Goal: Task Accomplishment & Management: Manage account settings

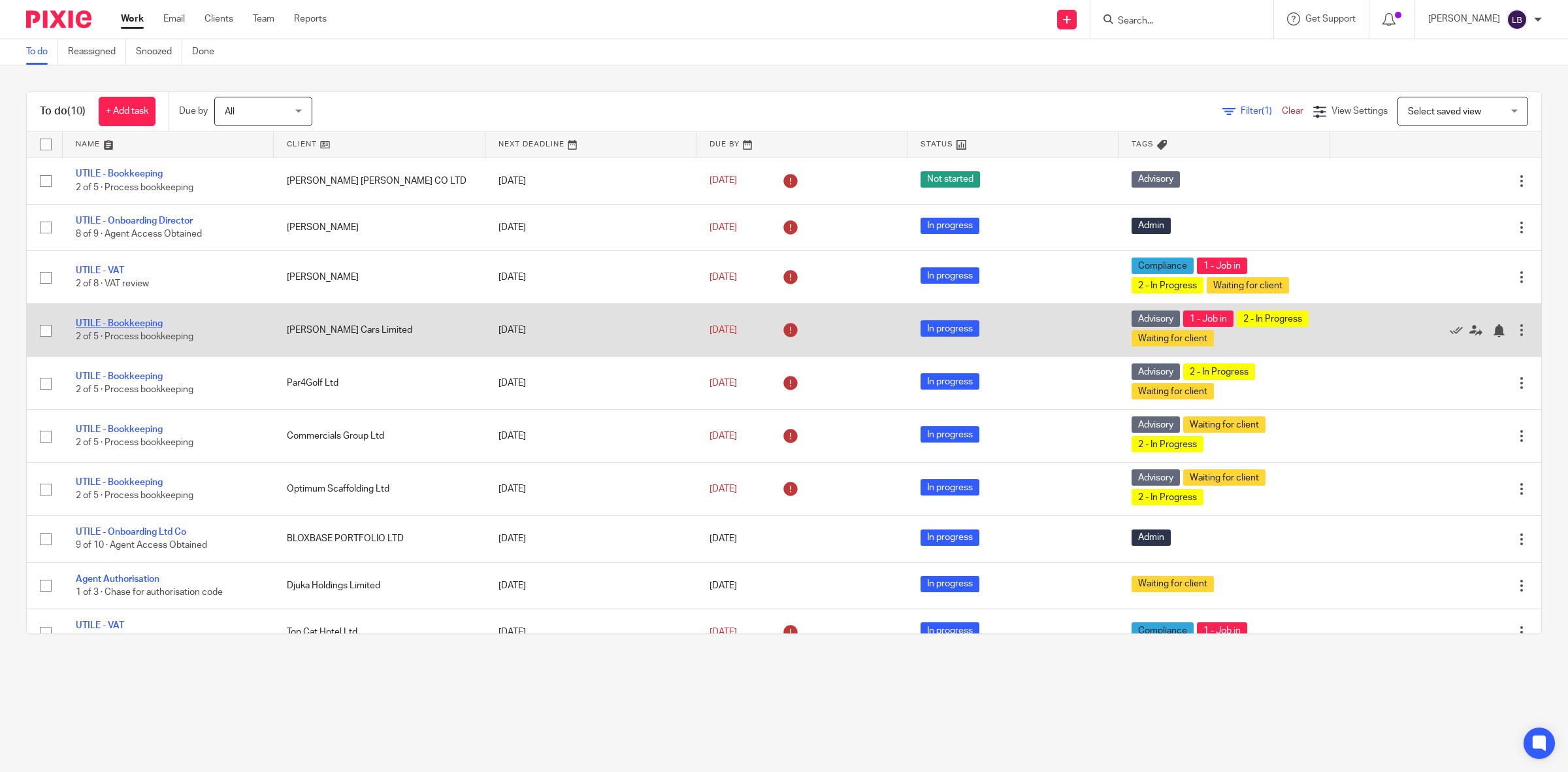
click at [146, 324] on link "UTILE - Bookkeeping" at bounding box center [120, 323] width 87 height 9
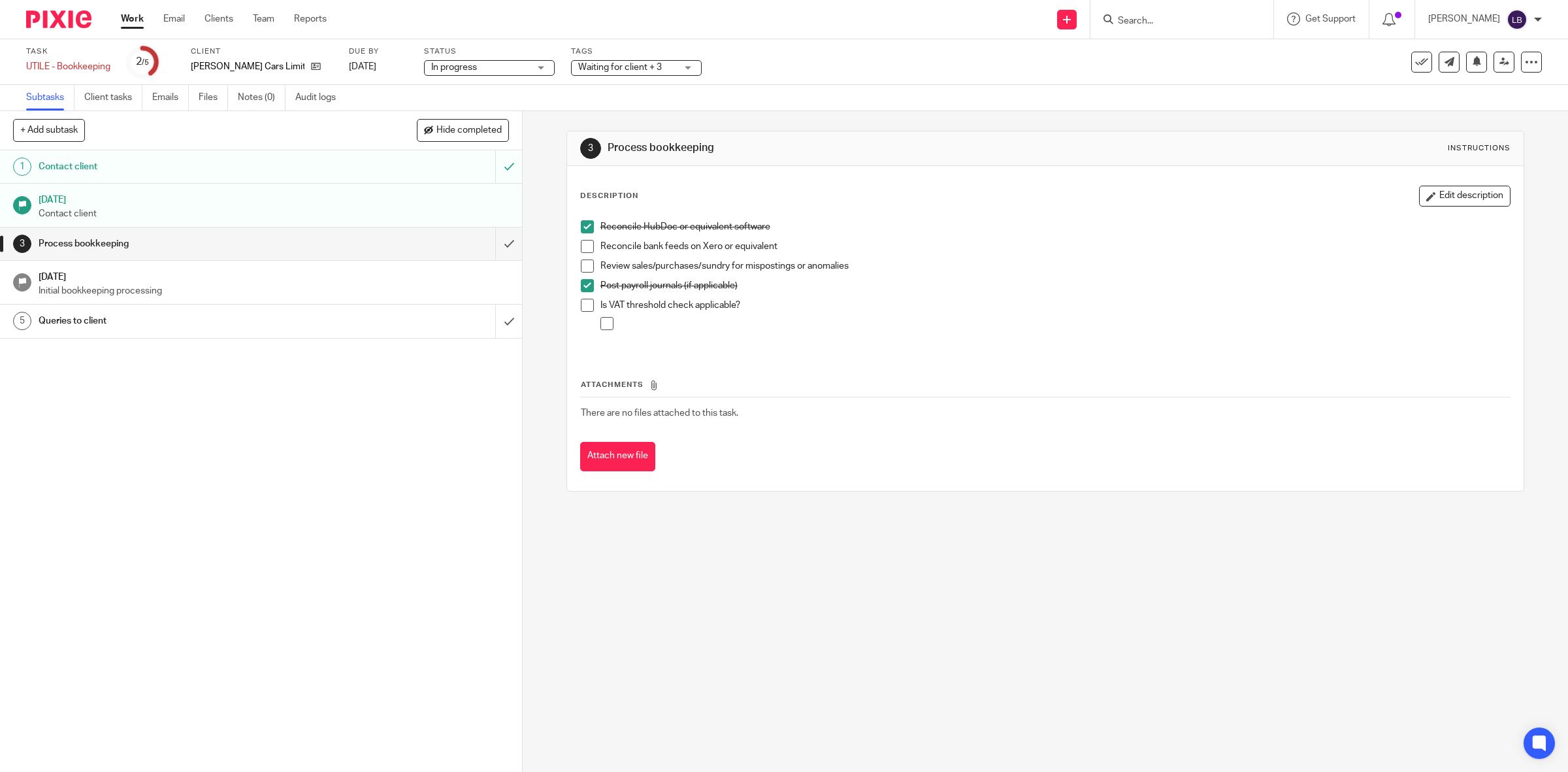
click at [344, 243] on div "Process bookkeeping" at bounding box center [261, 243] width 444 height 19
click at [444, 285] on p "Initial bookkeeping processing" at bounding box center [274, 291] width 470 height 13
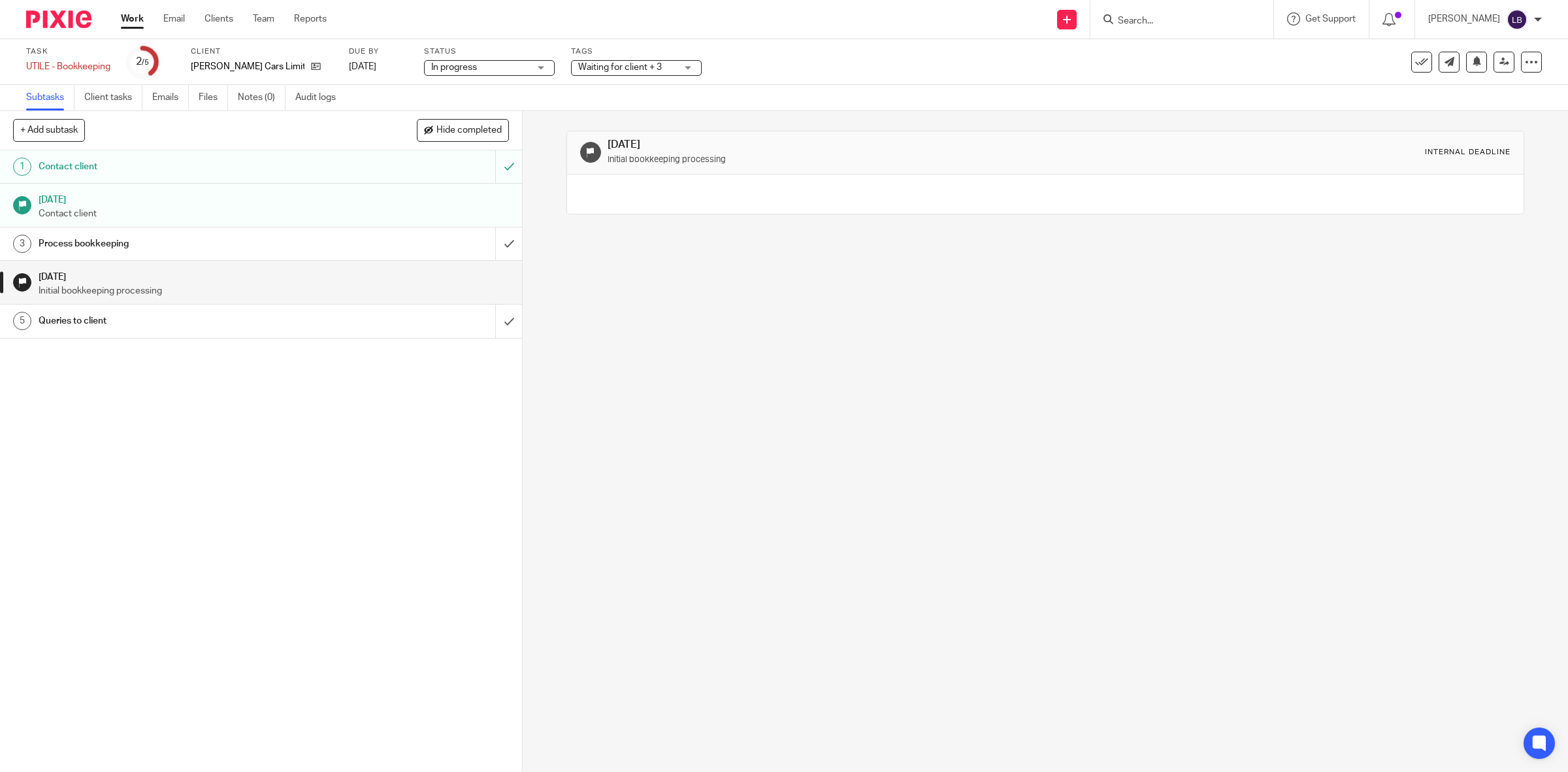
click at [430, 243] on div "Process bookkeeping" at bounding box center [261, 243] width 444 height 19
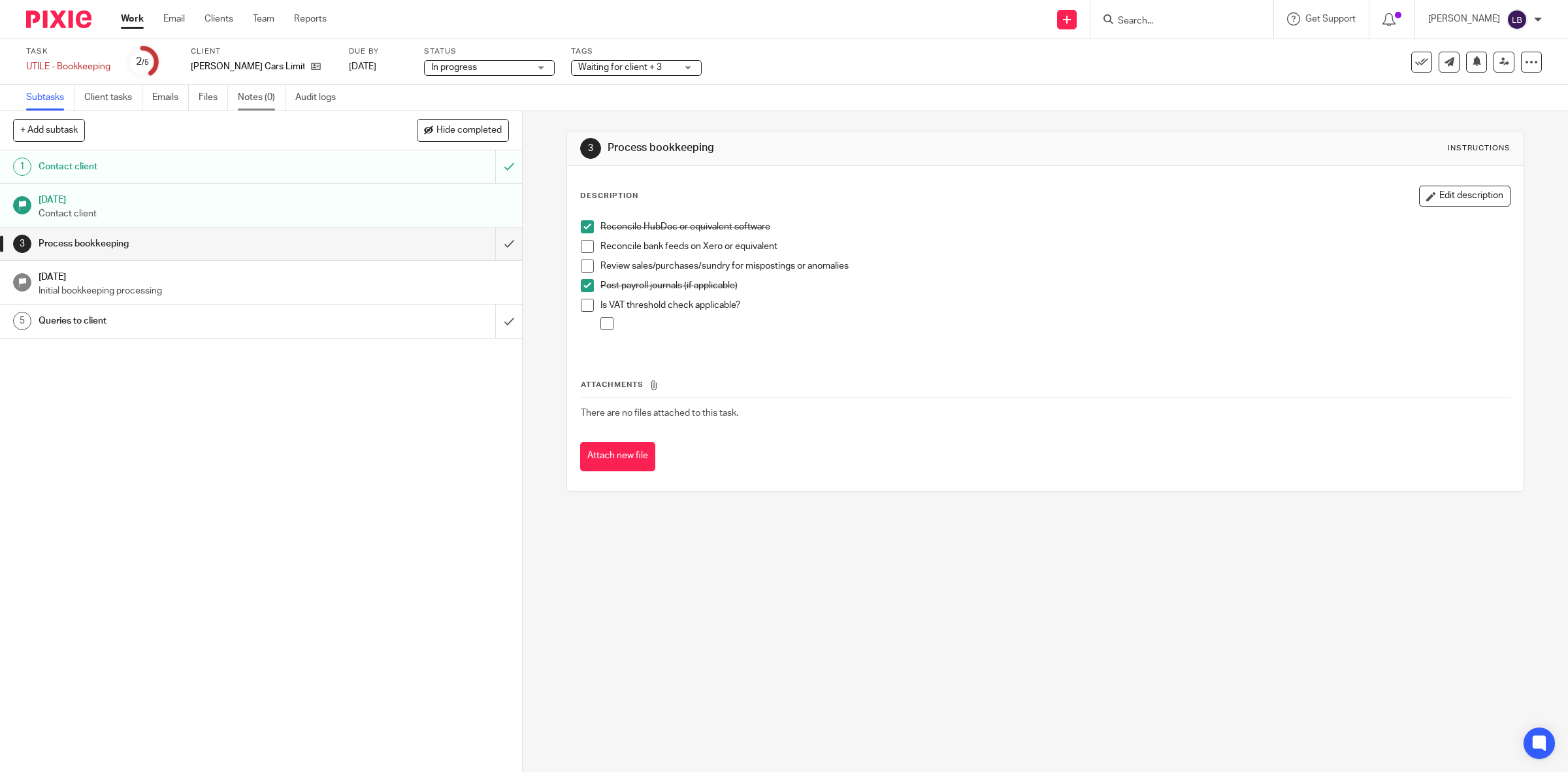
click at [255, 97] on link "Notes (0)" at bounding box center [261, 98] width 48 height 26
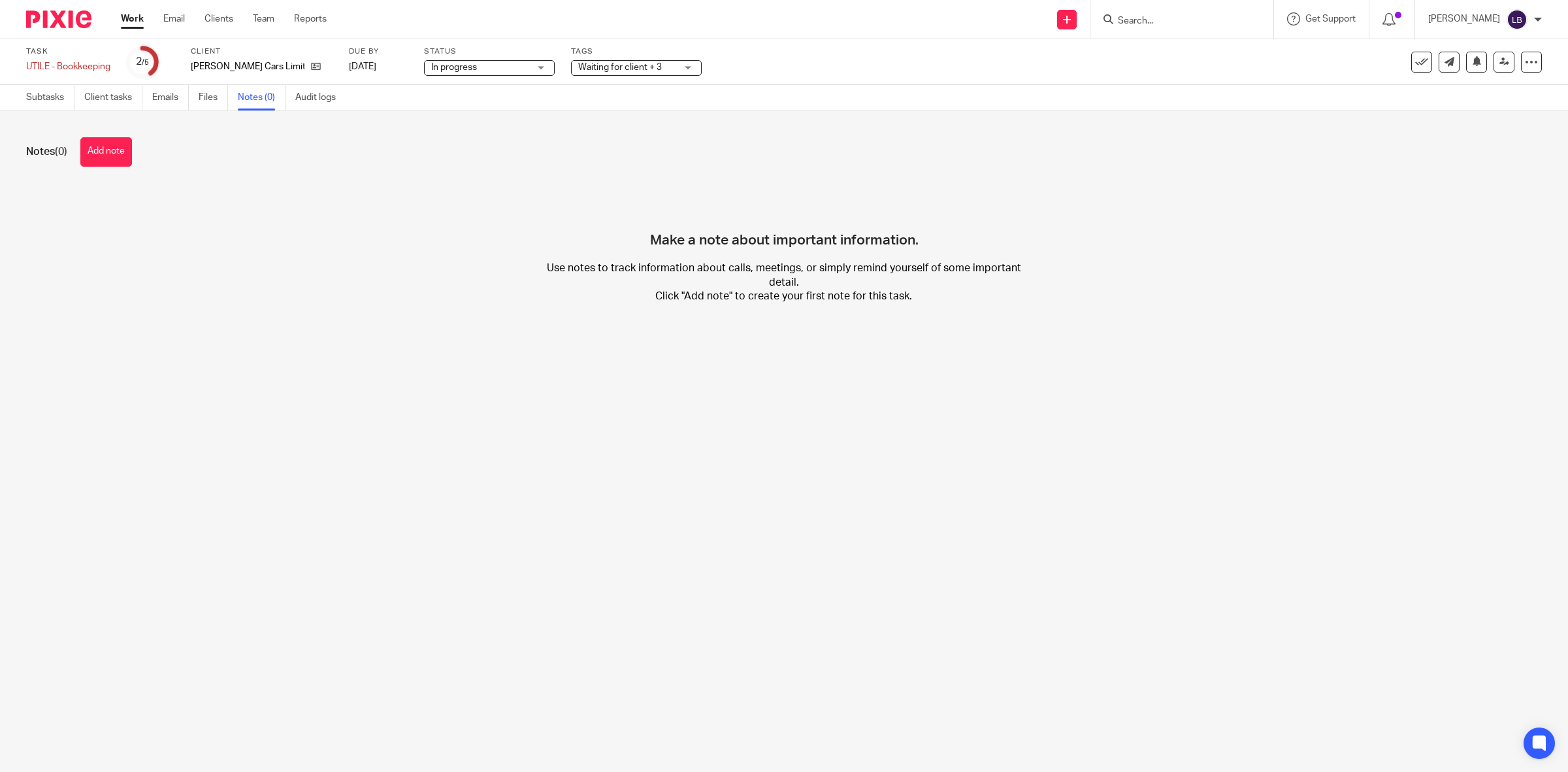
click at [103, 155] on button "Add note" at bounding box center [106, 151] width 52 height 30
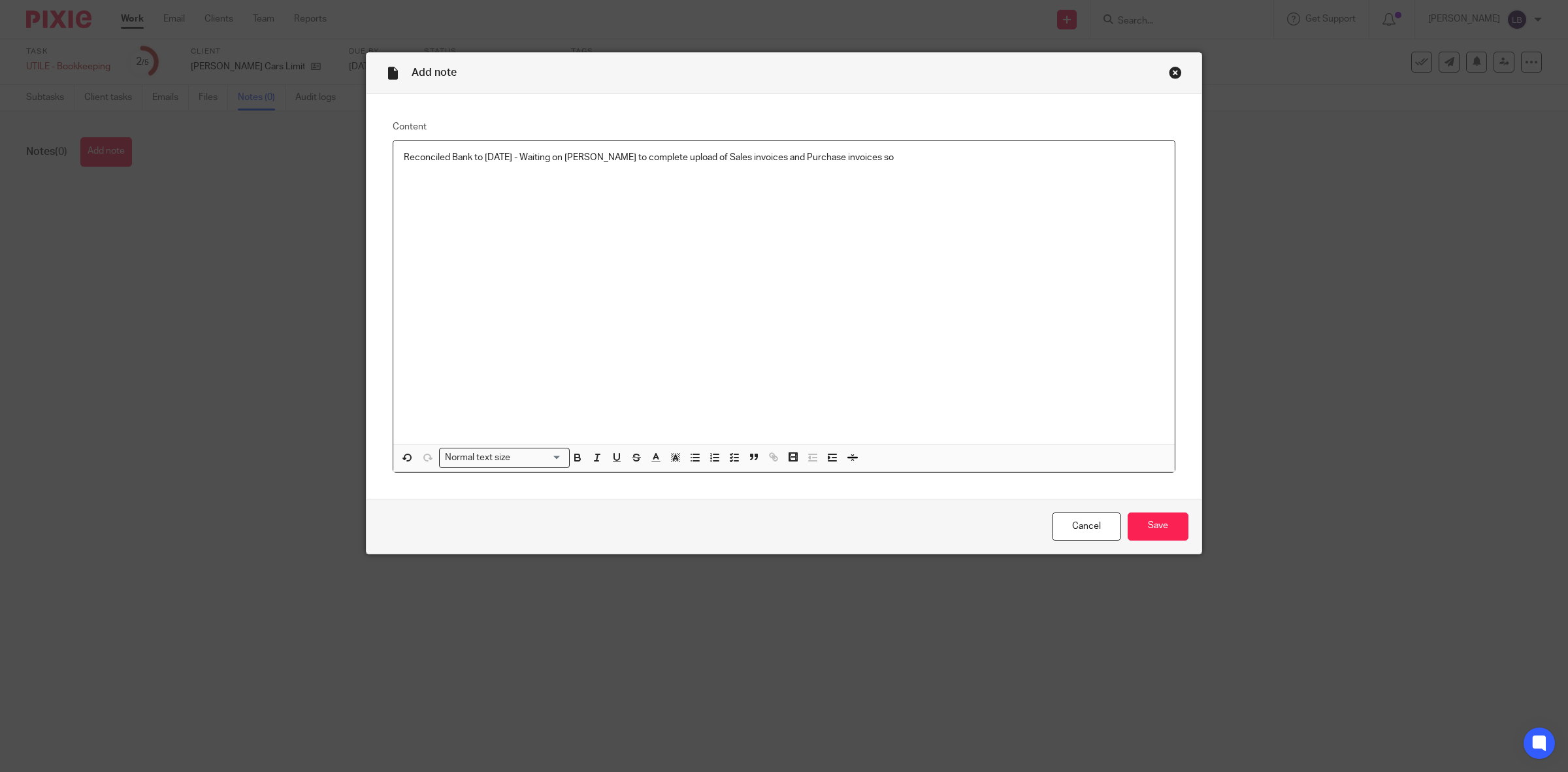
drag, startPoint x: 501, startPoint y: 157, endPoint x: 547, endPoint y: 171, distance: 48.1
click at [501, 156] on p "Reconciled Bank to 09/08/25 - Waiting on James to complete upload of Sales invo…" at bounding box center [784, 157] width 760 height 13
click at [883, 154] on p "Reconciled Bank to 31/07/25 - Waiting on James to complete upload of Sales invo…" at bounding box center [784, 157] width 760 height 13
click at [1151, 521] on input "Save" at bounding box center [1158, 526] width 61 height 28
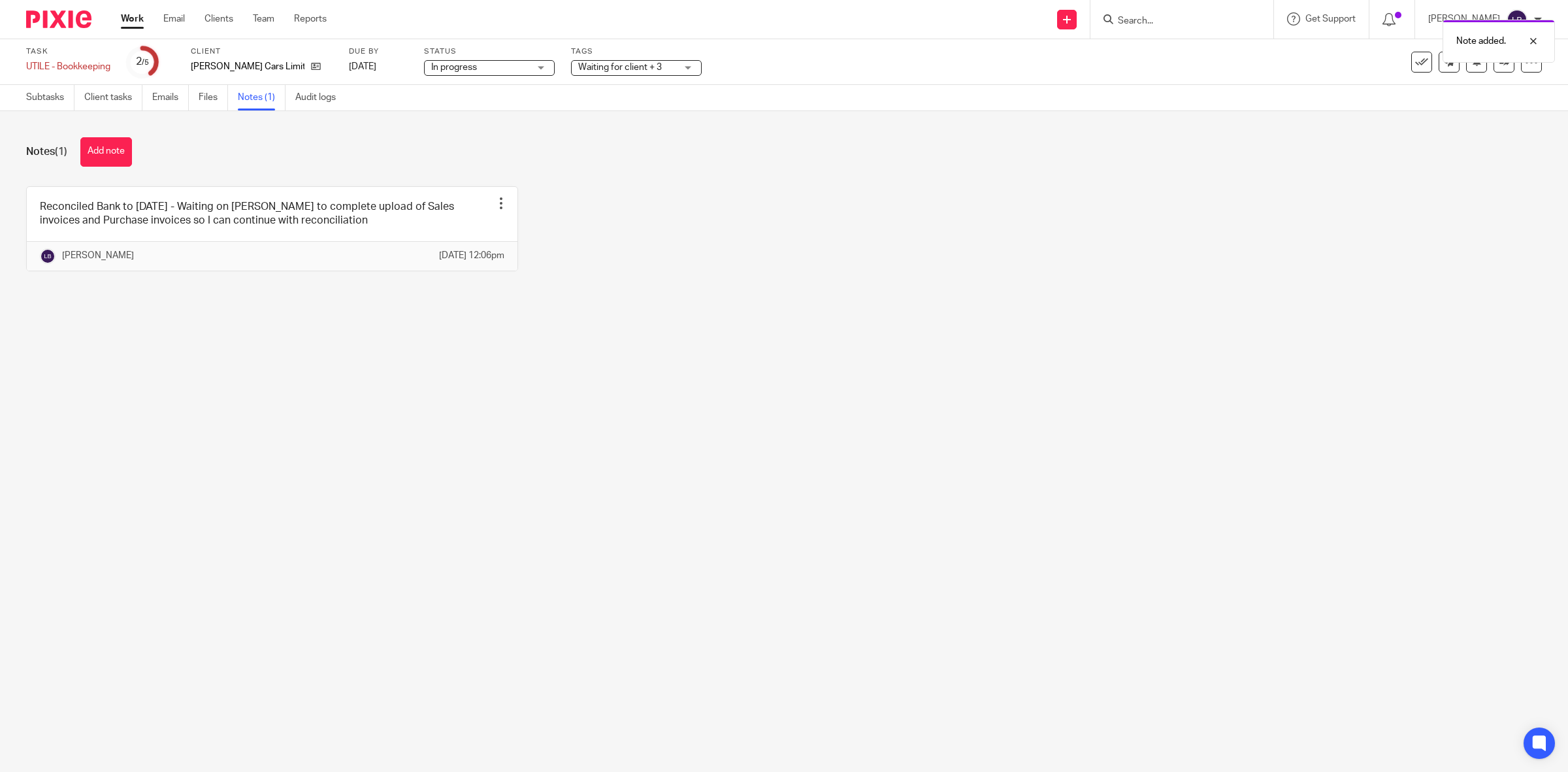
drag, startPoint x: 44, startPoint y: 98, endPoint x: 64, endPoint y: 143, distance: 49.2
click at [46, 98] on link "Subtasks" at bounding box center [50, 98] width 48 height 26
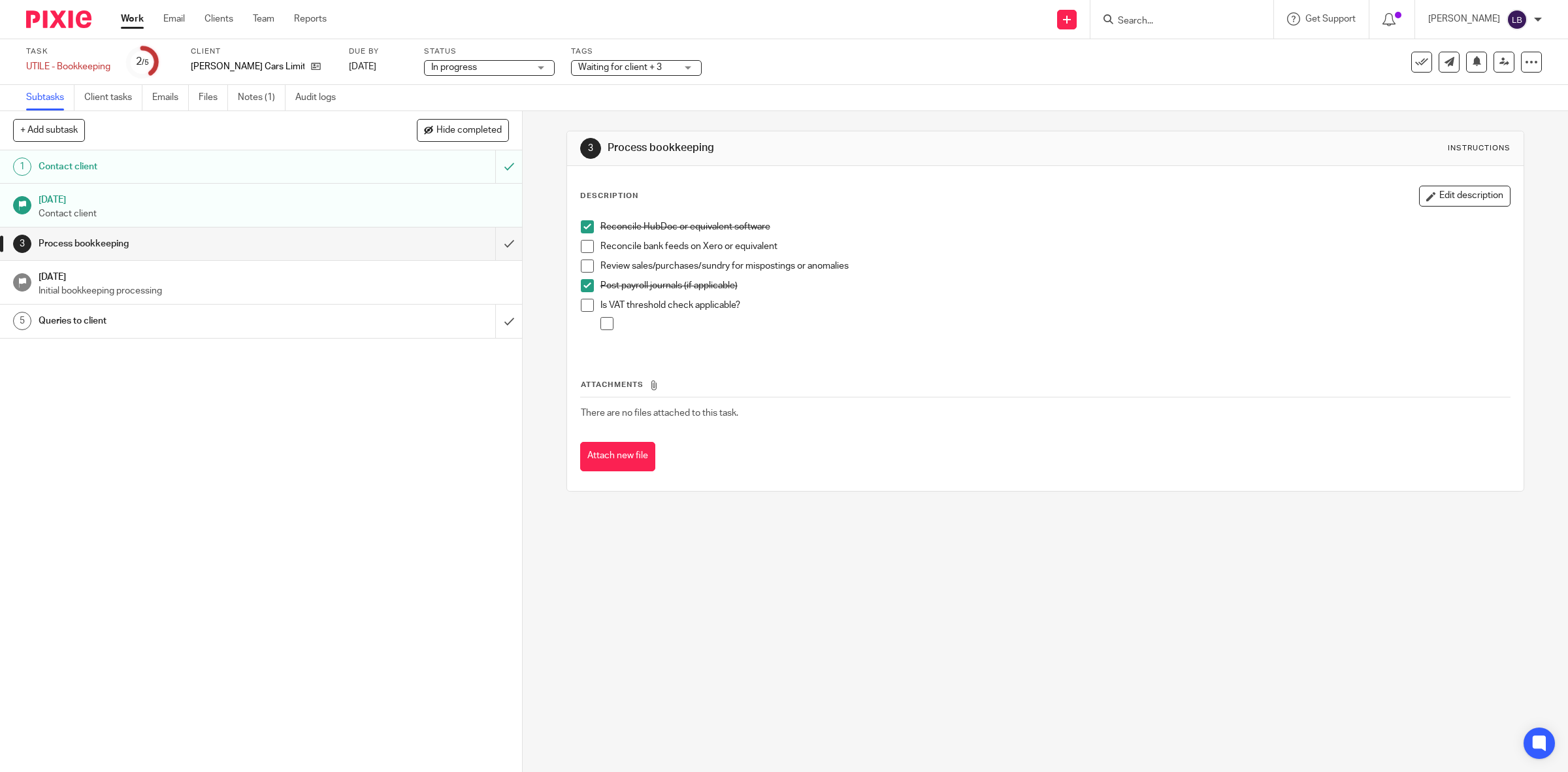
click at [136, 21] on link "Work" at bounding box center [132, 19] width 23 height 13
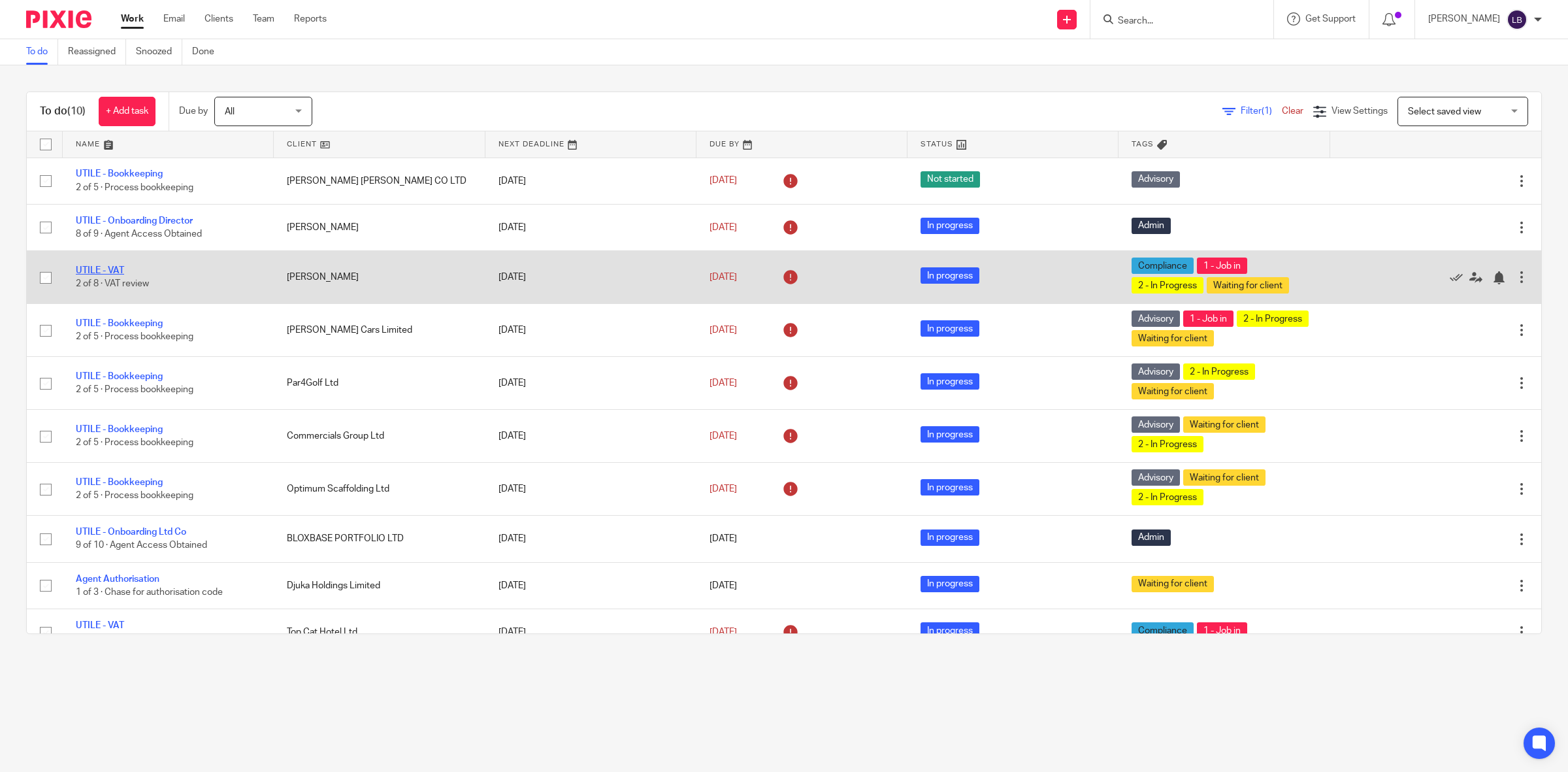
click at [108, 269] on link "UTILE - VAT" at bounding box center [100, 270] width 48 height 9
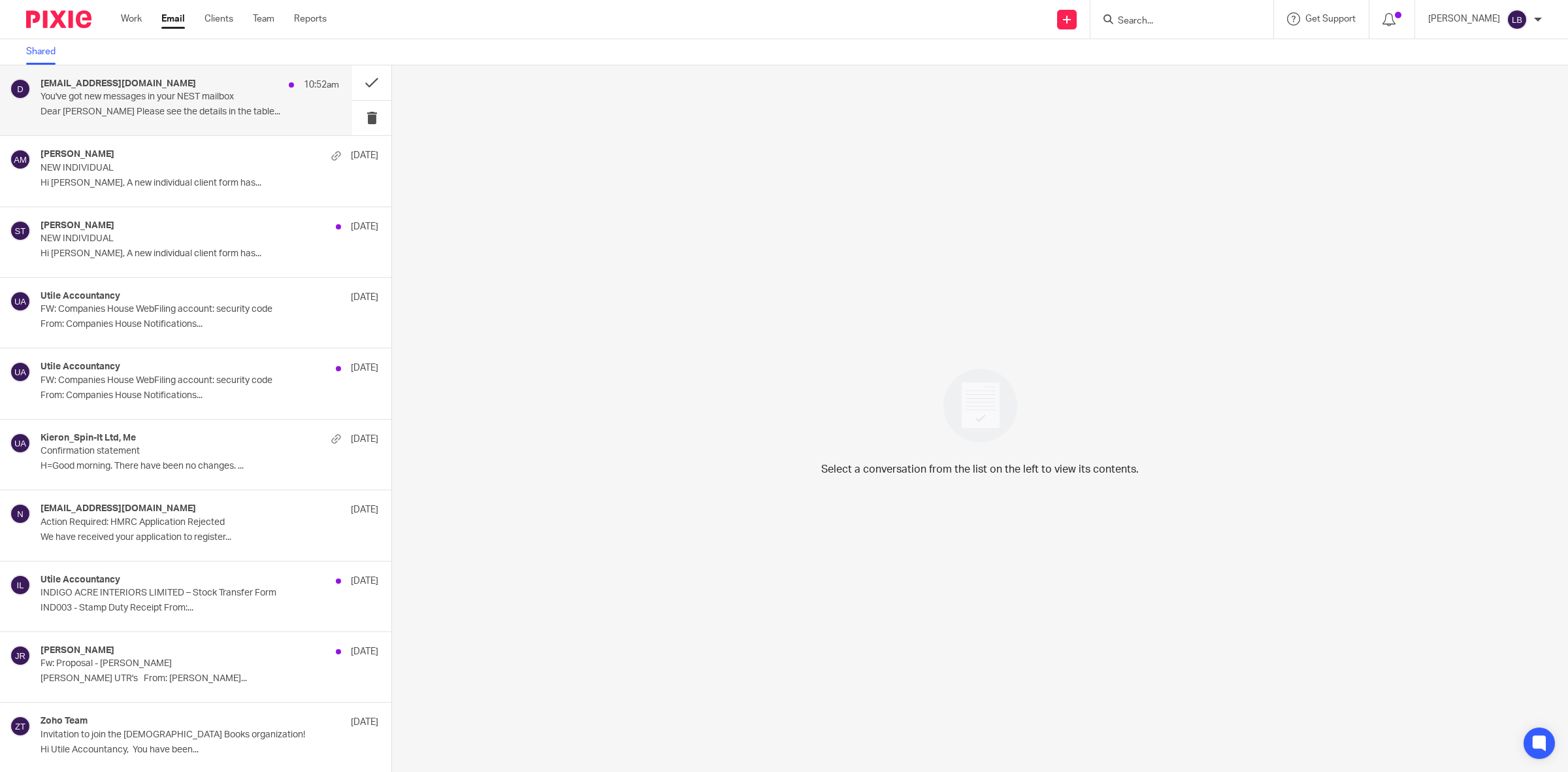
click at [177, 102] on p "You've got new messages in your NEST mailbox" at bounding box center [160, 97] width 239 height 11
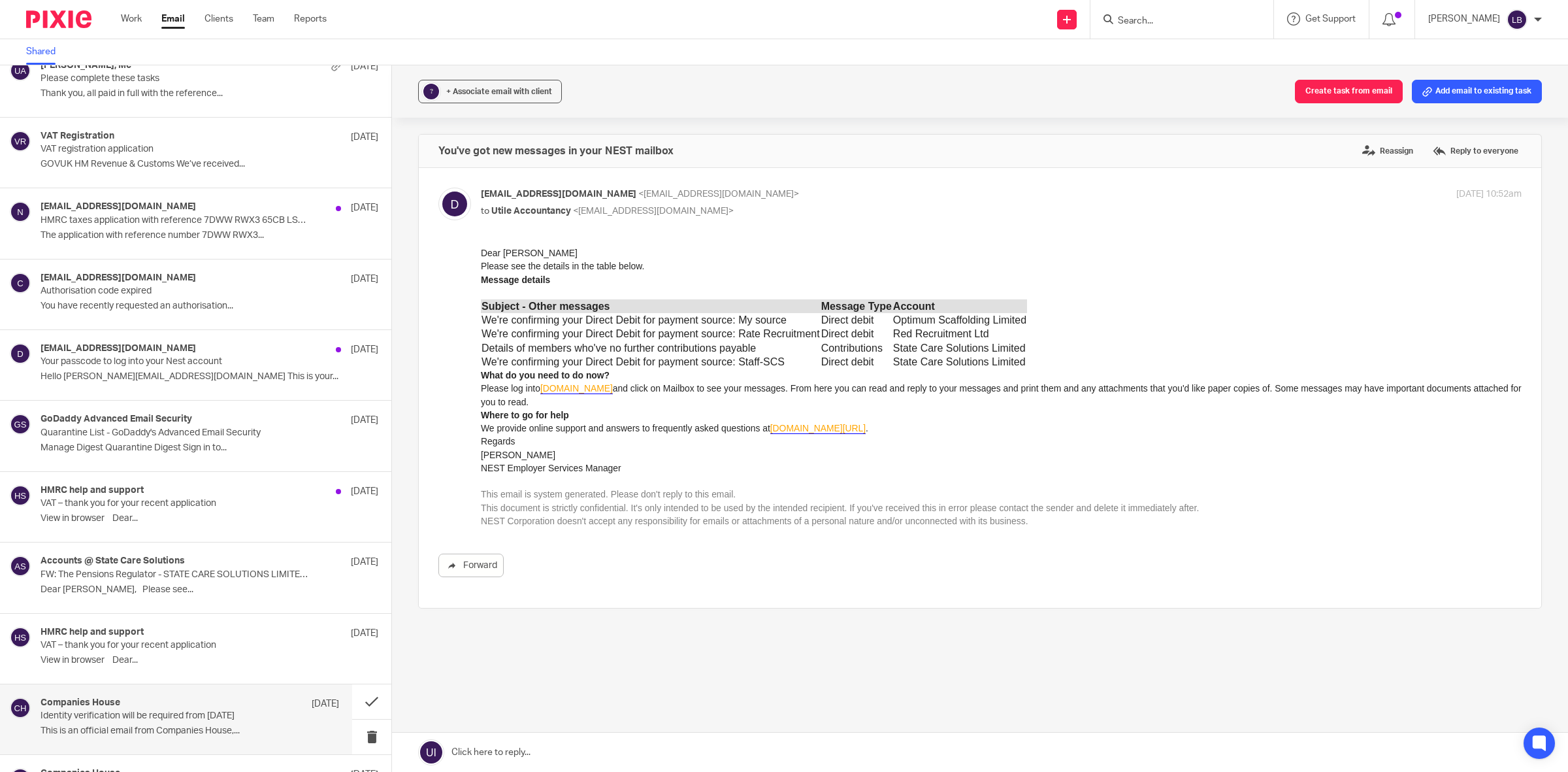
scroll to position [2842, 0]
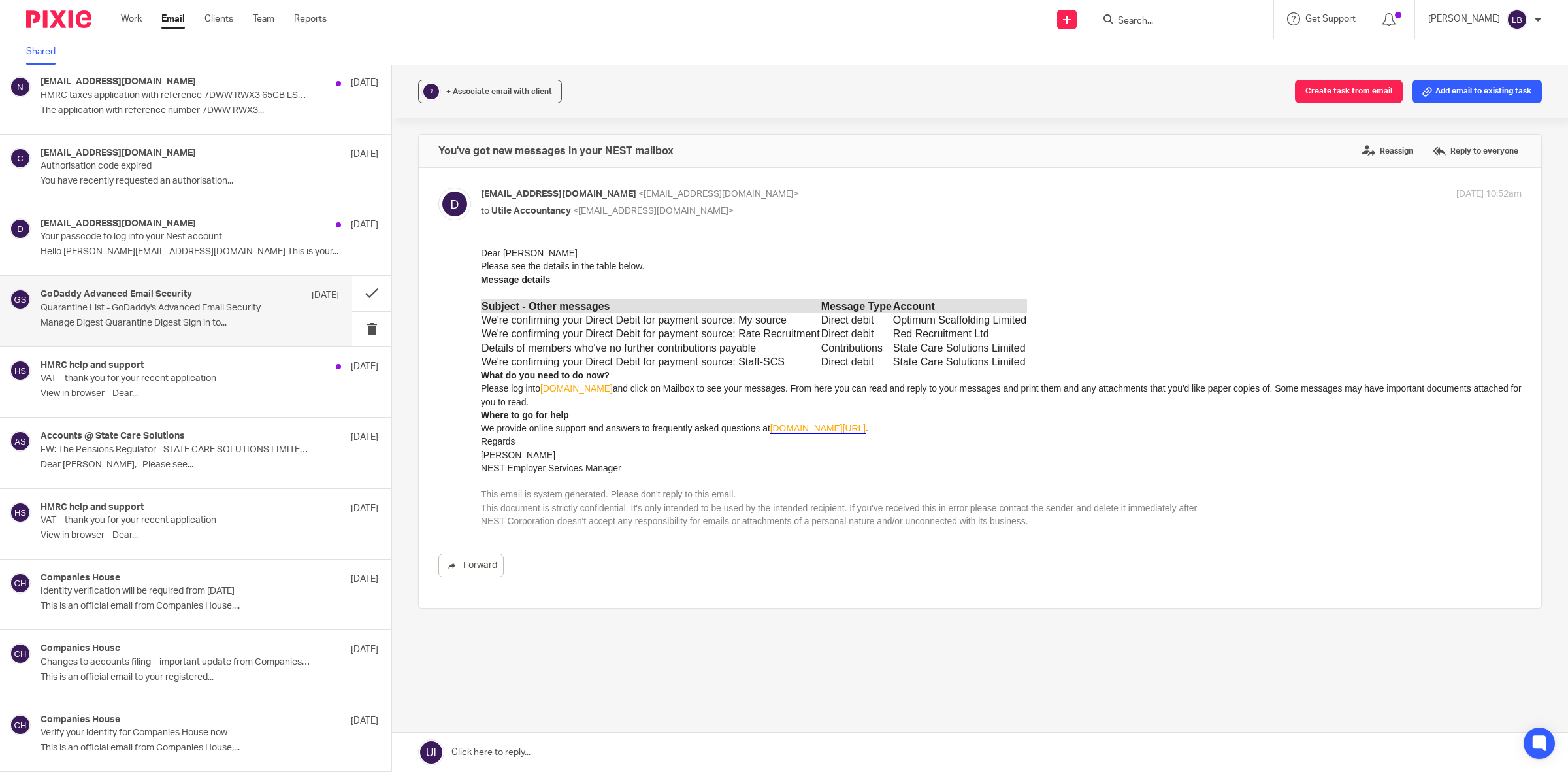
click at [137, 309] on p "Quarantine List - GoDaddy's Advanced Email Security" at bounding box center [160, 308] width 239 height 11
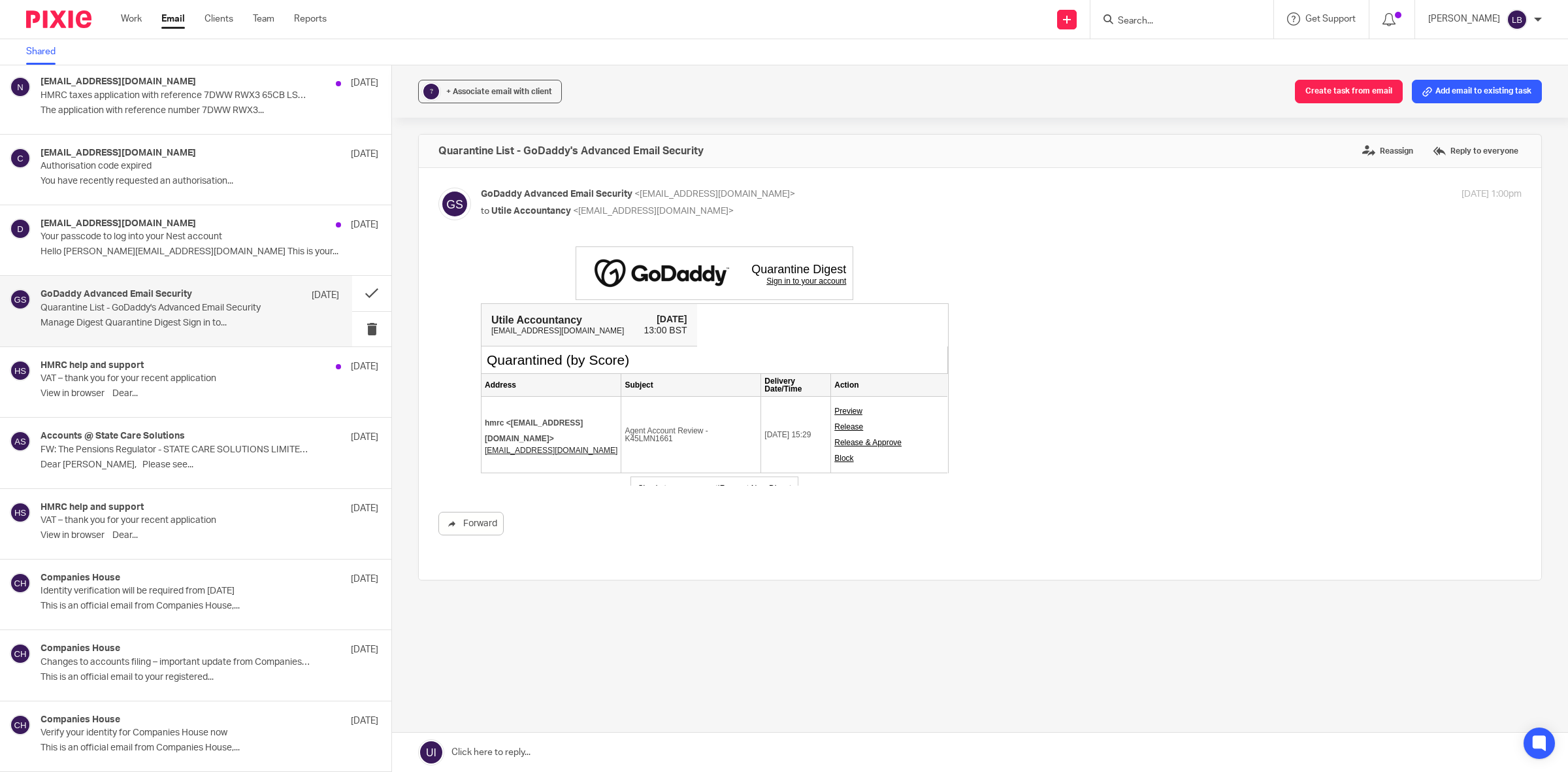
scroll to position [0, 0]
click at [209, 235] on p "Your passcode to log into your Nest account" at bounding box center [160, 237] width 239 height 11
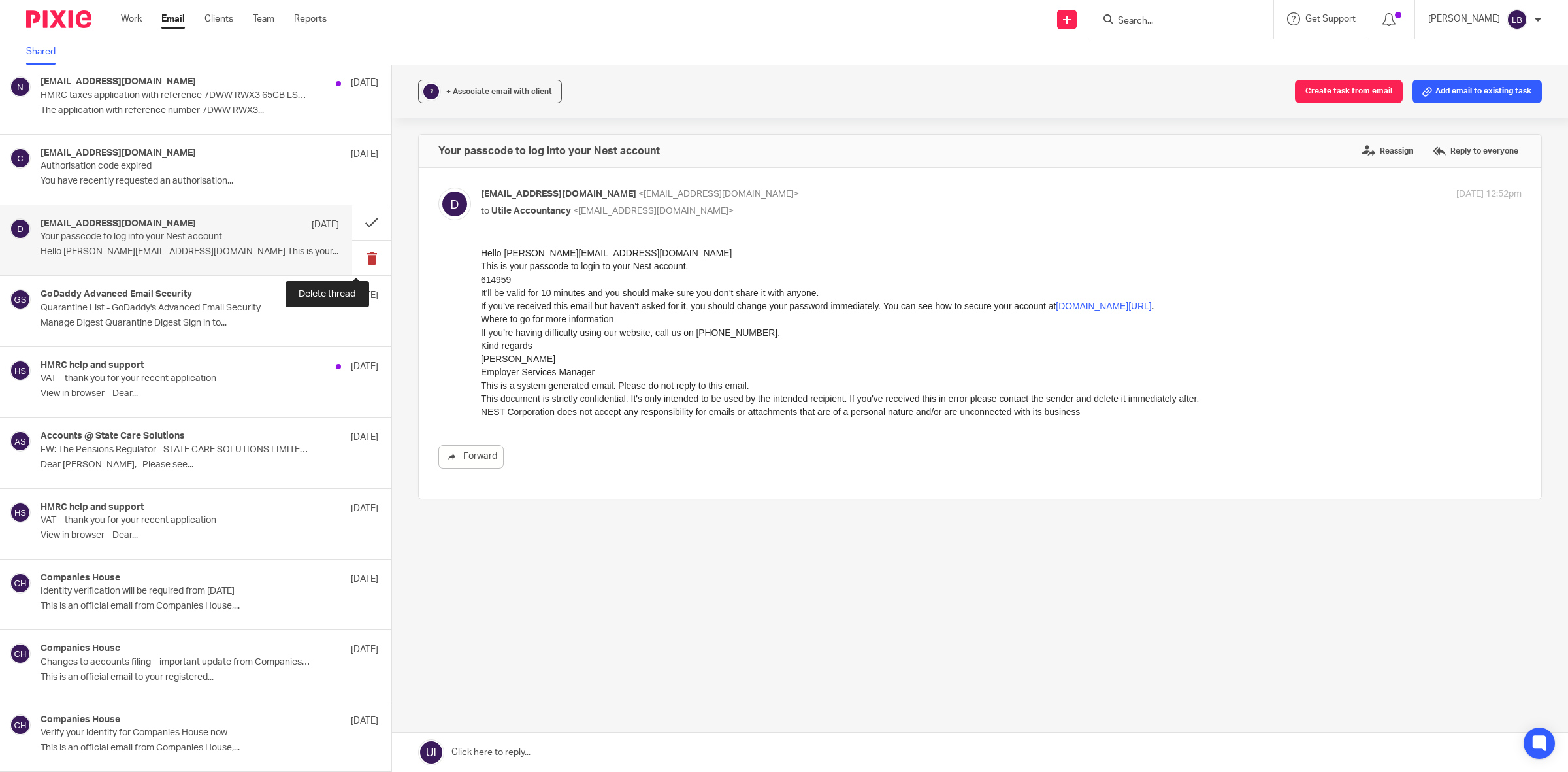
click at [360, 254] on button at bounding box center [371, 258] width 39 height 35
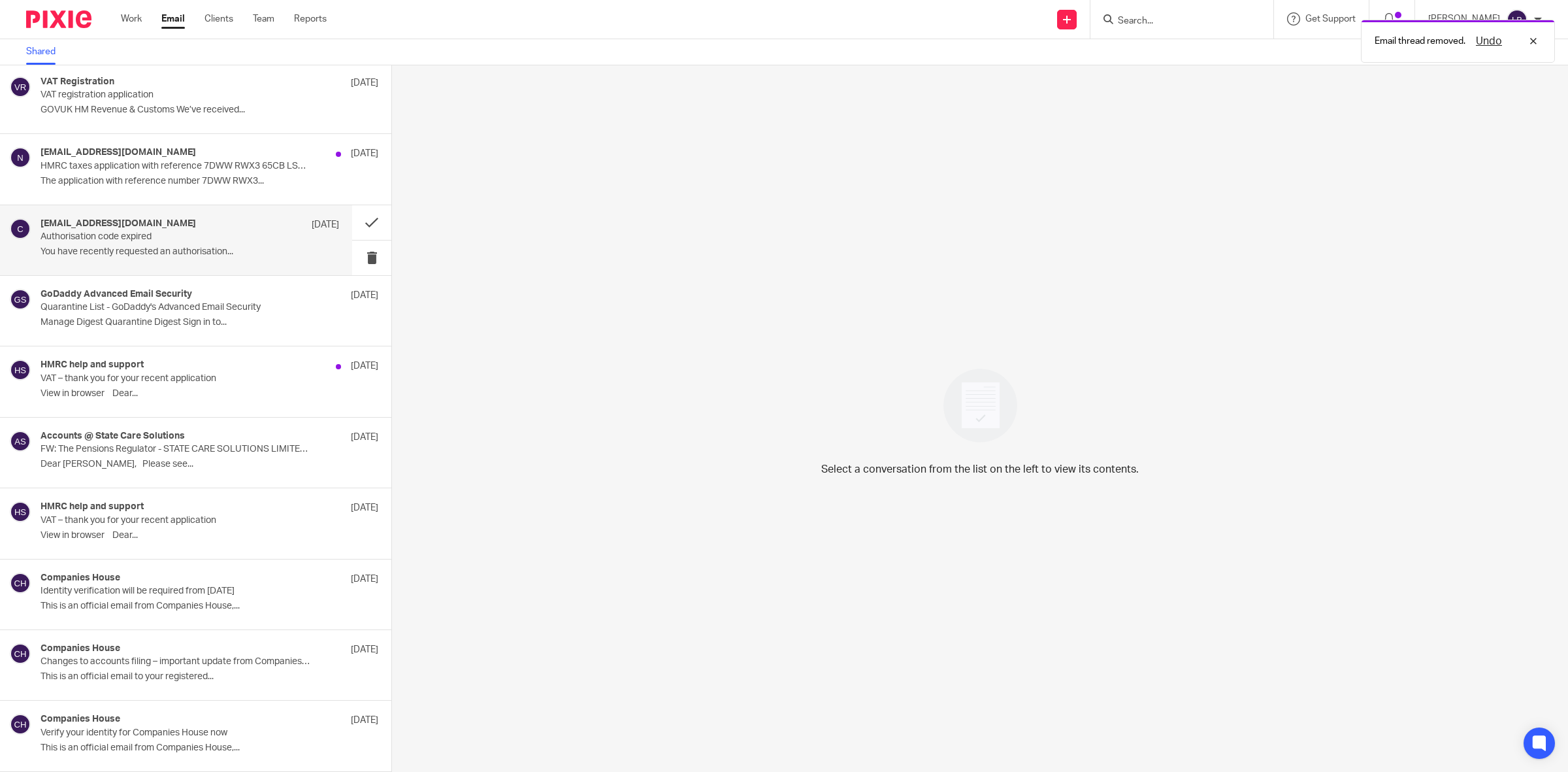
scroll to position [2771, 0]
click at [178, 236] on p "Authorisation code expired" at bounding box center [160, 237] width 239 height 11
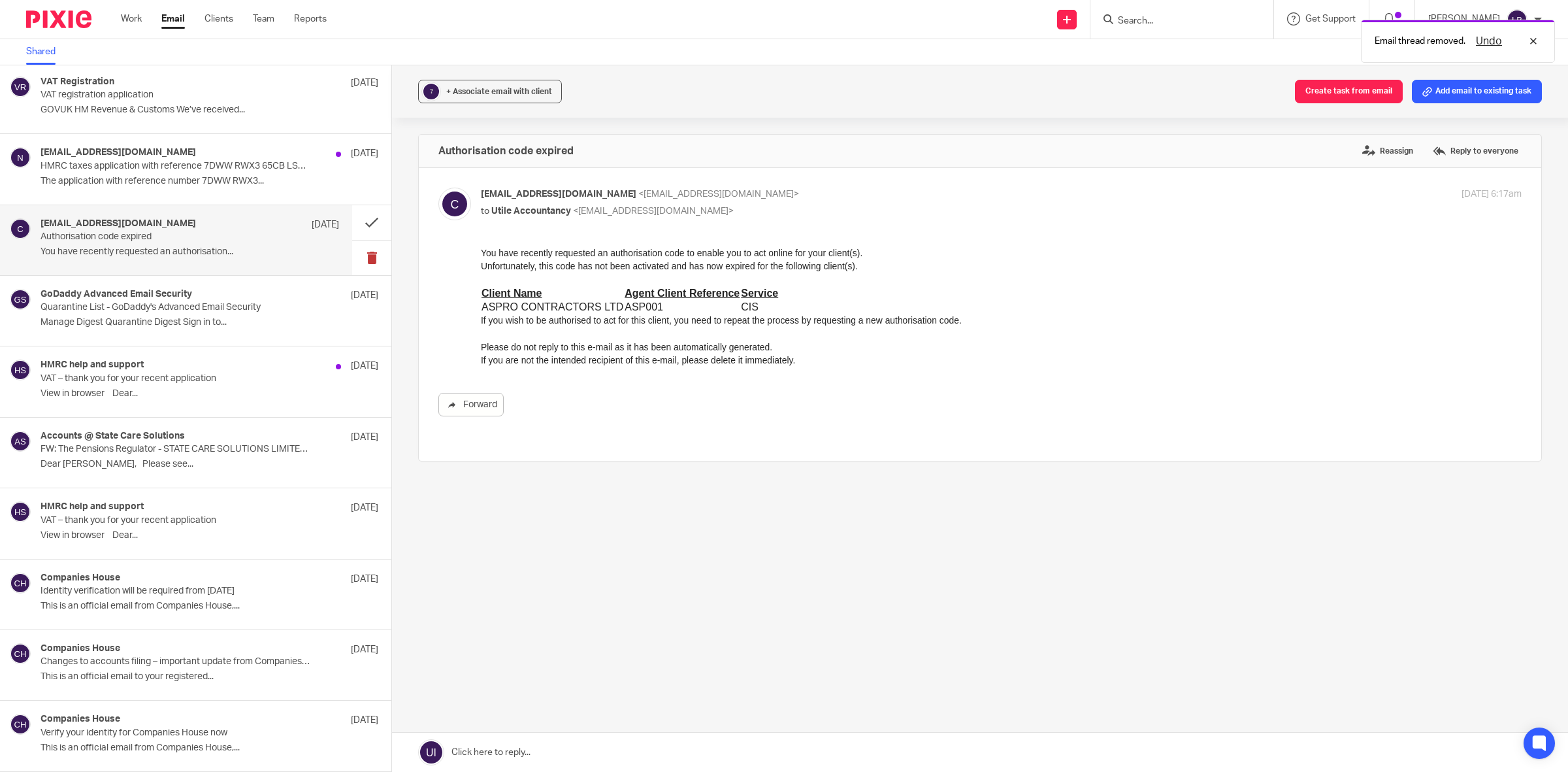
scroll to position [0, 0]
click at [223, 172] on div "noreply.taxreg@notifications.hmrc.gov.uk 26 Aug HMRC taxes application with ref…" at bounding box center [190, 169] width 299 height 44
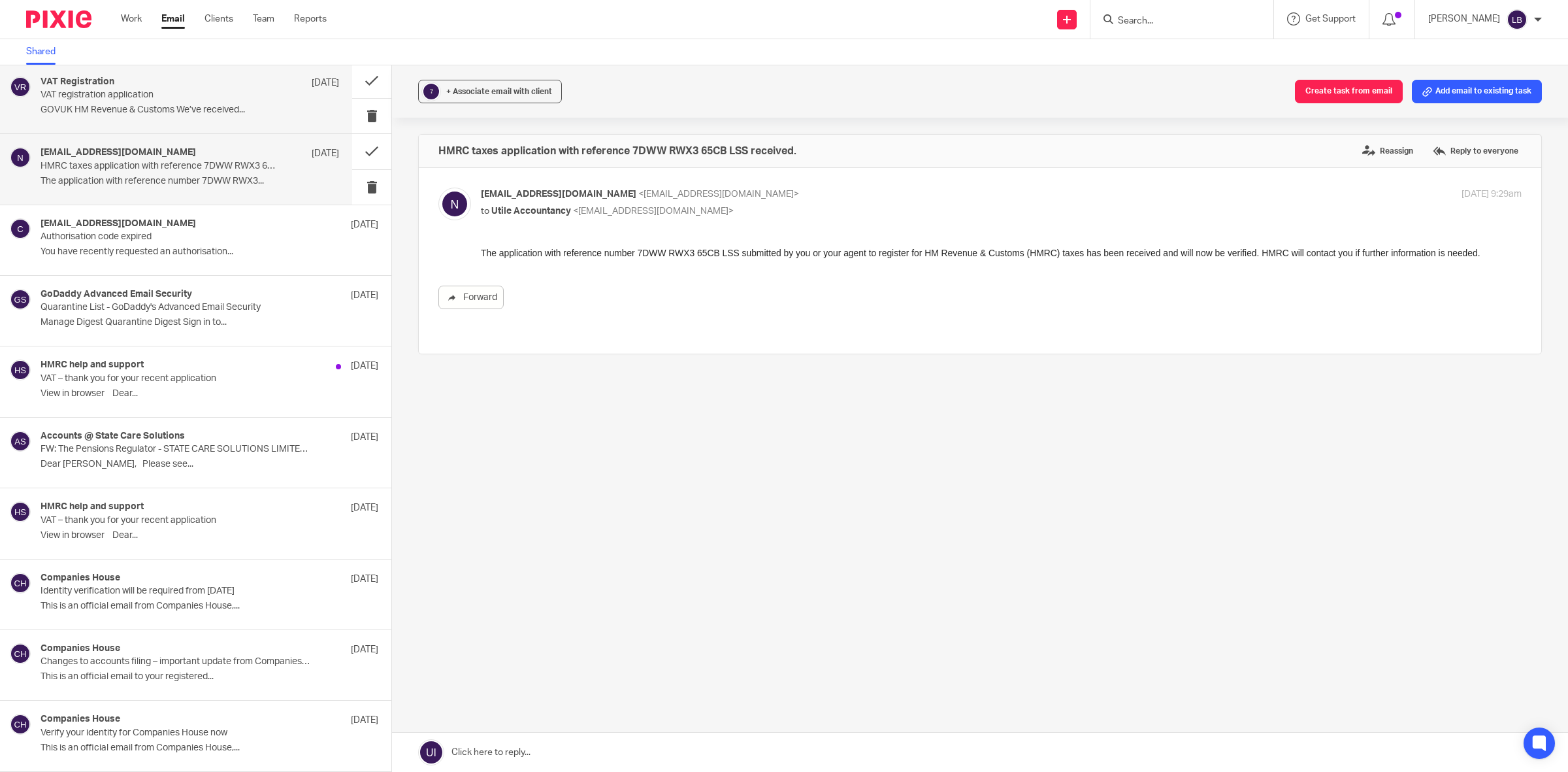
click at [241, 89] on p "VAT registration application" at bounding box center [160, 95] width 239 height 11
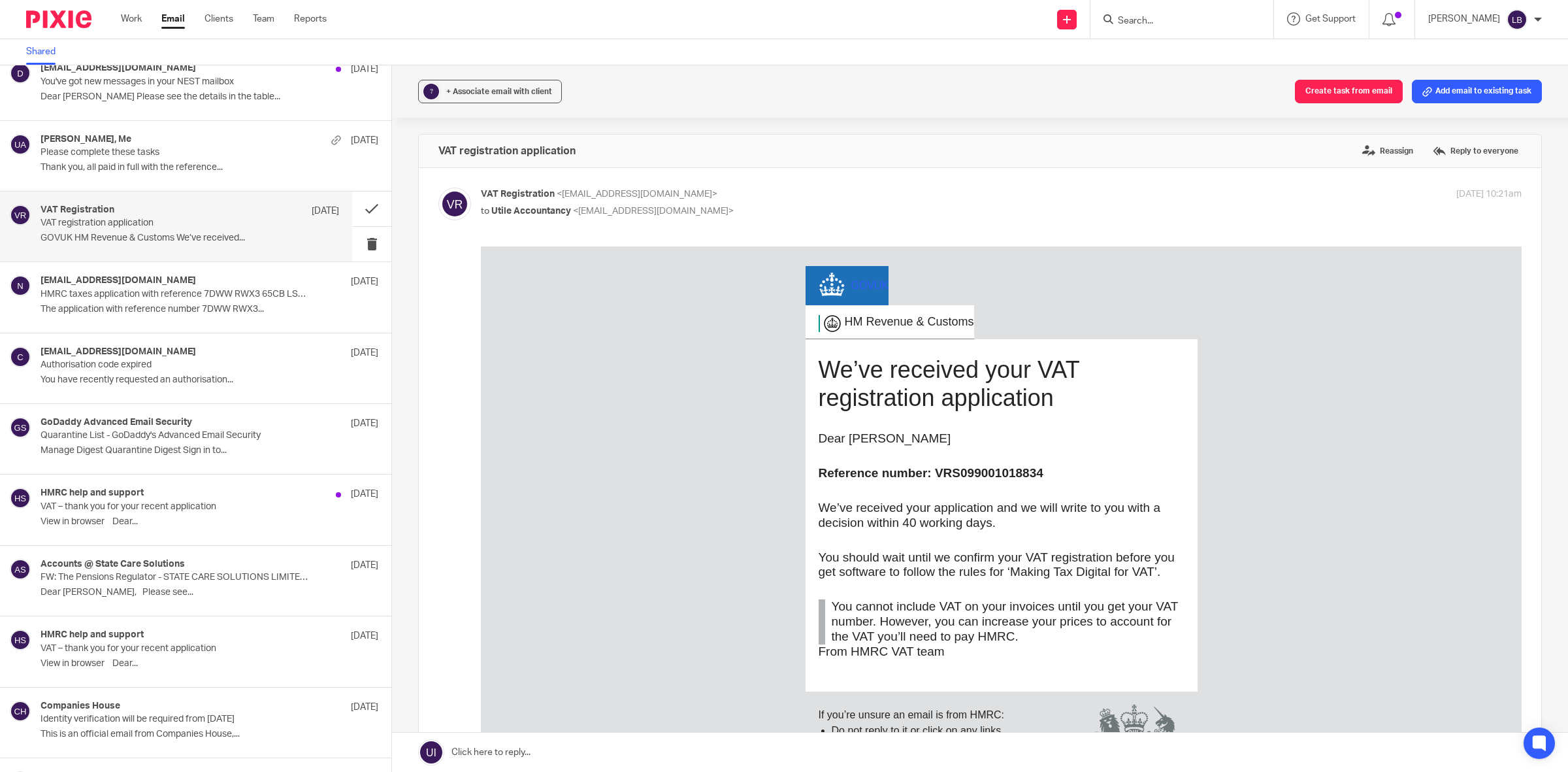
scroll to position [2608, 0]
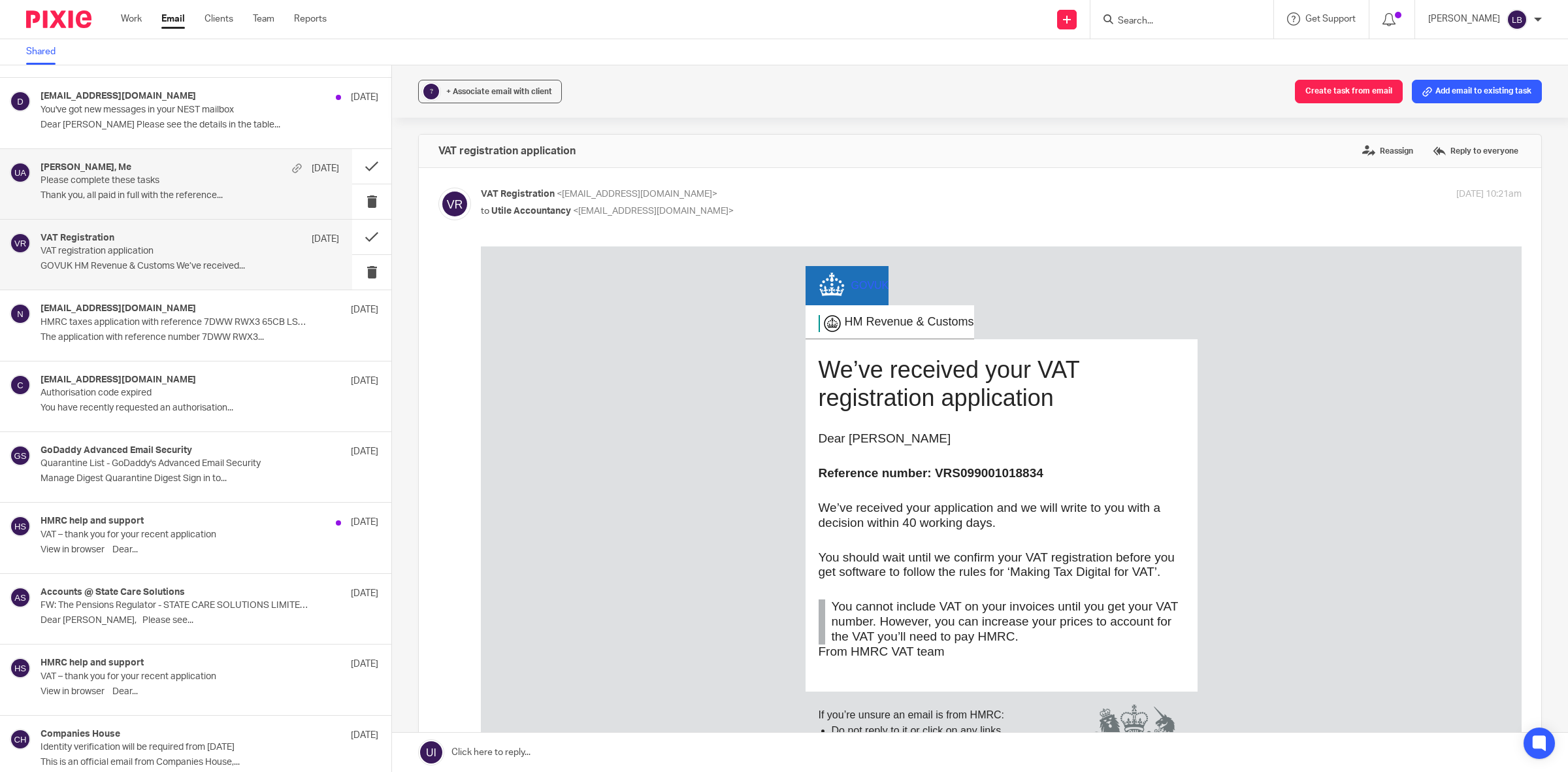
click at [232, 199] on p "Thank you, all paid in full with the reference..." at bounding box center [190, 196] width 299 height 11
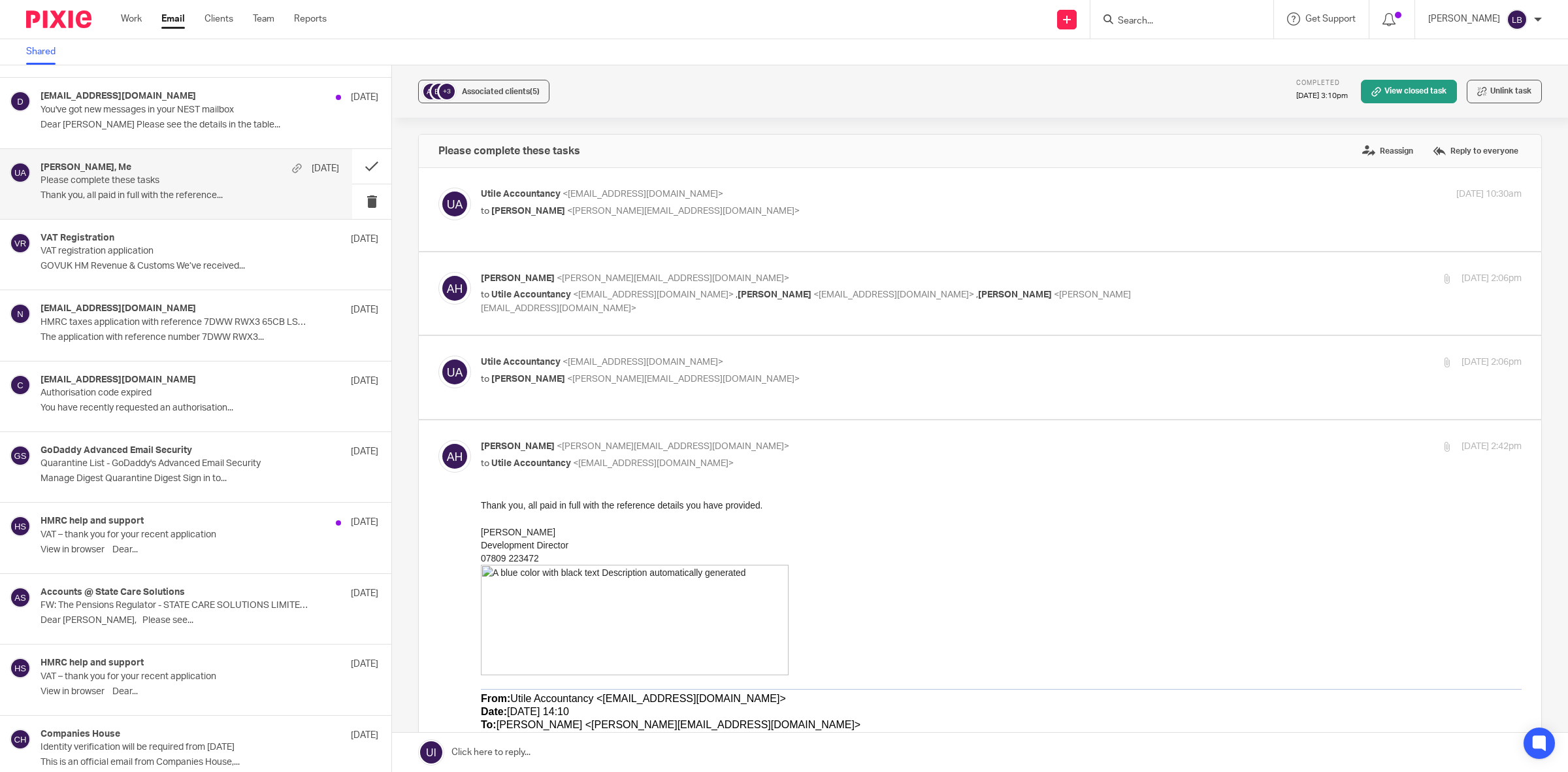
scroll to position [0, 0]
click at [468, 89] on span "Associated clients (5)" at bounding box center [501, 91] width 77 height 8
click at [799, 200] on p "Utile Accountancy <info@utileaccountancy.co.uk>" at bounding box center [827, 194] width 693 height 14
checkbox input "true"
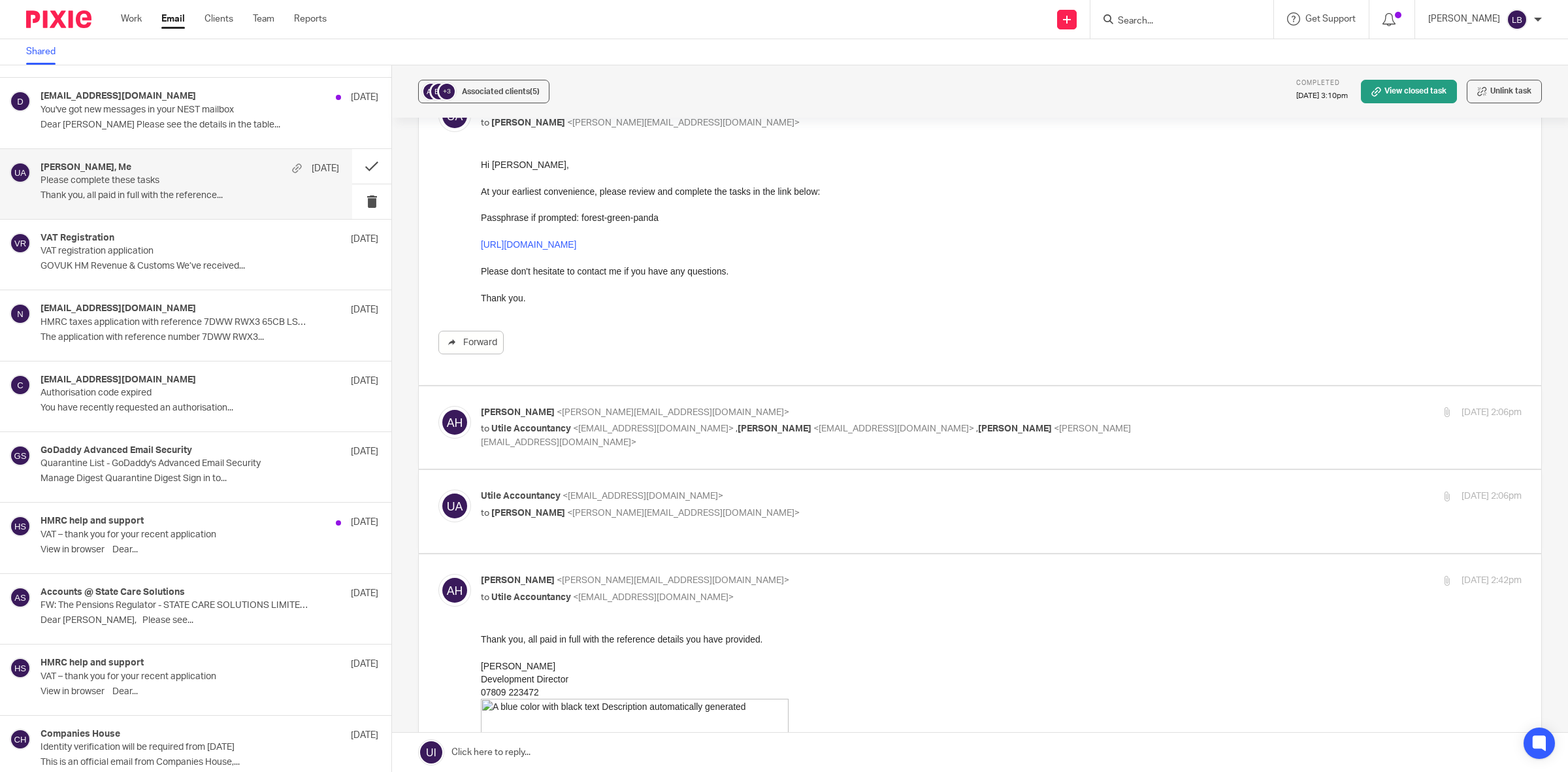
scroll to position [82, 0]
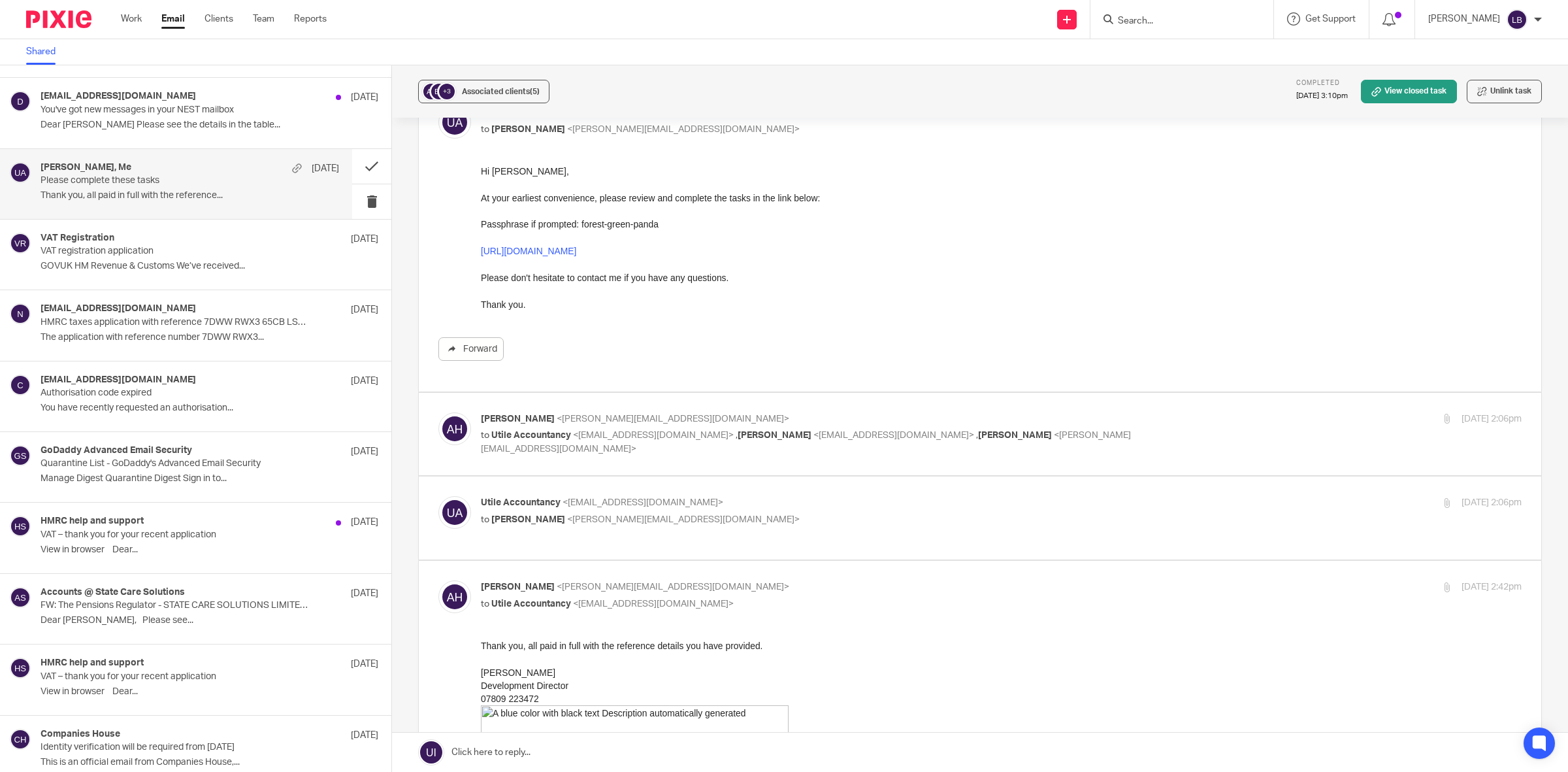
click at [877, 502] on p "Utile Accountancy <info@utileaccountancy.co.uk>" at bounding box center [827, 503] width 693 height 14
checkbox input "true"
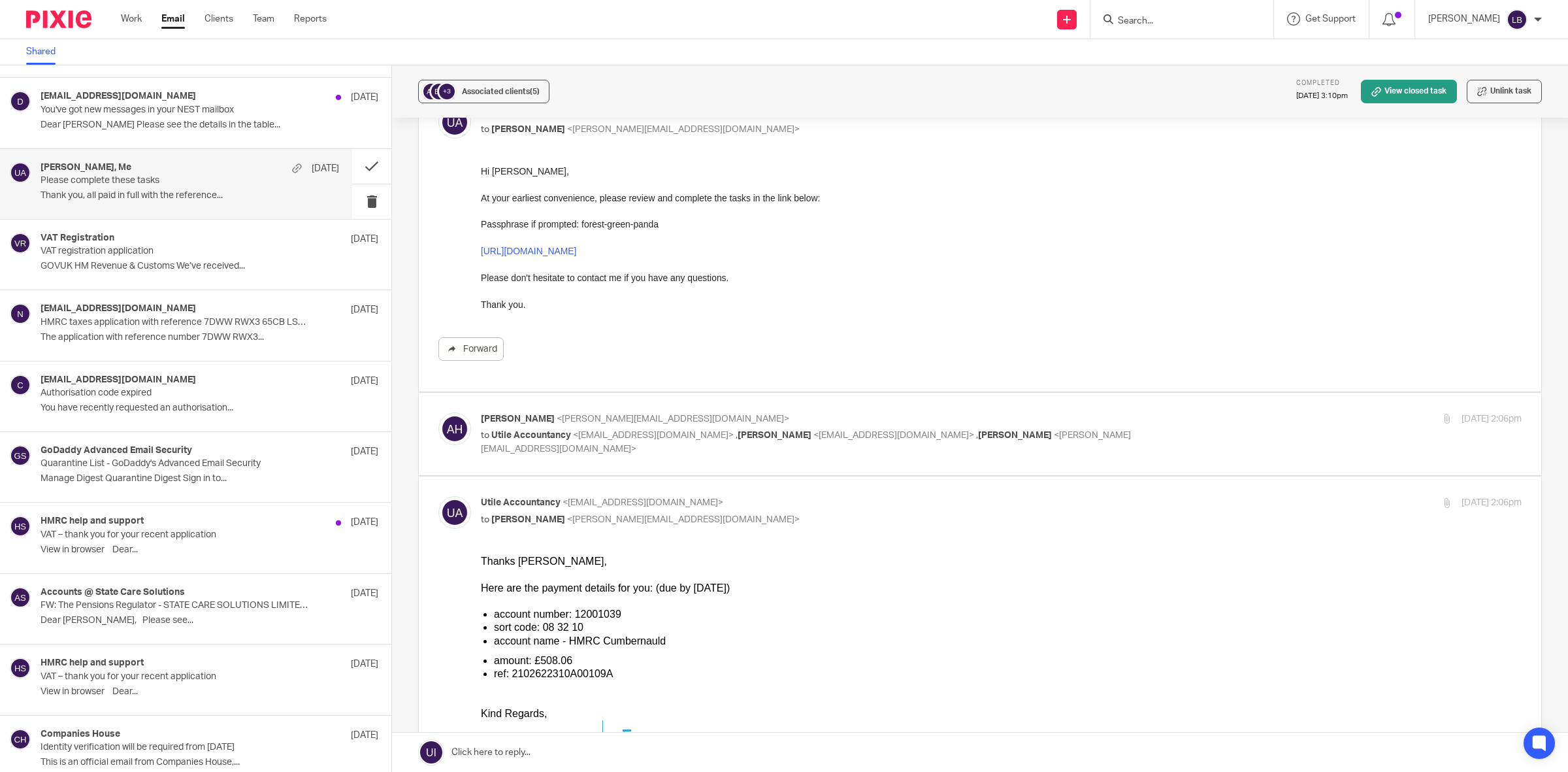
scroll to position [0, 0]
click at [1108, 433] on p "to Utile Accountancy <info@utileaccountancy.co.uk> , Ellie Dowen <ellie@utileac…" at bounding box center [827, 442] width 693 height 27
checkbox input "true"
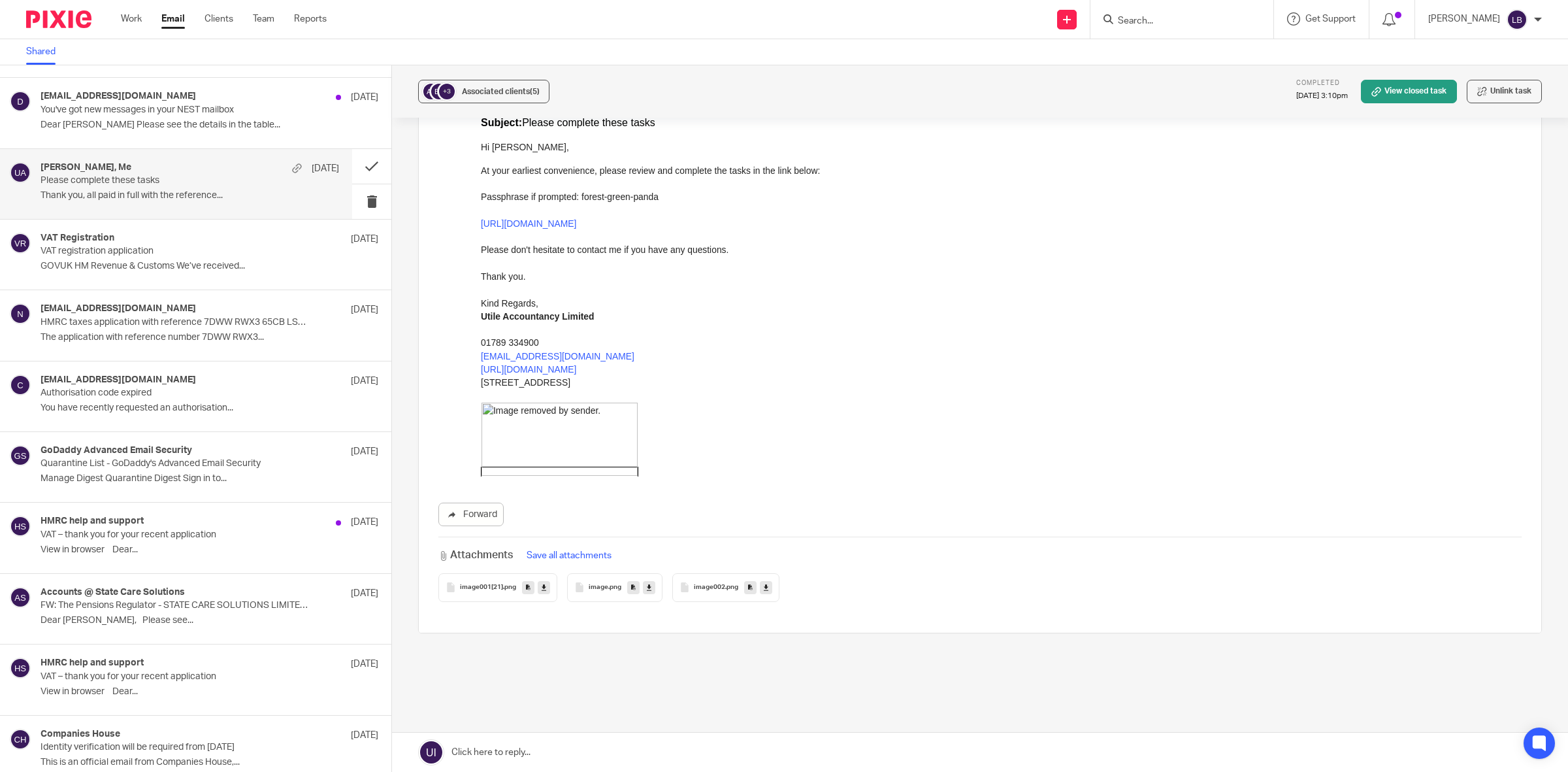
scroll to position [3652, 0]
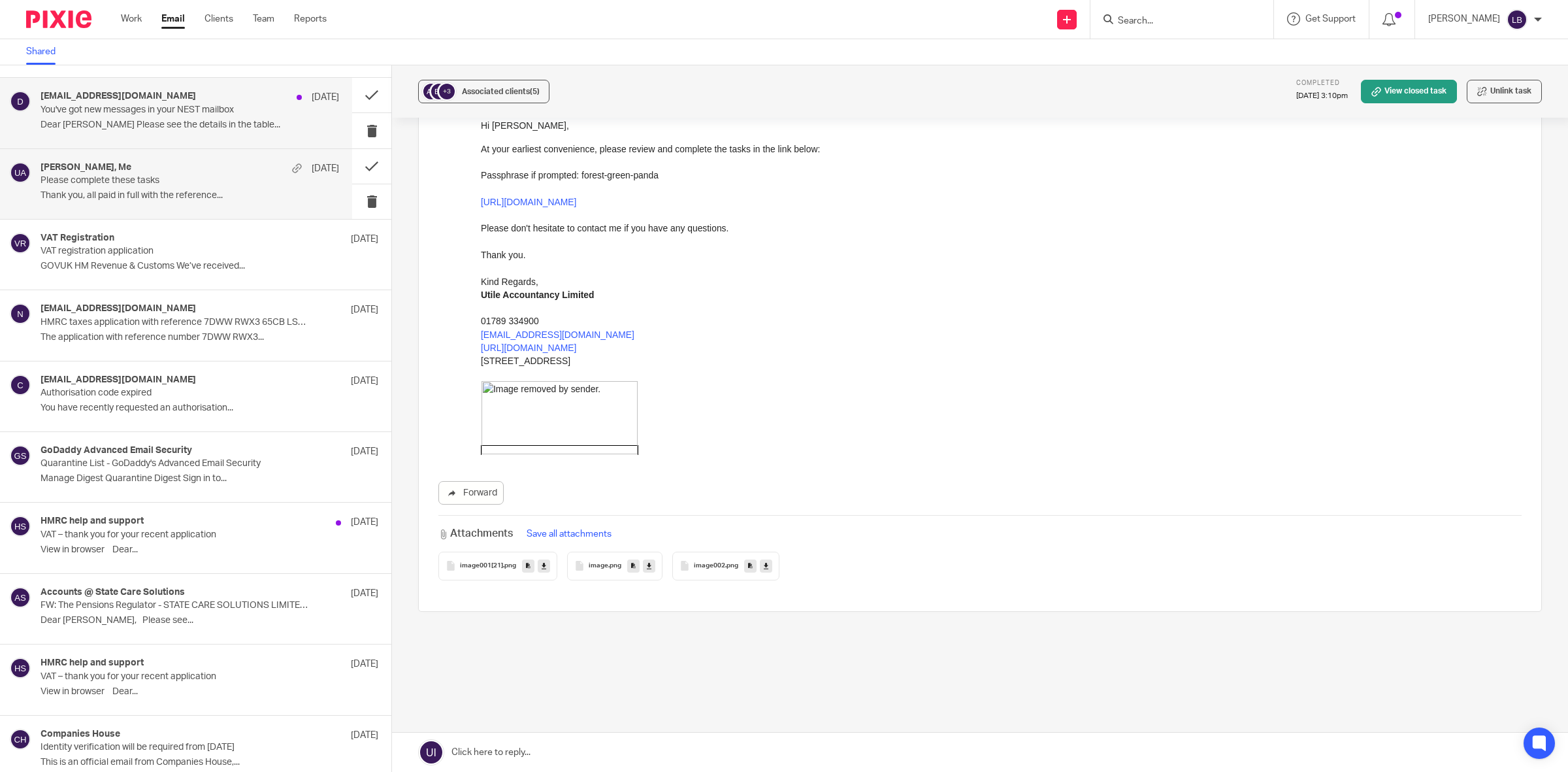
click at [165, 125] on p "Dear Sam Please see the details in the table..." at bounding box center [190, 125] width 299 height 11
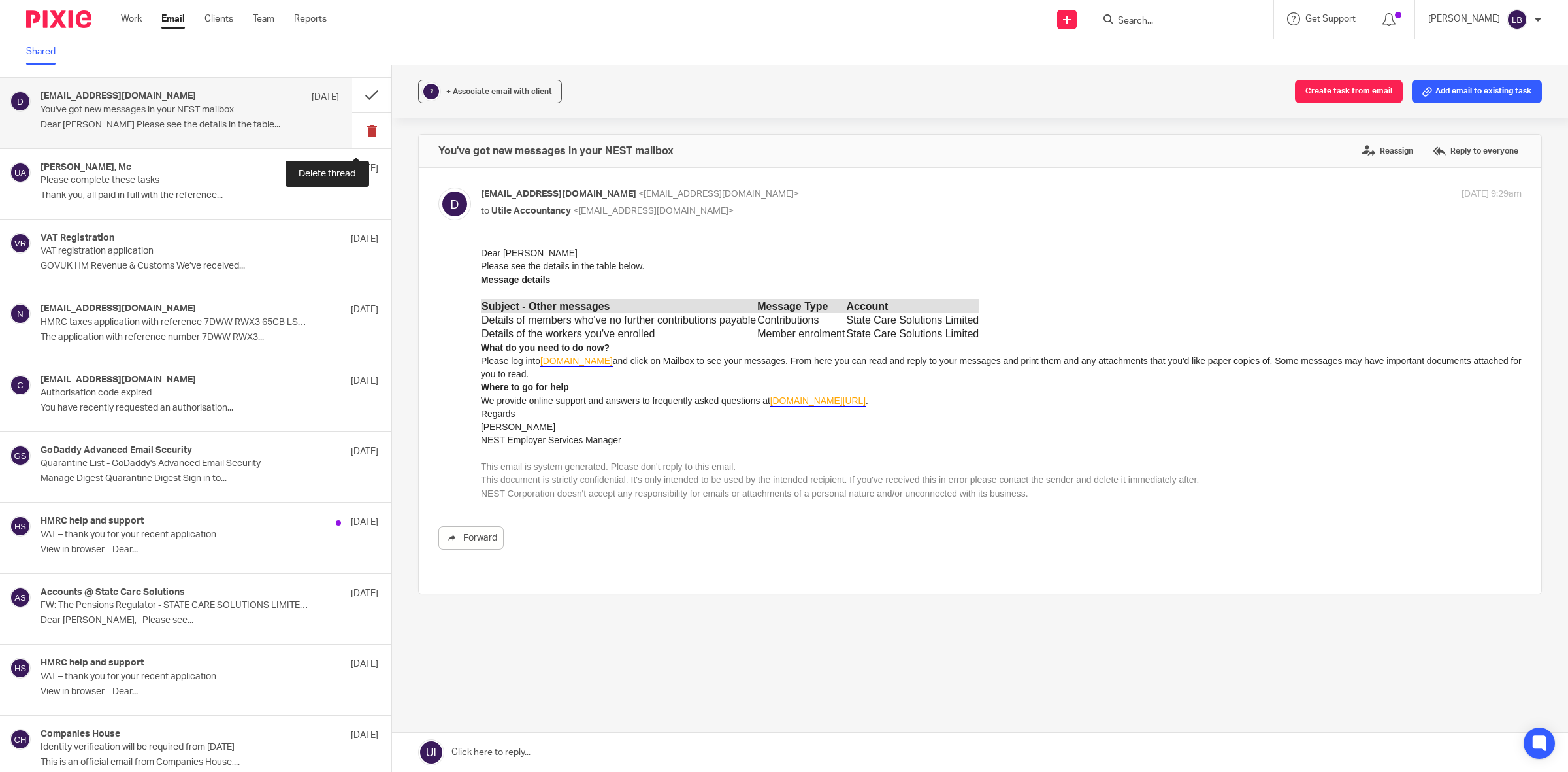
scroll to position [0, 0]
click at [356, 133] on button at bounding box center [371, 130] width 39 height 35
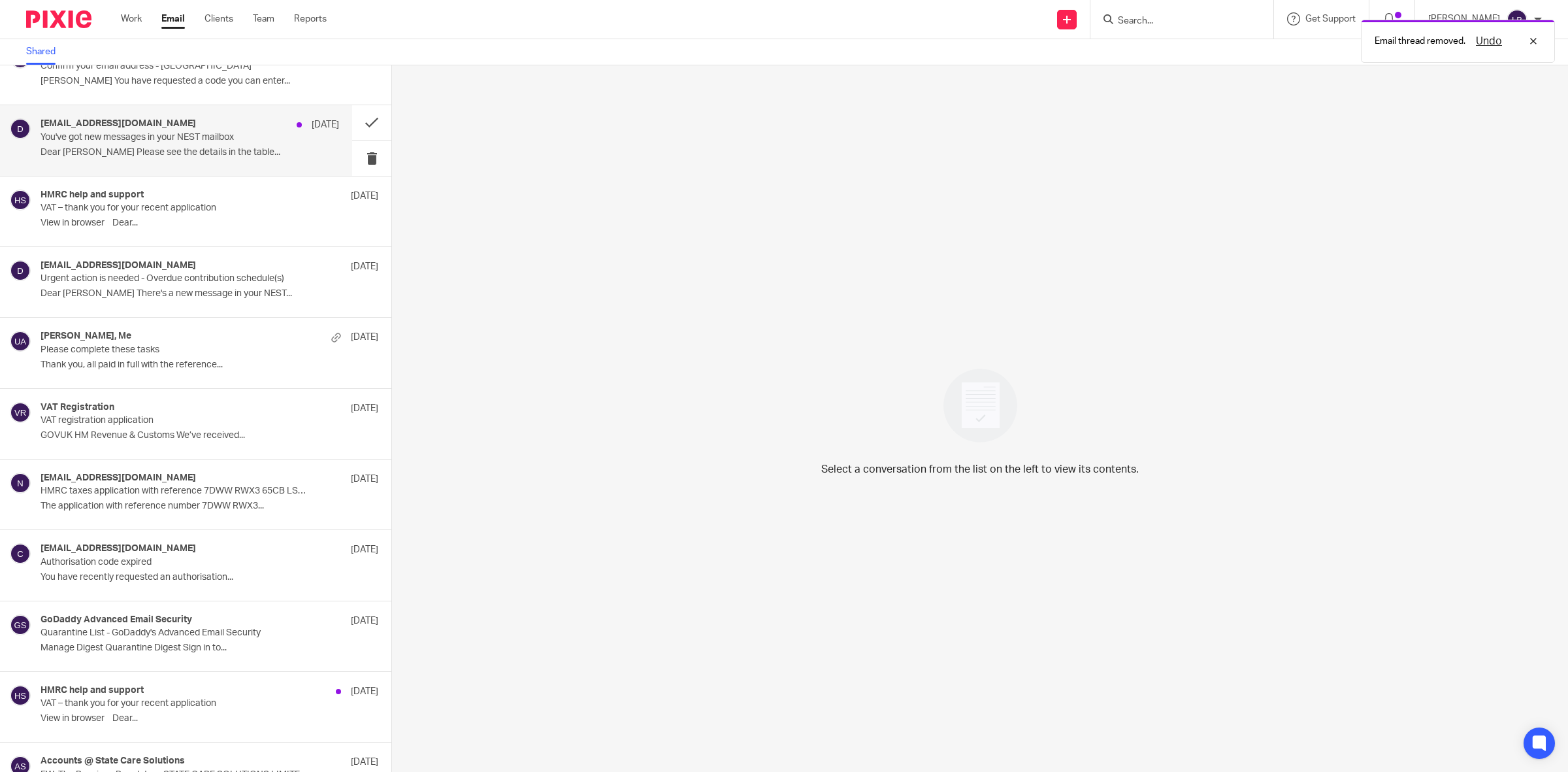
scroll to position [2363, 0]
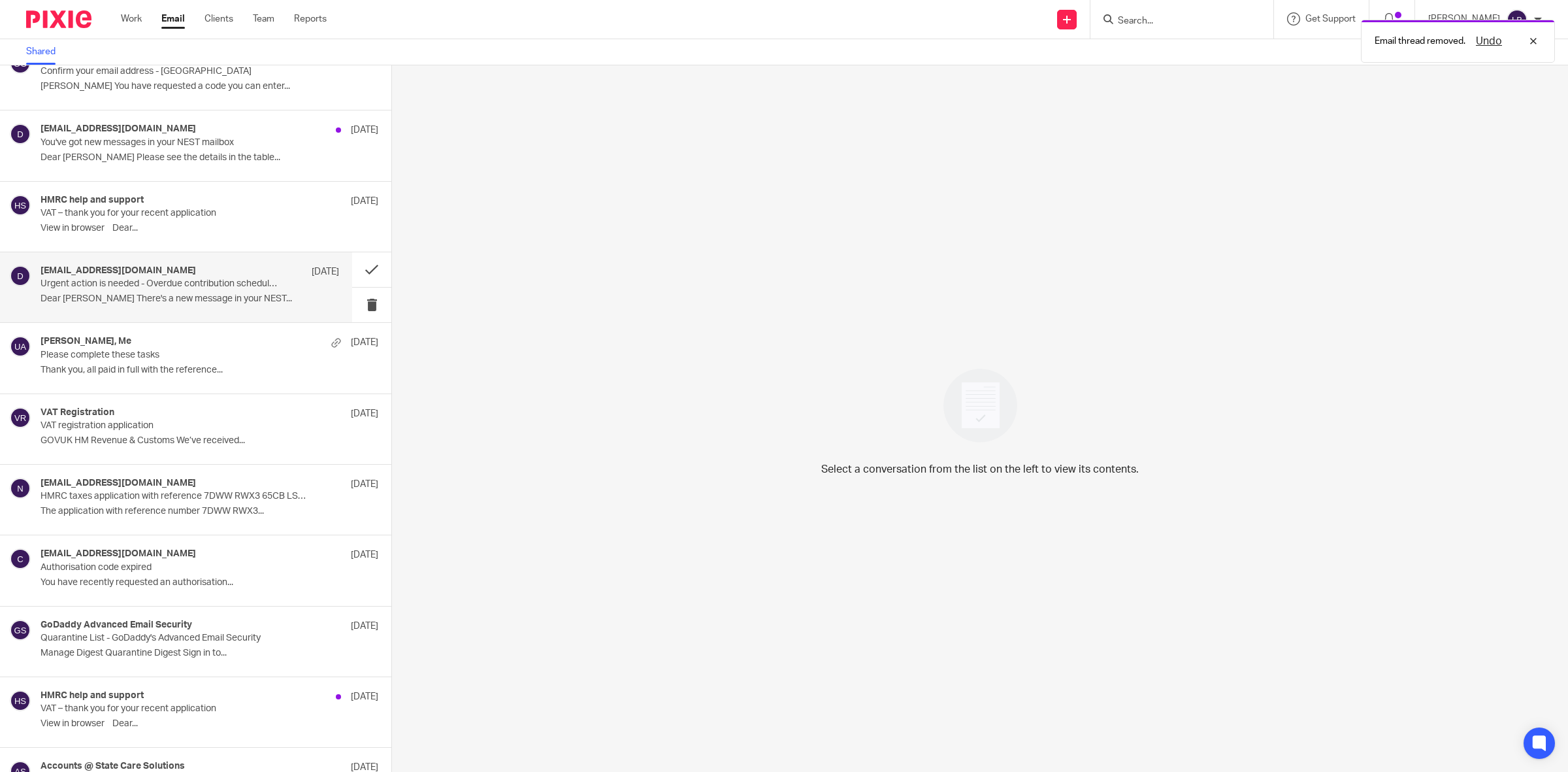
click at [239, 286] on p "Urgent action is needed - Overdue contribution schedule(s)" at bounding box center [160, 284] width 239 height 11
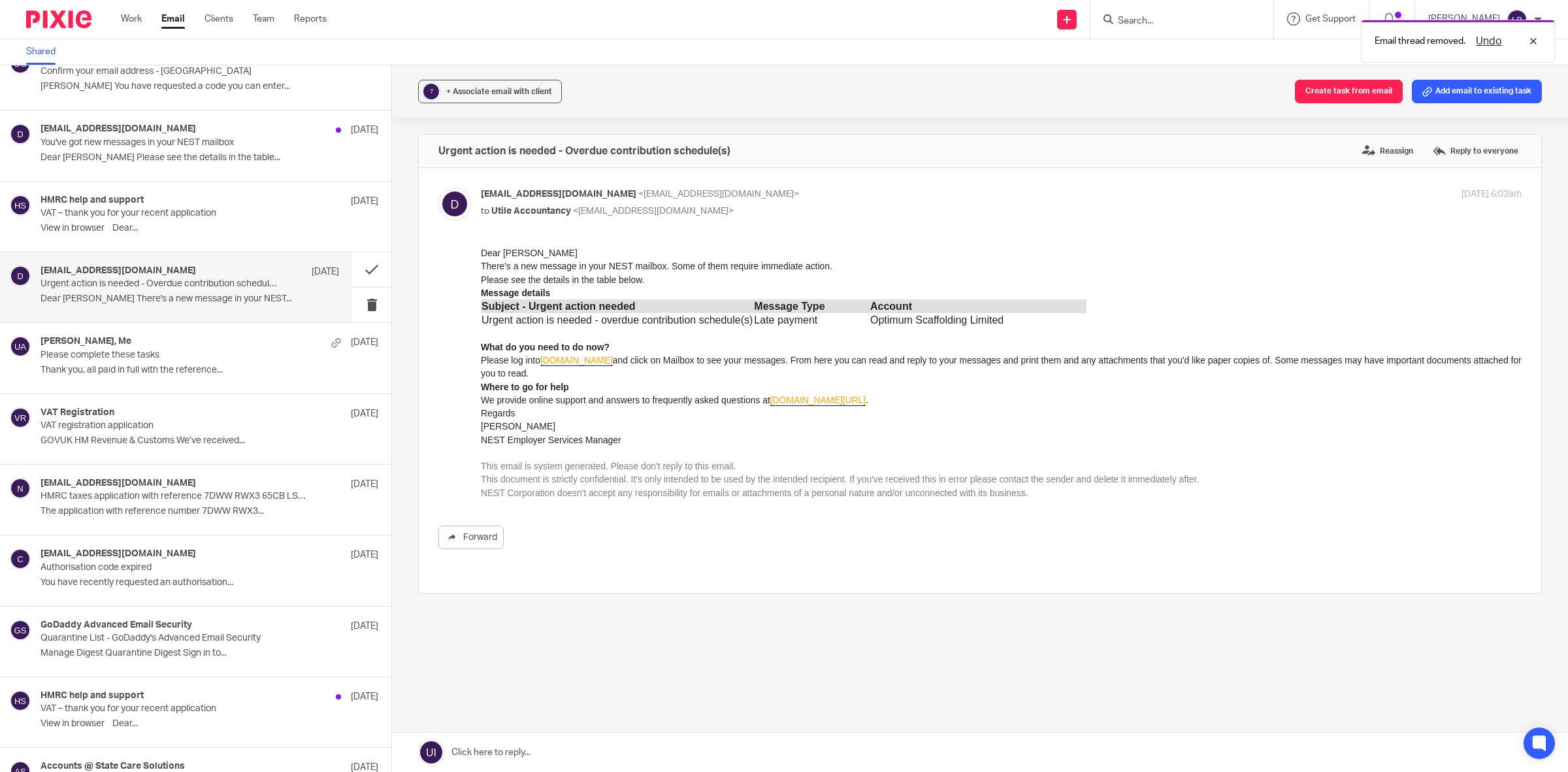
scroll to position [0, 0]
click at [184, 573] on p "Authorisation code expired" at bounding box center [160, 568] width 239 height 11
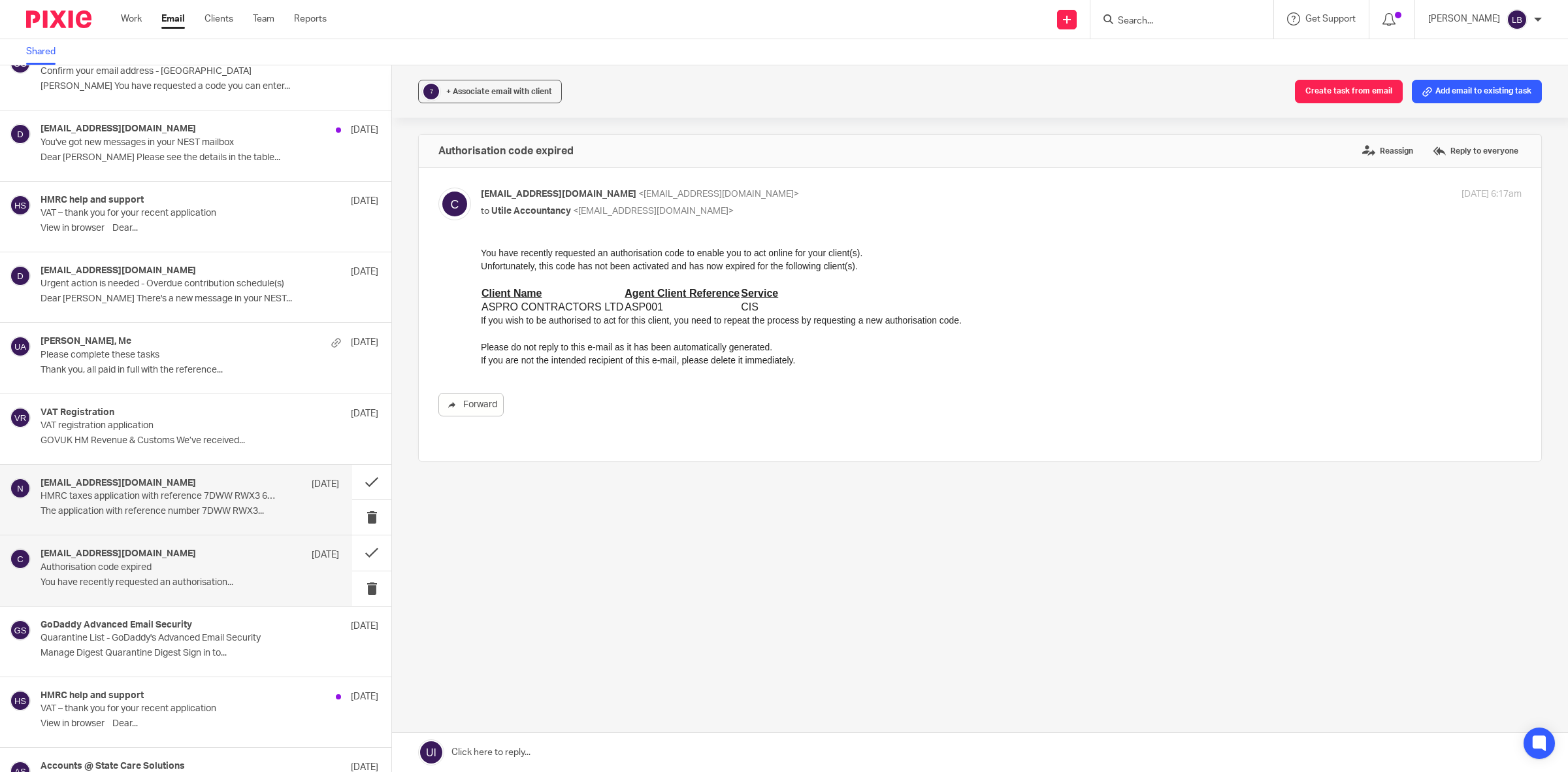
click at [184, 514] on p "The application with reference number 7DWW RWX3..." at bounding box center [190, 511] width 299 height 11
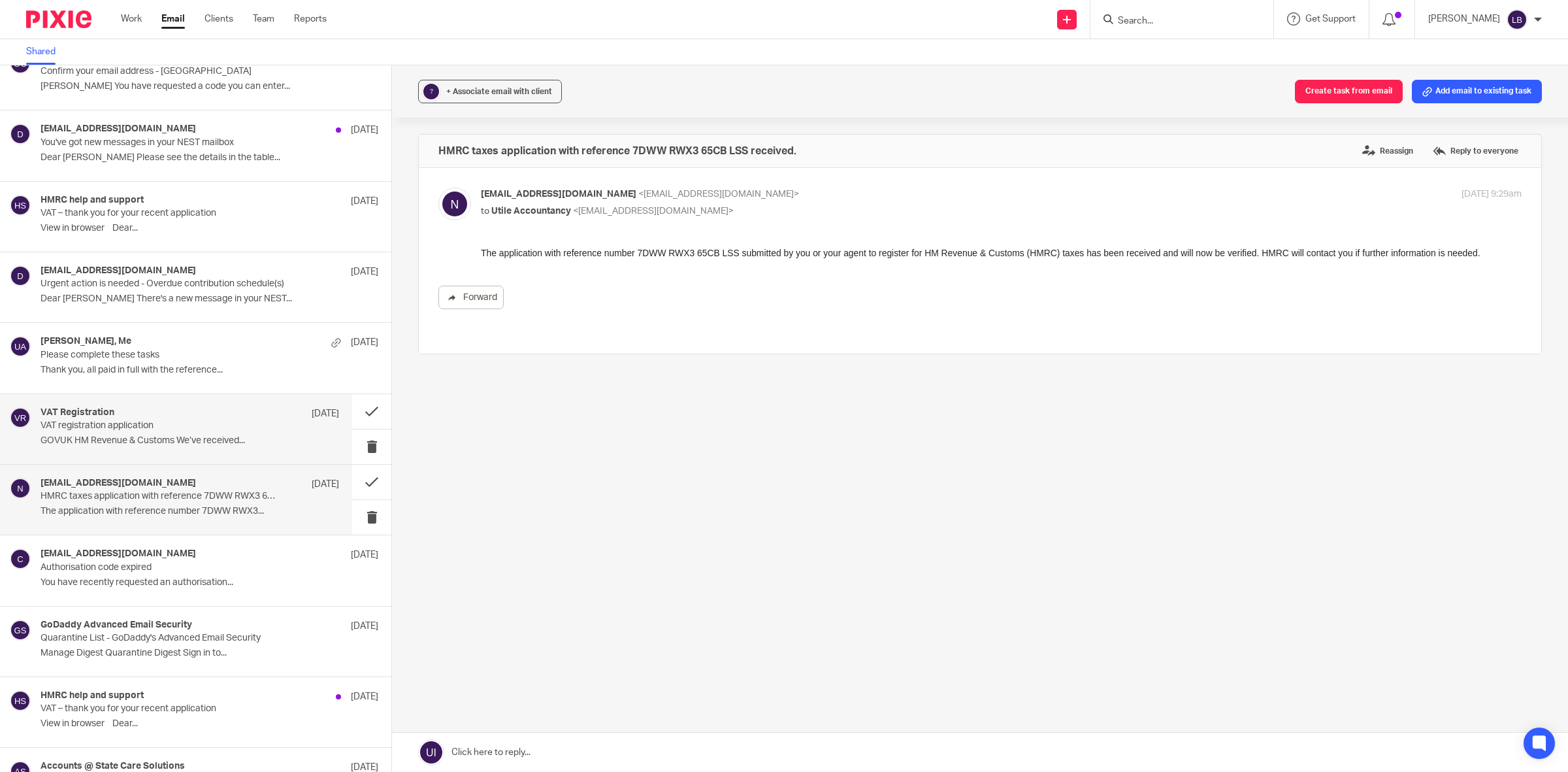
click at [189, 429] on p "VAT registration application" at bounding box center [160, 426] width 239 height 11
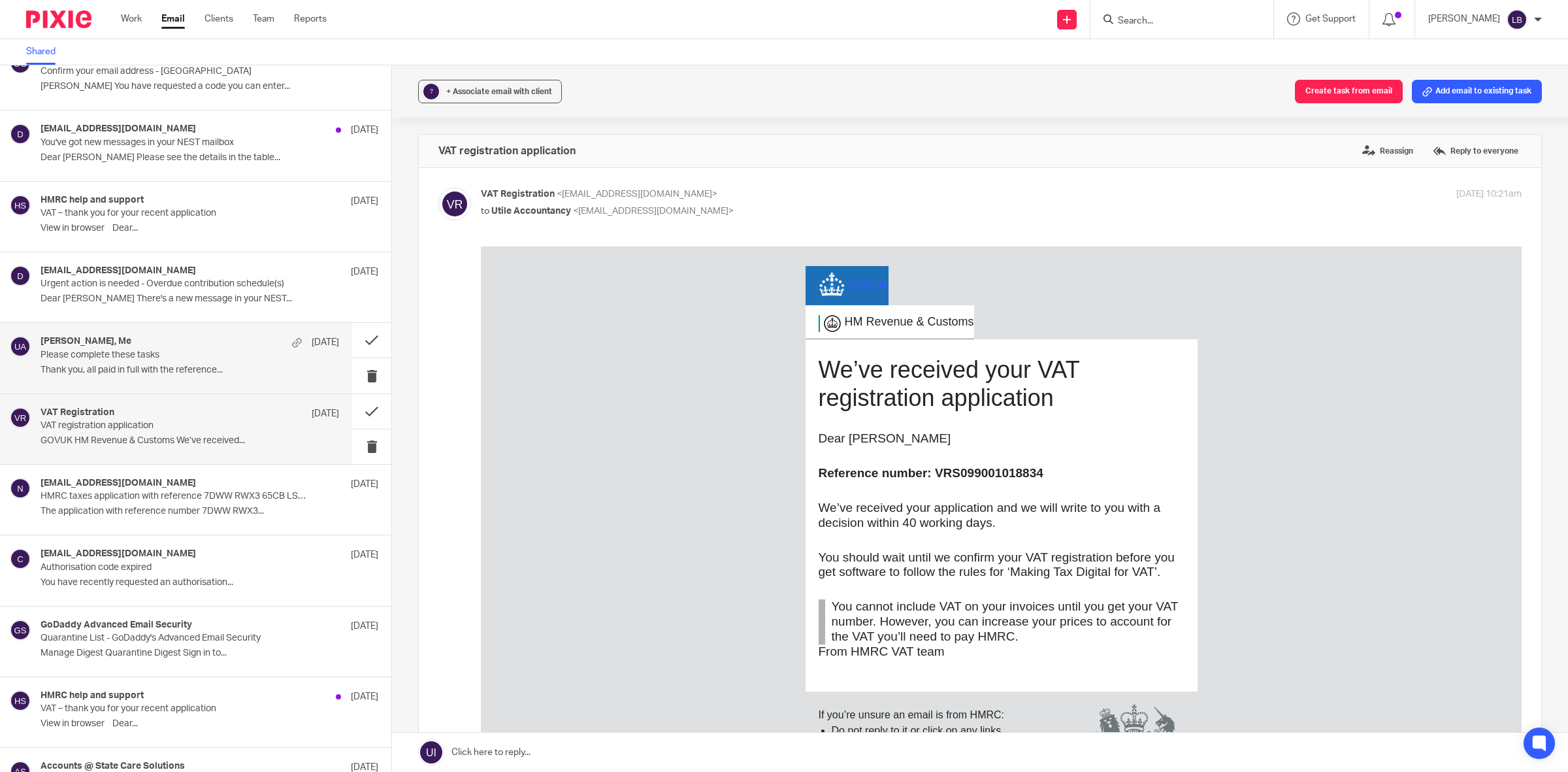
click at [187, 361] on p "Please complete these tasks" at bounding box center [160, 355] width 239 height 11
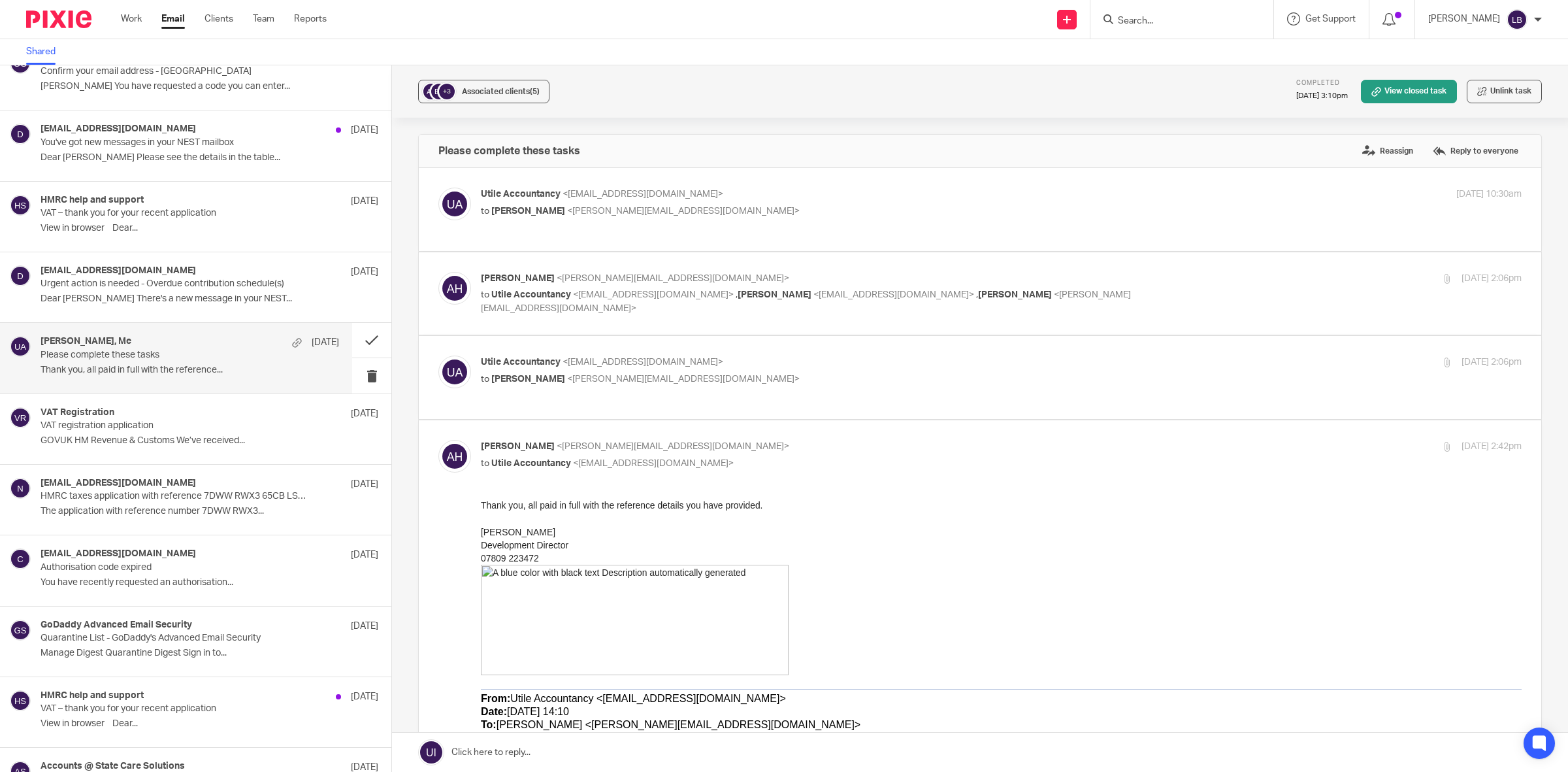
click at [779, 385] on p "to Alison Hubball <alison@bloxbase.co.uk>" at bounding box center [827, 380] width 693 height 14
checkbox input "true"
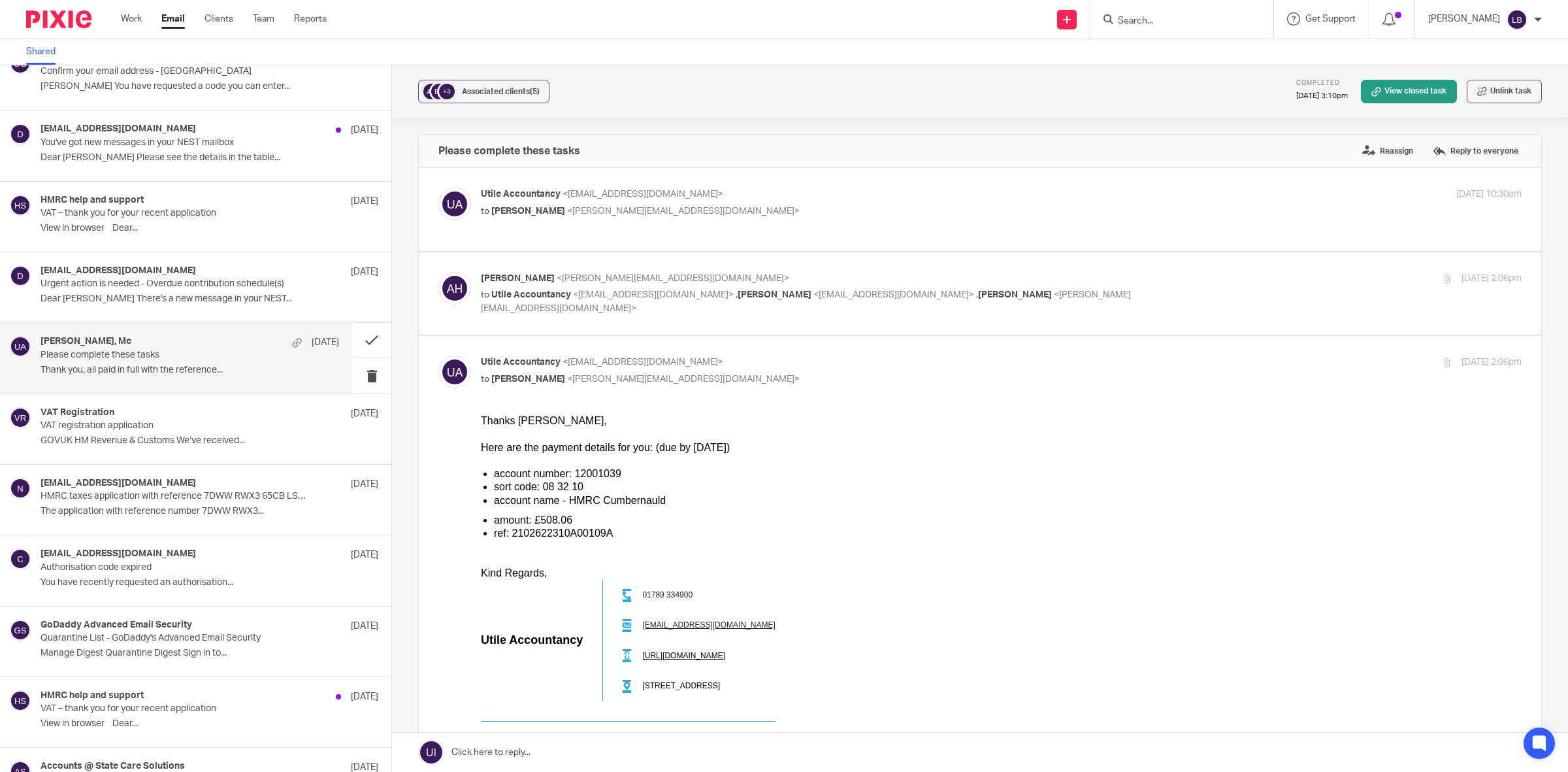
click at [607, 535] on div "ref: 2102622310A00109A" at bounding box center [1007, 533] width 1027 height 13
drag, startPoint x: 604, startPoint y: 533, endPoint x: 514, endPoint y: 535, distance: 90.0
click at [513, 535] on div "ref: 2102622310A00109A" at bounding box center [1007, 533] width 1027 height 13
copy div "2102622310A00109A"
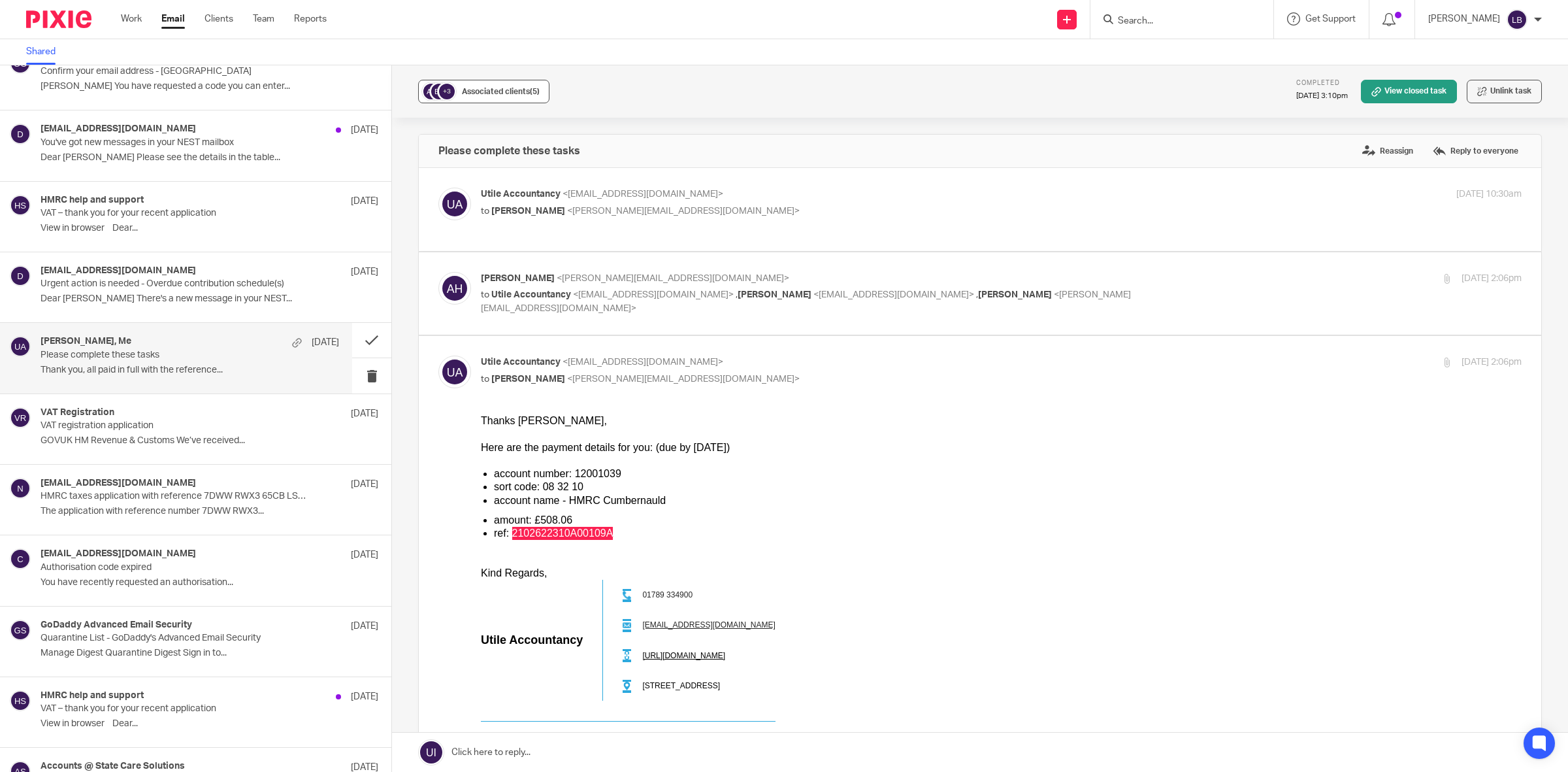
click at [511, 93] on span "Associated clients (5)" at bounding box center [501, 91] width 77 height 8
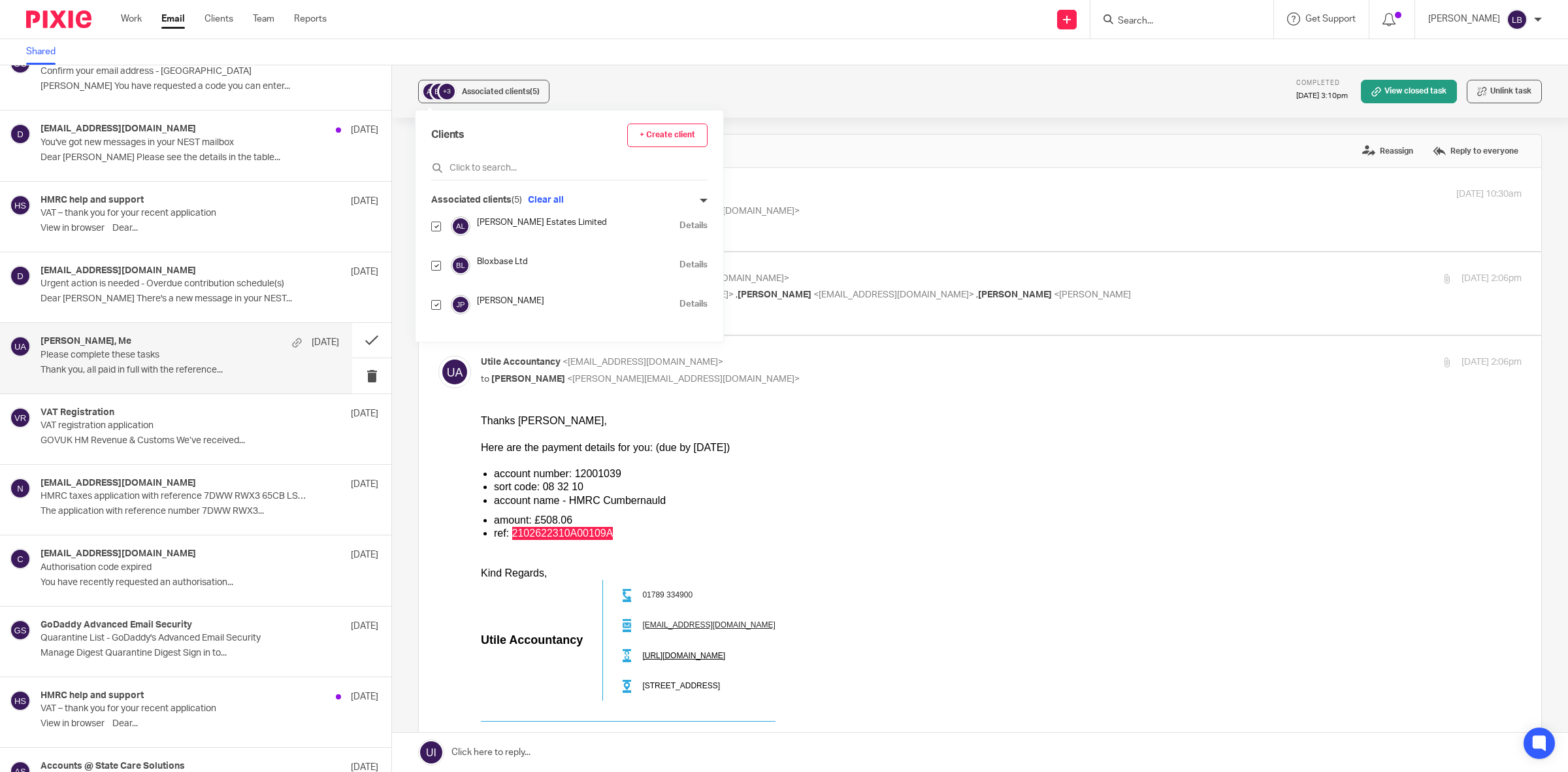
click at [435, 227] on input "checkbox" at bounding box center [436, 226] width 10 height 10
checkbox input "false"
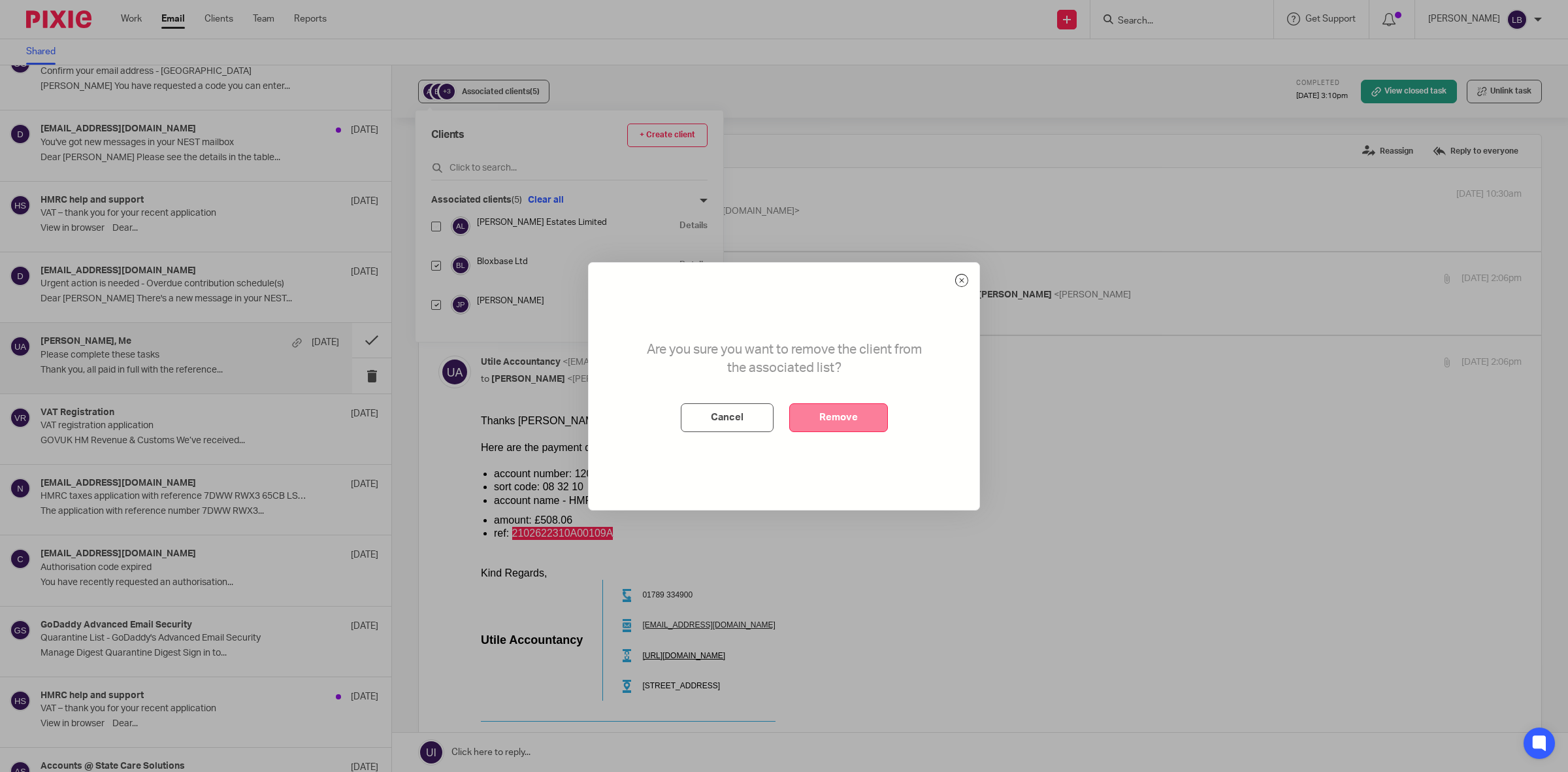
click at [850, 420] on button "Remove" at bounding box center [838, 418] width 99 height 29
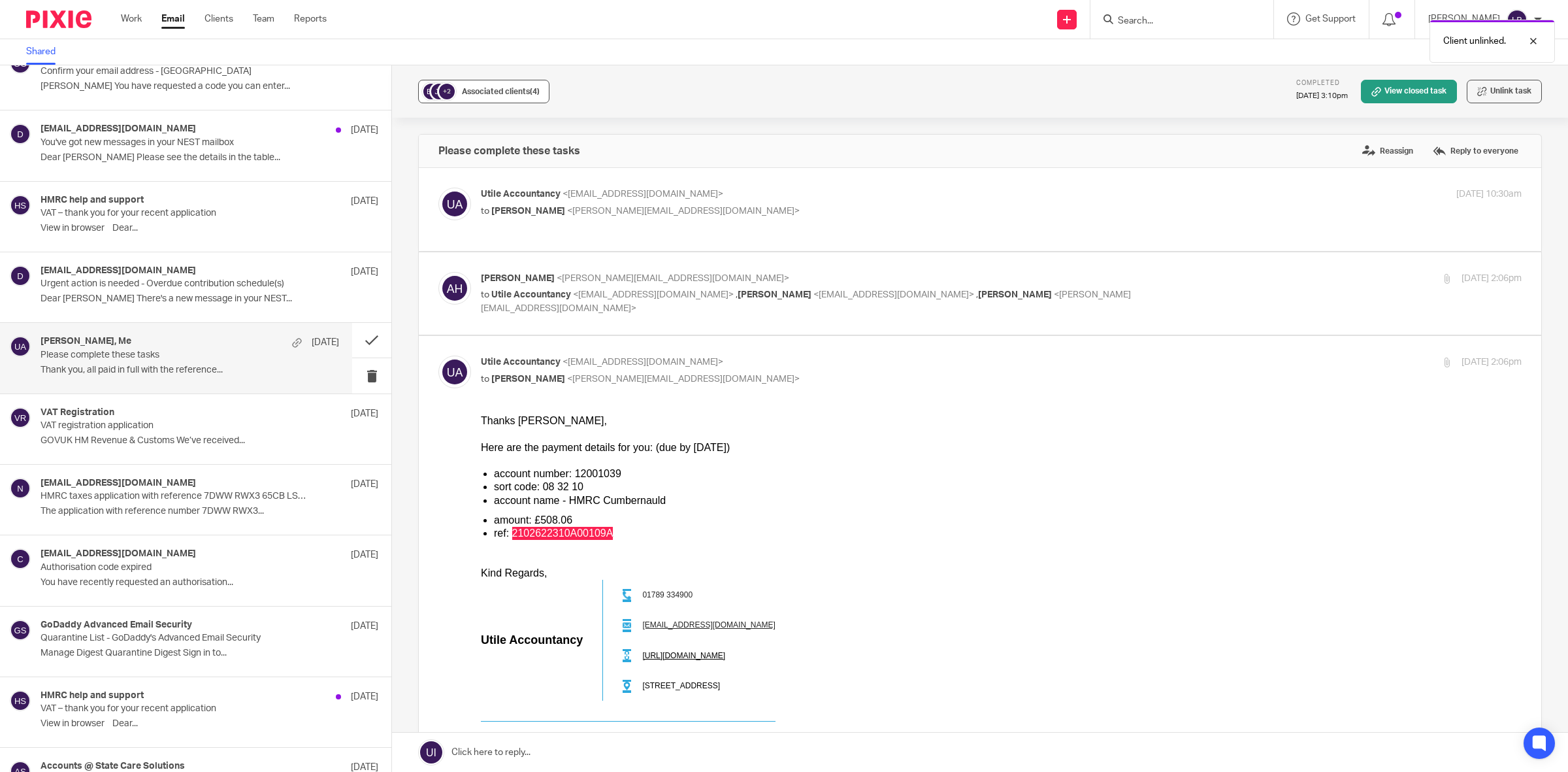
click at [530, 96] on div "Associated clients (4)" at bounding box center [501, 91] width 77 height 13
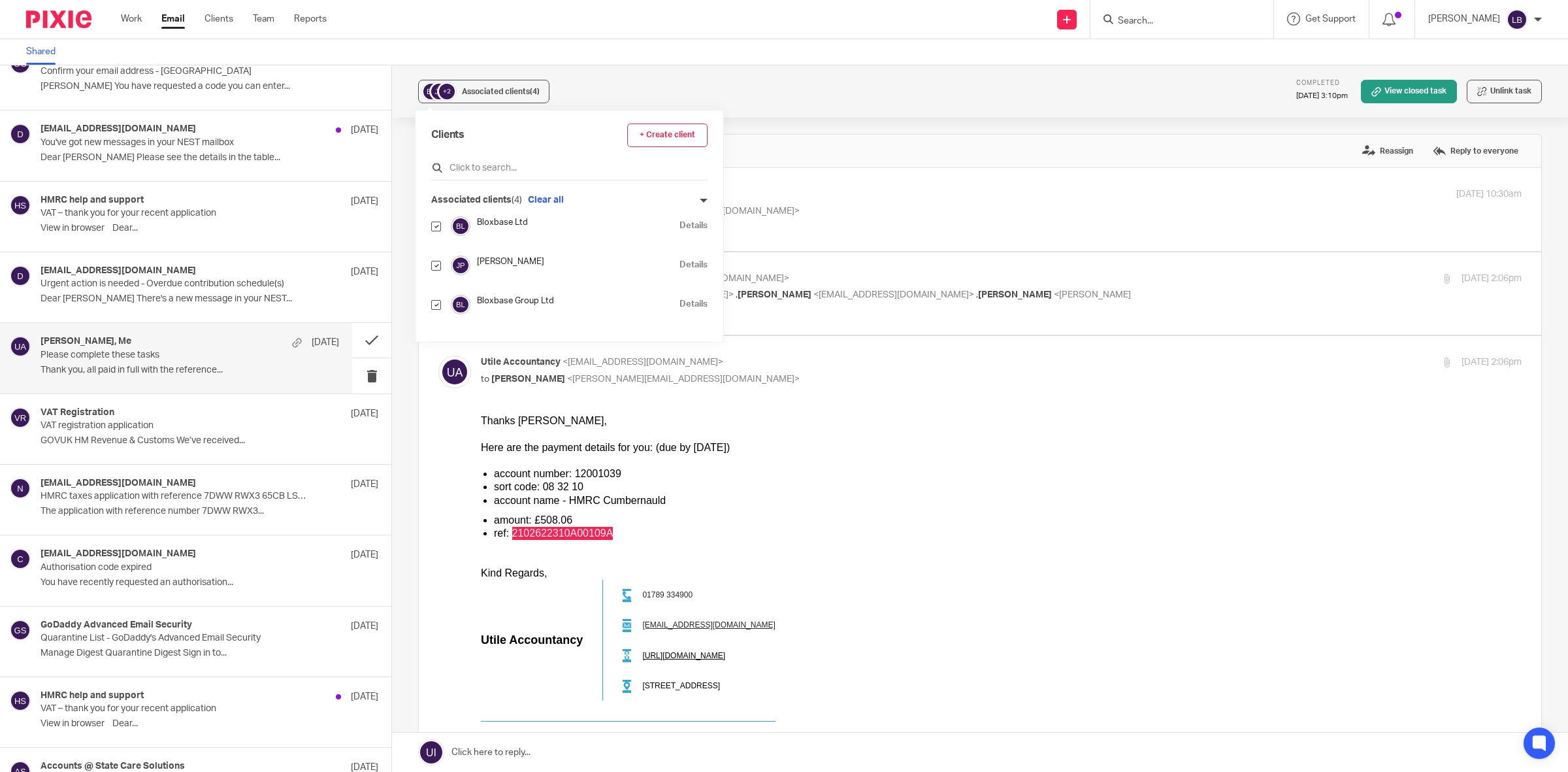
click at [506, 164] on input "text" at bounding box center [570, 167] width 277 height 13
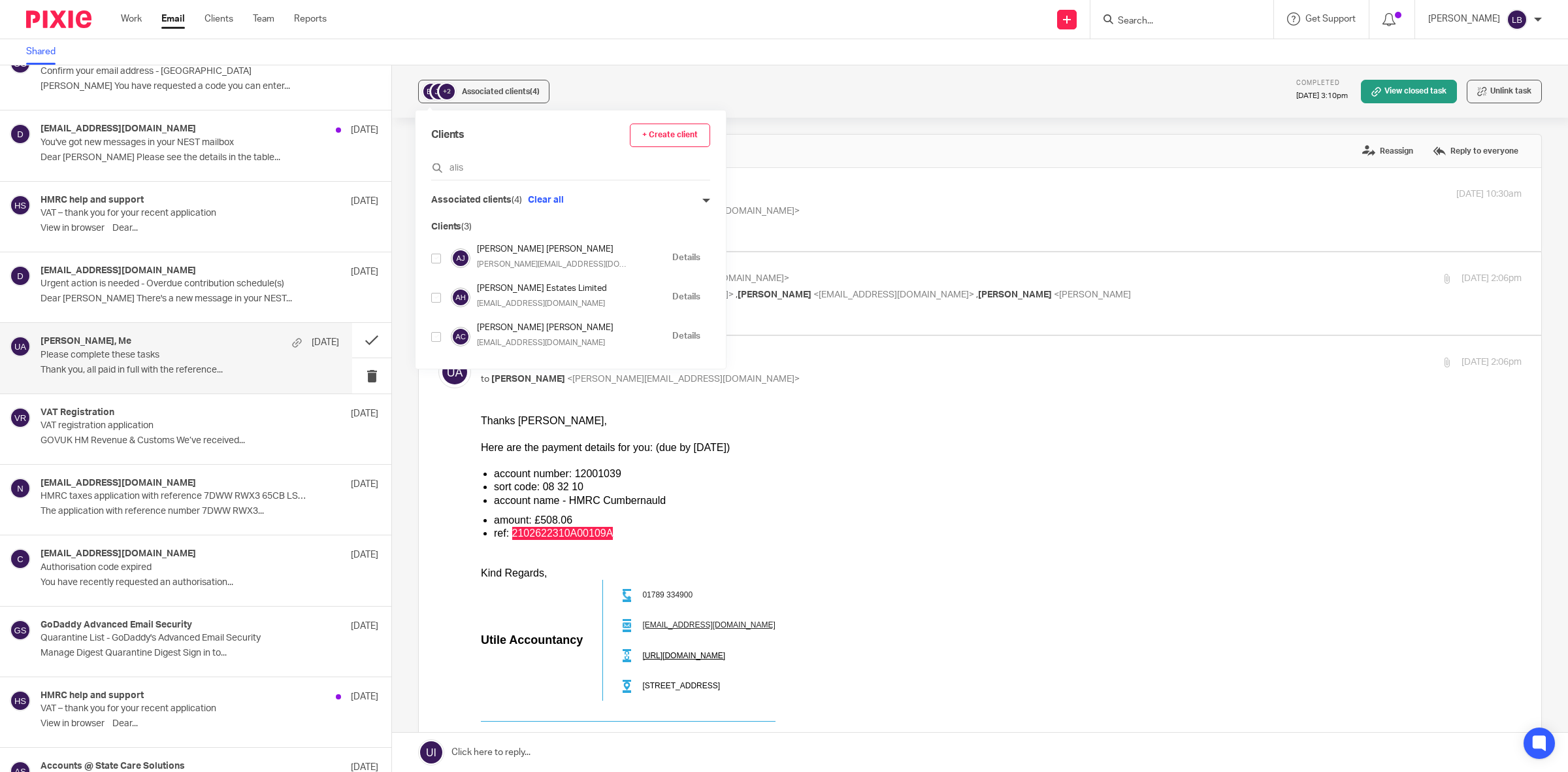
type input "alis"
click at [432, 298] on input "checkbox" at bounding box center [436, 297] width 10 height 10
checkbox input "true"
click at [436, 259] on input "checkbox" at bounding box center [436, 259] width 10 height 10
checkbox input "true"
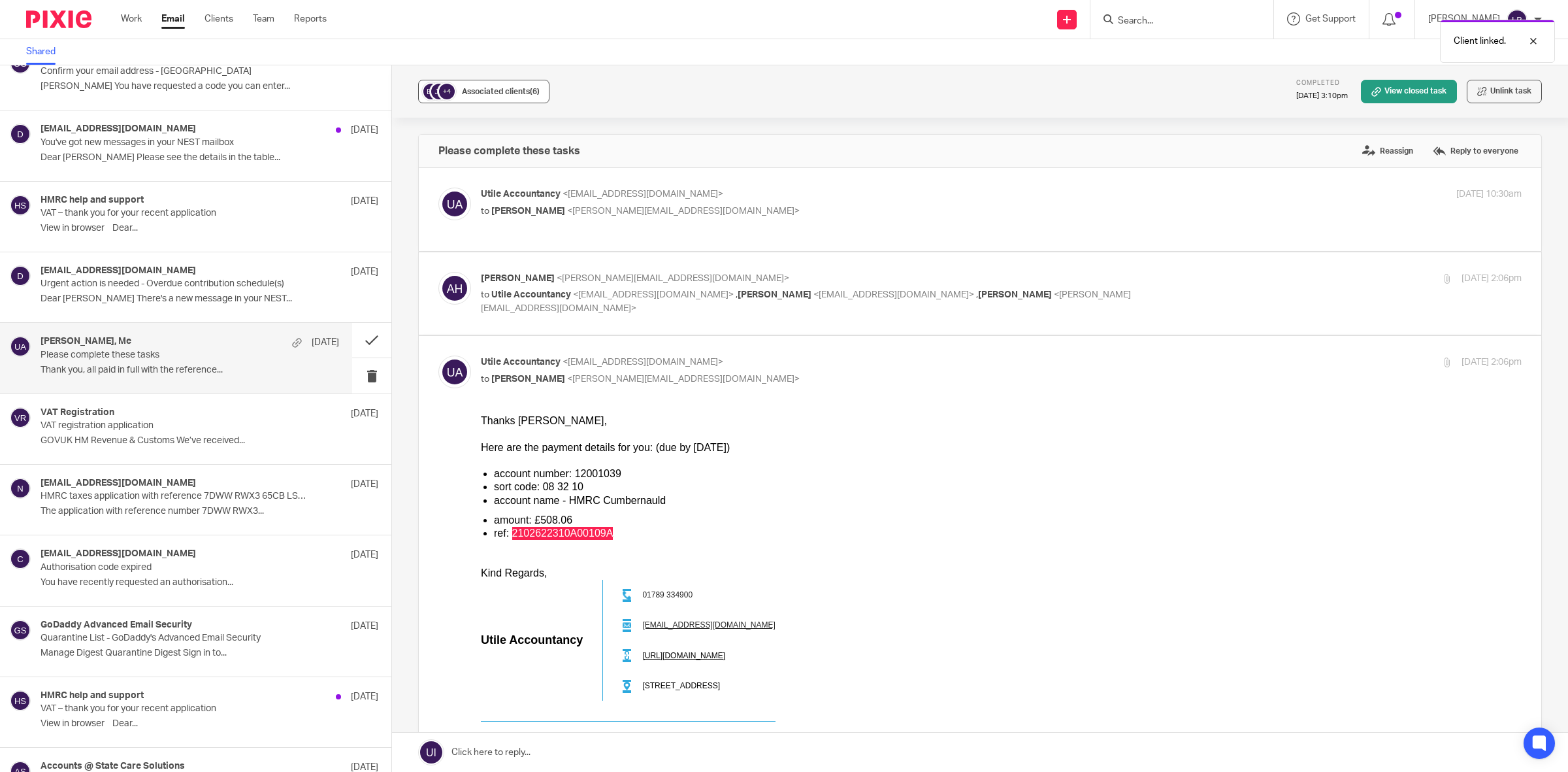
click at [482, 93] on span "Associated clients (6)" at bounding box center [501, 91] width 77 height 8
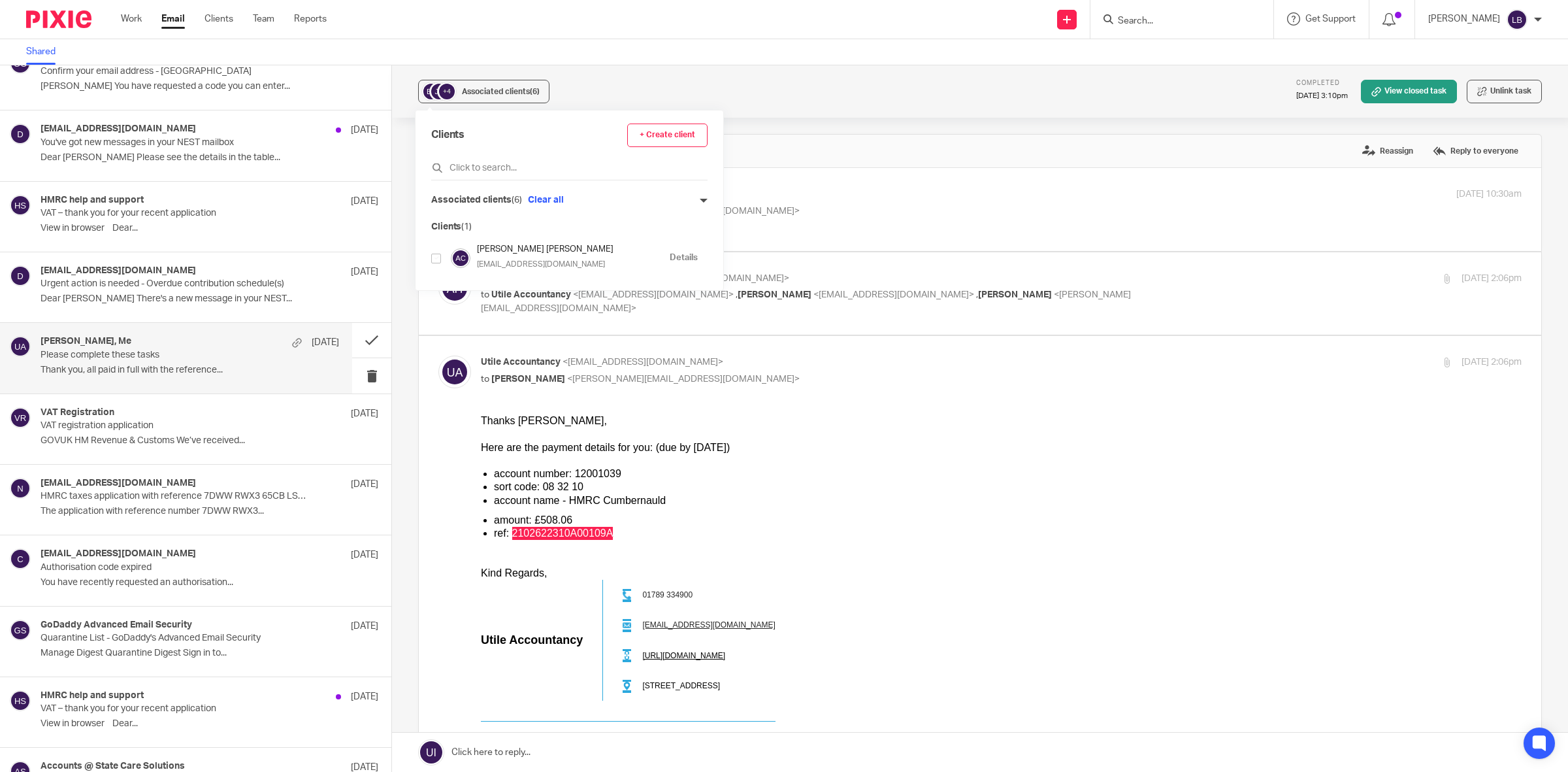
click at [700, 198] on icon at bounding box center [703, 200] width 8 height 8
click at [436, 262] on input "checkbox" at bounding box center [436, 266] width 10 height 10
checkbox input "false"
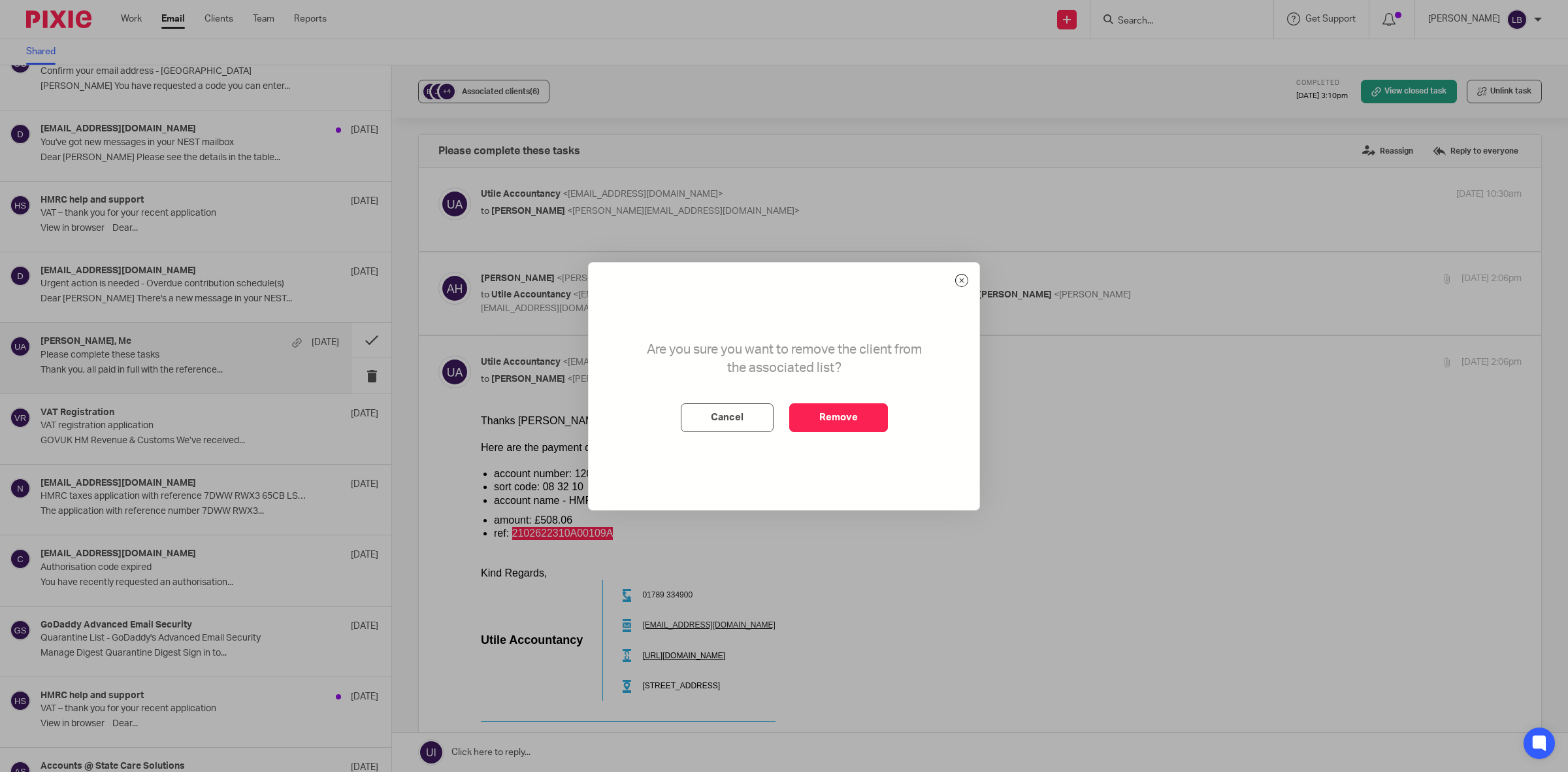
drag, startPoint x: 847, startPoint y: 421, endPoint x: 693, endPoint y: 326, distance: 180.9
click at [845, 417] on button "Remove" at bounding box center [838, 418] width 99 height 29
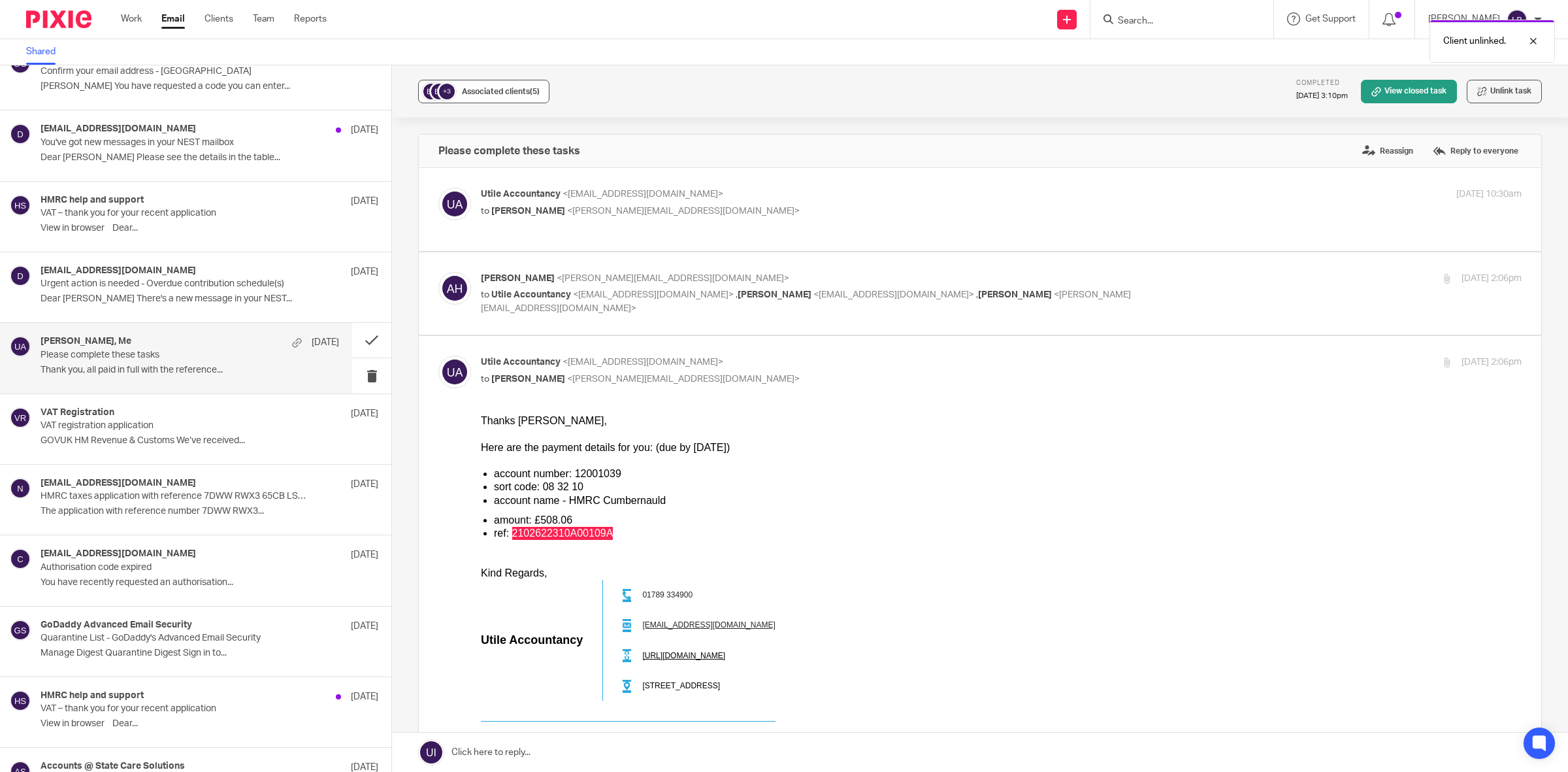
click at [530, 93] on span "(5)" at bounding box center [534, 91] width 10 height 8
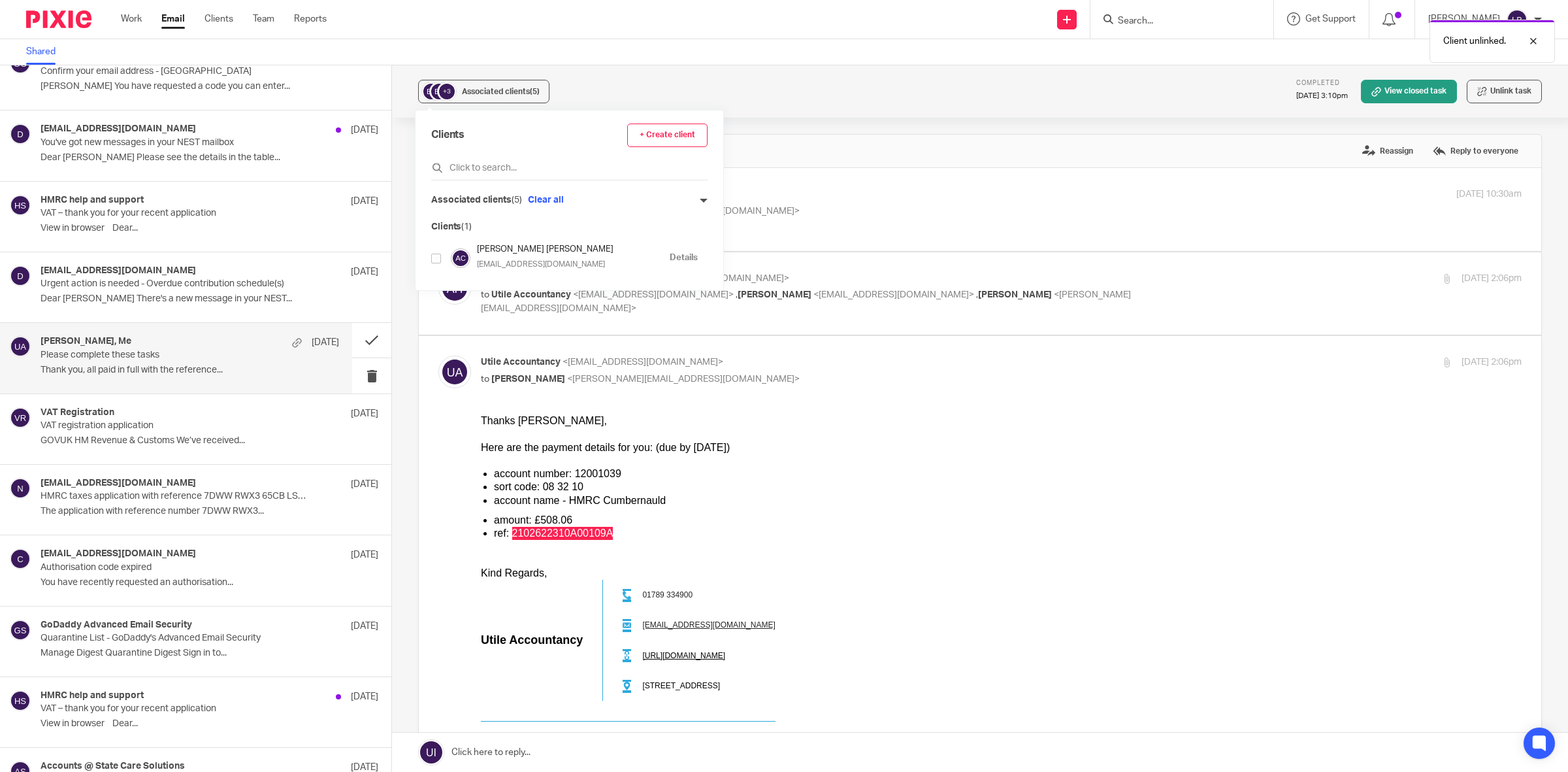
drag, startPoint x: 680, startPoint y: 198, endPoint x: 670, endPoint y: 210, distance: 15.6
click at [700, 198] on icon at bounding box center [703, 200] width 8 height 8
click at [436, 264] on input "checkbox" at bounding box center [436, 266] width 10 height 10
checkbox input "false"
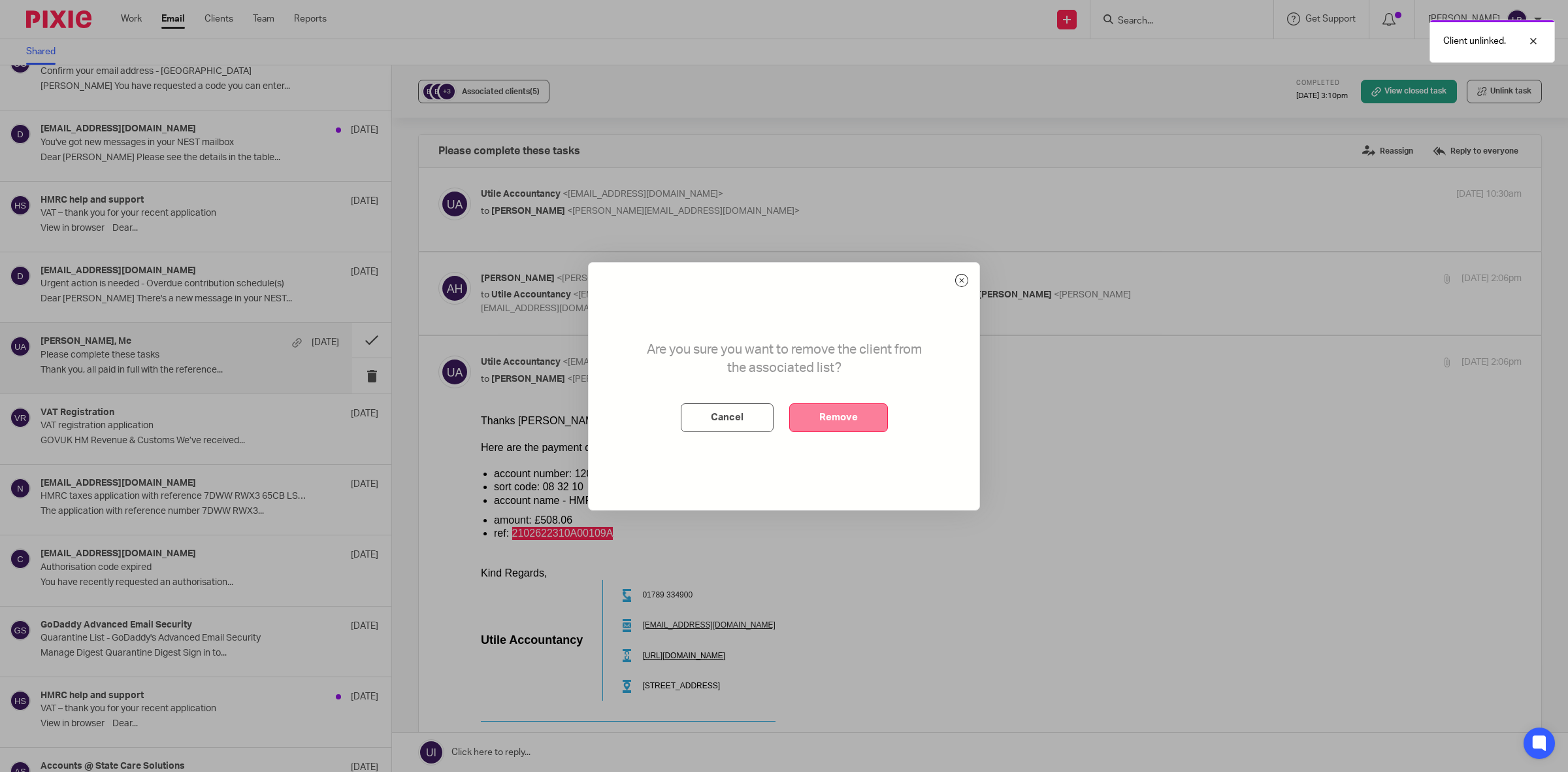
click at [850, 419] on button "Remove" at bounding box center [838, 418] width 99 height 29
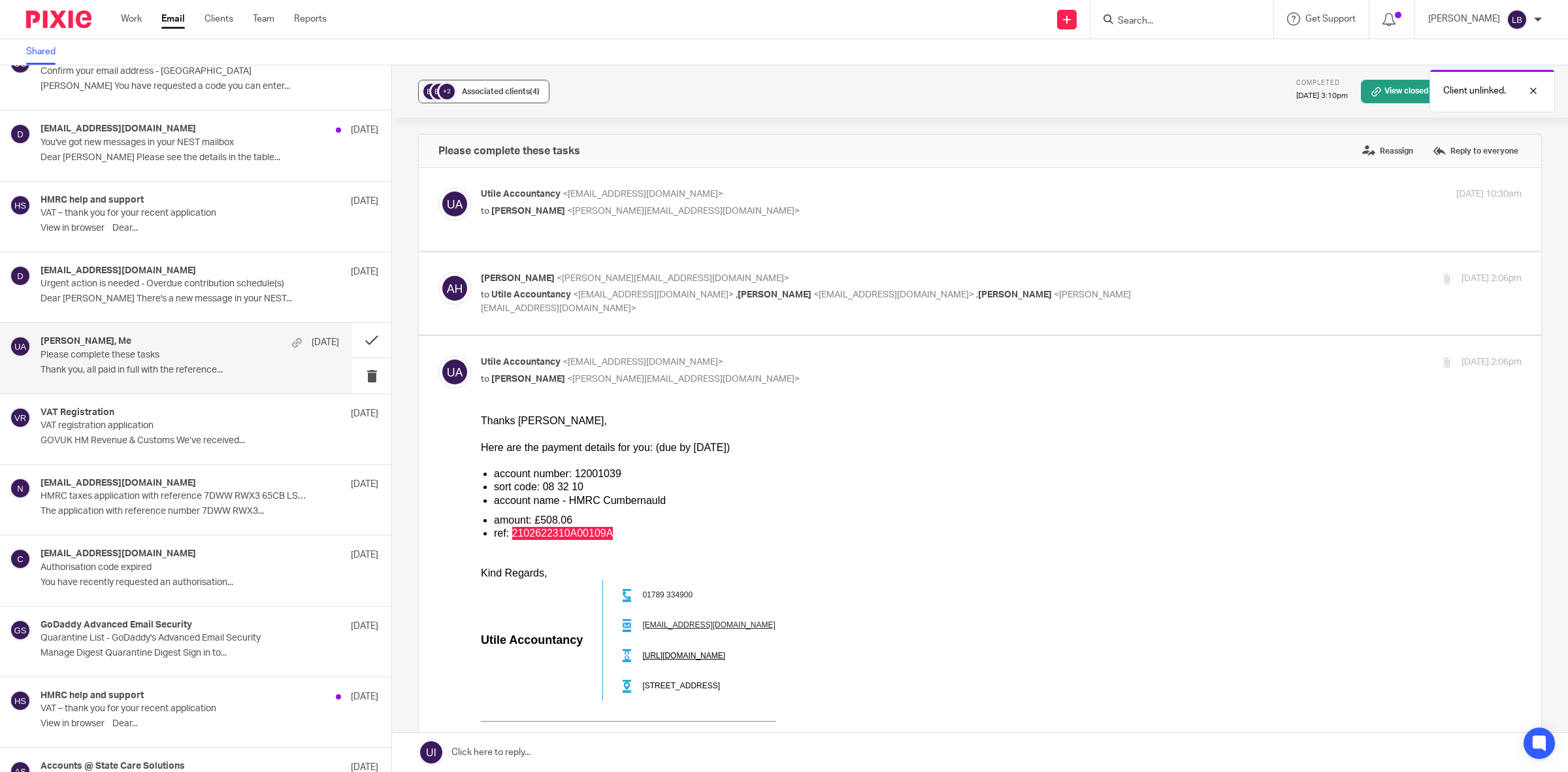
click at [536, 93] on span "(4)" at bounding box center [534, 91] width 10 height 8
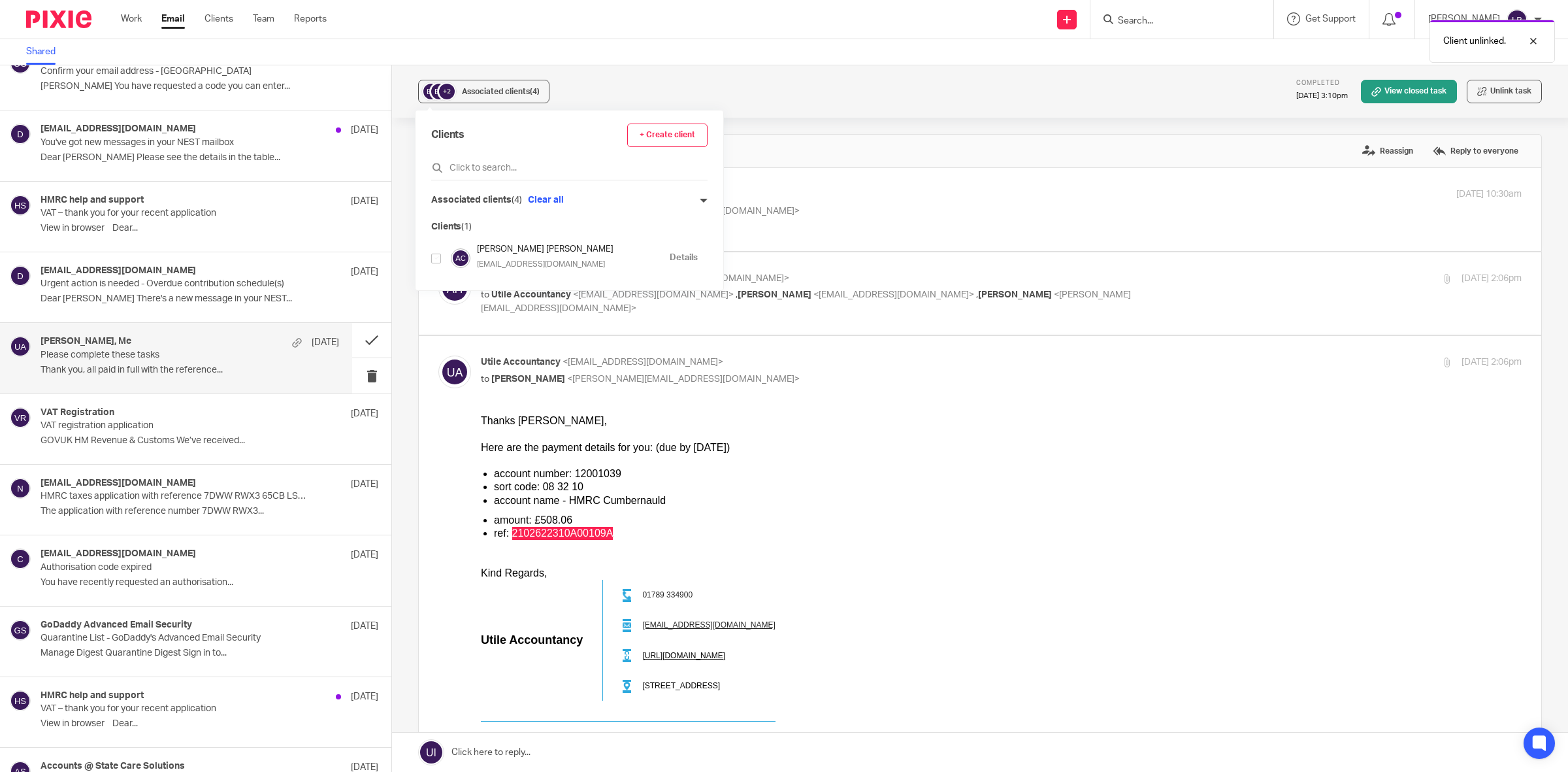
click at [700, 199] on icon at bounding box center [703, 200] width 8 height 8
click at [433, 263] on input "checkbox" at bounding box center [436, 266] width 10 height 10
checkbox input "false"
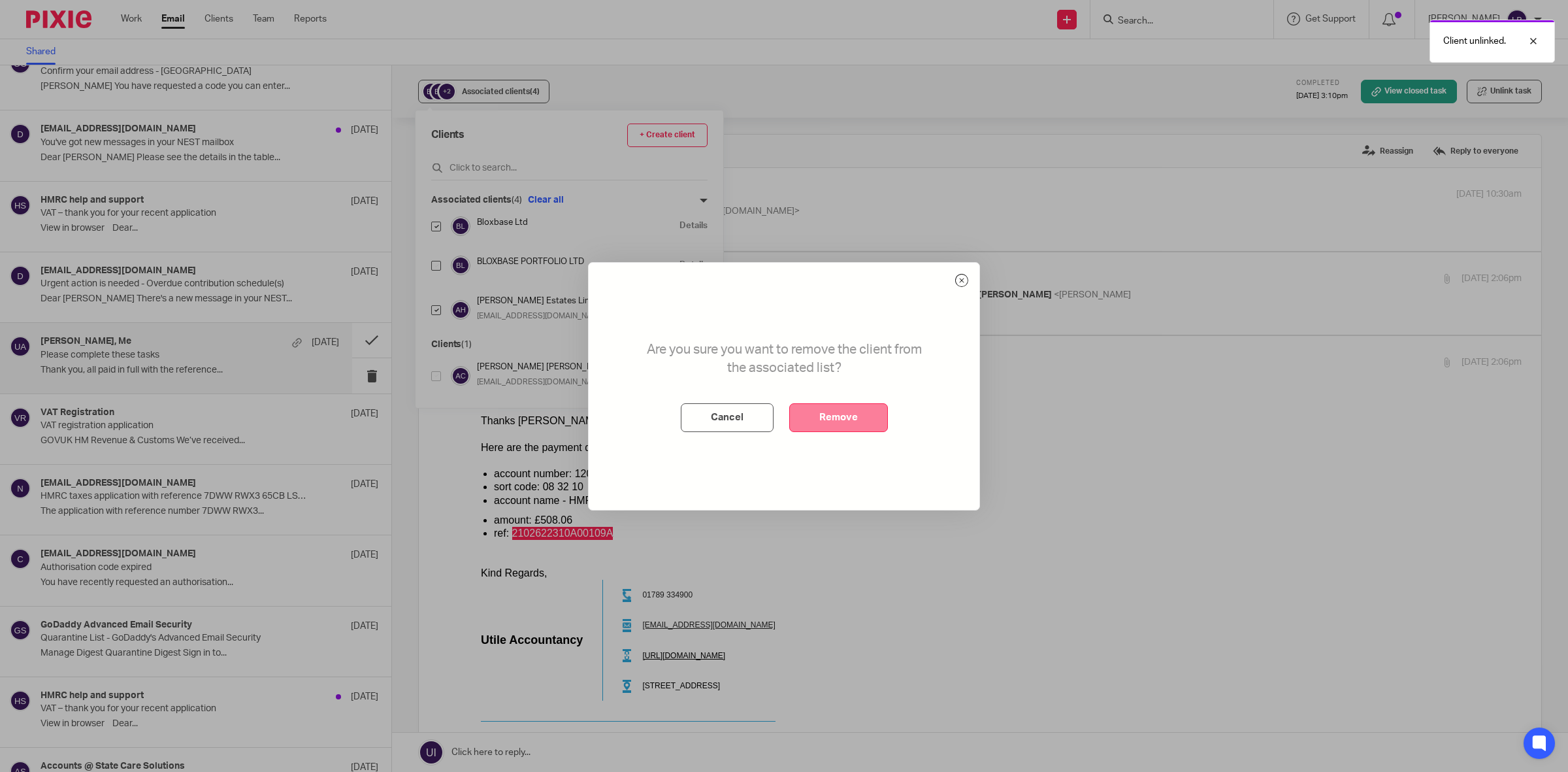
click at [843, 410] on button "Remove" at bounding box center [838, 418] width 99 height 29
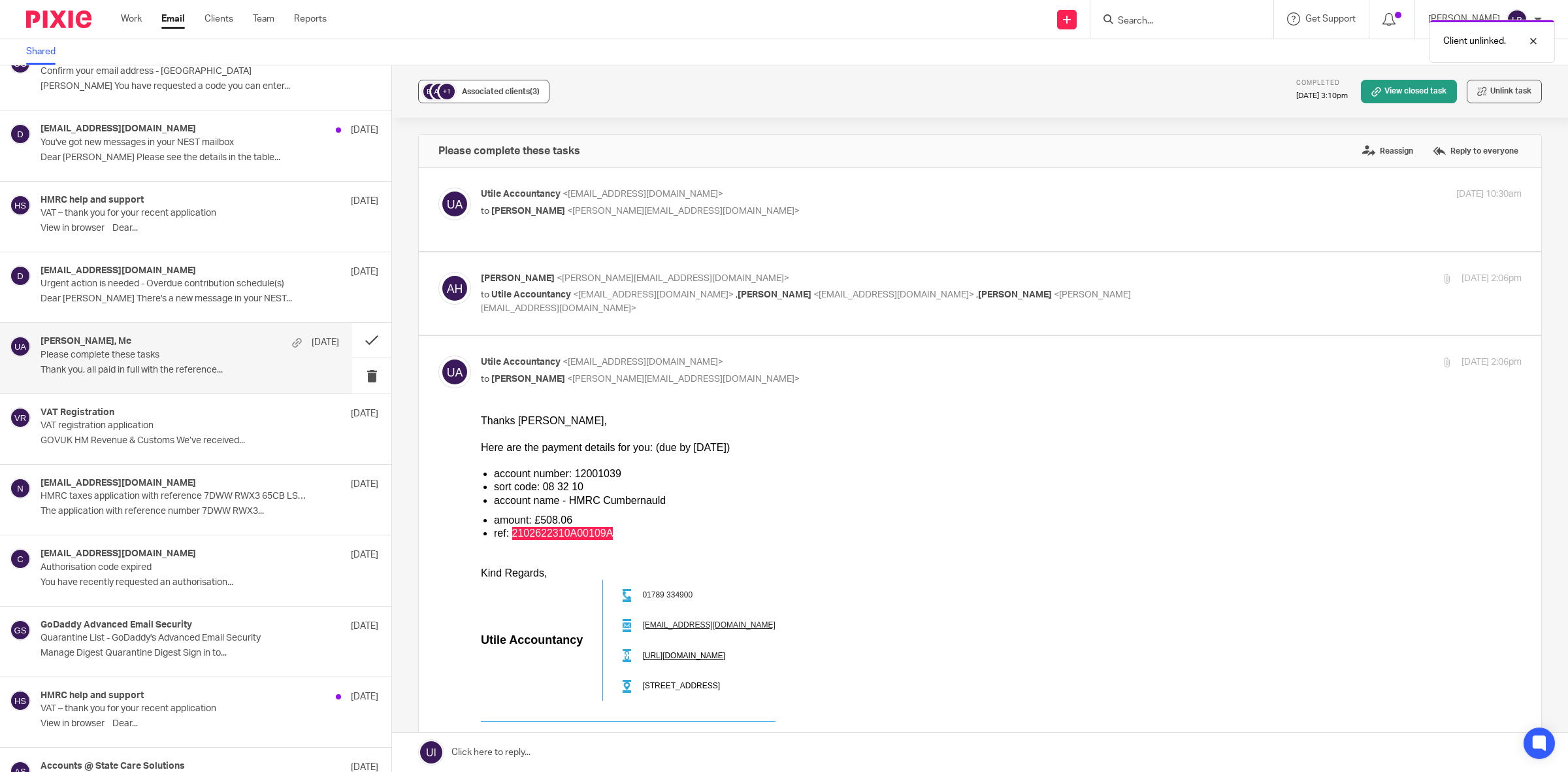
click at [536, 90] on span "(3)" at bounding box center [534, 91] width 10 height 8
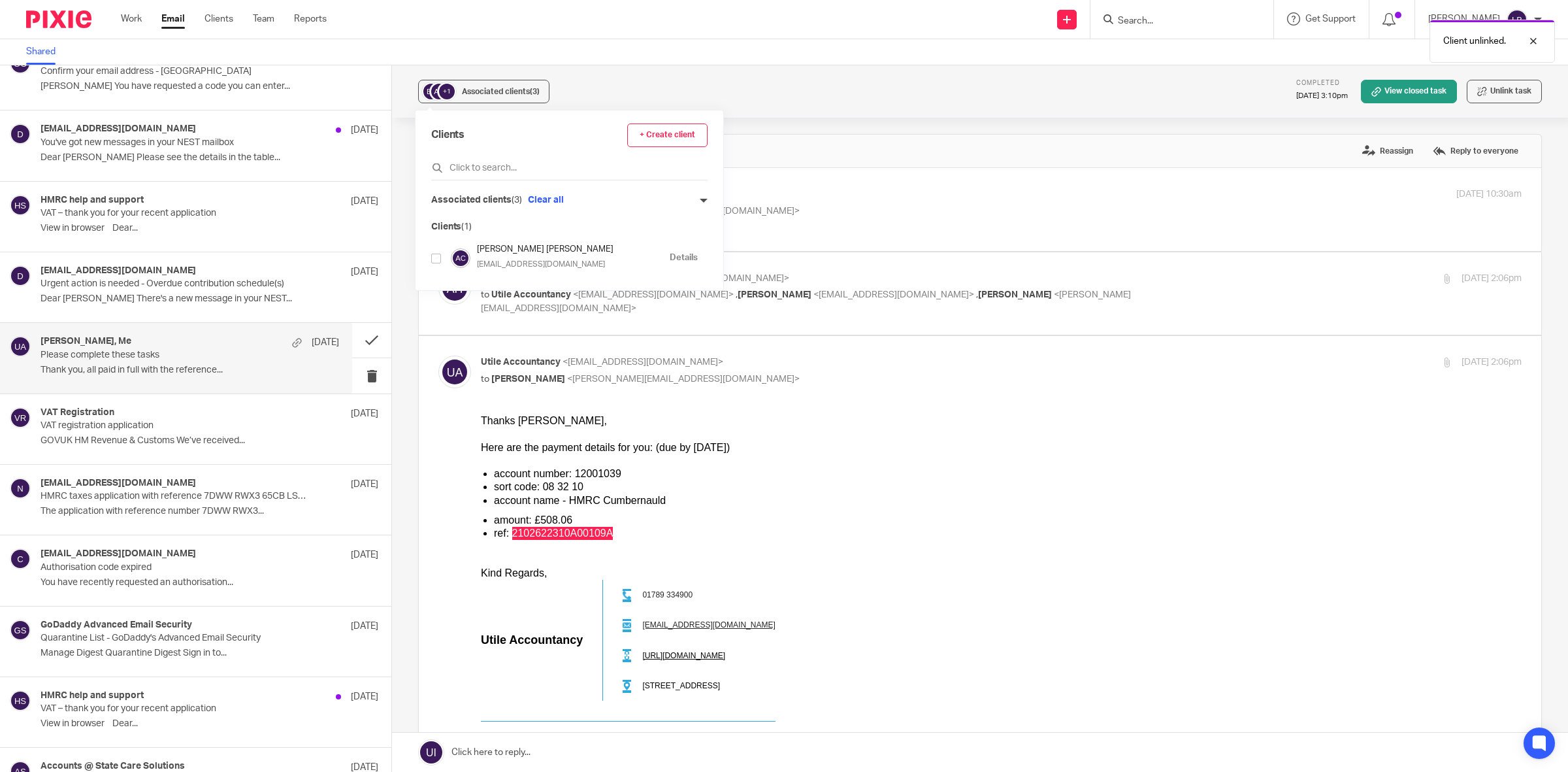
click at [678, 205] on div "Associated clients (3) Clear all" at bounding box center [570, 201] width 277 height 14
drag, startPoint x: 684, startPoint y: 196, endPoint x: 671, endPoint y: 201, distance: 13.9
click at [684, 196] on div "Clients + Create client Associated clients (3) Clear all Clients (1) Alison Cla…" at bounding box center [569, 201] width 308 height 180
click at [700, 199] on icon at bounding box center [703, 200] width 8 height 8
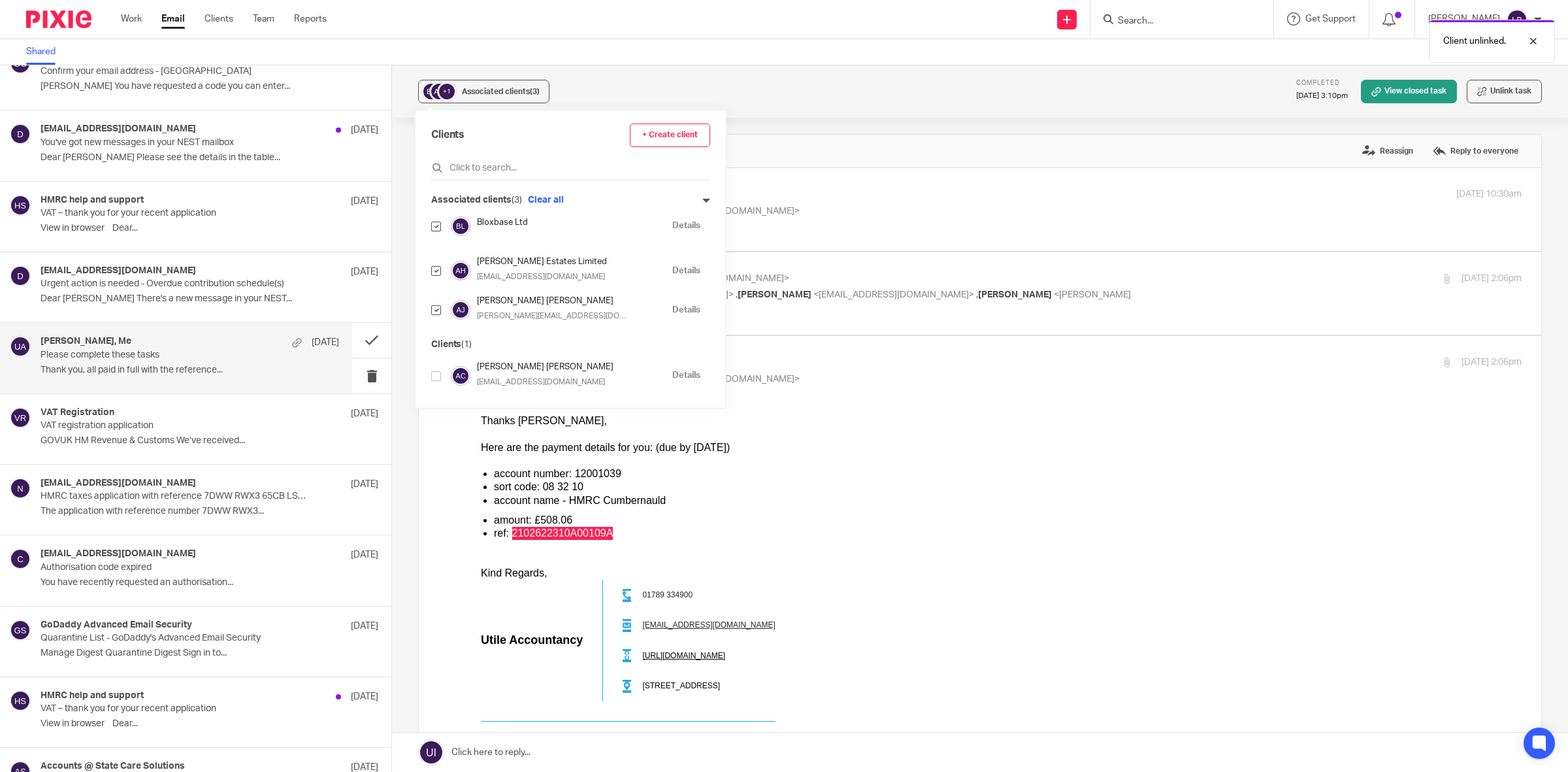
click at [436, 224] on input "checkbox" at bounding box center [436, 226] width 10 height 10
checkbox input "false"
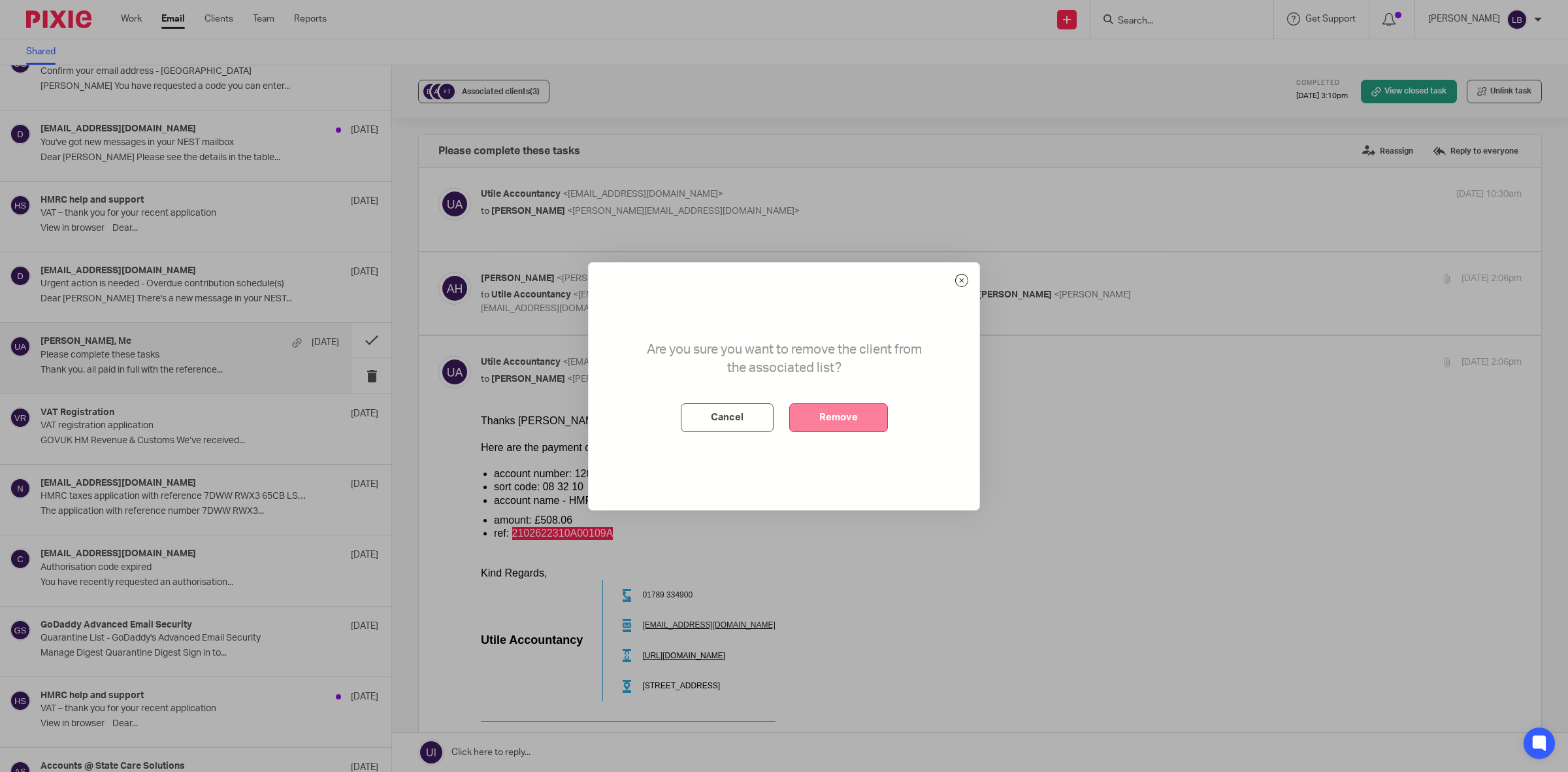
click at [828, 412] on button "Remove" at bounding box center [838, 418] width 99 height 29
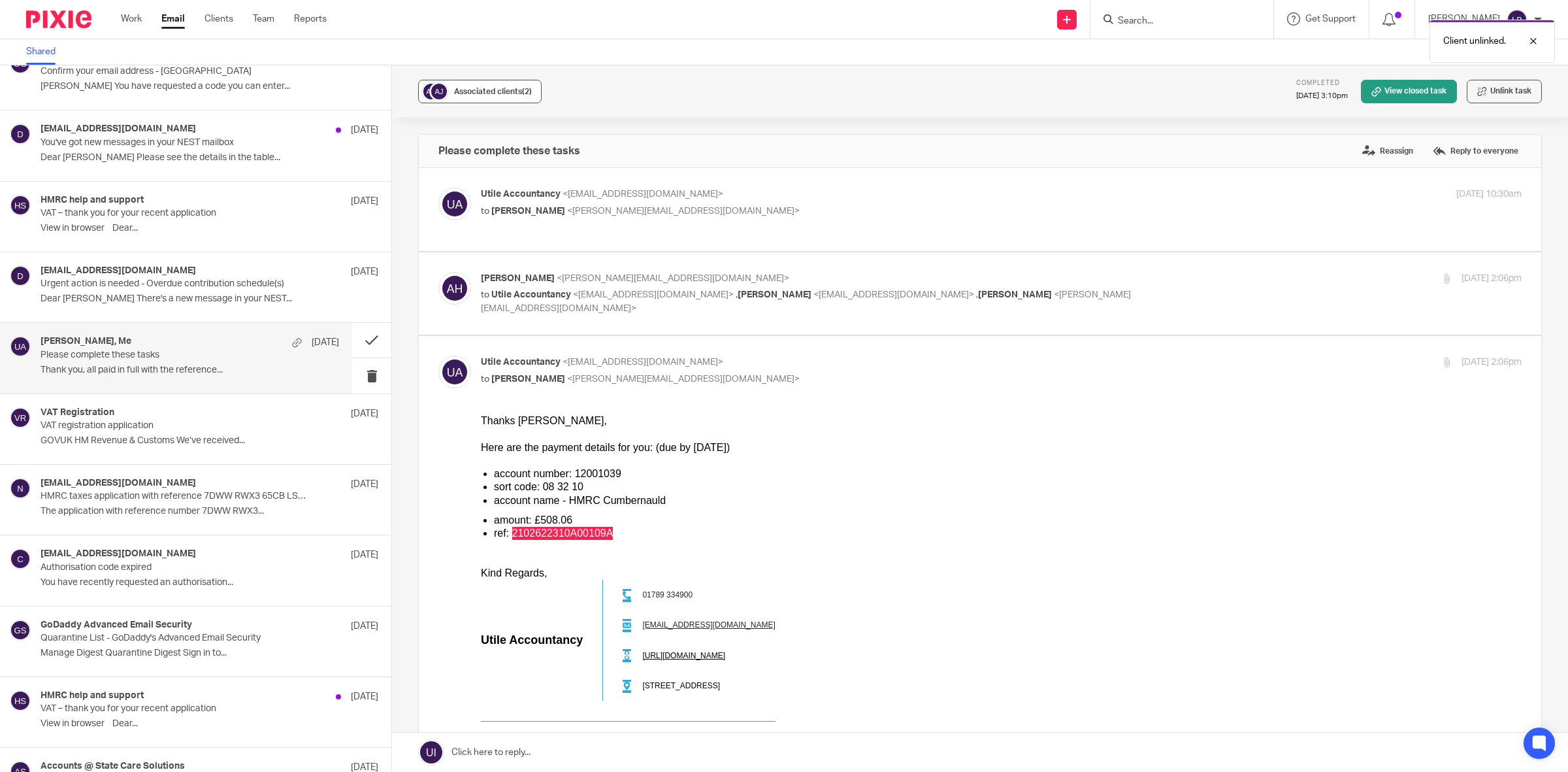
click at [523, 91] on span "(2)" at bounding box center [527, 91] width 10 height 8
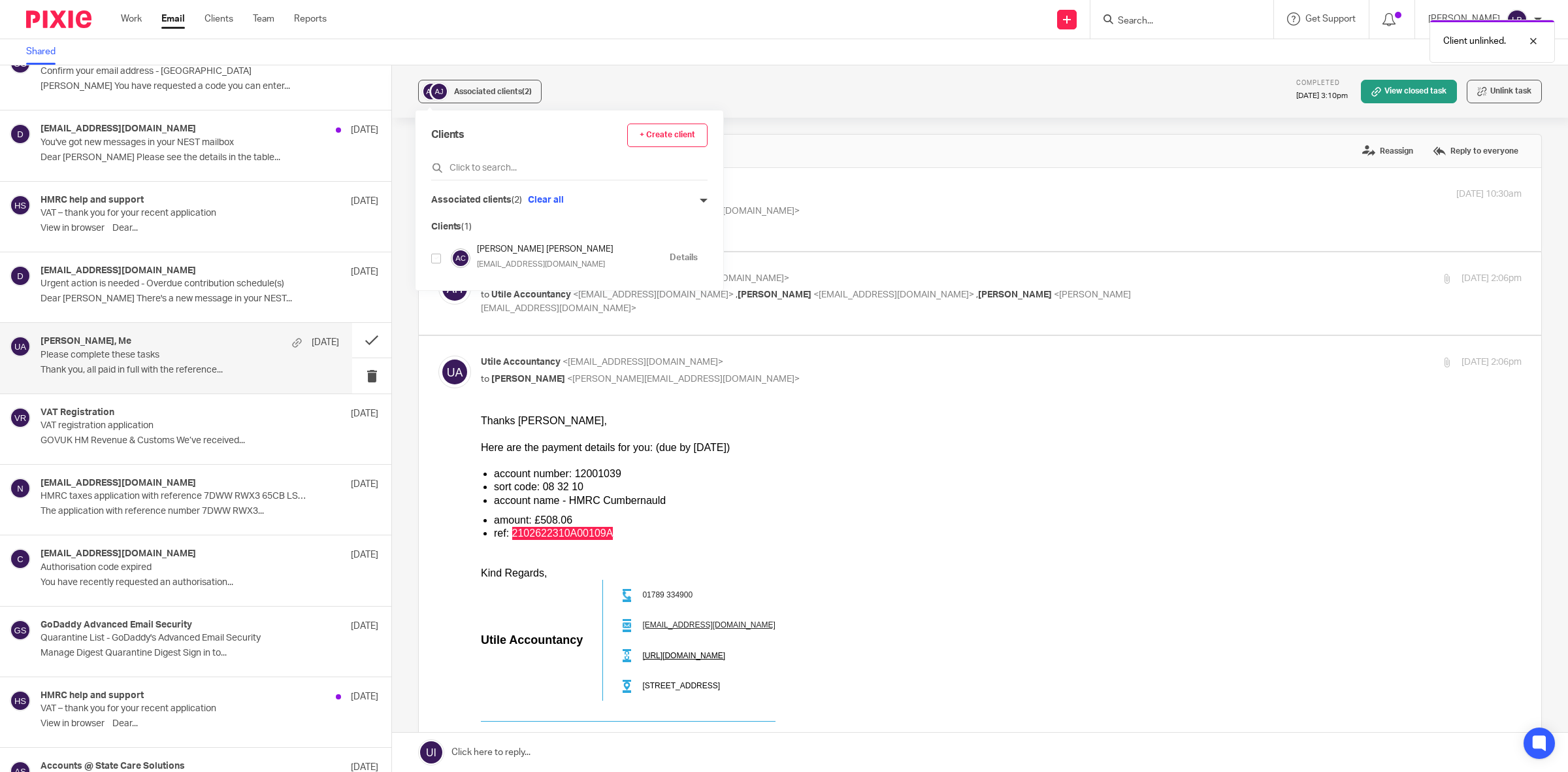
click at [700, 199] on icon at bounding box center [703, 200] width 8 height 8
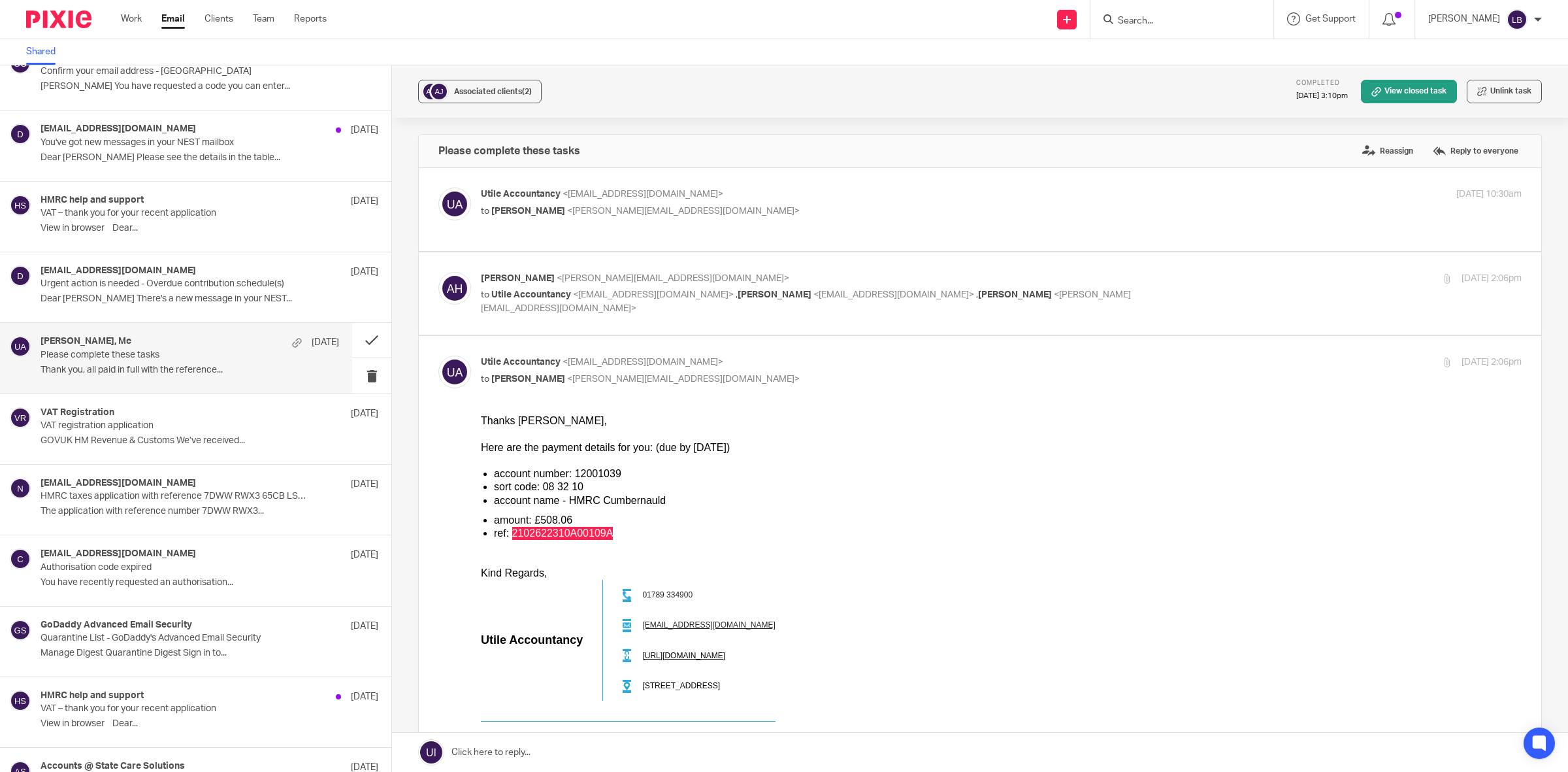
click at [807, 216] on p "to Alison Hubball <alison@bloxbase.co.uk>" at bounding box center [827, 212] width 693 height 14
checkbox input "true"
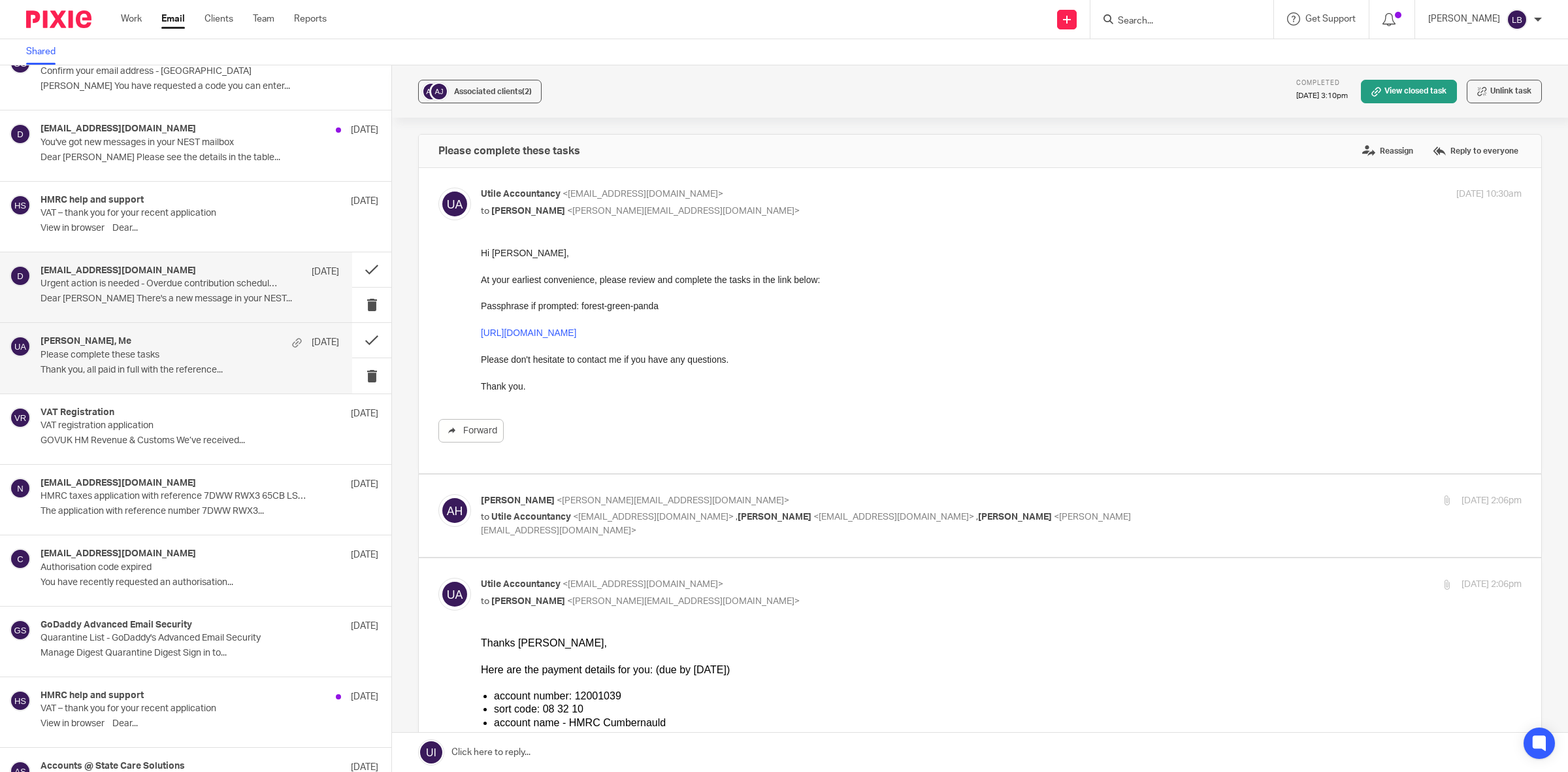
click at [105, 290] on p "Urgent action is needed - Overdue contribution schedule(s)" at bounding box center [160, 284] width 239 height 11
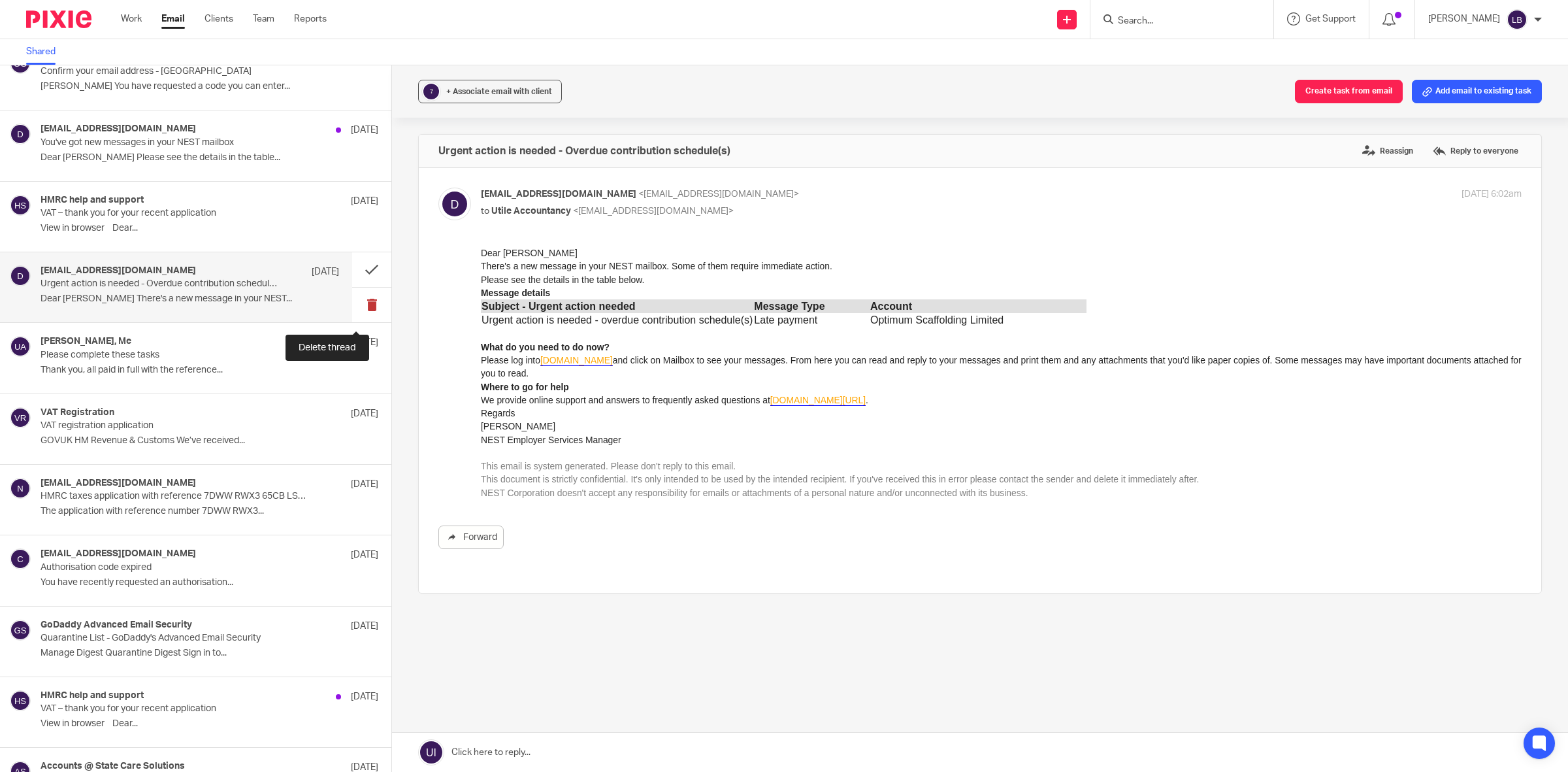
click at [354, 308] on button at bounding box center [371, 305] width 39 height 35
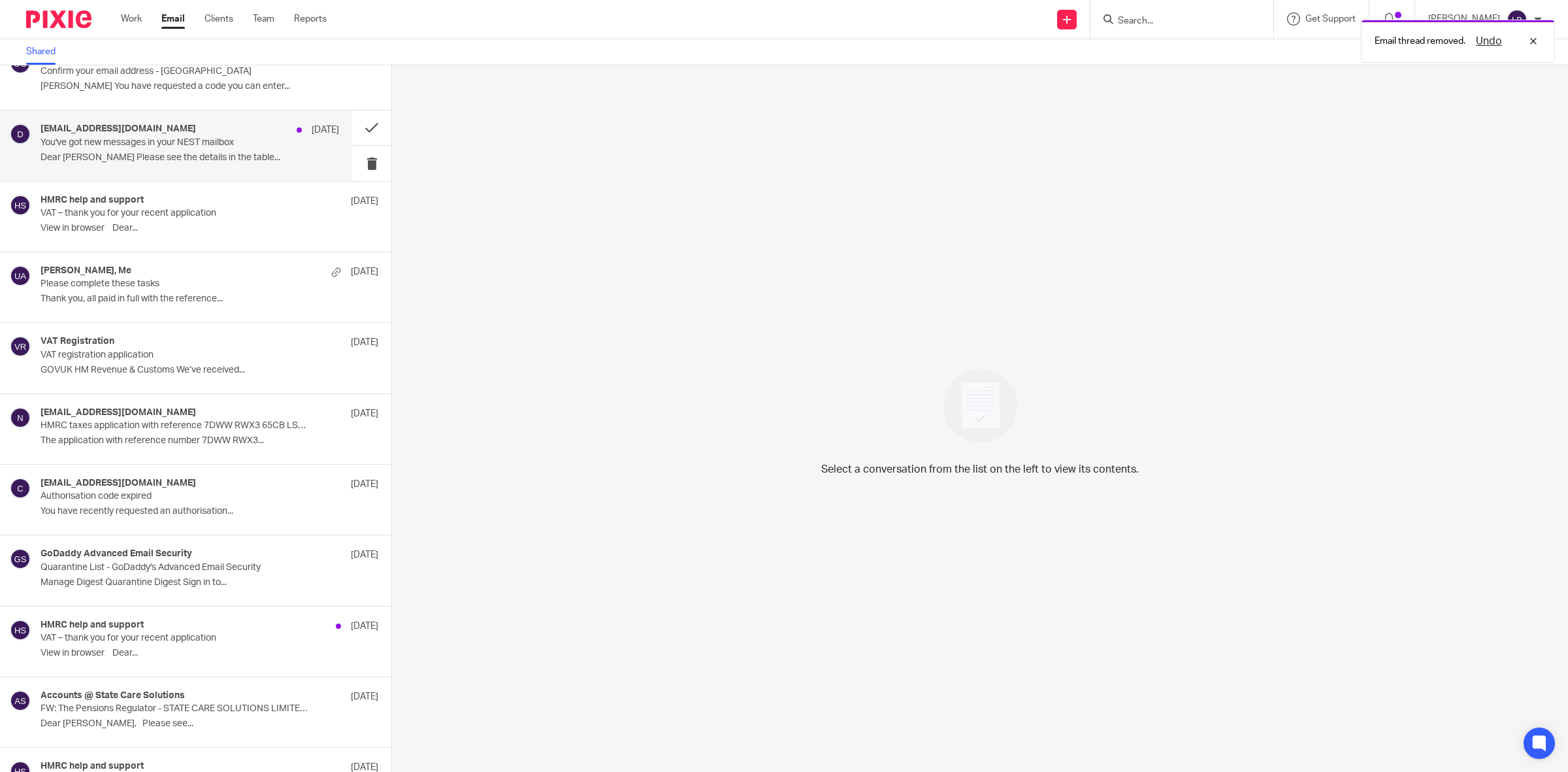
click at [292, 149] on div "do_not_reply@nestpensions.org.uk 3 Sep You've got new messages in your NEST mai…" at bounding box center [190, 145] width 299 height 44
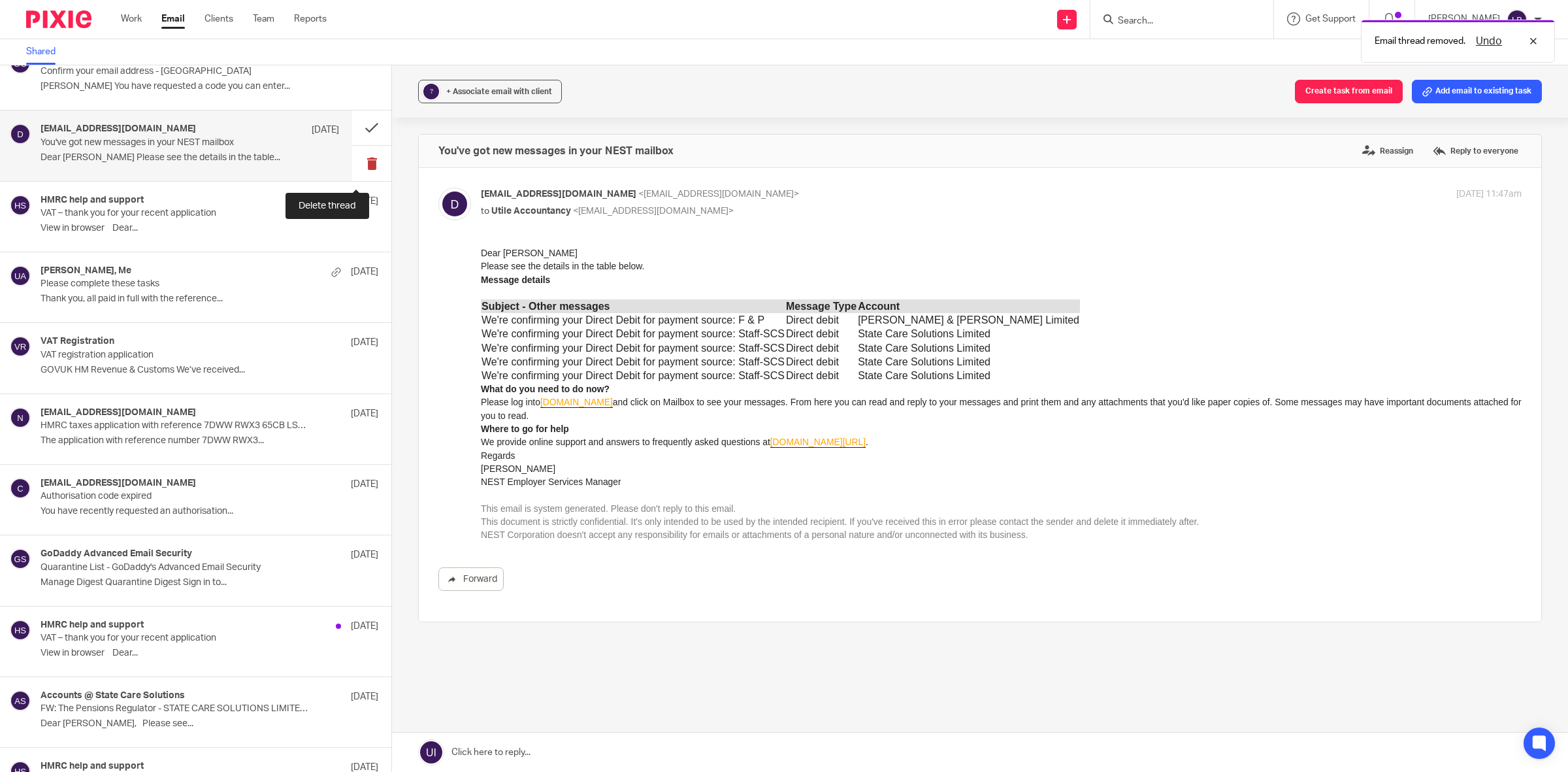
click at [353, 167] on button at bounding box center [371, 163] width 39 height 35
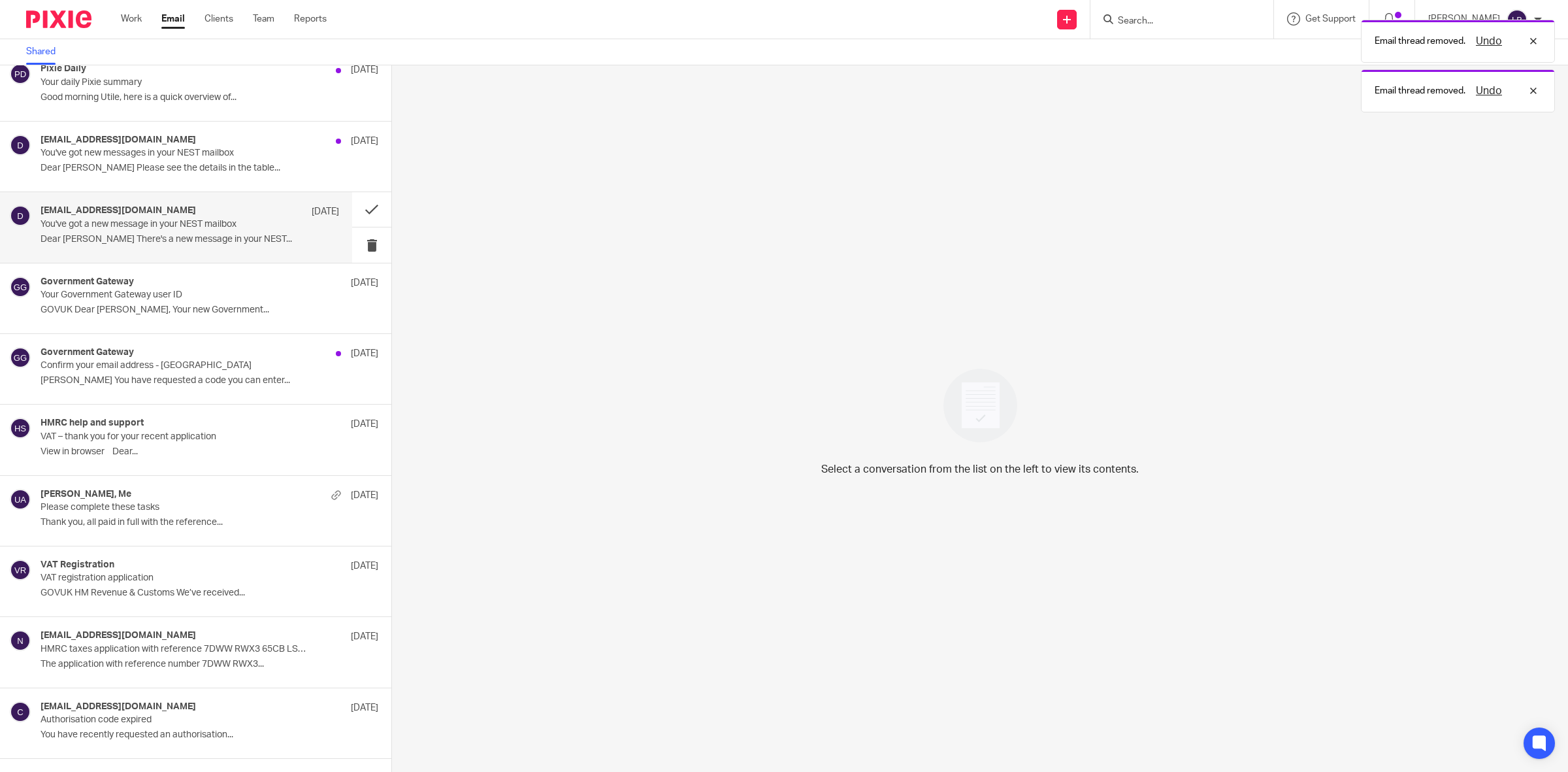
scroll to position [2036, 0]
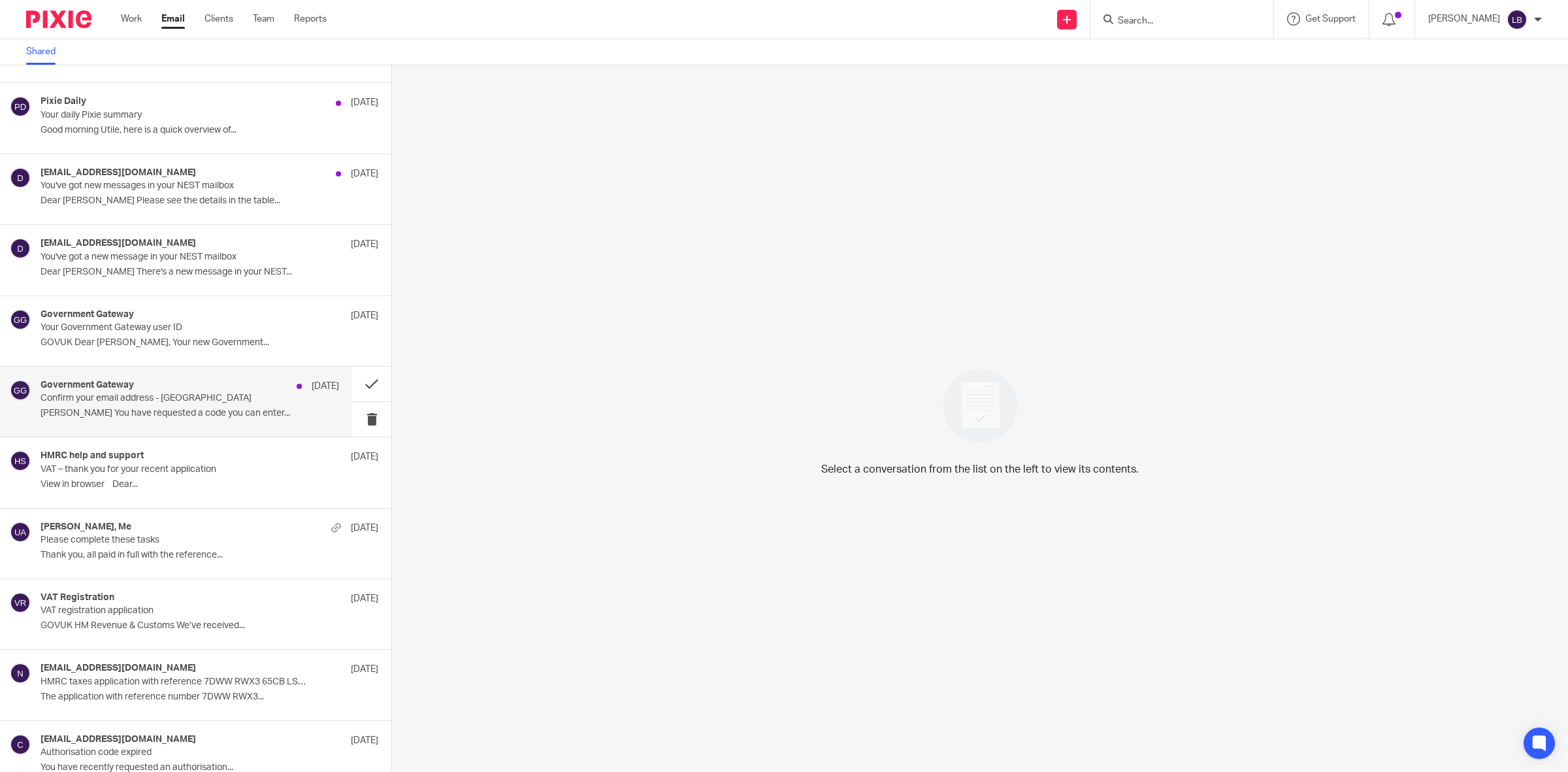
click at [188, 402] on p "Confirm your email address - Government Gateway" at bounding box center [160, 398] width 239 height 11
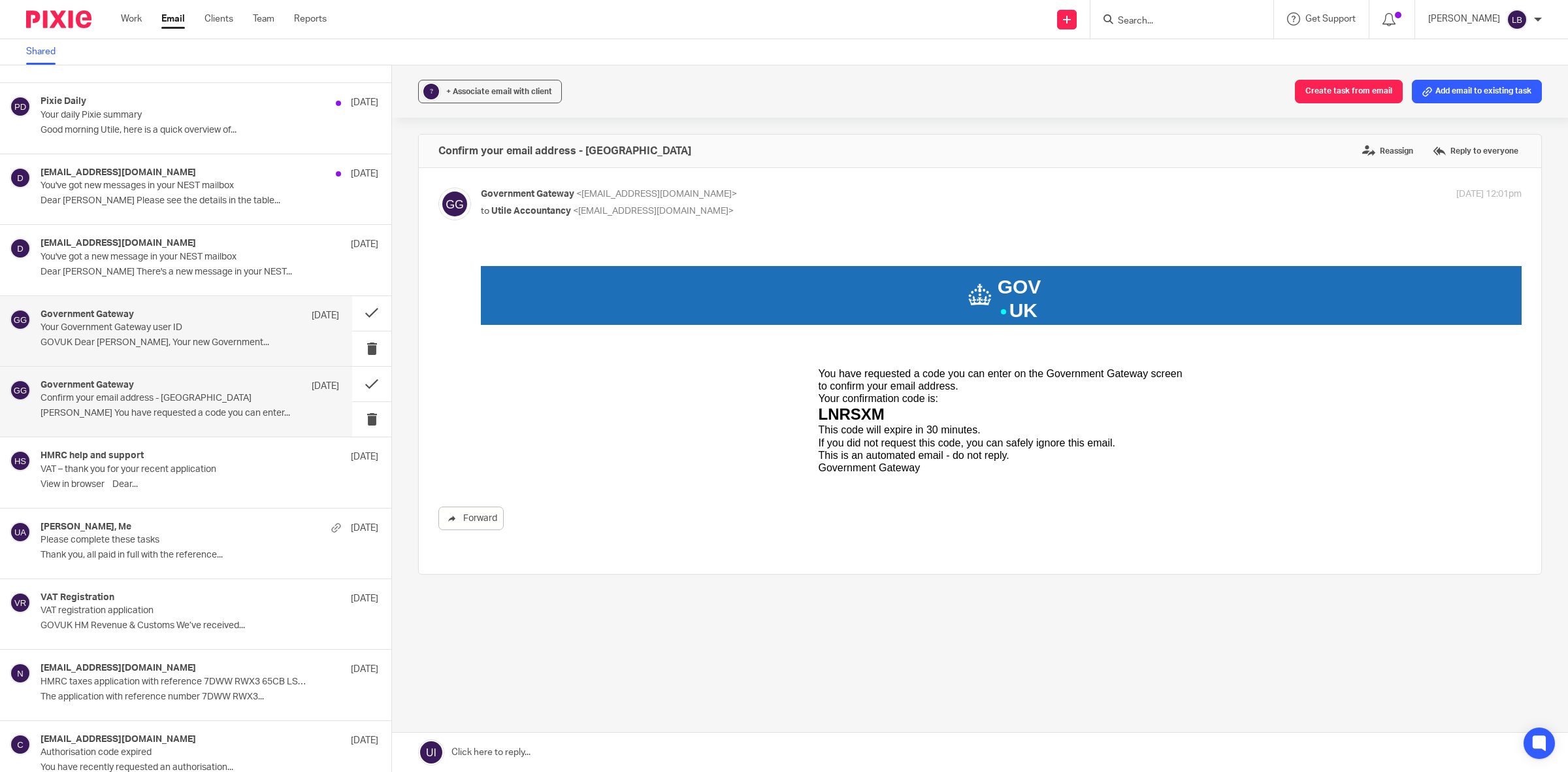
scroll to position [0, 0]
click at [352, 423] on button at bounding box center [371, 419] width 39 height 35
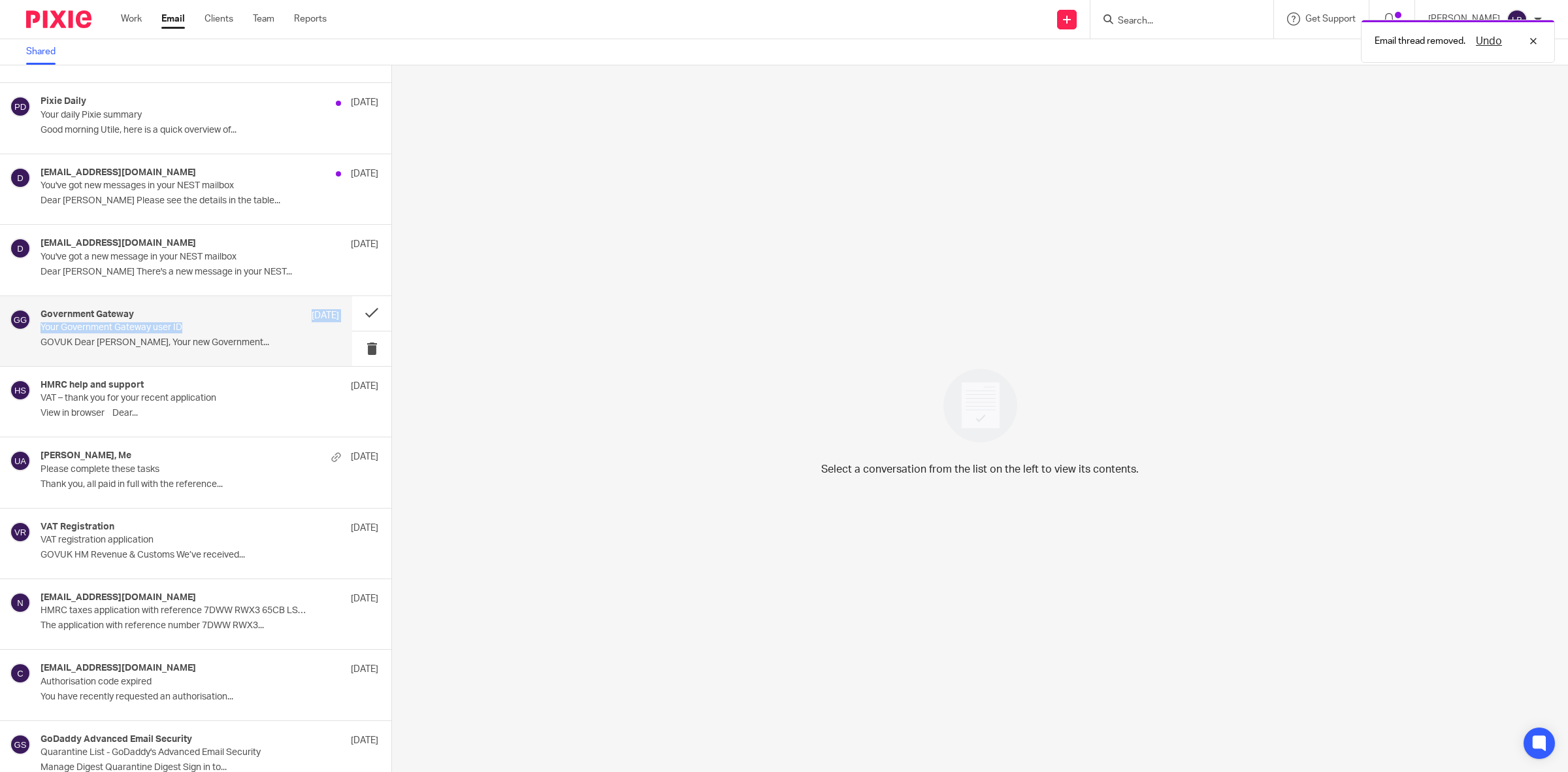
click at [261, 326] on div "Government Gateway [DATE] Your Government Gateway user ID GOVUK Dear [PERSON_NA…" at bounding box center [190, 331] width 299 height 44
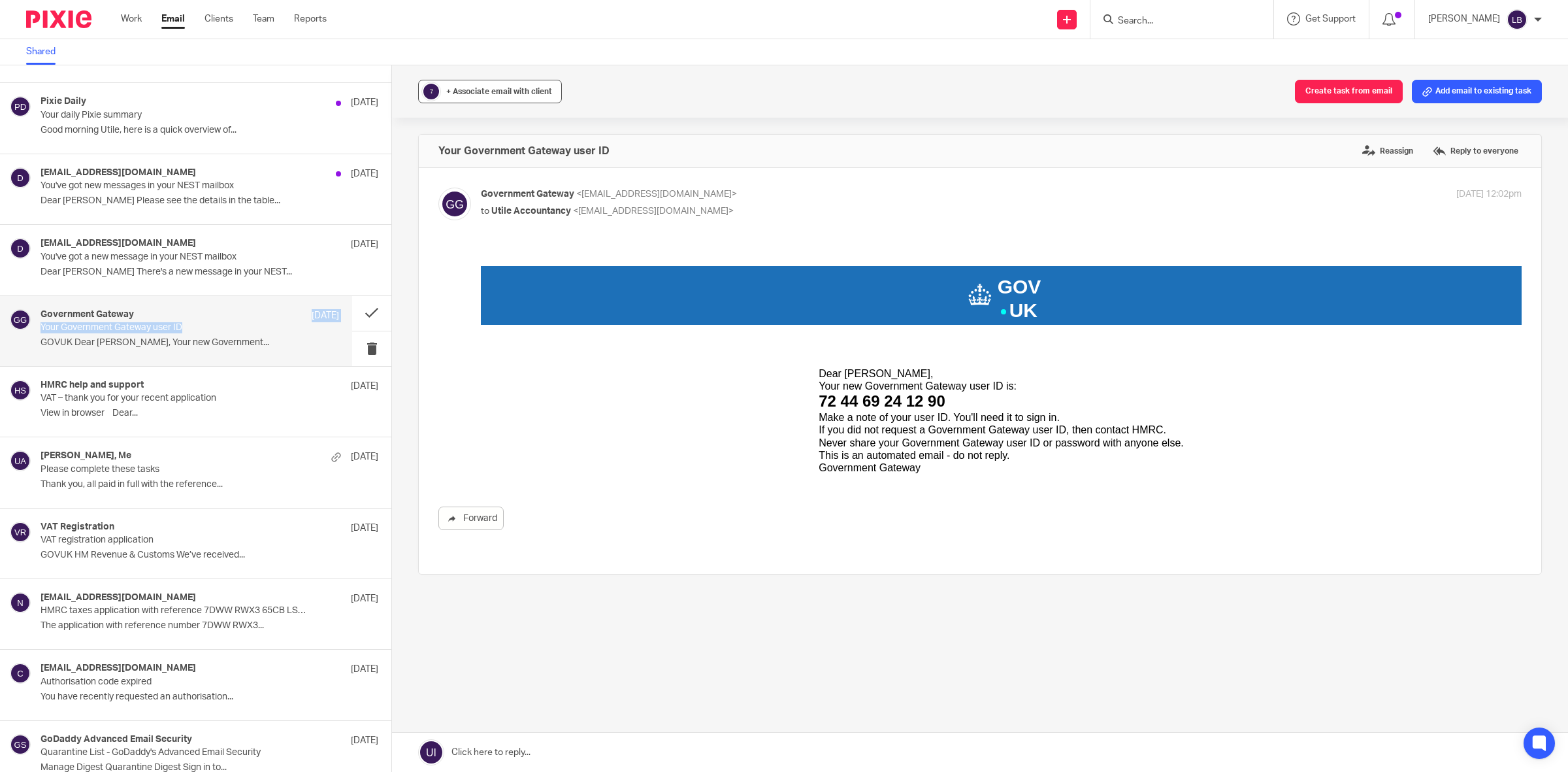
click at [530, 90] on span "+ Associate email with client" at bounding box center [498, 91] width 106 height 8
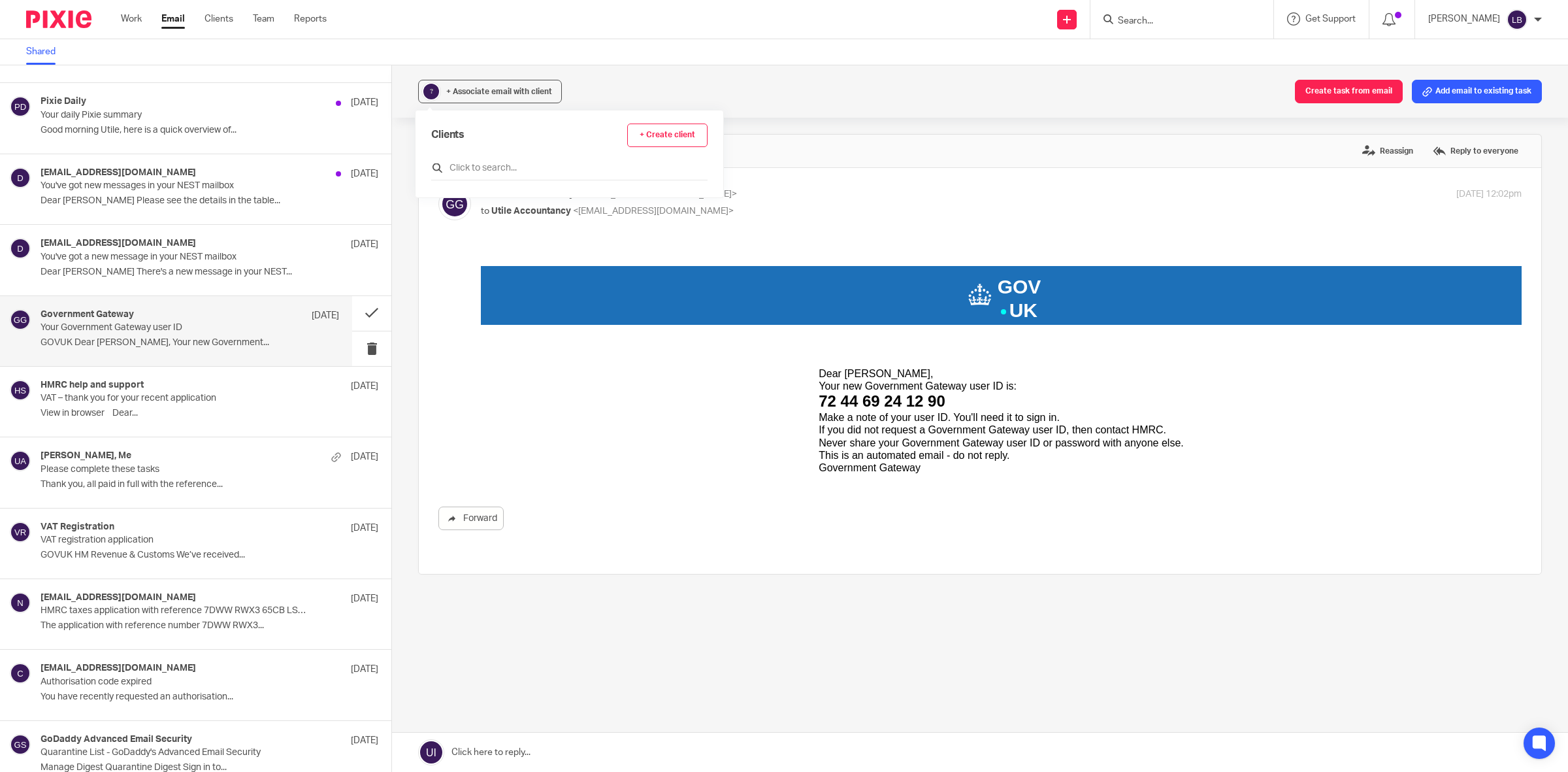
click at [504, 164] on input "text" at bounding box center [570, 167] width 277 height 13
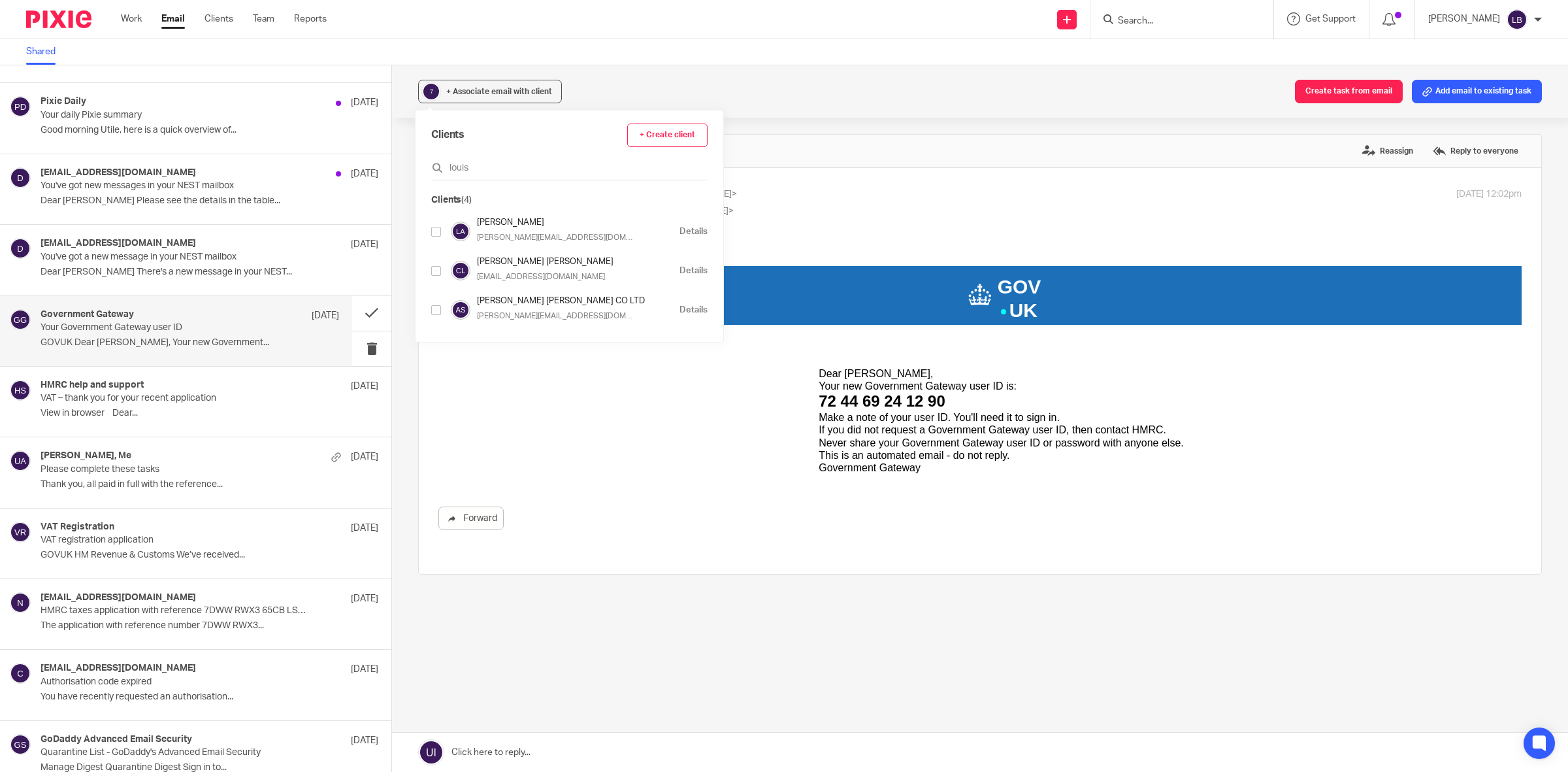
type input "louis"
click at [438, 230] on input "checkbox" at bounding box center [436, 232] width 10 height 10
checkbox input "true"
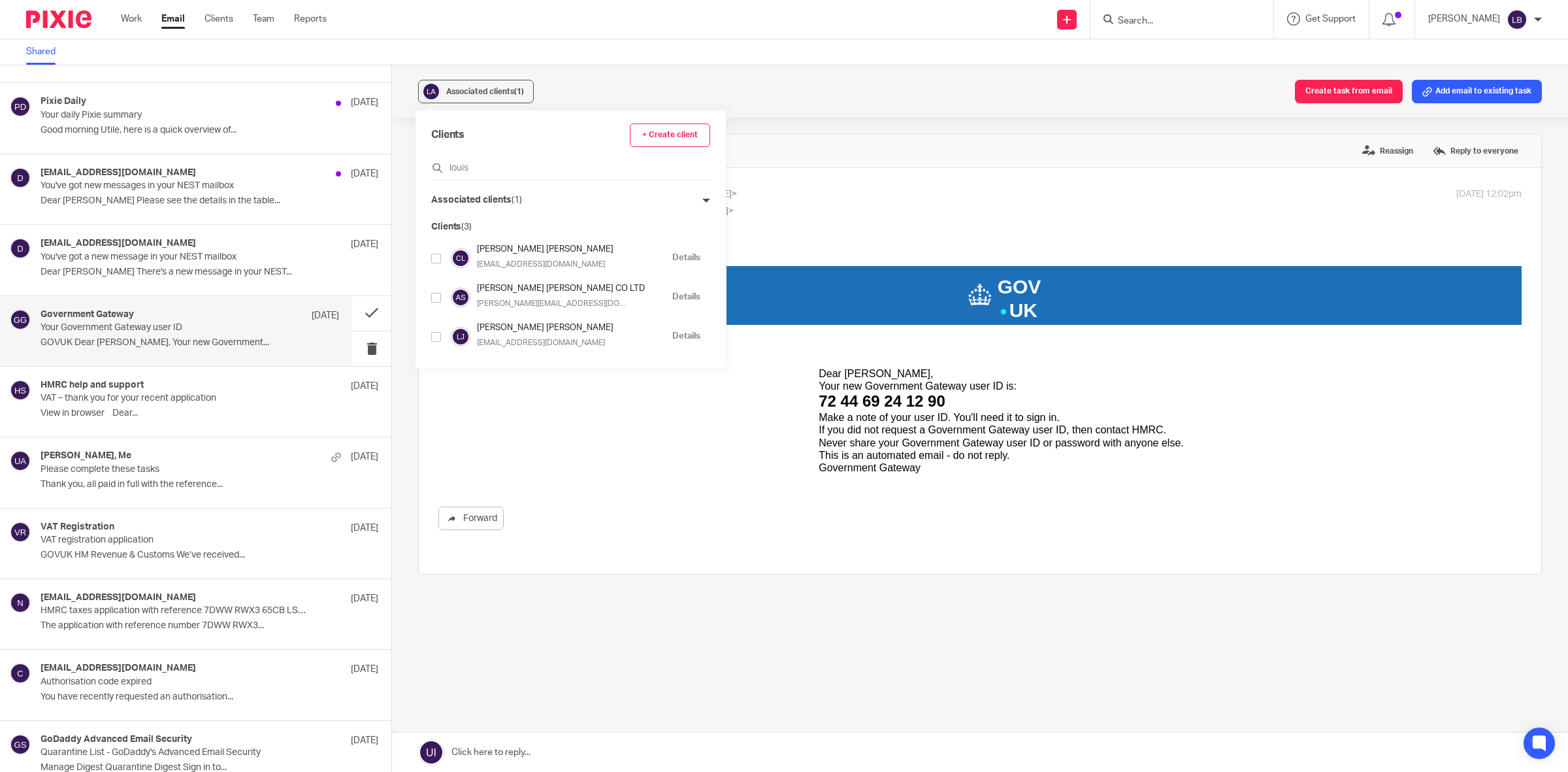
click at [702, 200] on icon at bounding box center [706, 200] width 8 height 8
click at [248, 328] on p "Your Government Gateway user ID" at bounding box center [160, 328] width 239 height 11
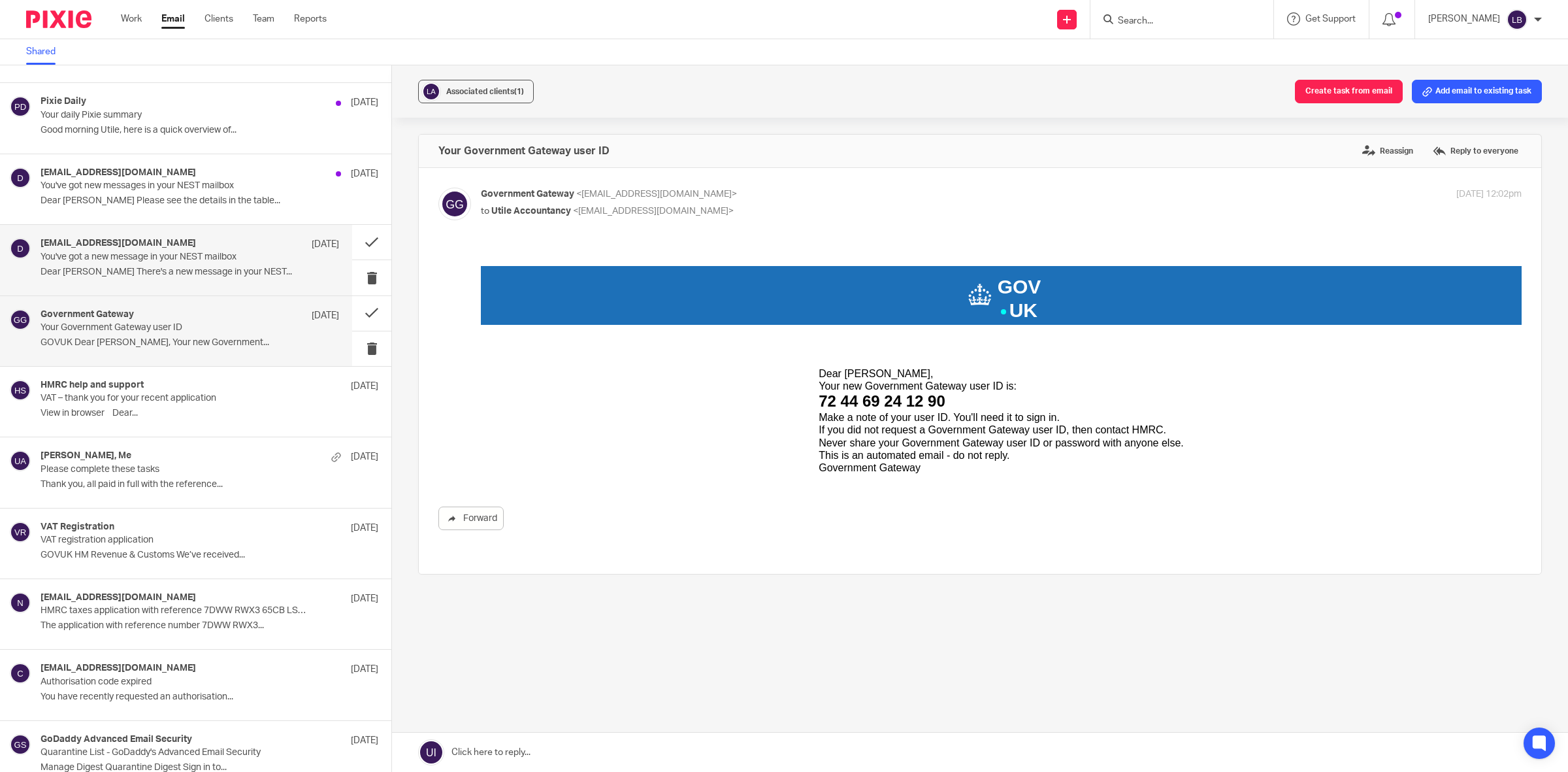
click at [250, 250] on div "do_not_reply@nestpensions.org.uk 4 Sep" at bounding box center [190, 244] width 299 height 13
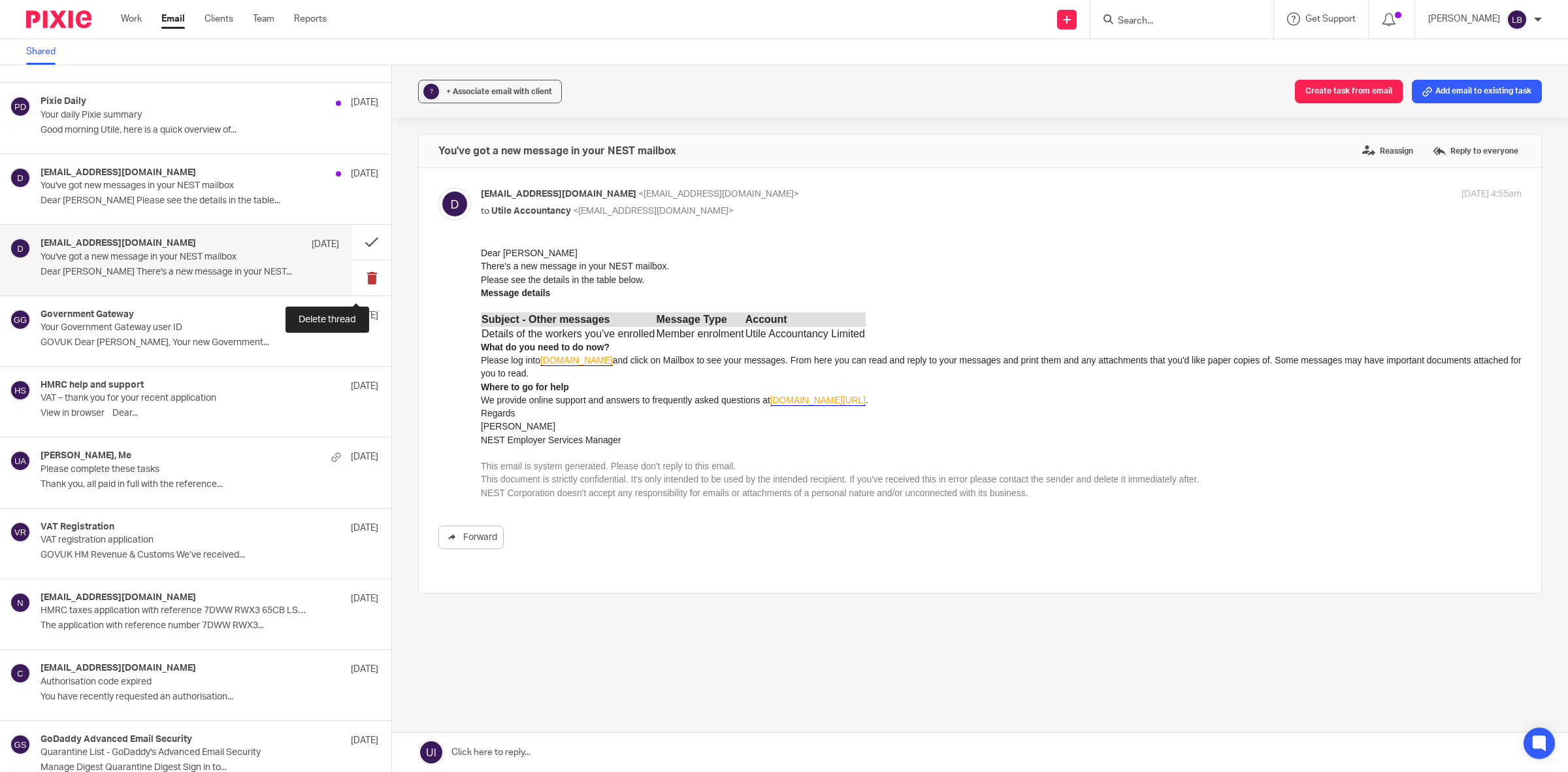
click at [354, 279] on button at bounding box center [371, 277] width 39 height 35
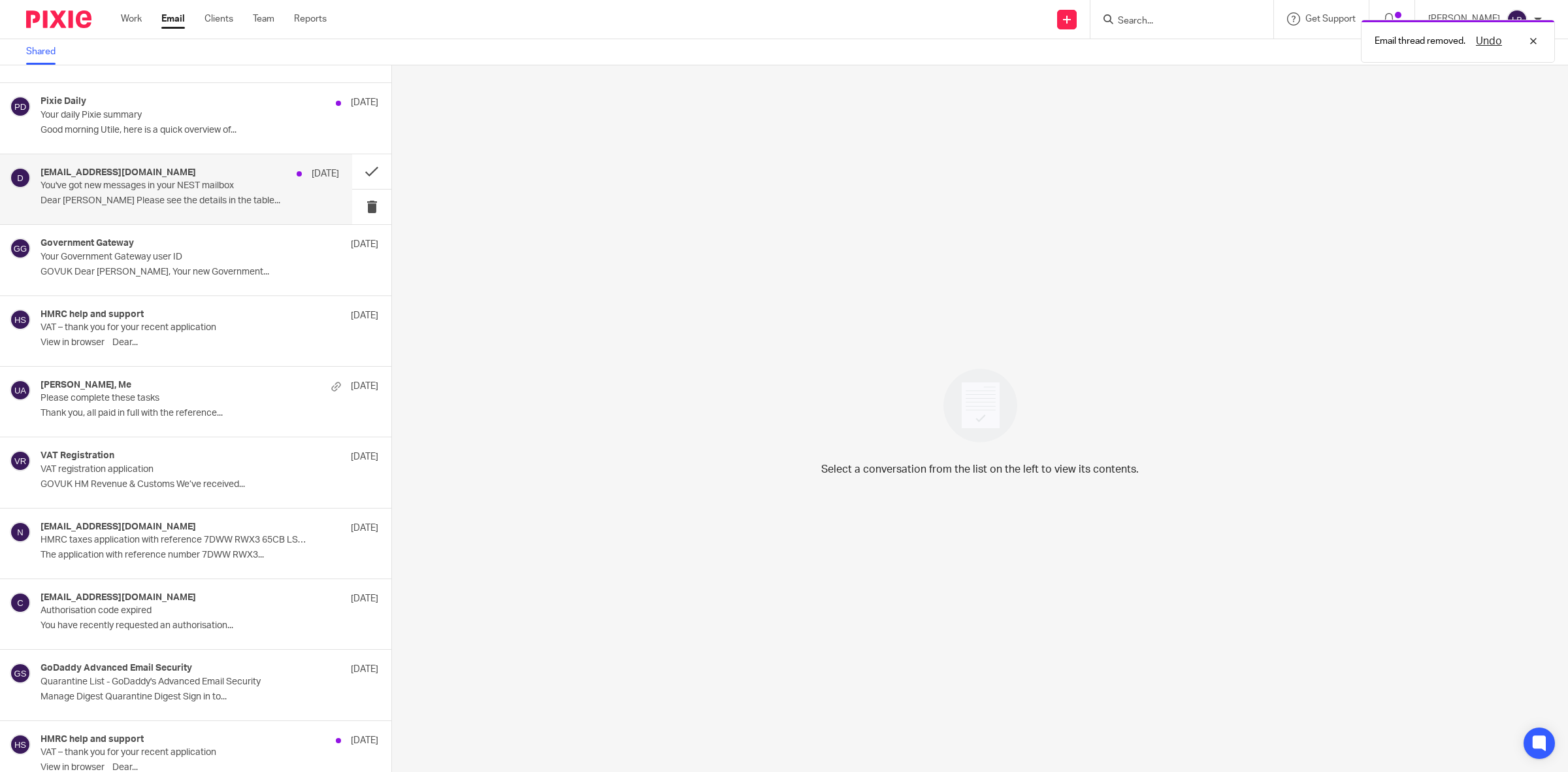
click at [254, 191] on p "You've got new messages in your NEST mailbox" at bounding box center [160, 186] width 239 height 11
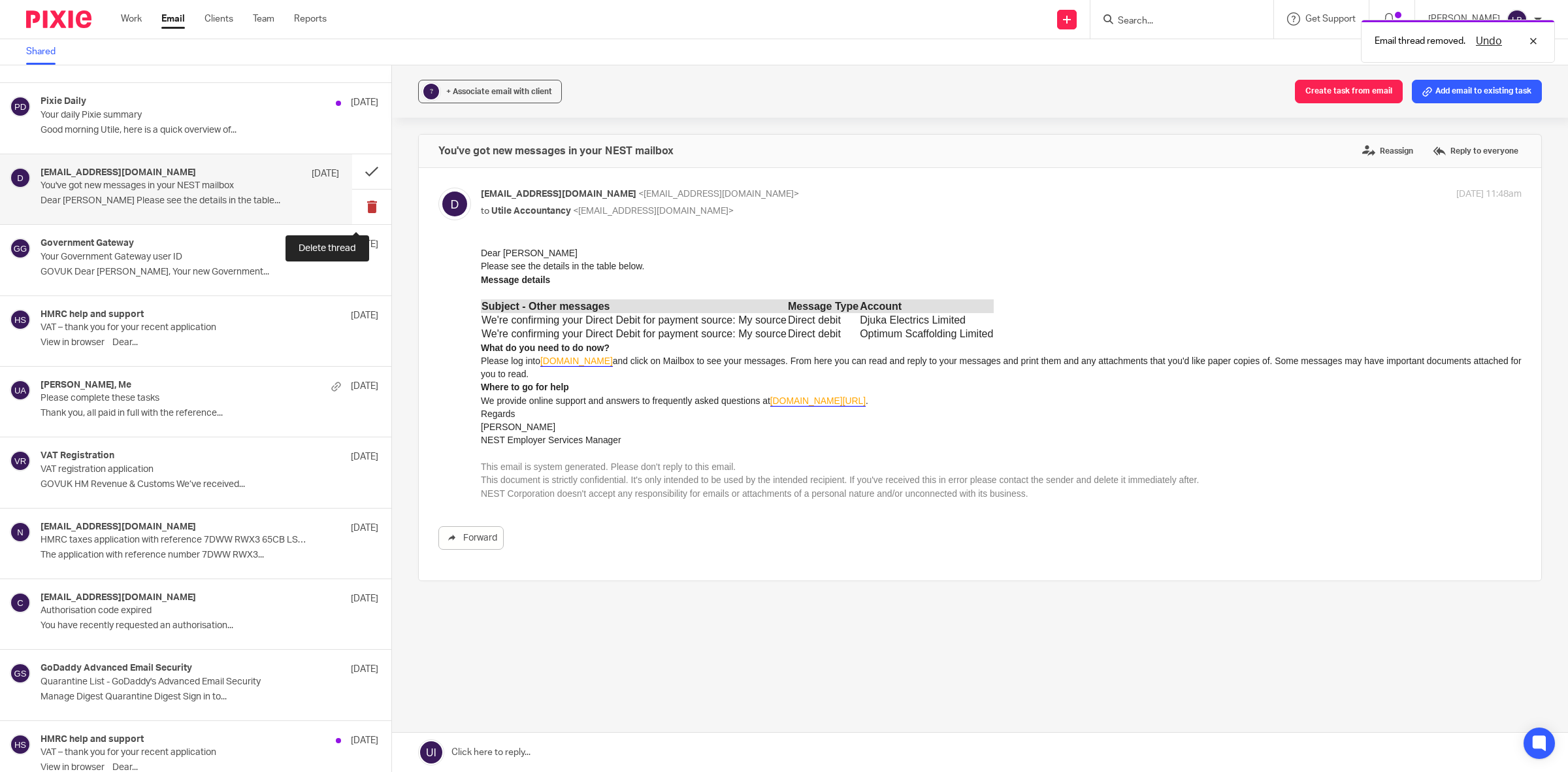
click at [358, 209] on button at bounding box center [371, 207] width 39 height 35
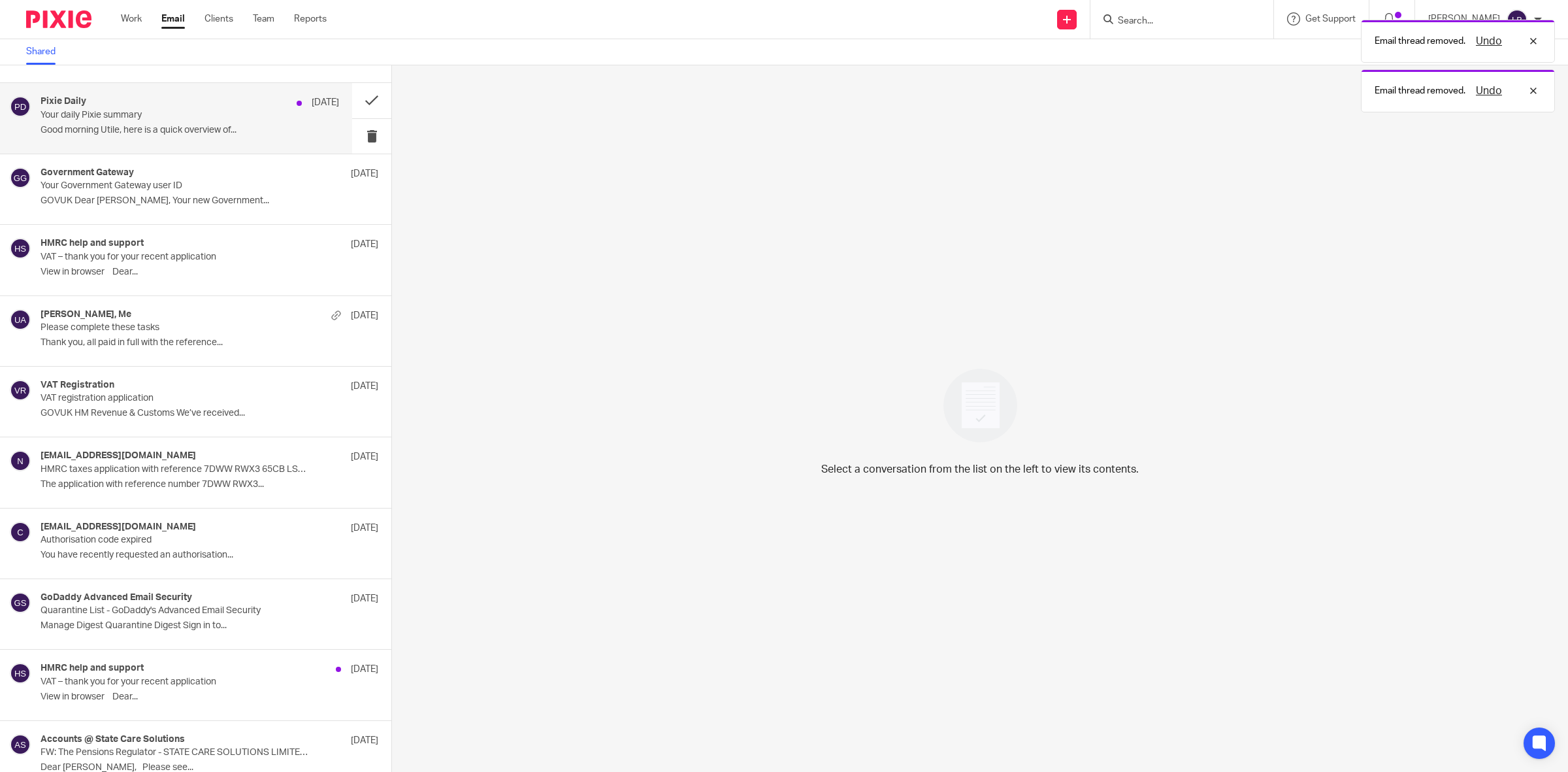
click at [205, 121] on p "Your daily Pixie summary" at bounding box center [160, 116] width 239 height 11
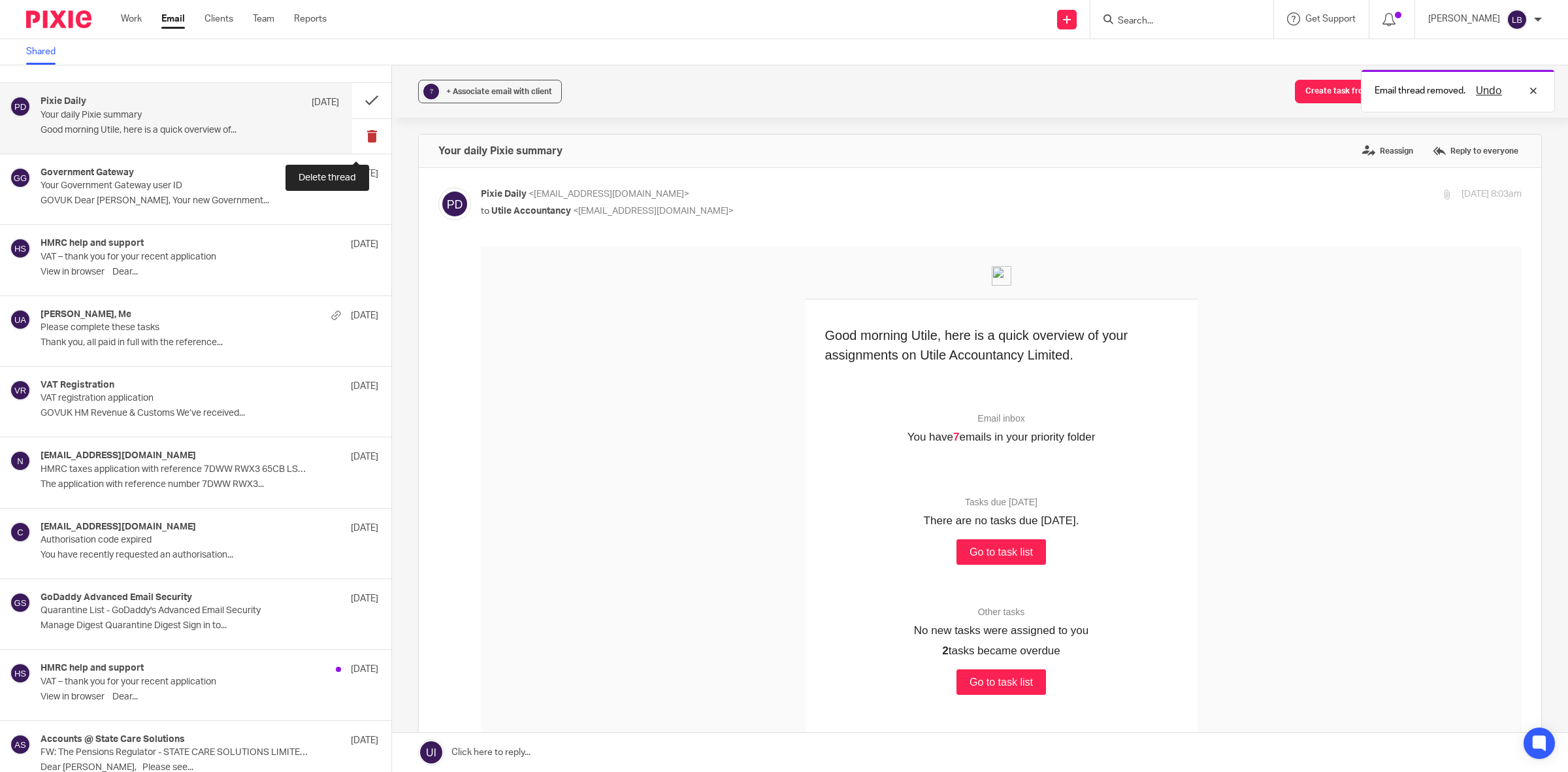
click at [357, 138] on button at bounding box center [371, 136] width 39 height 35
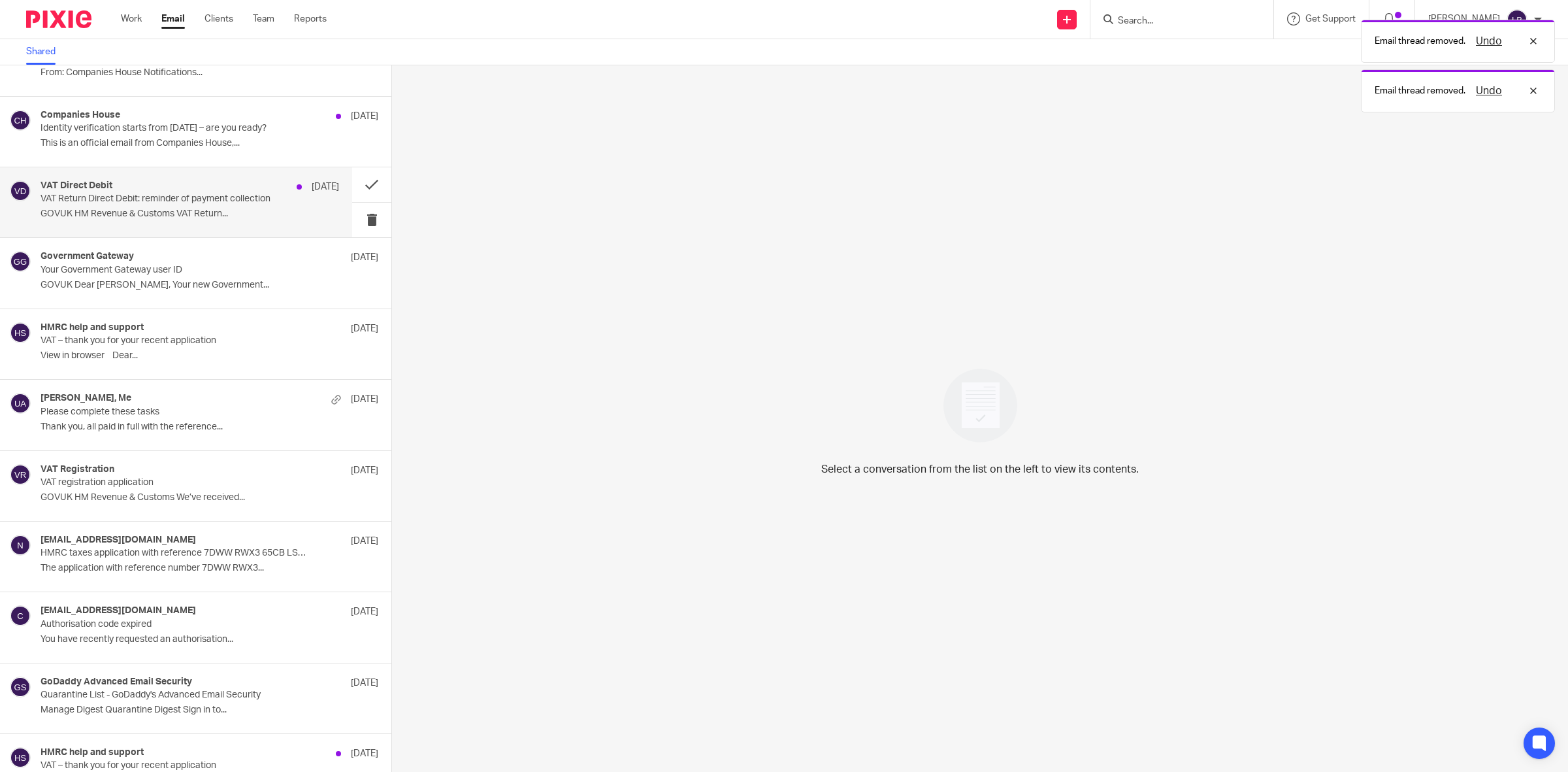
scroll to position [1873, 0]
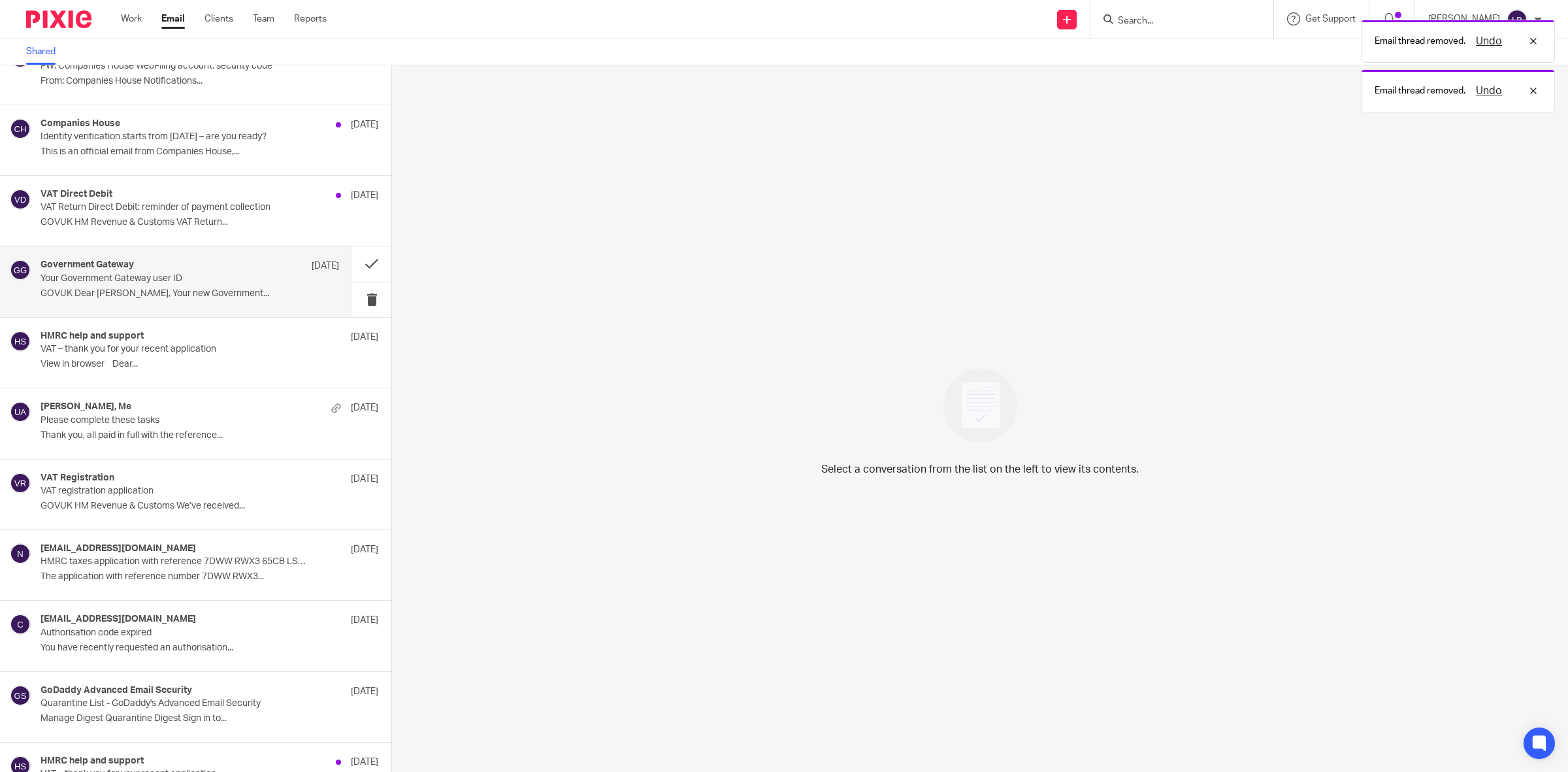
click at [229, 289] on div "Government Gateway [DATE] Your Government Gateway user ID GOVUK Dear [PERSON_NA…" at bounding box center [190, 281] width 299 height 44
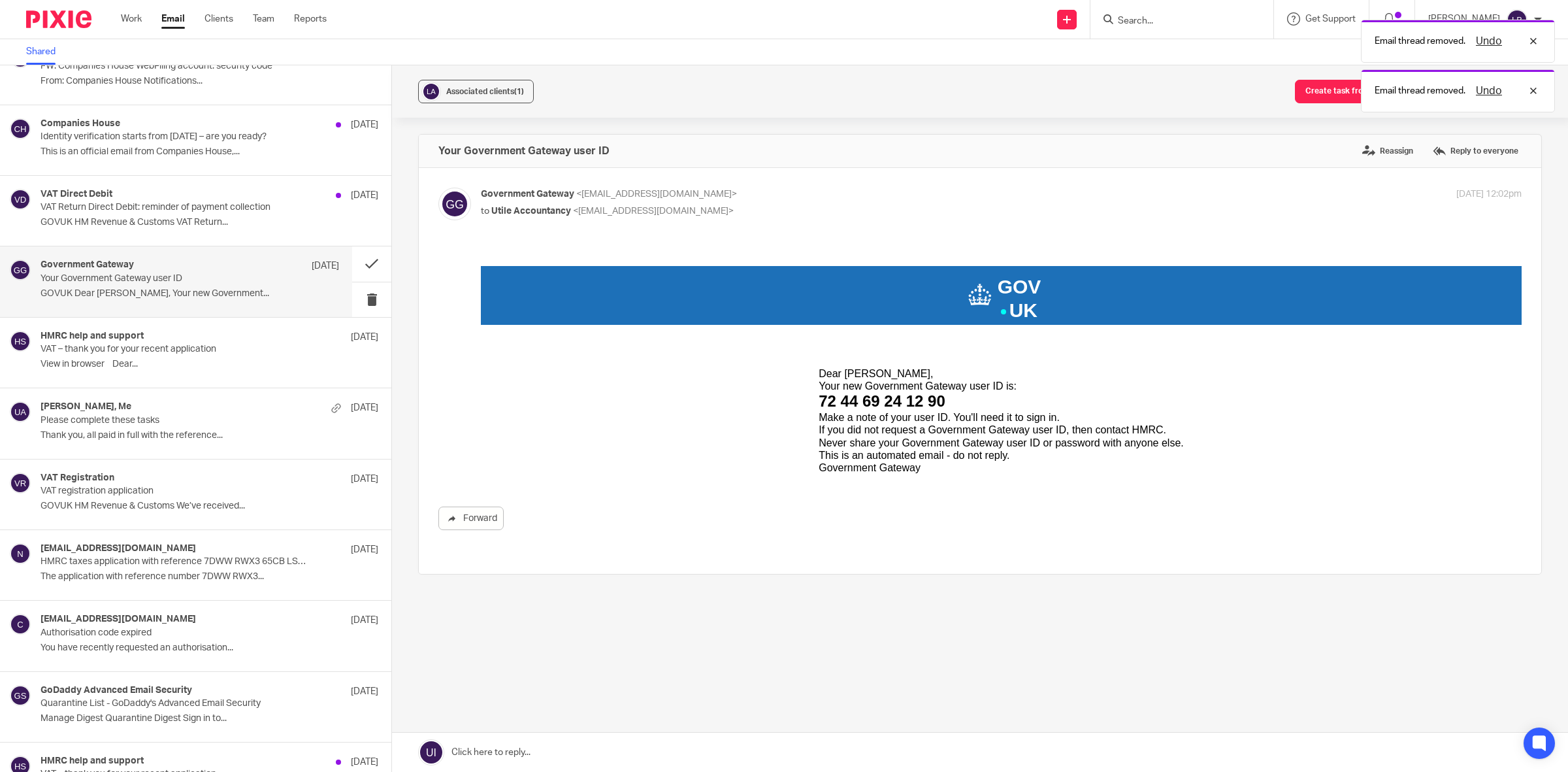
scroll to position [0, 0]
drag, startPoint x: 227, startPoint y: 222, endPoint x: 236, endPoint y: 193, distance: 30.4
click at [227, 221] on p "GOVUK HM Revenue & Customs VAT Return..." at bounding box center [190, 223] width 299 height 11
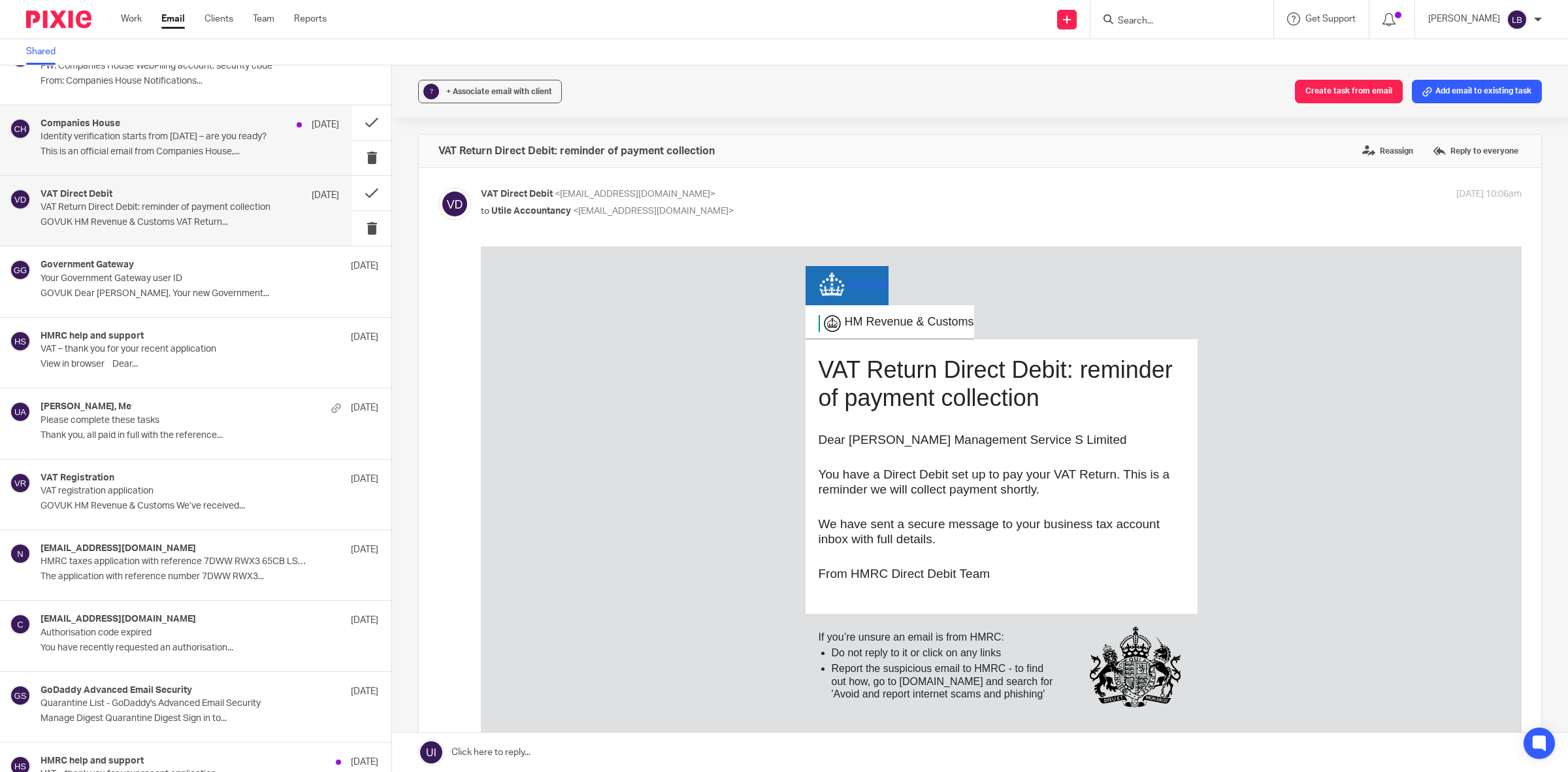
click at [190, 138] on p "Identity verification starts from [DATE] – are you ready?" at bounding box center [160, 137] width 239 height 11
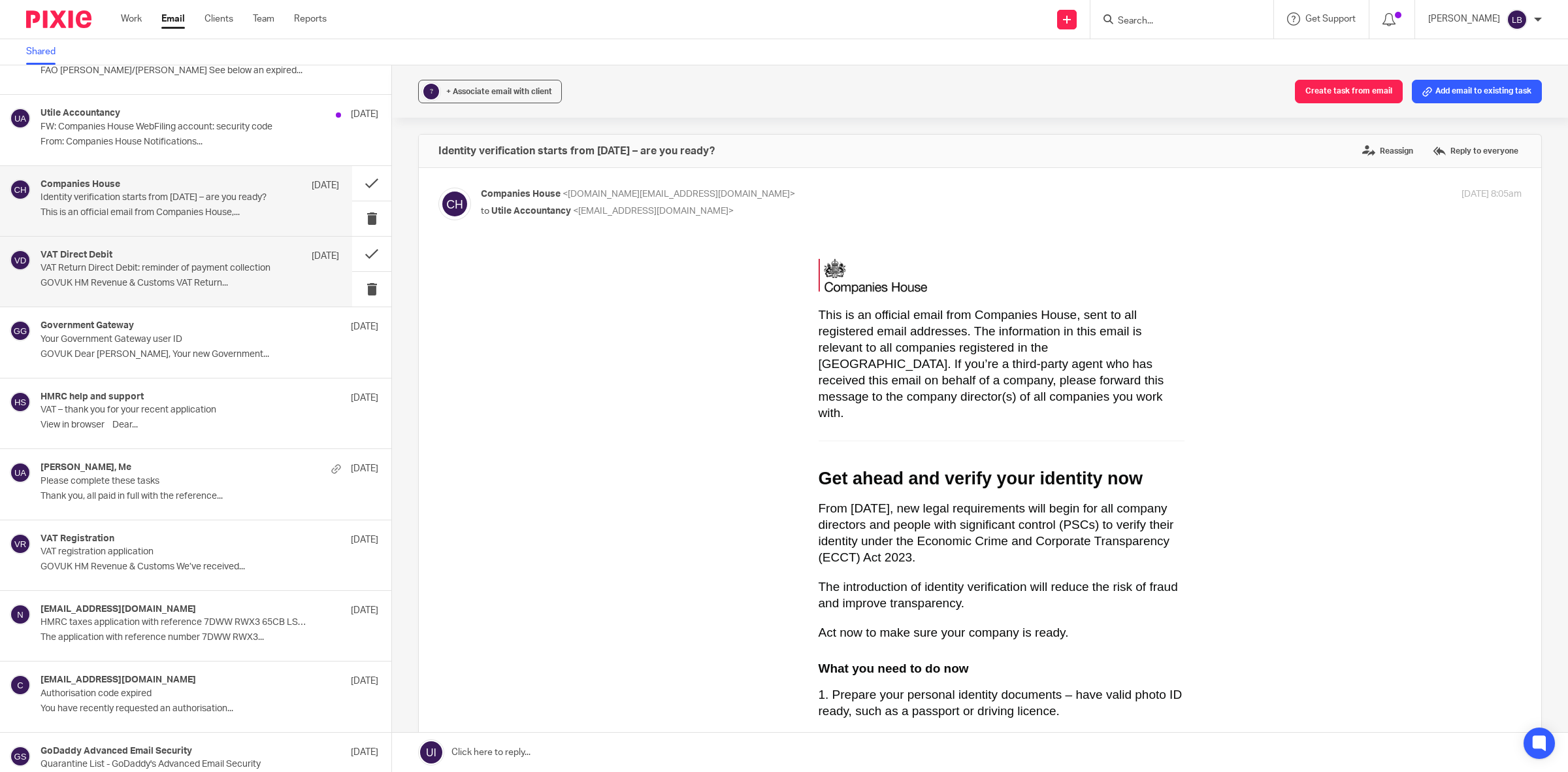
scroll to position [1709, 0]
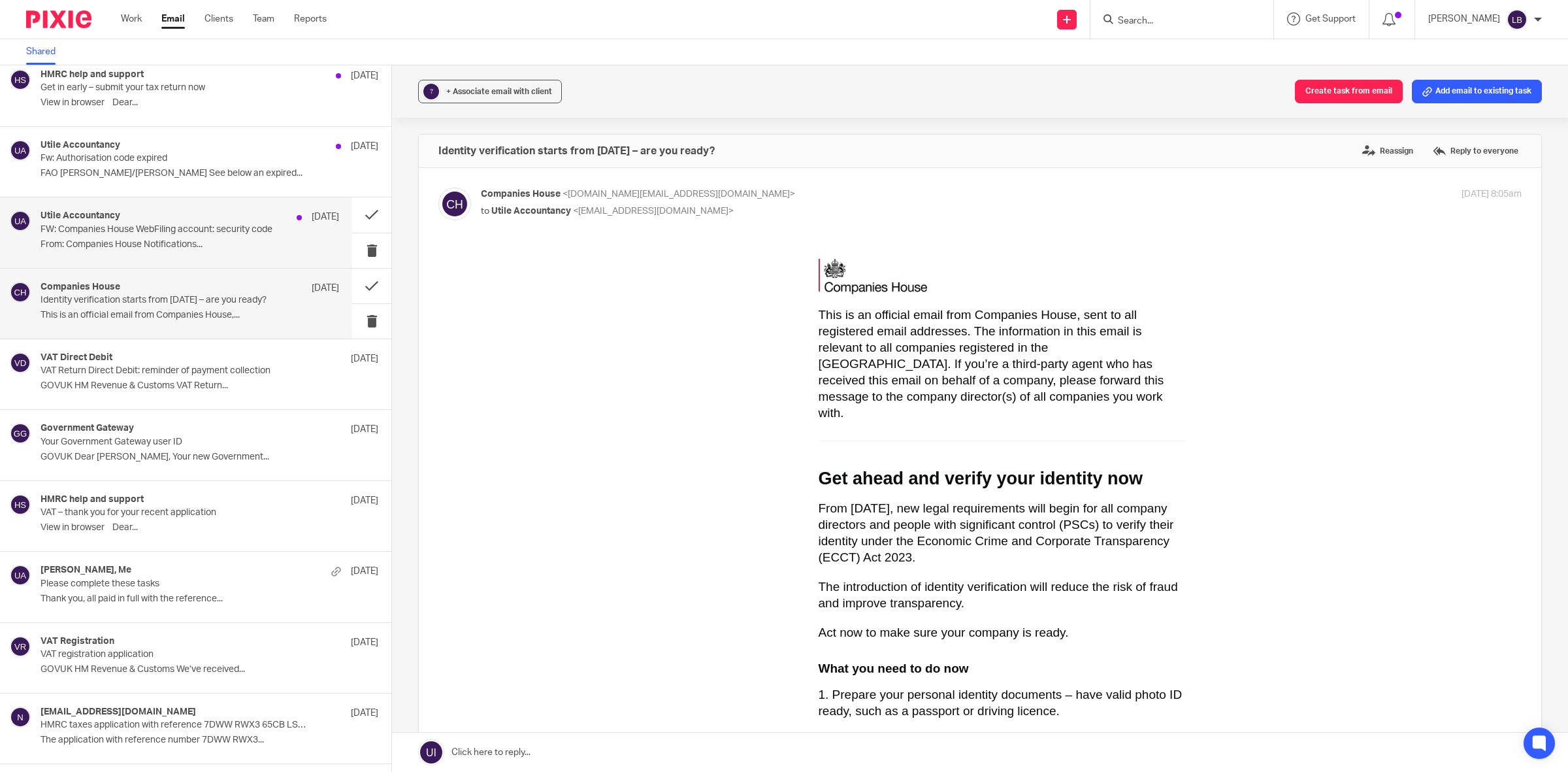
click at [178, 232] on p "FW: Companies House WebFiling account: security code" at bounding box center [160, 230] width 239 height 11
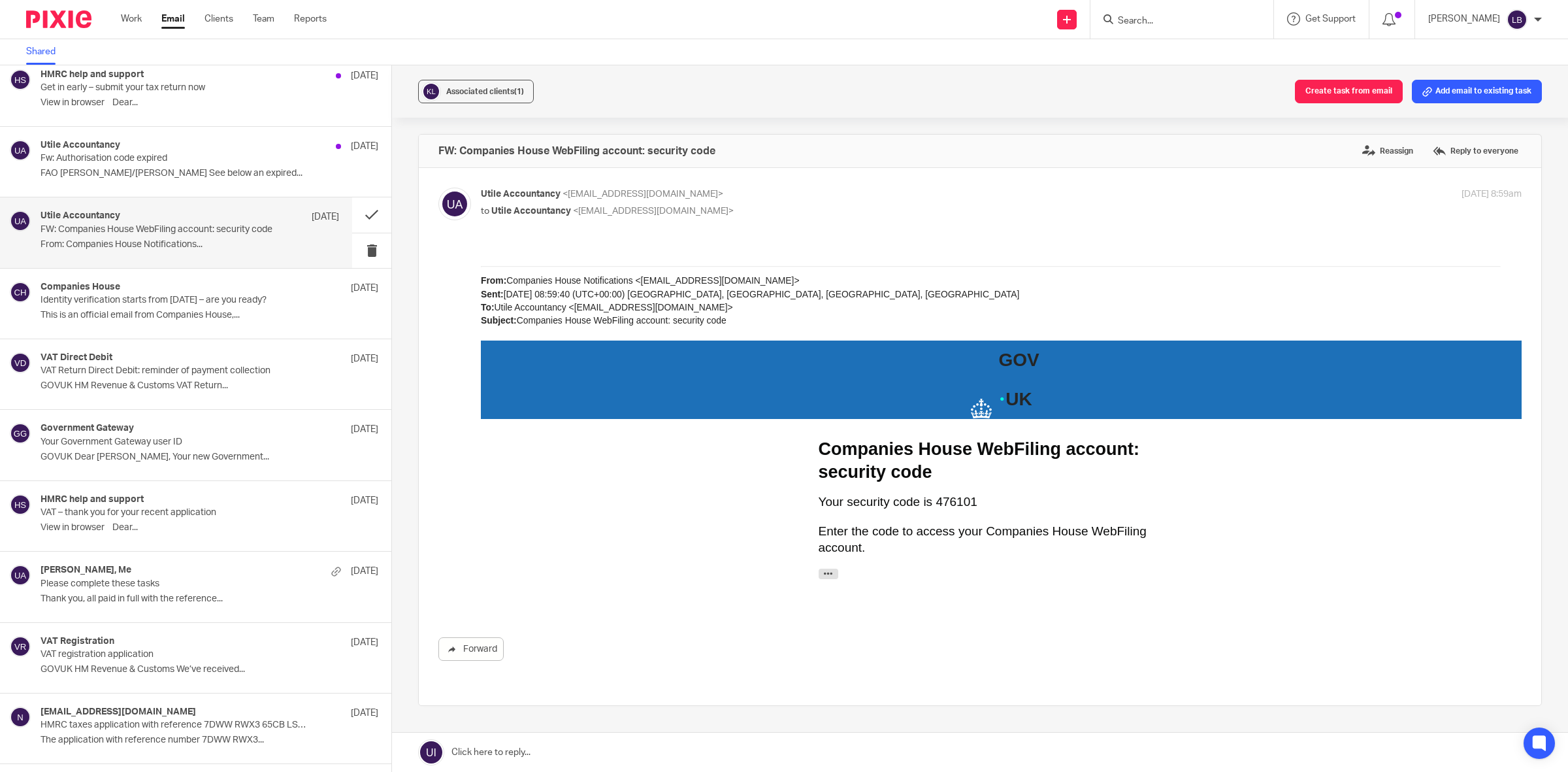
scroll to position [0, 0]
click at [178, 161] on p "Fw: Authorisation code expired" at bounding box center [160, 158] width 239 height 11
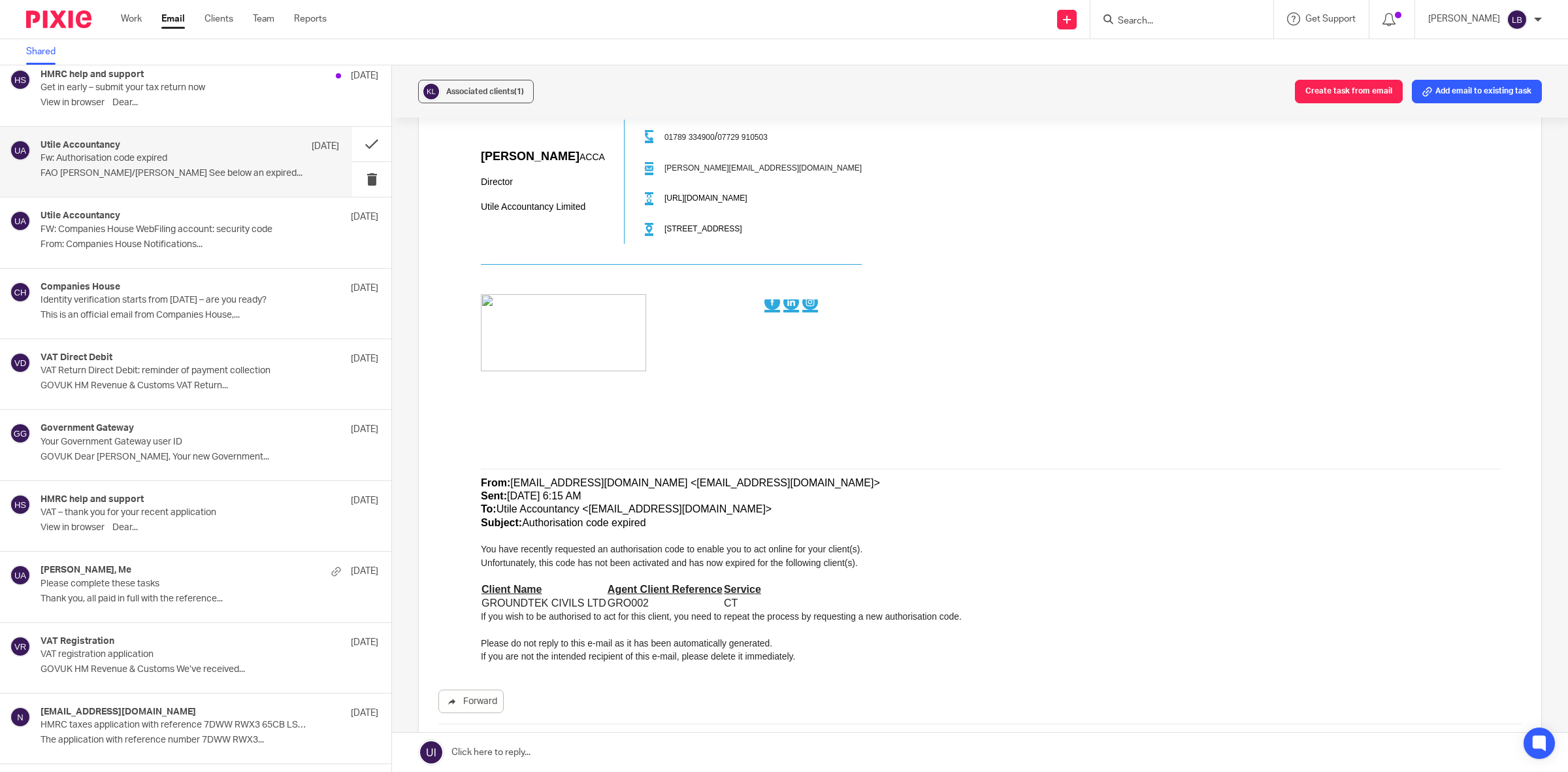
scroll to position [735, 0]
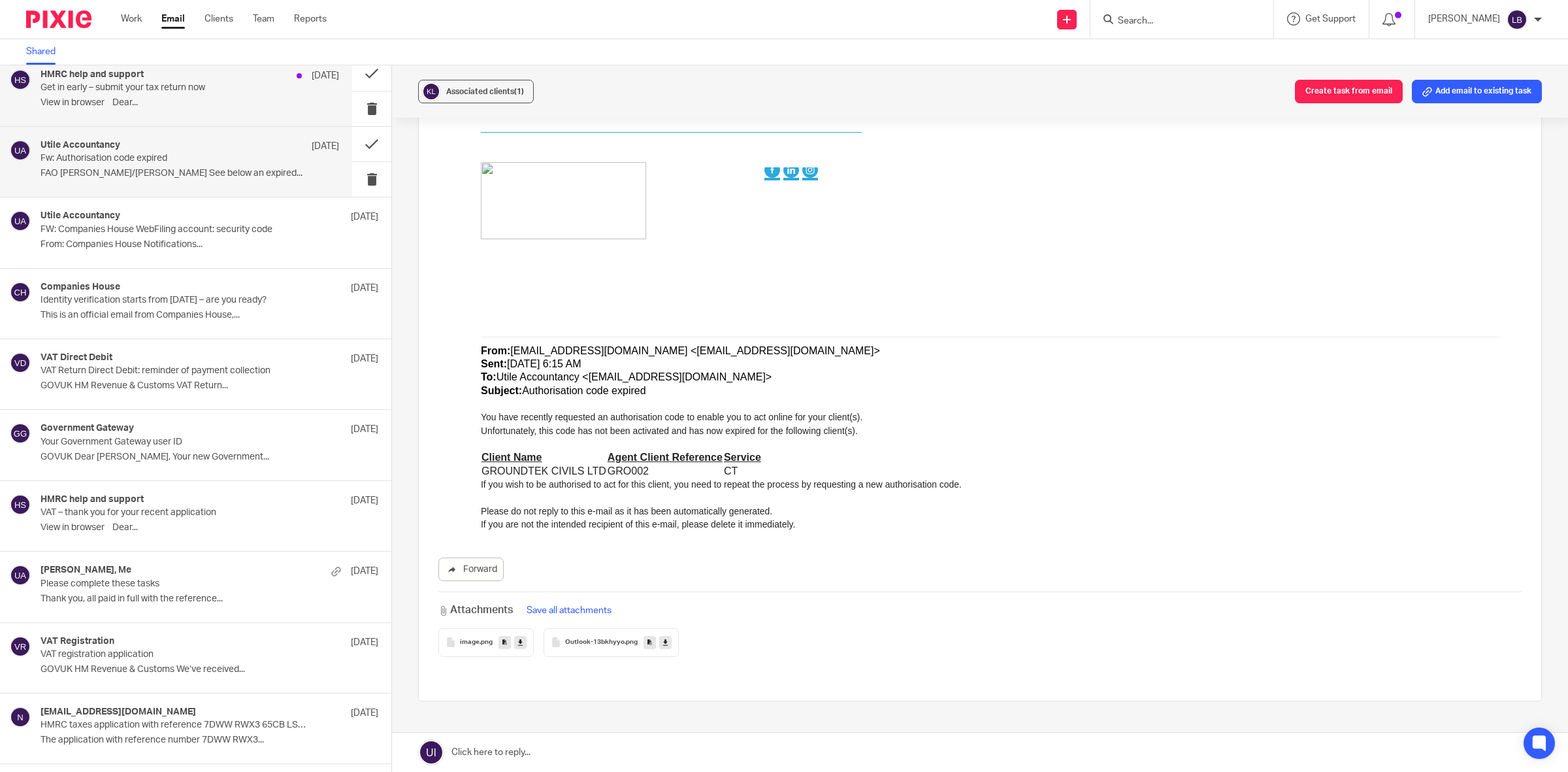
click at [160, 101] on p "﻿View in browser﻿ Dear..." at bounding box center [190, 103] width 299 height 11
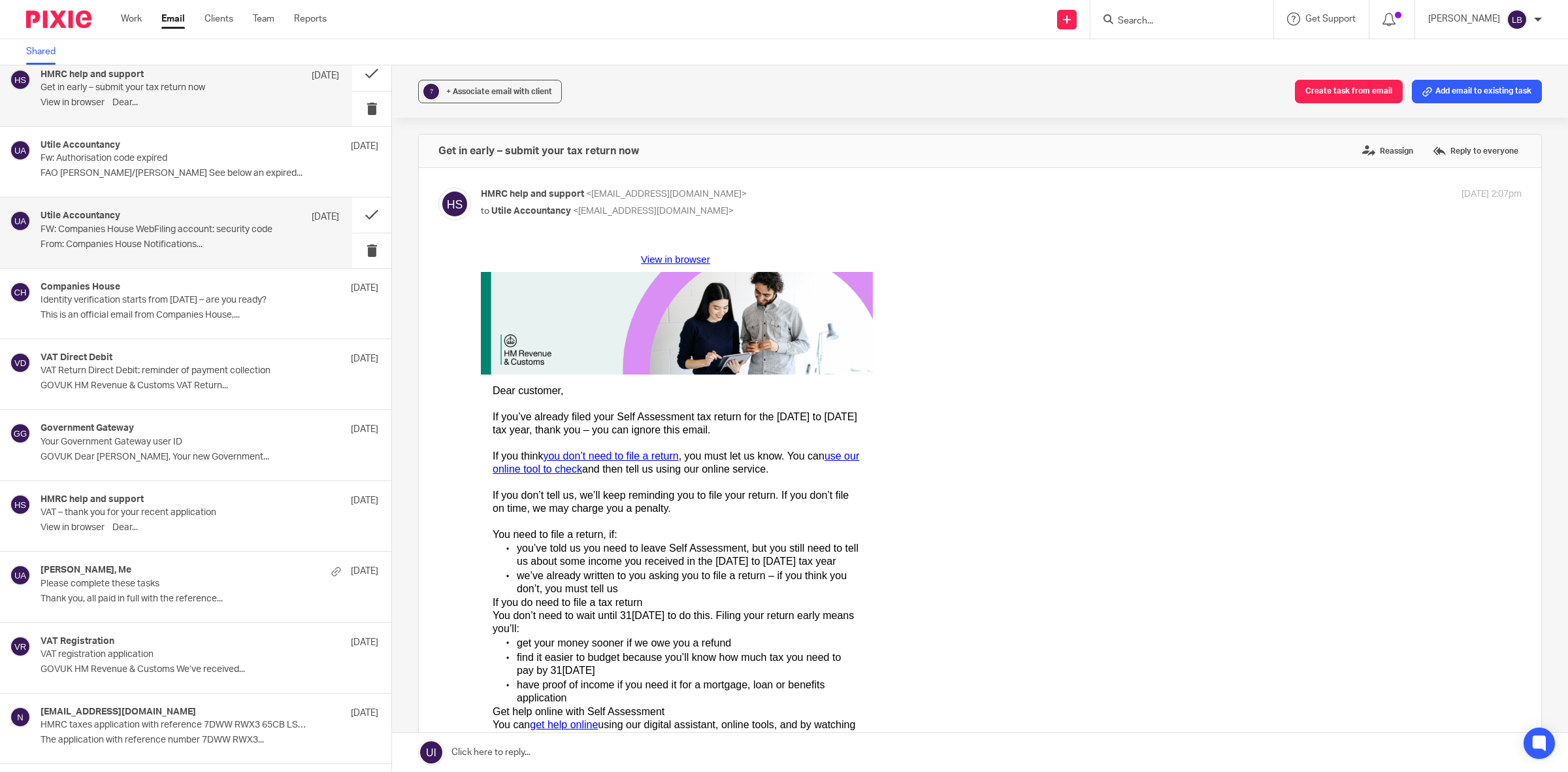
scroll to position [0, 0]
click at [355, 111] on button at bounding box center [371, 109] width 39 height 35
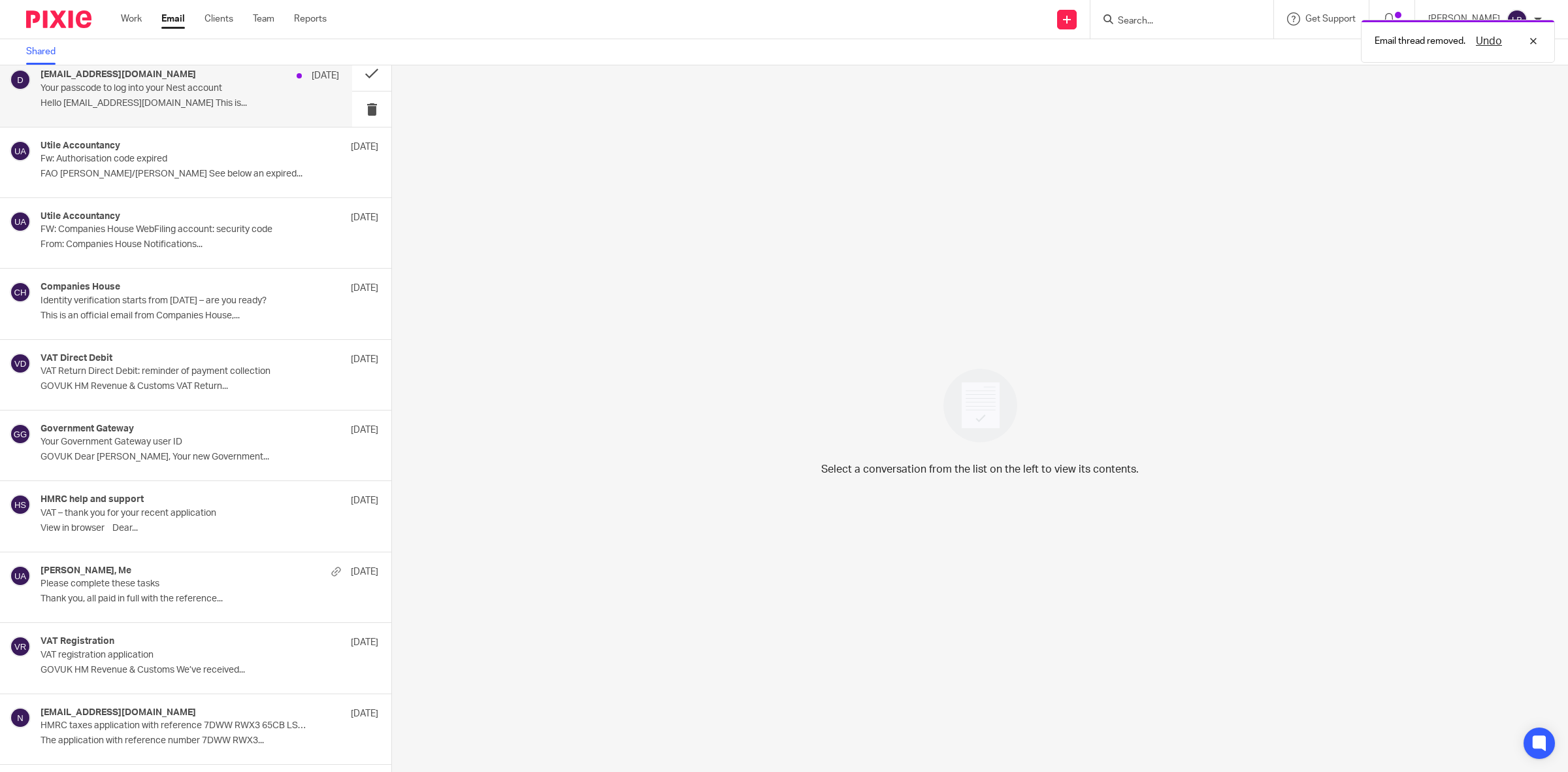
click at [198, 93] on p "Your passcode to log into your Nest account" at bounding box center [160, 89] width 239 height 11
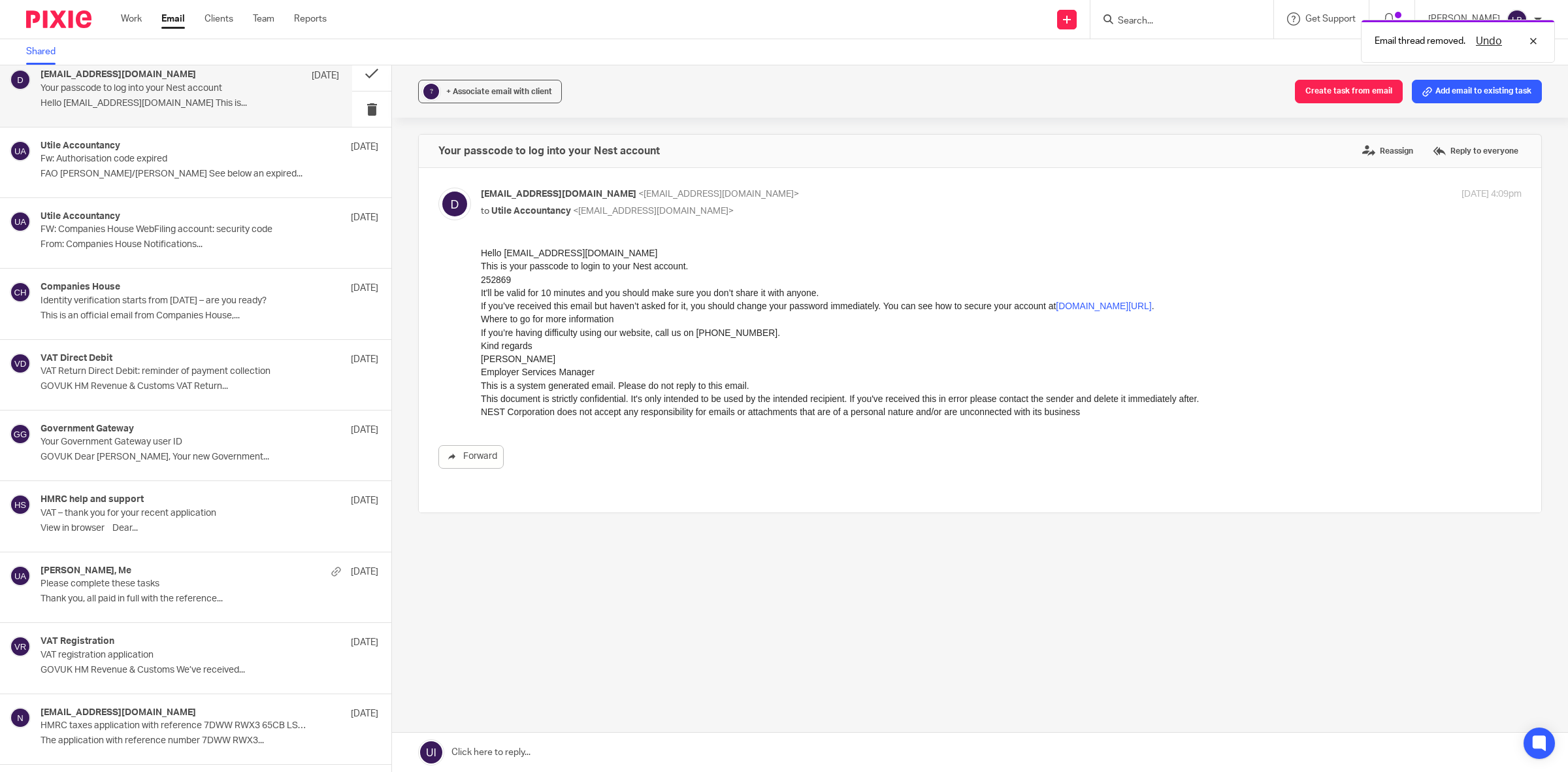
scroll to position [0, 0]
click at [354, 111] on button at bounding box center [371, 109] width 39 height 35
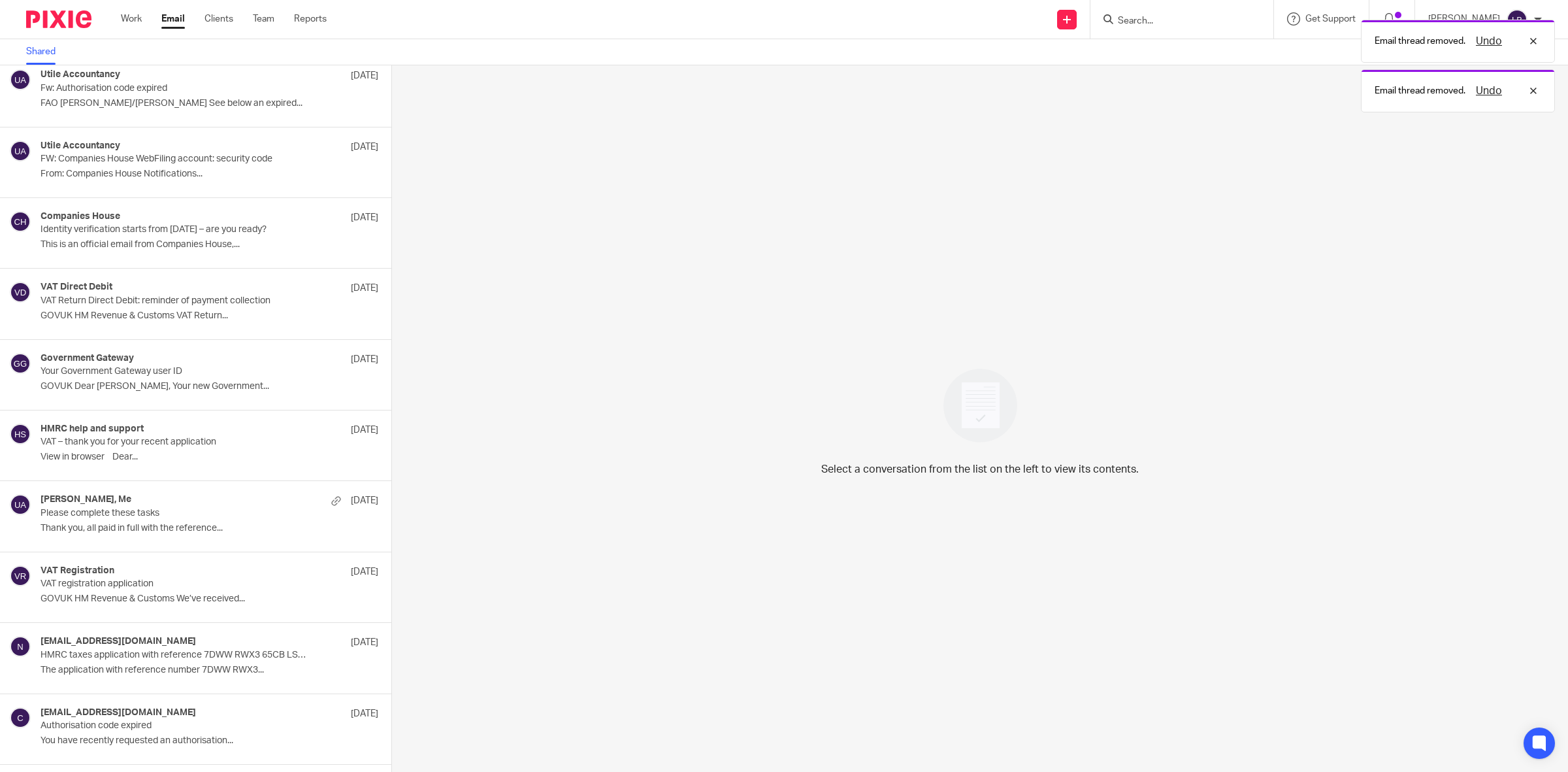
scroll to position [1567, 0]
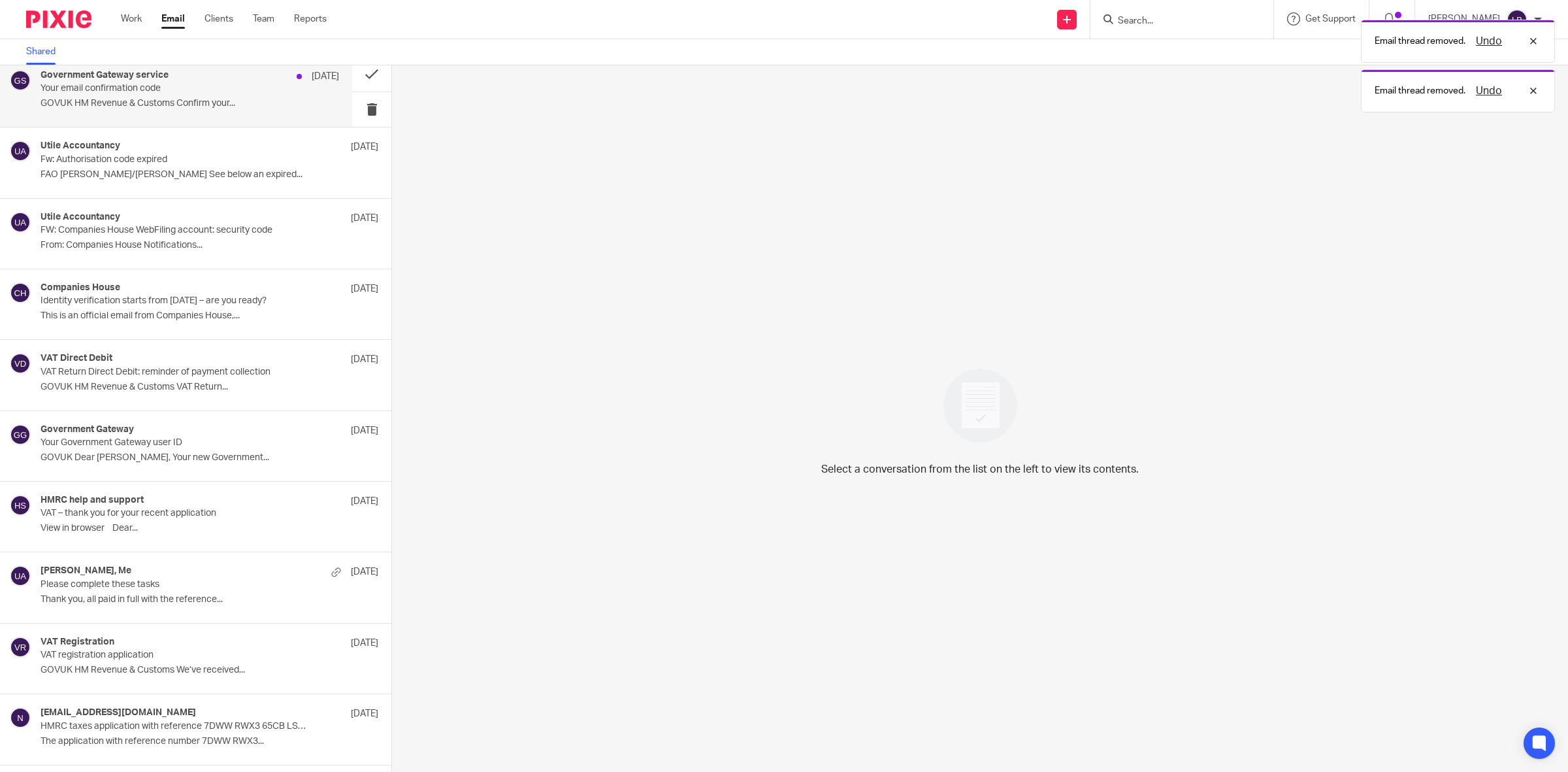
click at [178, 83] on div "Government Gateway service 10 Sep" at bounding box center [190, 76] width 299 height 13
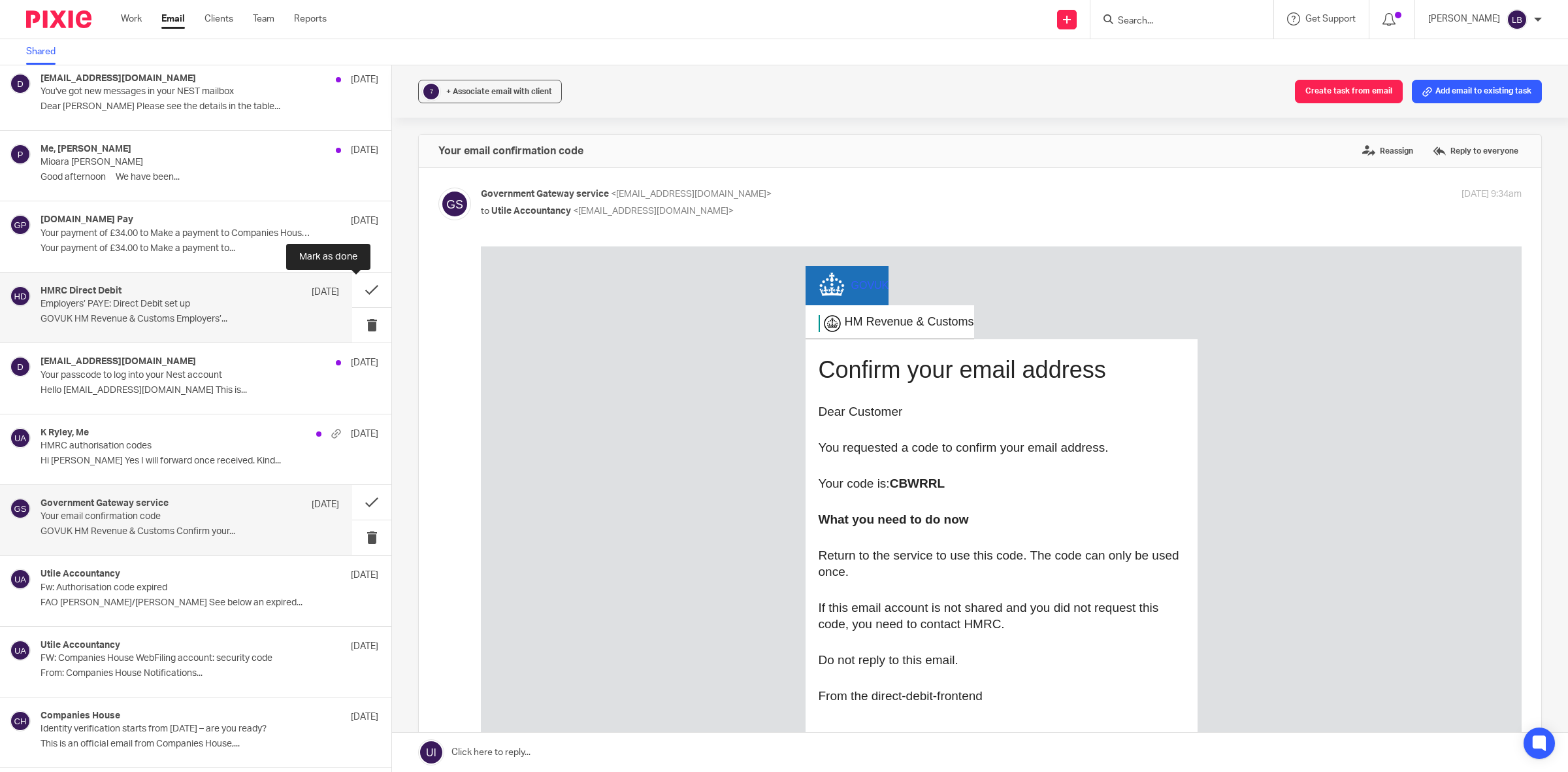
scroll to position [1076, 0]
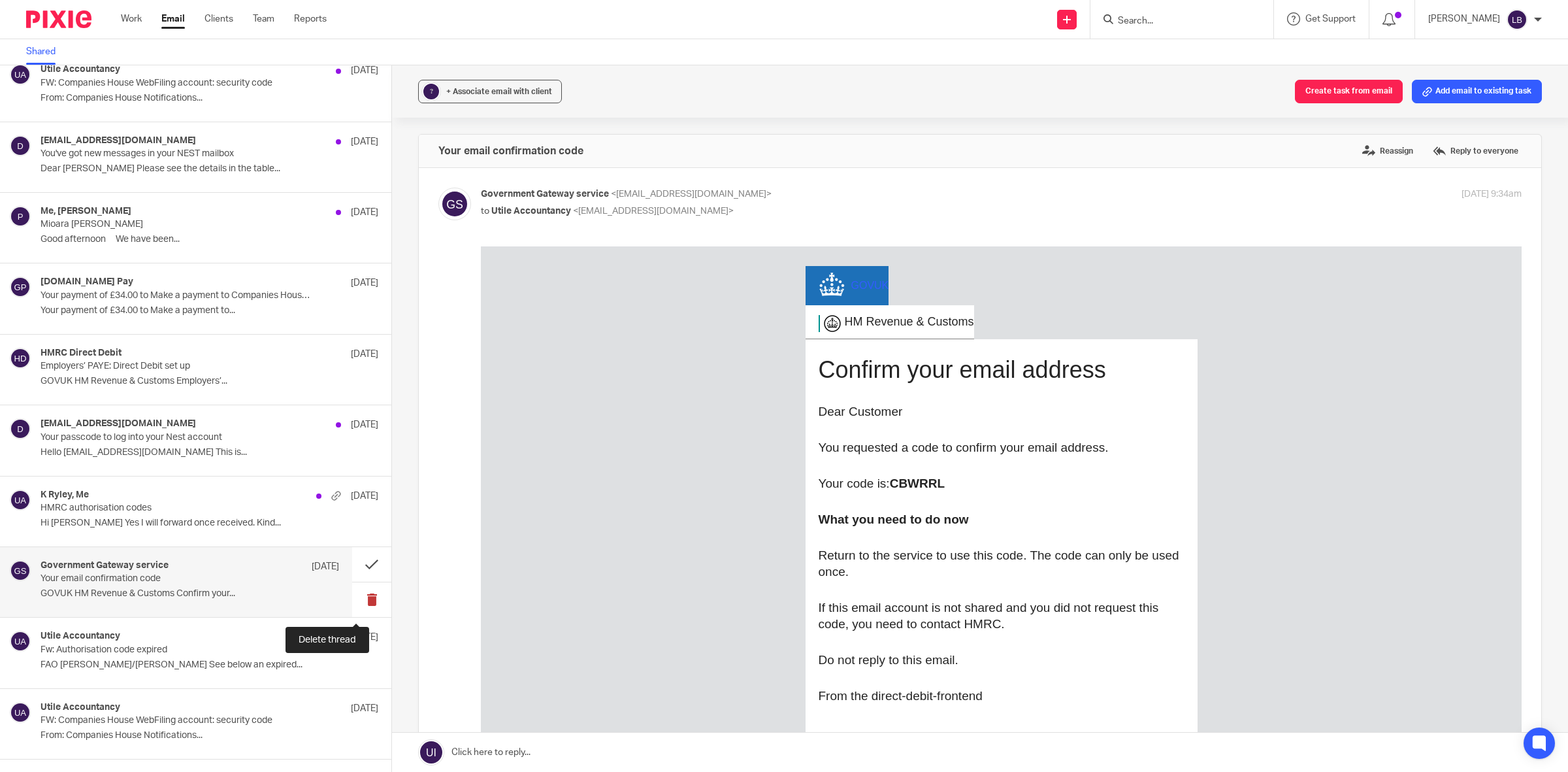
click at [357, 600] on button at bounding box center [371, 600] width 39 height 35
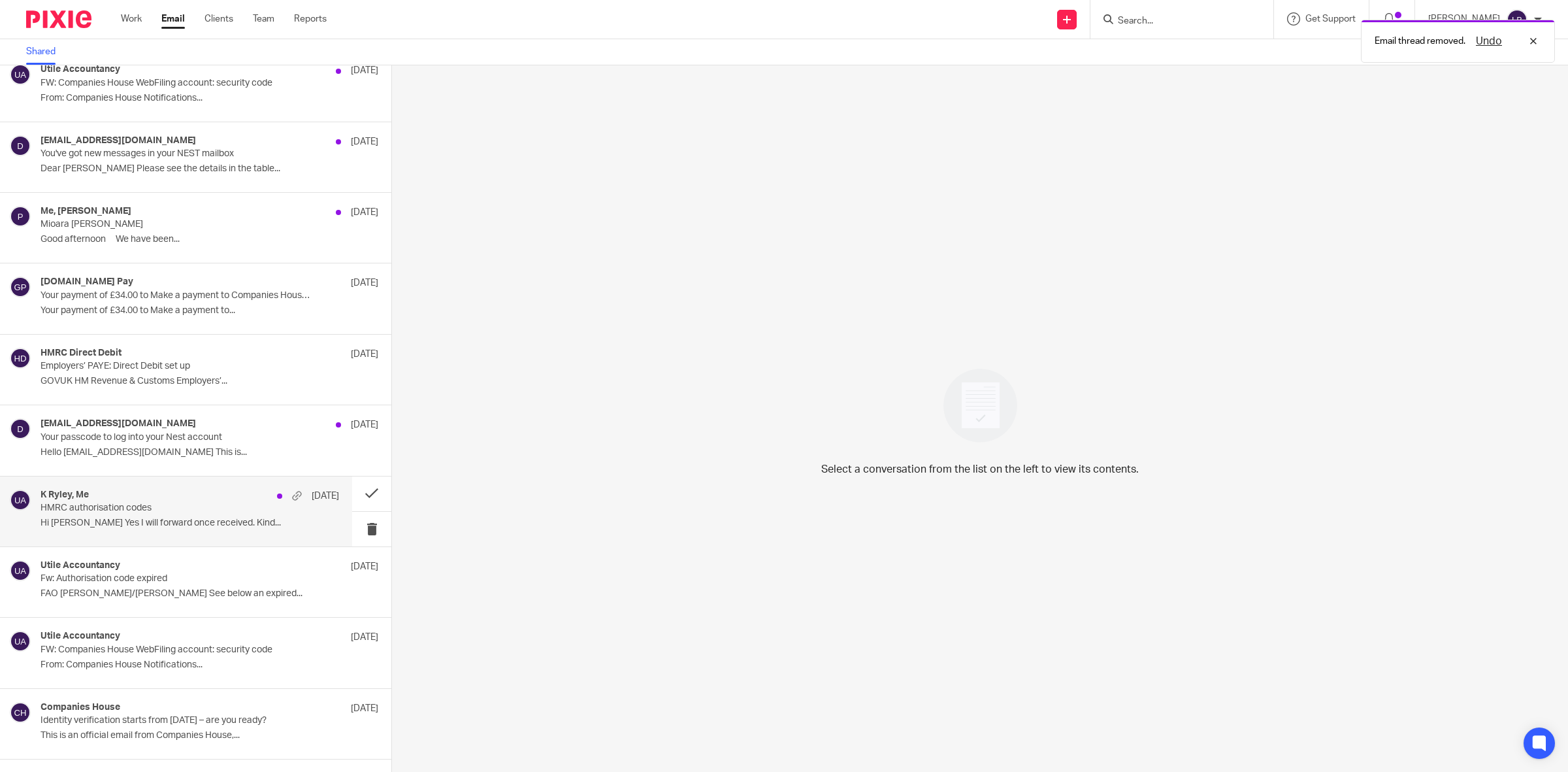
click at [216, 501] on div "K Ryley, Me 10 Sep" at bounding box center [190, 496] width 299 height 13
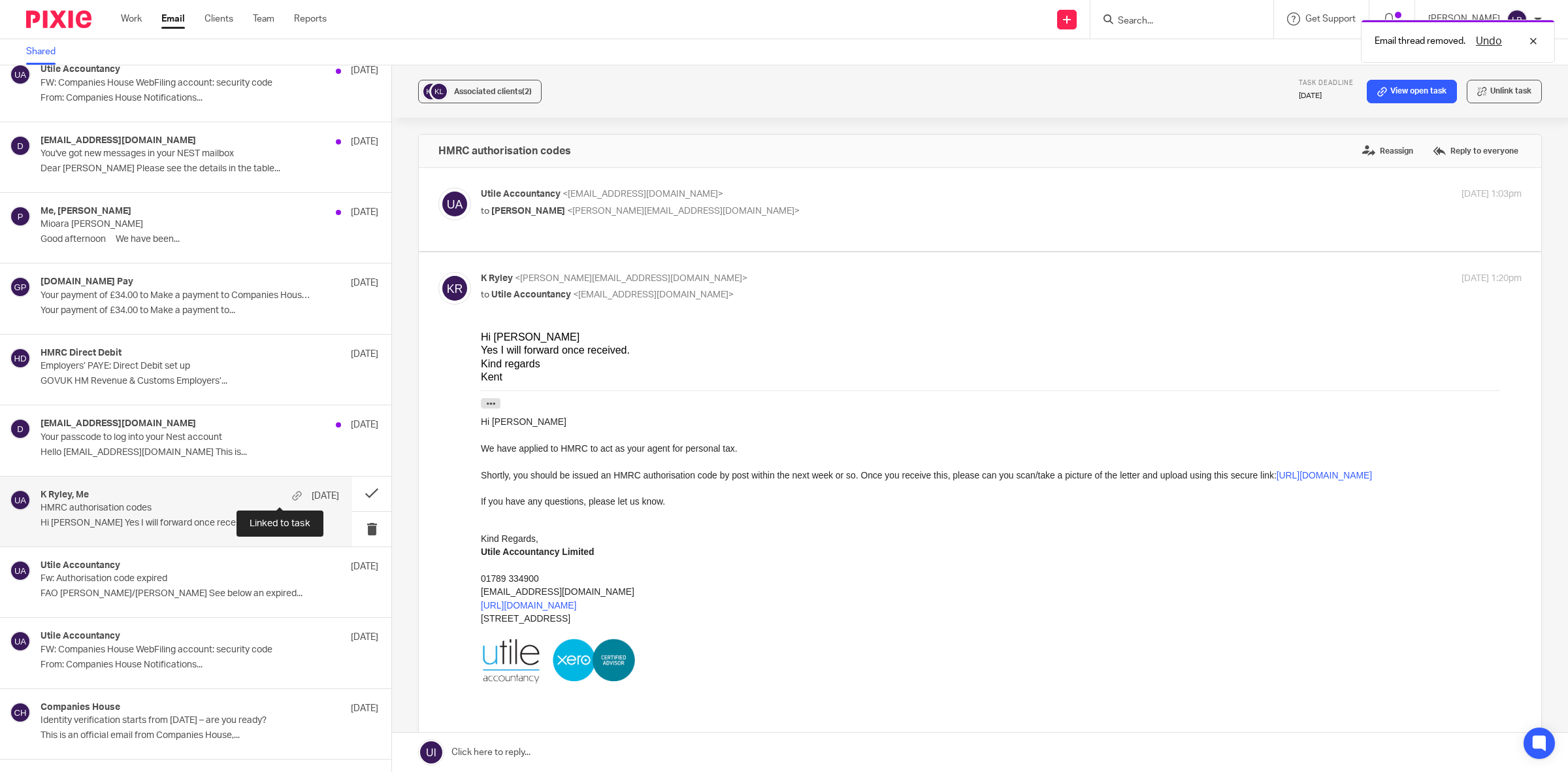
scroll to position [0, 0]
click at [508, 95] on div "Associated clients (2)" at bounding box center [493, 91] width 77 height 13
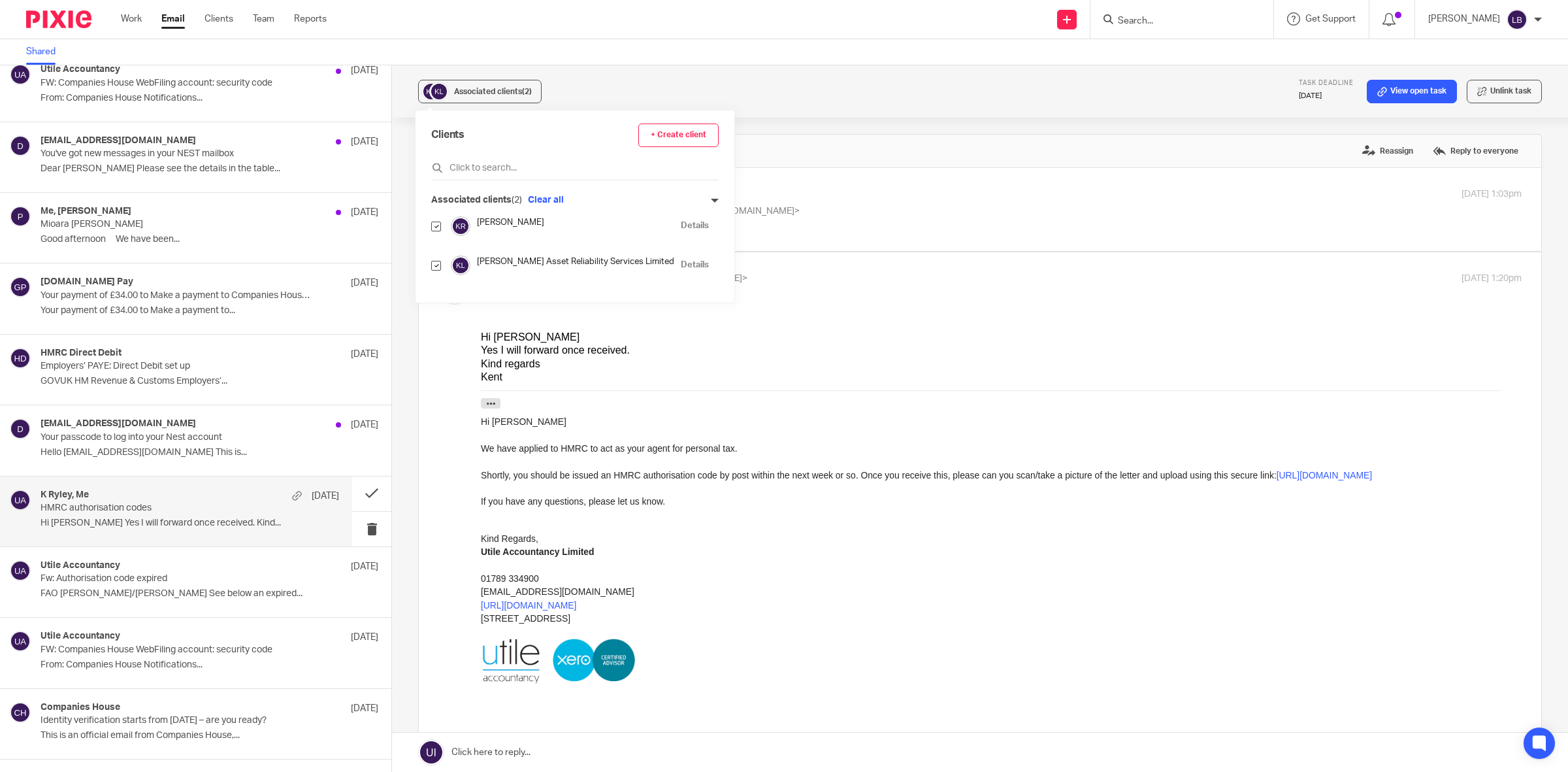
click at [436, 266] on input "checkbox" at bounding box center [436, 266] width 10 height 10
checkbox input "false"
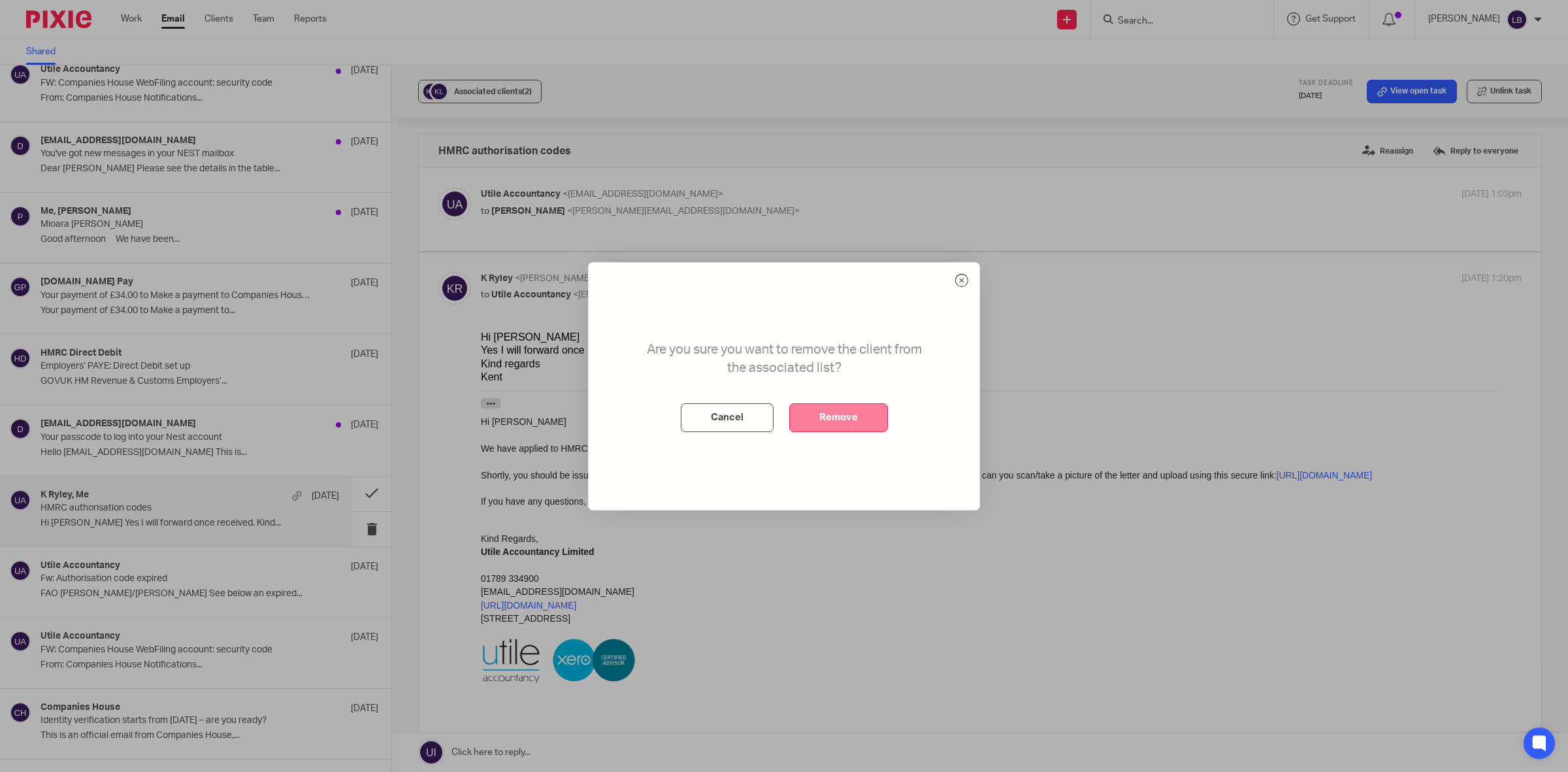
click at [855, 420] on button "Remove" at bounding box center [838, 418] width 99 height 29
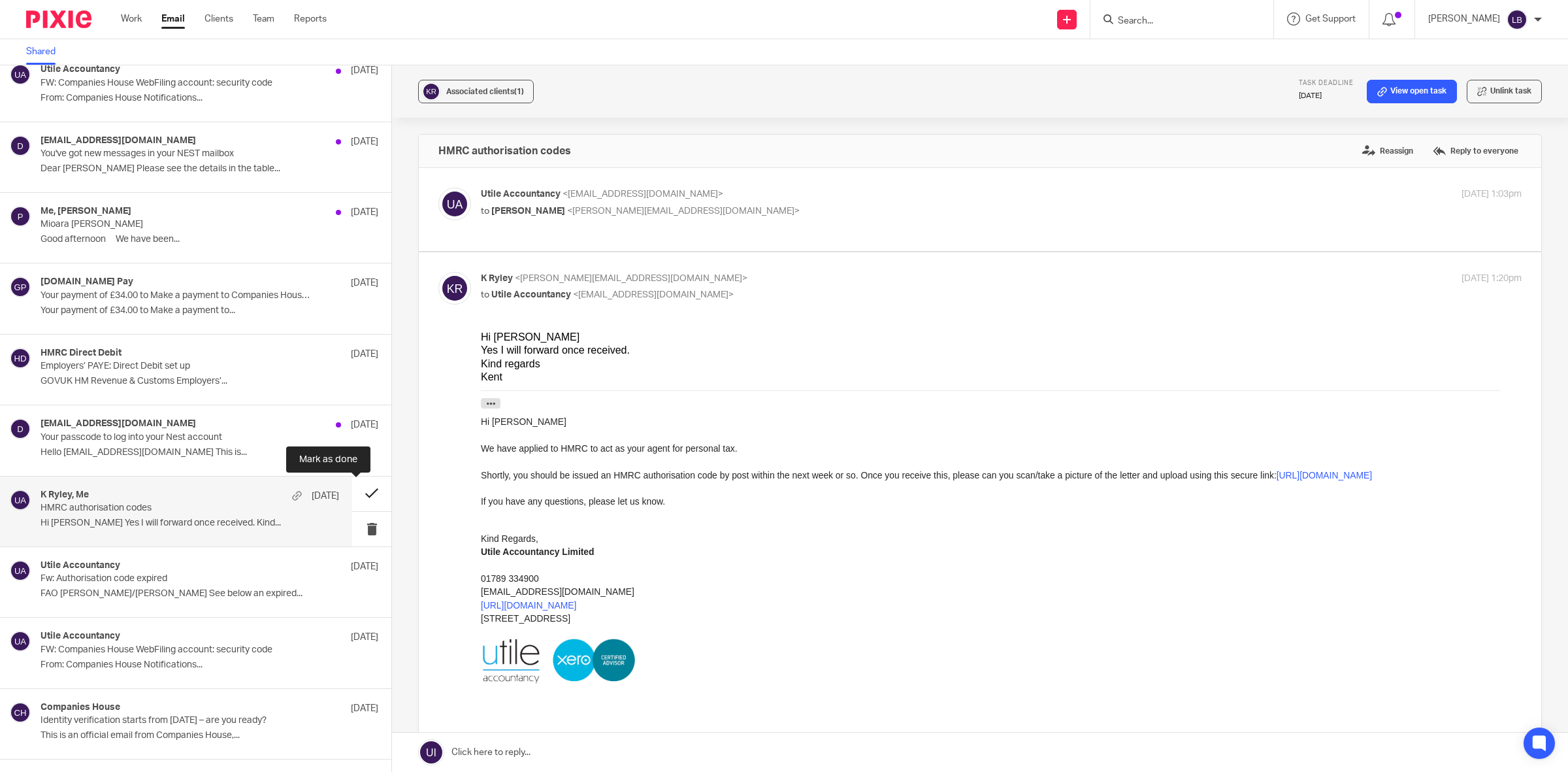
click at [353, 495] on button at bounding box center [371, 494] width 39 height 35
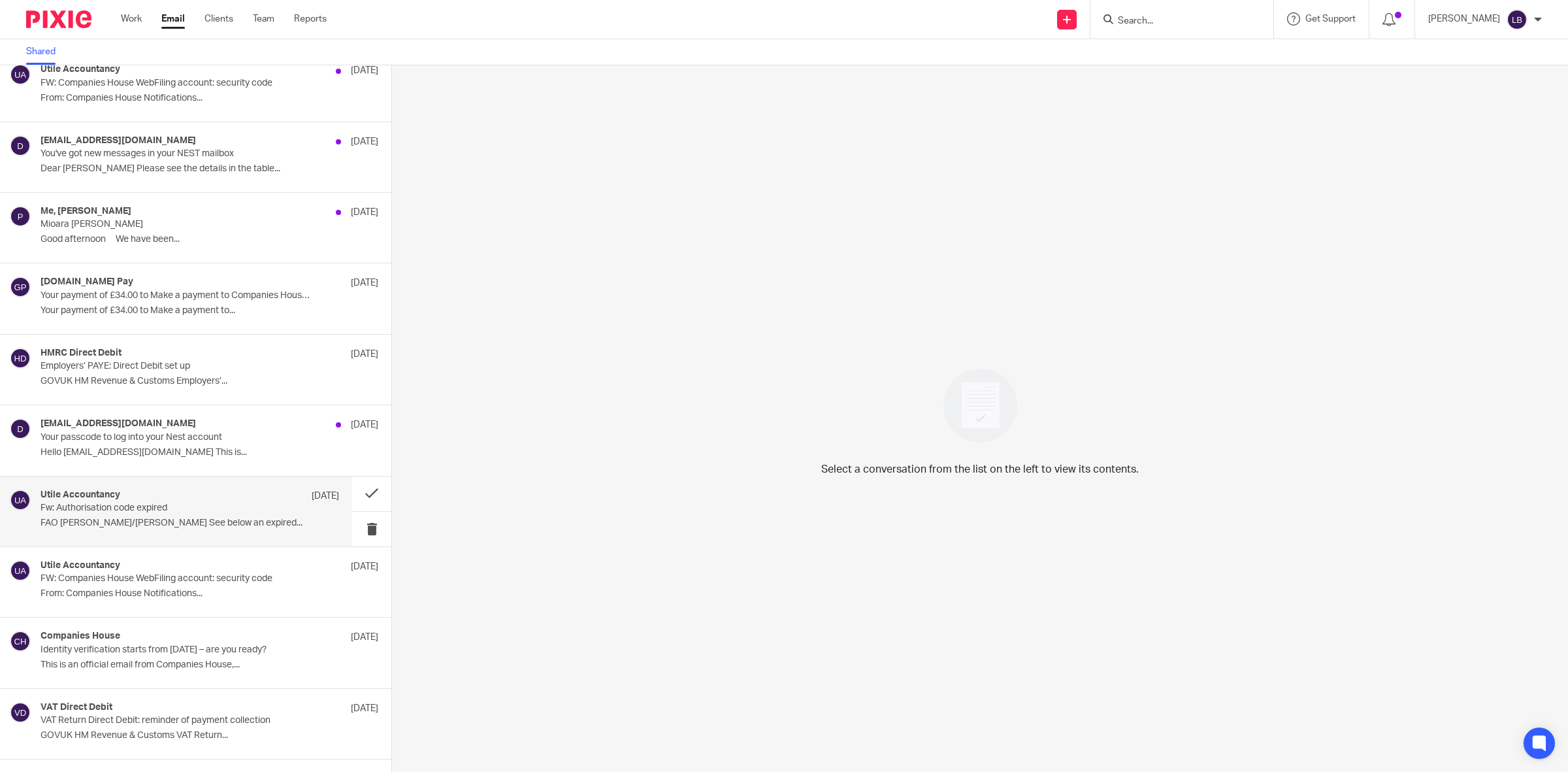
click at [299, 514] on div "Utile Accountancy [DATE] Fw: Authorisation code expired FAO [PERSON_NAME]/[PERS…" at bounding box center [190, 511] width 299 height 44
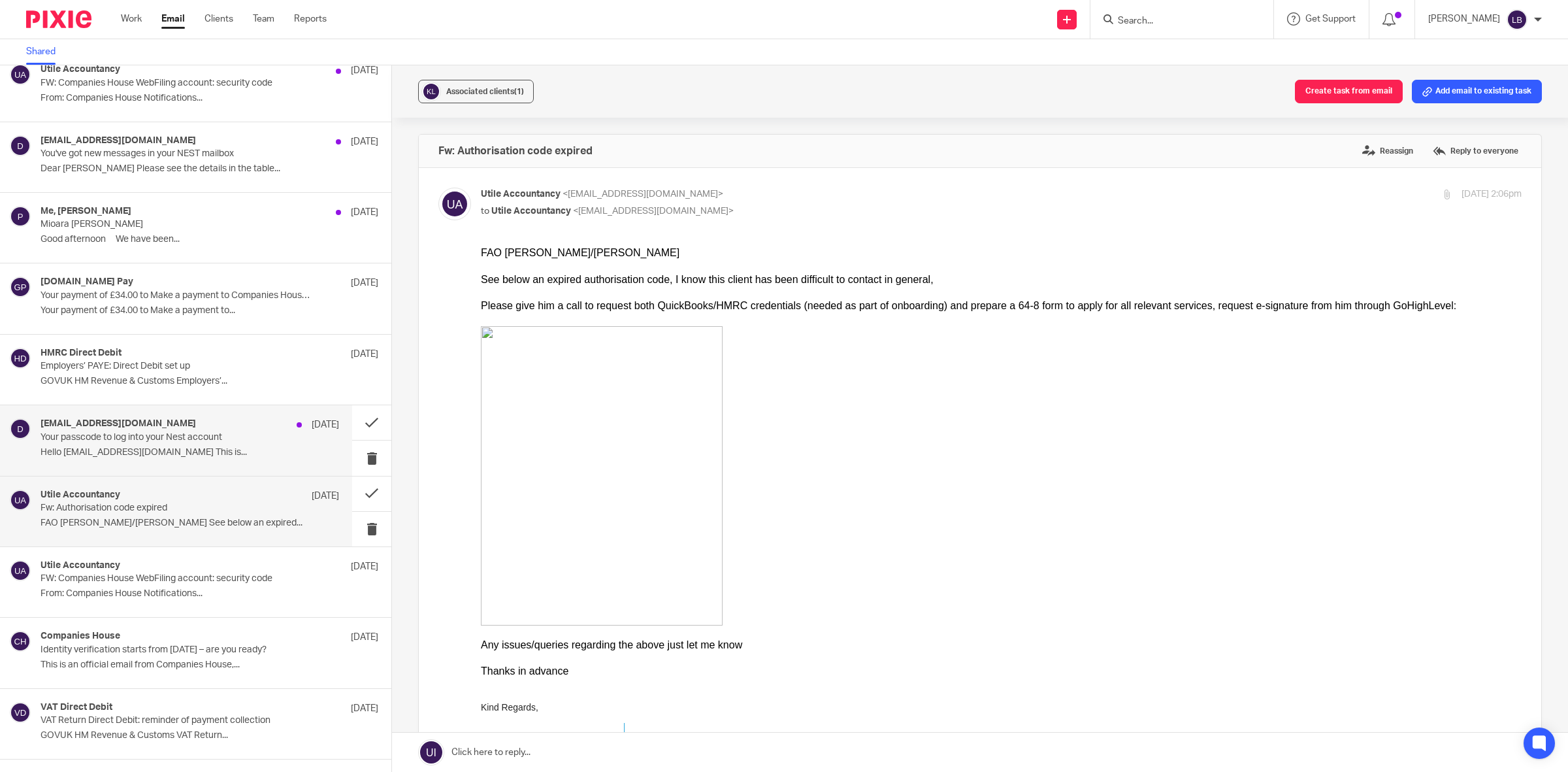
click at [281, 443] on div "do_not_reply@nestpensions.org.uk 10 Sep Your passcode to log into your Nest acc…" at bounding box center [190, 440] width 299 height 44
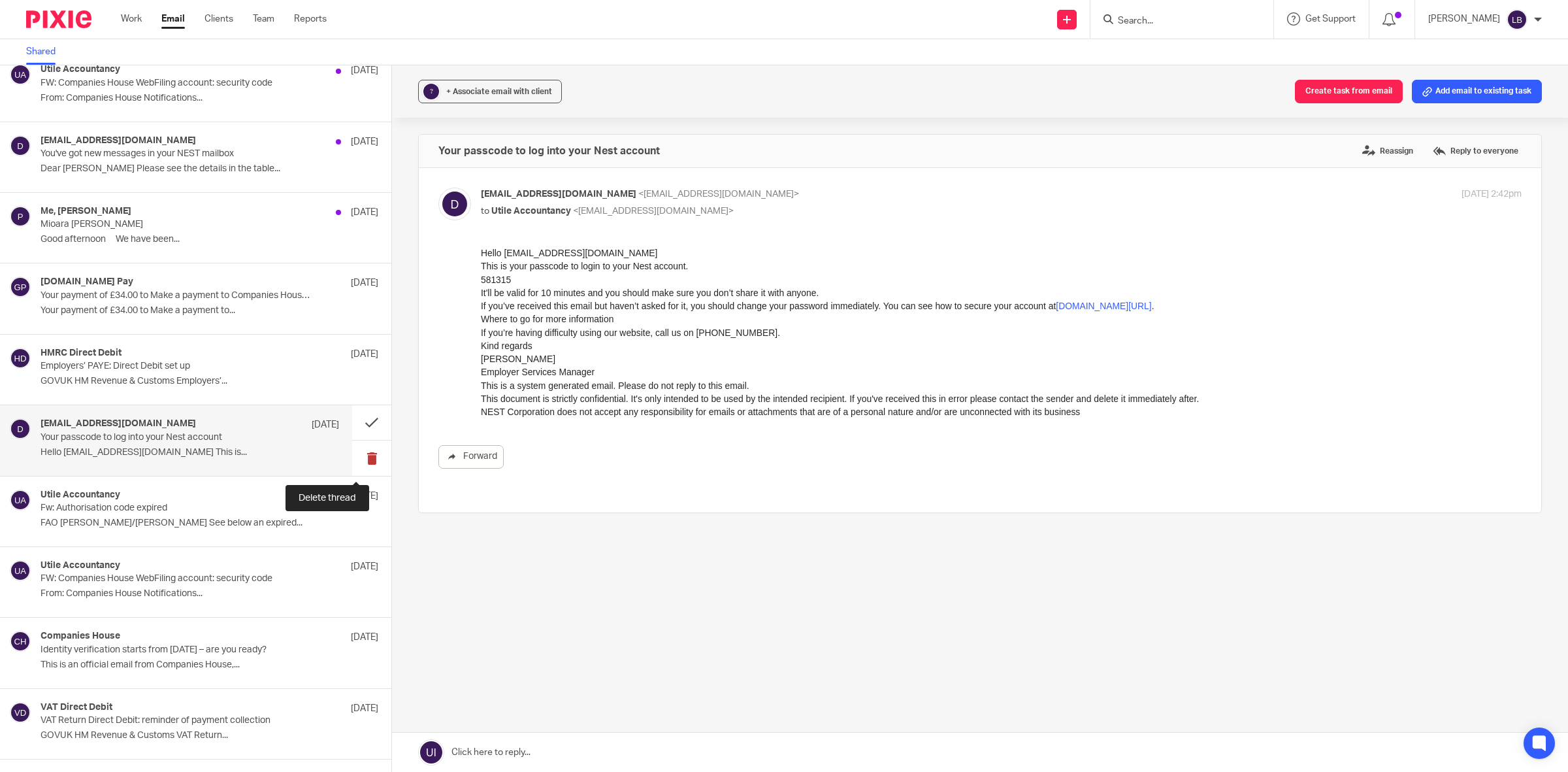
click at [356, 459] on button at bounding box center [371, 458] width 39 height 35
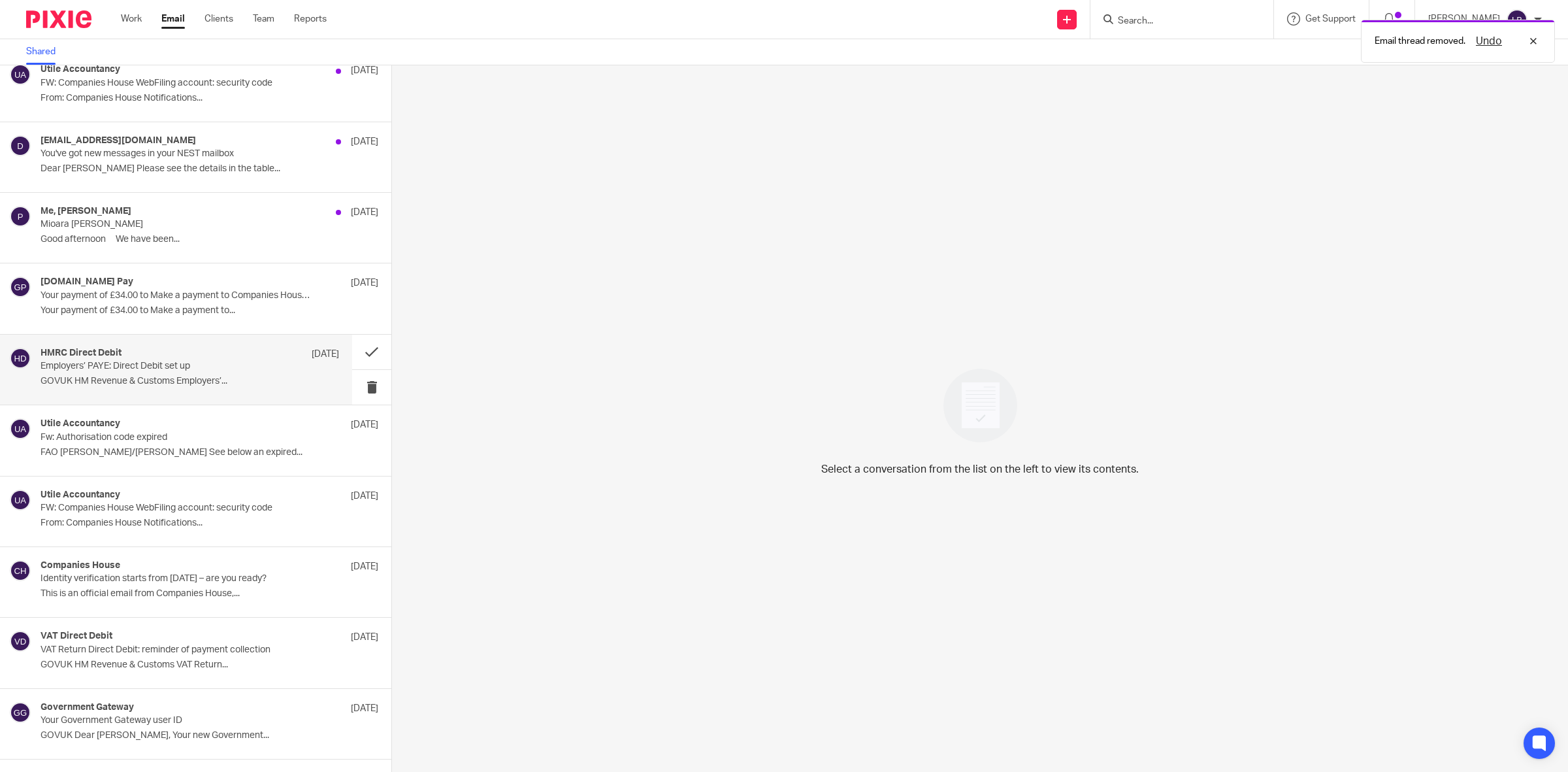
click at [252, 367] on p "Employers’ PAYE: Direct Debit set up" at bounding box center [160, 367] width 239 height 11
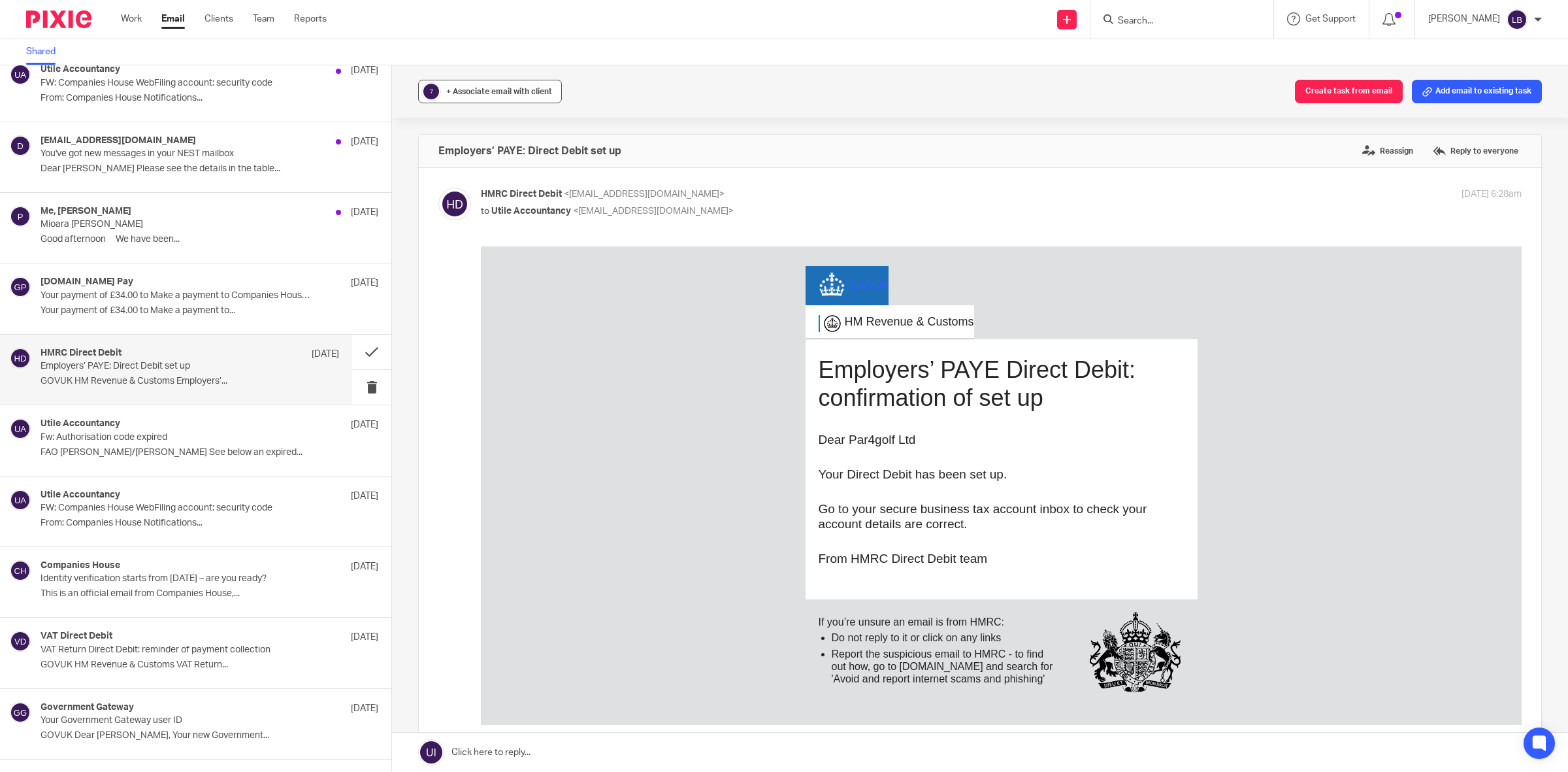
click at [521, 91] on span "+ Associate email with client" at bounding box center [498, 91] width 106 height 8
click at [494, 163] on input "text" at bounding box center [570, 167] width 277 height 13
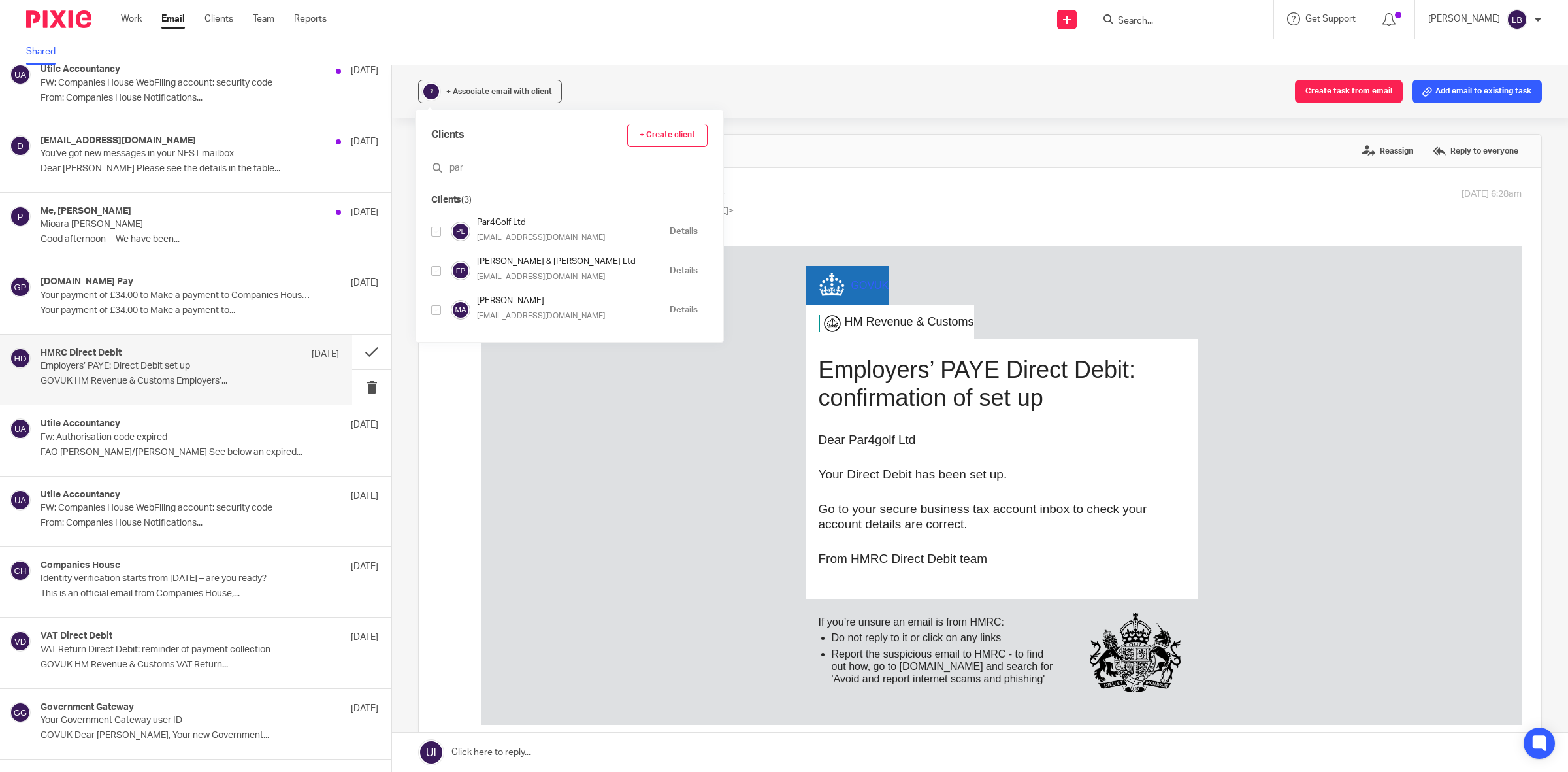
type input "par"
click at [436, 232] on input "checkbox" at bounding box center [436, 232] width 10 height 10
checkbox input "true"
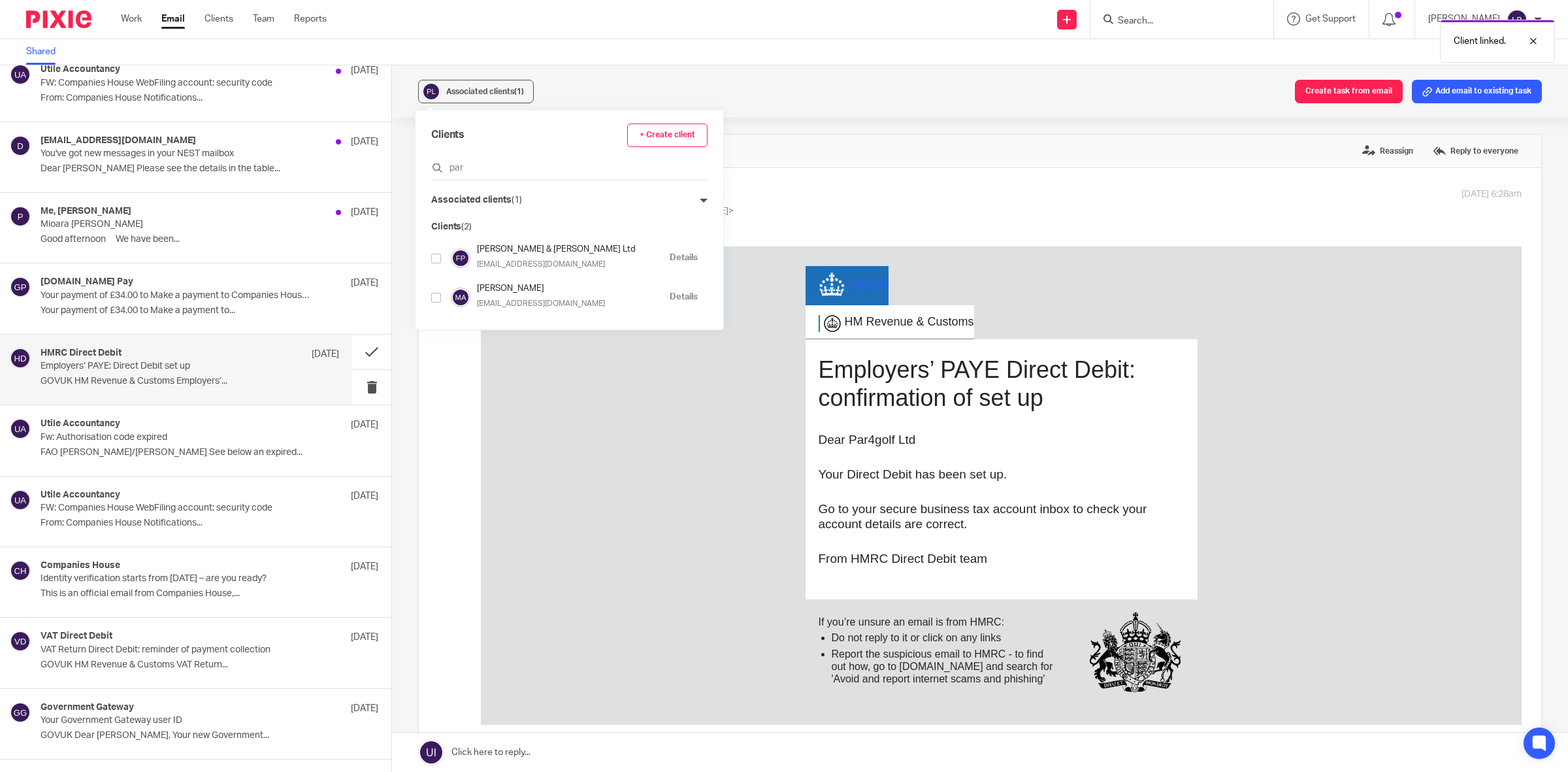
click at [653, 409] on div "GOV UK HM Revenue & Customs Employers’ PAYE Direct Debit: confirmation of set u…" at bounding box center [1000, 486] width 1040 height 479
drag, startPoint x: 1435, startPoint y: 89, endPoint x: 1415, endPoint y: 102, distance: 23.9
click at [1435, 89] on button "Add email to existing task" at bounding box center [1477, 91] width 130 height 24
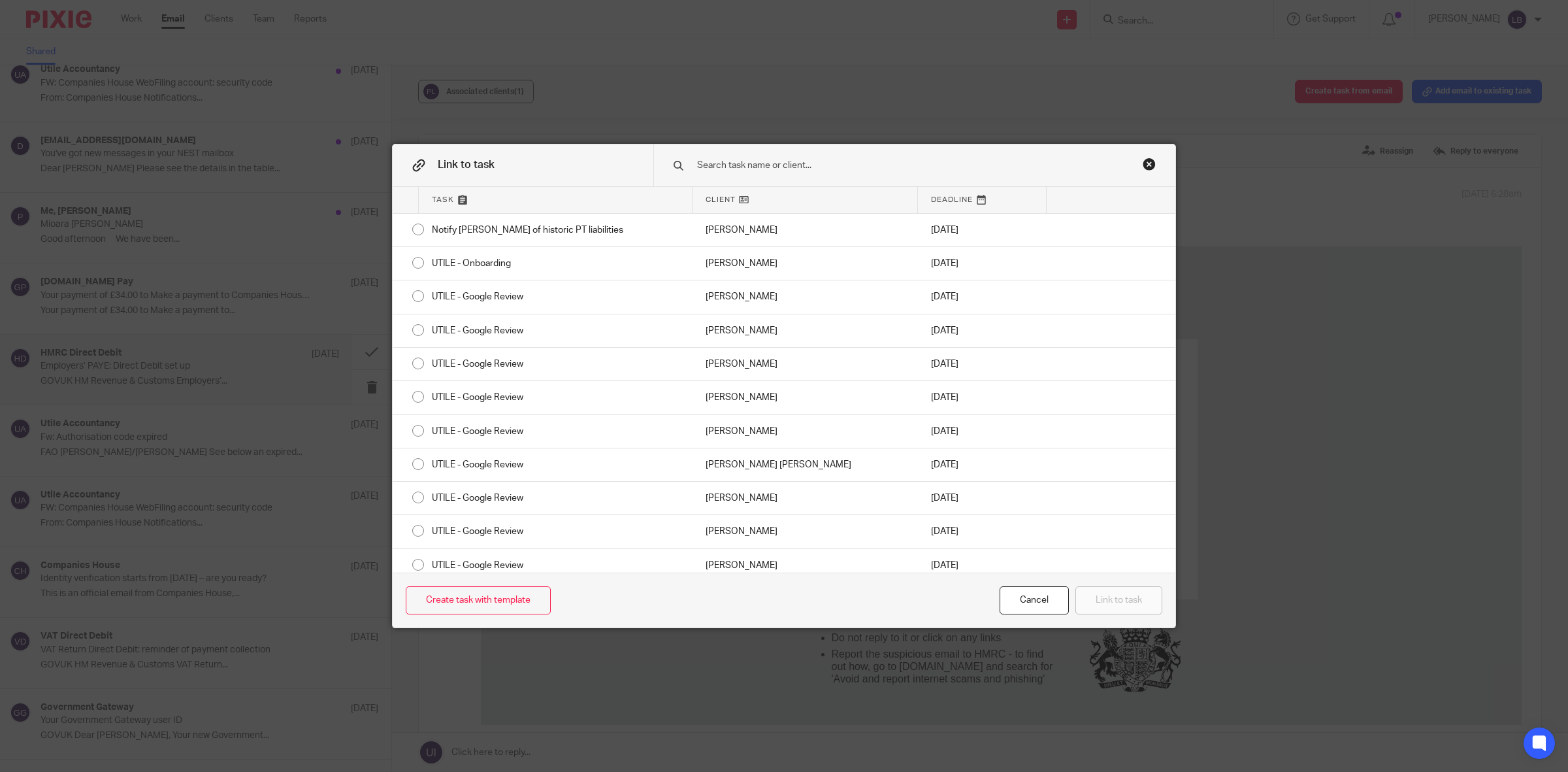
click at [741, 165] on input "text" at bounding box center [896, 165] width 402 height 15
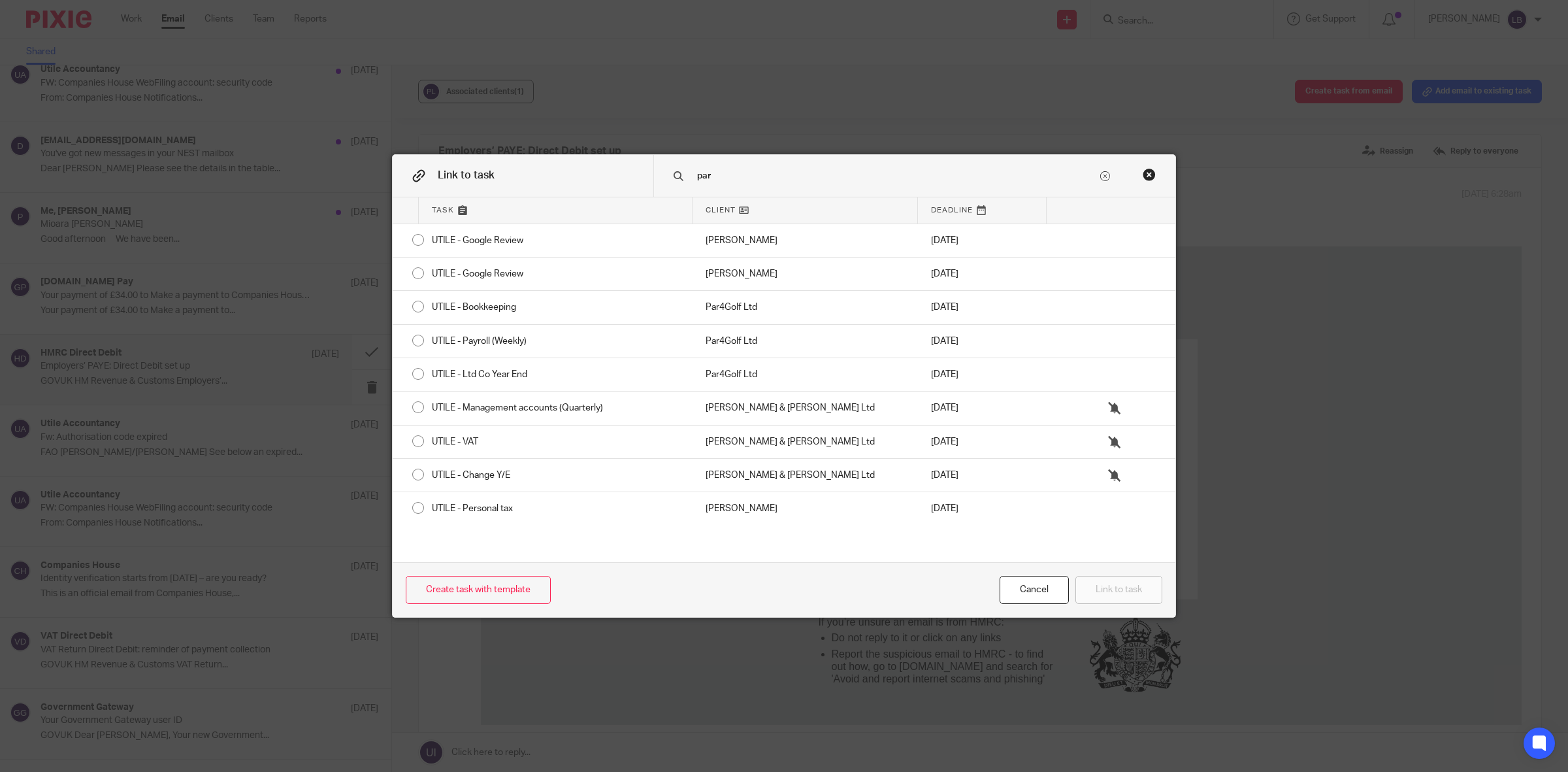
type input "par"
click at [1143, 174] on div "Close this dialog window" at bounding box center [1149, 174] width 13 height 13
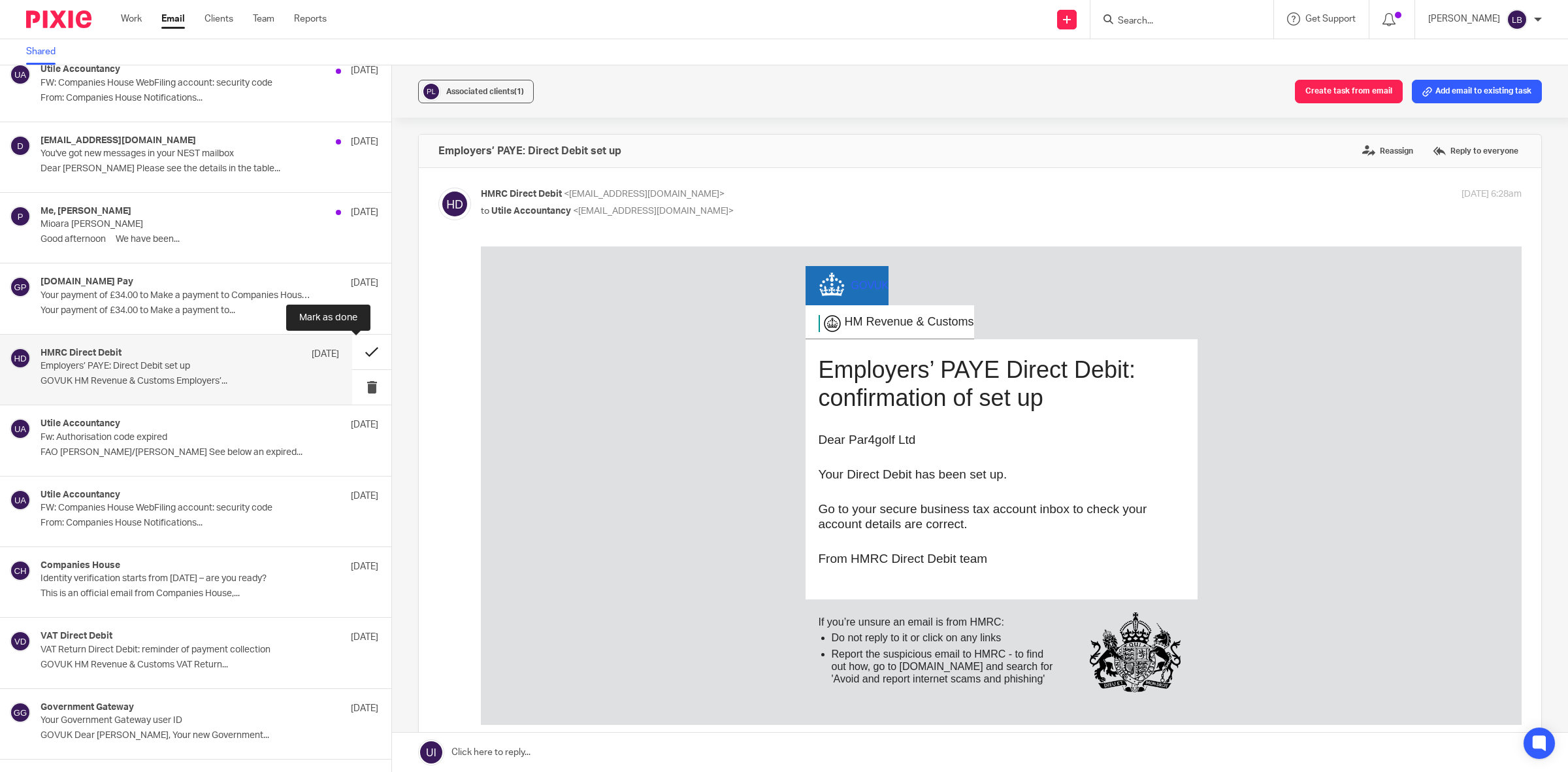
click at [358, 349] on button at bounding box center [371, 352] width 39 height 35
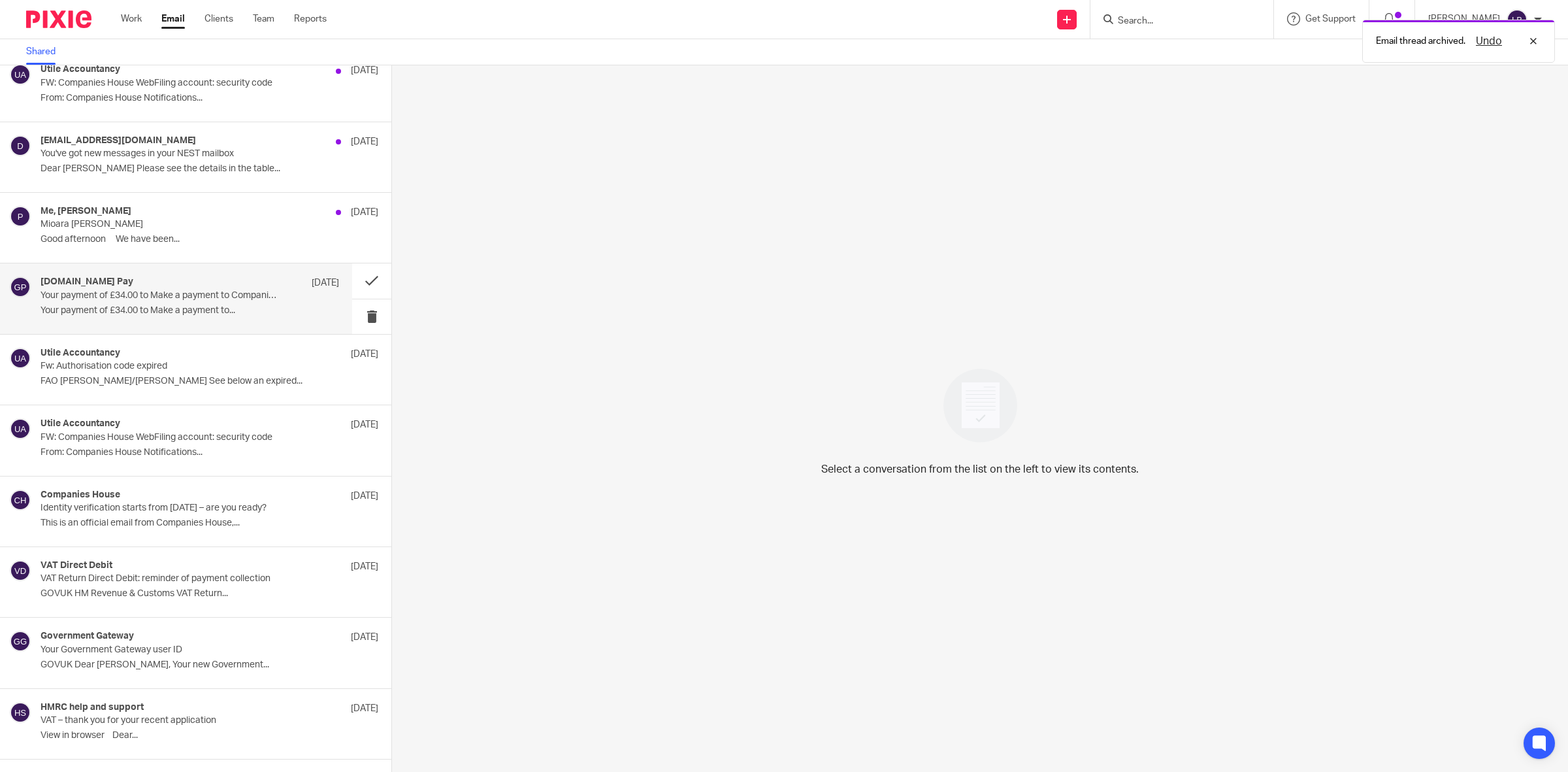
click at [245, 288] on div "GOV.UK Pay 11 Sep" at bounding box center [190, 283] width 299 height 13
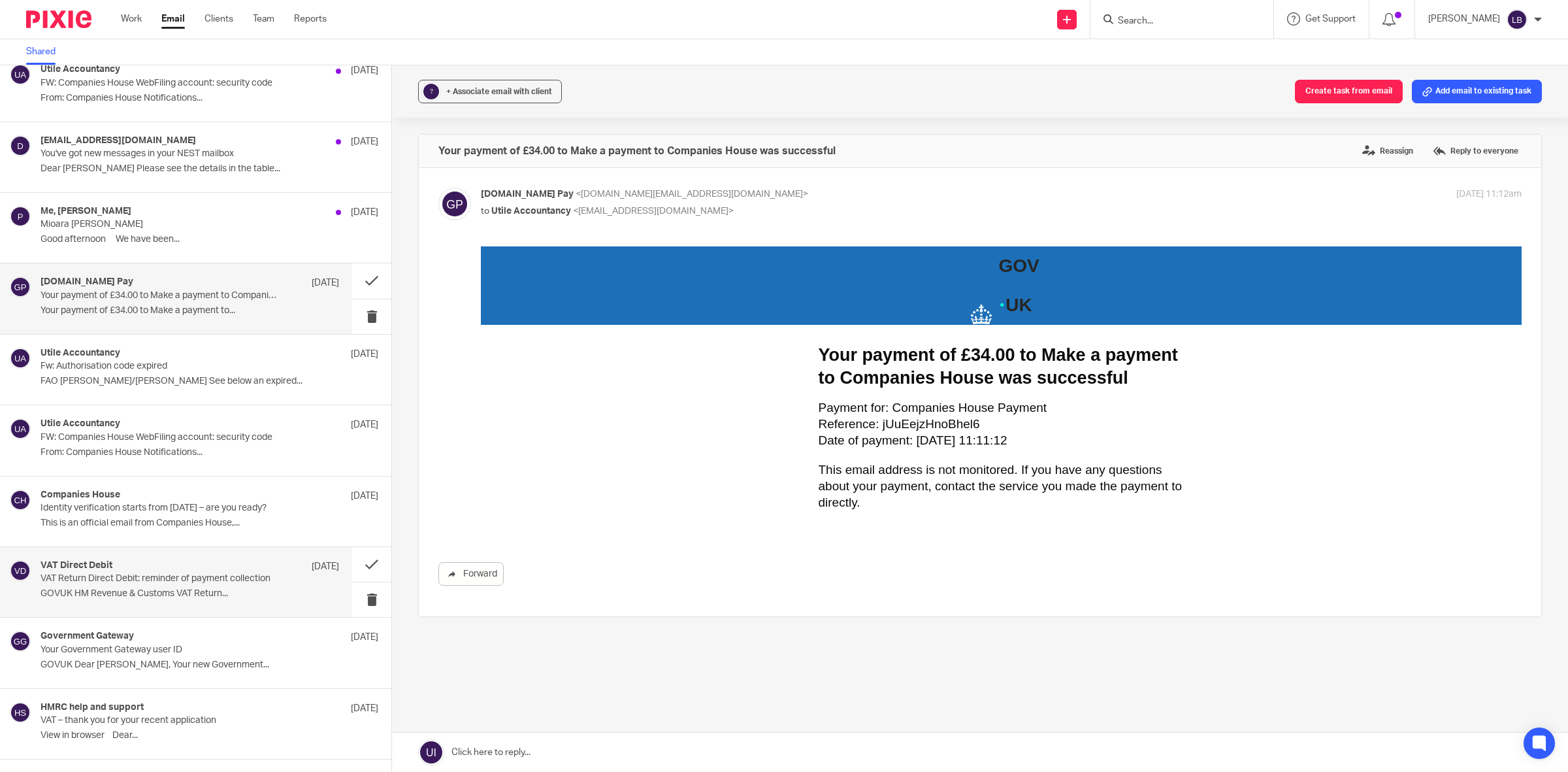
click at [216, 589] on div "VAT Direct Debit 8 Sep VAT Return Direct Debit: reminder of payment collection …" at bounding box center [190, 582] width 299 height 44
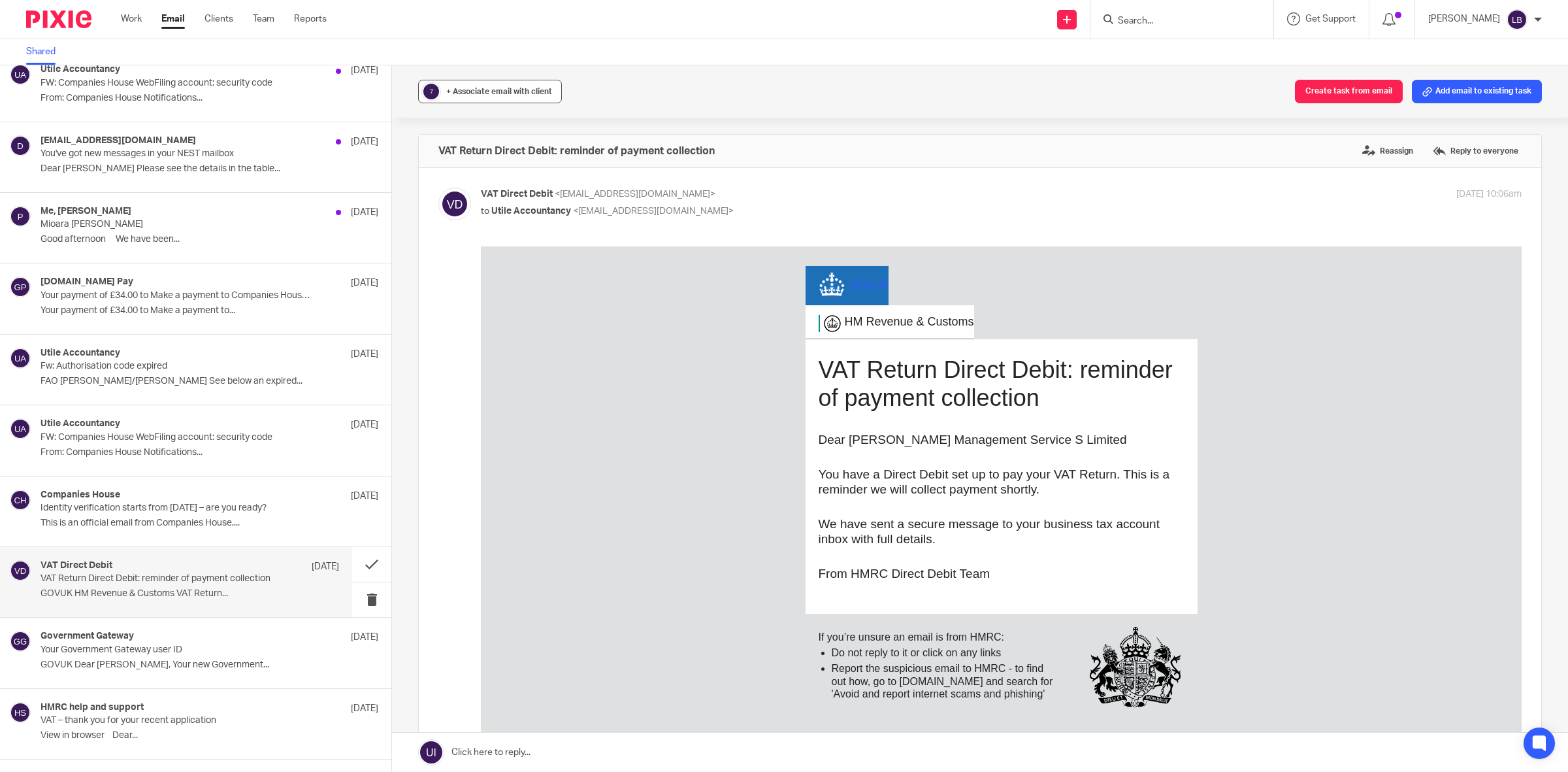
click at [504, 93] on span "+ Associate email with client" at bounding box center [498, 91] width 106 height 8
click at [492, 170] on input "text" at bounding box center [570, 167] width 277 height 13
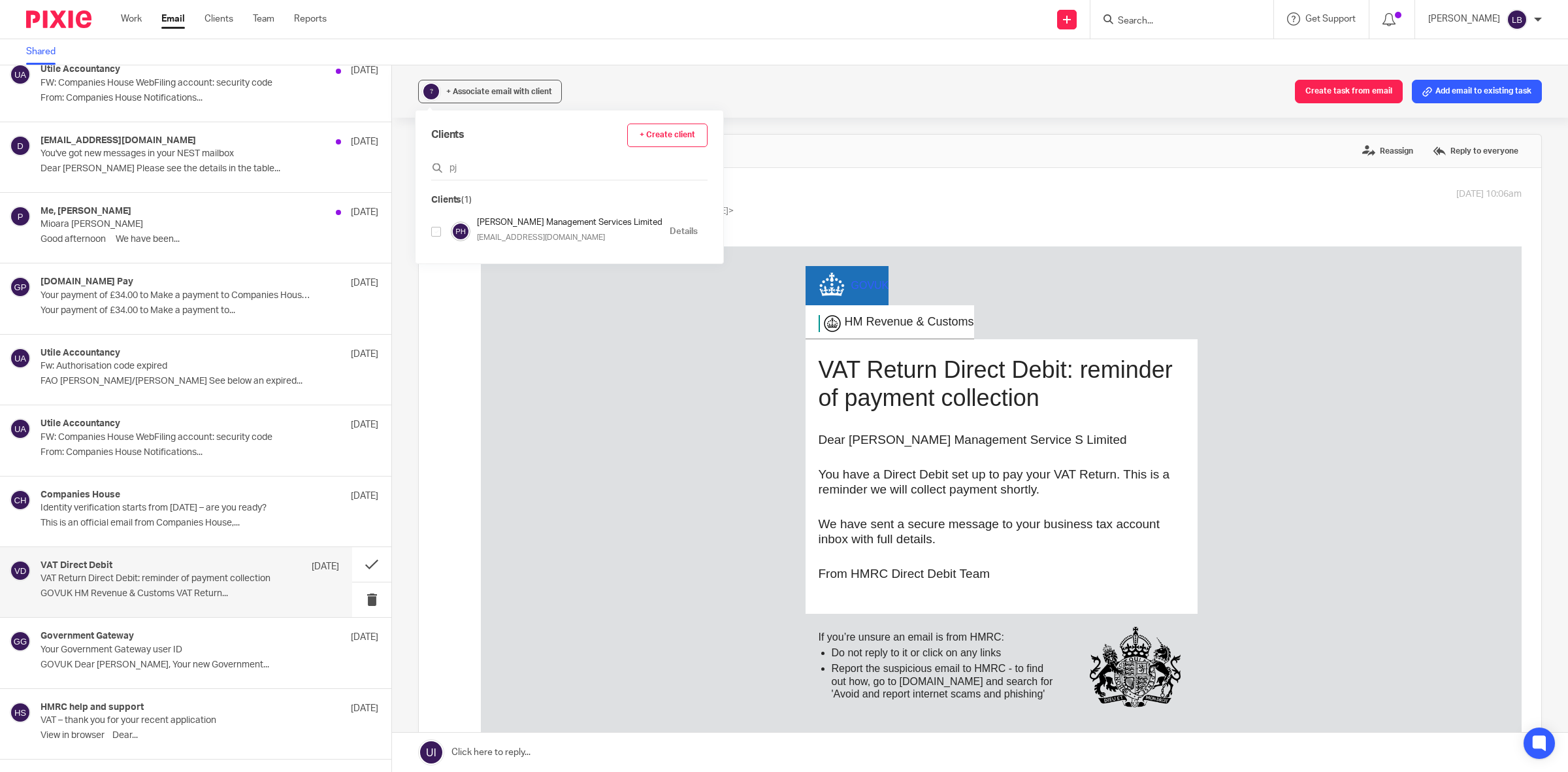
type input "pj"
click at [434, 234] on input "checkbox" at bounding box center [436, 232] width 10 height 10
checkbox input "true"
click at [613, 443] on div "GOV UK HM Revenue & Customs VAT Return Direct Debit: reminder of payment collec…" at bounding box center [1000, 493] width 1040 height 493
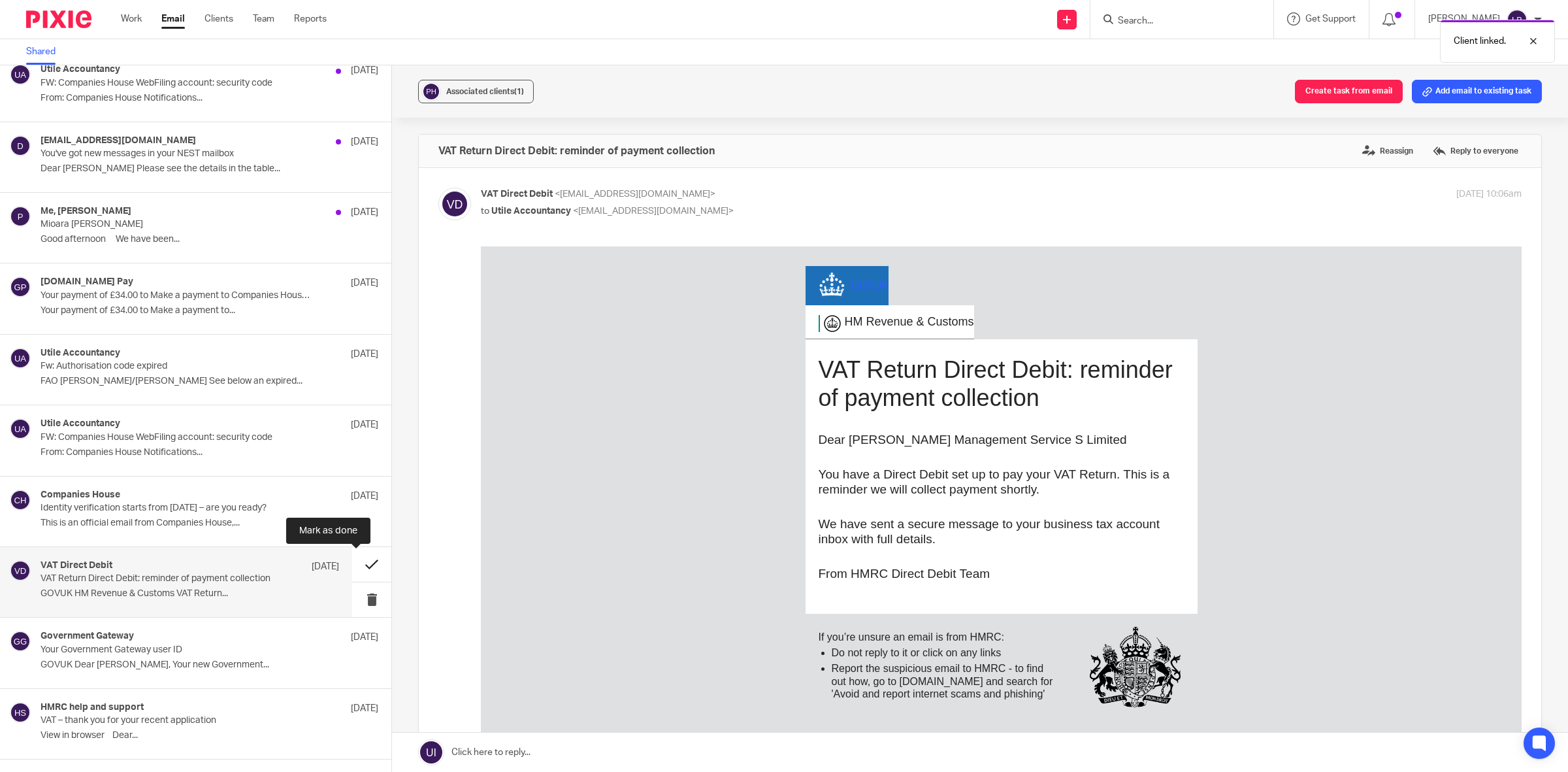
click at [357, 567] on button at bounding box center [371, 564] width 39 height 35
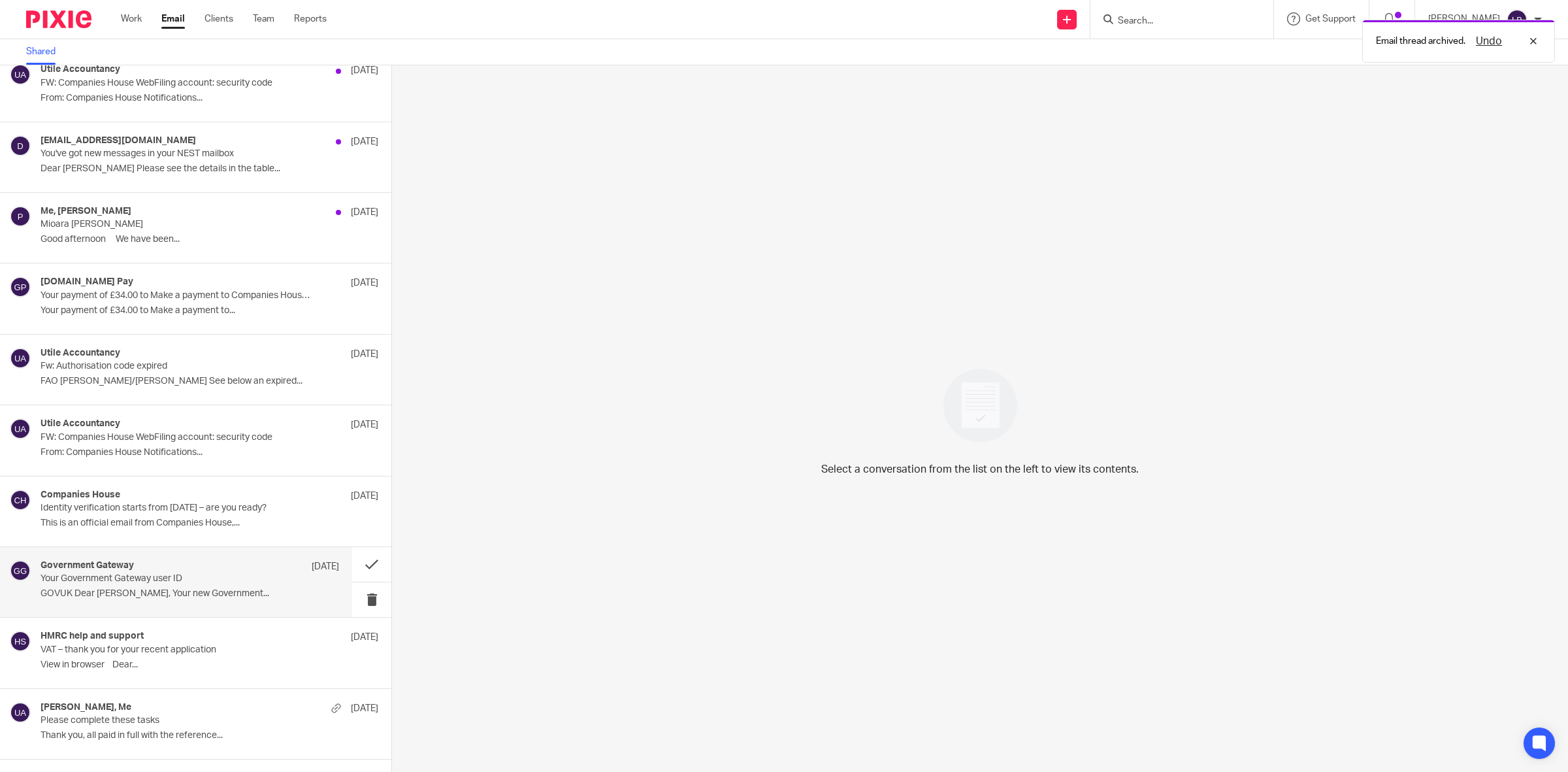
click at [235, 585] on p "Your Government Gateway user ID" at bounding box center [160, 579] width 239 height 11
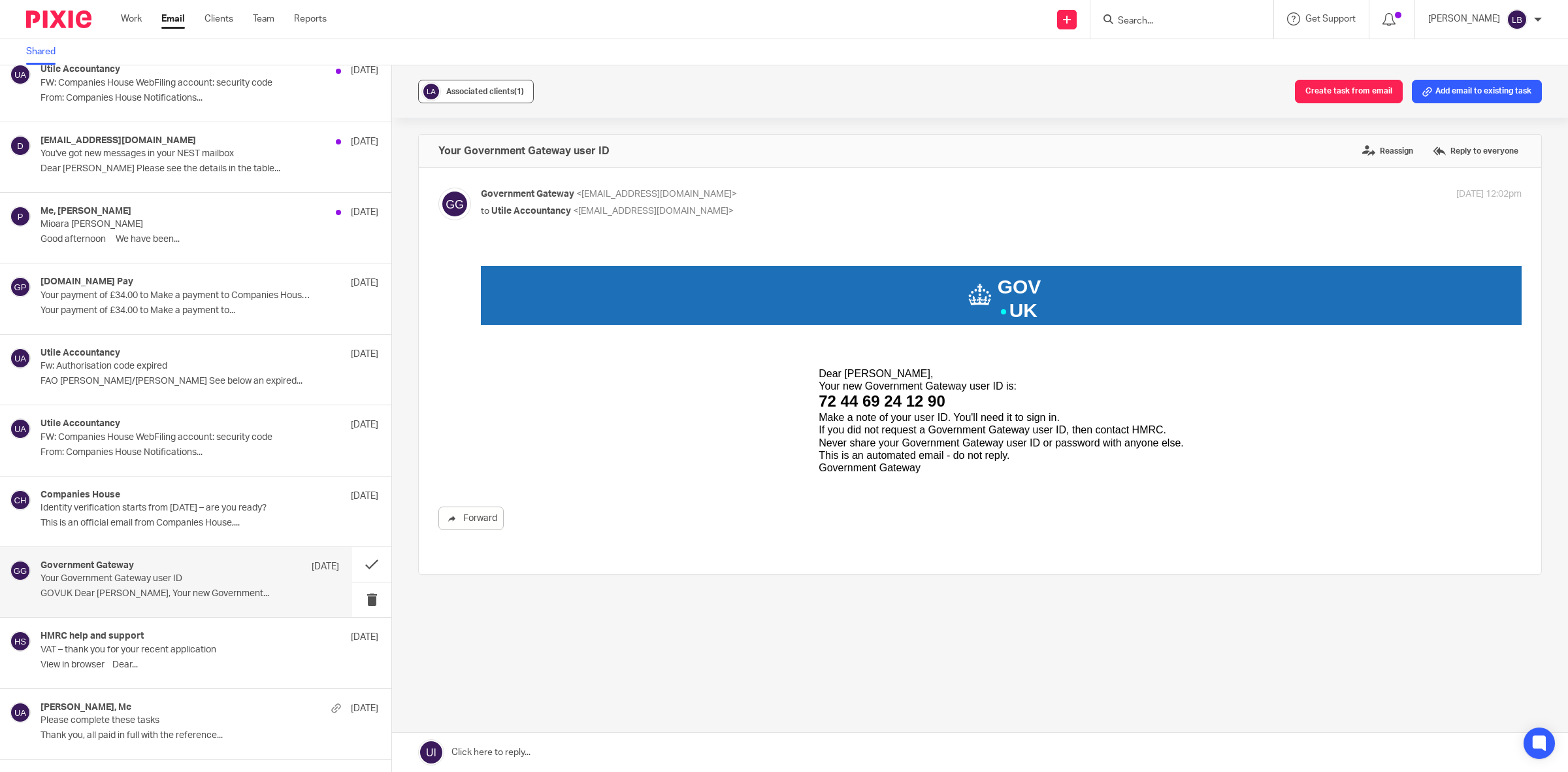
click at [446, 88] on span "Associated clients (1)" at bounding box center [485, 91] width 77 height 8
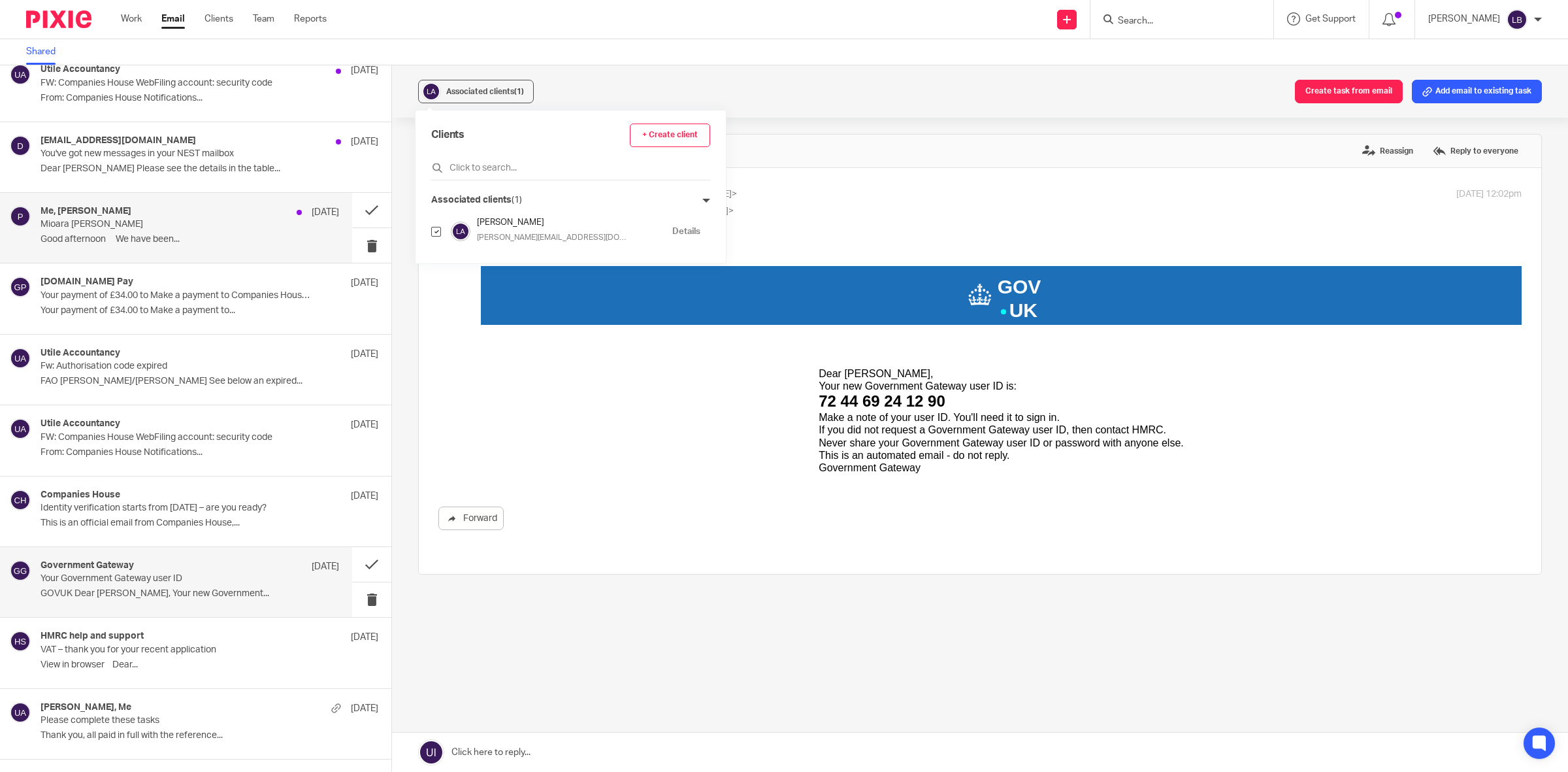
click at [192, 228] on p "Mioara [PERSON_NAME]" at bounding box center [160, 225] width 239 height 11
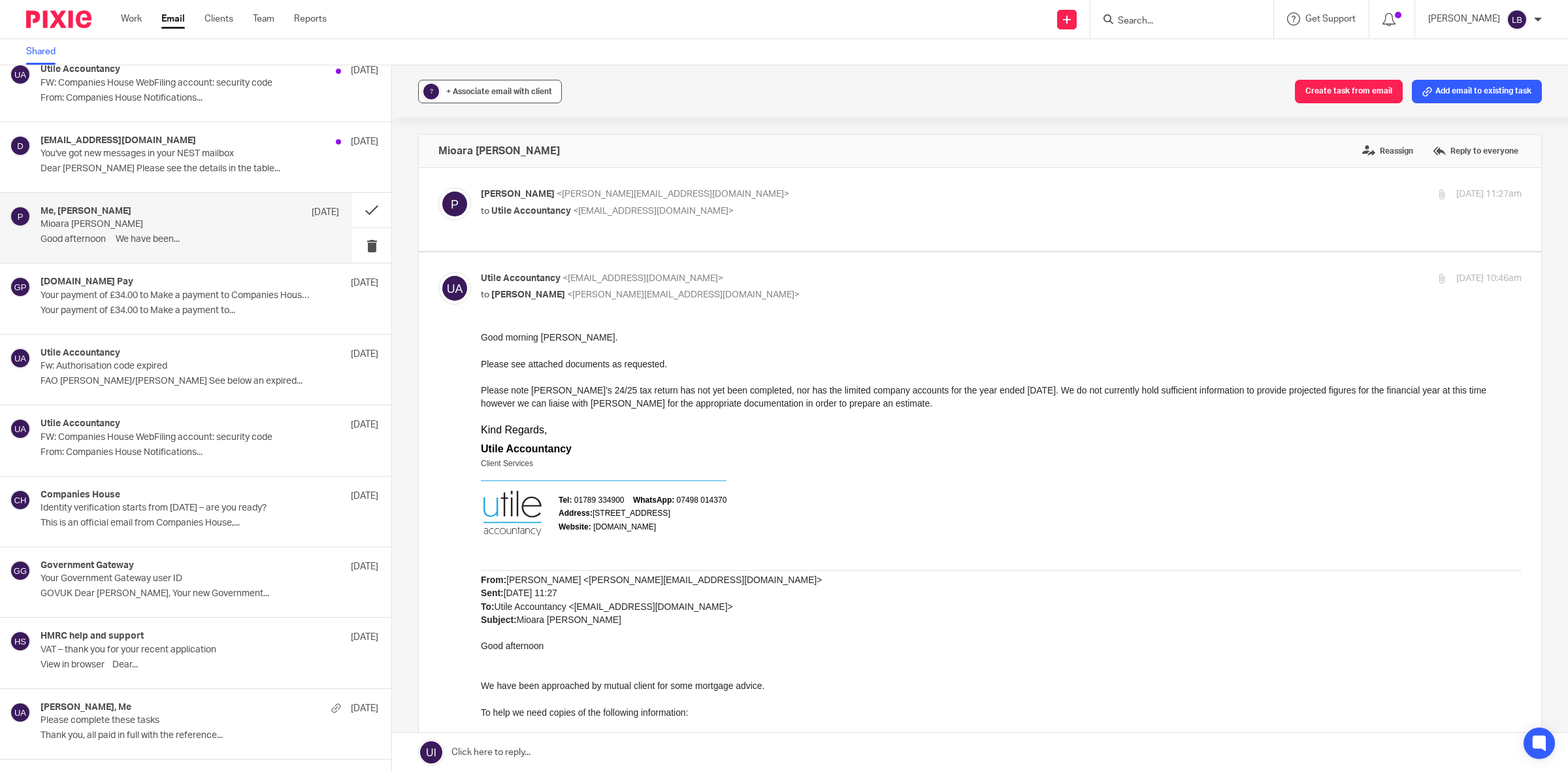
click at [510, 95] on span "+ Associate email with client" at bounding box center [498, 91] width 106 height 8
click at [485, 164] on input "text" at bounding box center [570, 167] width 277 height 13
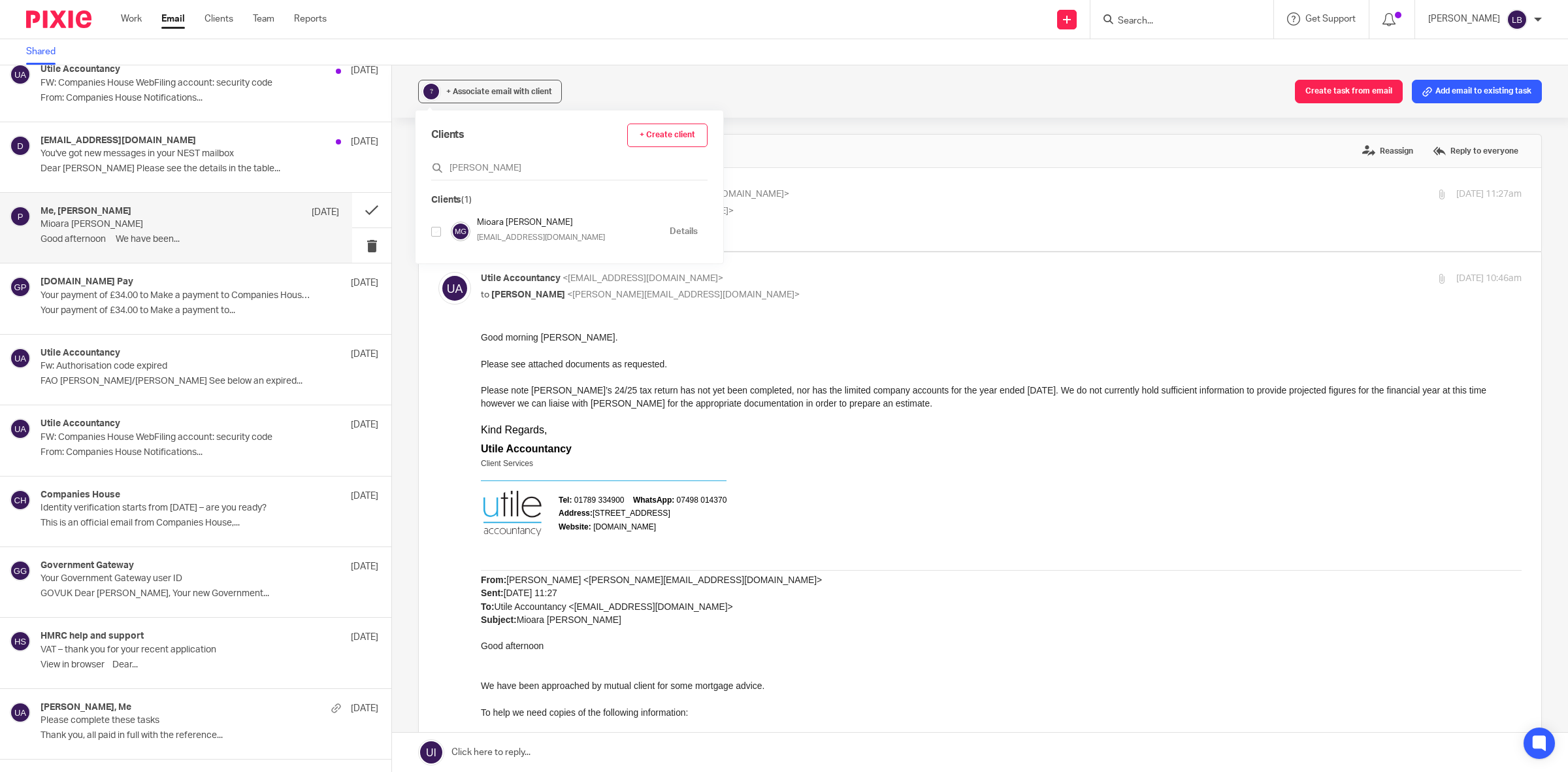
type input "gina"
click at [435, 231] on input "checkbox" at bounding box center [436, 232] width 10 height 10
checkbox input "true"
click at [479, 172] on input "gina" at bounding box center [570, 167] width 277 height 13
type input "g"
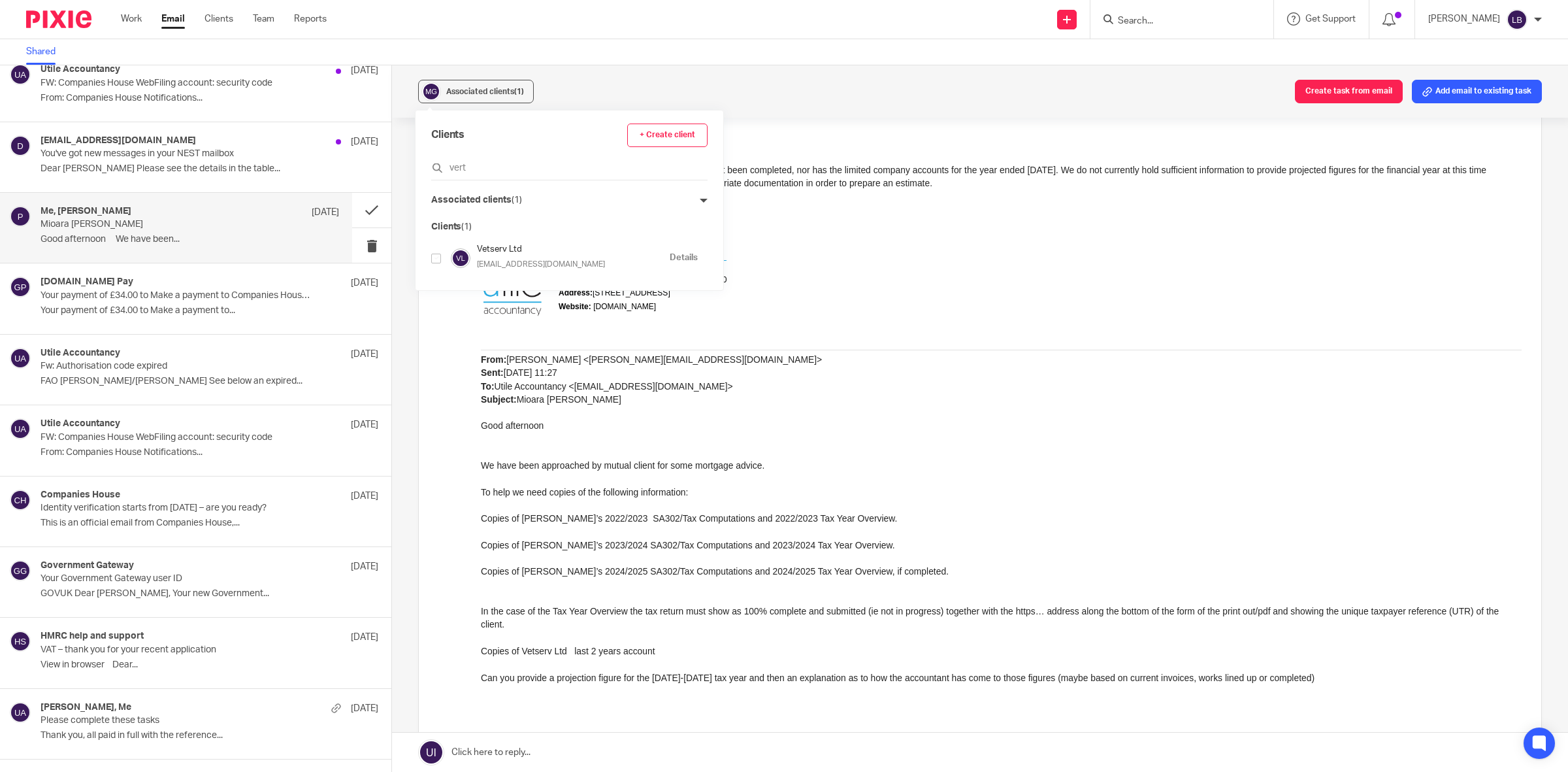
scroll to position [245, 0]
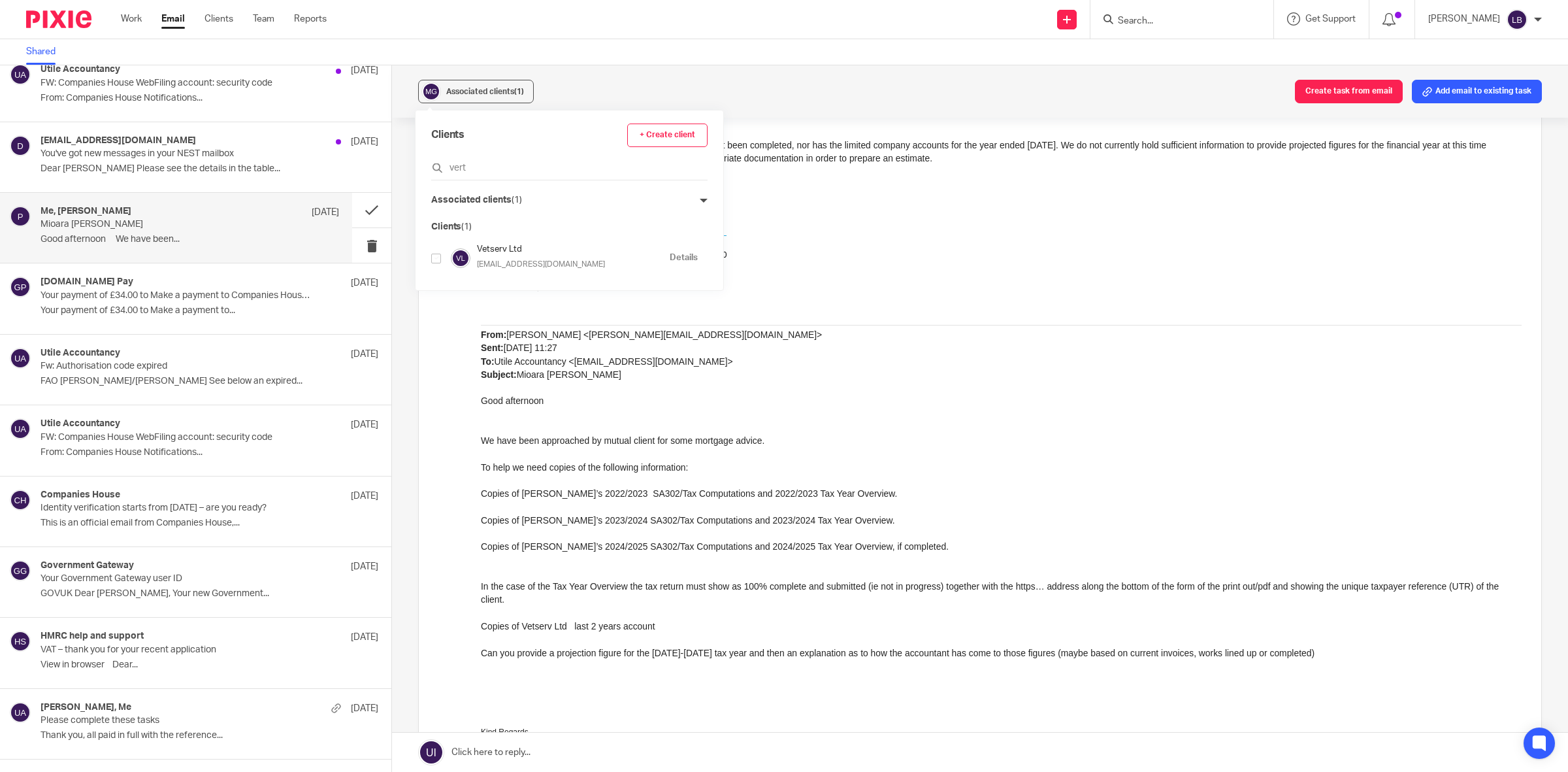
type input "vert"
click at [435, 257] on input "checkbox" at bounding box center [436, 259] width 10 height 10
checkbox input "true"
click at [925, 298] on p at bounding box center [1000, 304] width 1040 height 13
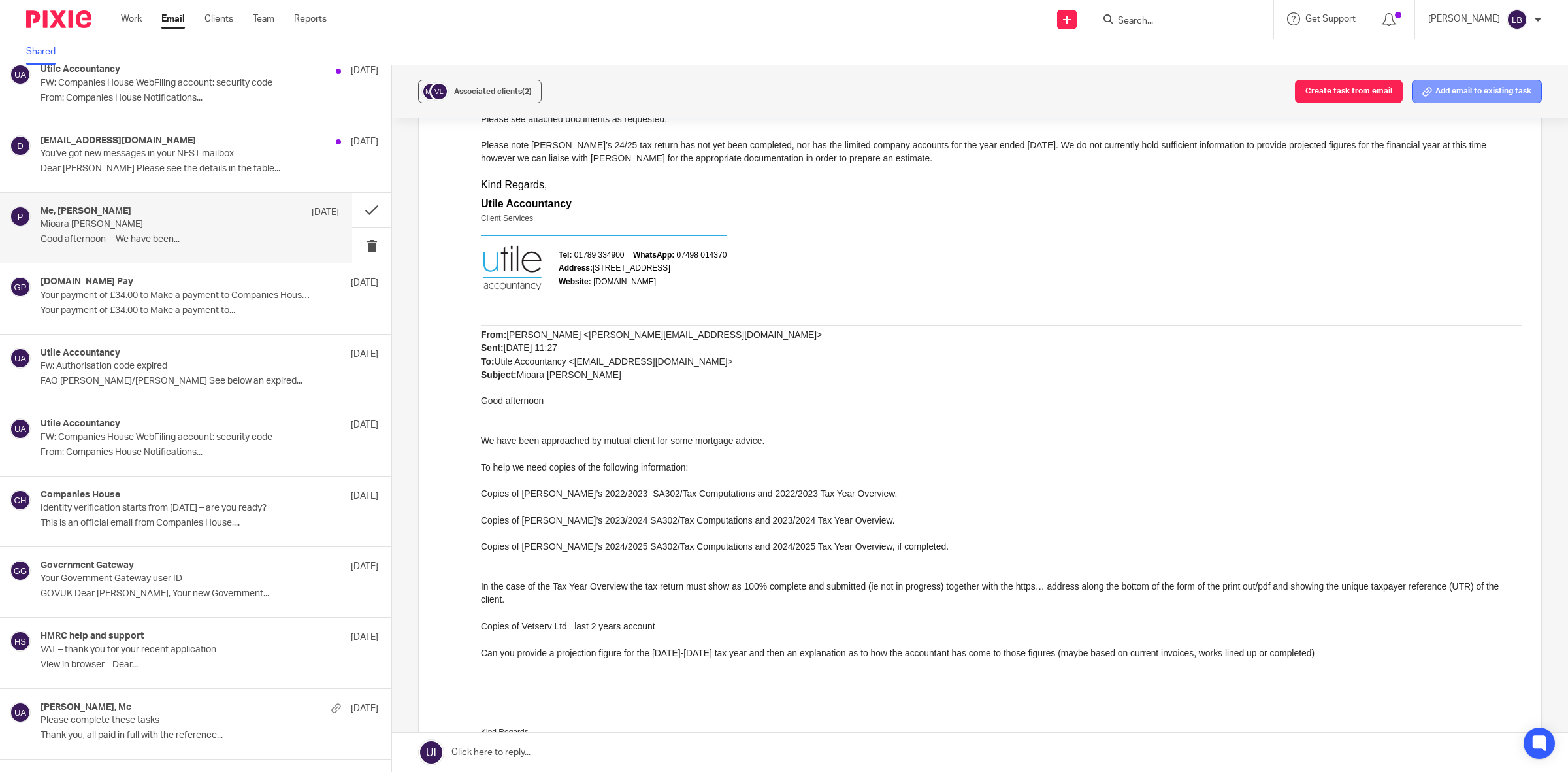
click at [1453, 89] on button "Add email to existing task" at bounding box center [1477, 91] width 130 height 24
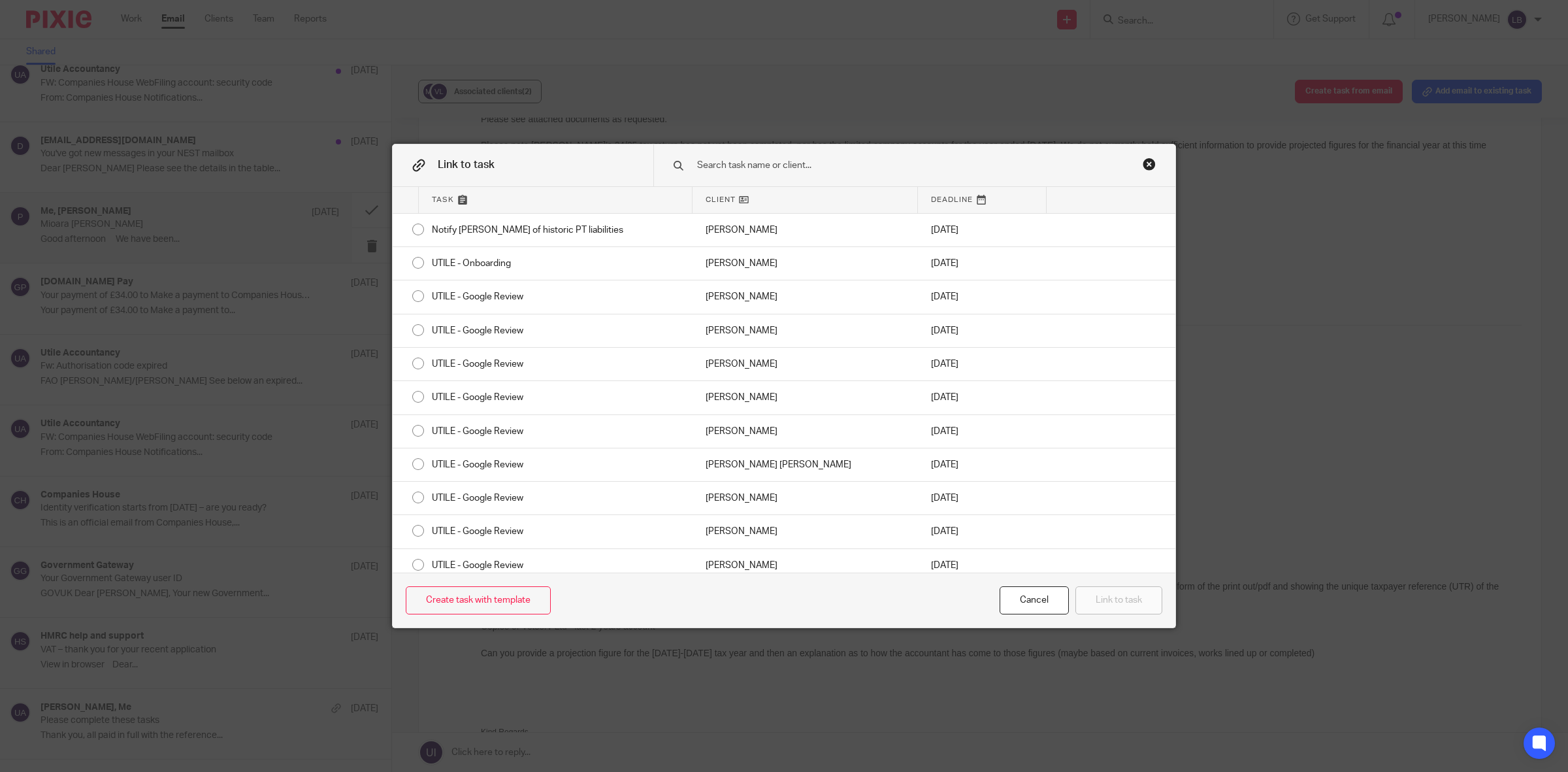
click at [742, 167] on input "text" at bounding box center [896, 165] width 402 height 15
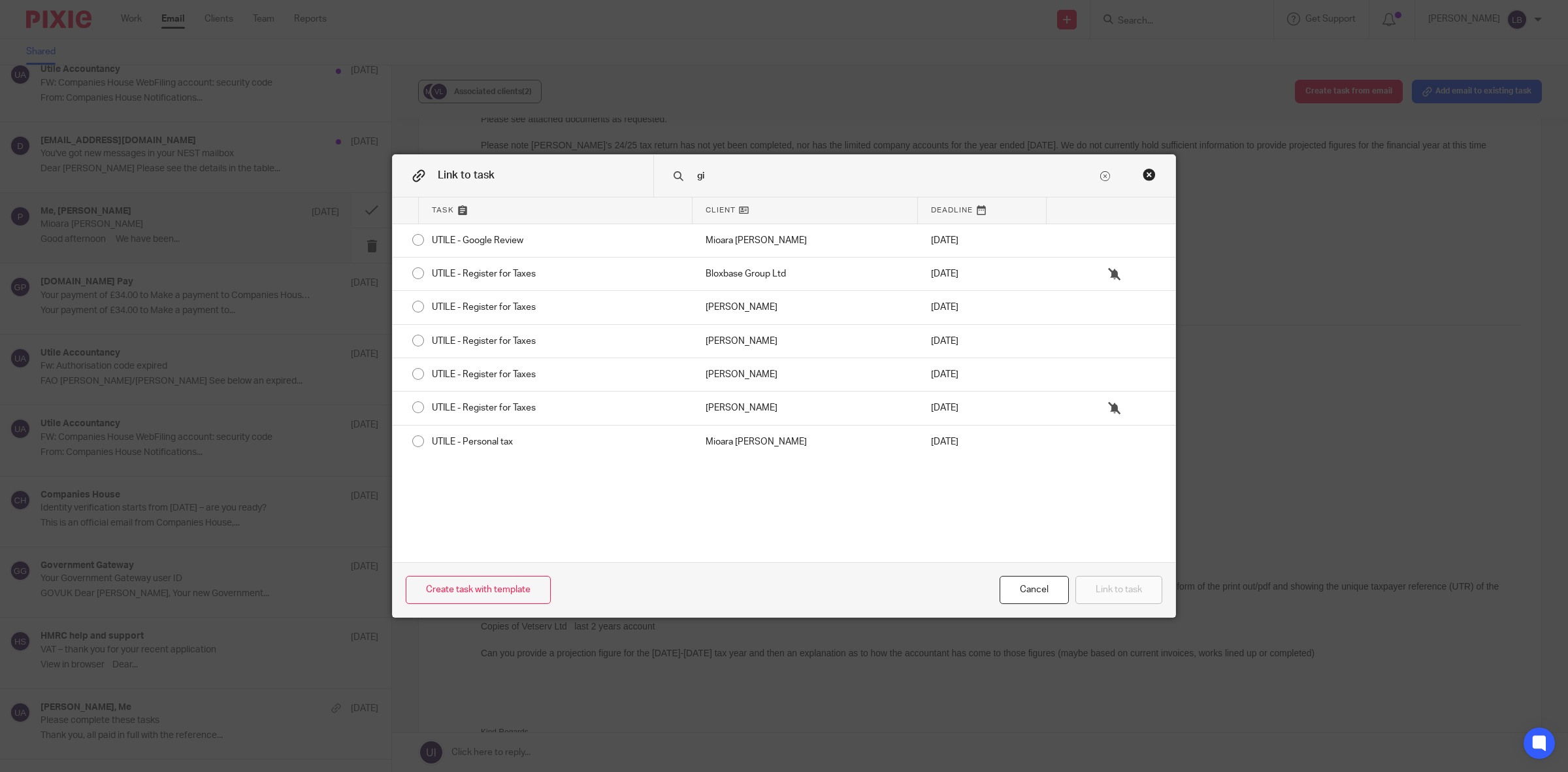
type input "g"
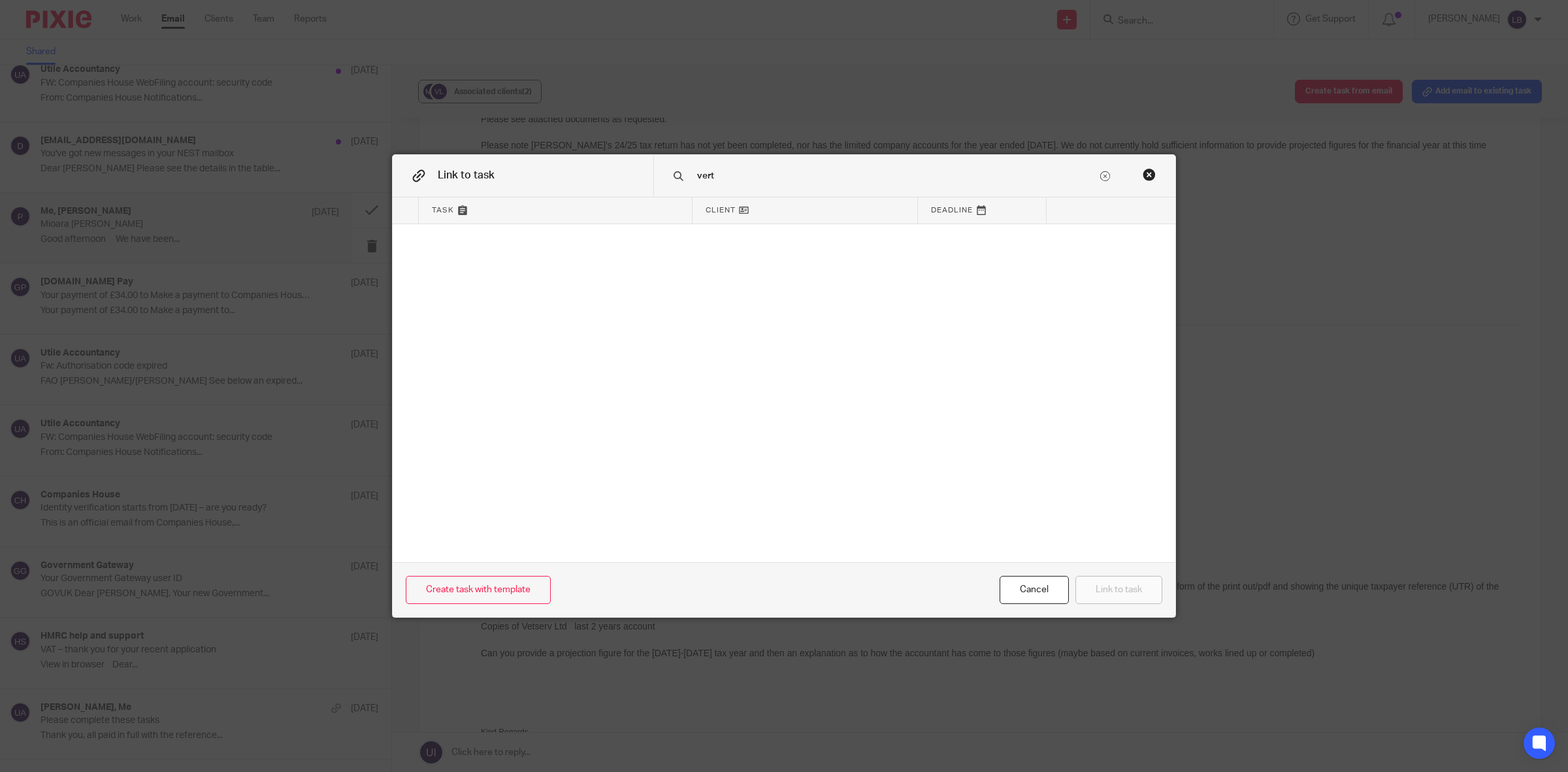
type input "vert"
click at [1143, 177] on div "Close this dialog window" at bounding box center [1149, 174] width 13 height 13
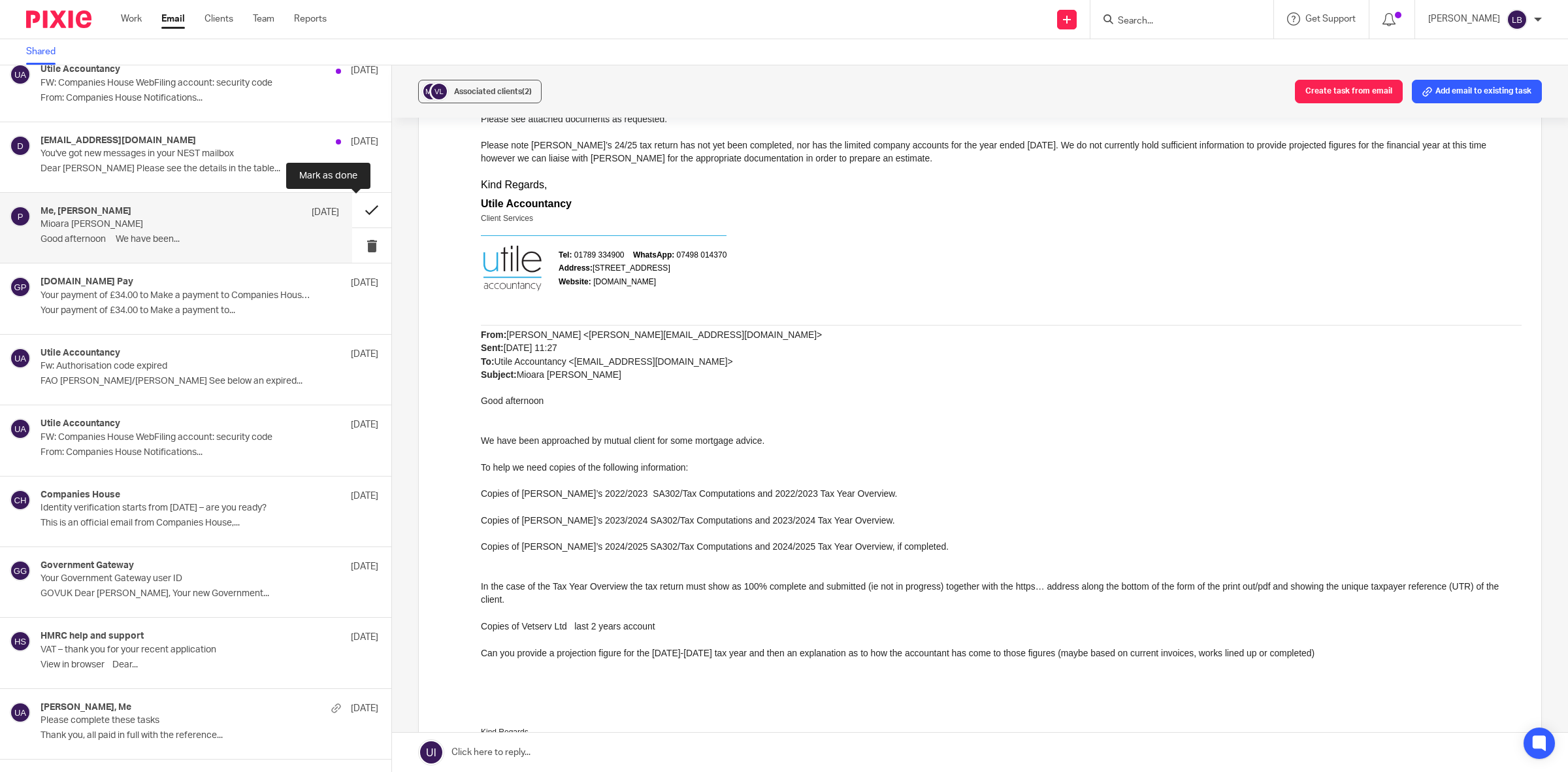
click at [353, 210] on button at bounding box center [371, 210] width 39 height 35
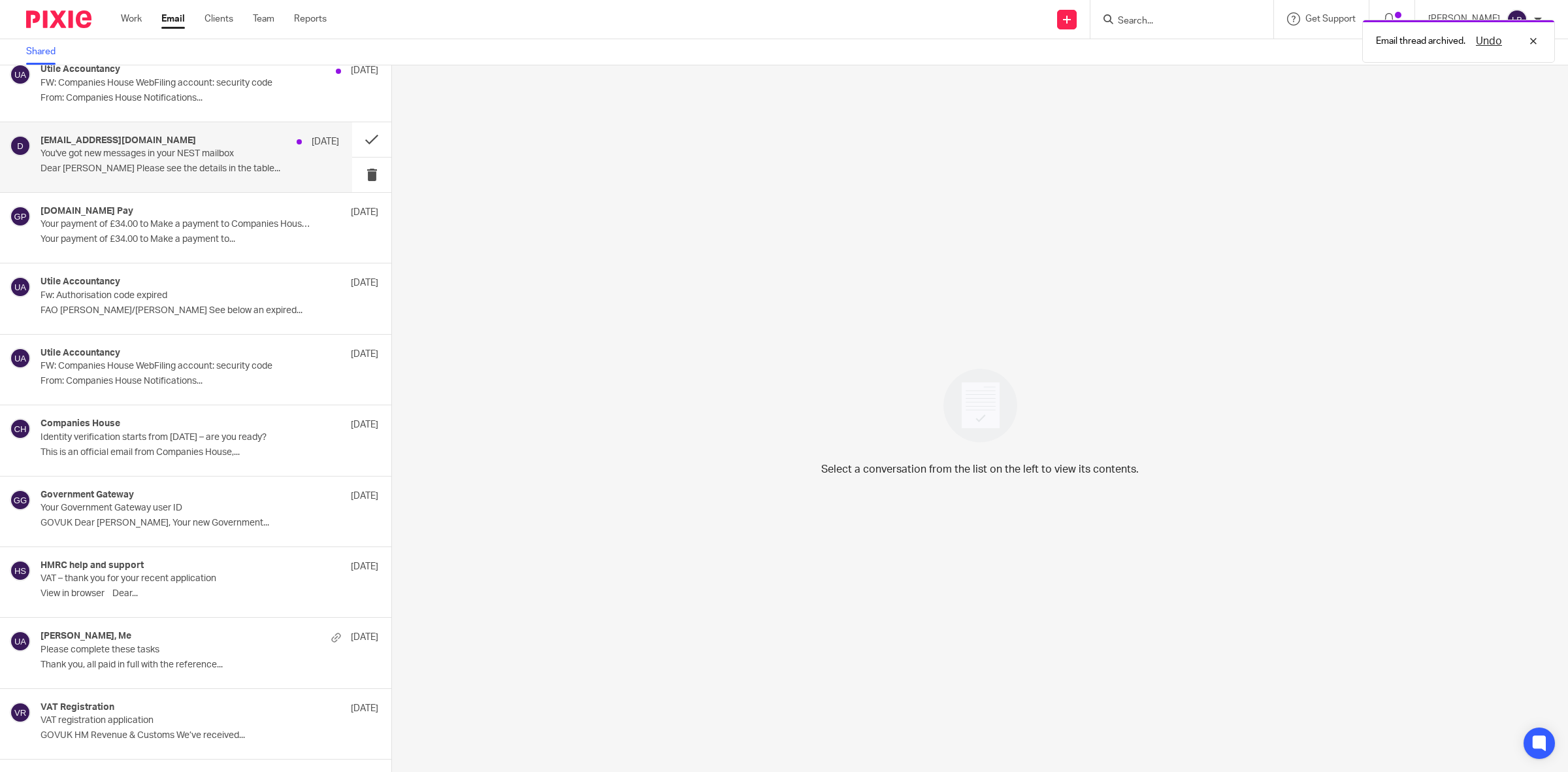
click at [239, 146] on div "do_not_reply@nestpensions.org.uk 11 Sep" at bounding box center [190, 142] width 299 height 13
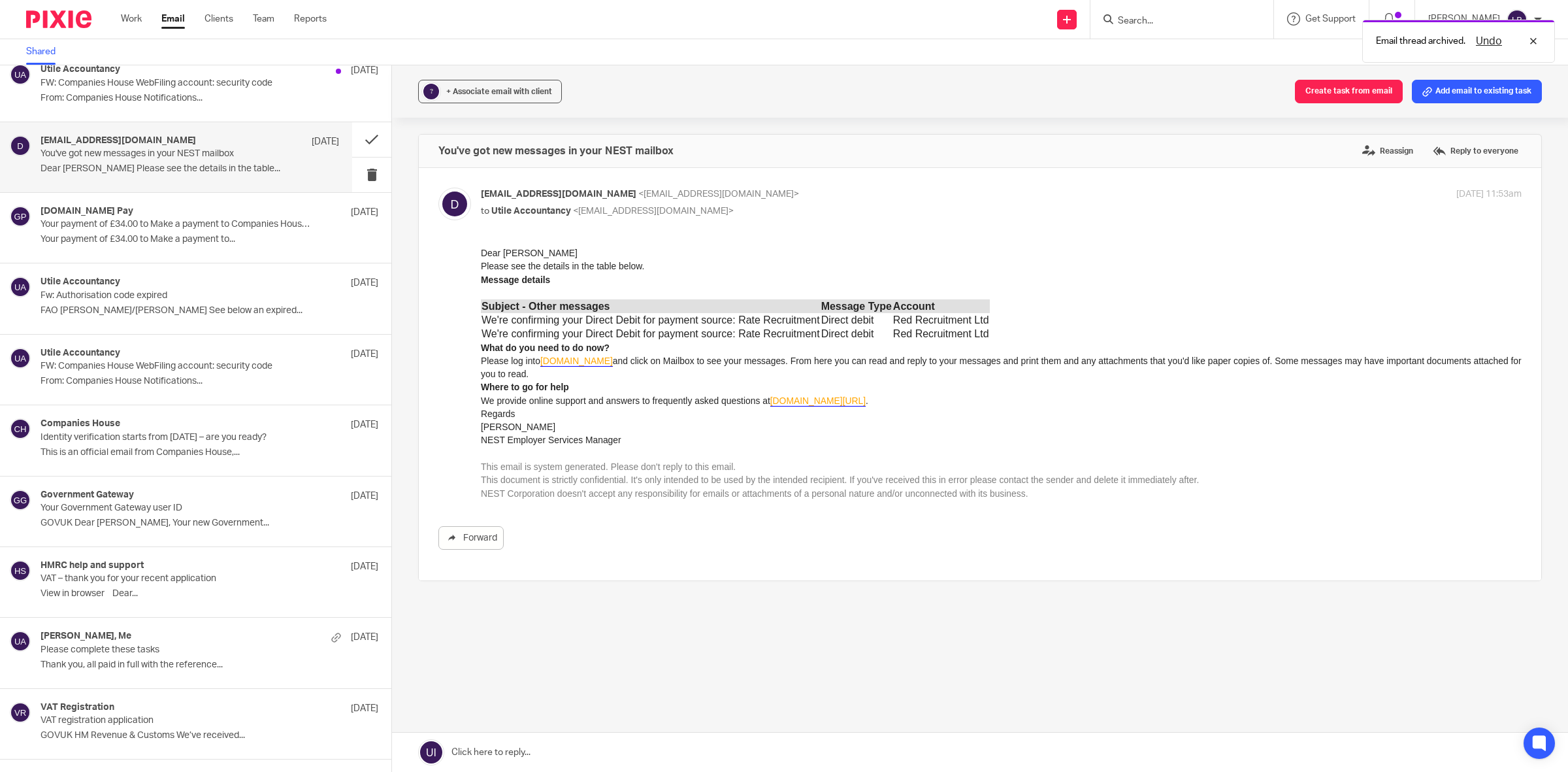
scroll to position [0, 0]
click at [357, 174] on button at bounding box center [371, 175] width 39 height 35
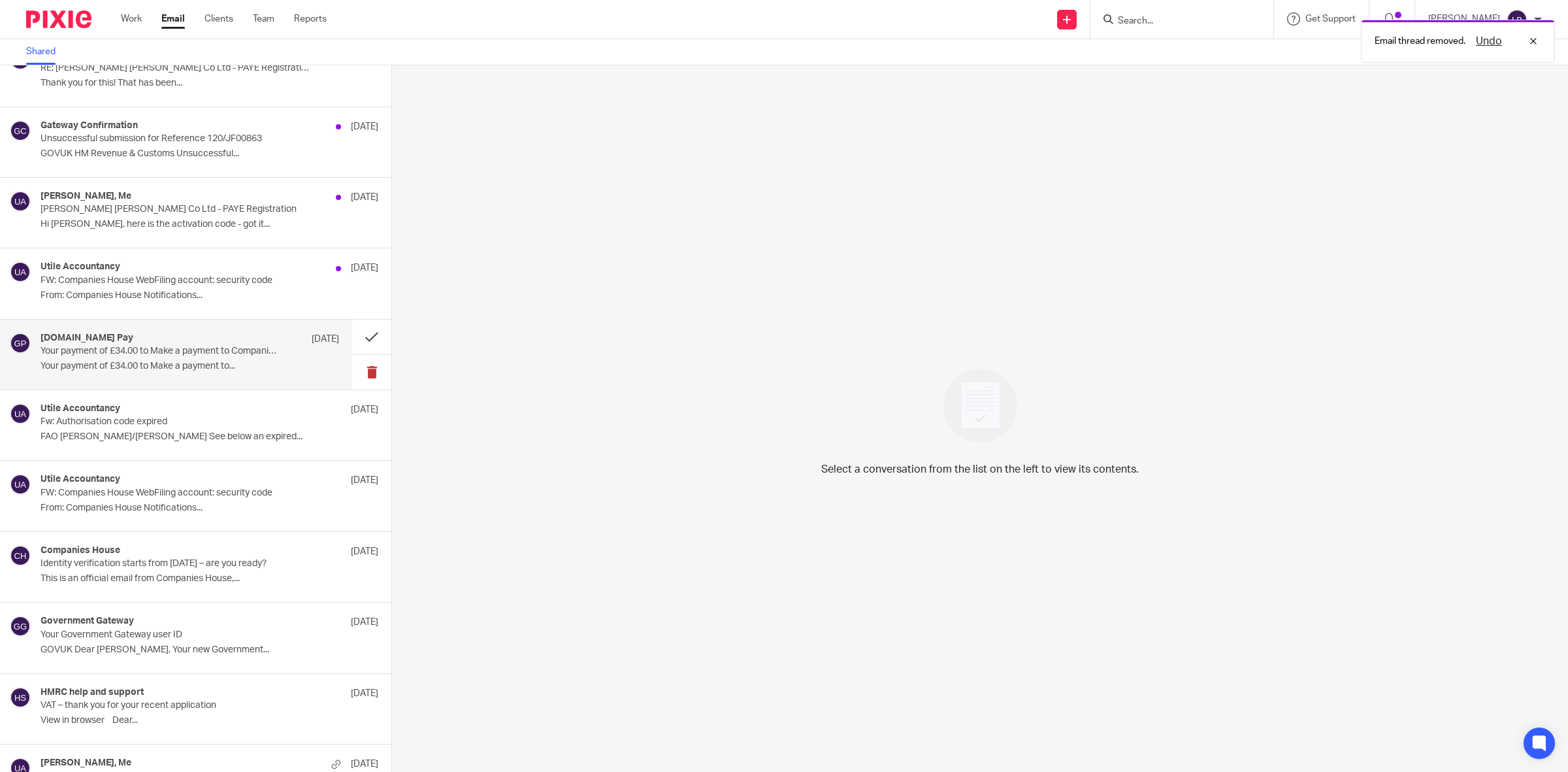
scroll to position [831, 0]
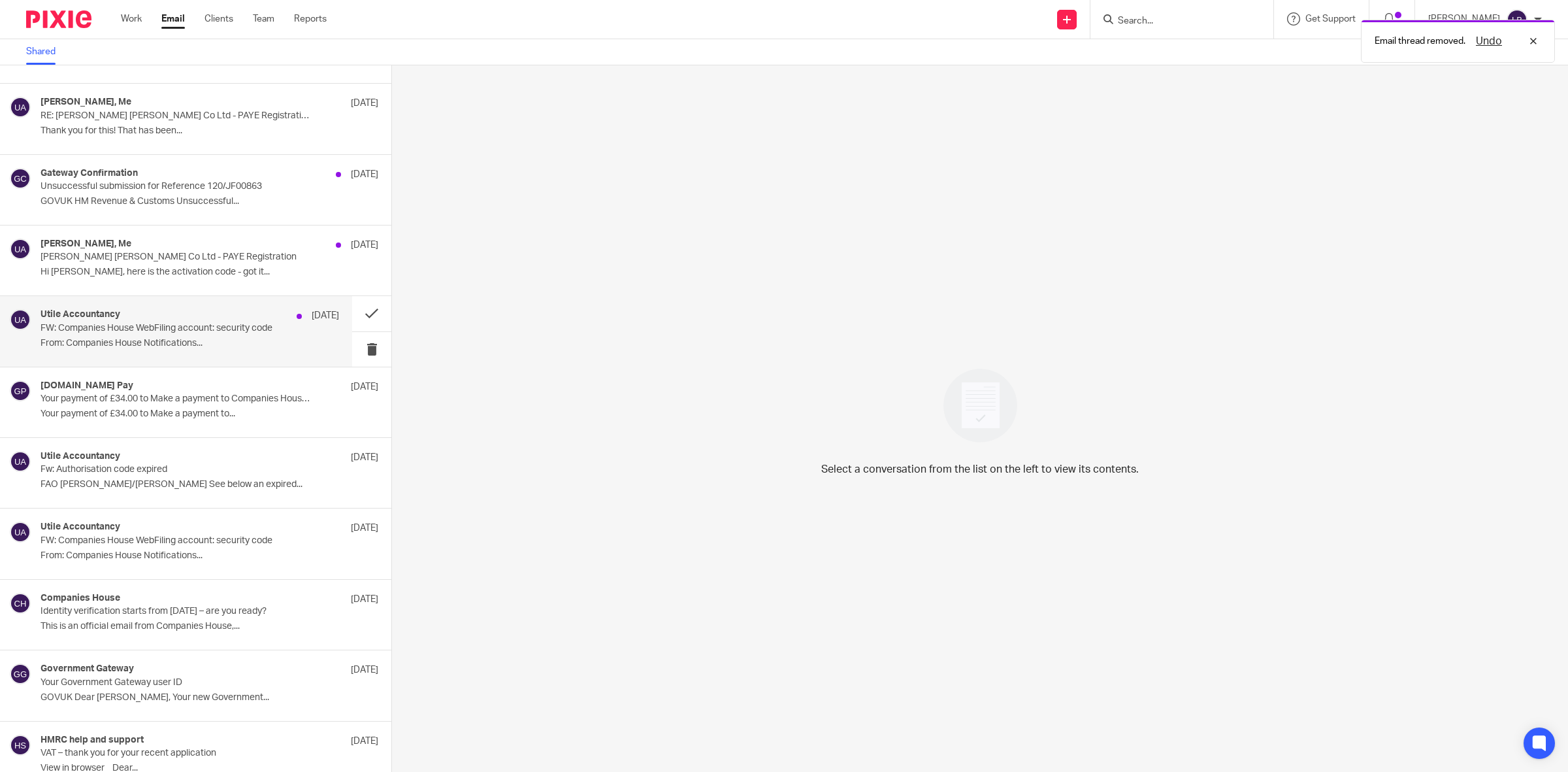
click at [252, 333] on p "FW: Companies House WebFiling account: security code" at bounding box center [160, 329] width 239 height 11
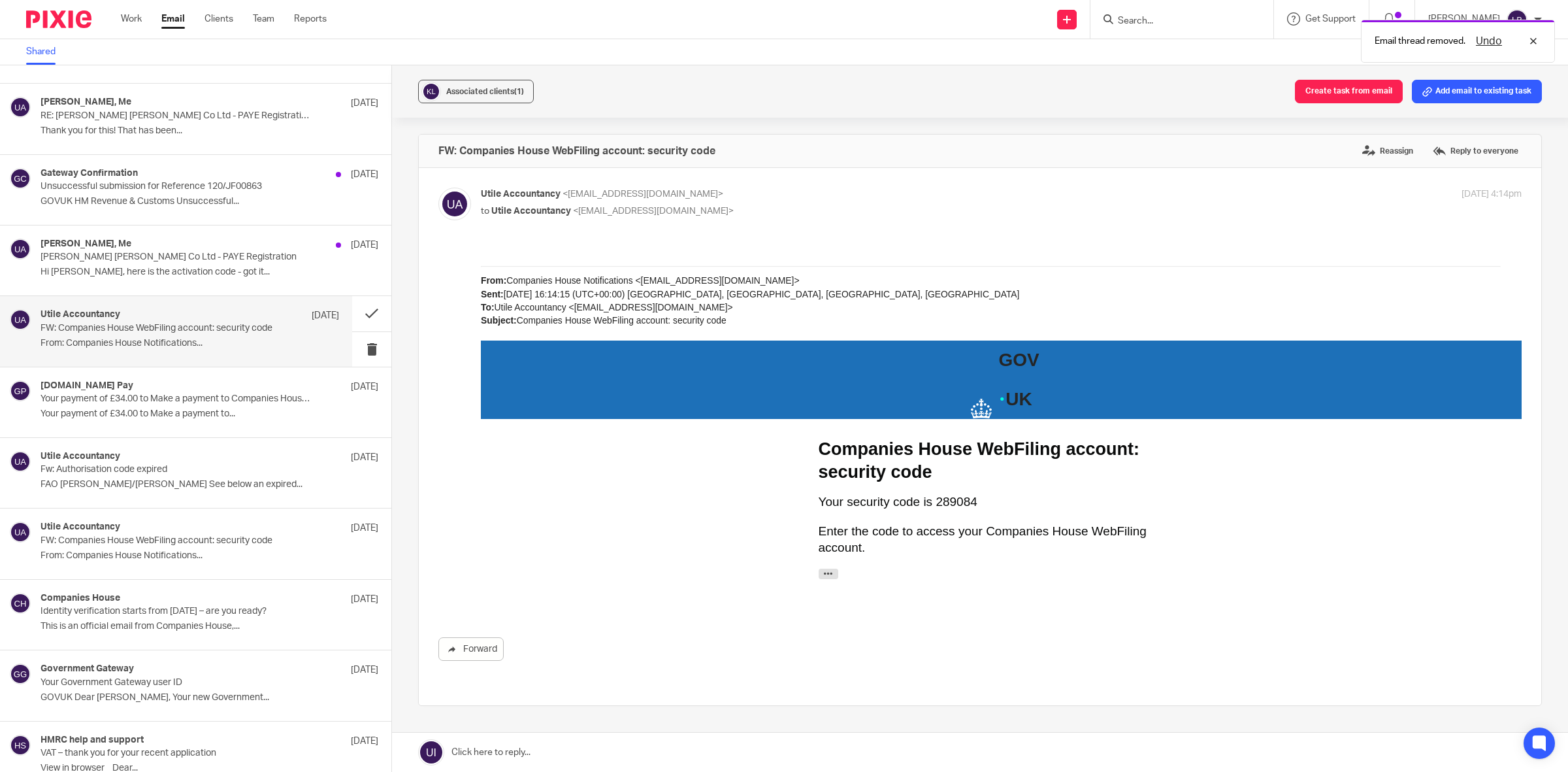
scroll to position [0, 0]
click at [358, 347] on button at bounding box center [371, 349] width 39 height 35
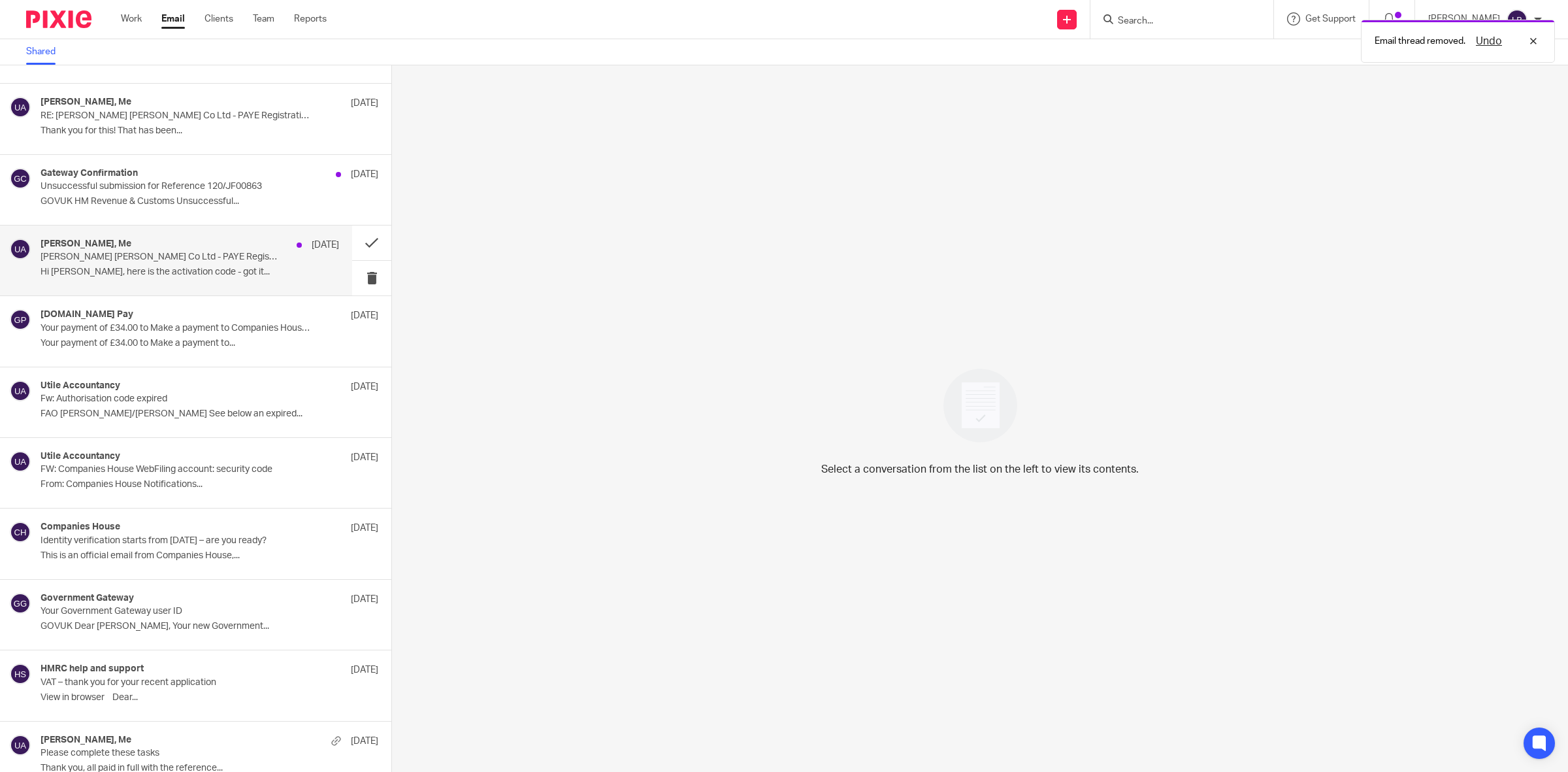
click at [233, 254] on p "Adkins Sneddon Co Ltd - PAYE Registration" at bounding box center [160, 257] width 239 height 11
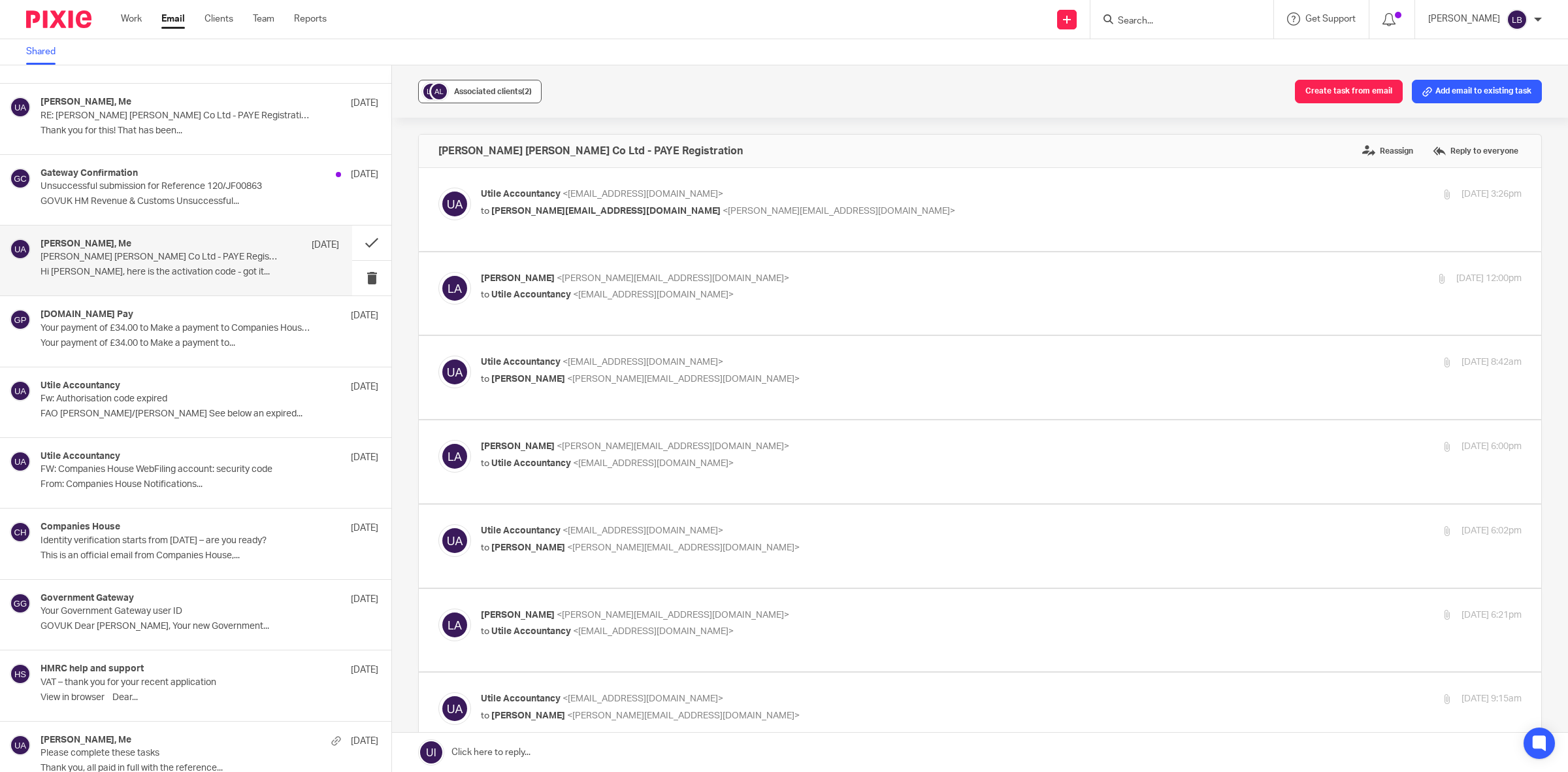
click at [492, 93] on span "Associated clients (2)" at bounding box center [493, 91] width 77 height 8
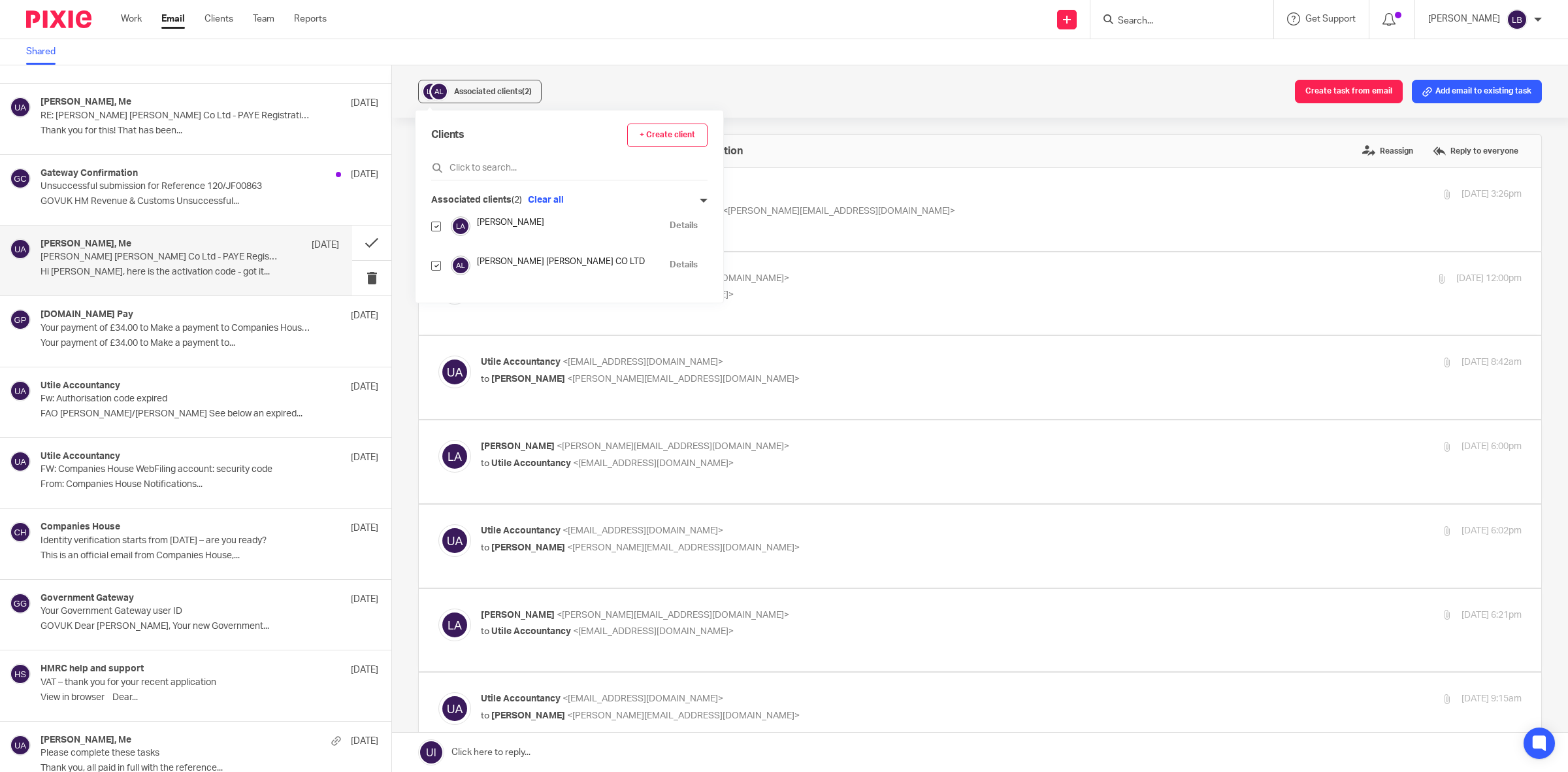
click at [435, 226] on input "checkbox" at bounding box center [436, 226] width 10 height 10
checkbox input "false"
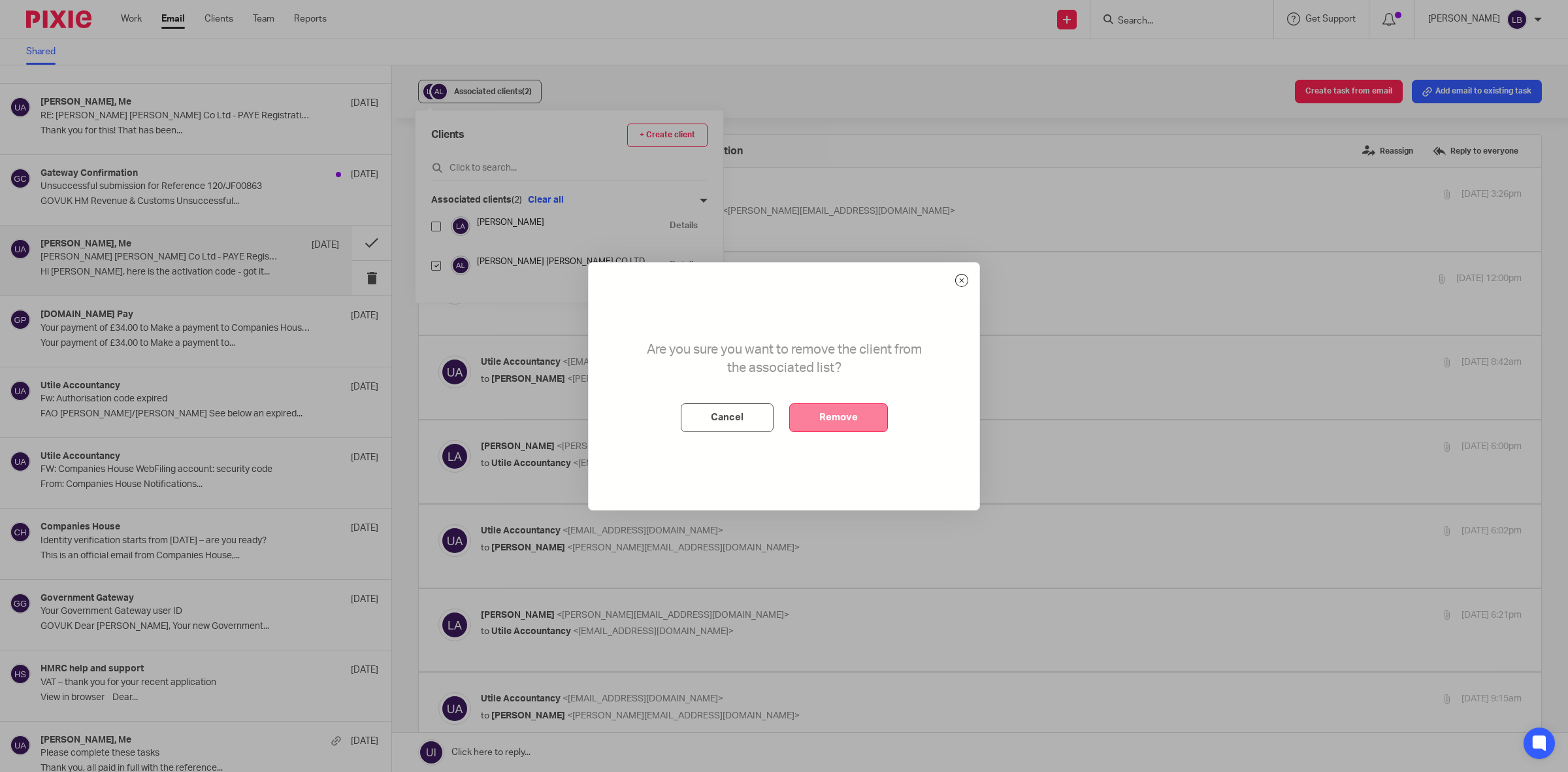
click at [844, 415] on button "Remove" at bounding box center [838, 418] width 99 height 29
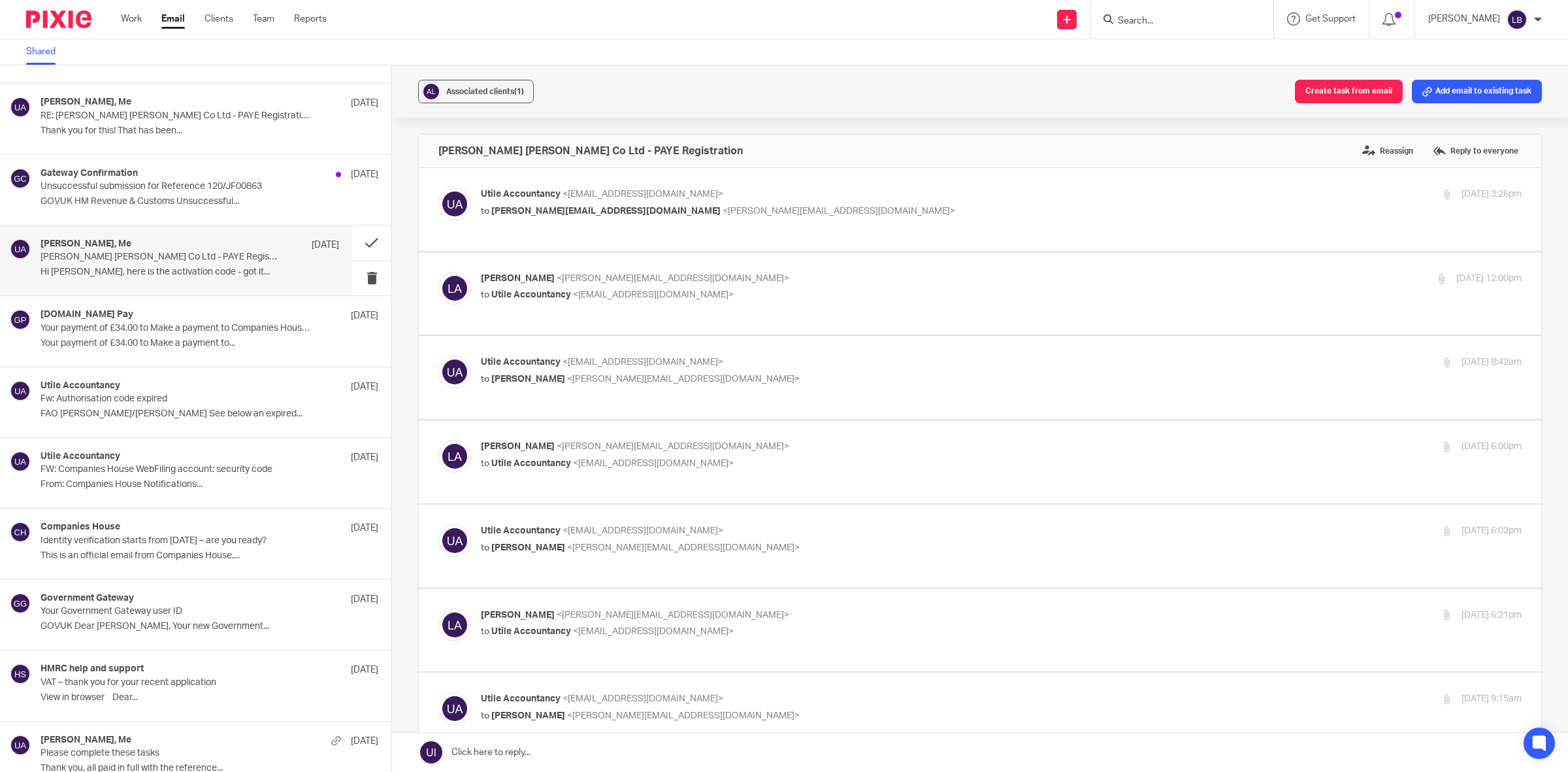
click at [724, 692] on div "Utile Accountancy <info@utileaccountancy.co.uk> to Louis Adkins <louis@leadgenf…" at bounding box center [827, 707] width 693 height 30
checkbox input "true"
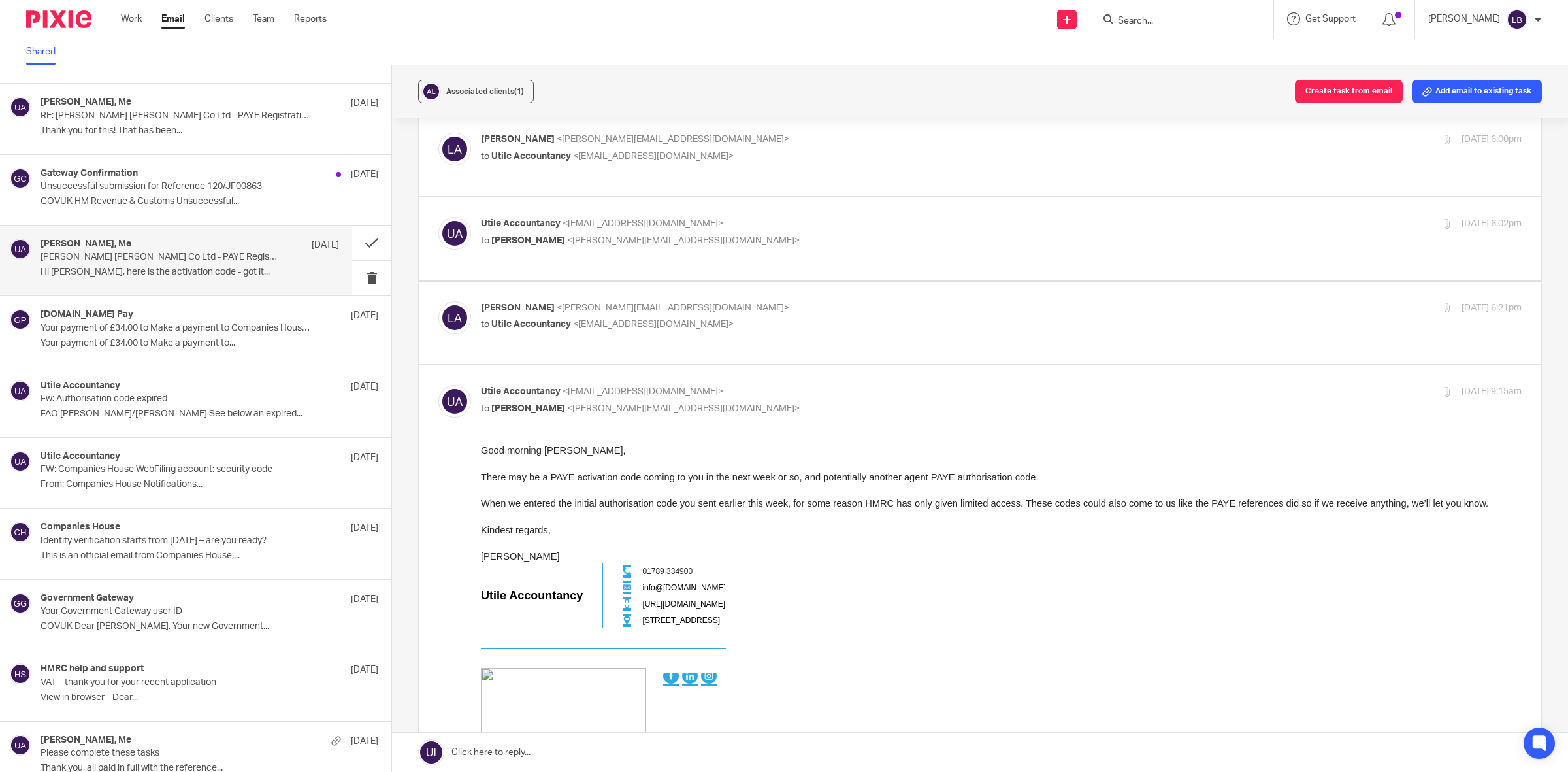
scroll to position [327, 0]
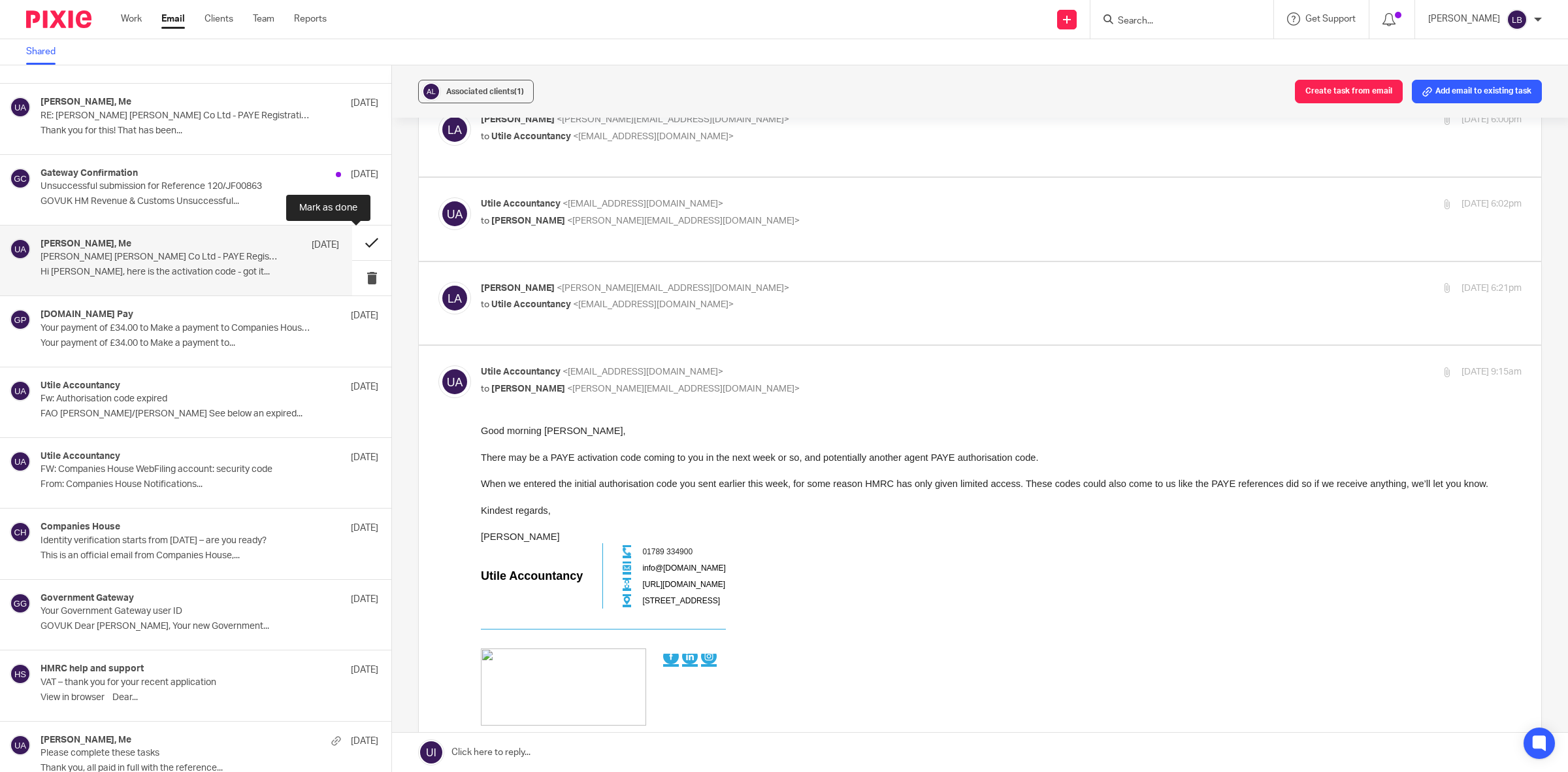
click at [357, 245] on button at bounding box center [371, 243] width 39 height 35
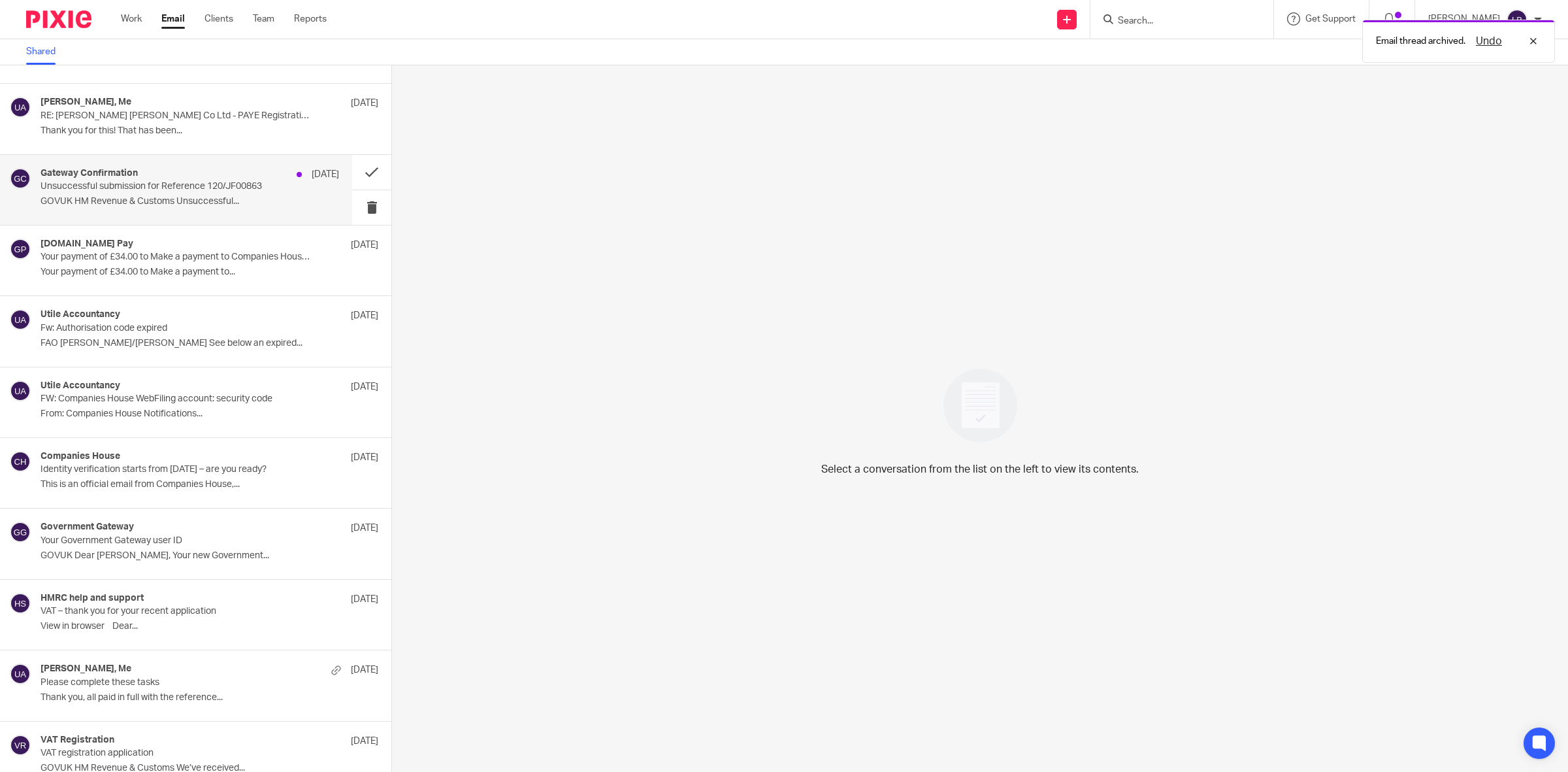
drag, startPoint x: 151, startPoint y: 190, endPoint x: 181, endPoint y: 205, distance: 33.5
click at [151, 188] on p "Unsuccessful submission for Reference 120/JF00863" at bounding box center [160, 187] width 239 height 11
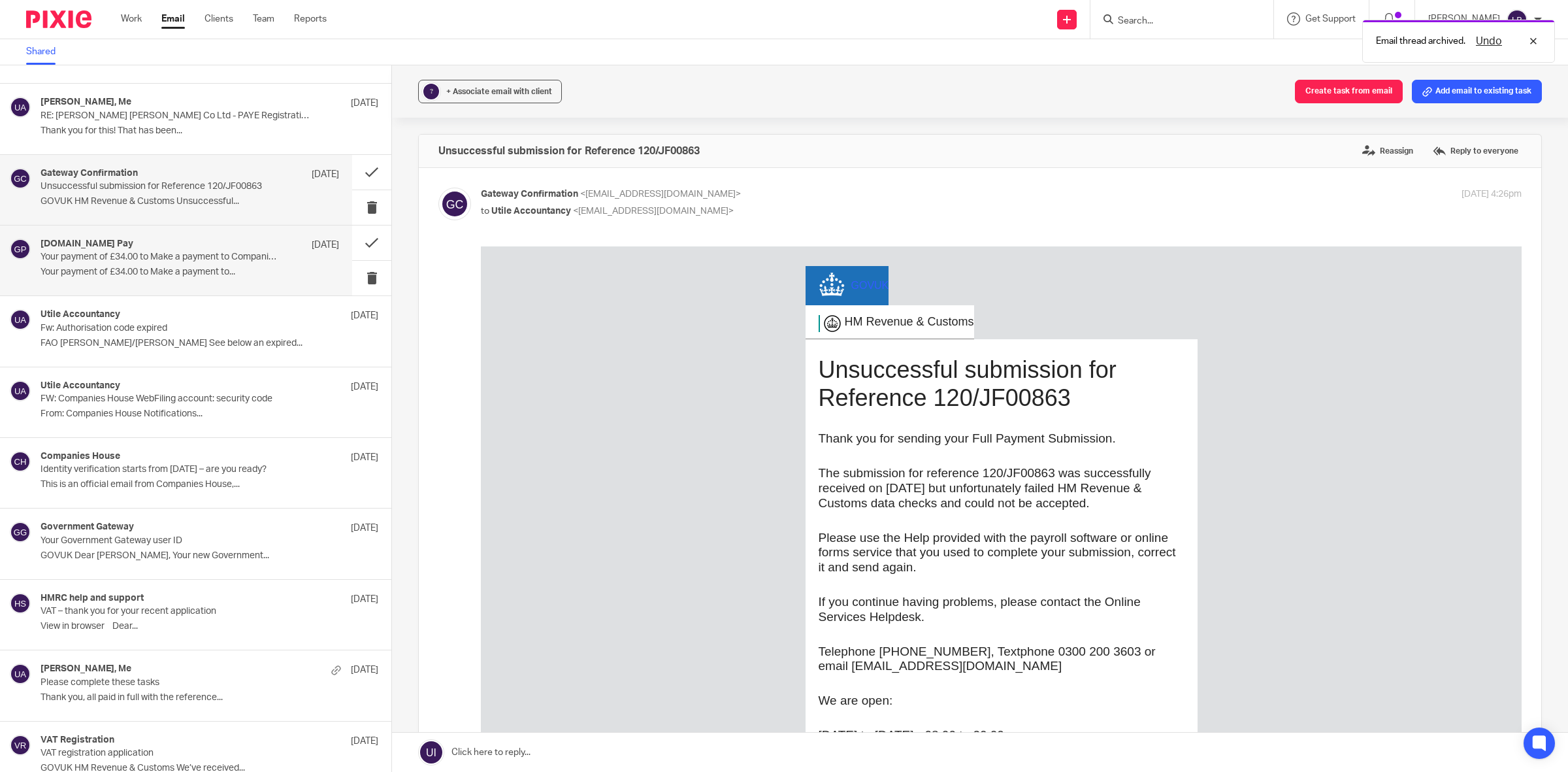
scroll to position [0, 0]
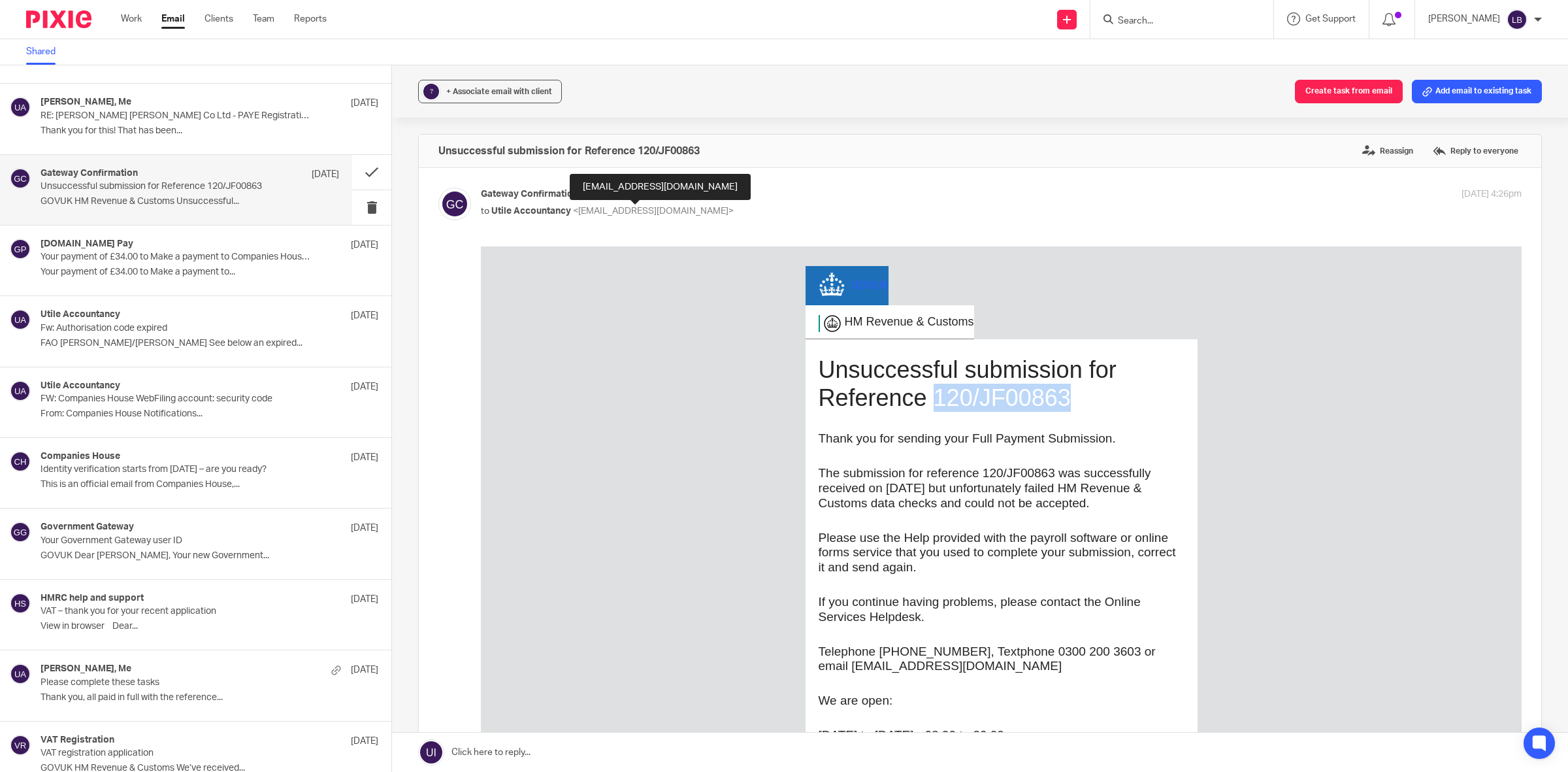
drag, startPoint x: 1052, startPoint y: 397, endPoint x: 922, endPoint y: 401, distance: 130.1
click at [922, 401] on h1 "Unsuccessful submission for Reference 120/JF00863" at bounding box center [1001, 383] width 366 height 56
copy h1 "120/JF00863"
drag, startPoint x: 1041, startPoint y: 473, endPoint x: 974, endPoint y: 466, distance: 67.4
click at [974, 466] on td "Unsuccessful submission for Reference 120/JF00863 Thank you for sending your Fu…" at bounding box center [1001, 591] width 392 height 505
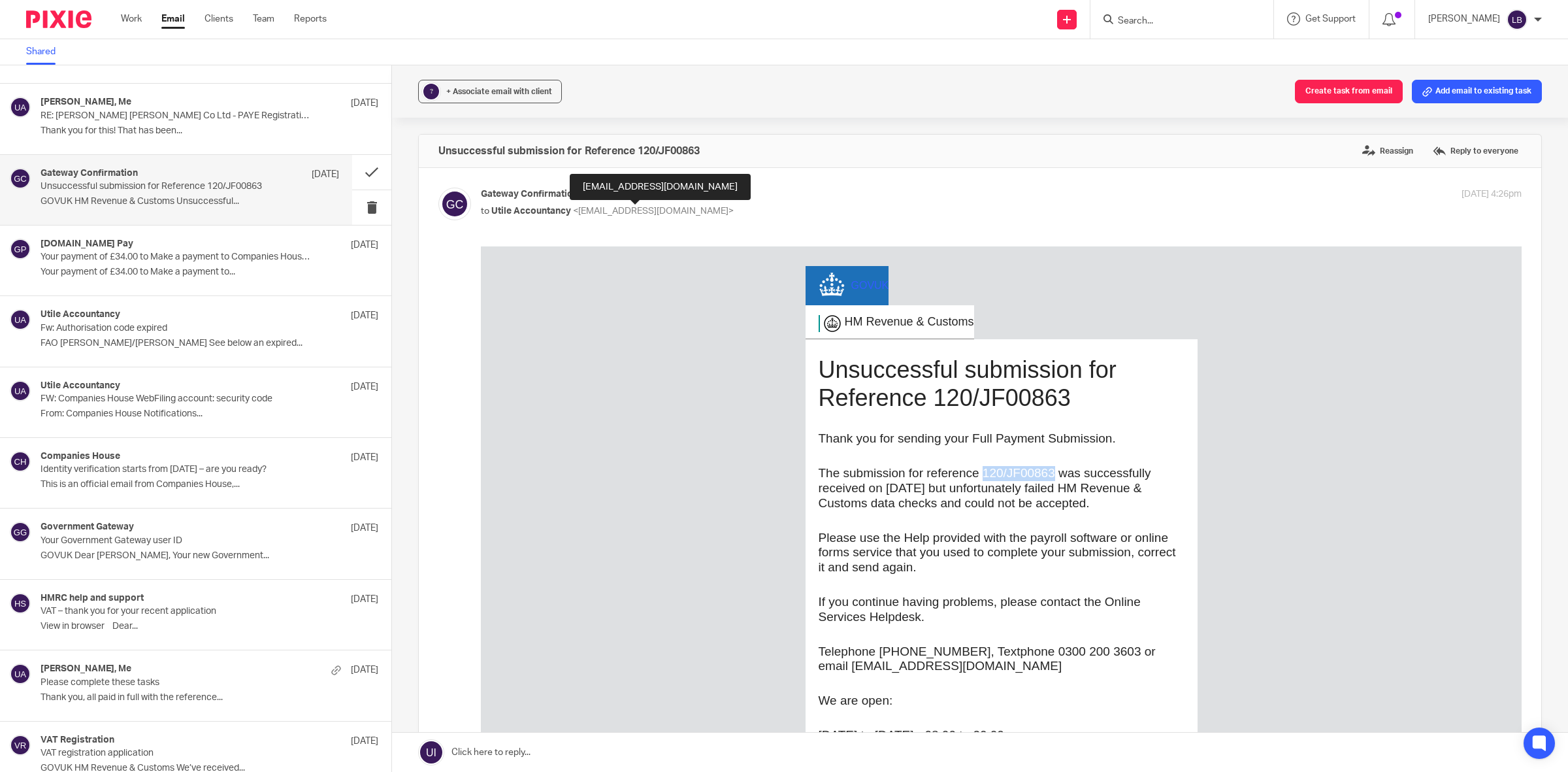
copy p "120/JF00863"
click at [534, 96] on div "+ Associate email with client" at bounding box center [498, 91] width 106 height 13
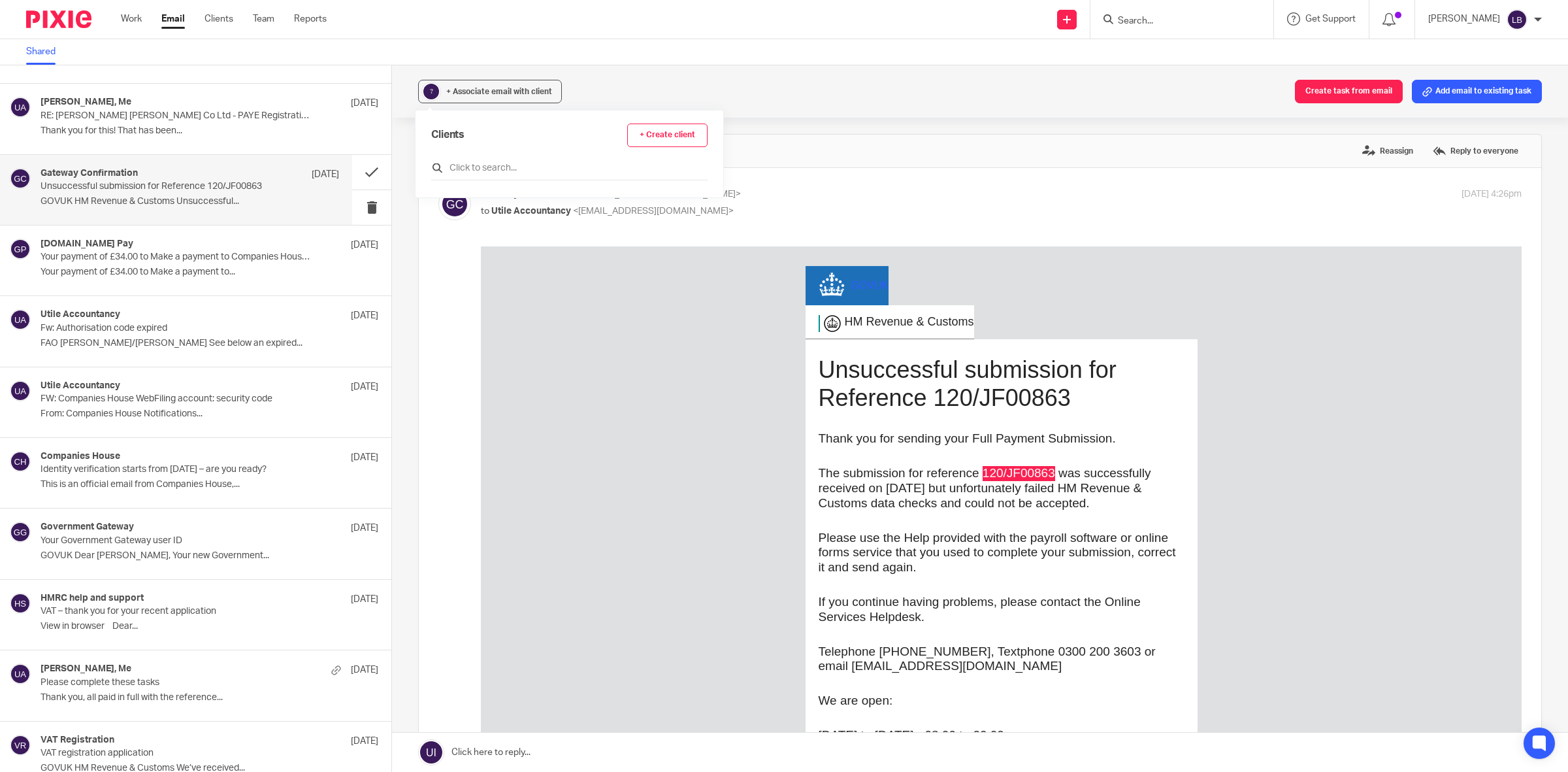
click at [503, 171] on input "text" at bounding box center [570, 167] width 277 height 13
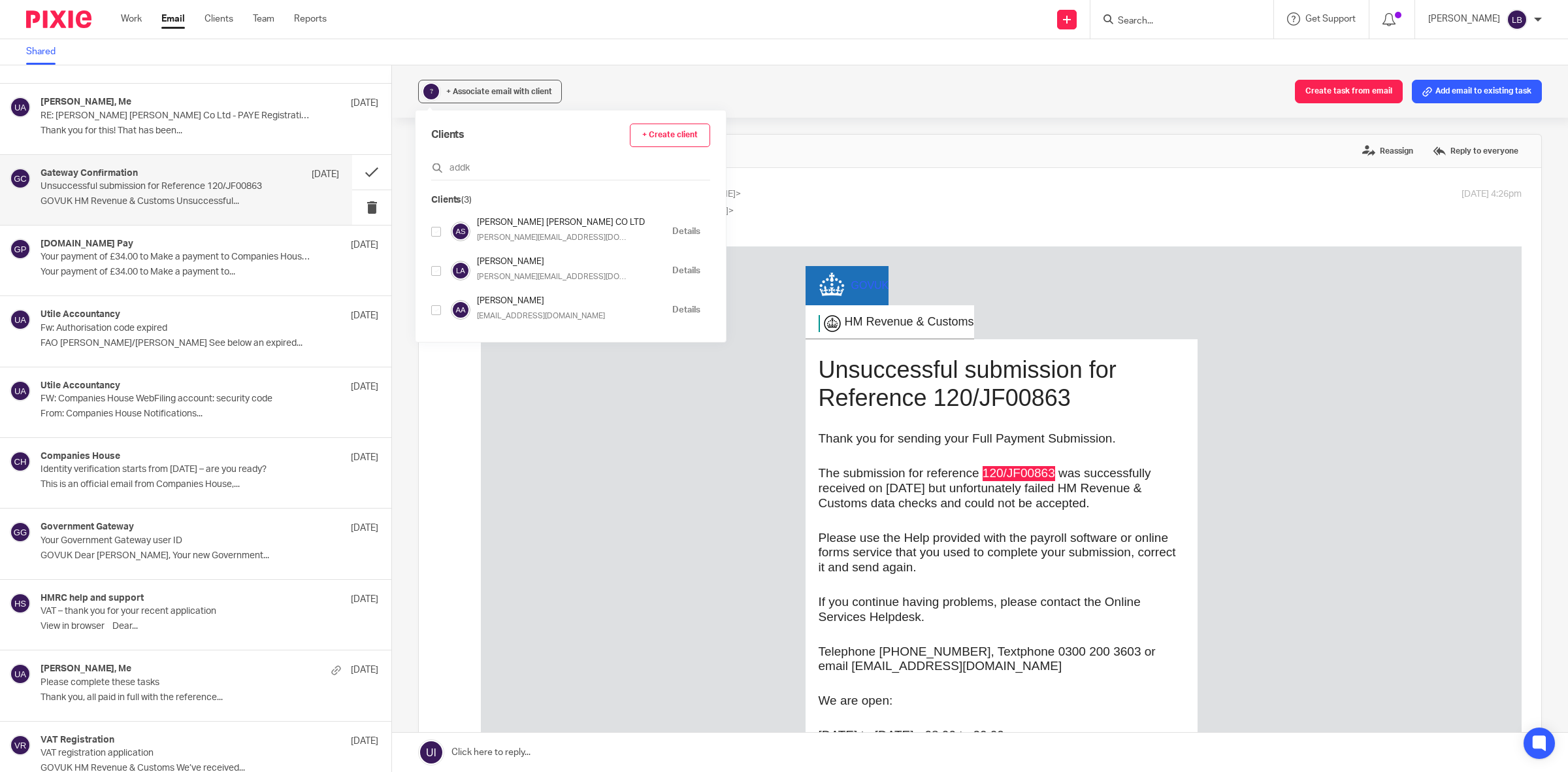
type input "addk"
click at [435, 230] on input "checkbox" at bounding box center [436, 232] width 10 height 10
checkbox input "true"
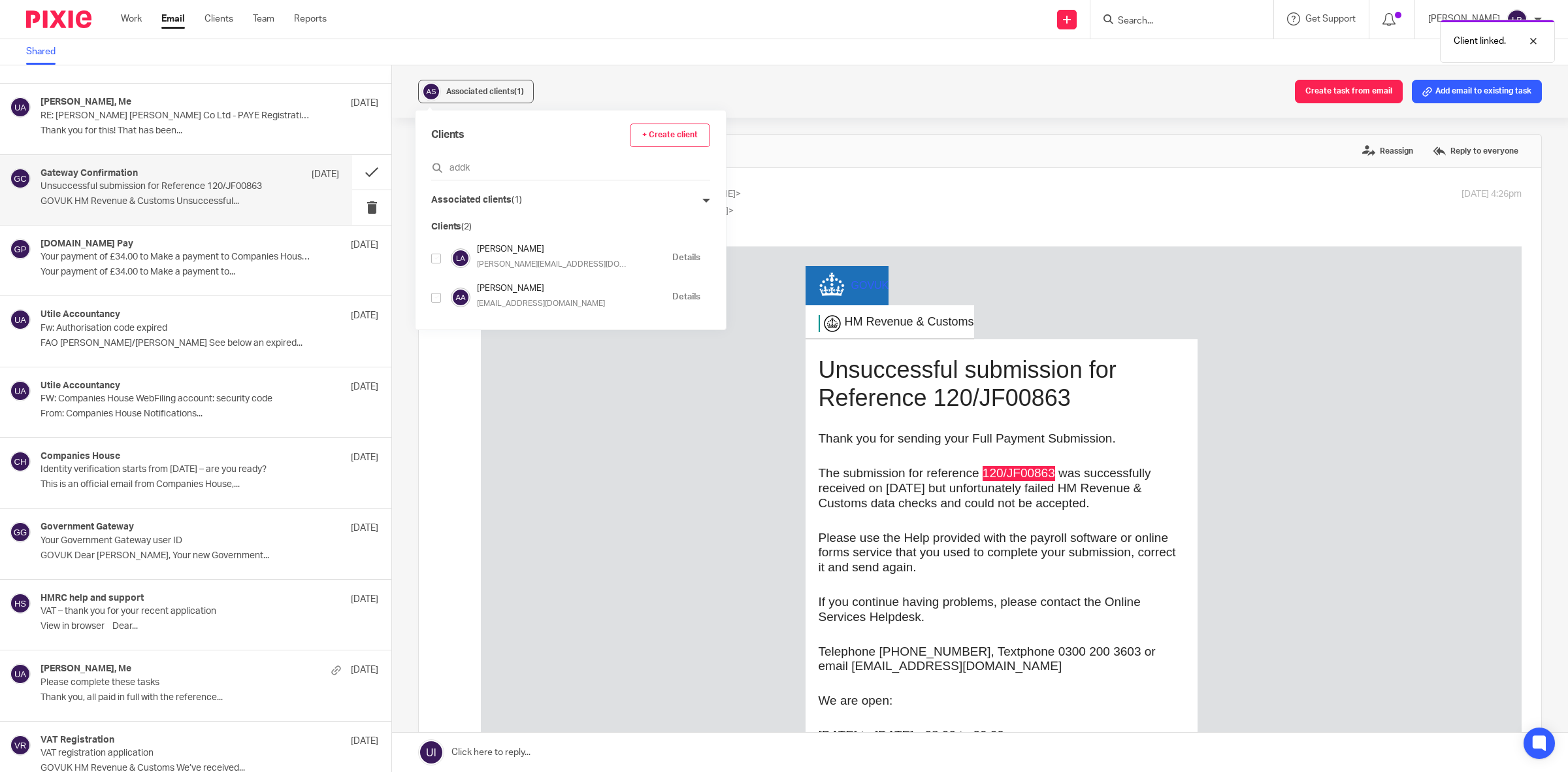
click at [702, 203] on icon at bounding box center [706, 200] width 8 height 8
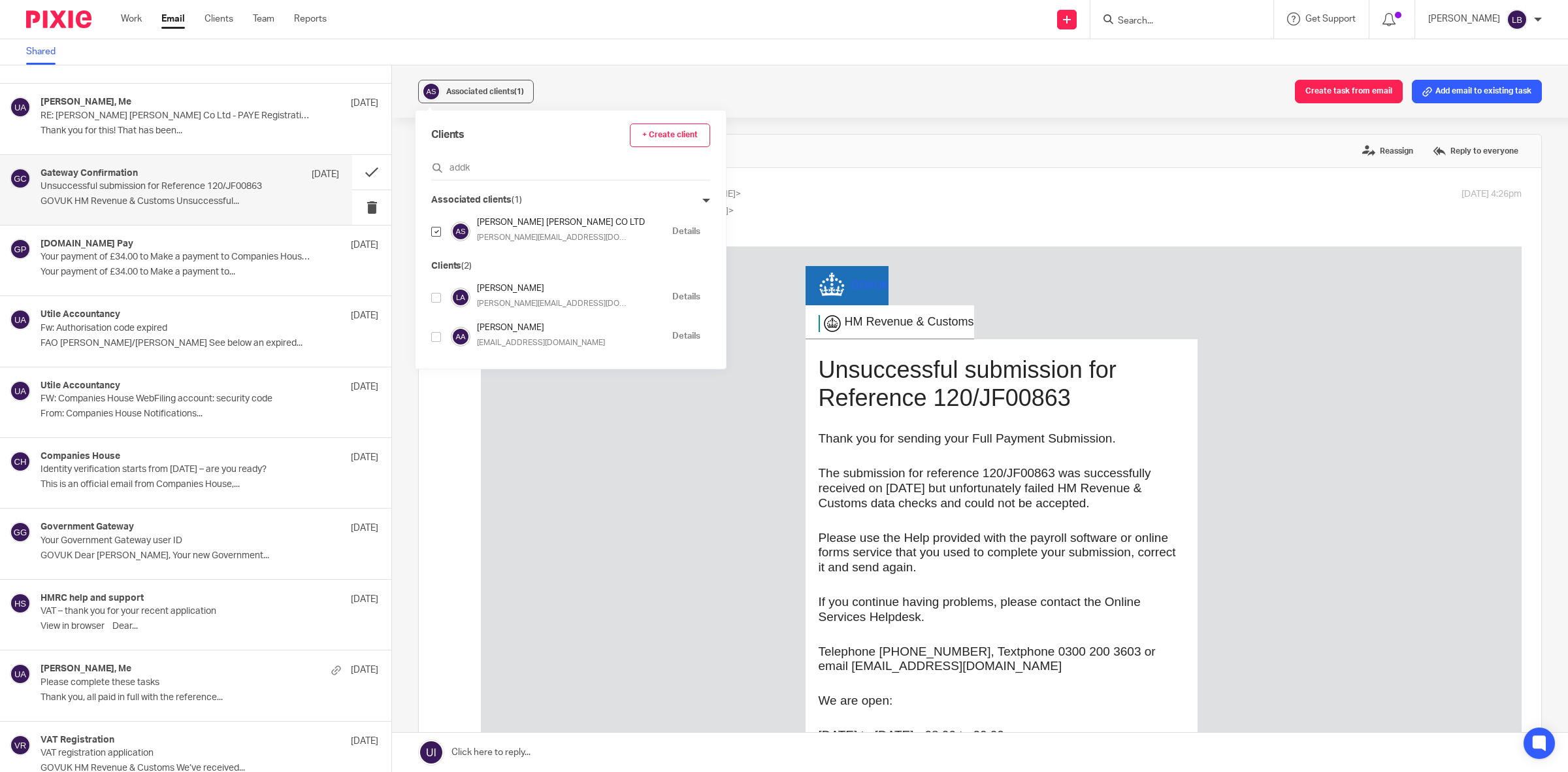
click at [613, 464] on div "GOV UK HM Revenue & Customs Unsuccessful submission for Reference 120/JF00863 T…" at bounding box center [1000, 608] width 1040 height 724
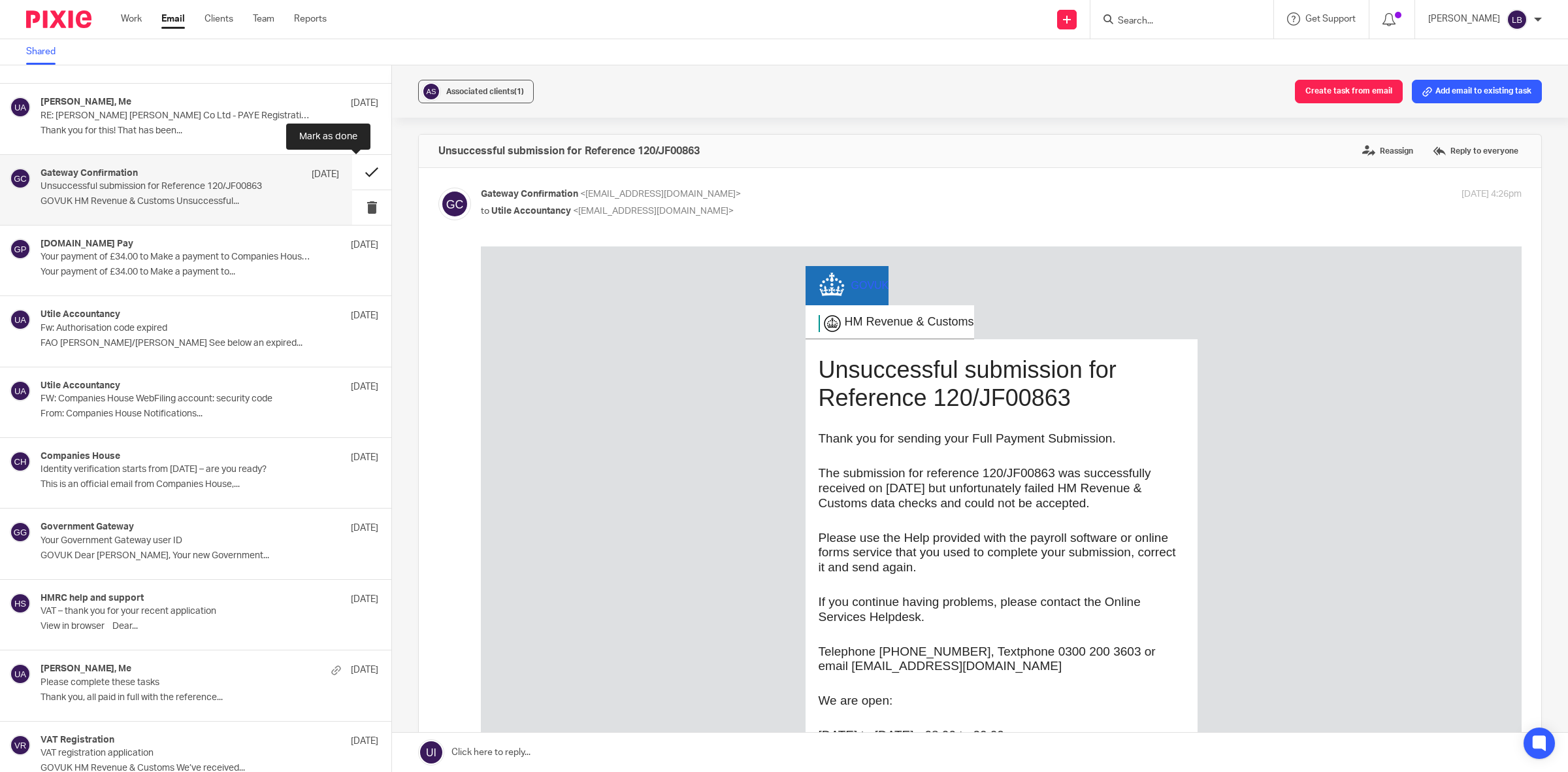
click at [356, 173] on button at bounding box center [371, 172] width 39 height 35
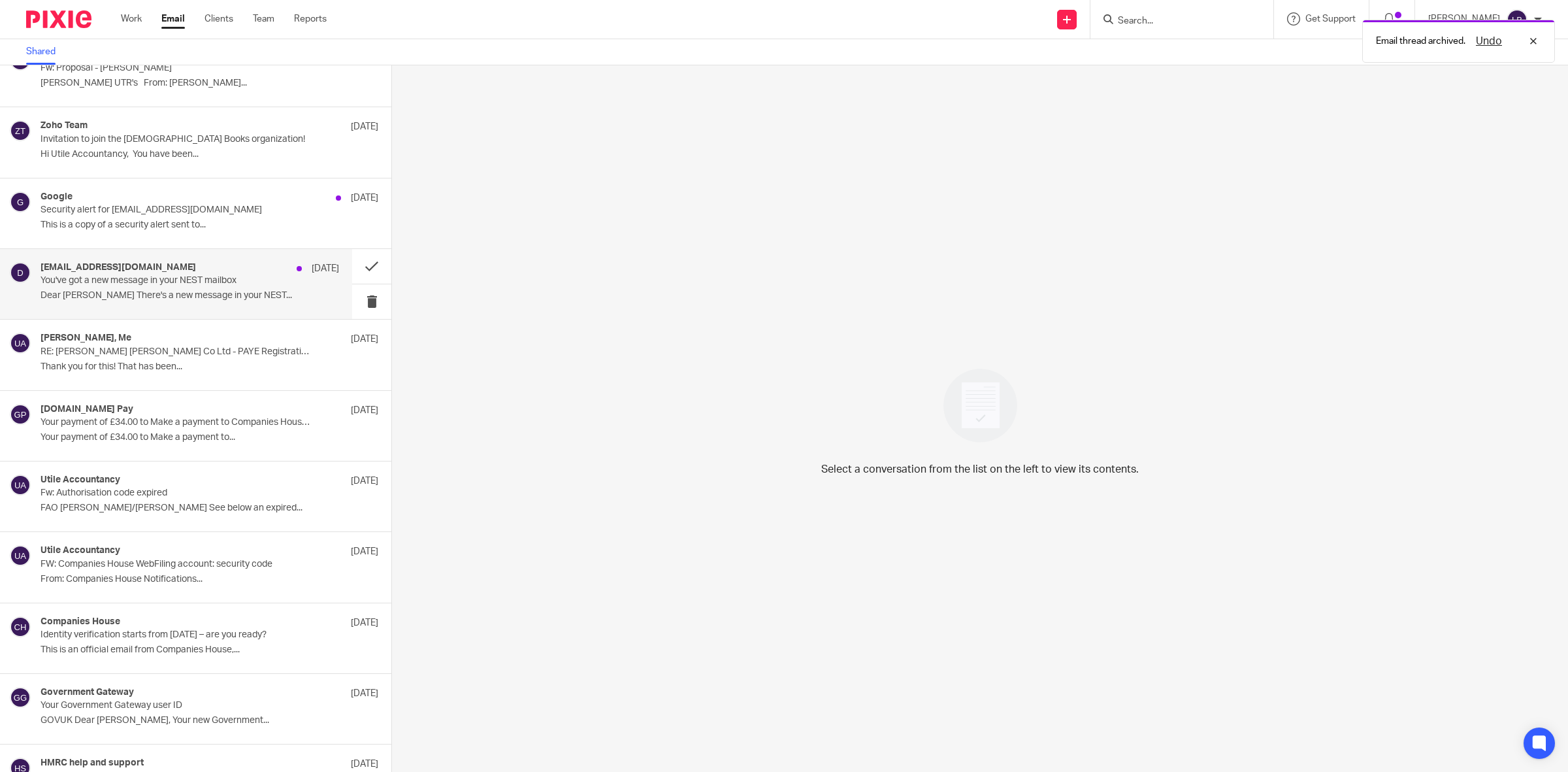
scroll to position [587, 0]
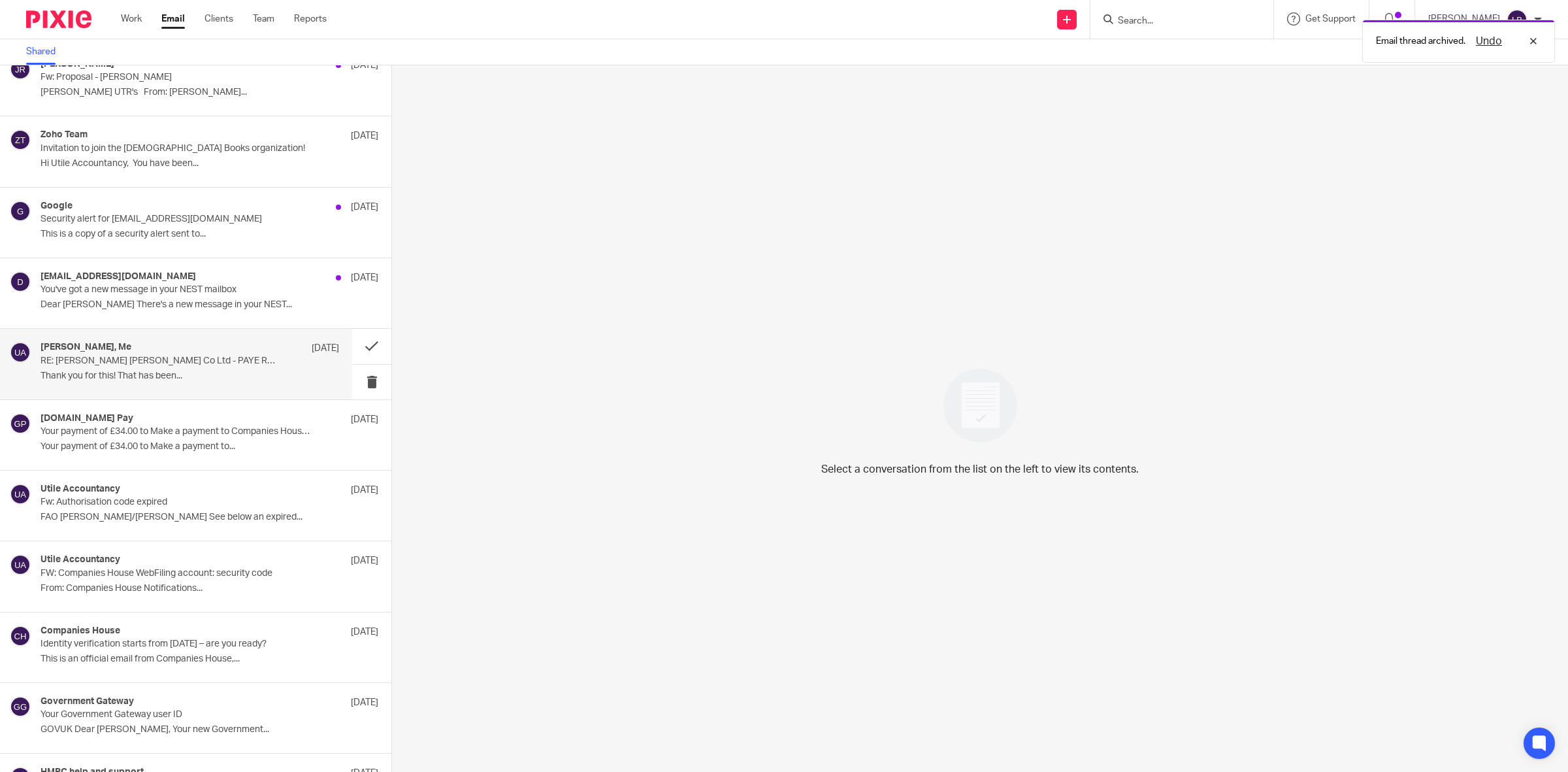
click at [200, 376] on p "Thank you for this! That has been..." at bounding box center [190, 376] width 299 height 11
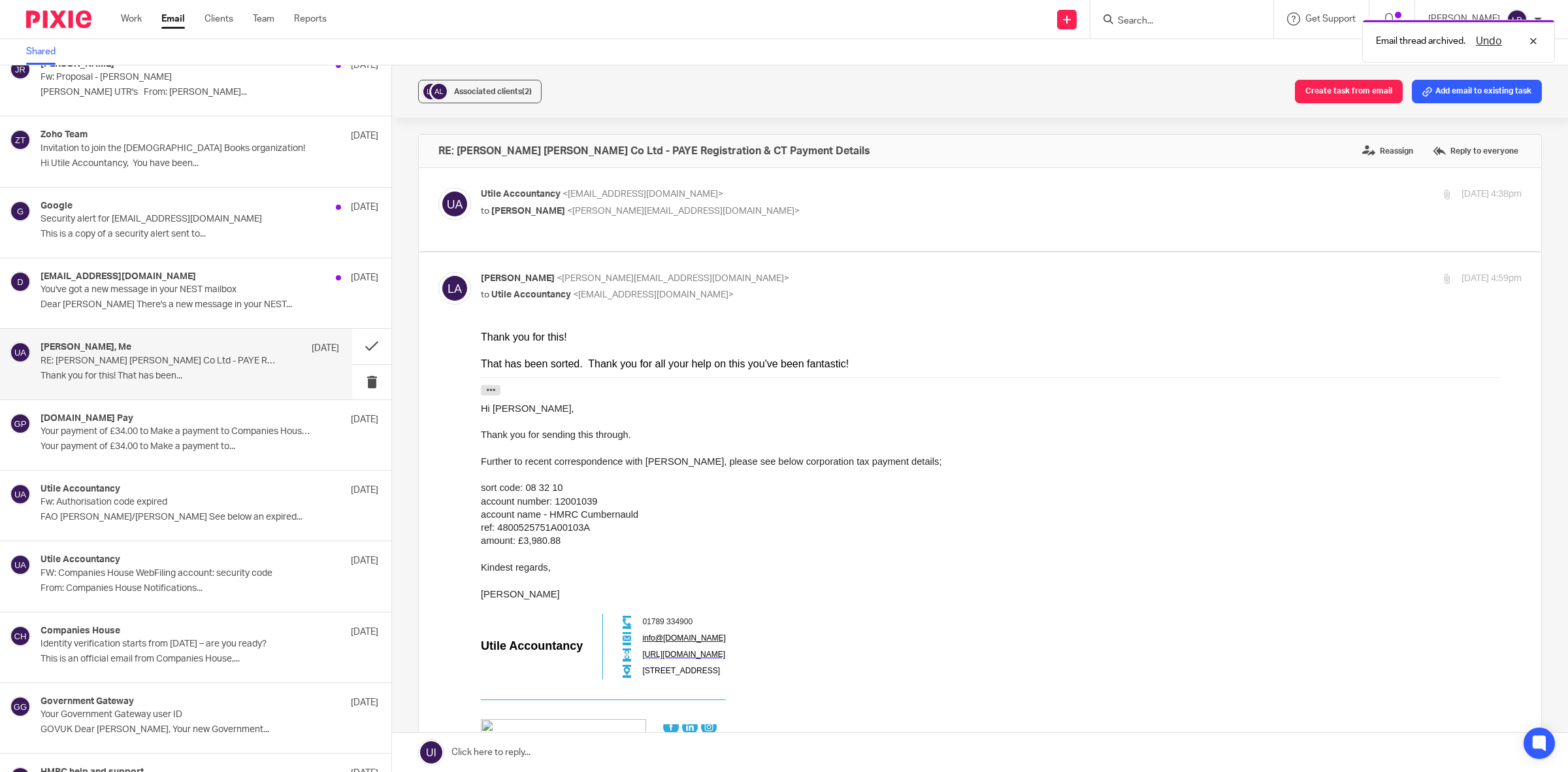
scroll to position [0, 0]
click at [519, 90] on span "Associated clients (2)" at bounding box center [493, 91] width 77 height 8
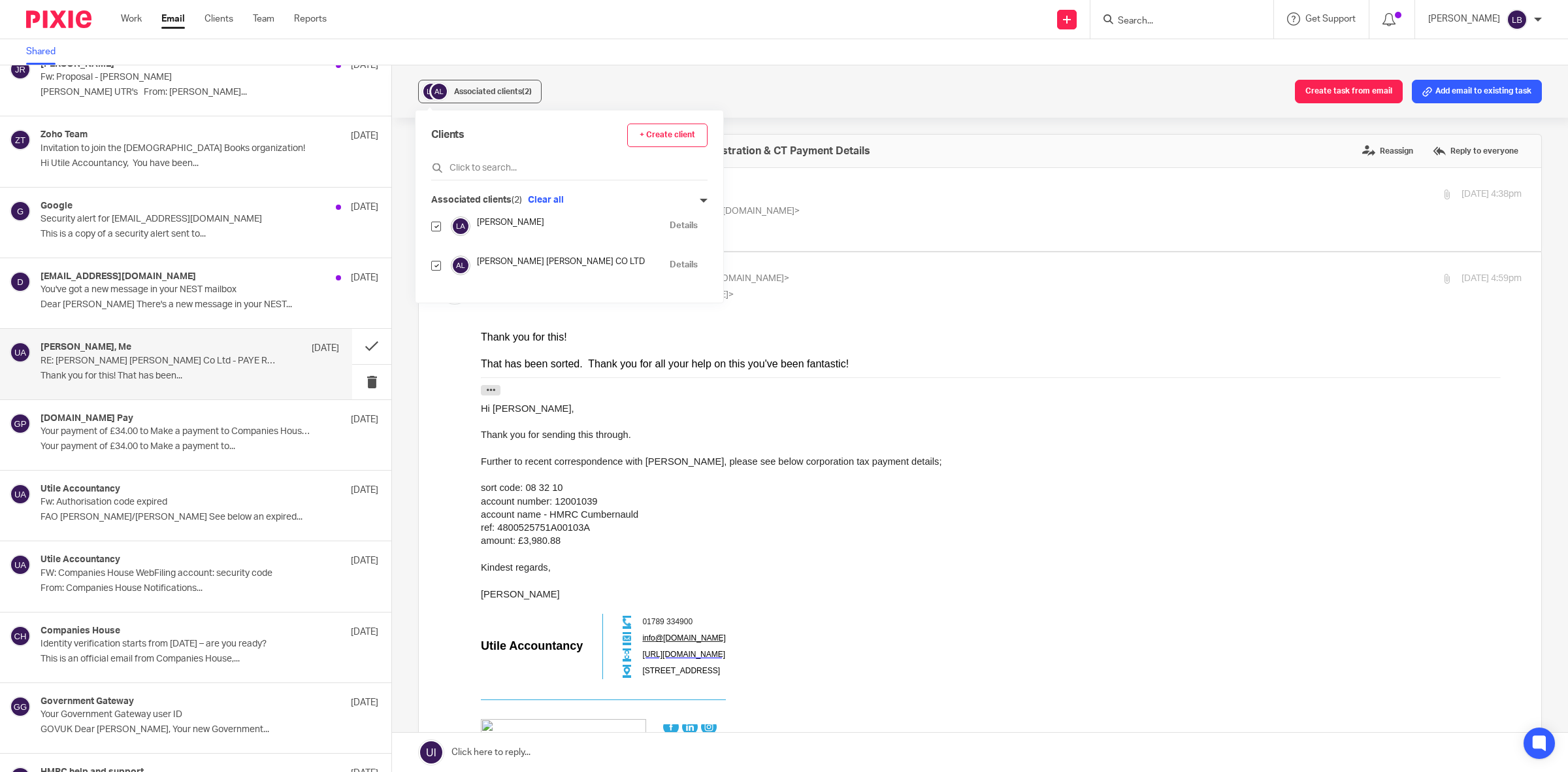
click at [436, 224] on input "checkbox" at bounding box center [436, 226] width 10 height 10
checkbox input "false"
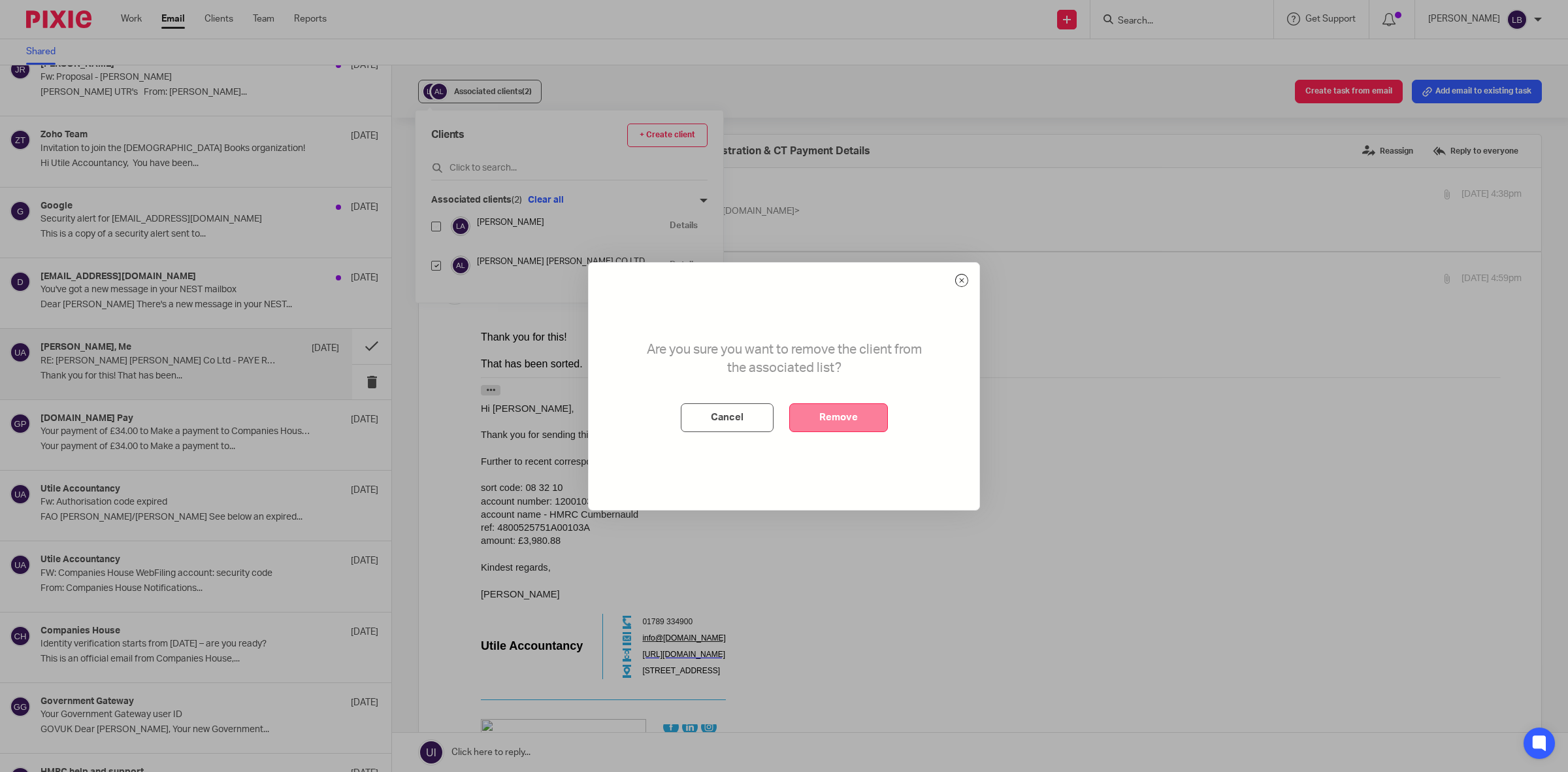
click at [841, 415] on button "Remove" at bounding box center [838, 418] width 99 height 29
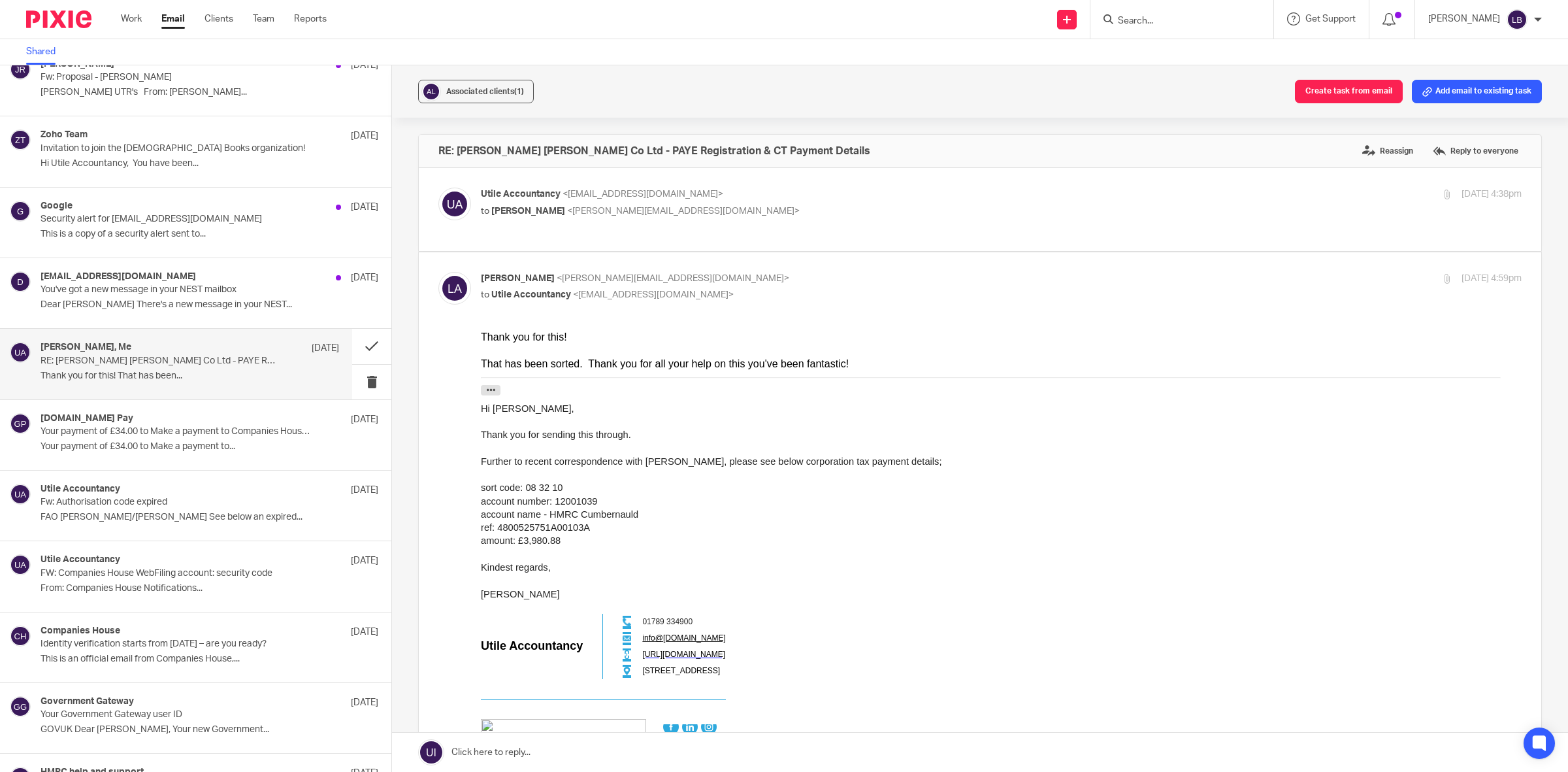
click at [893, 212] on p "to Louis Adkins <louis@leadgenfs.co.uk>" at bounding box center [827, 212] width 693 height 14
checkbox input "true"
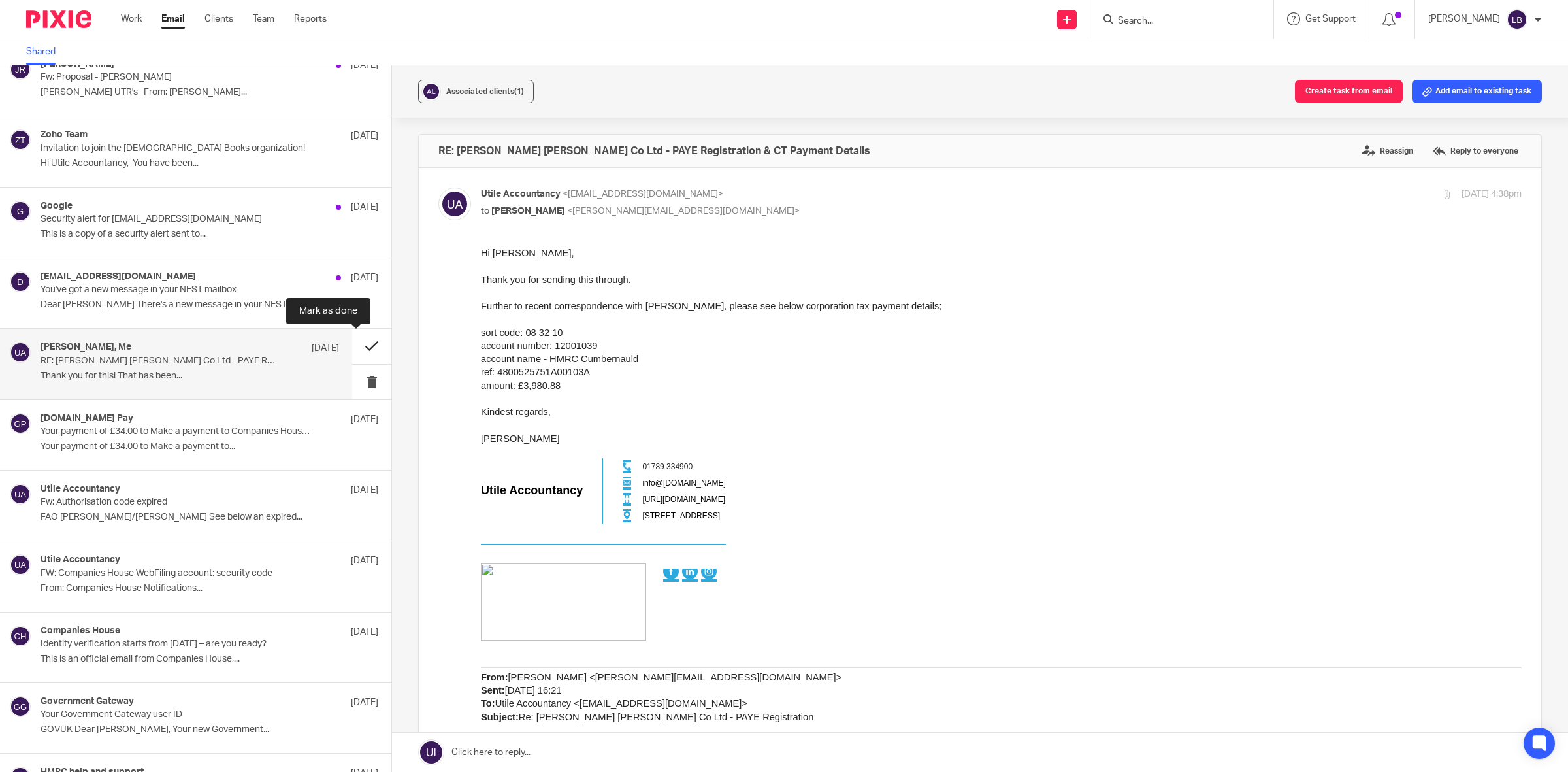
click at [358, 347] on button at bounding box center [371, 346] width 39 height 35
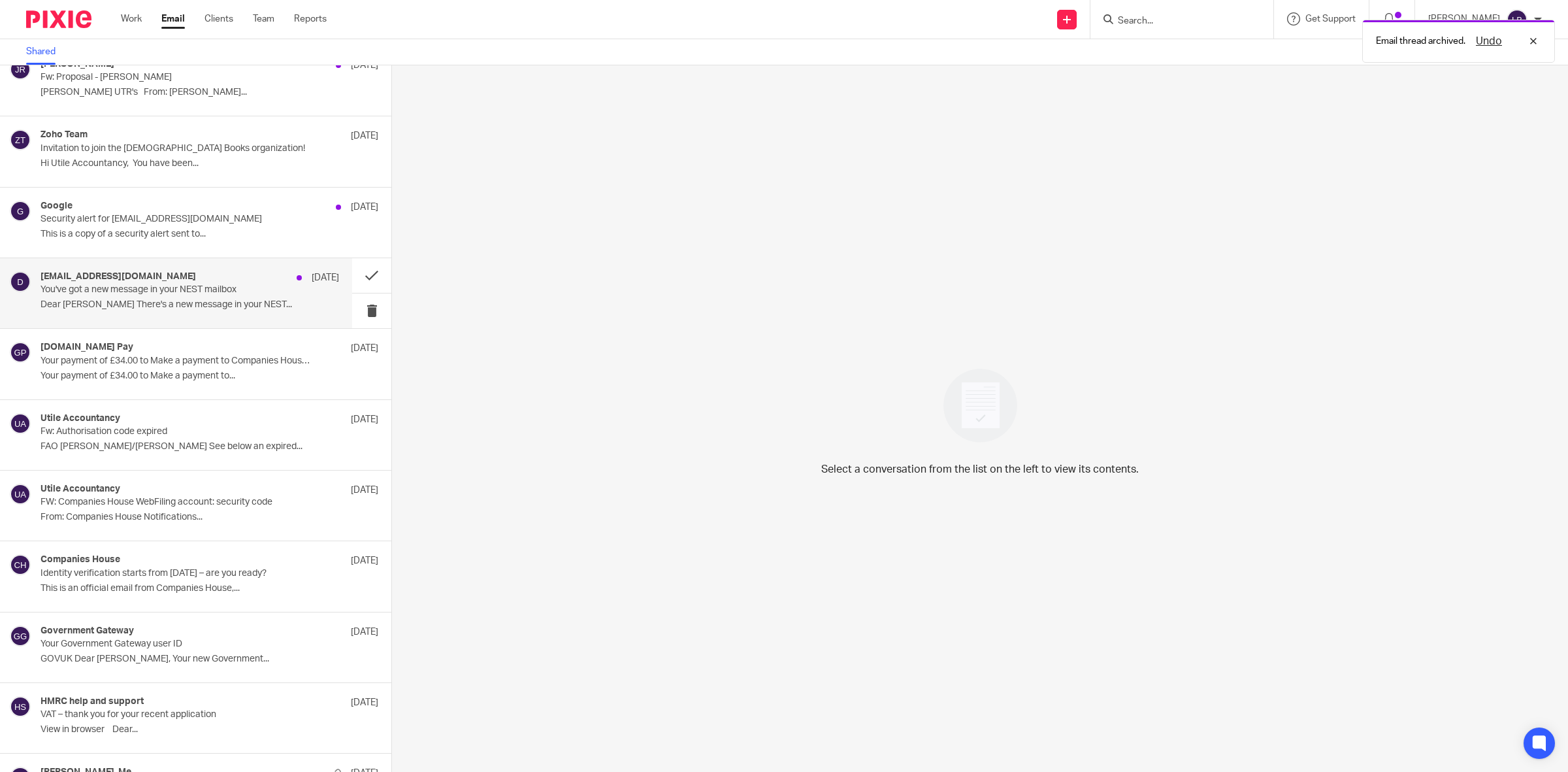
drag, startPoint x: 243, startPoint y: 288, endPoint x: 258, endPoint y: 286, distance: 15.1
click at [243, 286] on p "You've got a new message in your NEST mailbox" at bounding box center [160, 290] width 239 height 11
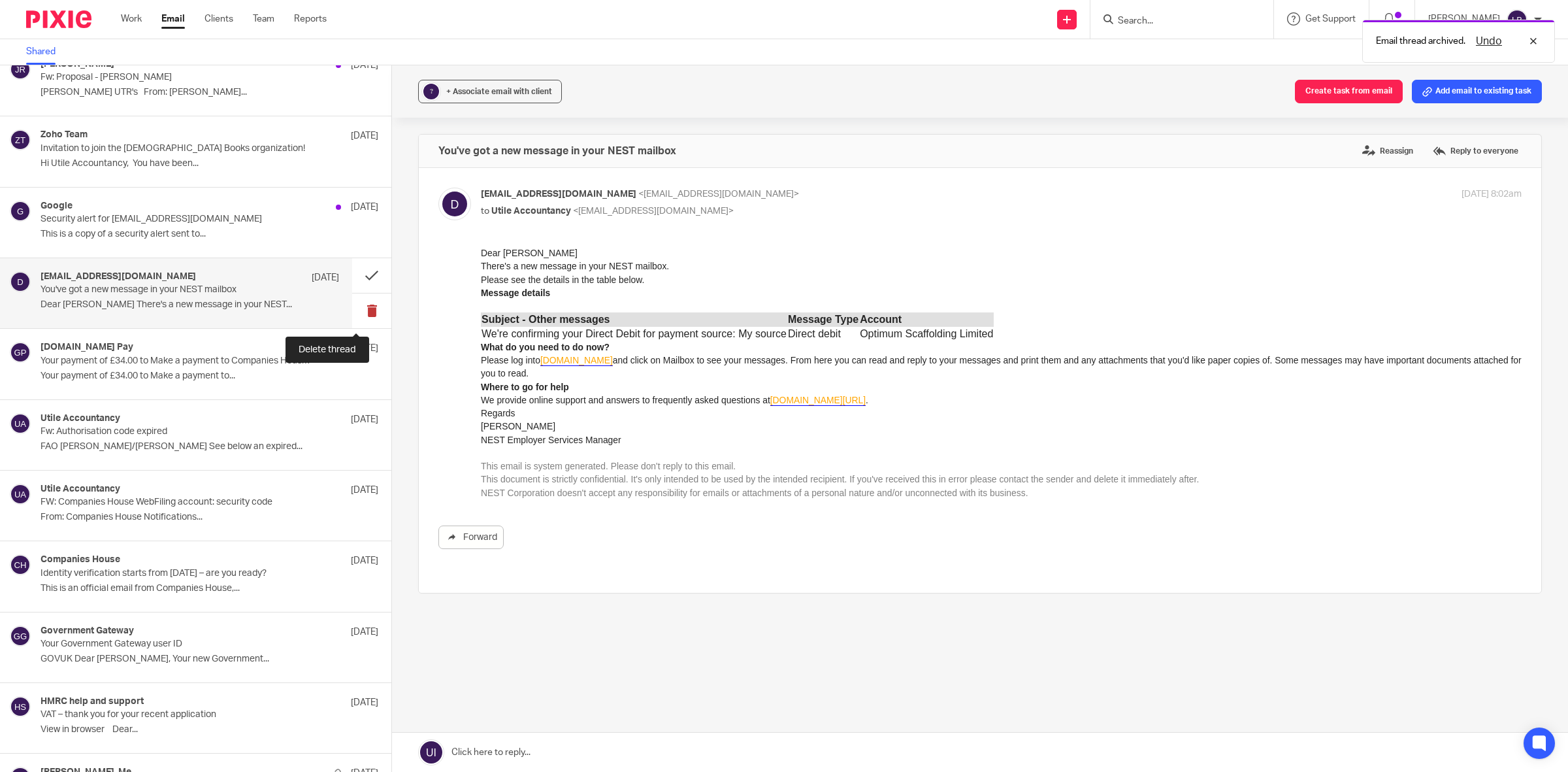
click at [356, 311] on button at bounding box center [371, 311] width 39 height 35
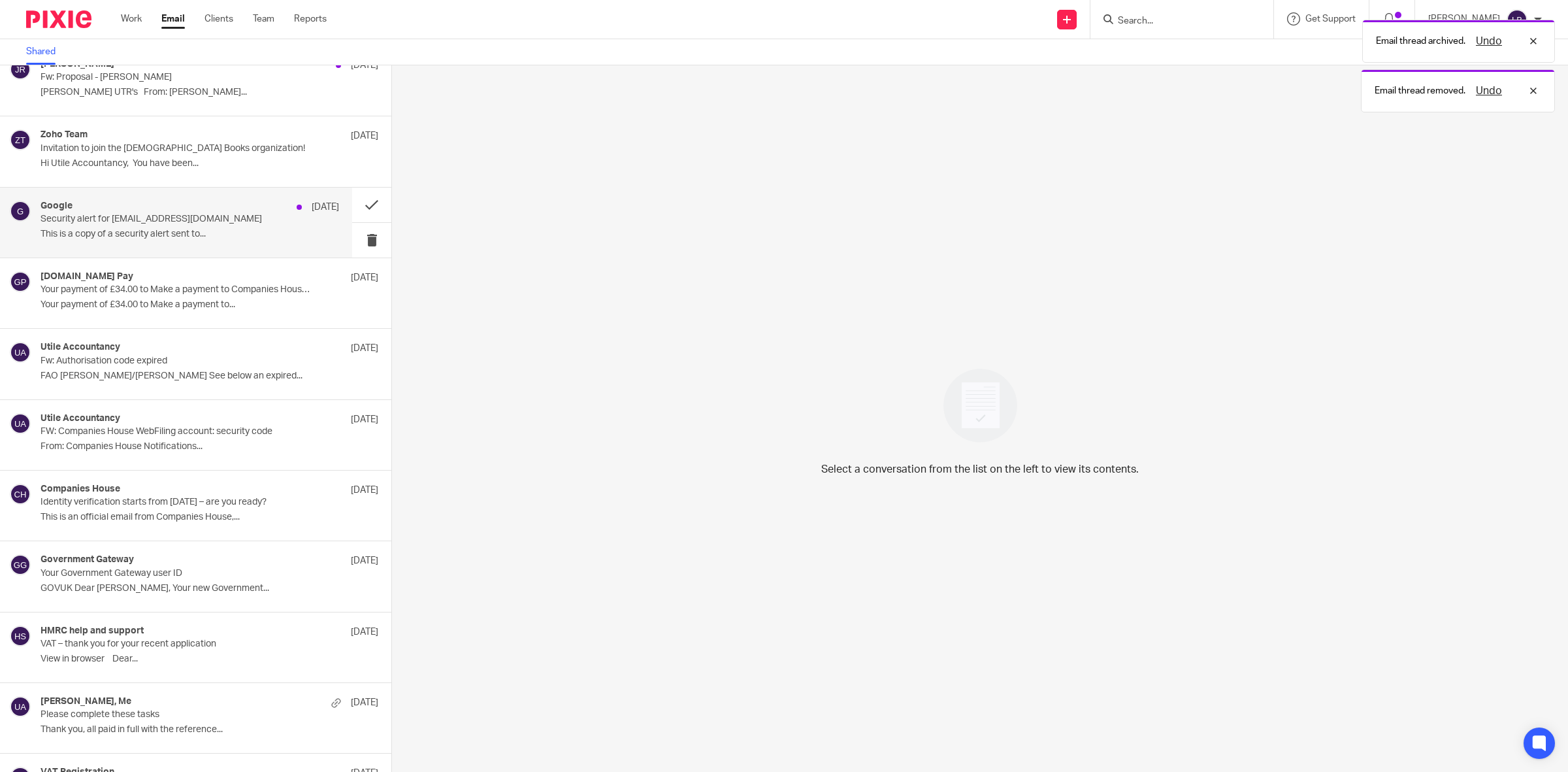
click at [250, 214] on div "Google 12 Sep" at bounding box center [190, 207] width 299 height 13
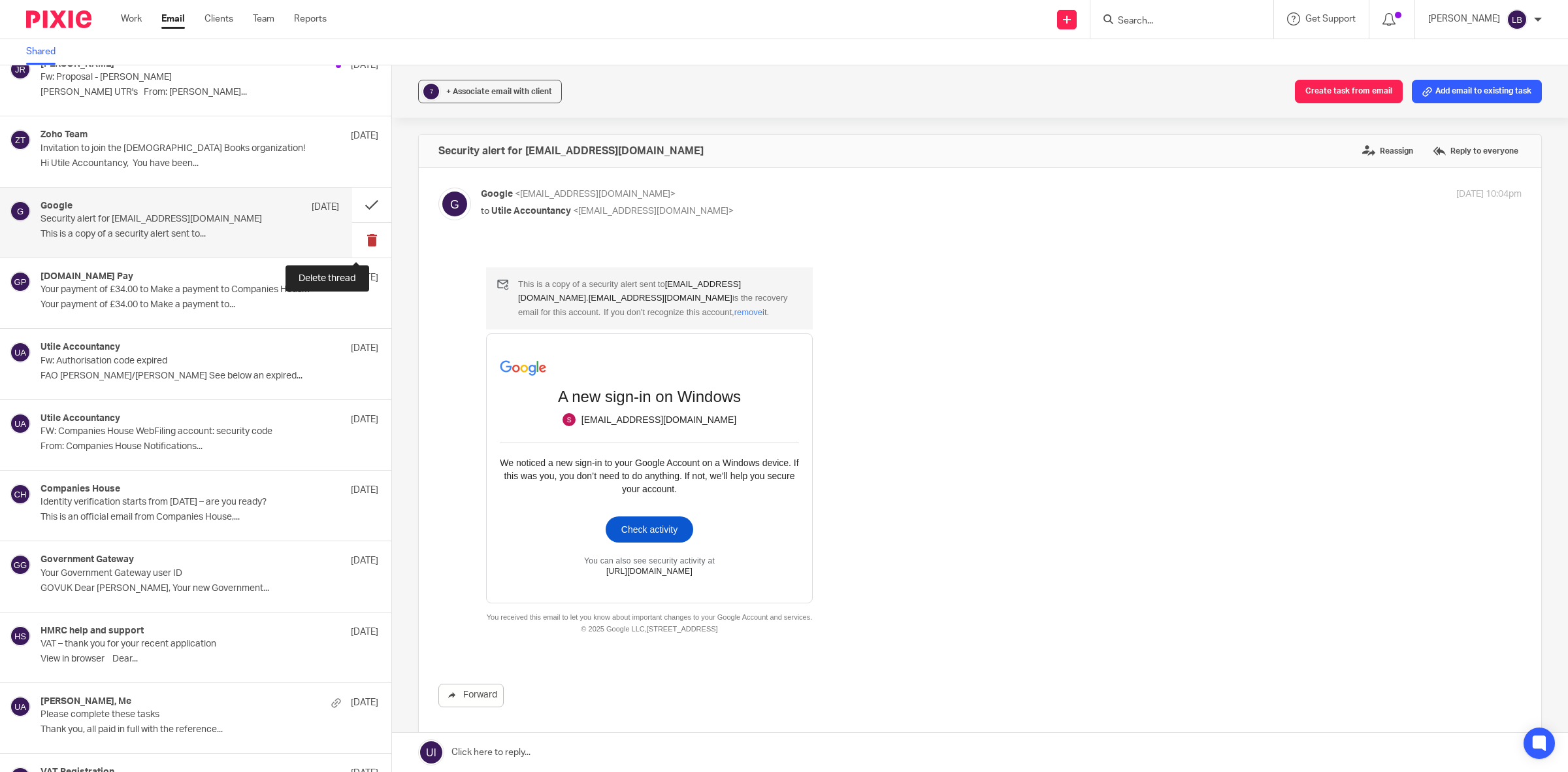
click at [352, 242] on button at bounding box center [371, 240] width 39 height 35
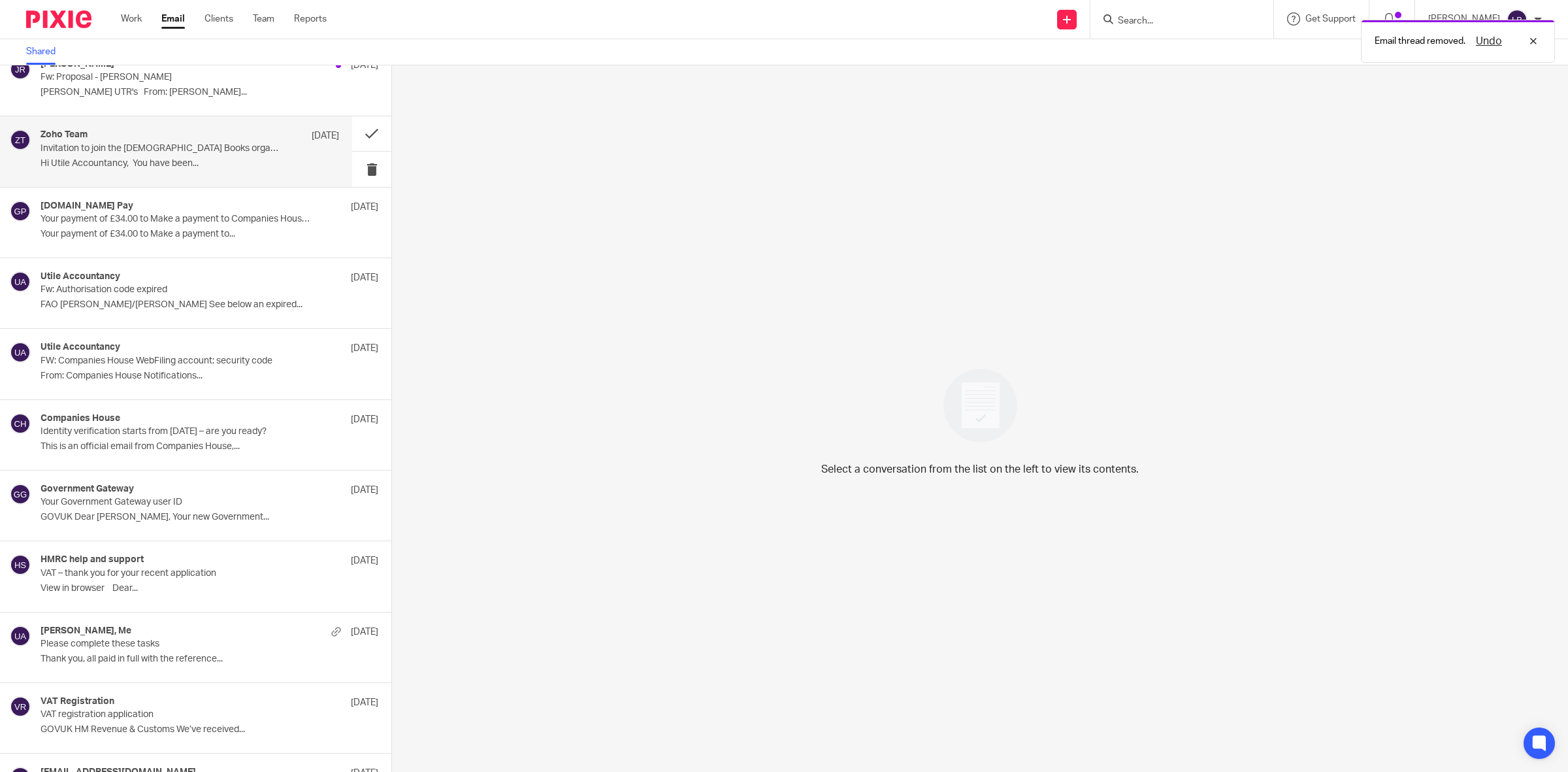
click at [263, 145] on p "Invitation to join the Zoho Books organization!" at bounding box center [160, 149] width 239 height 11
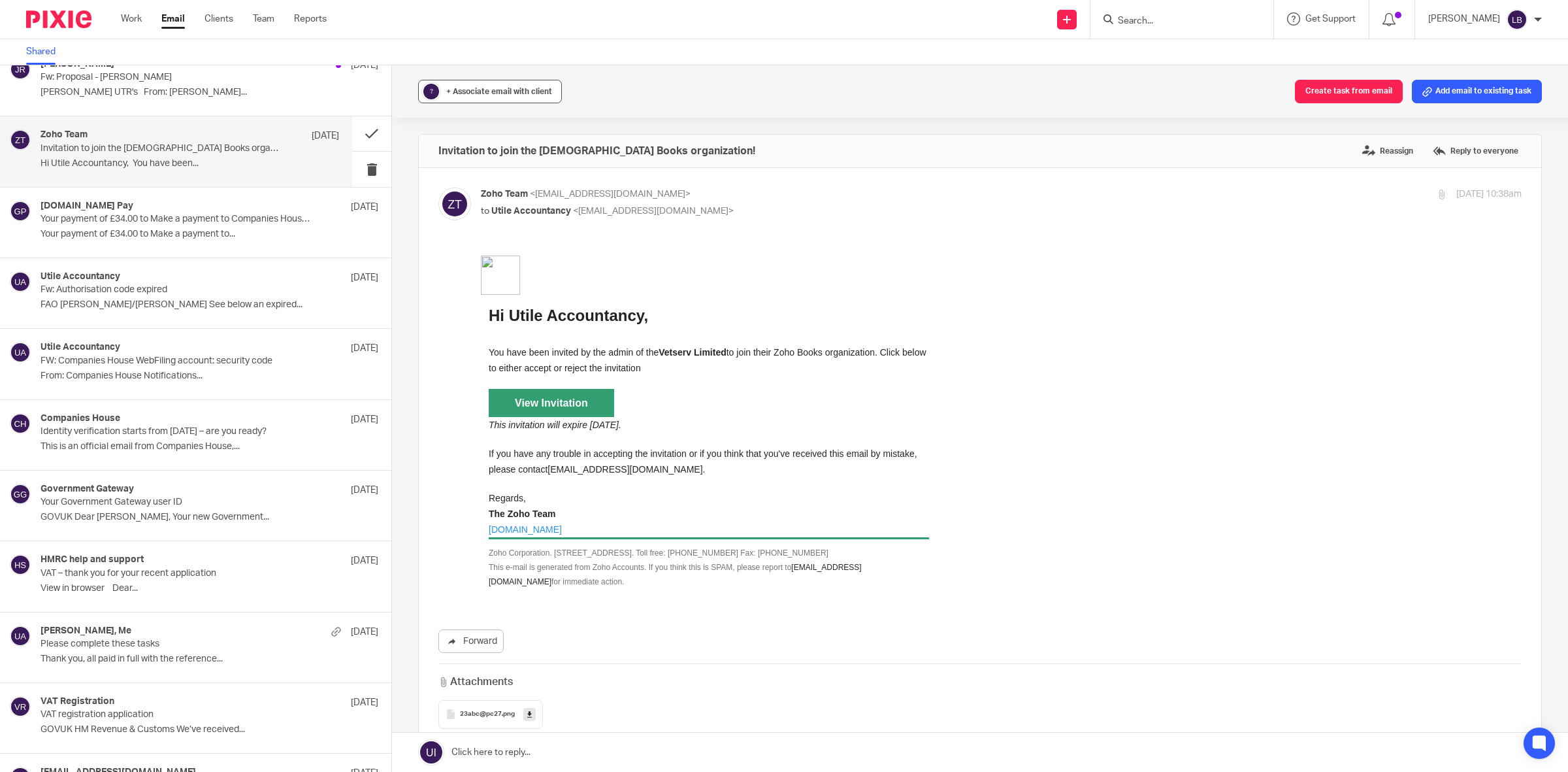
click at [536, 89] on span "+ Associate email with client" at bounding box center [498, 91] width 106 height 8
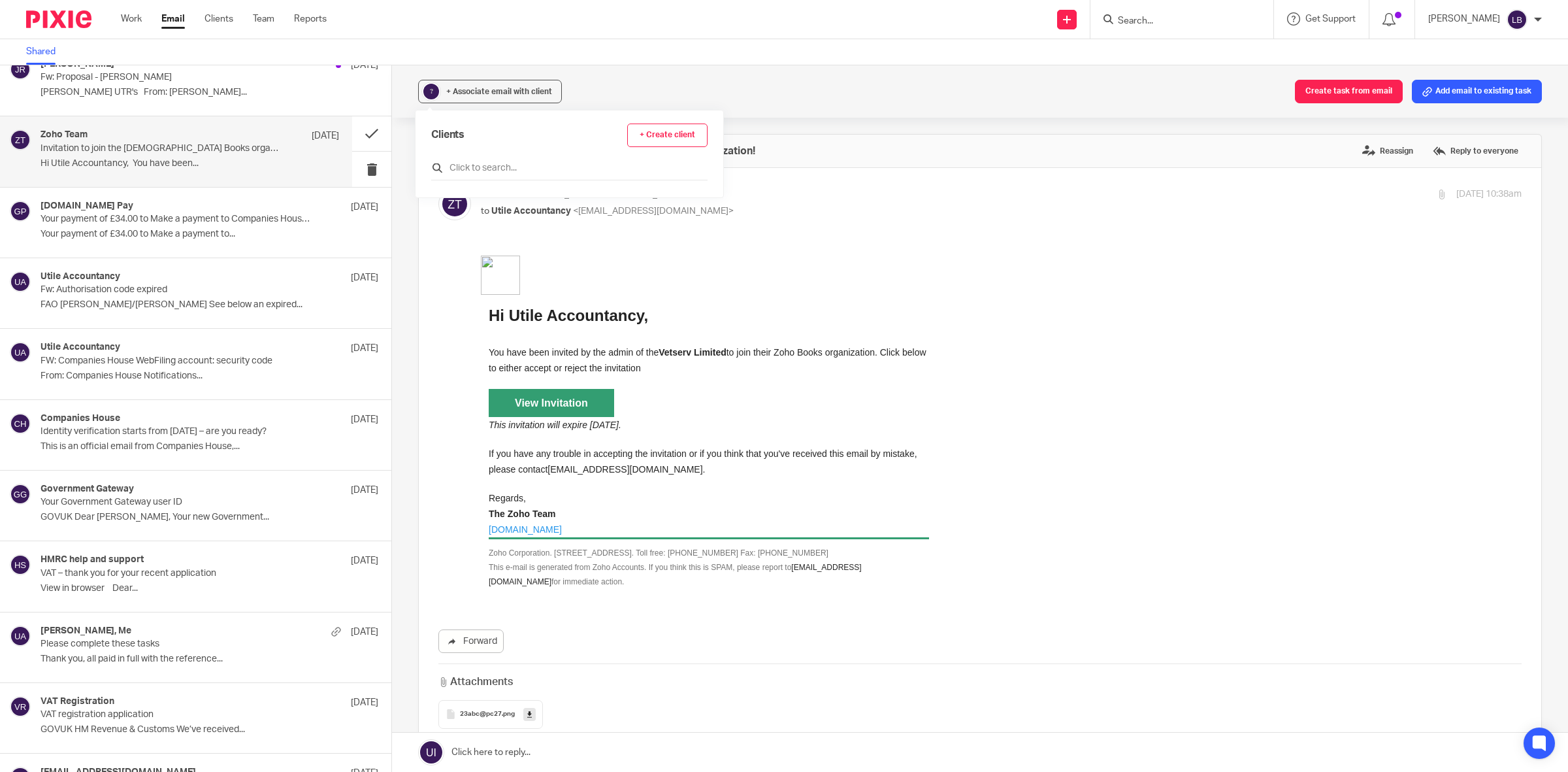
click at [521, 165] on input "text" at bounding box center [570, 167] width 277 height 13
type input "vert"
click at [434, 231] on input "checkbox" at bounding box center [436, 232] width 10 height 10
checkbox input "true"
click at [819, 275] on td at bounding box center [704, 275] width 448 height 39
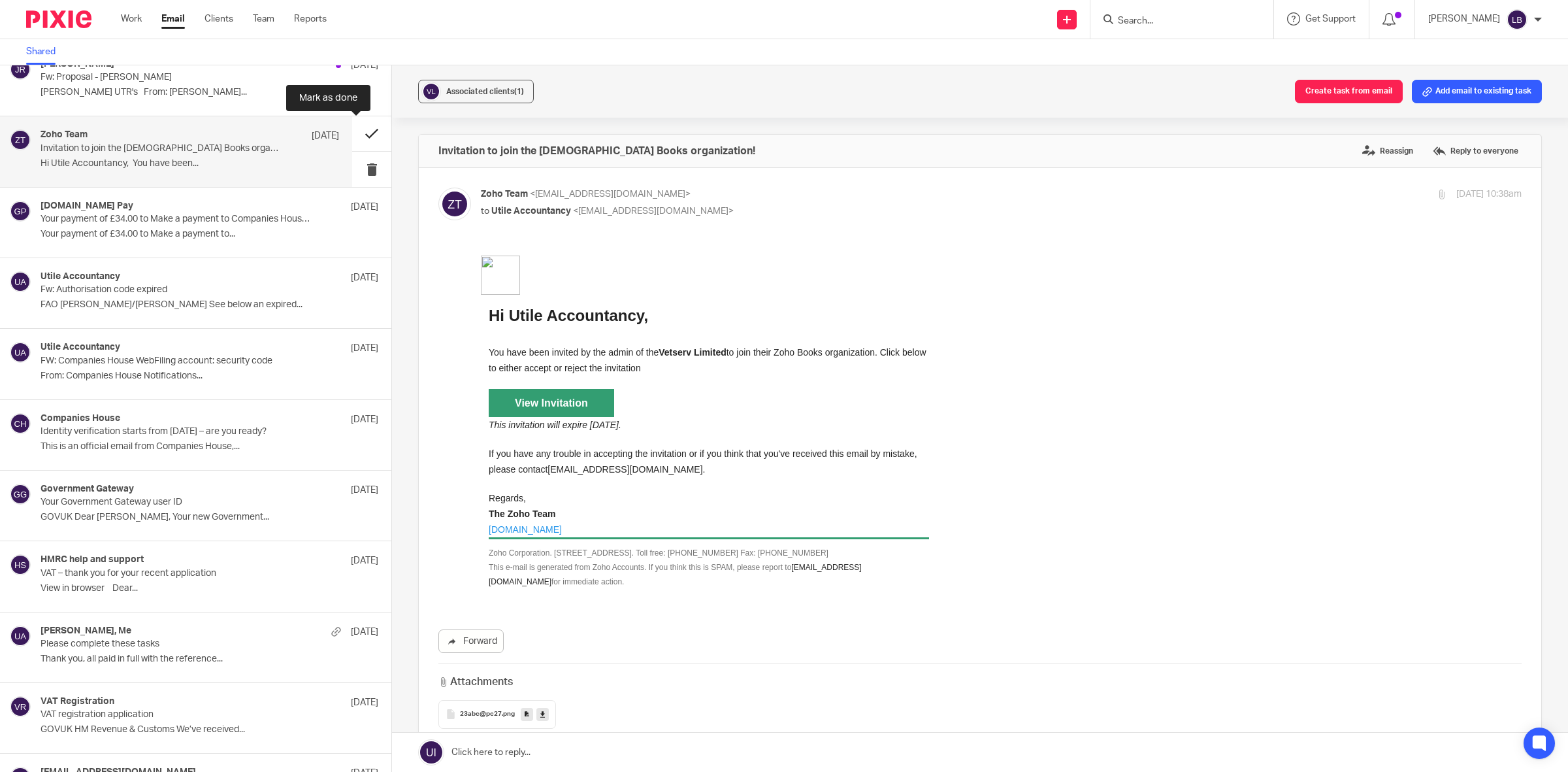
click at [360, 138] on button at bounding box center [371, 134] width 39 height 35
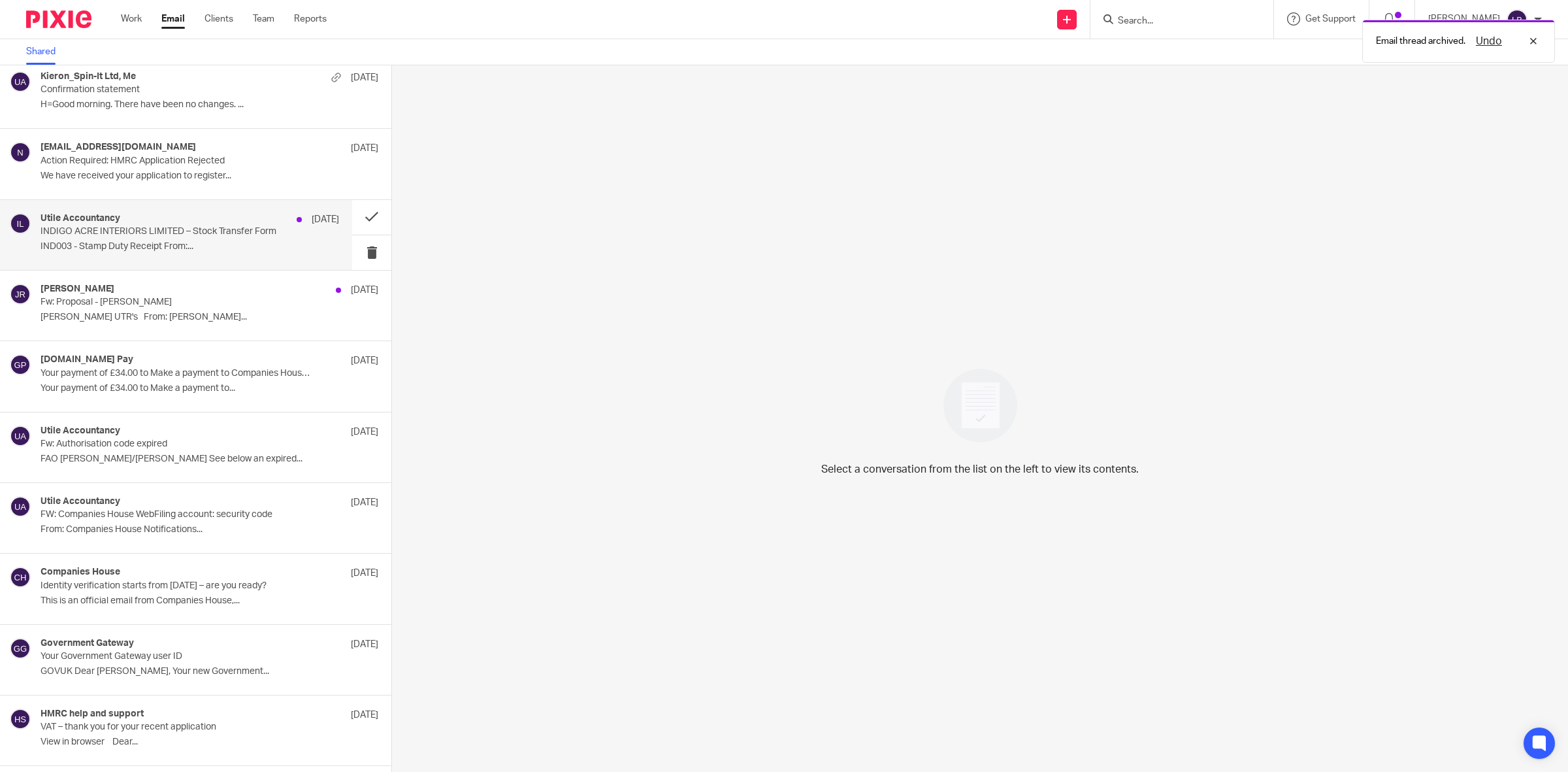
scroll to position [341, 0]
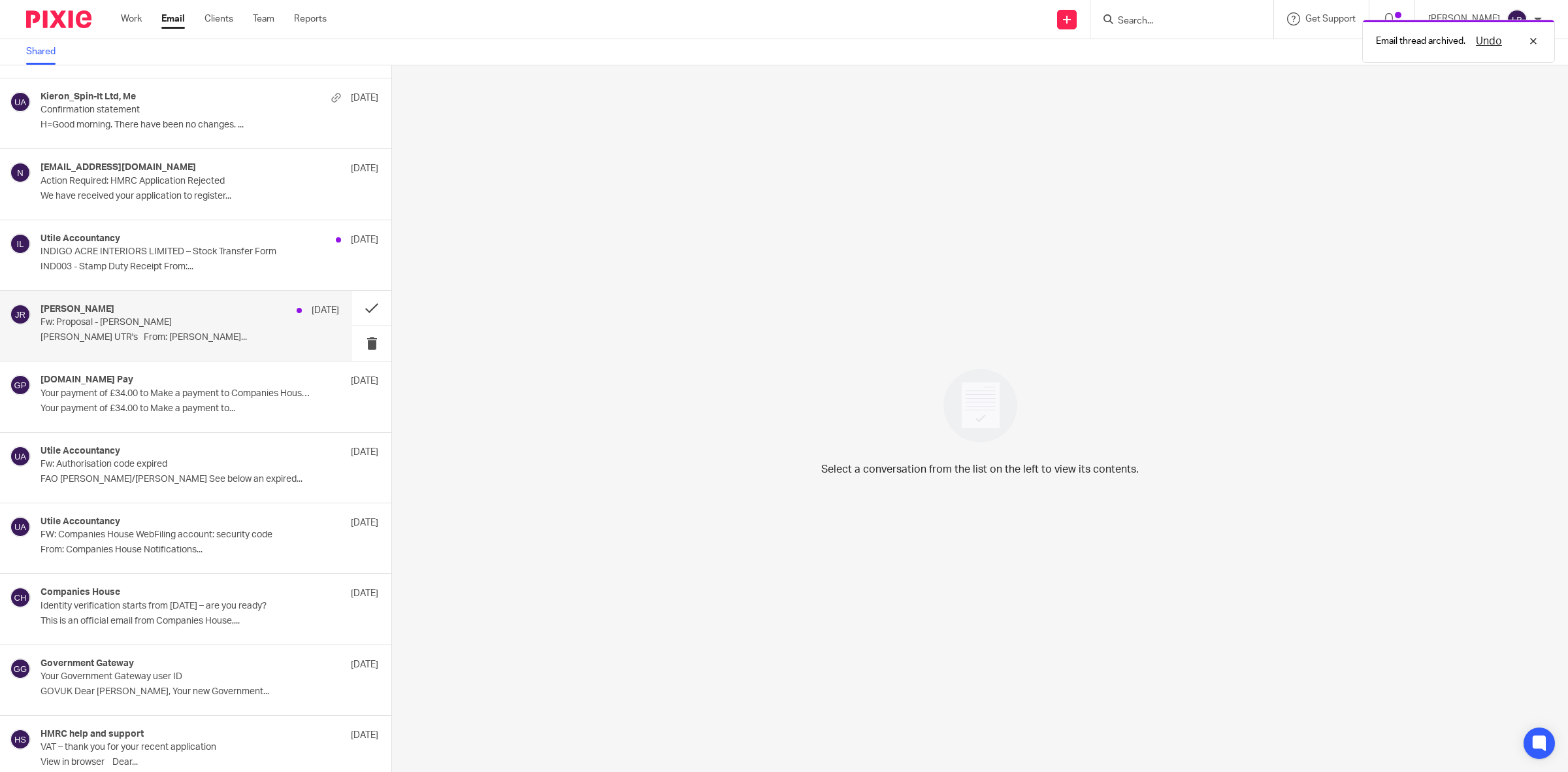
click at [167, 329] on div "James Read 17 Sep Fw: Proposal - Busby Busby UTR's From: Paul Busby..." at bounding box center [190, 325] width 299 height 44
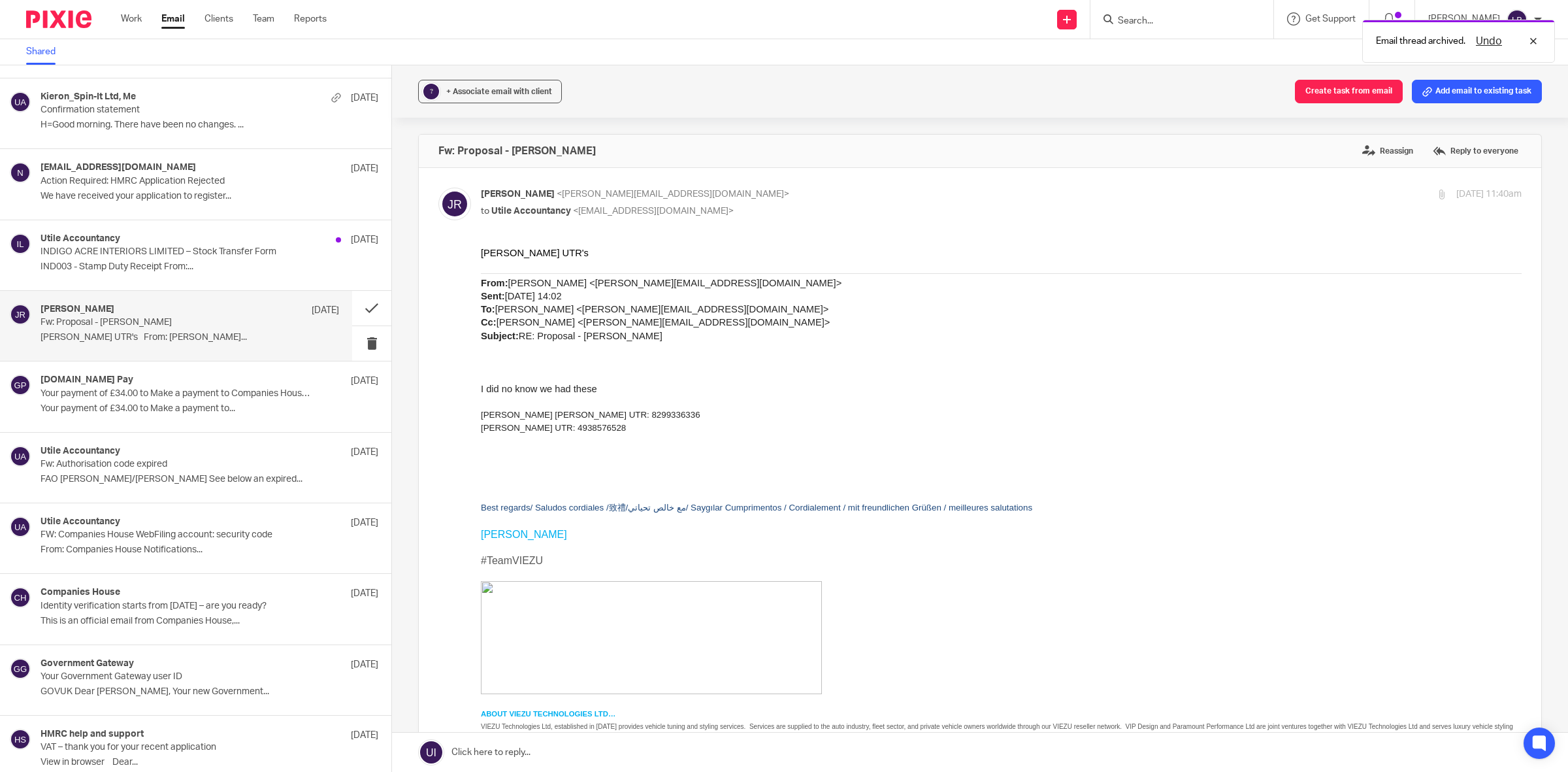
scroll to position [0, 0]
click at [534, 91] on span "+ Associate email with client" at bounding box center [498, 91] width 106 height 8
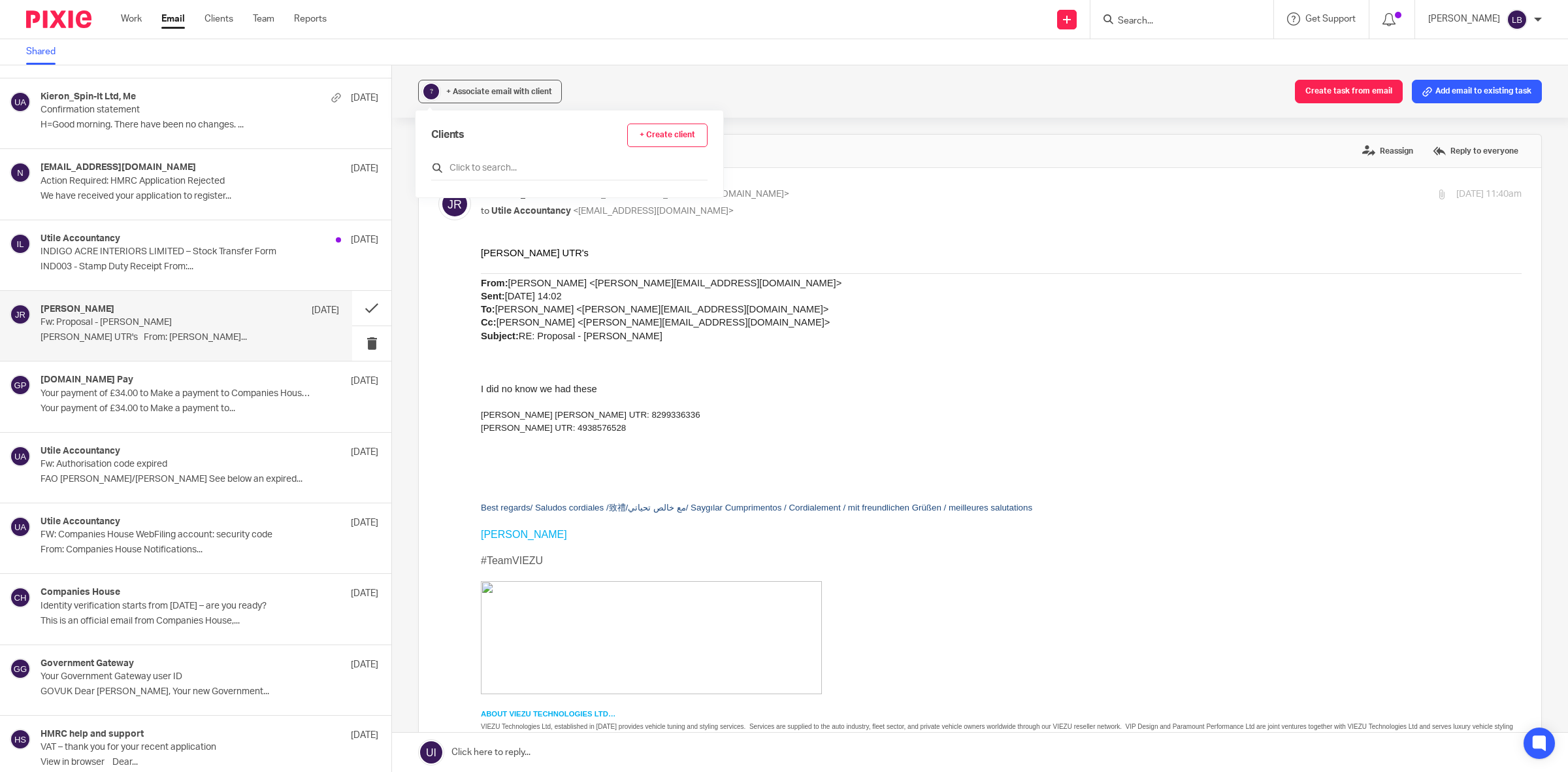
click at [507, 167] on input "text" at bounding box center [570, 167] width 277 height 13
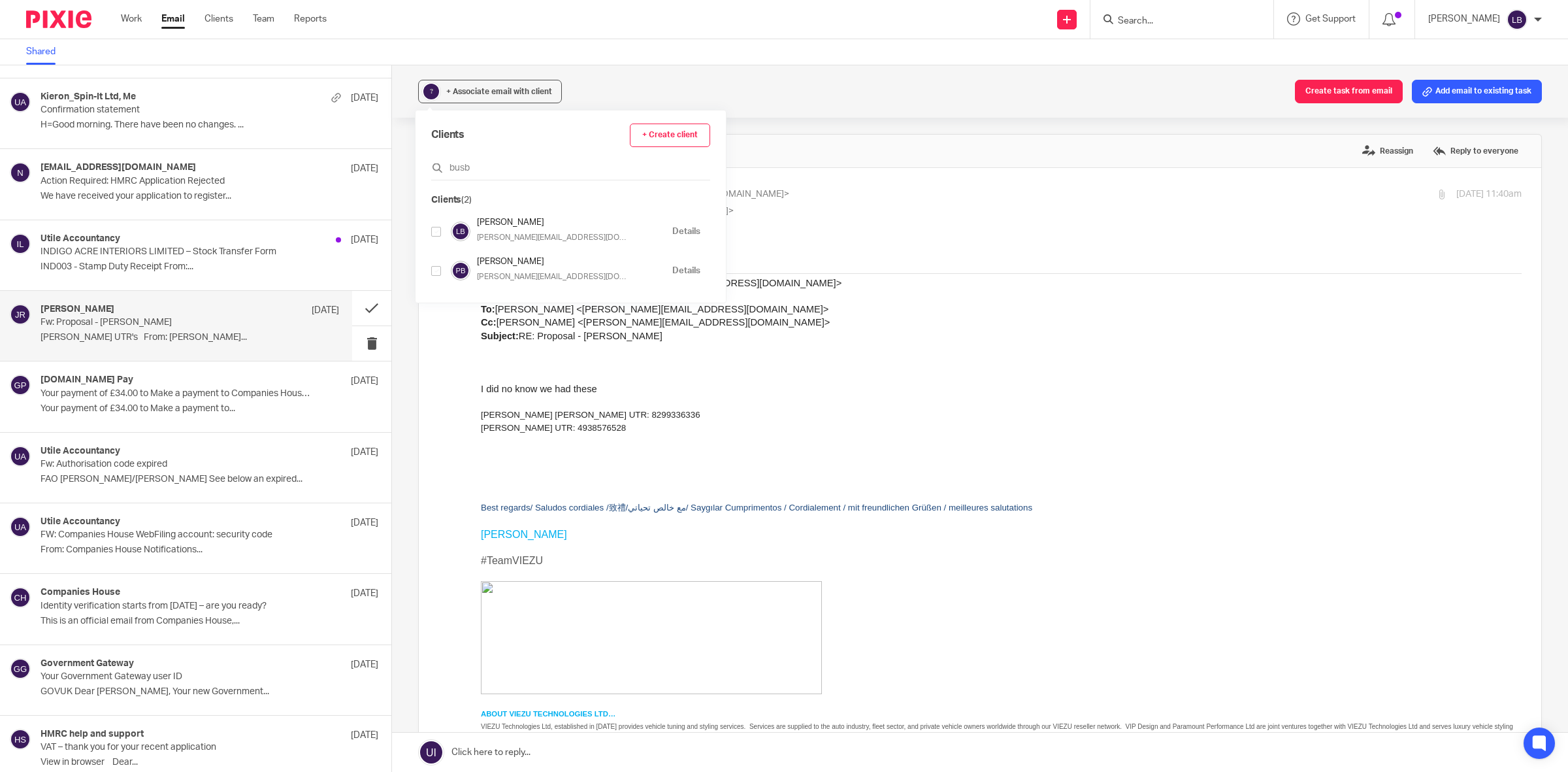
type input "busb"
drag, startPoint x: 435, startPoint y: 233, endPoint x: 435, endPoint y: 253, distance: 20.0
click at [436, 233] on input "checkbox" at bounding box center [436, 232] width 10 height 10
checkbox input "true"
click at [434, 262] on input "checkbox" at bounding box center [436, 259] width 10 height 10
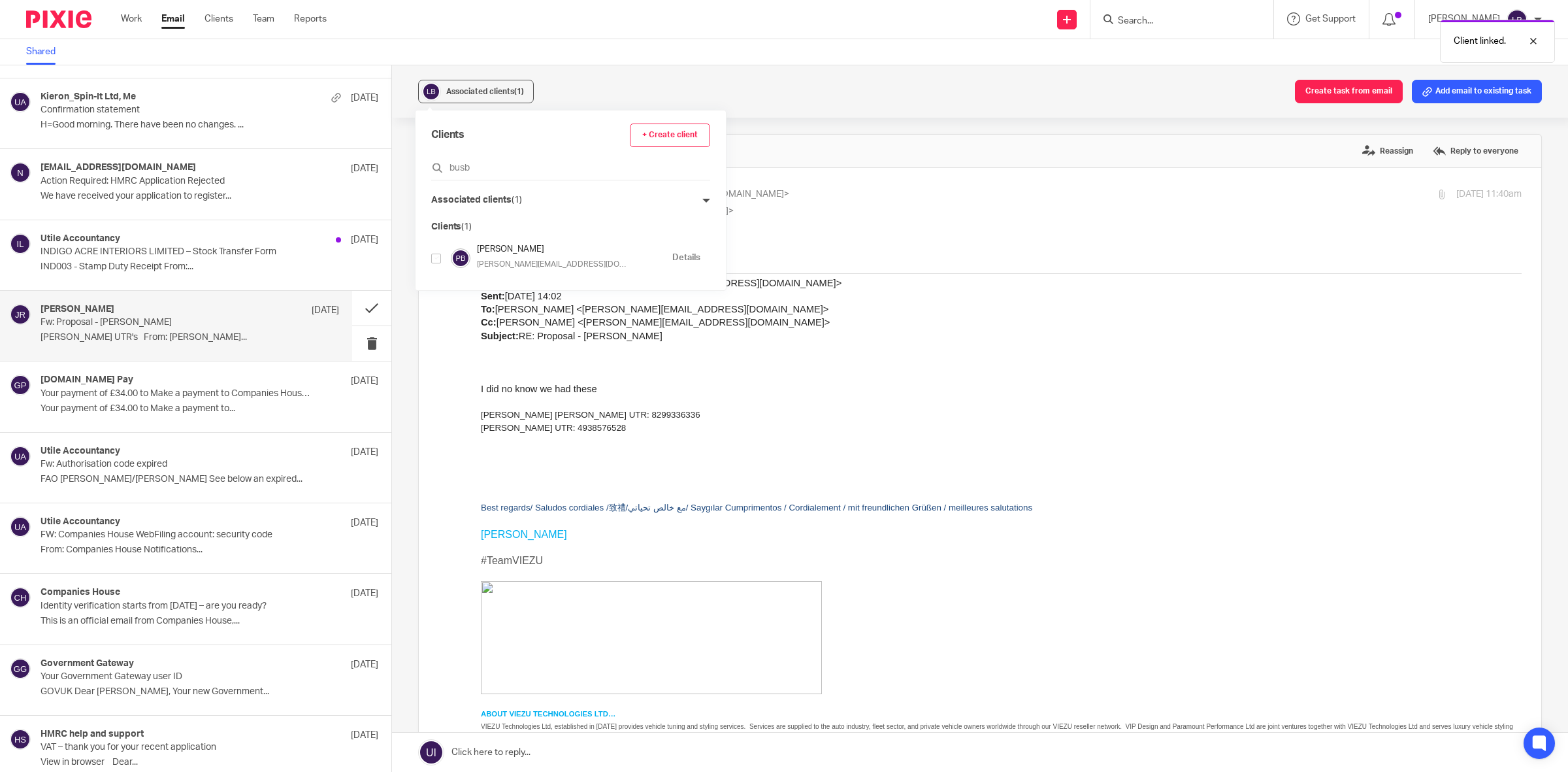
checkbox input "true"
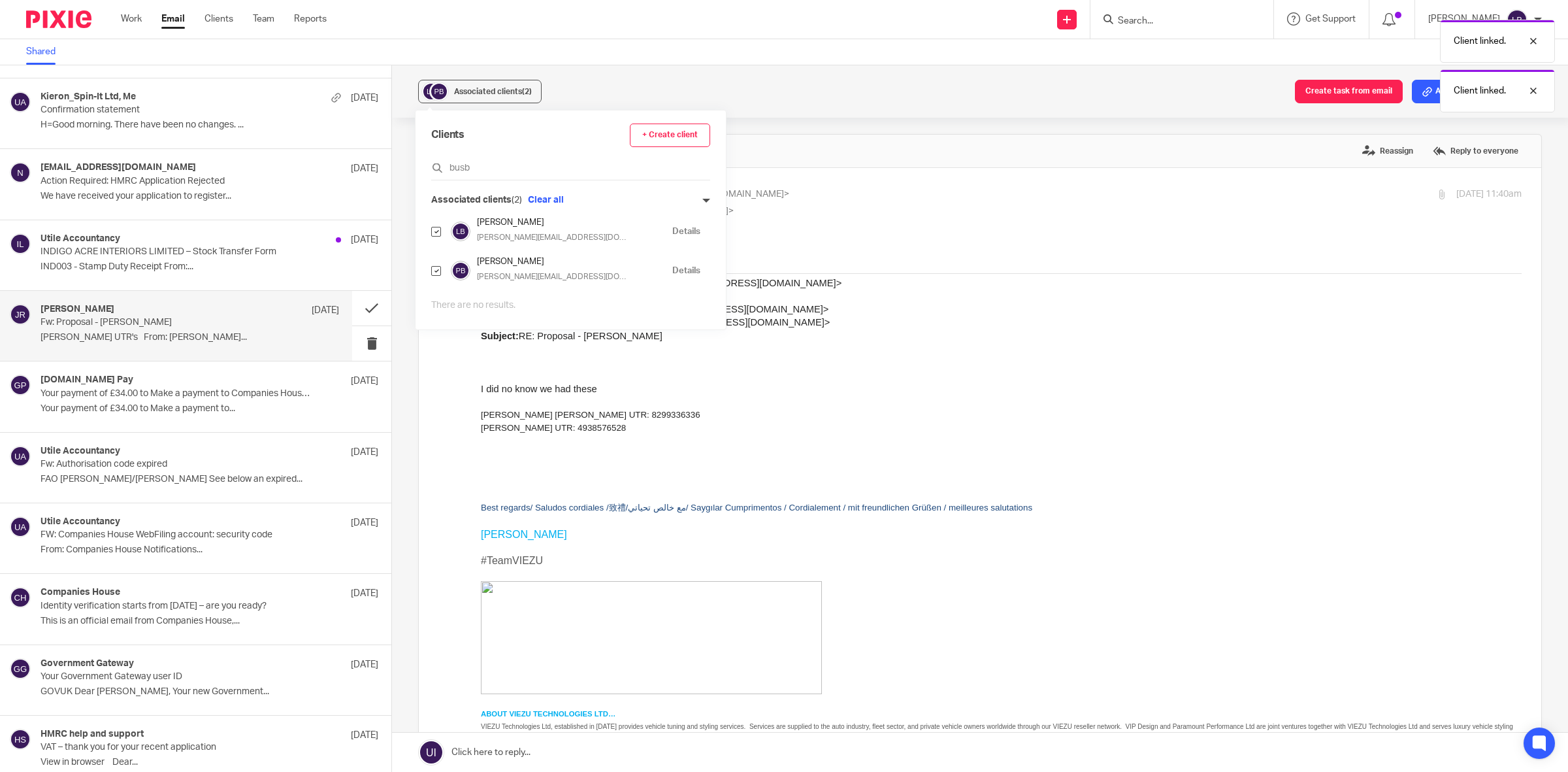
click at [915, 378] on p at bounding box center [1000, 375] width 1040 height 13
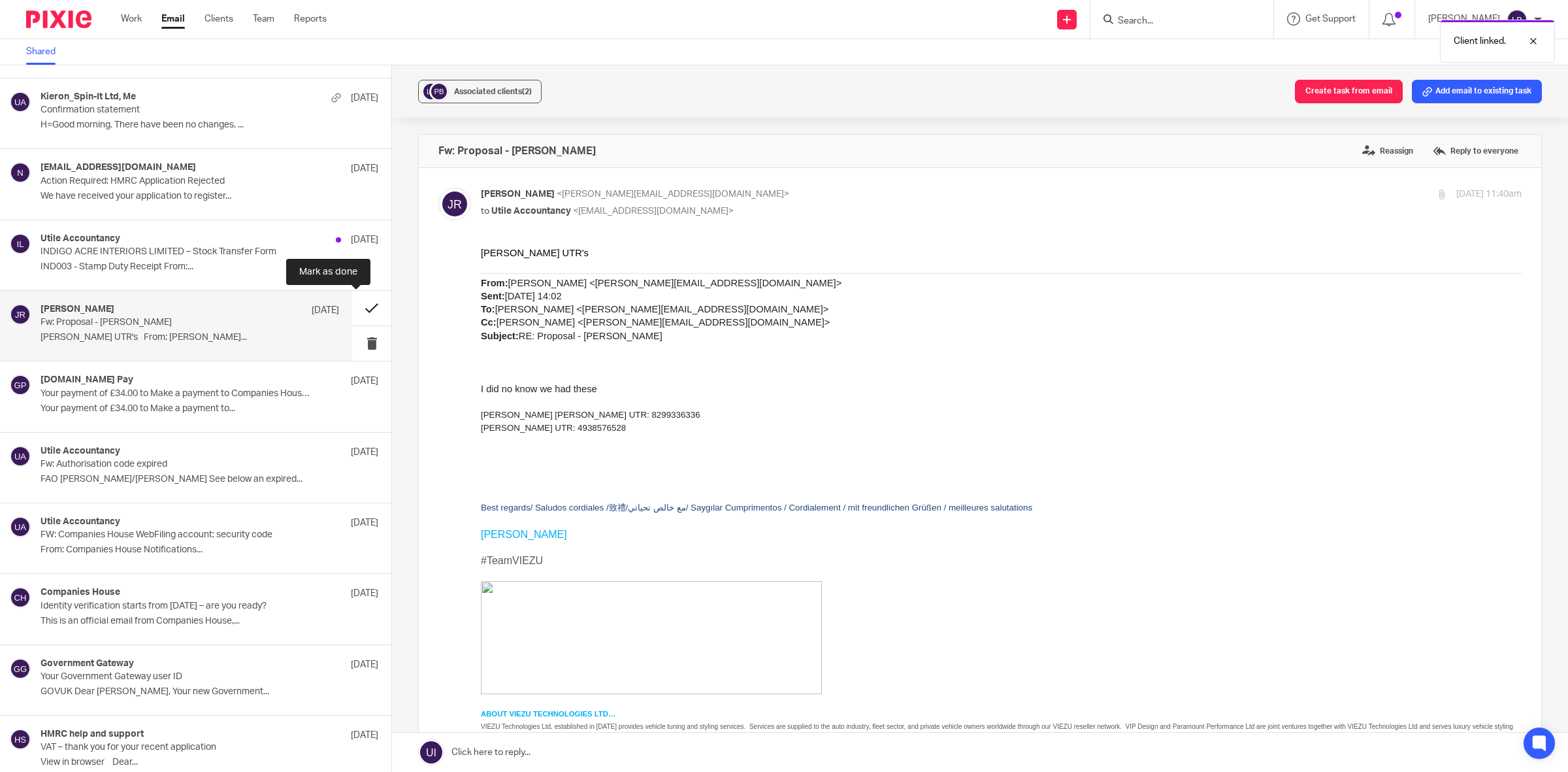
click at [355, 309] on button at bounding box center [371, 308] width 39 height 35
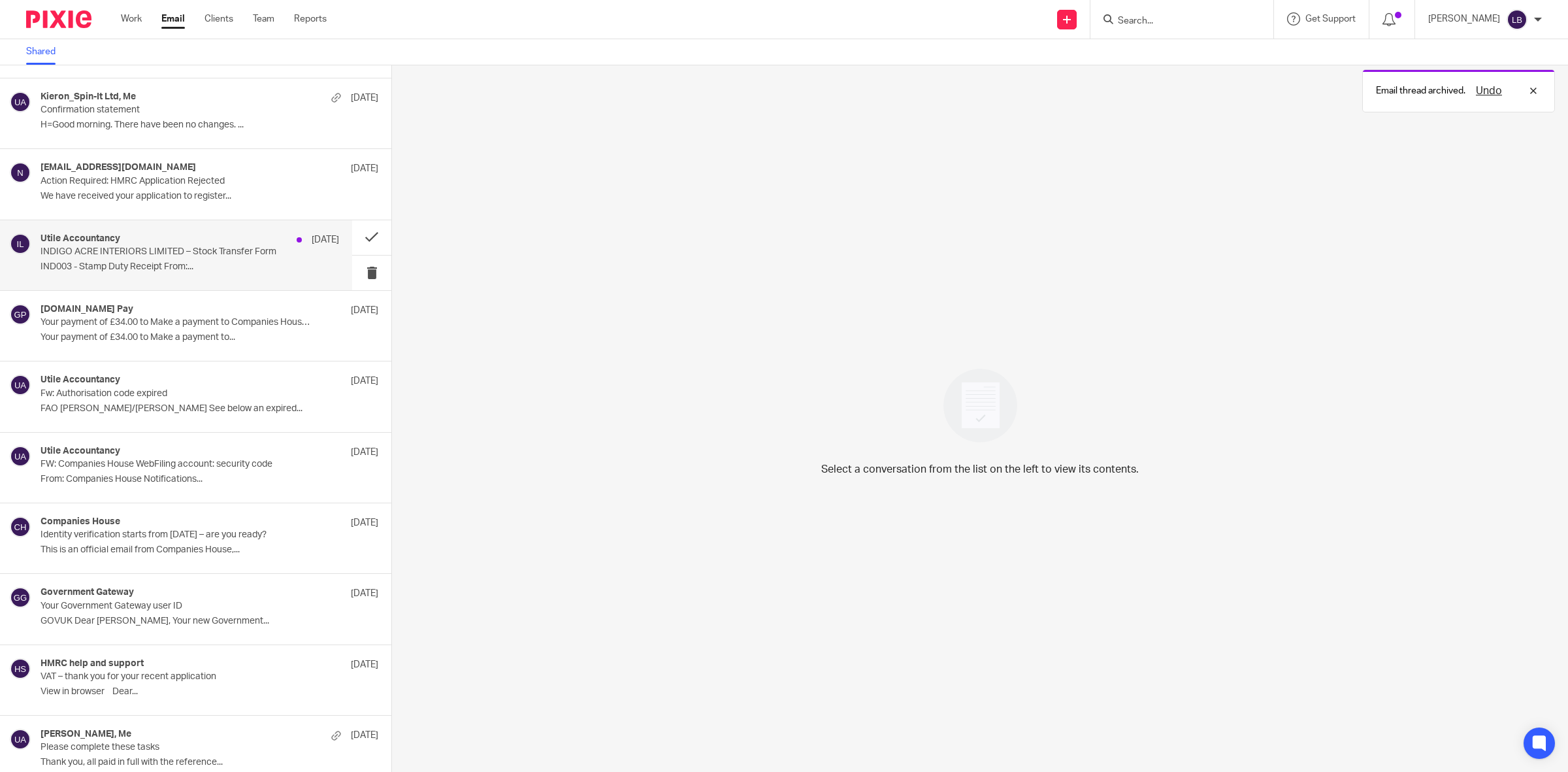
click at [196, 259] on div "Utile Accountancy 17 Sep INDIGO ACRE INTERIORS LIMITED – Stock Transfer Form IN…" at bounding box center [190, 255] width 299 height 44
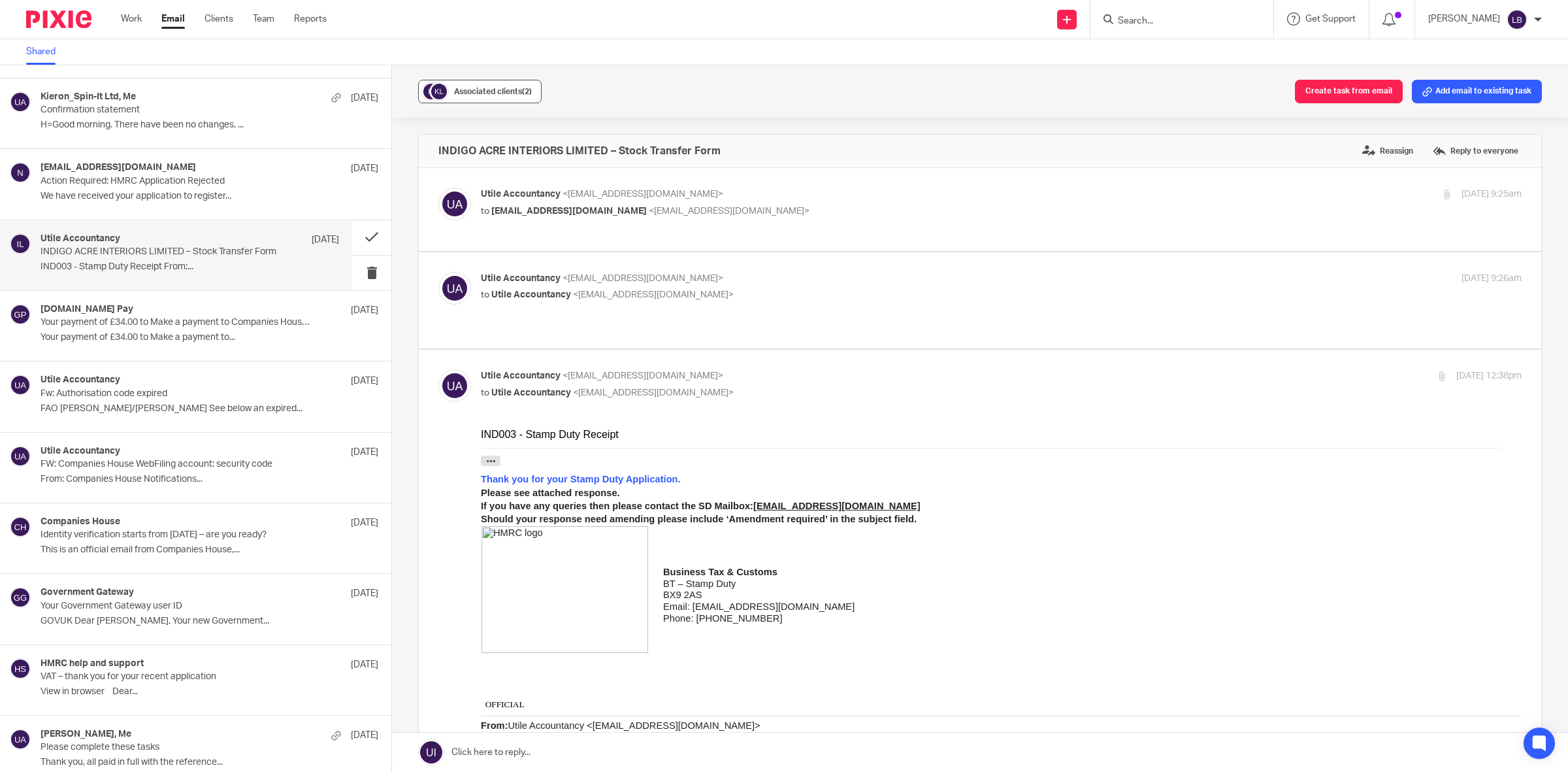
click at [510, 89] on span "Associated clients (2)" at bounding box center [493, 91] width 77 height 8
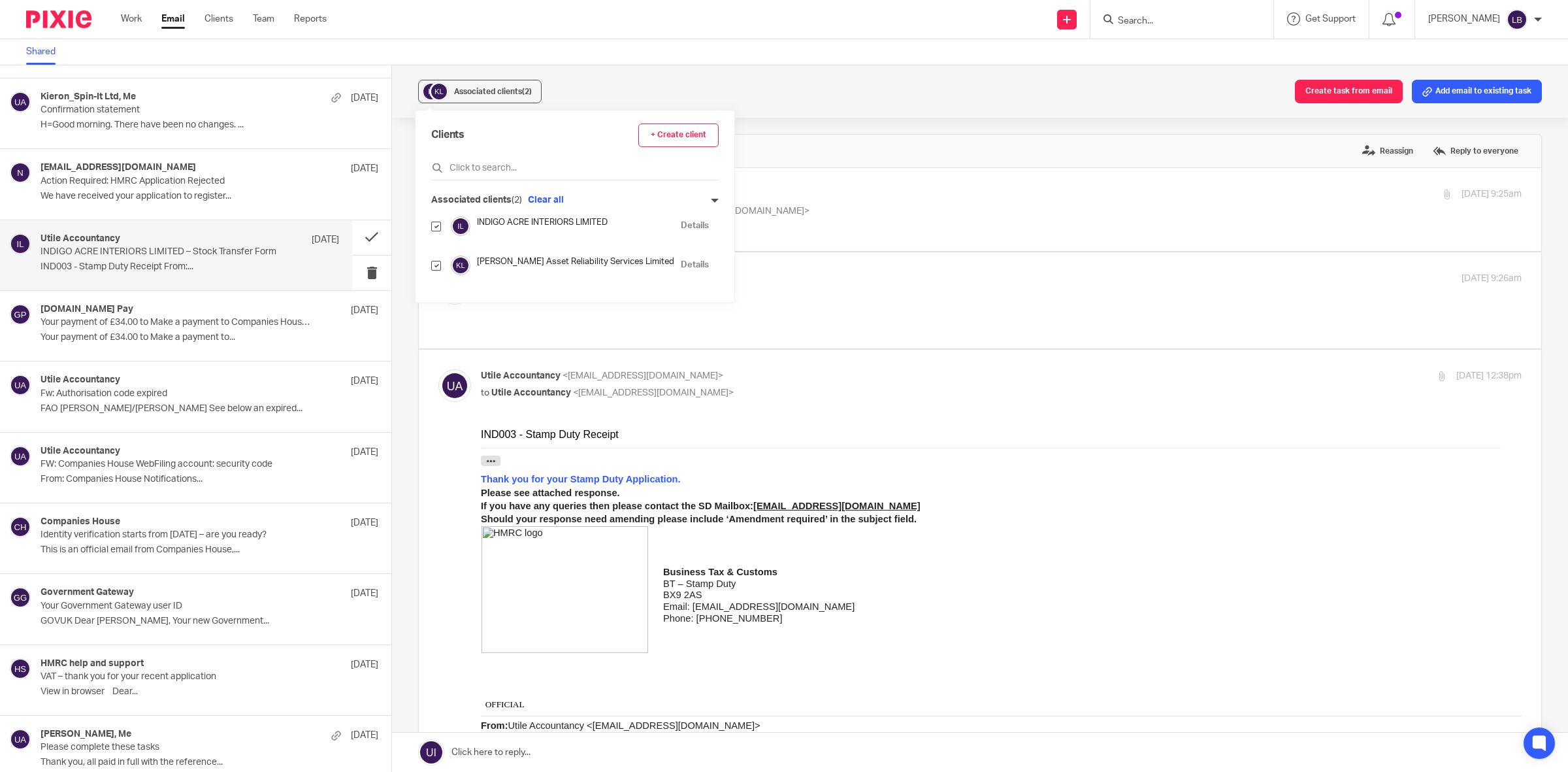
click at [438, 266] on input "checkbox" at bounding box center [436, 266] width 10 height 10
checkbox input "false"
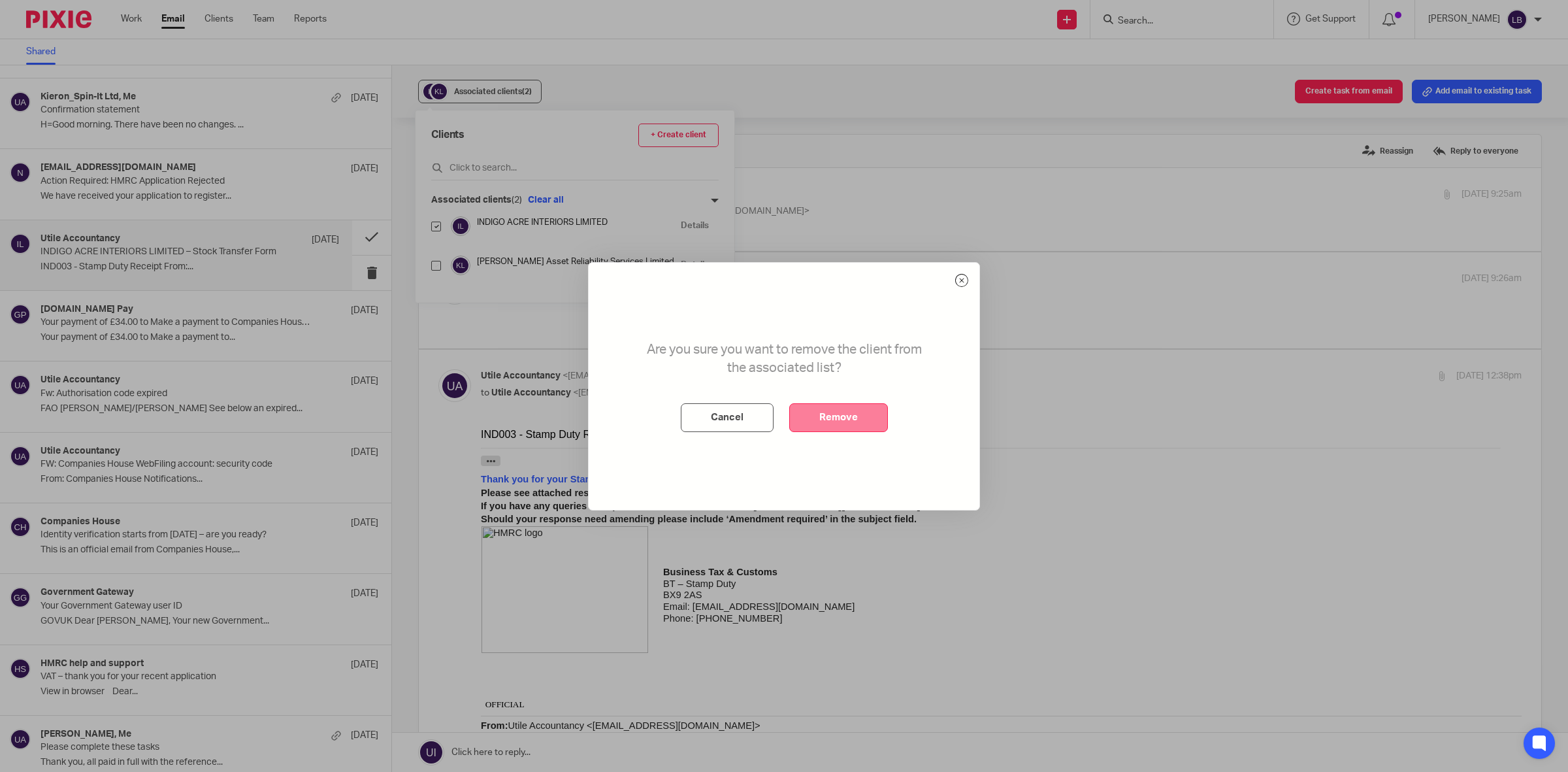
click at [825, 413] on button "Remove" at bounding box center [838, 418] width 99 height 29
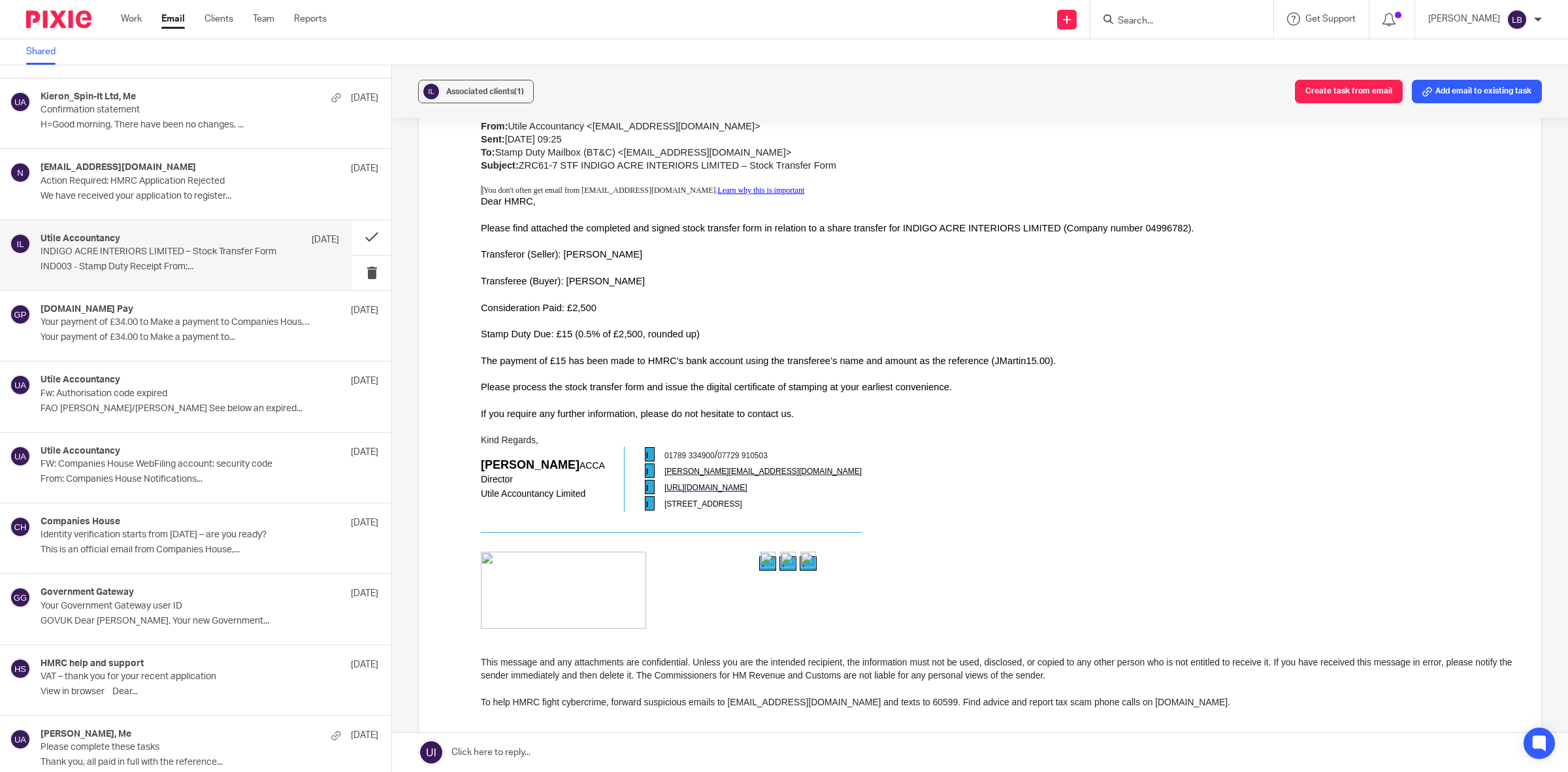
scroll to position [572, 0]
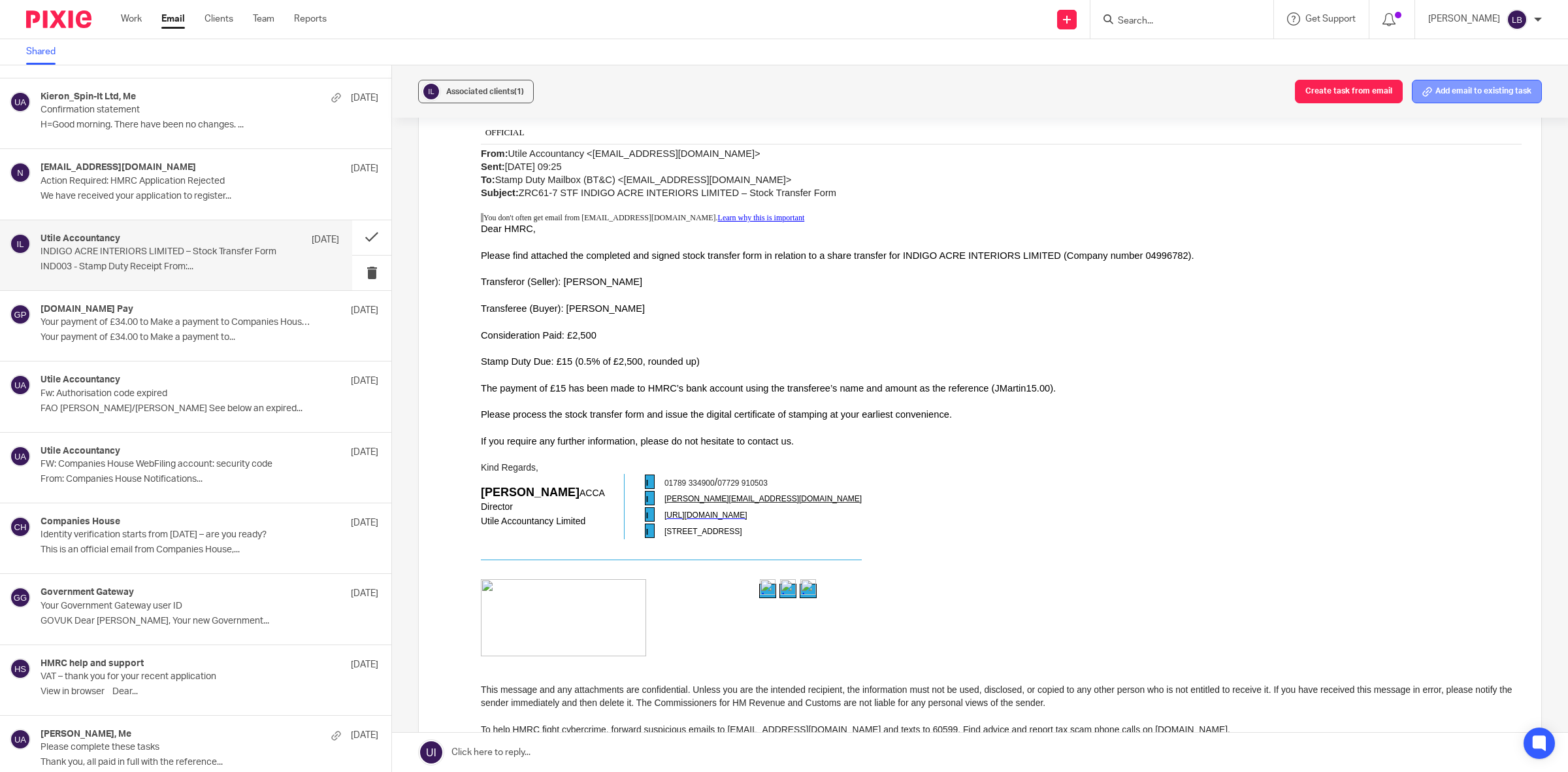
click at [1435, 91] on button "Add email to existing task" at bounding box center [1477, 91] width 130 height 24
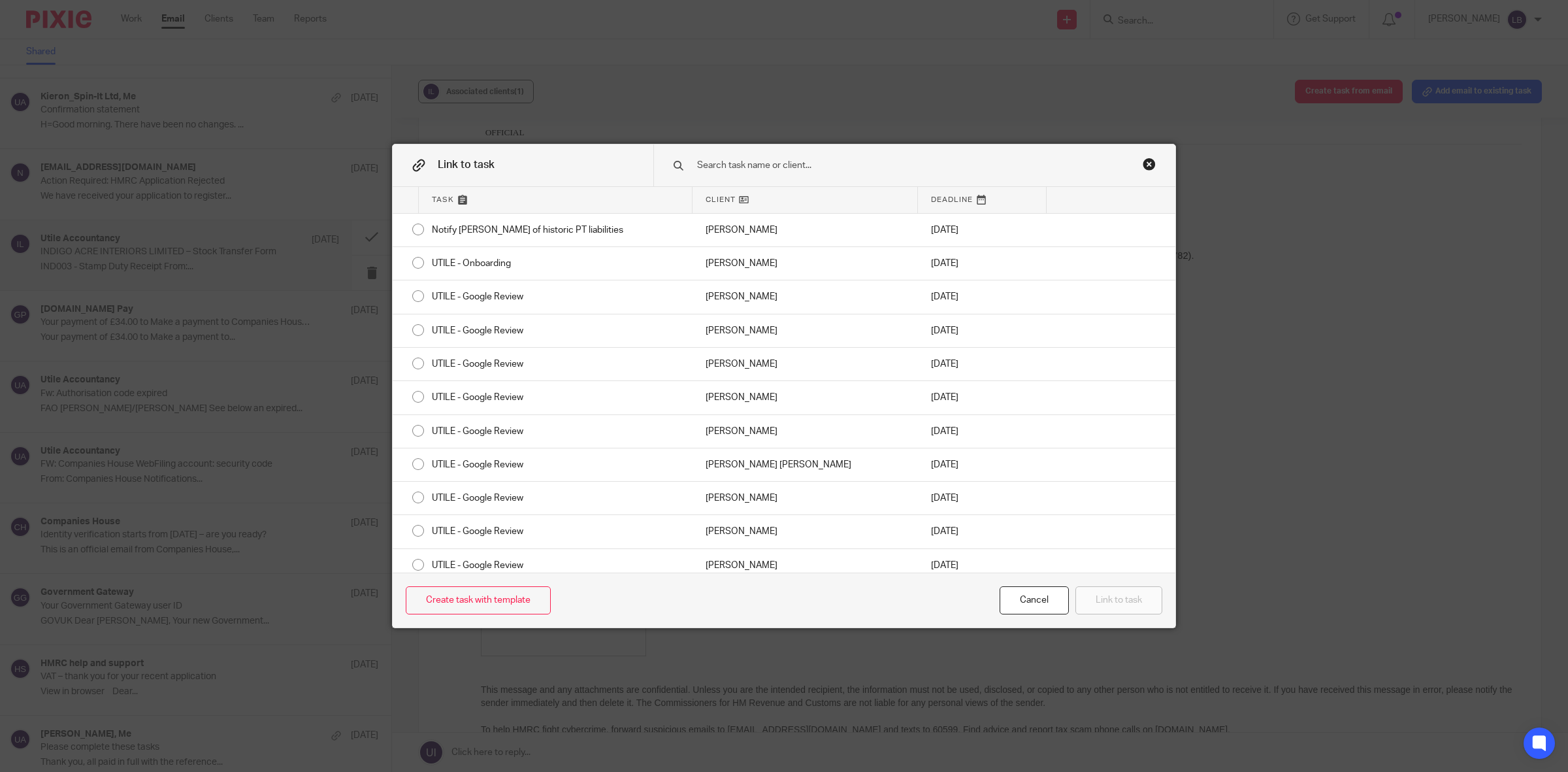
click at [771, 160] on input "text" at bounding box center [896, 165] width 402 height 15
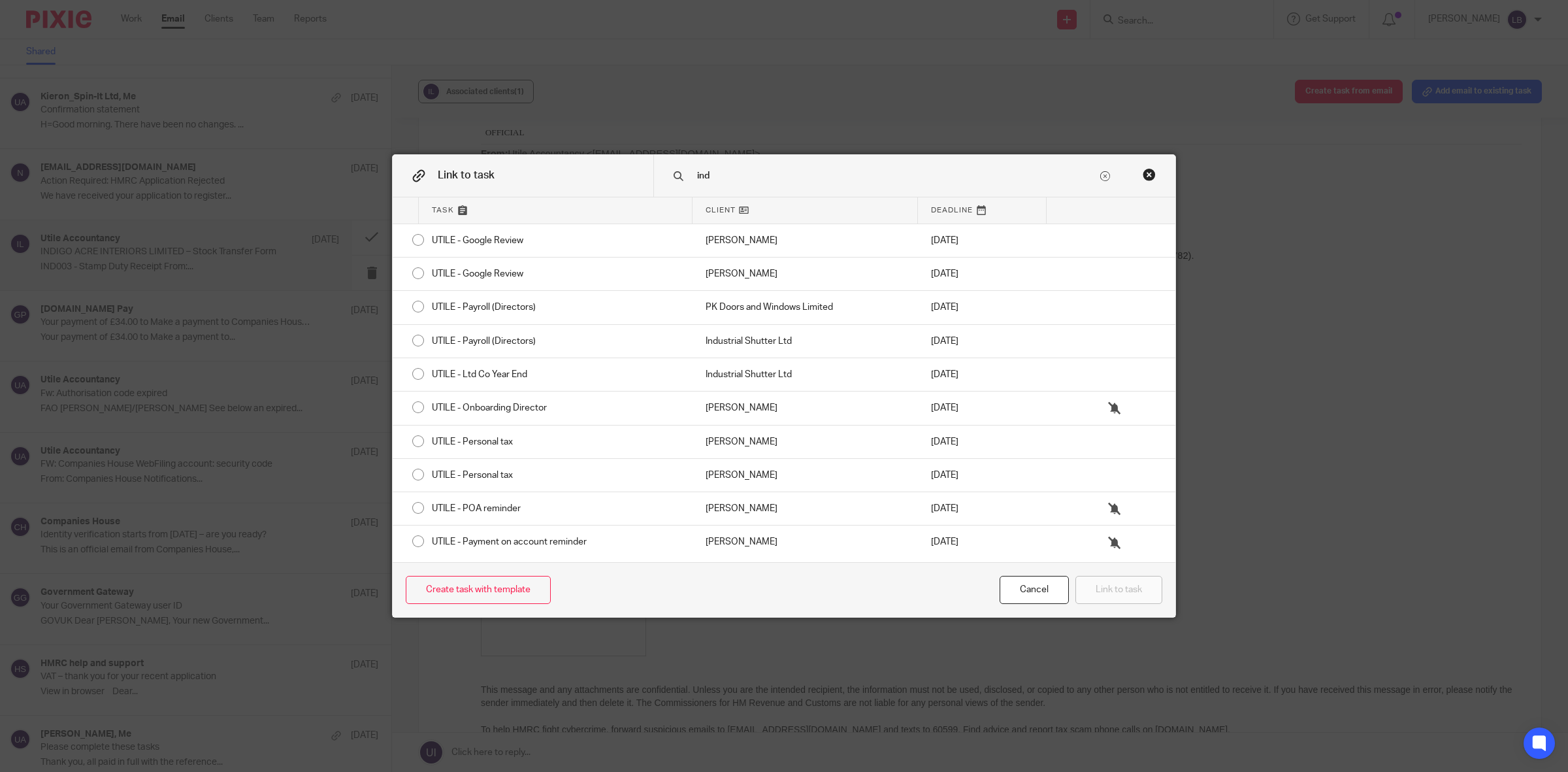
type input "ind"
click at [1144, 175] on div "Close this dialog window" at bounding box center [1149, 174] width 13 height 13
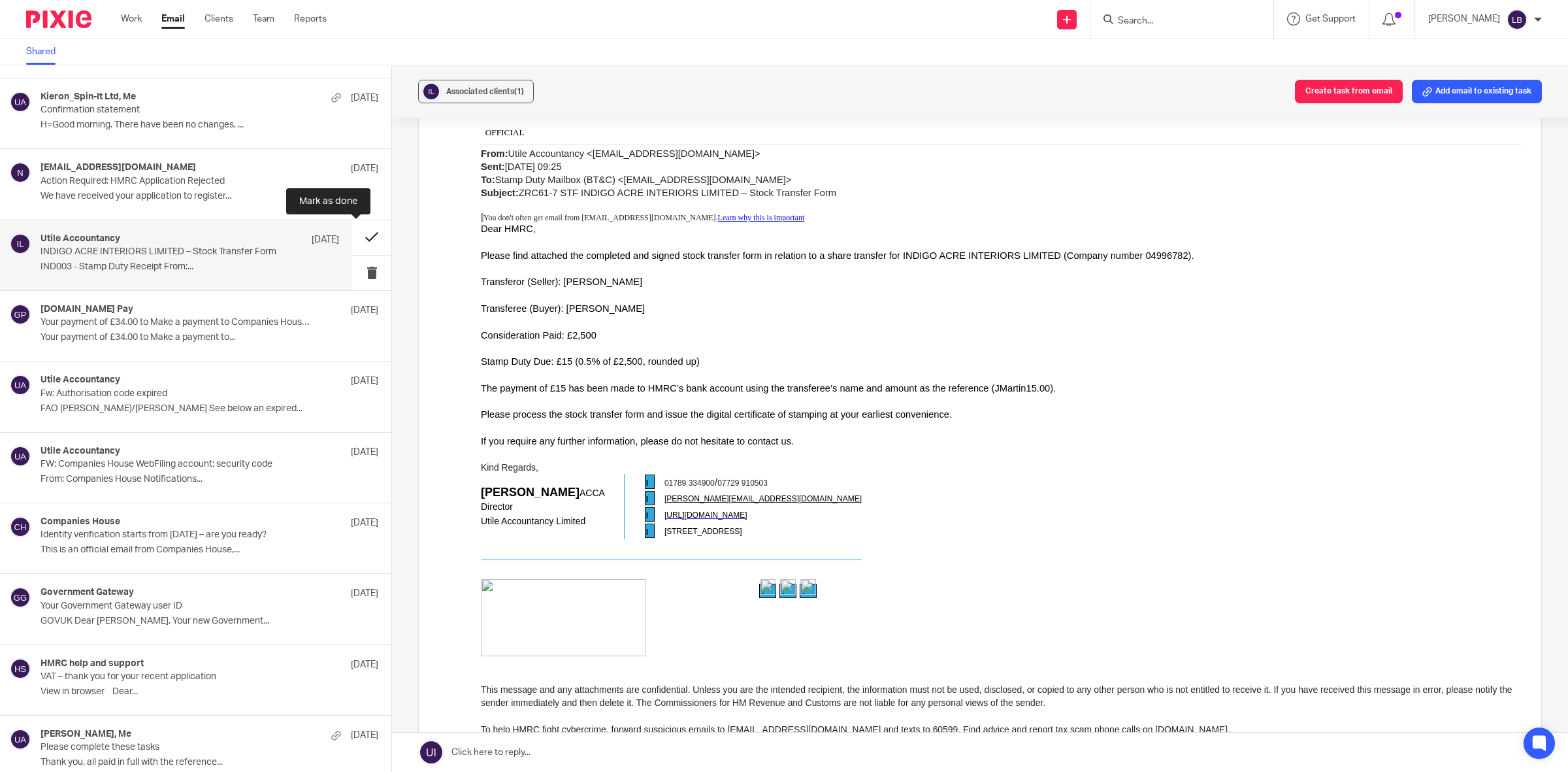
click at [360, 236] on button at bounding box center [371, 237] width 39 height 35
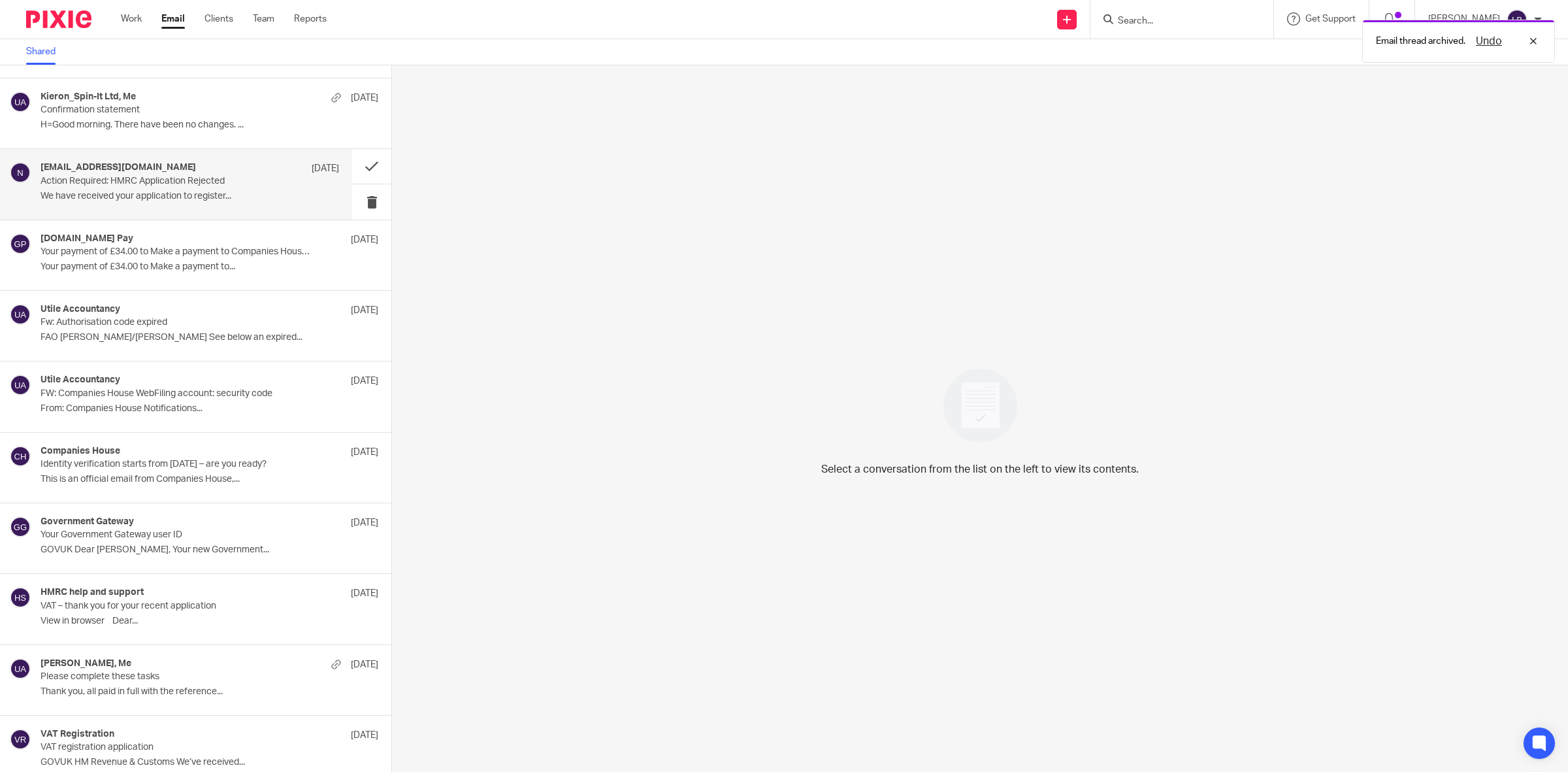
click at [226, 187] on p "Action Required: HMRC Application Rejected" at bounding box center [160, 181] width 239 height 11
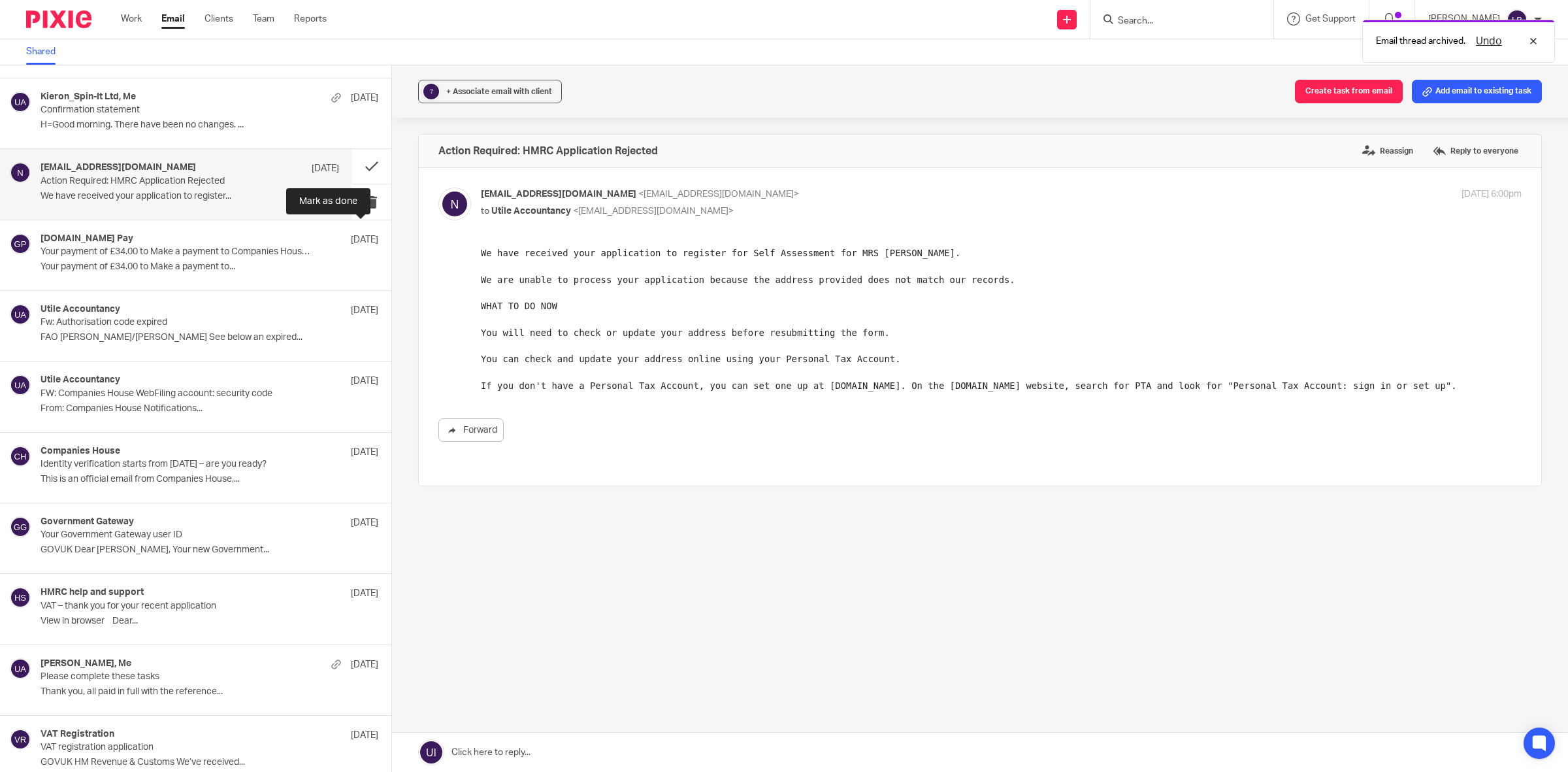
scroll to position [0, 0]
click at [525, 92] on span "+ Associate email with client" at bounding box center [498, 91] width 106 height 8
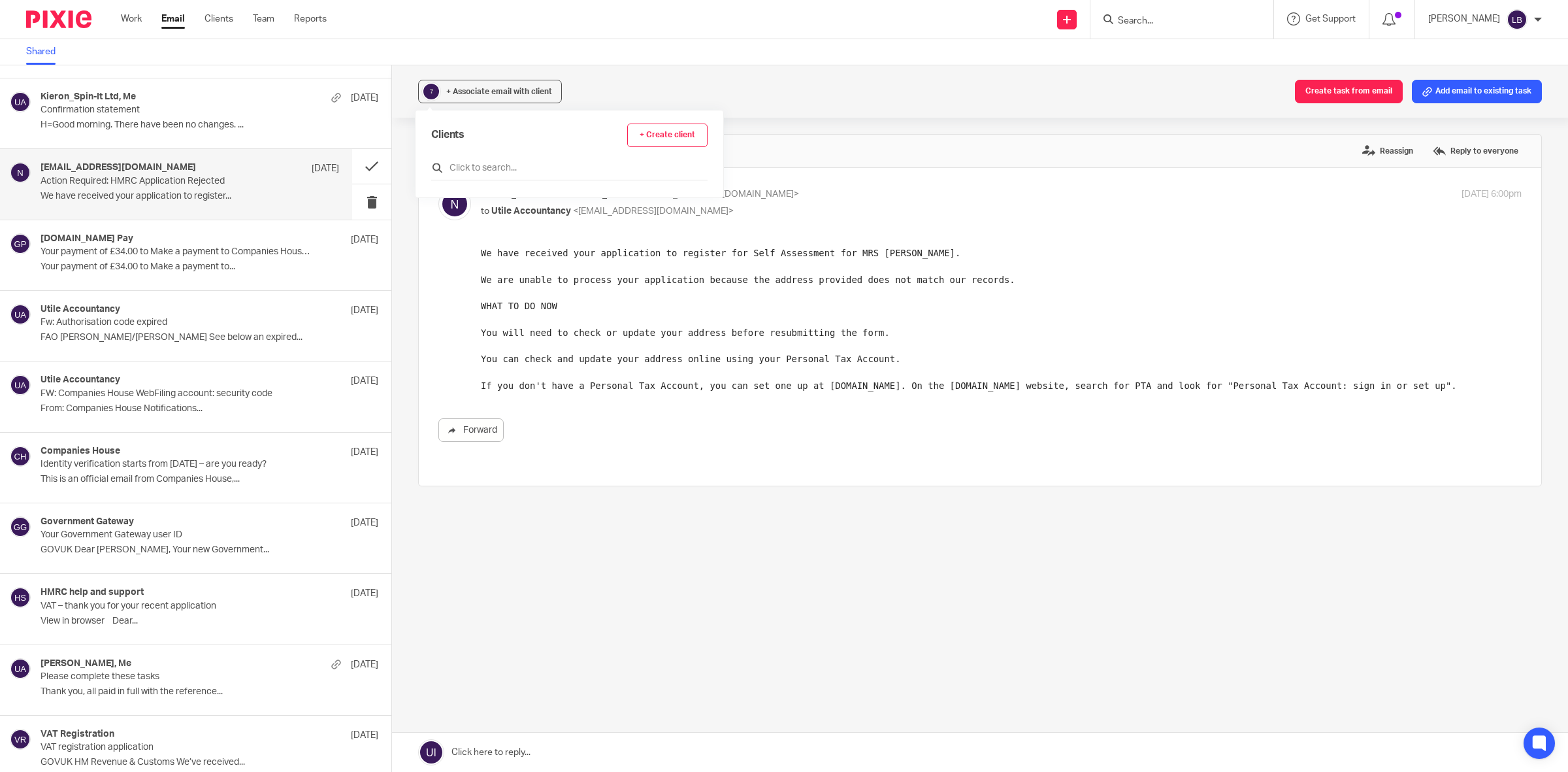
click at [501, 165] on input "text" at bounding box center [570, 167] width 277 height 13
type input "ash"
click at [436, 232] on input "checkbox" at bounding box center [436, 232] width 10 height 10
checkbox input "true"
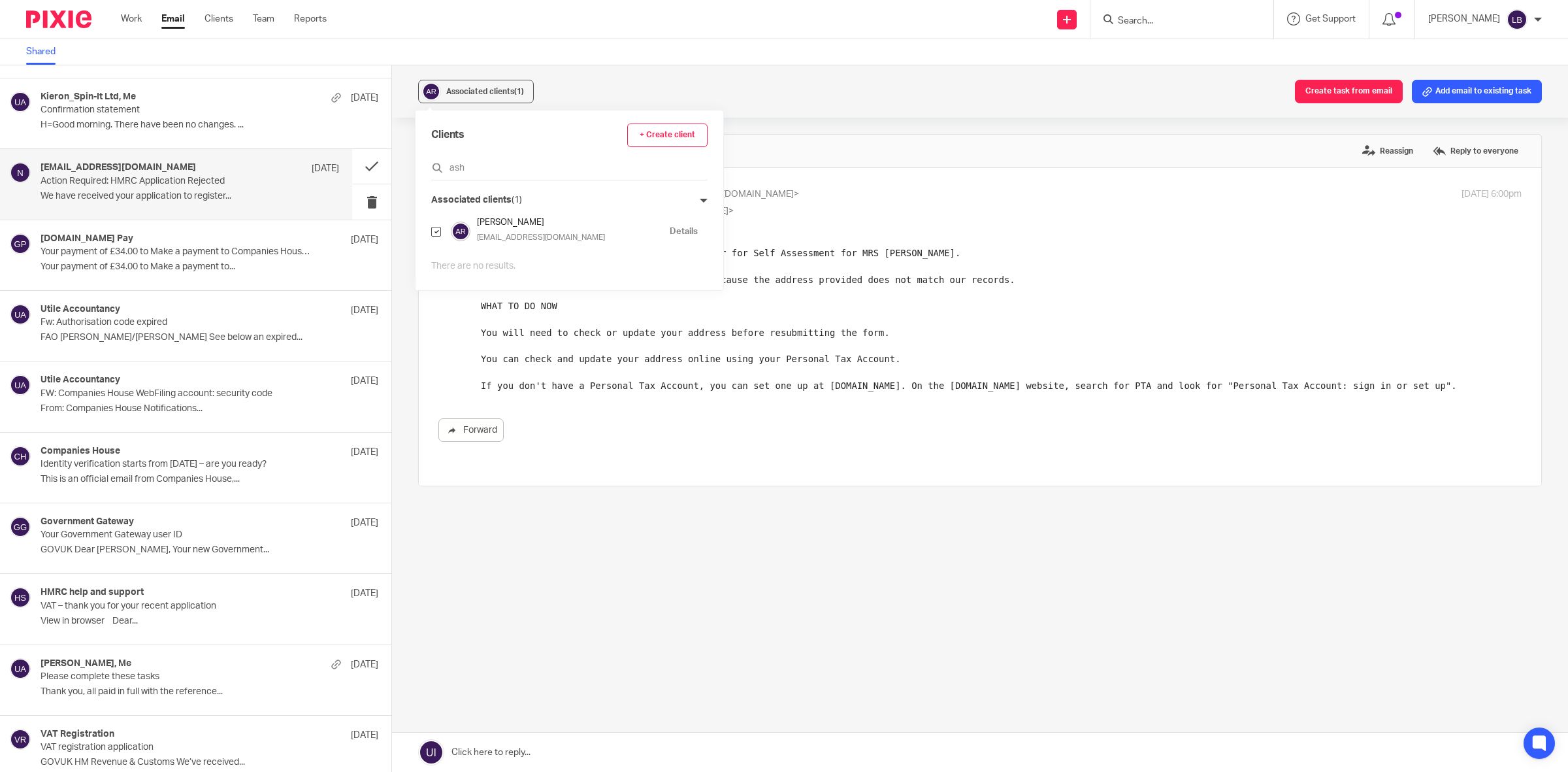
click at [969, 356] on pre "We have received your application to register for Self Assessment for MRS [PERS…" at bounding box center [1000, 319] width 1040 height 146
click at [722, 529] on div "Action Required: HMRC Application Rejected Reassign Reply to everyone noreply@n…" at bounding box center [980, 356] width 1123 height 444
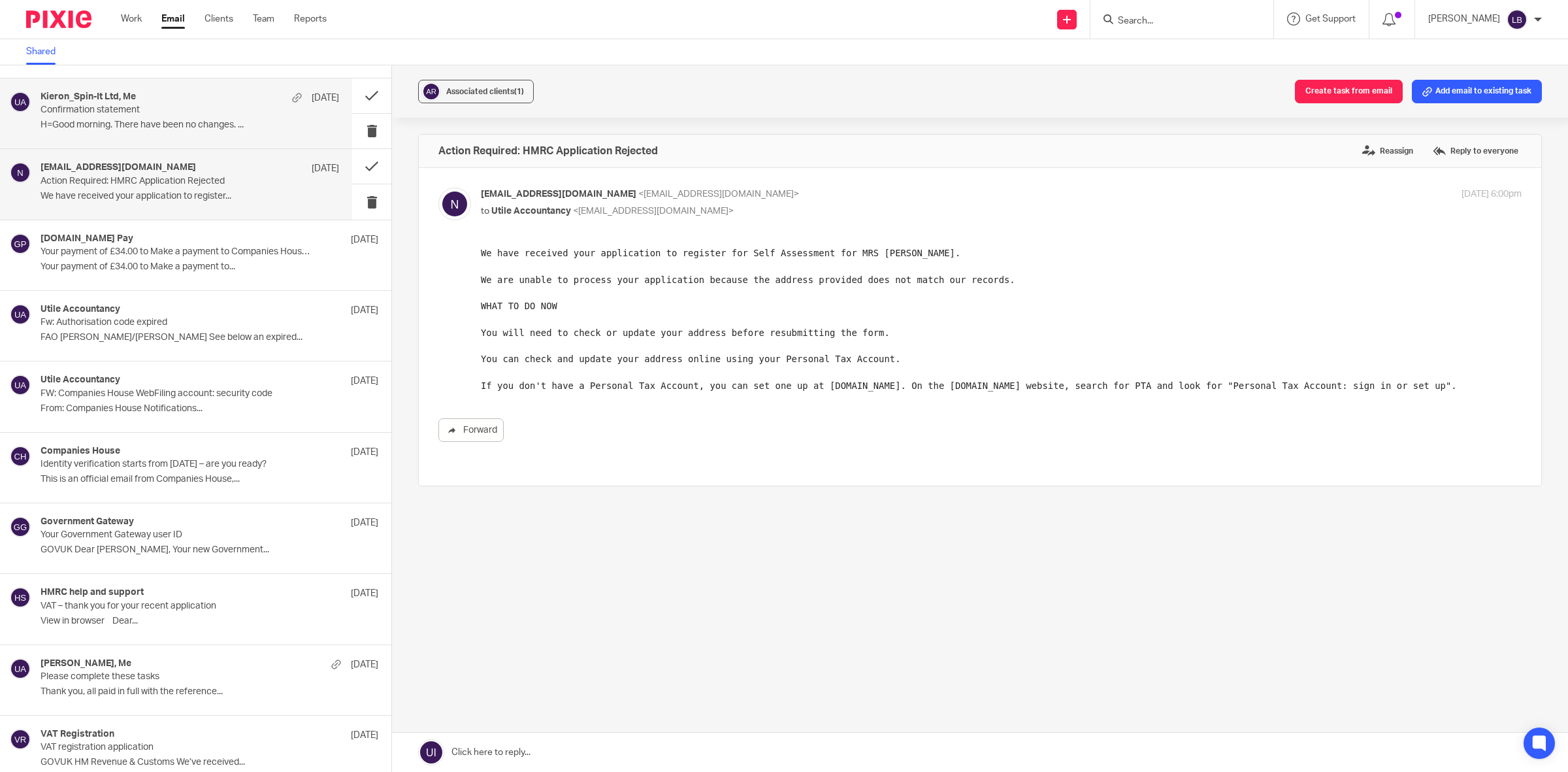
click at [184, 111] on p "Confirmation statement" at bounding box center [160, 110] width 239 height 11
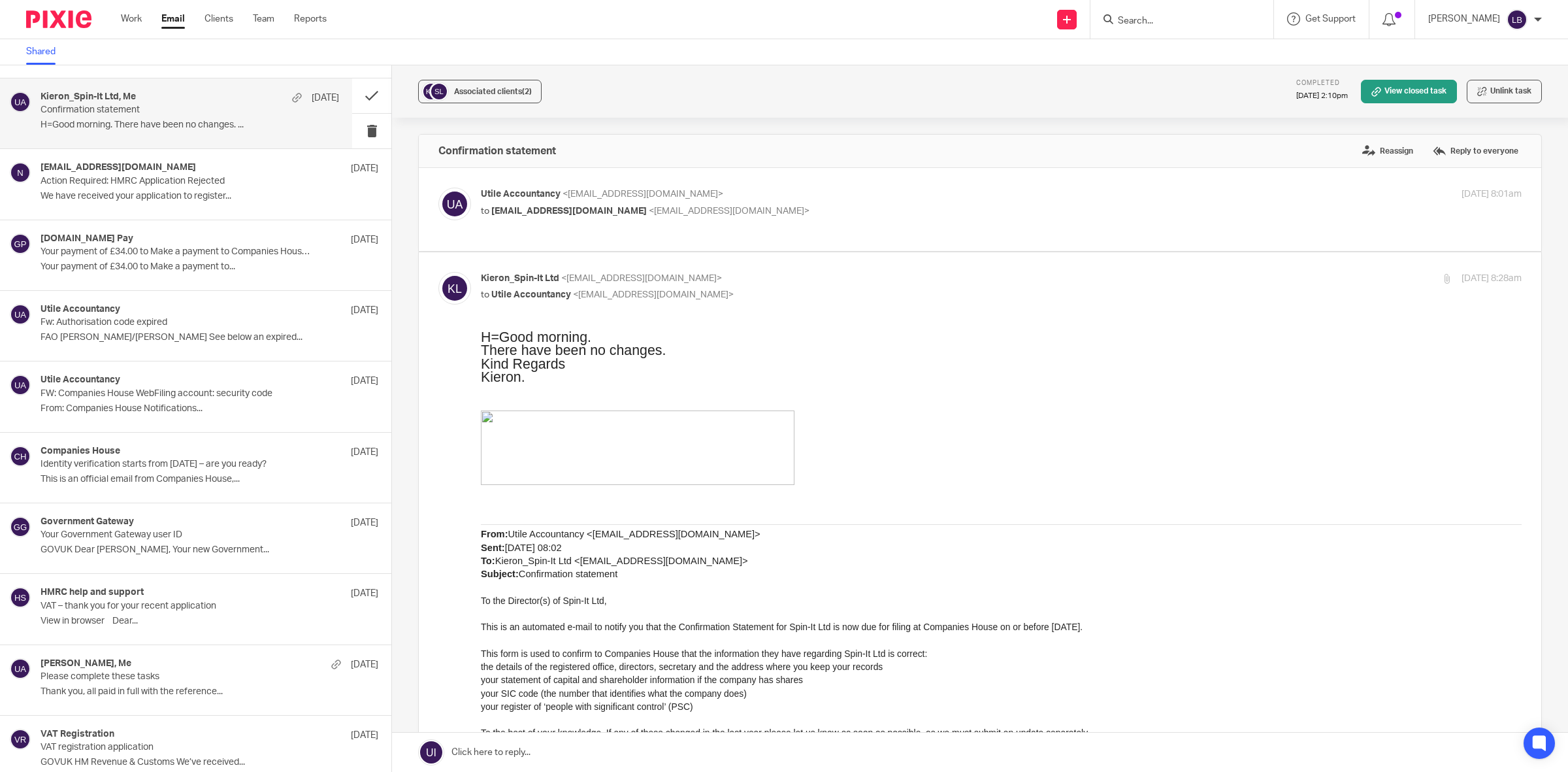
click at [203, 109] on p "Confirmation statement" at bounding box center [160, 110] width 239 height 11
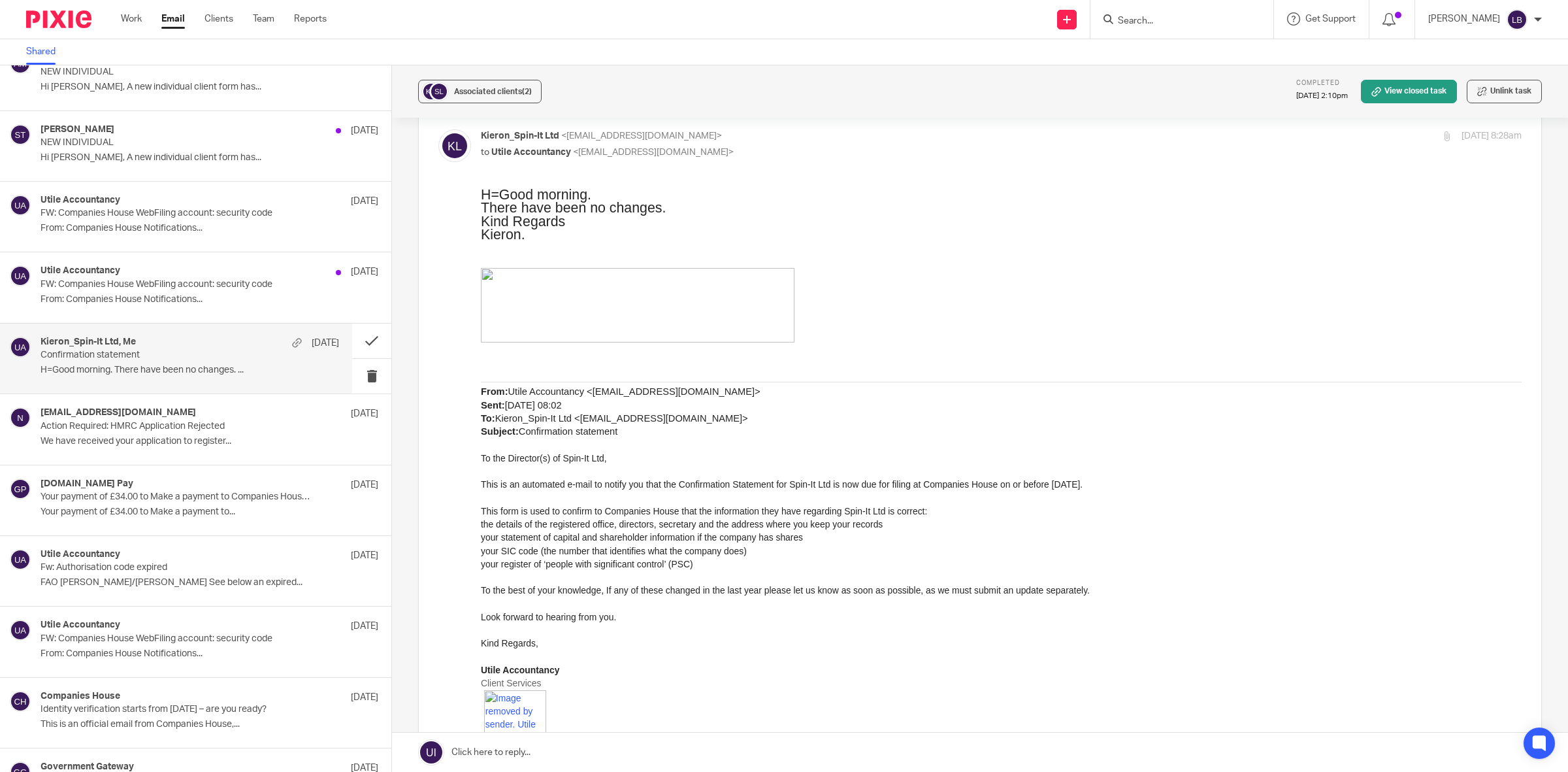
scroll to position [245, 0]
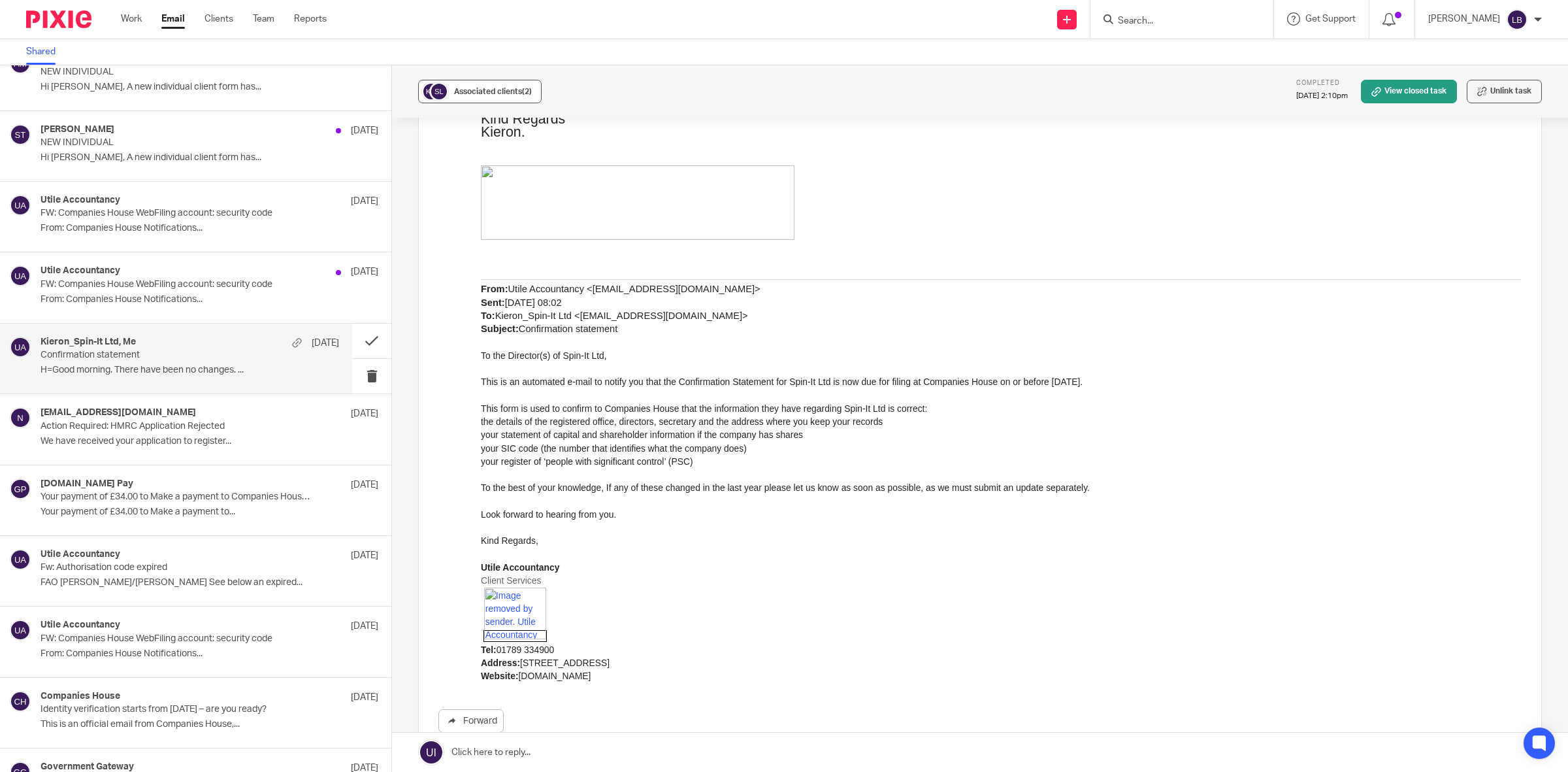
click at [495, 91] on span "Associated clients (2)" at bounding box center [493, 91] width 77 height 8
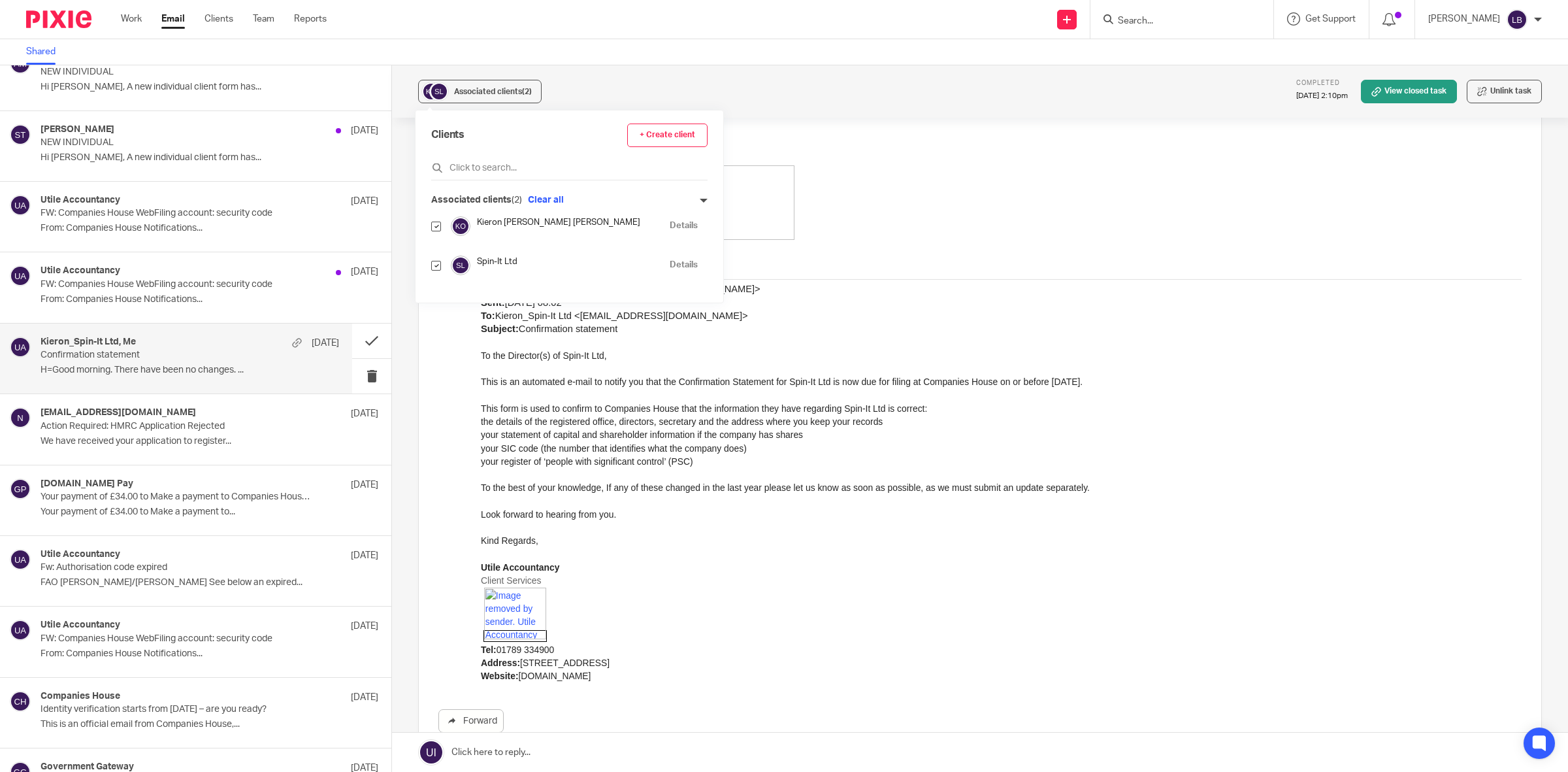
click at [438, 228] on input "checkbox" at bounding box center [436, 226] width 10 height 10
checkbox input "false"
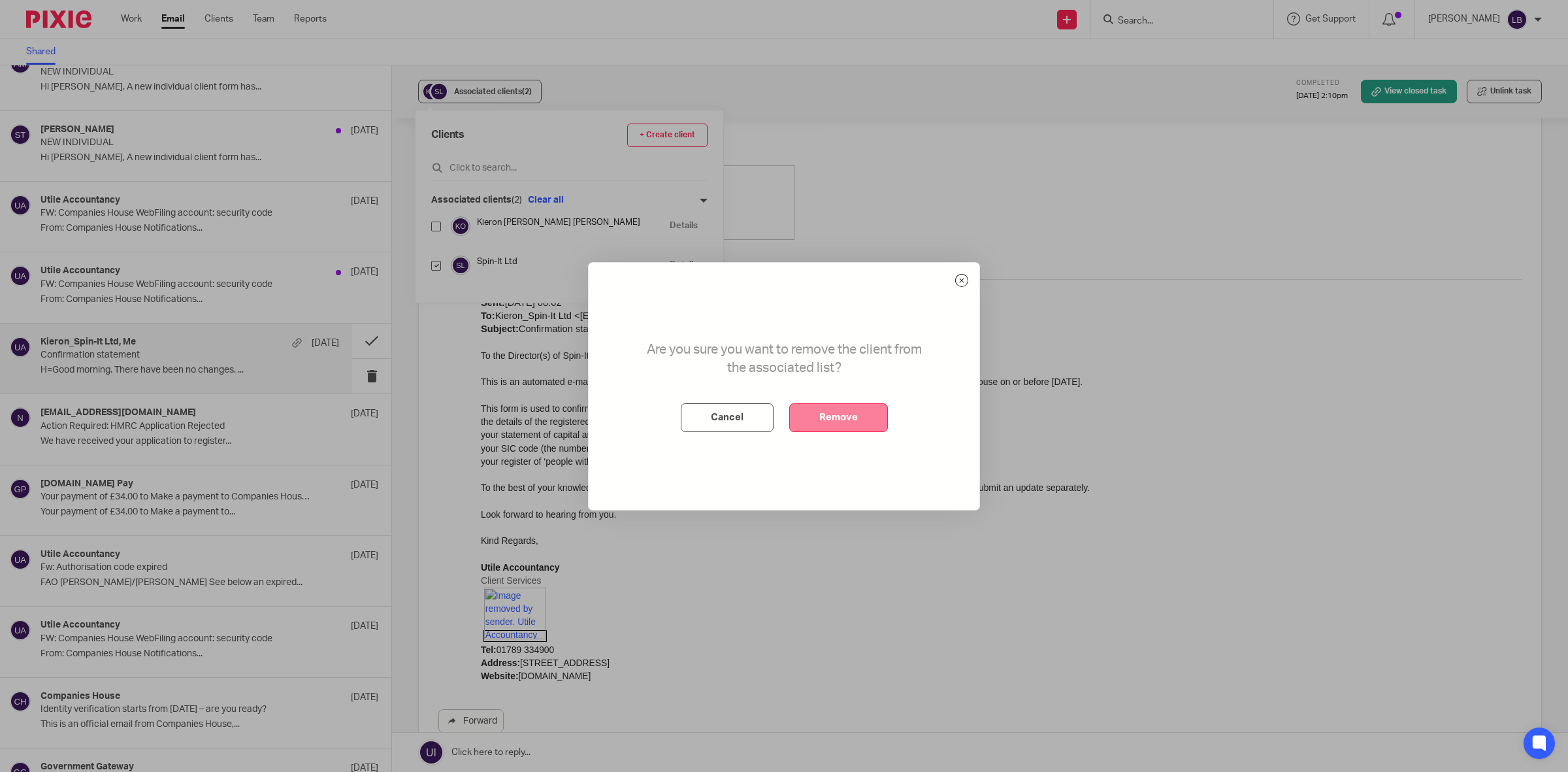
click at [824, 410] on button "Remove" at bounding box center [838, 418] width 99 height 29
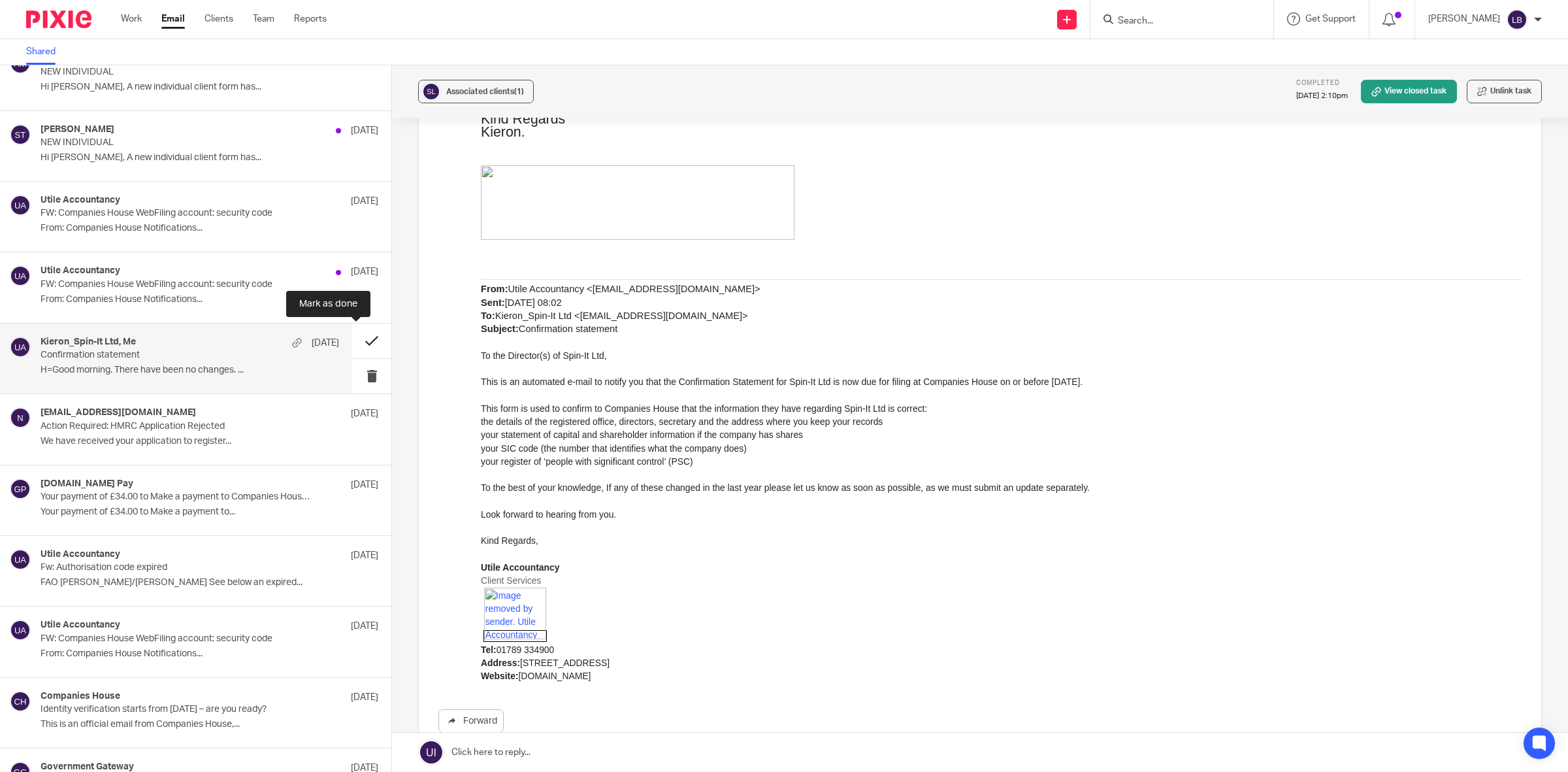
click at [352, 341] on button at bounding box center [371, 341] width 39 height 35
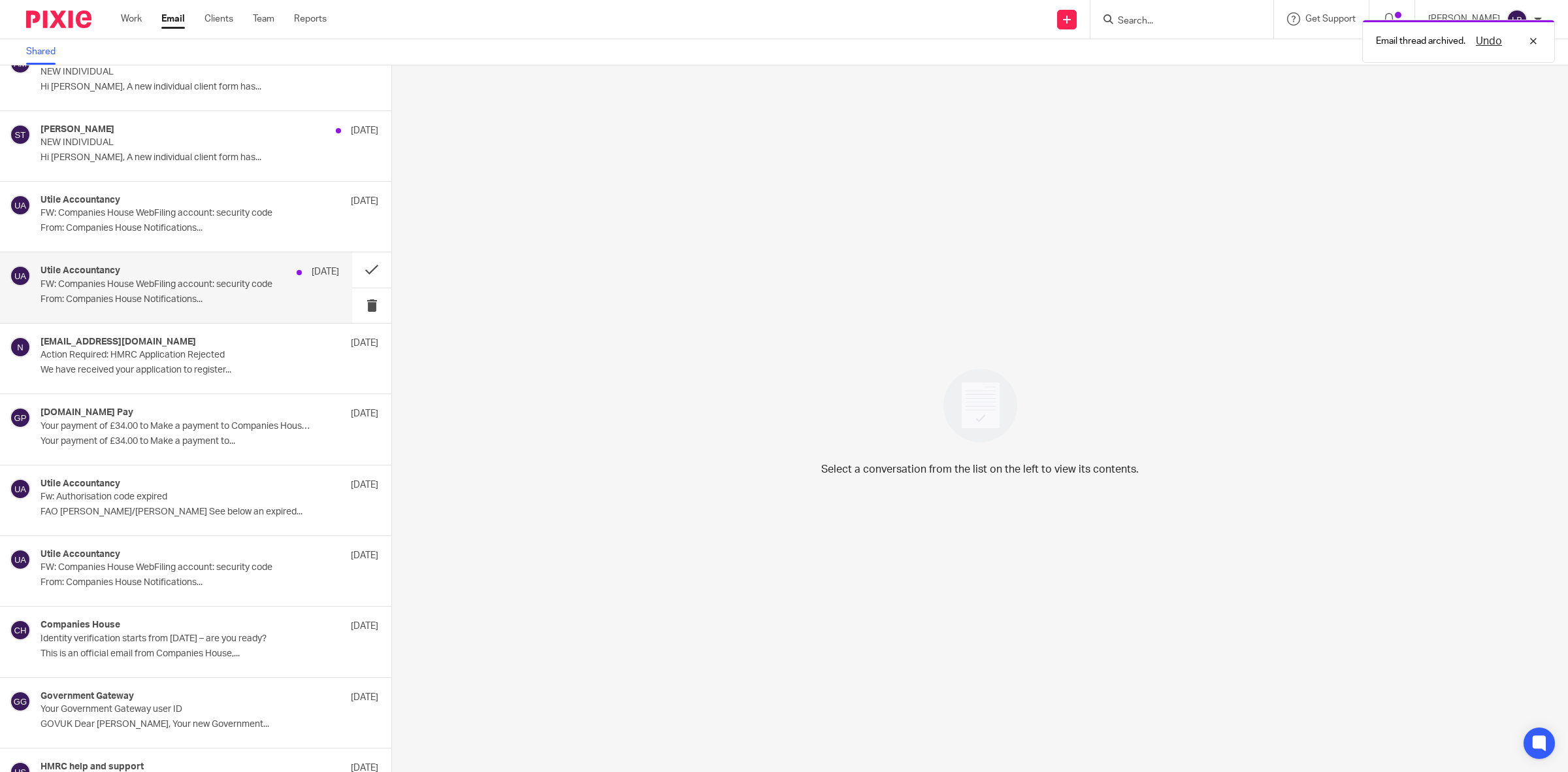
drag, startPoint x: 180, startPoint y: 281, endPoint x: 214, endPoint y: 299, distance: 38.5
click at [184, 285] on p "FW: Companies House WebFiling account: security code" at bounding box center [160, 284] width 239 height 11
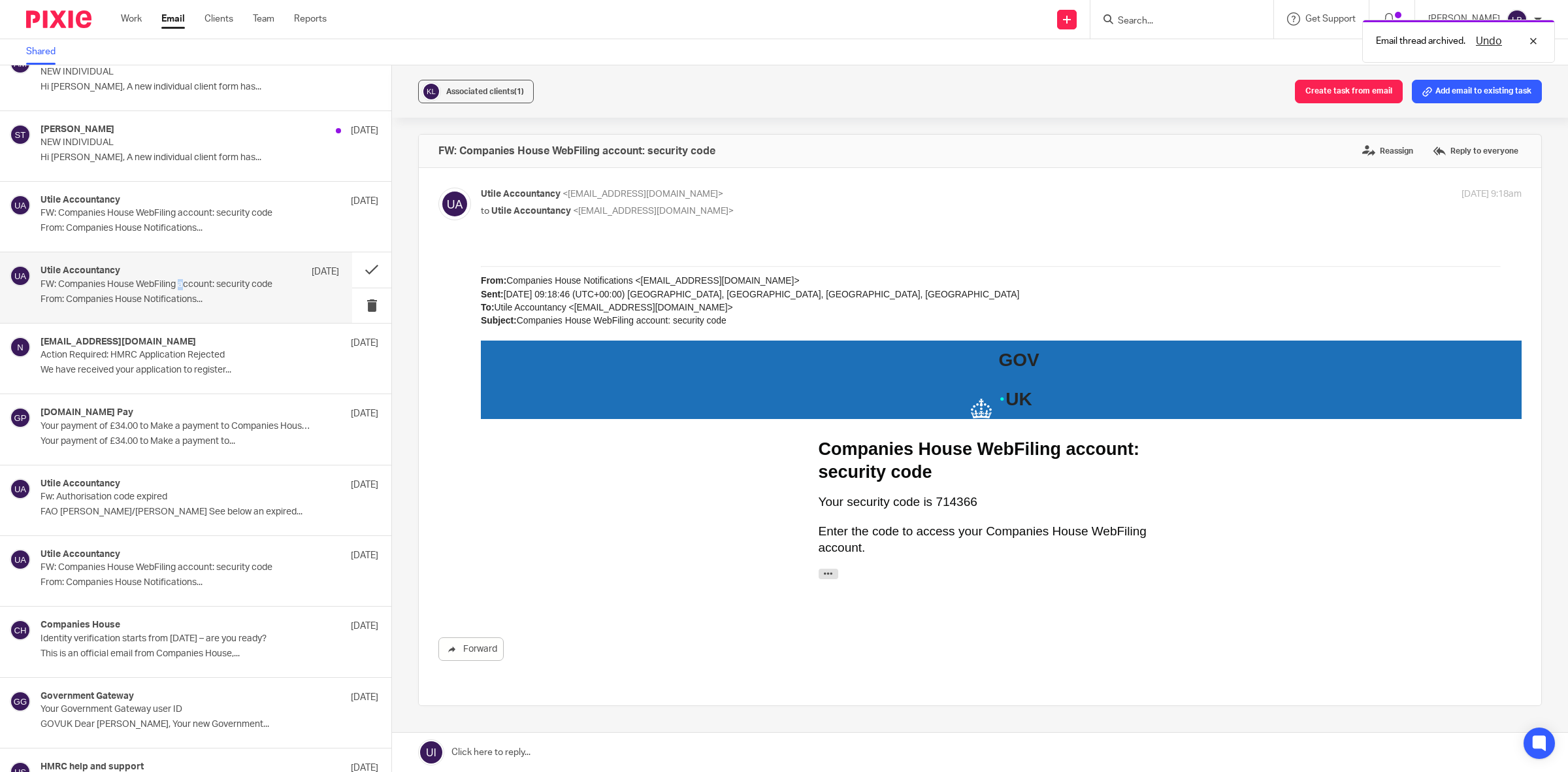
scroll to position [0, 0]
click at [357, 302] on button at bounding box center [371, 306] width 39 height 35
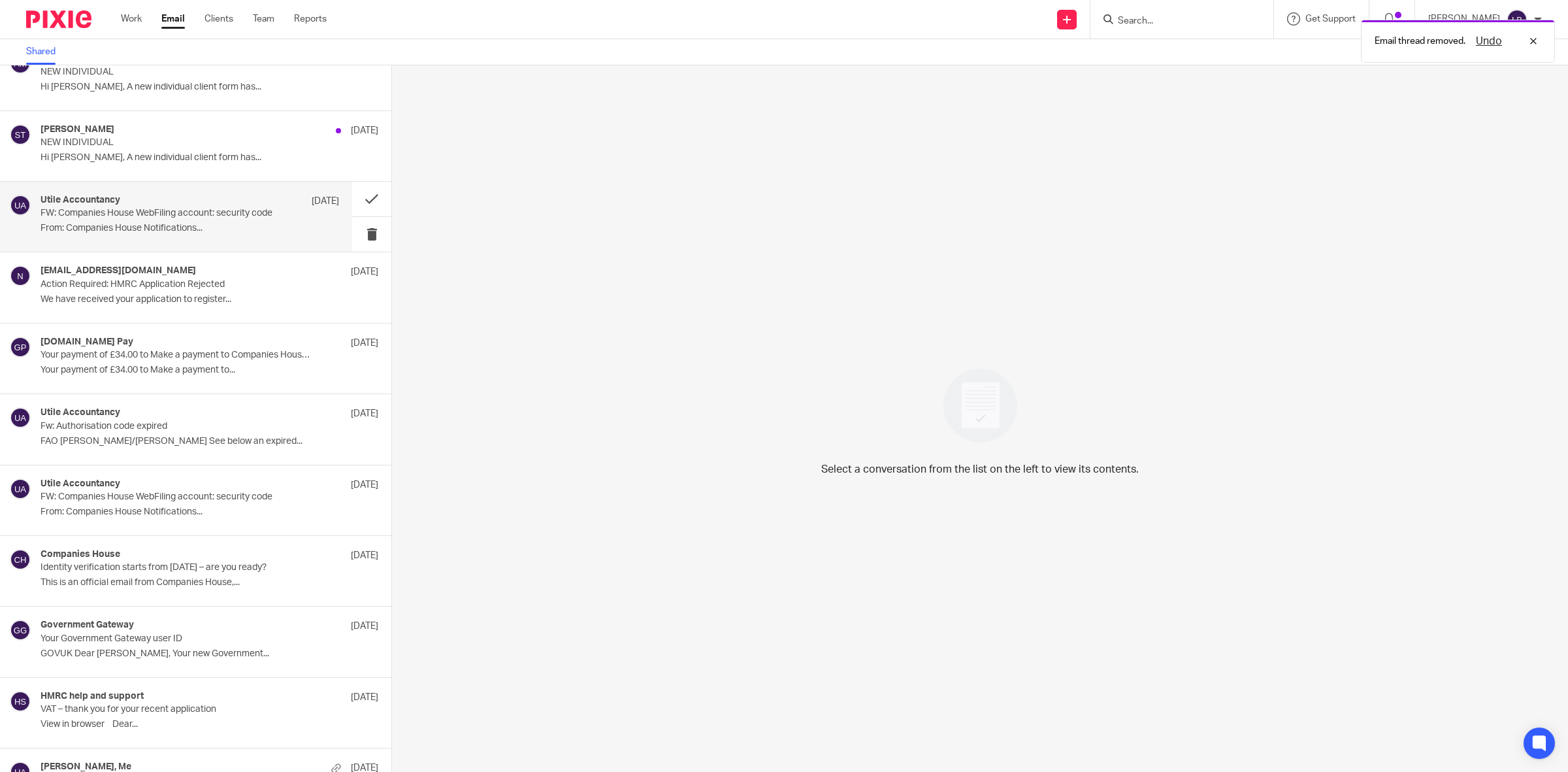
click at [216, 209] on p "FW: Companies House WebFiling account: security code" at bounding box center [160, 213] width 239 height 11
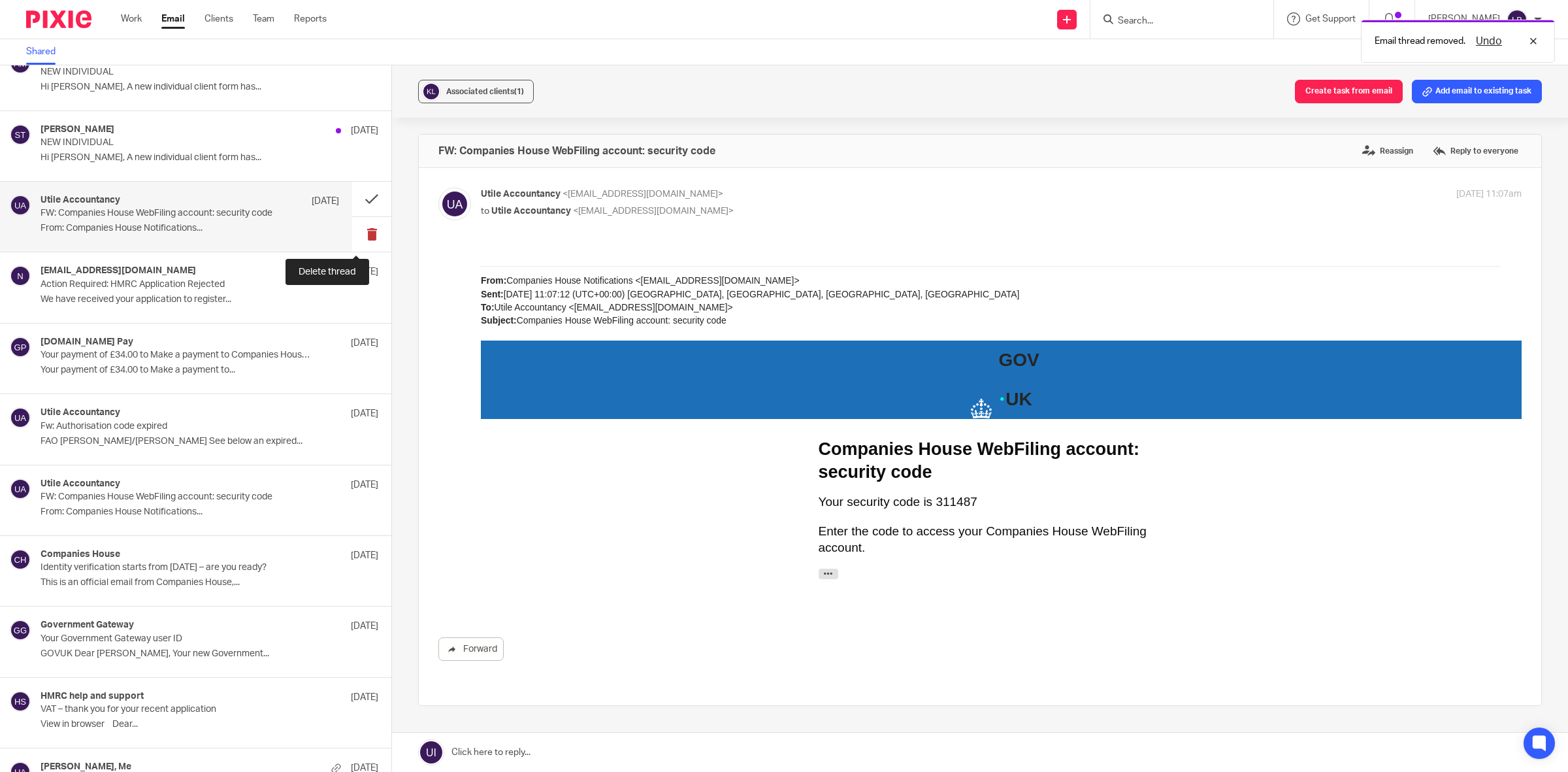
click at [361, 232] on button at bounding box center [371, 235] width 39 height 35
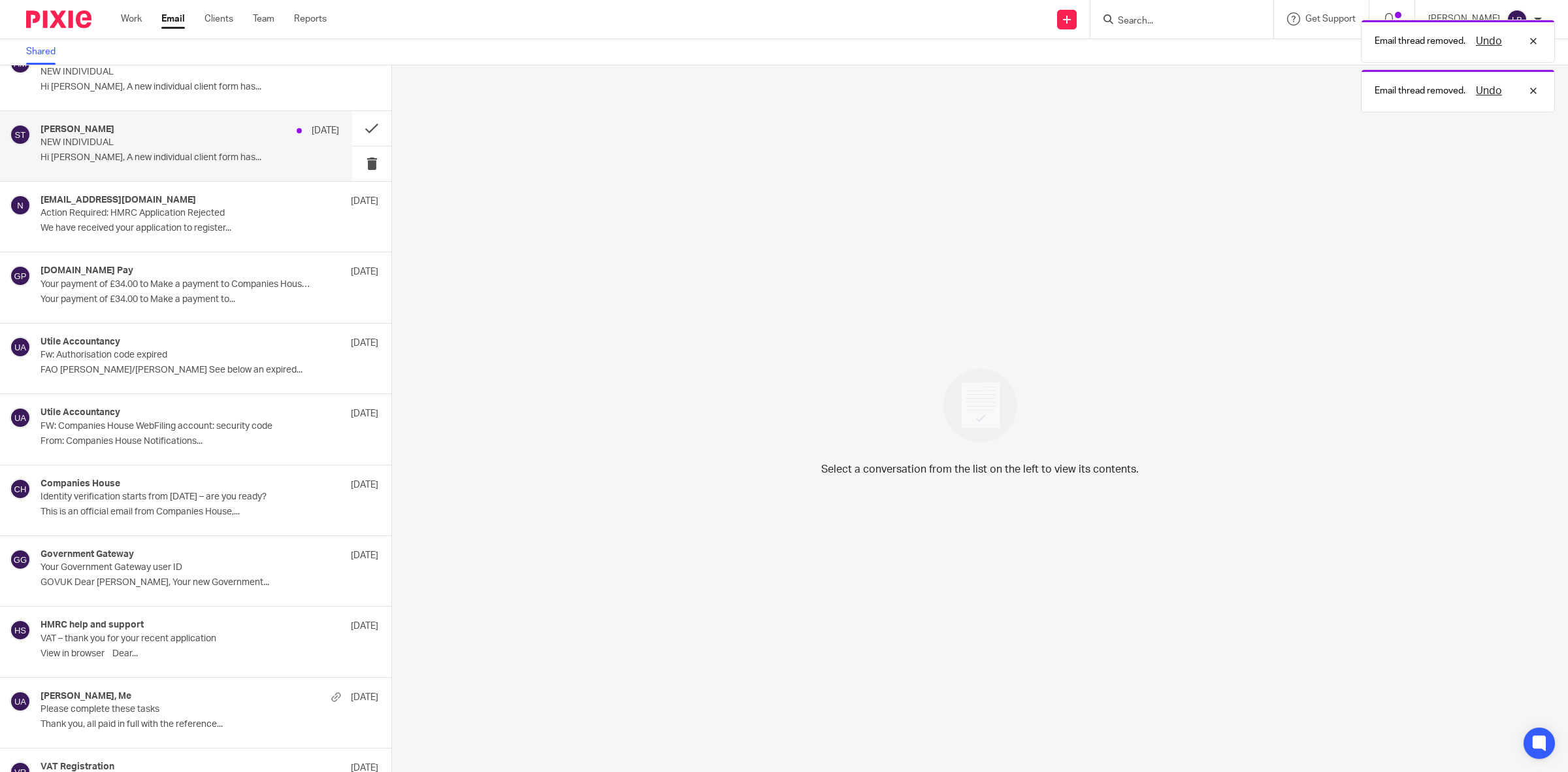
click at [216, 139] on p "NEW INDIVIDUAL" at bounding box center [160, 143] width 239 height 11
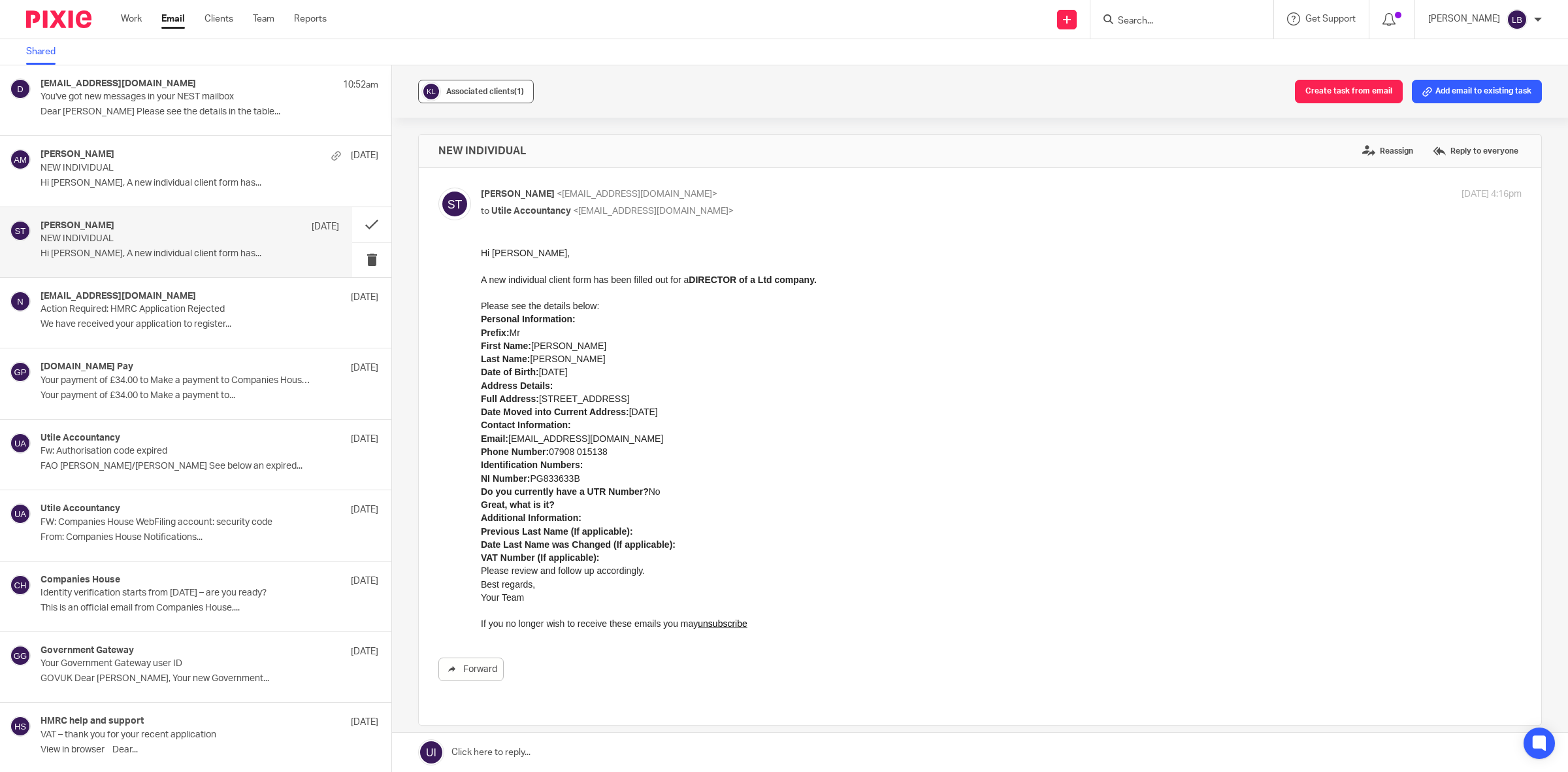
click at [462, 92] on span "Associated clients (1)" at bounding box center [485, 91] width 77 height 8
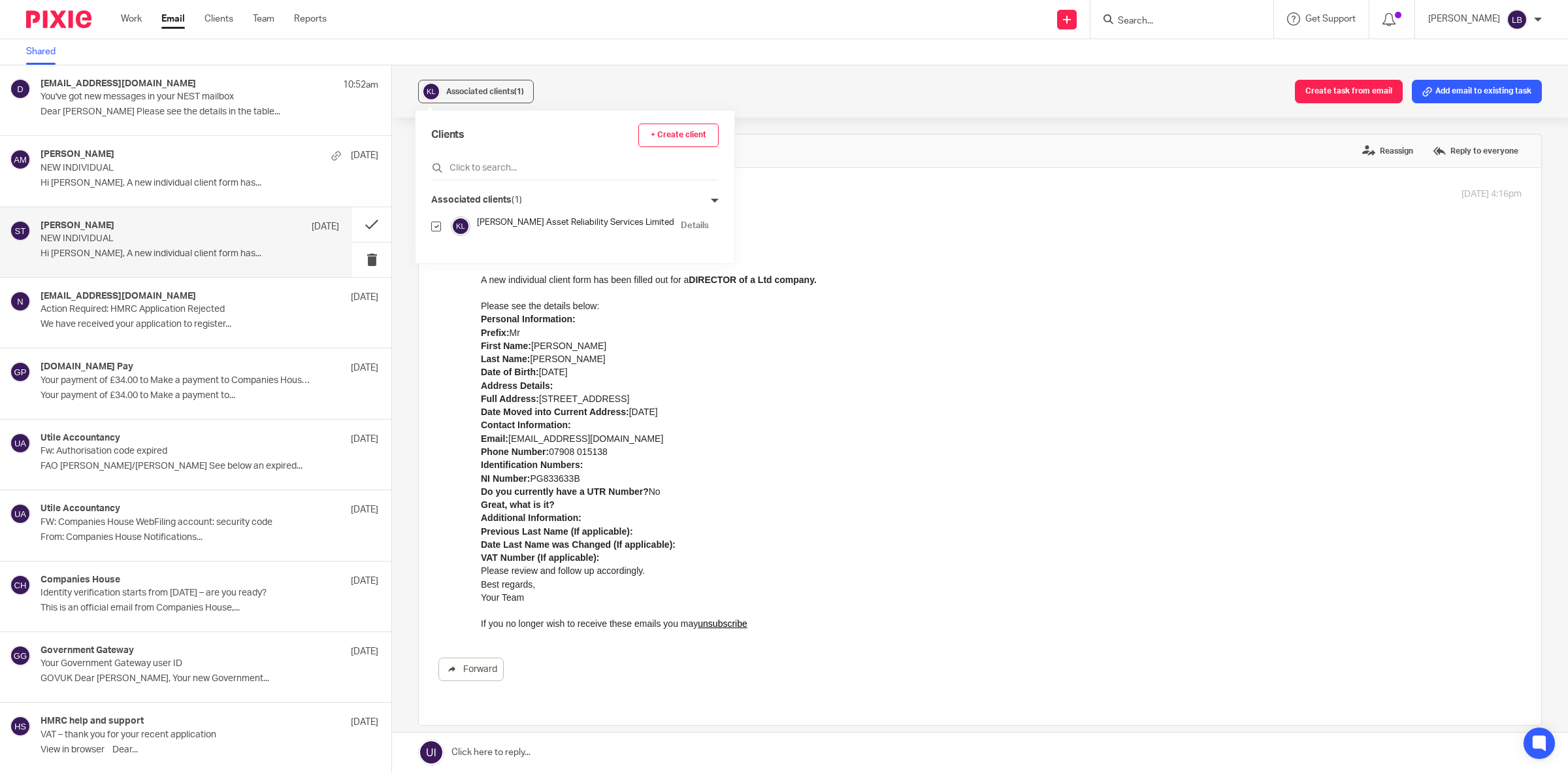
click at [434, 226] on input "checkbox" at bounding box center [436, 226] width 10 height 10
checkbox input "false"
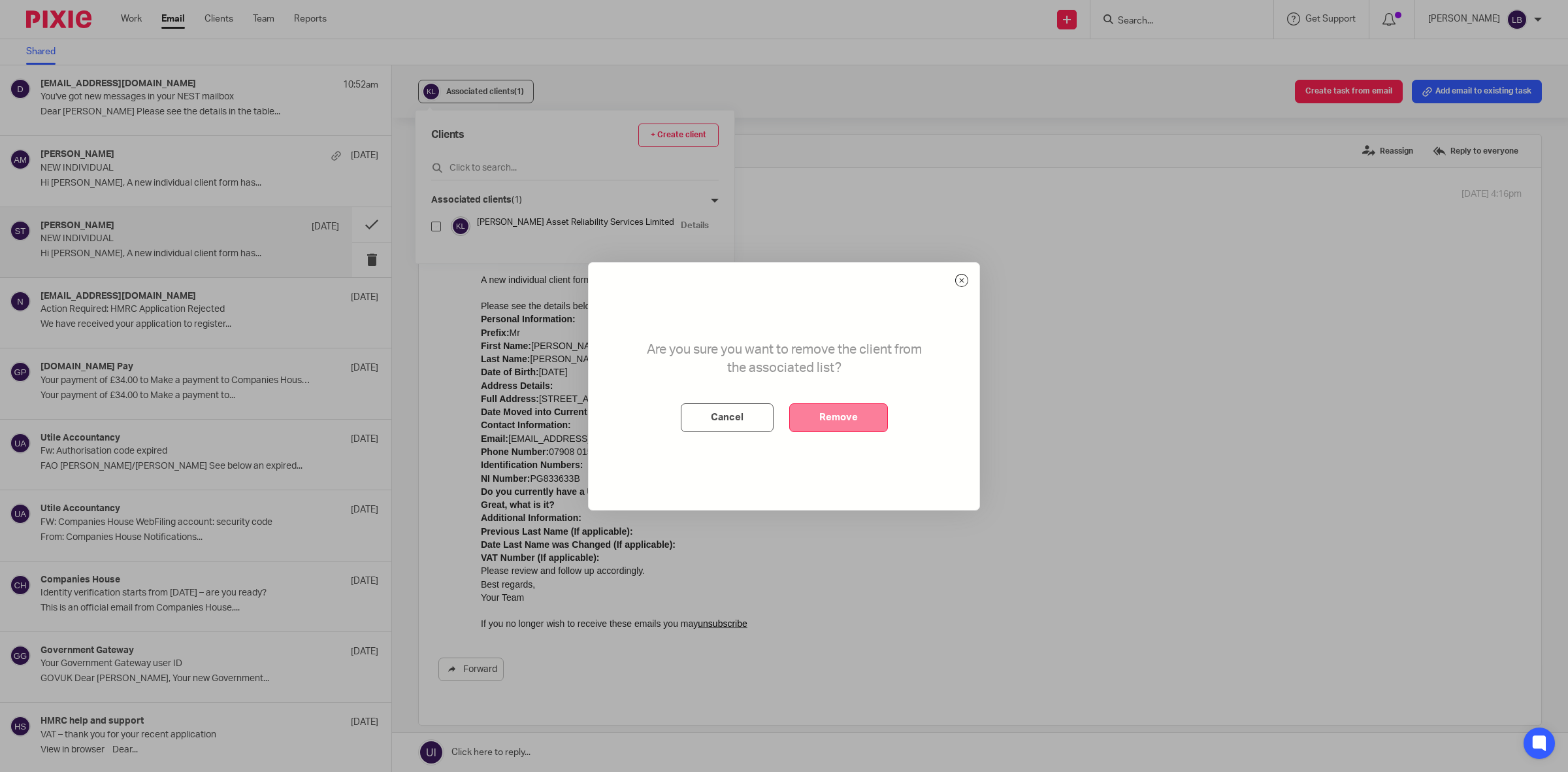
click at [830, 415] on button "Remove" at bounding box center [838, 418] width 99 height 29
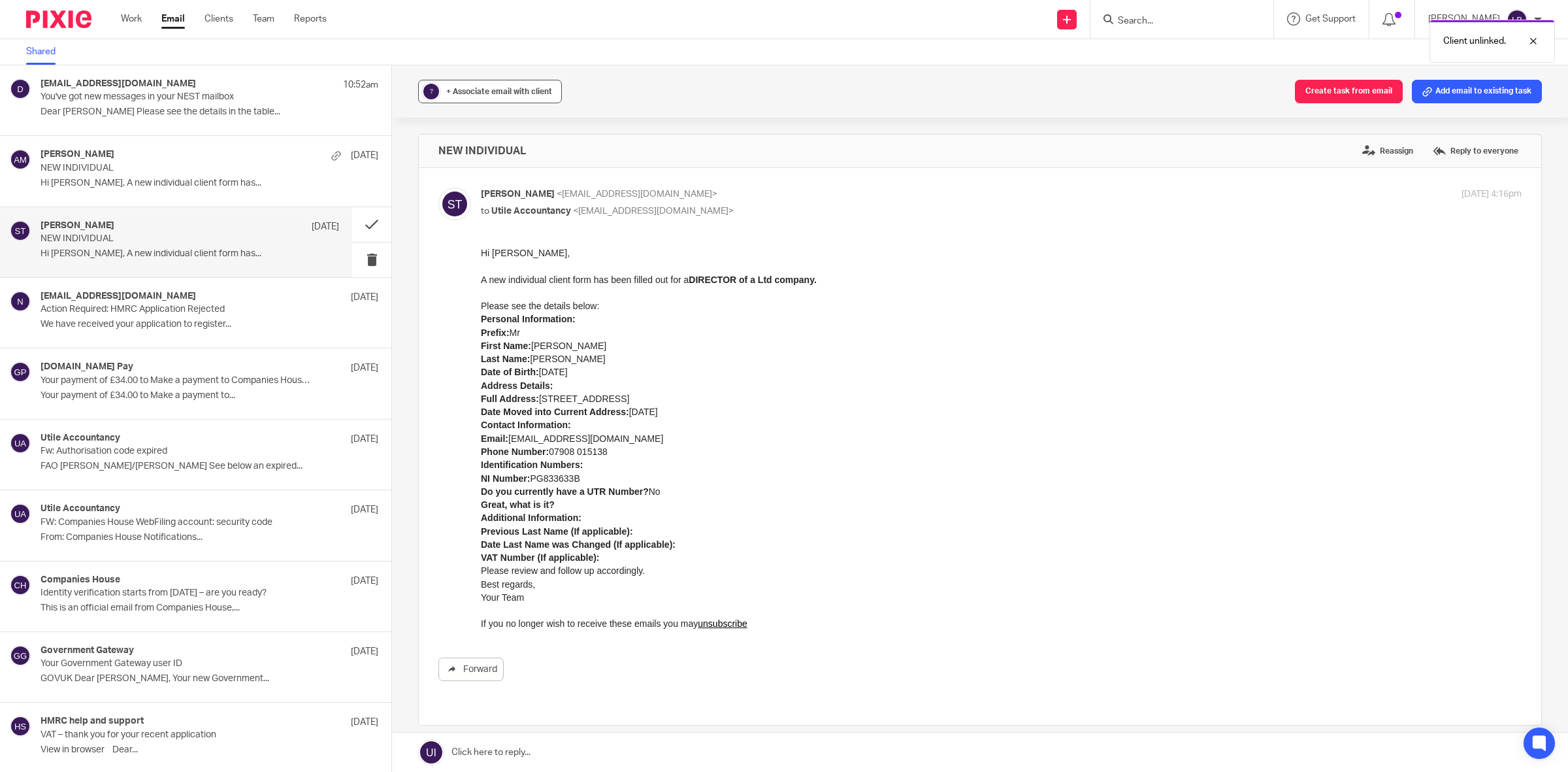
click at [503, 92] on span "+ Associate email with client" at bounding box center [498, 91] width 106 height 8
click at [485, 162] on input "text" at bounding box center [570, 167] width 277 height 13
type input "C"
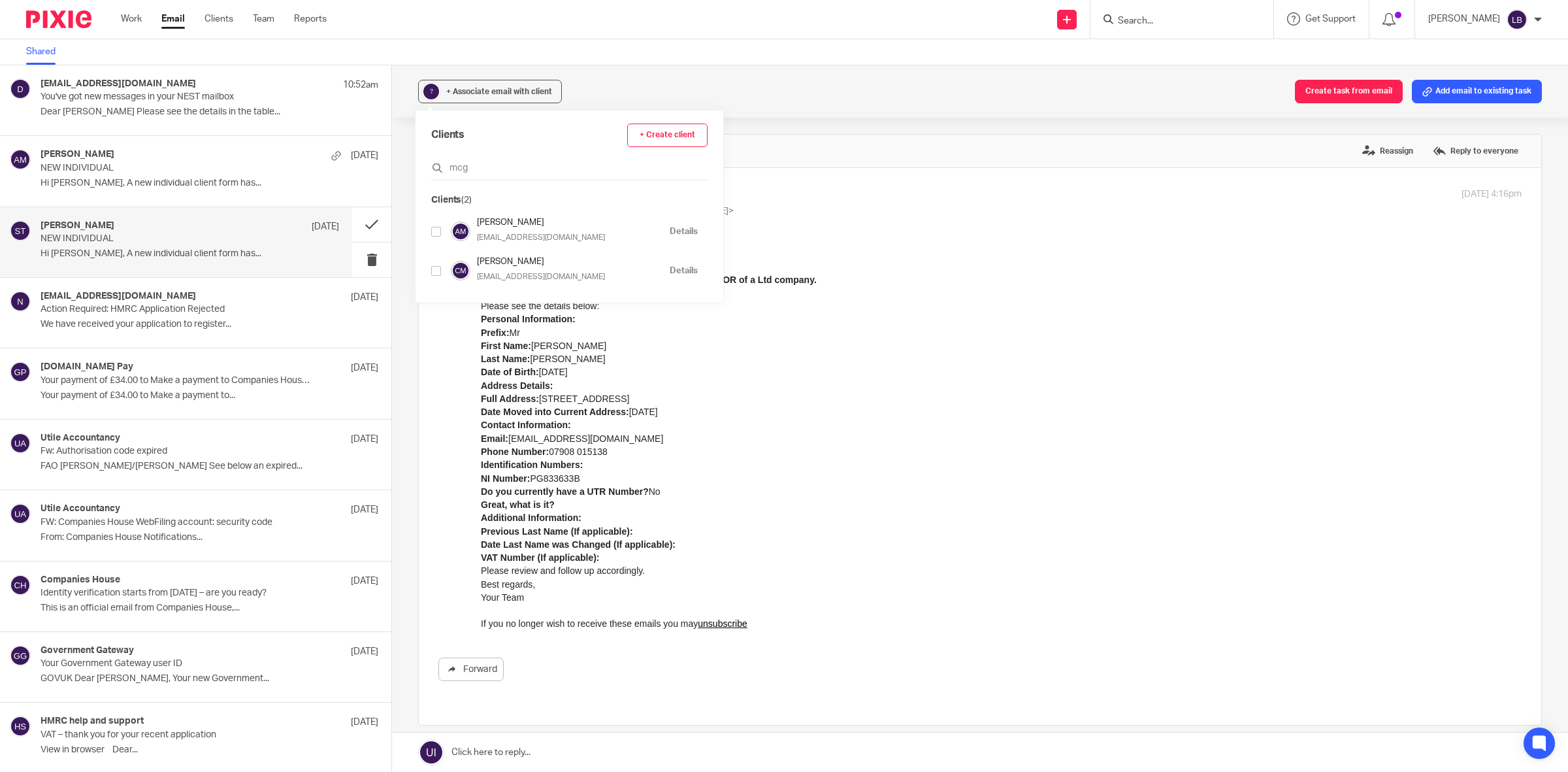
type input "mcg"
click at [436, 273] on input "checkbox" at bounding box center [436, 271] width 10 height 10
checkbox input "true"
click at [758, 351] on p "First Name: Charlie" at bounding box center [1000, 345] width 1040 height 13
click at [820, 266] on p "A new individual client form has been filled out for a DIRECTOR of a Ltd compan…" at bounding box center [1000, 286] width 1040 height 53
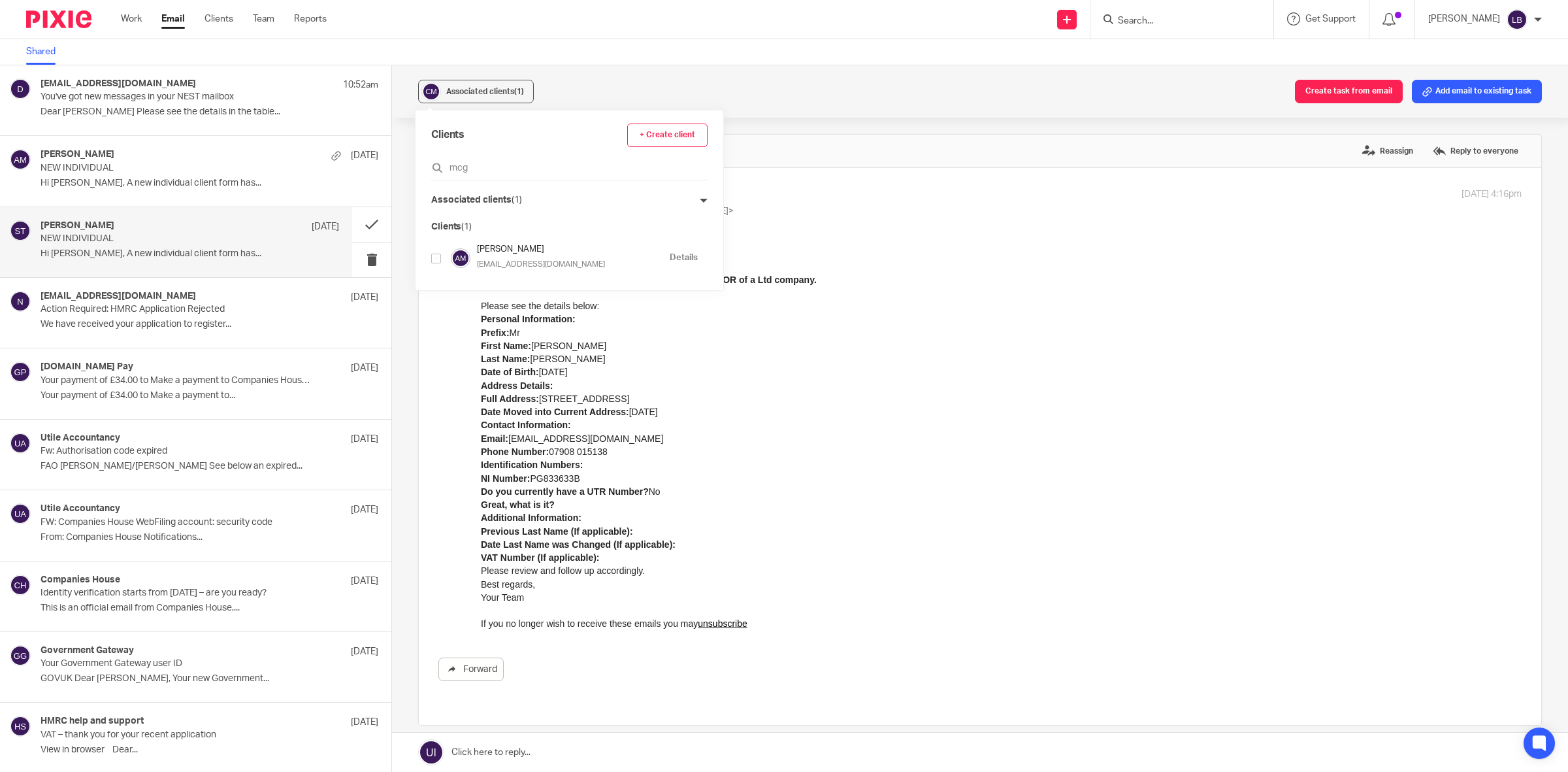
click at [729, 183] on label at bounding box center [980, 446] width 1122 height 557
click at [438, 187] on input "checkbox" at bounding box center [438, 187] width 1 height 1
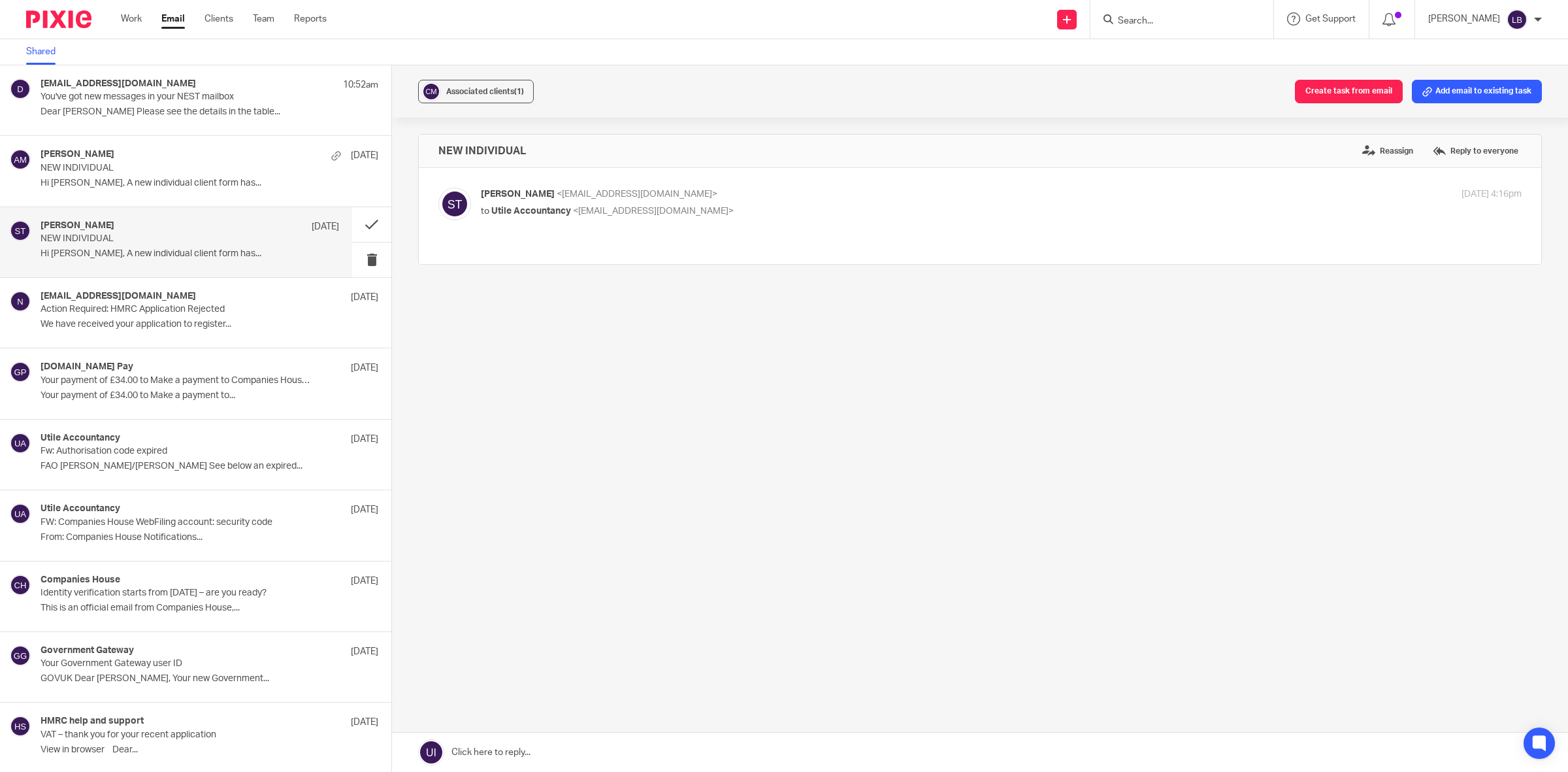
click at [740, 210] on p "to Utile Accountancy <info@utileaccountancy.co.uk>" at bounding box center [827, 212] width 693 height 14
checkbox input "true"
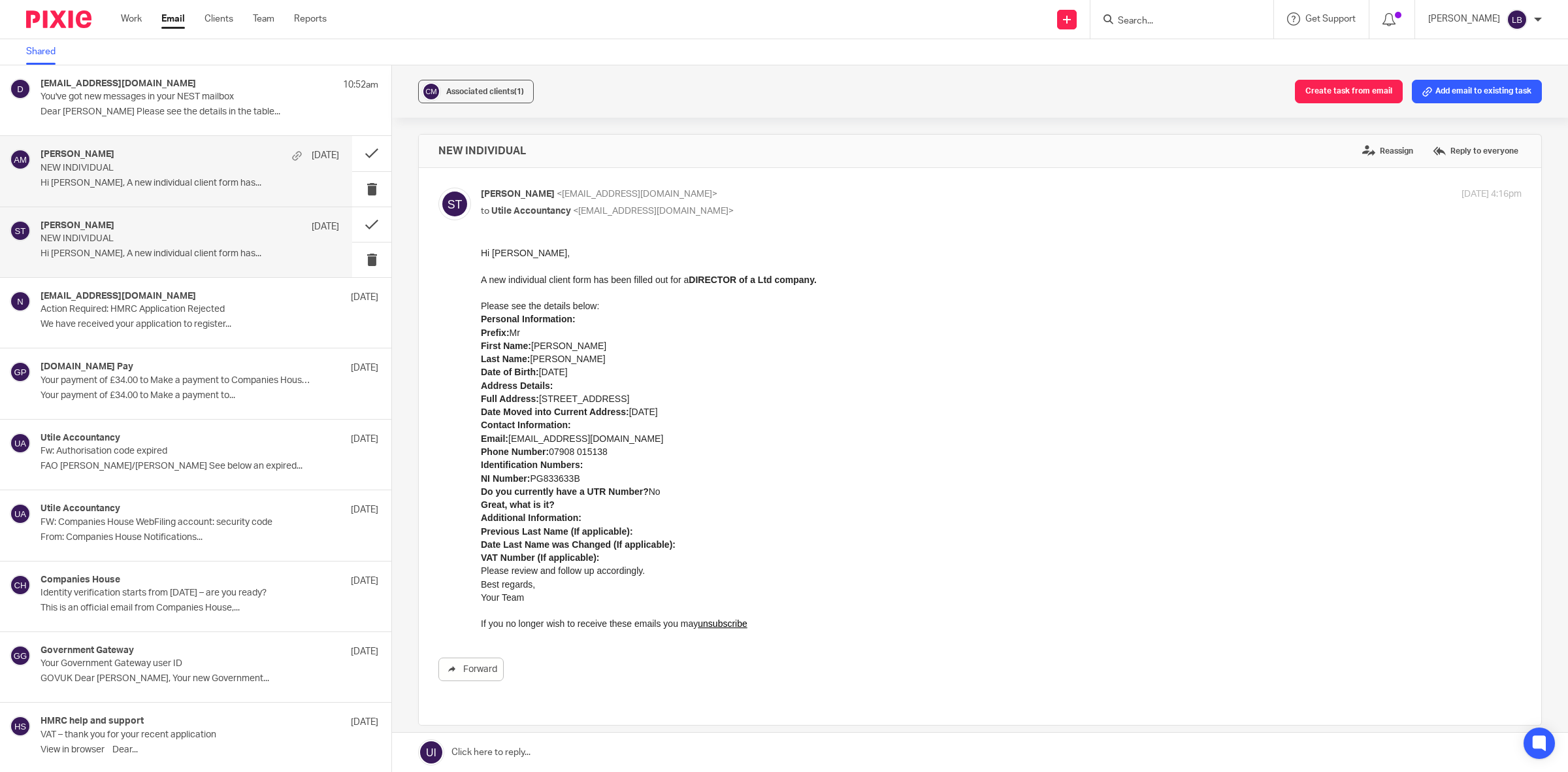
click at [137, 167] on p "NEW INDIVIDUAL" at bounding box center [160, 168] width 239 height 11
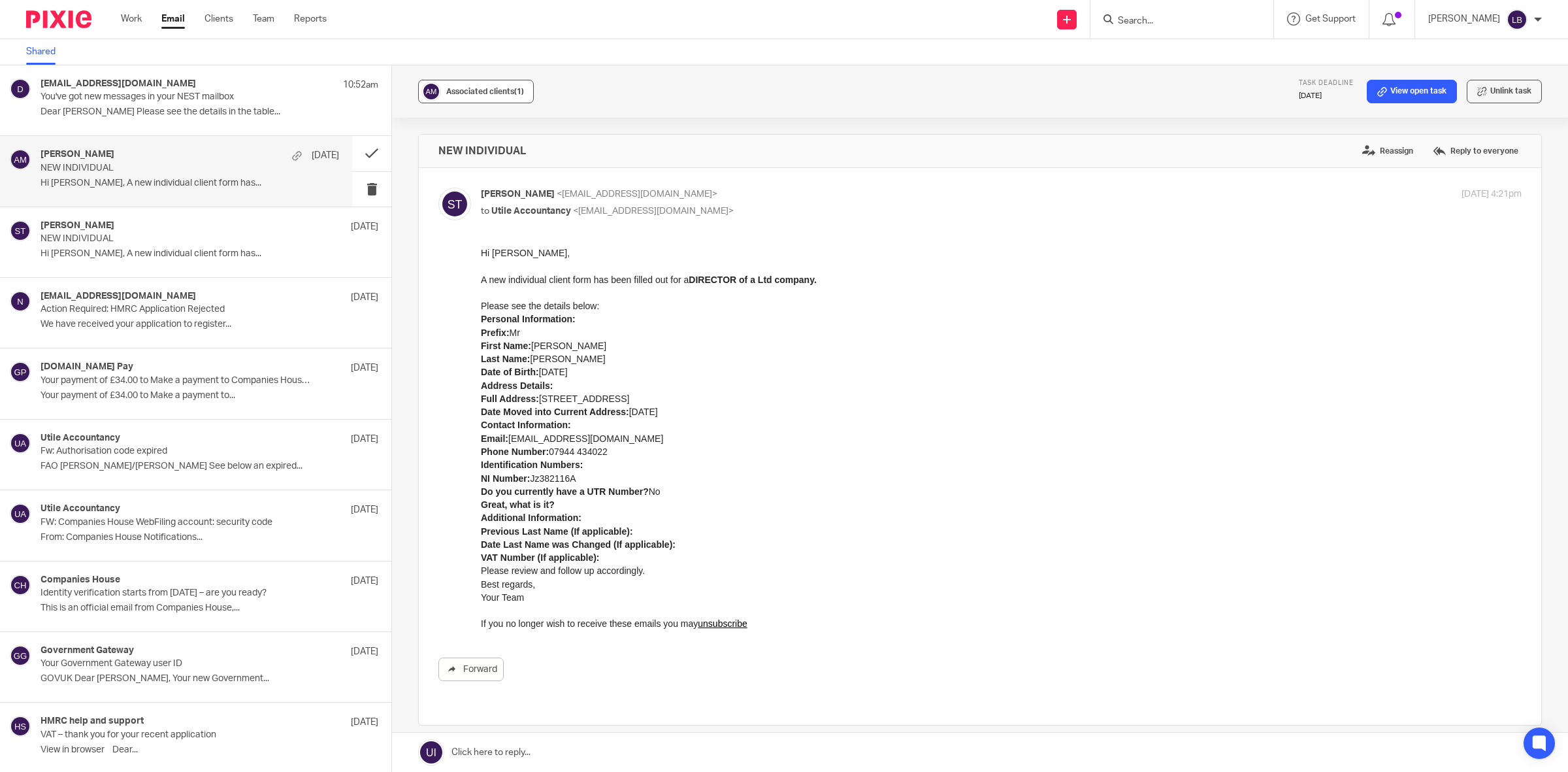
click at [514, 90] on span "(1)" at bounding box center [519, 91] width 10 height 8
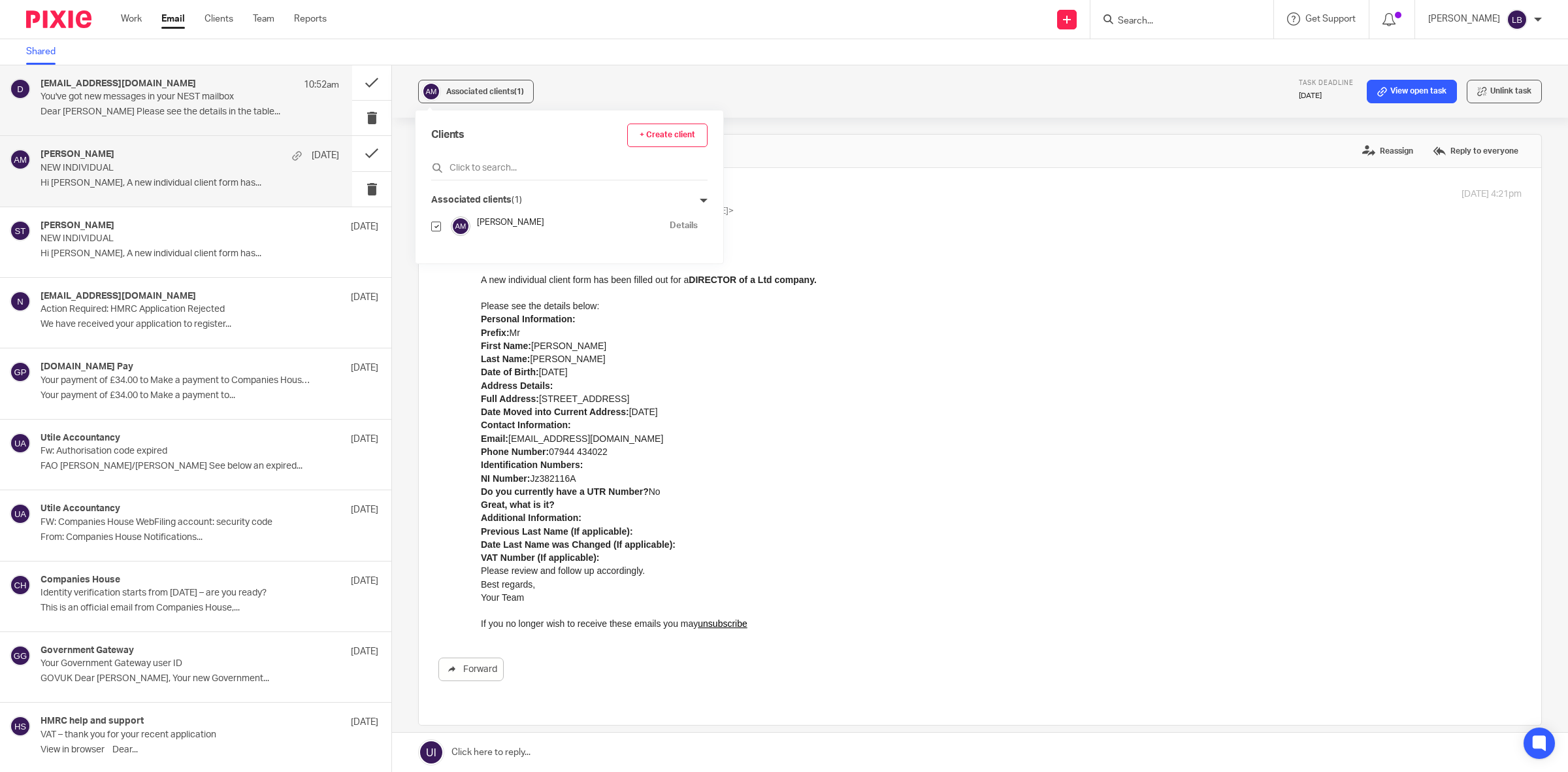
click at [223, 108] on p "Dear Sam Please see the details in the table..." at bounding box center [190, 112] width 299 height 11
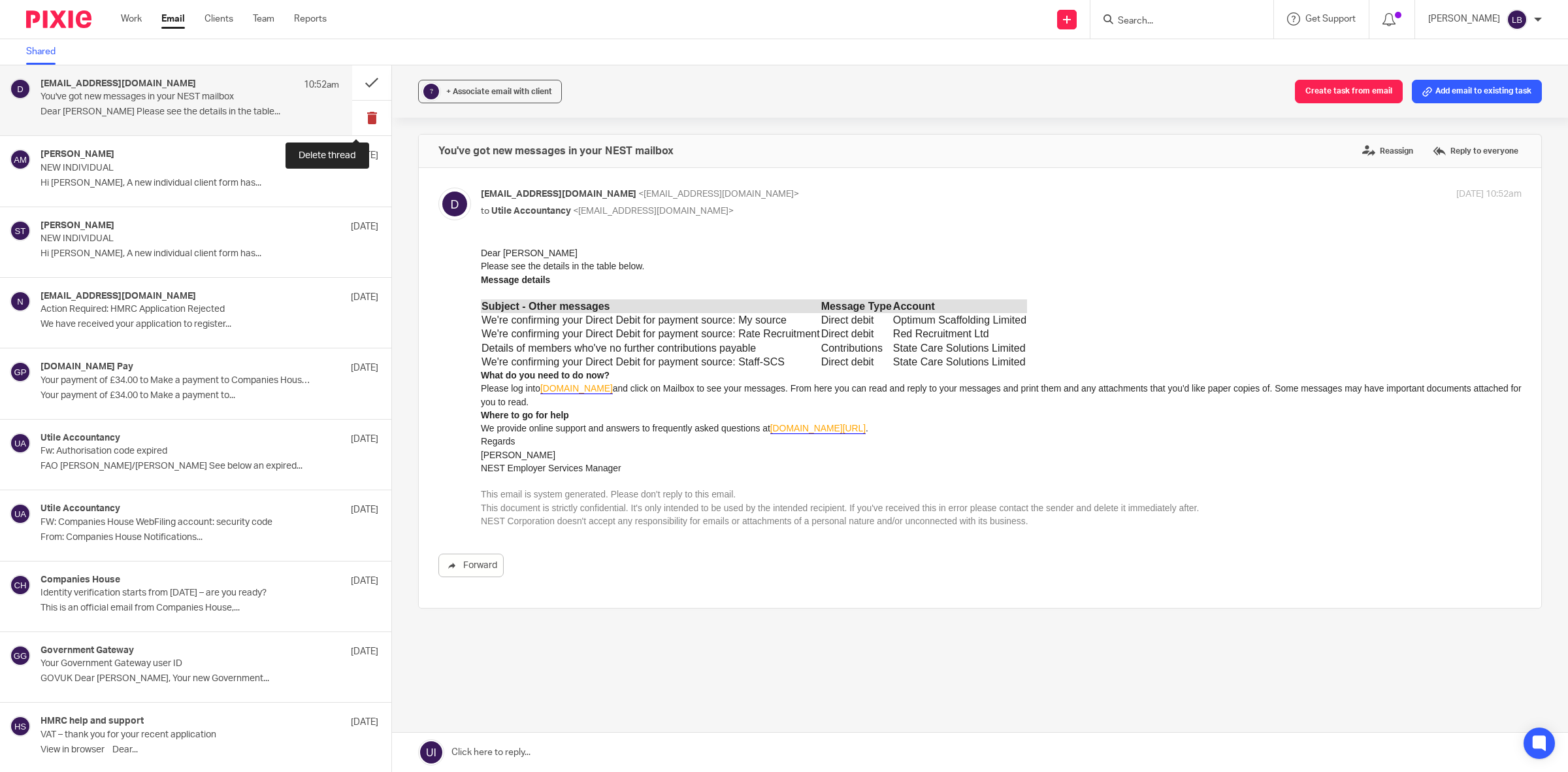
click at [358, 118] on button at bounding box center [371, 118] width 39 height 35
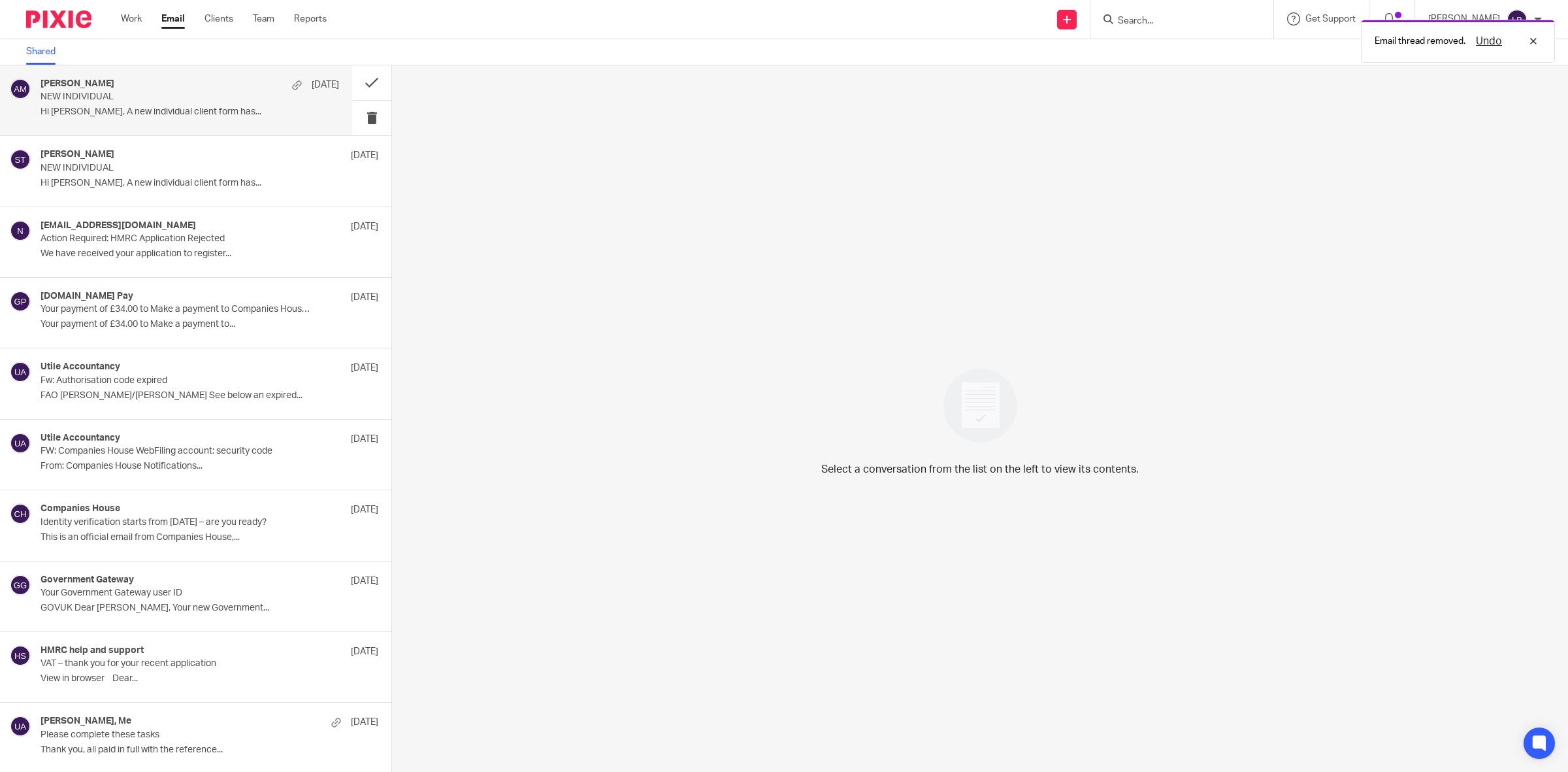
click at [250, 100] on p "NEW INDIVIDUAL" at bounding box center [160, 97] width 239 height 11
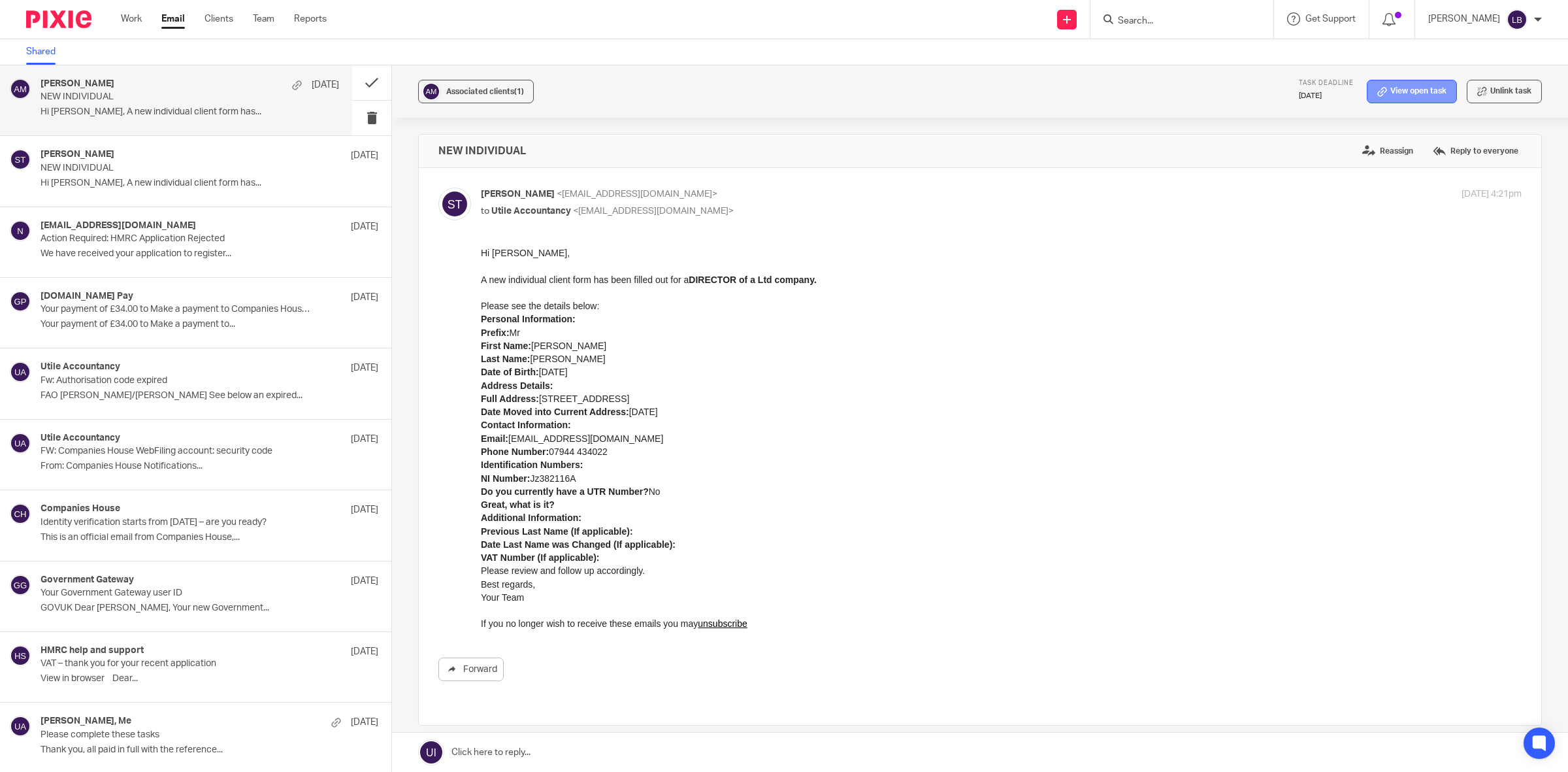
click at [1398, 93] on link "View open task" at bounding box center [1412, 91] width 90 height 24
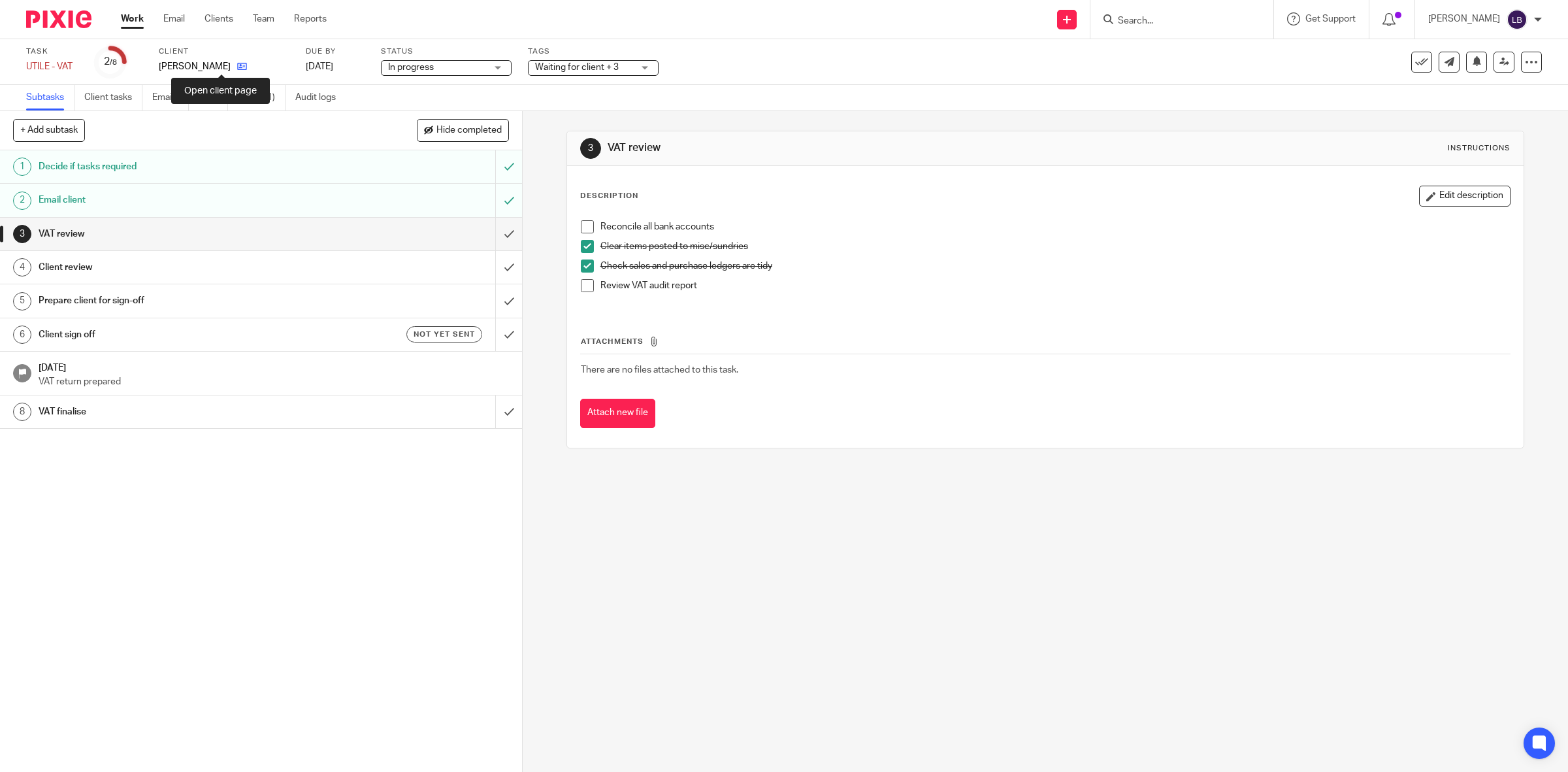
click at [237, 68] on icon at bounding box center [242, 66] width 10 height 10
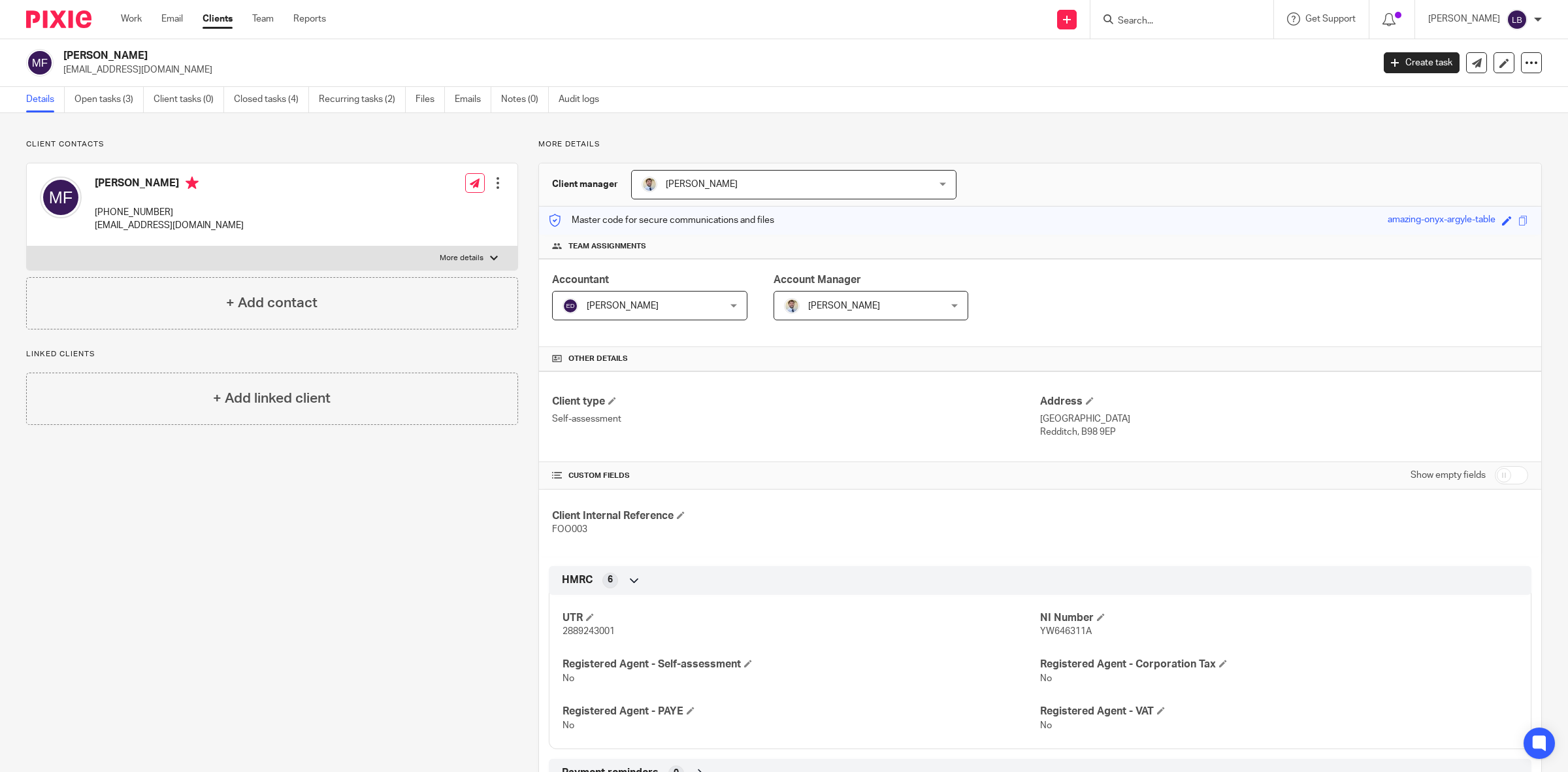
click at [1137, 18] on input "Search" at bounding box center [1175, 21] width 118 height 12
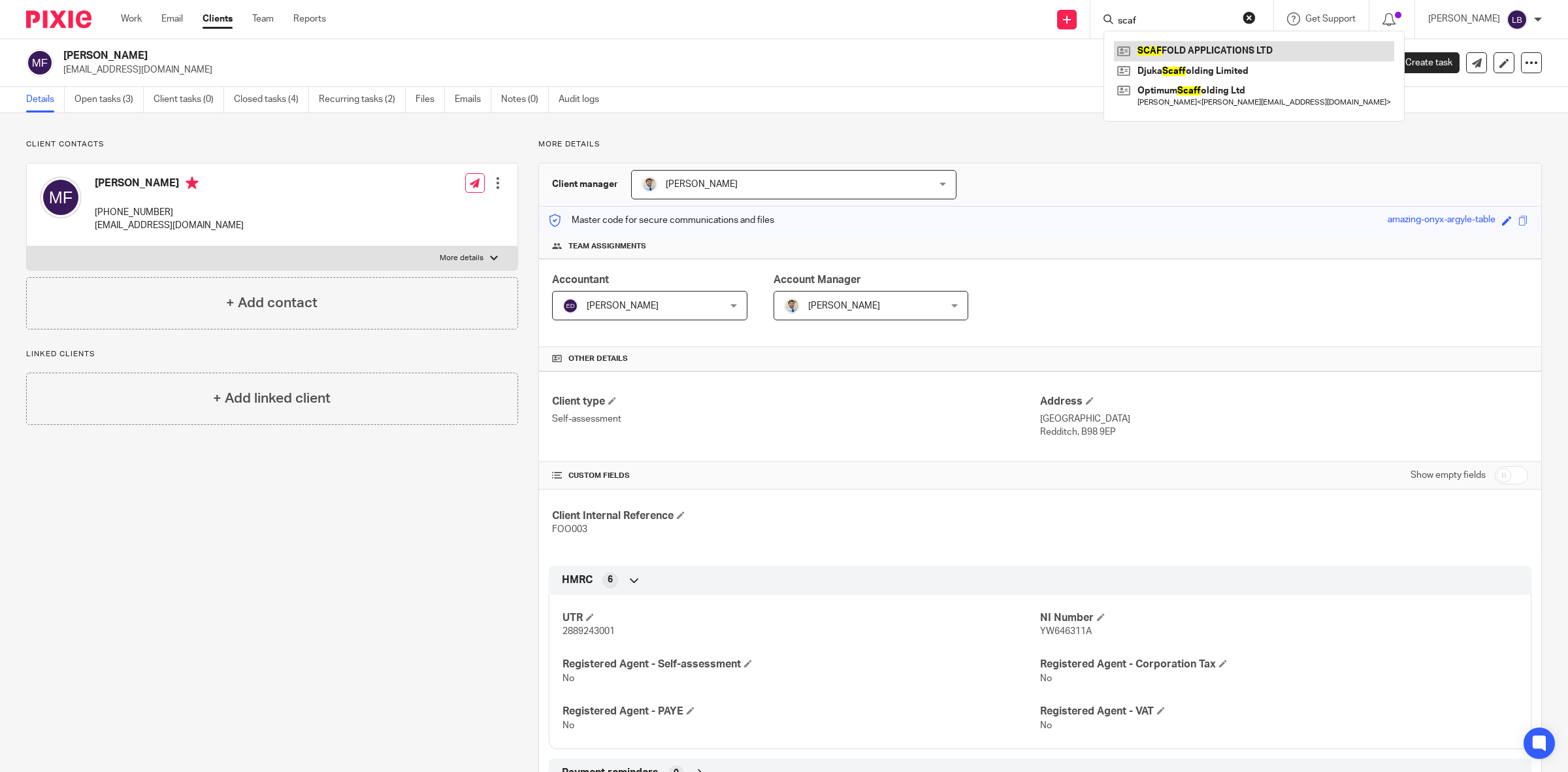
type input "scaf"
click at [1241, 50] on link at bounding box center [1253, 51] width 280 height 19
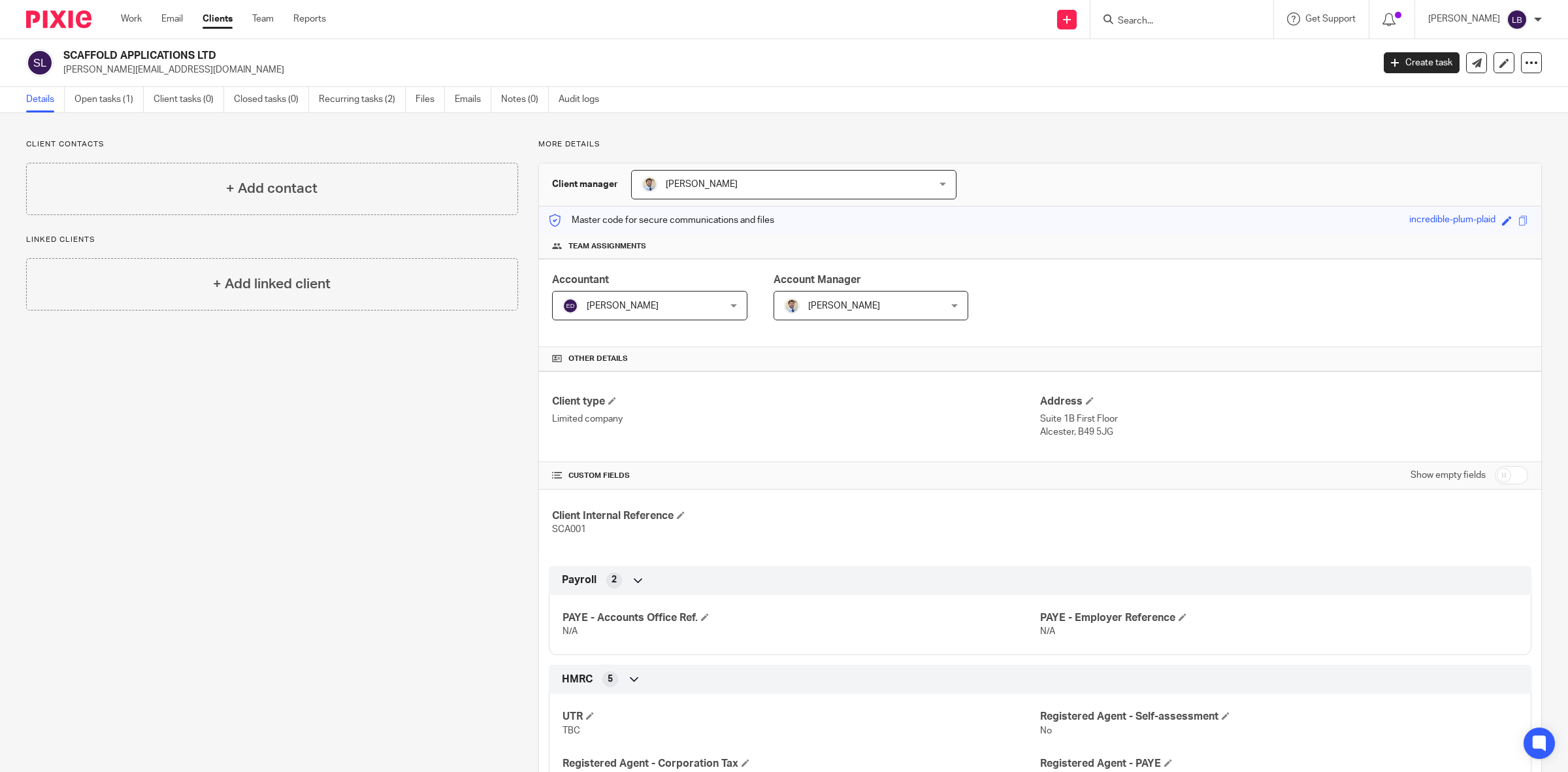
click at [1213, 21] on input "Search" at bounding box center [1175, 21] width 118 height 12
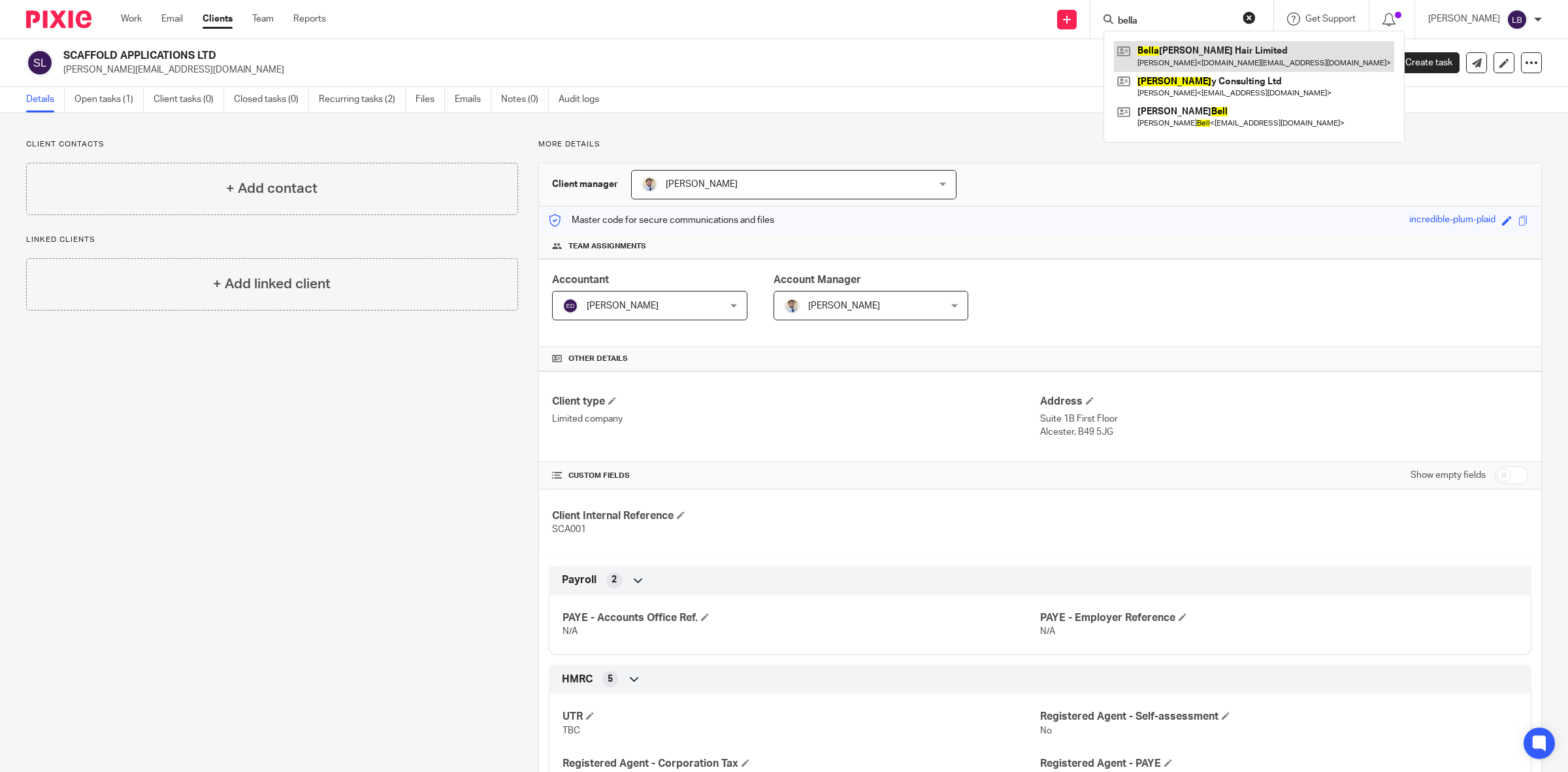
type input "bella"
click at [1200, 50] on link at bounding box center [1253, 56] width 280 height 30
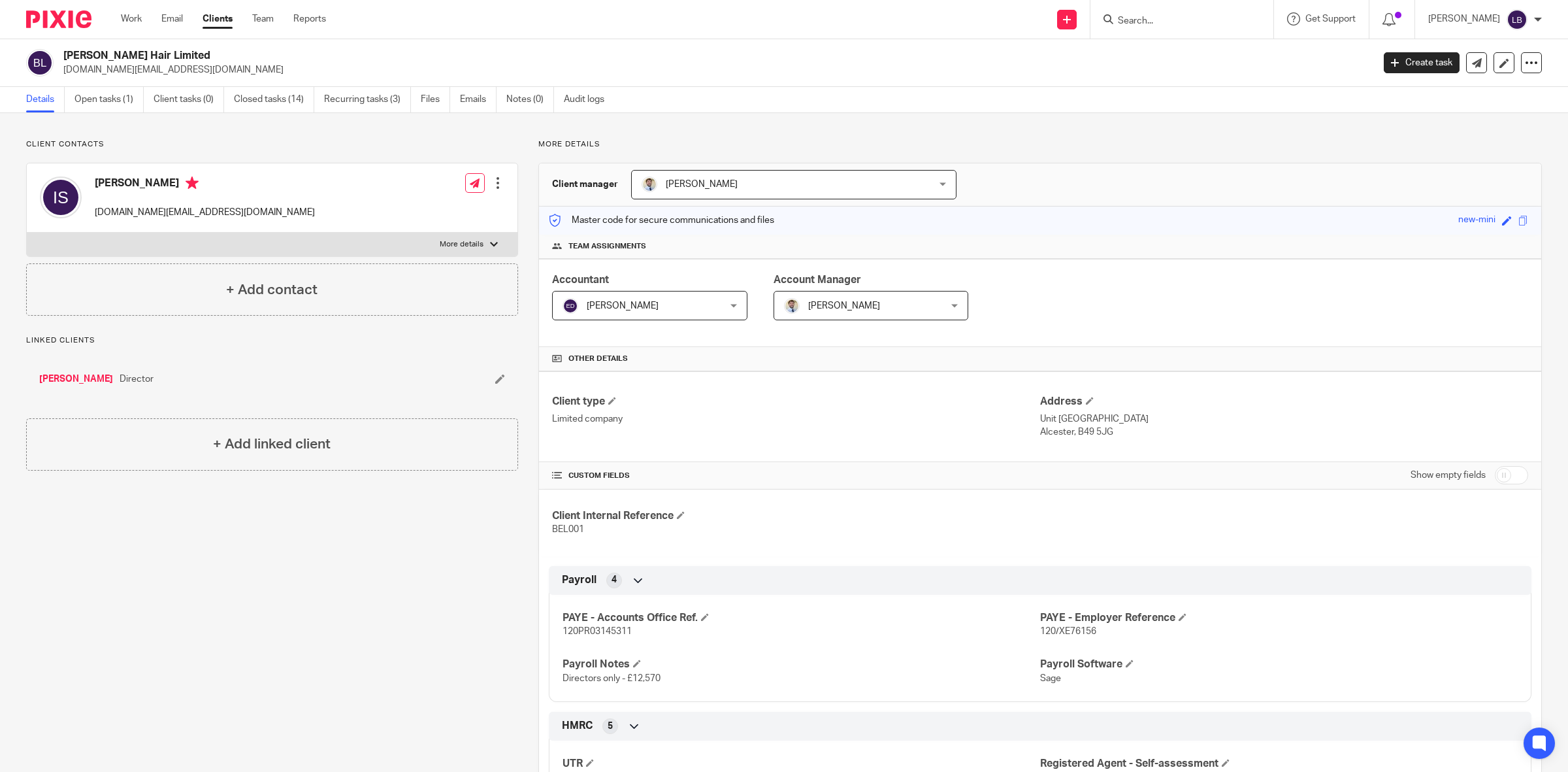
click at [1193, 24] on input "Search" at bounding box center [1175, 21] width 118 height 12
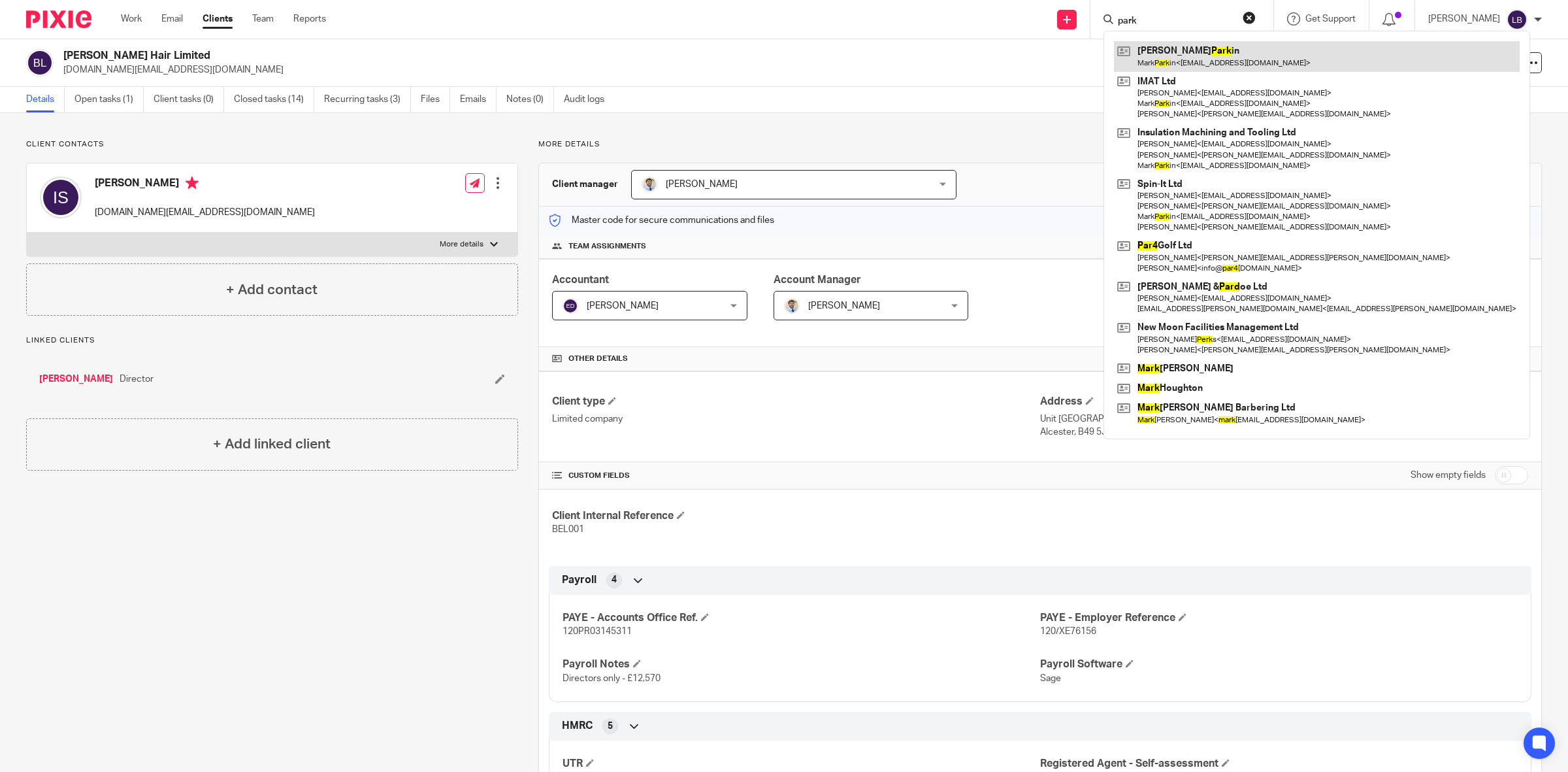
type input "park"
click at [1211, 51] on link at bounding box center [1316, 56] width 406 height 30
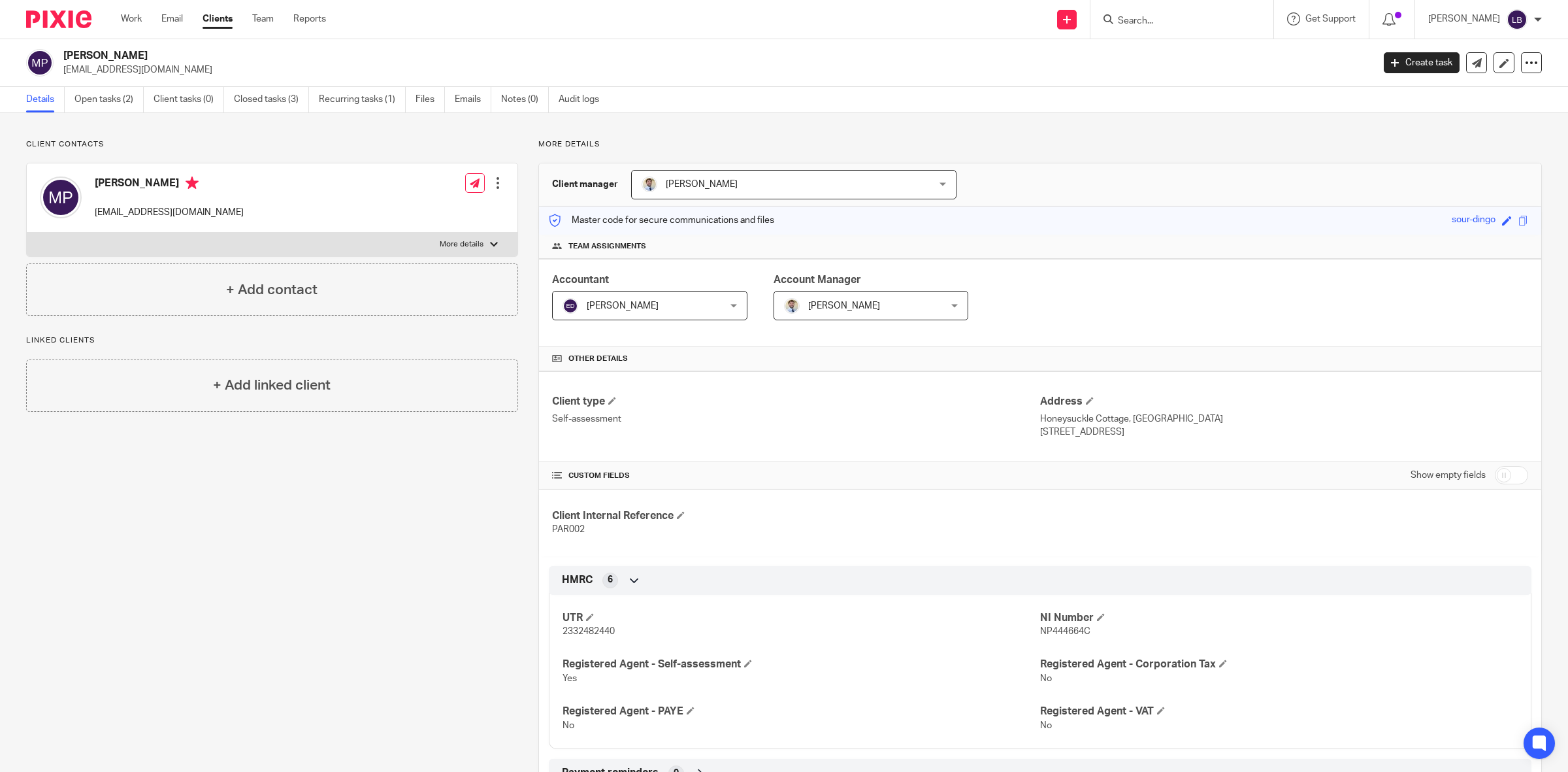
click at [1195, 10] on div at bounding box center [1182, 19] width 183 height 39
click at [1202, 21] on input "Search" at bounding box center [1175, 21] width 118 height 12
type input "inn"
click at [1190, 46] on link at bounding box center [1195, 51] width 162 height 19
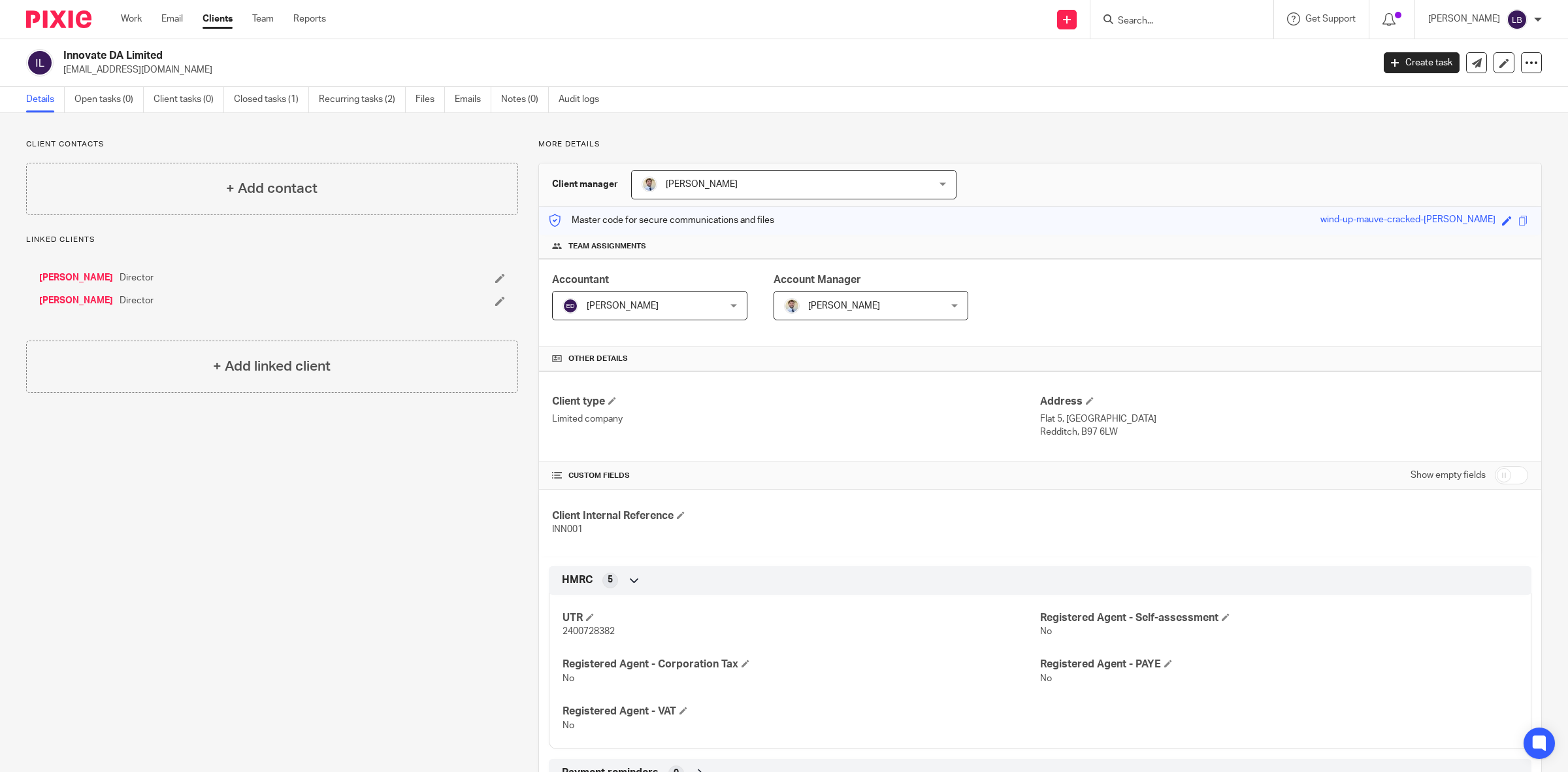
click at [1224, 18] on input "Search" at bounding box center [1175, 21] width 118 height 12
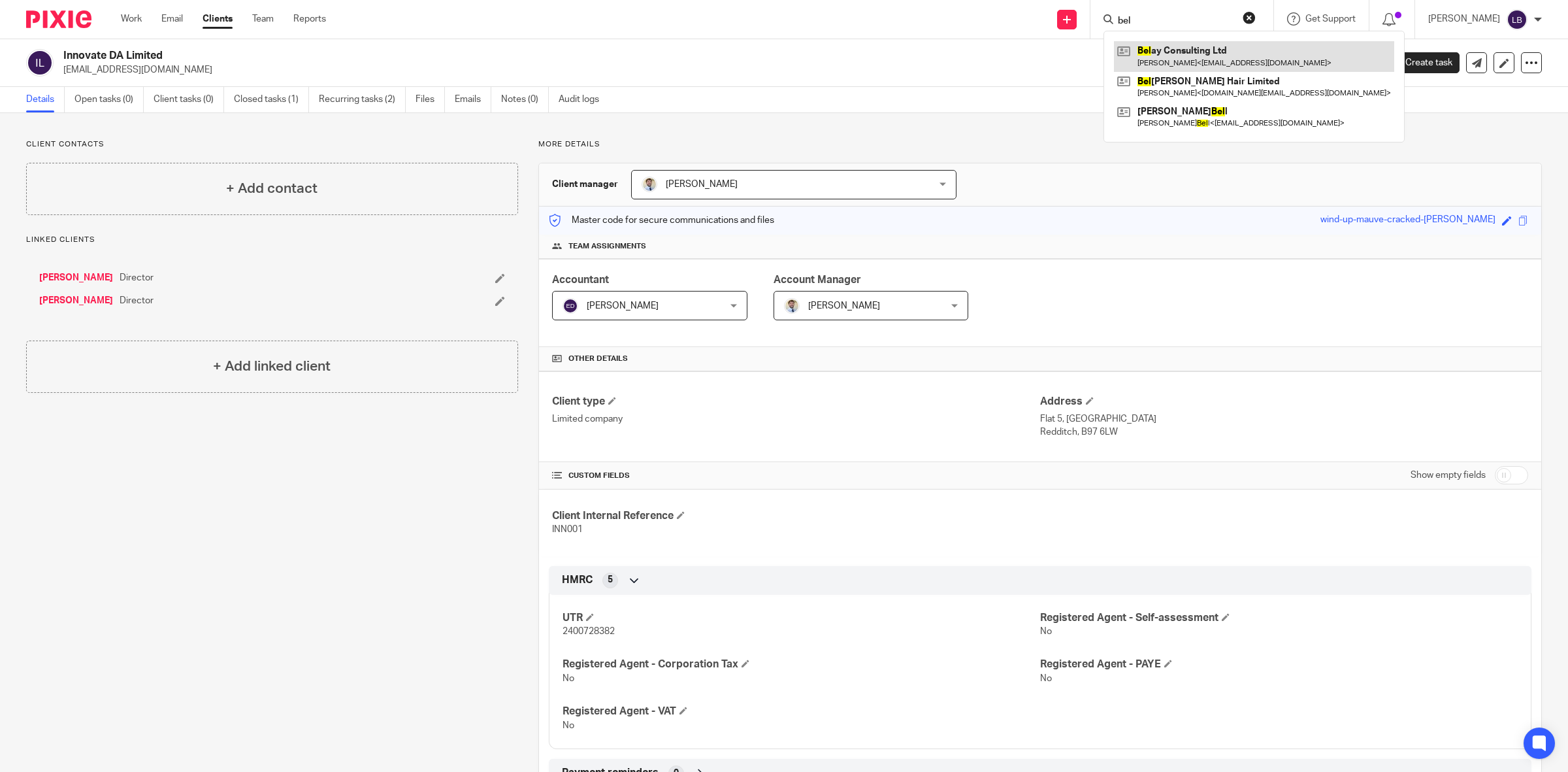
type input "bel"
click at [1193, 57] on link at bounding box center [1253, 56] width 280 height 30
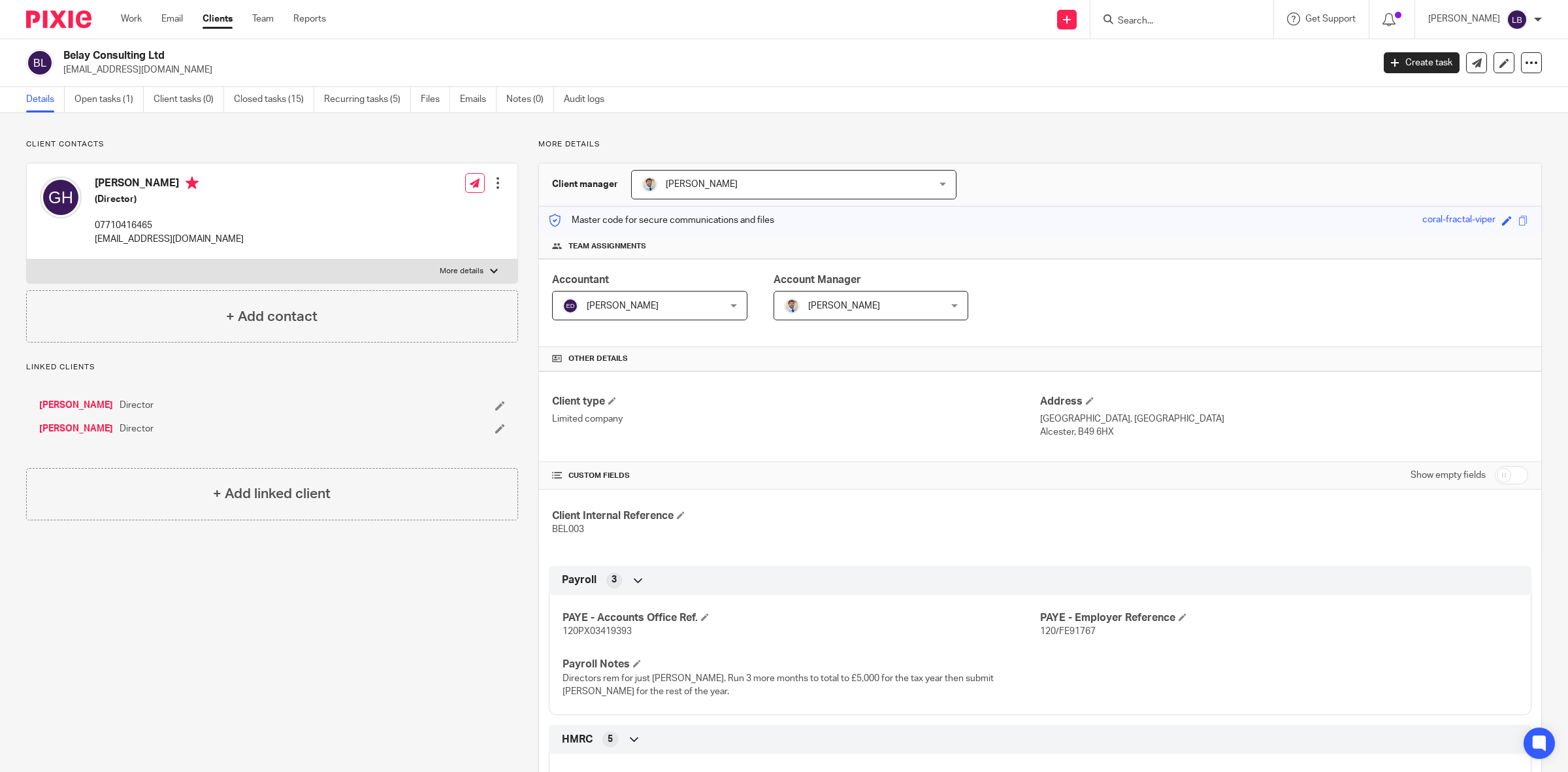
click at [1205, 17] on input "Search" at bounding box center [1175, 21] width 118 height 12
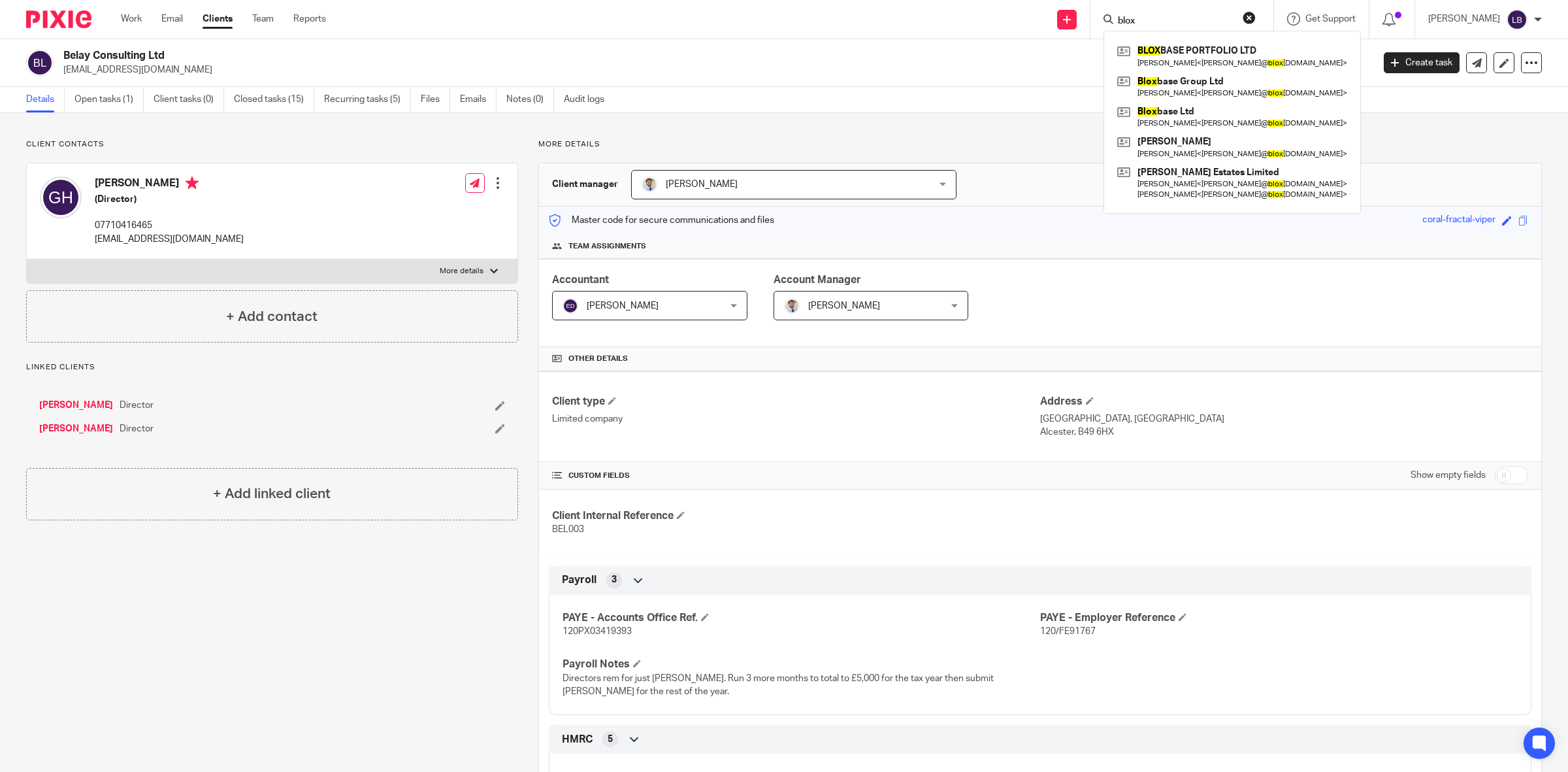
type input "blox"
drag, startPoint x: 1154, startPoint y: 17, endPoint x: 1092, endPoint y: 17, distance: 62.0
click at [1092, 17] on div "Send new email Create task Add client Request signature blox BLOX BASE PORTFOLI…" at bounding box center [957, 19] width 1222 height 39
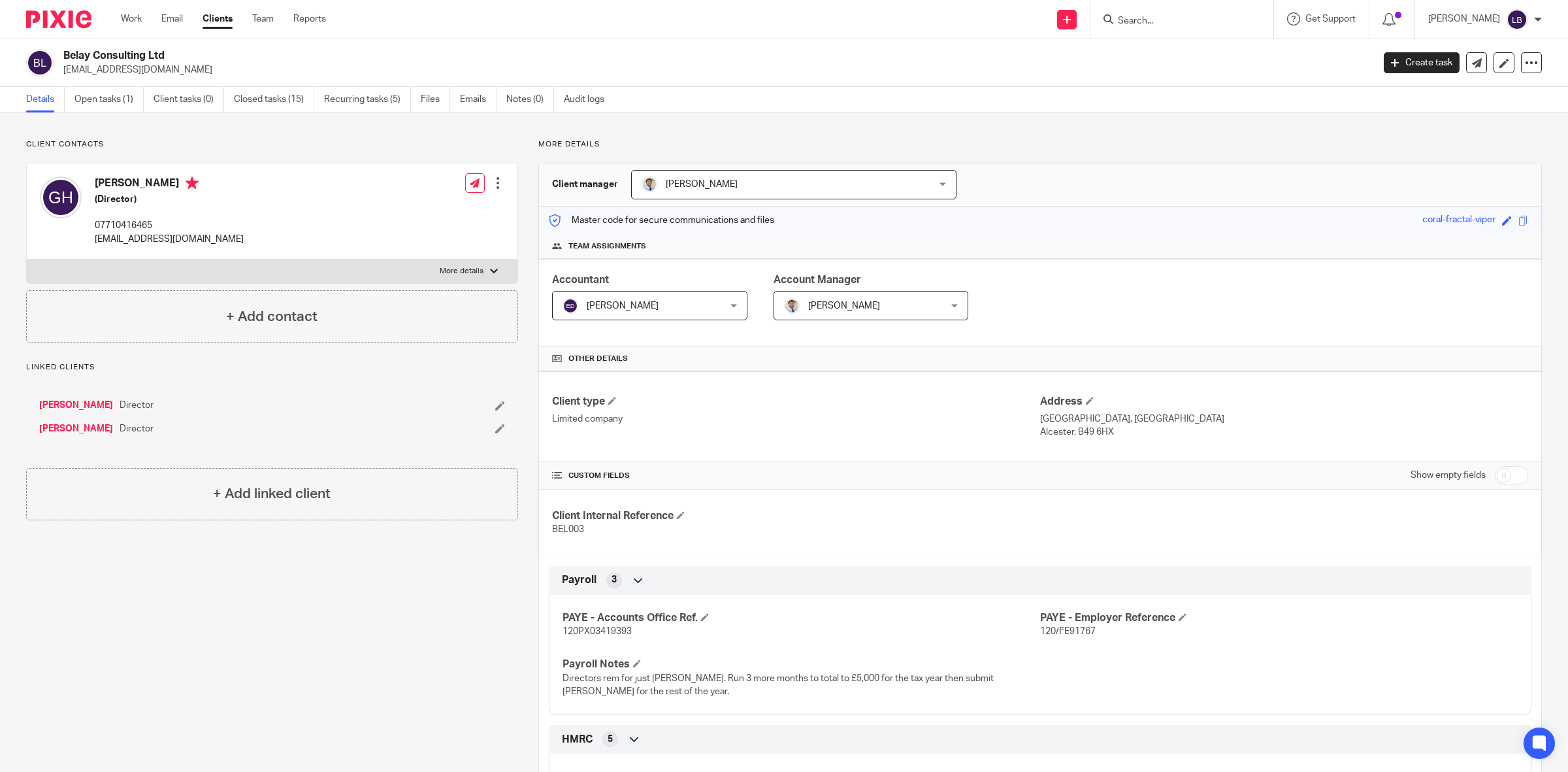
paste input "2102622310A00109A"
type input "2102622310A00109A"
drag, startPoint x: 1213, startPoint y: 15, endPoint x: 1139, endPoint y: 12, distance: 74.1
click at [1139, 13] on form "2102622310A00109A" at bounding box center [1186, 19] width 139 height 17
drag, startPoint x: 1222, startPoint y: 20, endPoint x: 1127, endPoint y: 15, distance: 95.1
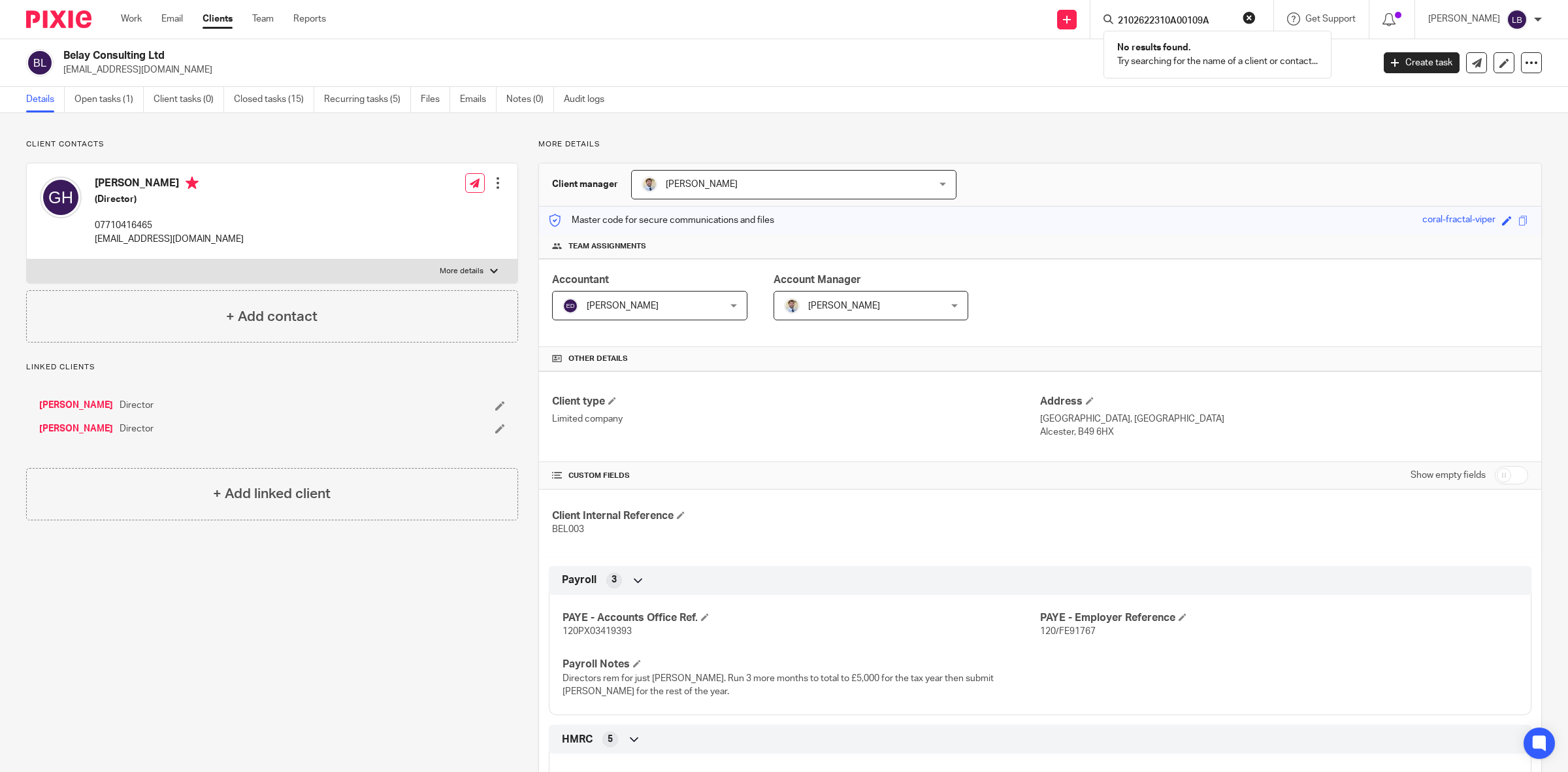
click at [1127, 15] on div "2102622310A00109A" at bounding box center [1179, 19] width 152 height 17
click at [225, 20] on link "Clients" at bounding box center [217, 19] width 30 height 13
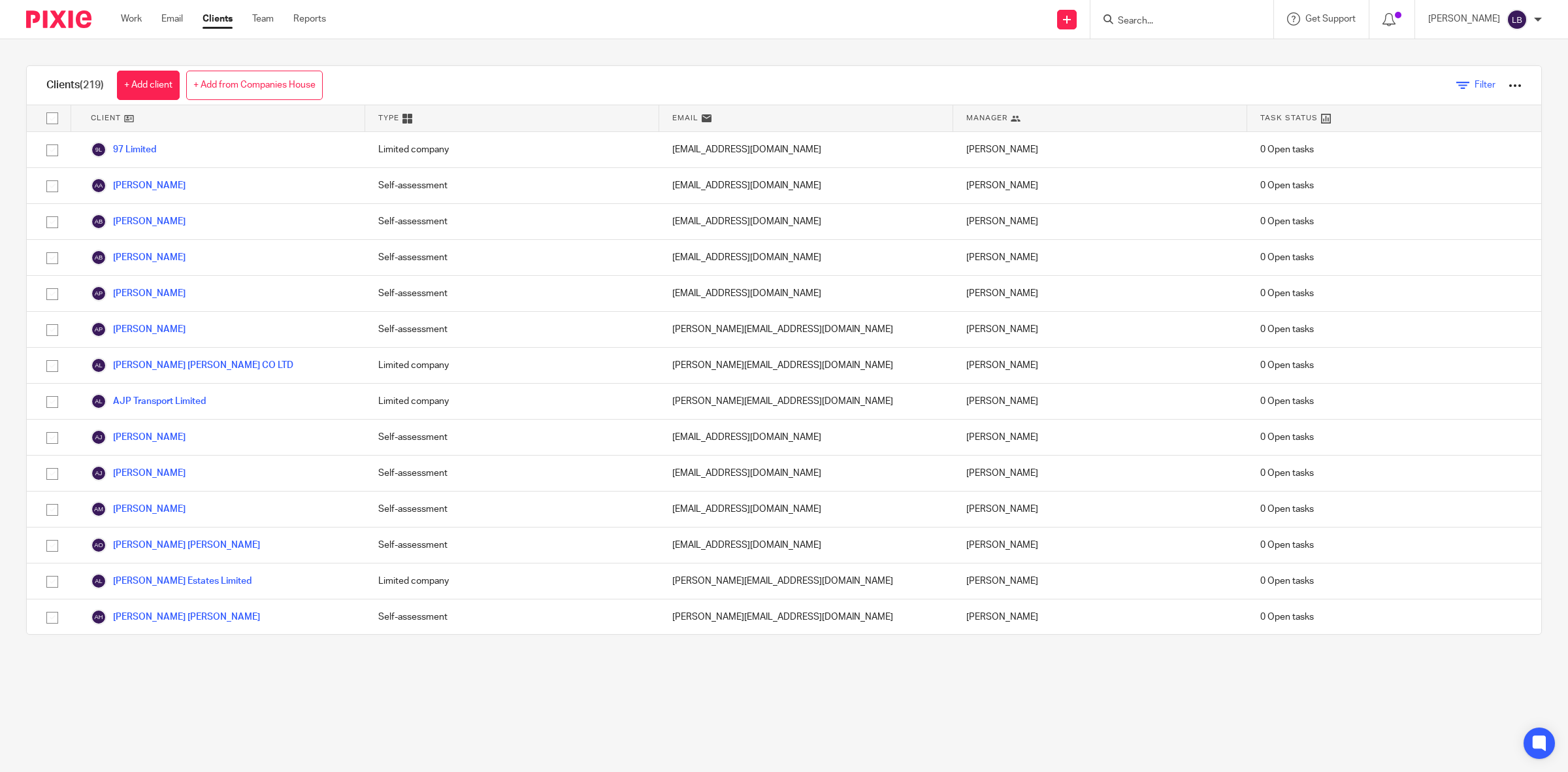
click at [1475, 86] on span "Filter" at bounding box center [1485, 84] width 21 height 9
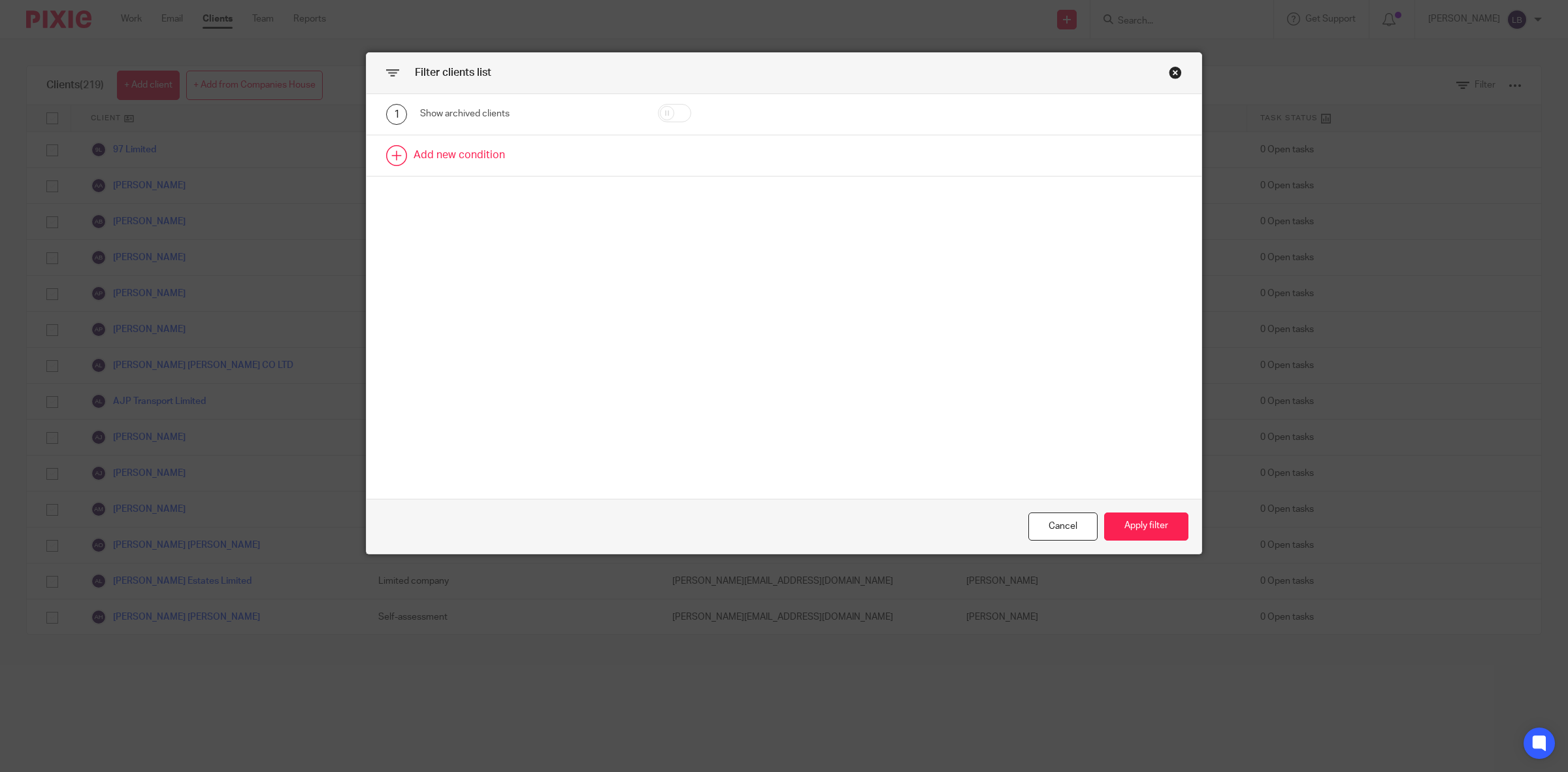
click at [455, 151] on link at bounding box center [784, 156] width 835 height 41
click at [480, 165] on div "Field" at bounding box center [513, 160] width 165 height 28
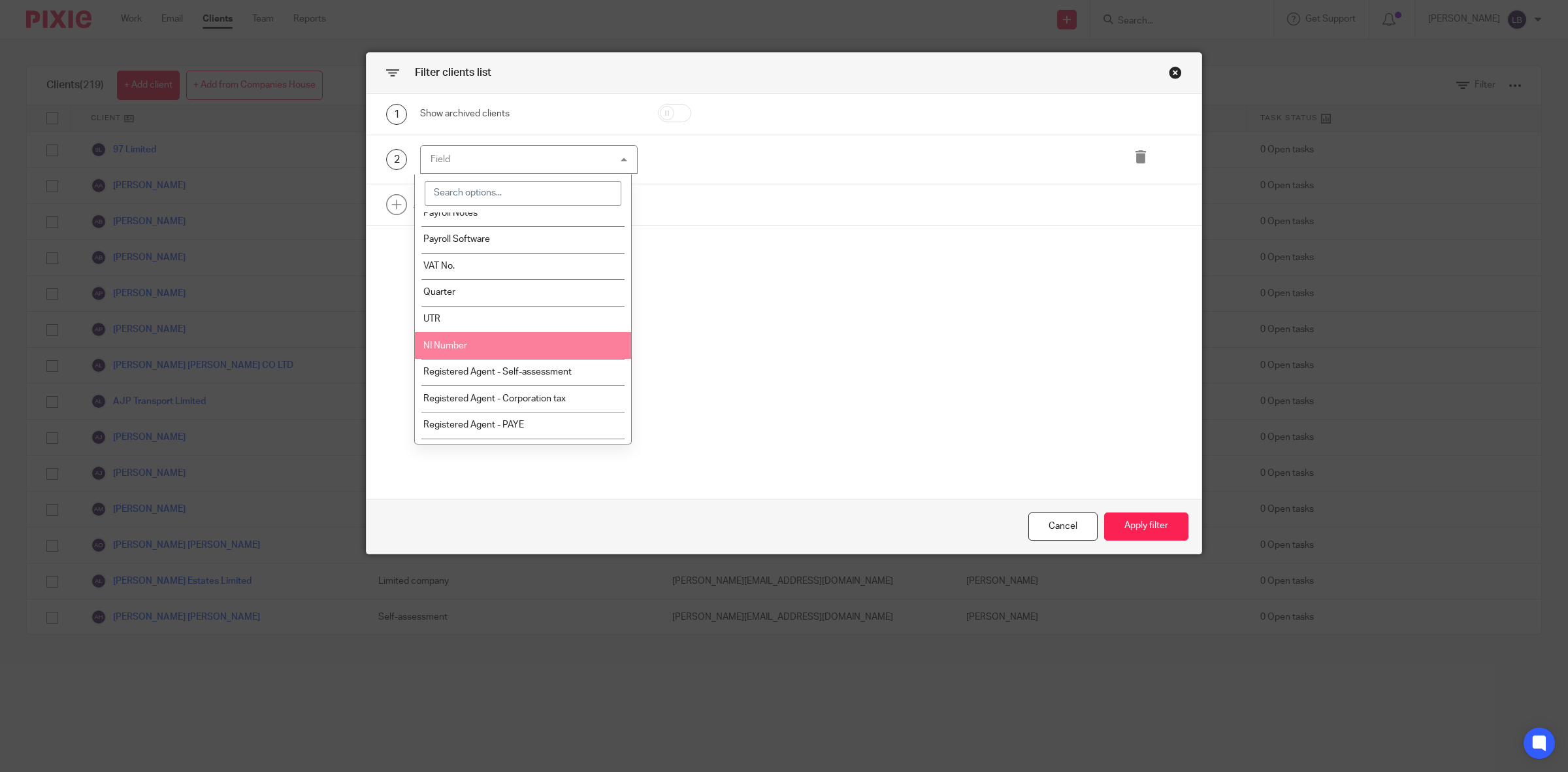
scroll to position [572, 0]
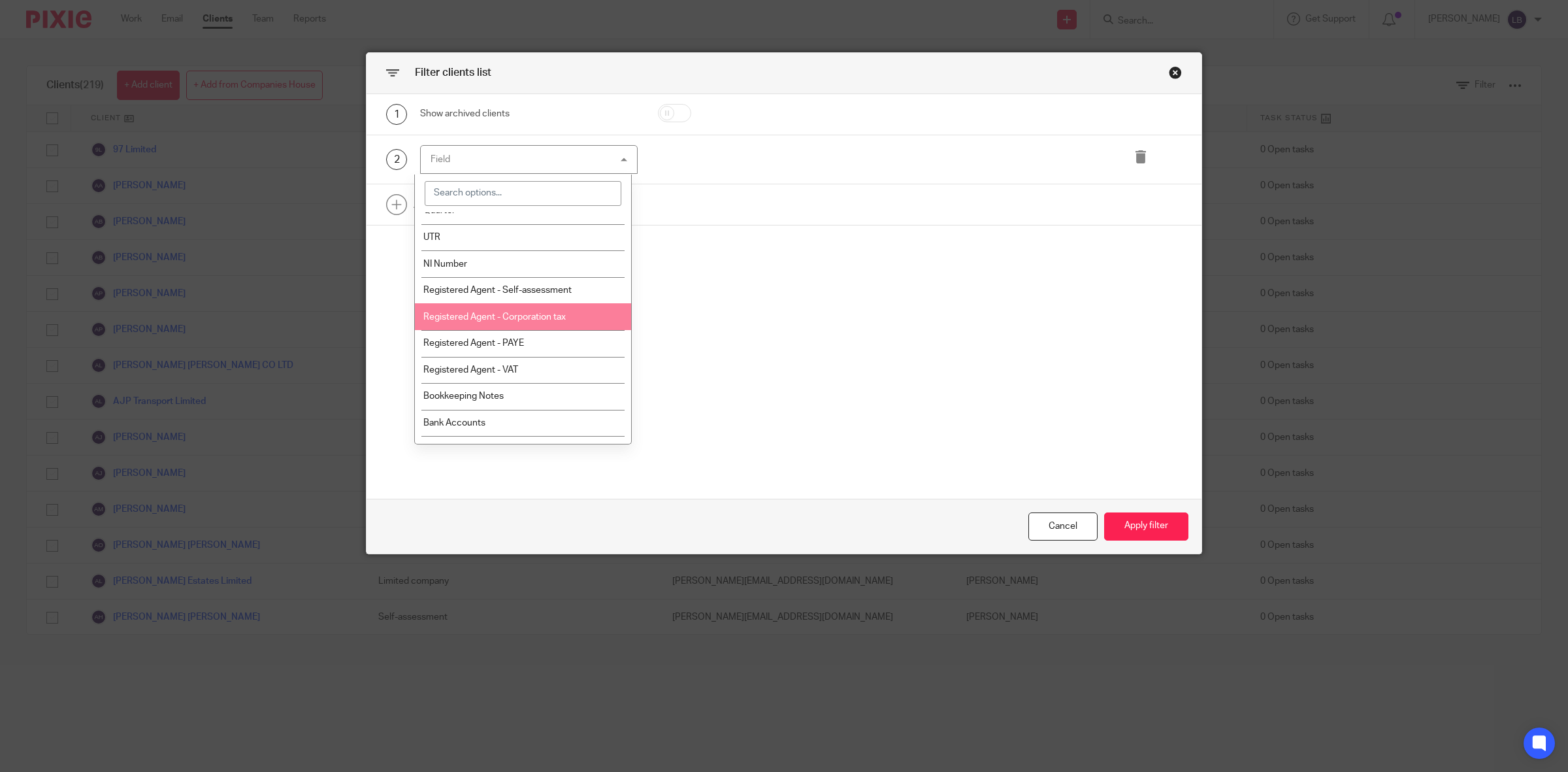
click at [525, 315] on span "Registered Agent - Corporation tax" at bounding box center [494, 317] width 142 height 9
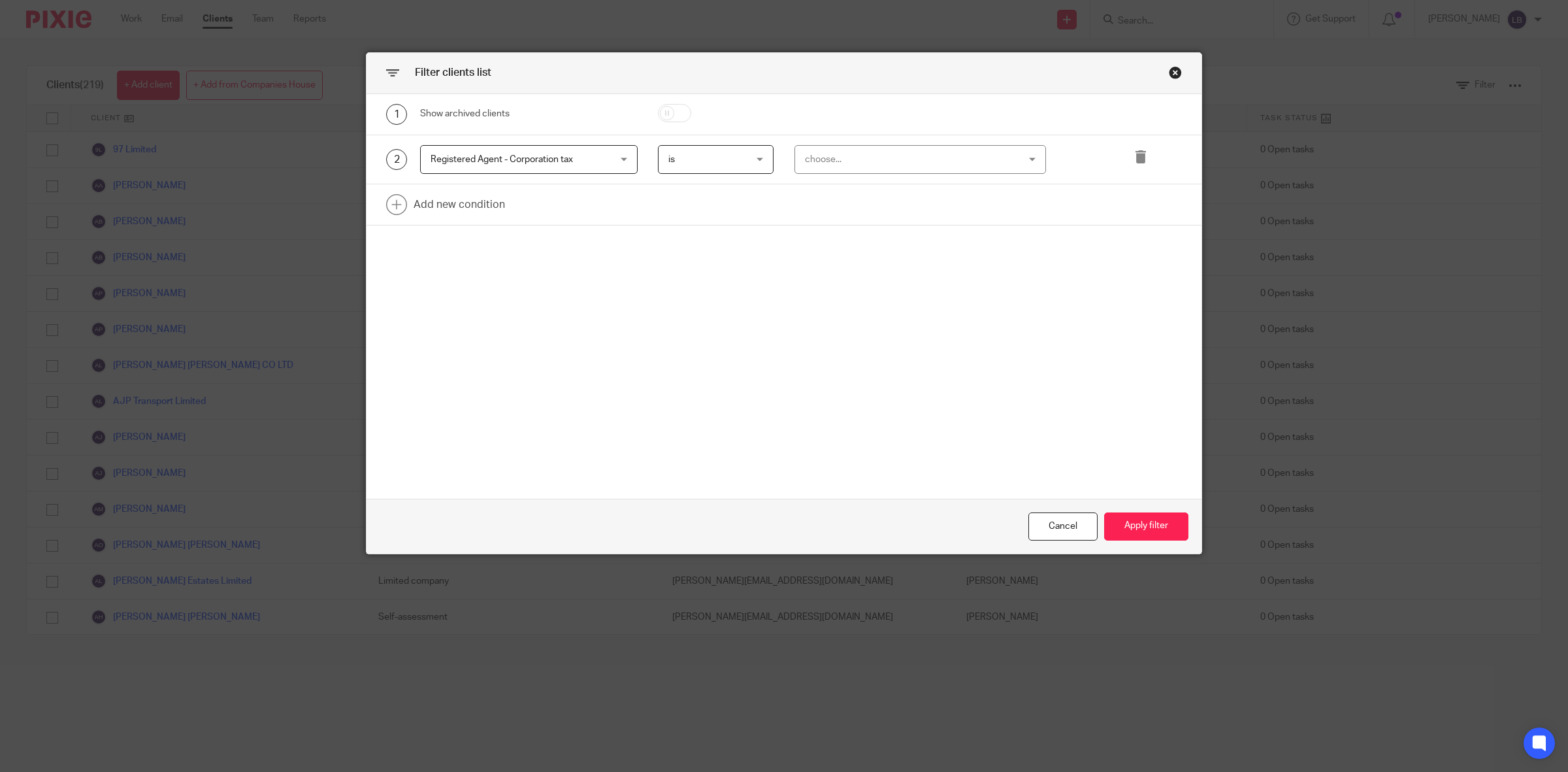
click at [845, 160] on div "choose..." at bounding box center [901, 160] width 193 height 28
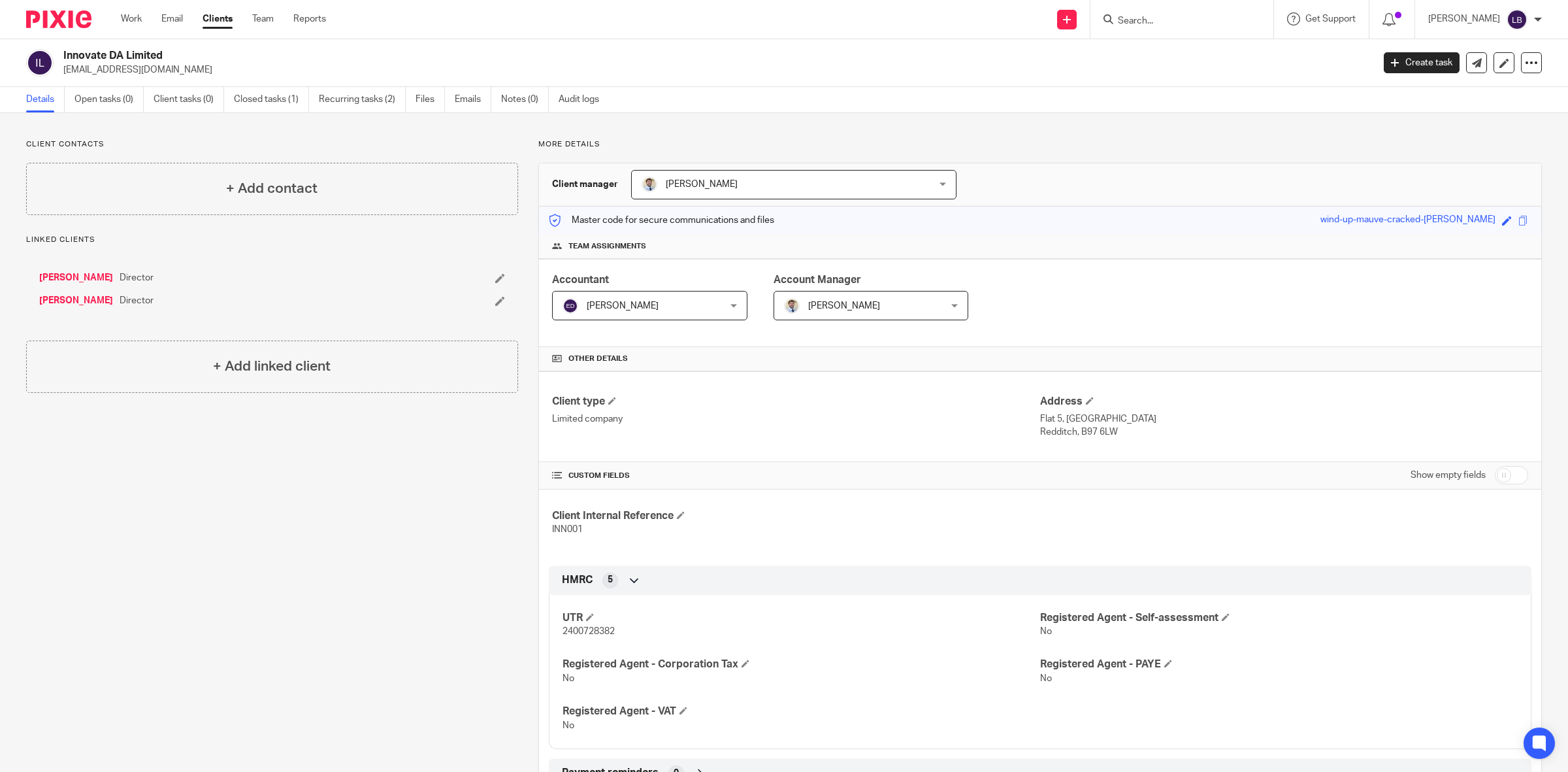
click at [217, 21] on link "Clients" at bounding box center [217, 19] width 30 height 13
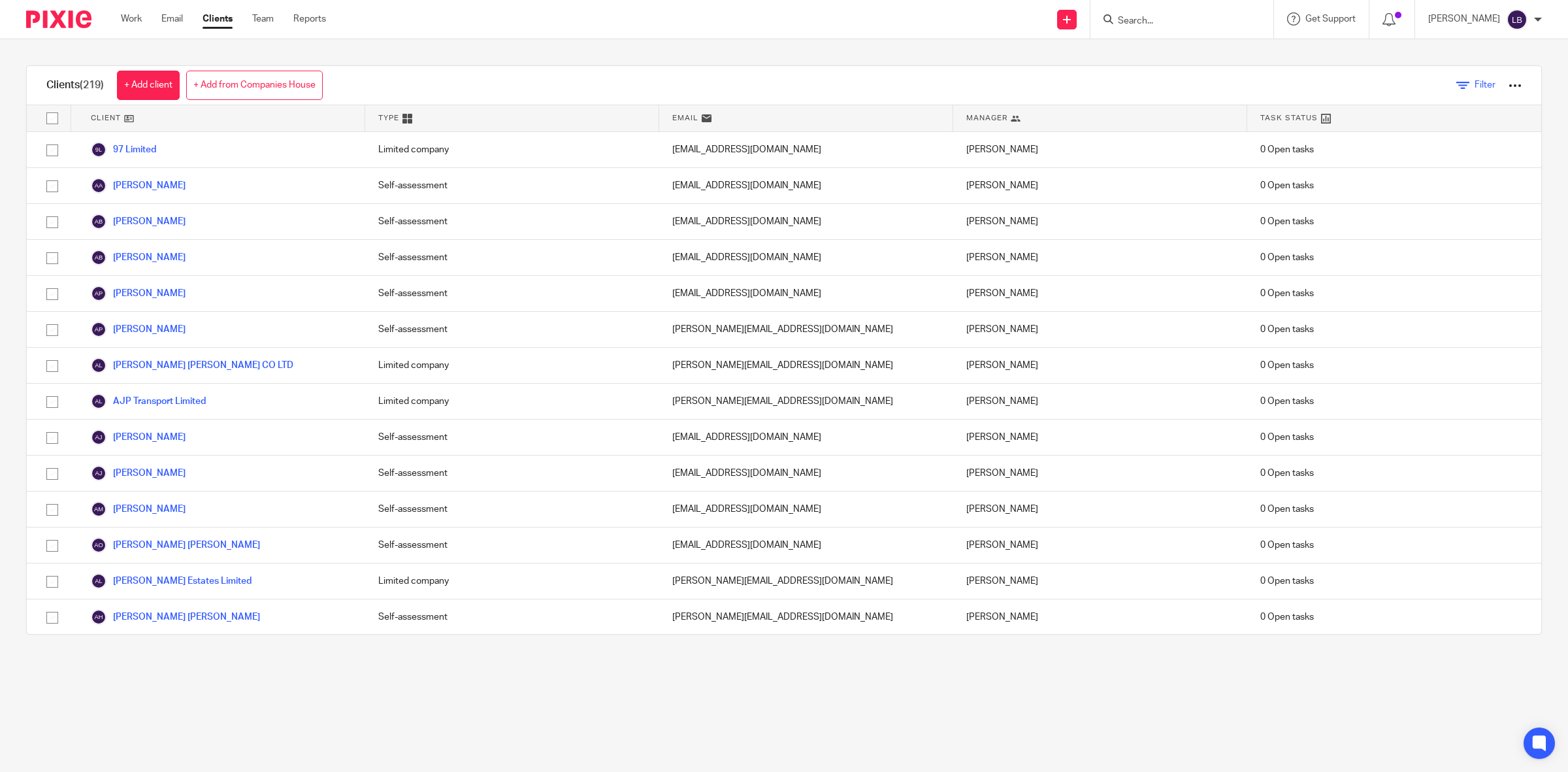
click at [1456, 86] on link "Filter" at bounding box center [1475, 85] width 39 height 14
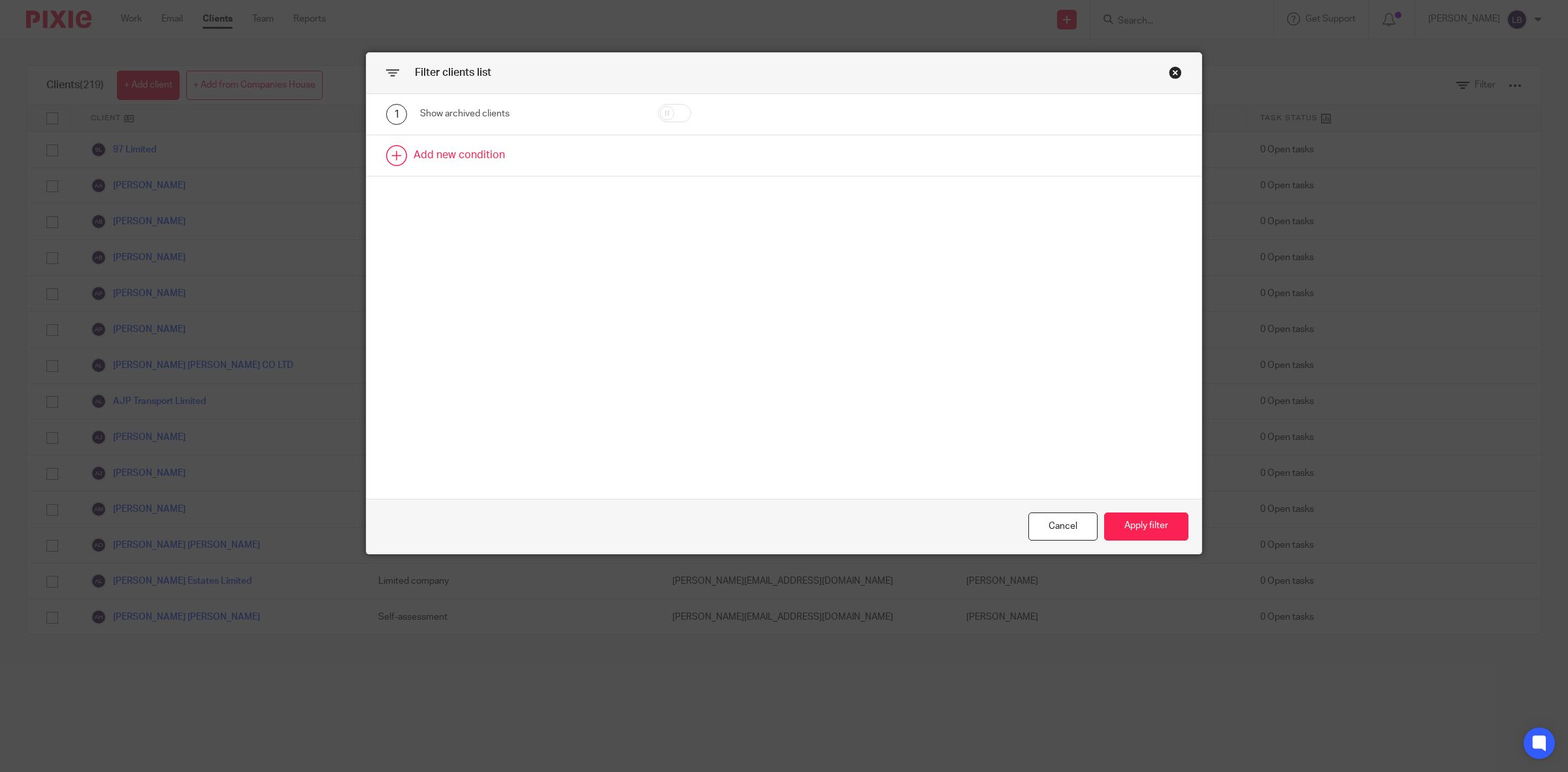
click at [394, 158] on link at bounding box center [784, 156] width 835 height 41
click at [560, 160] on div "Field" at bounding box center [513, 160] width 165 height 28
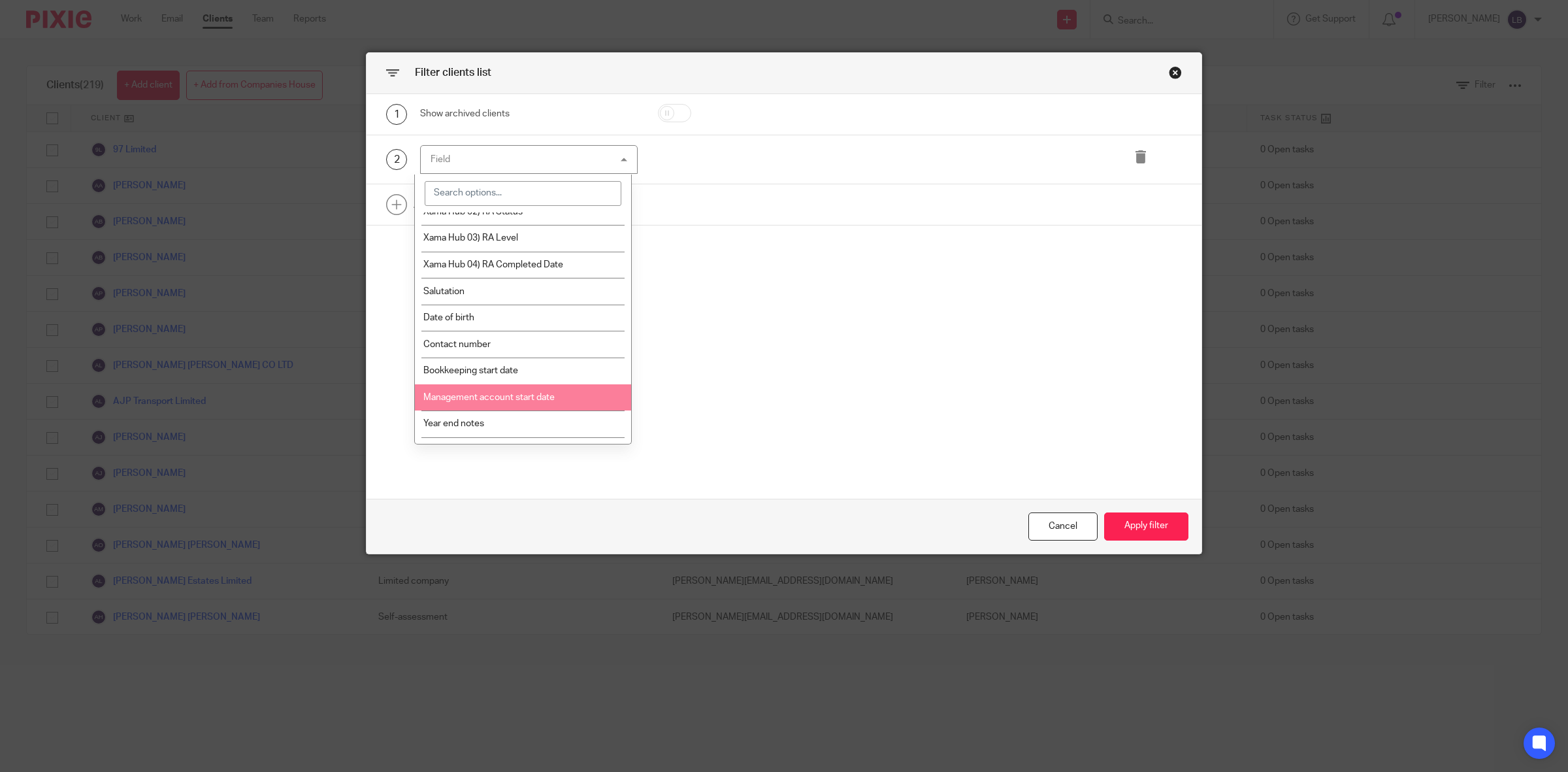
scroll to position [1560, 0]
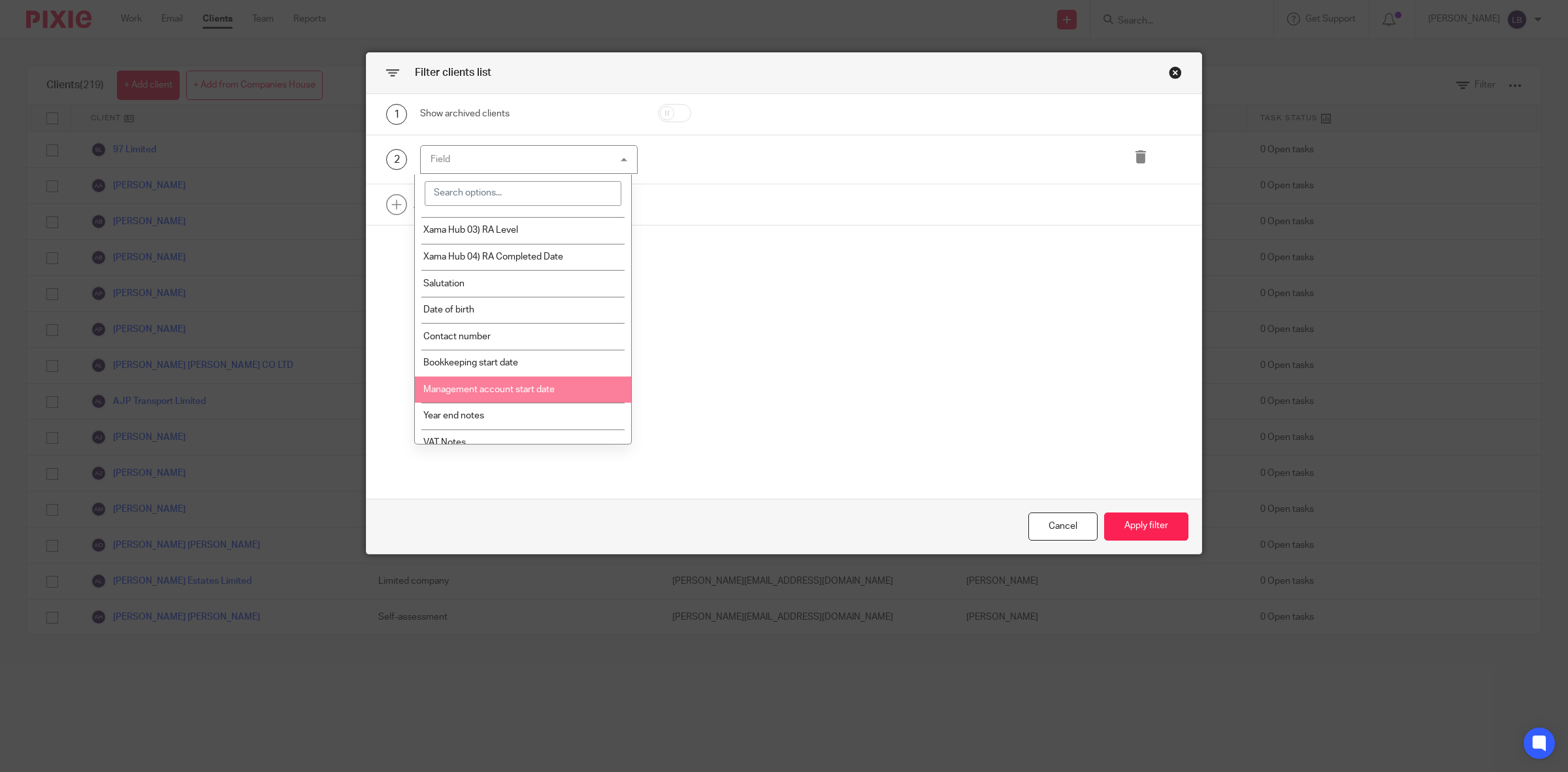
click at [1170, 75] on div "Close this dialog window" at bounding box center [1175, 72] width 13 height 13
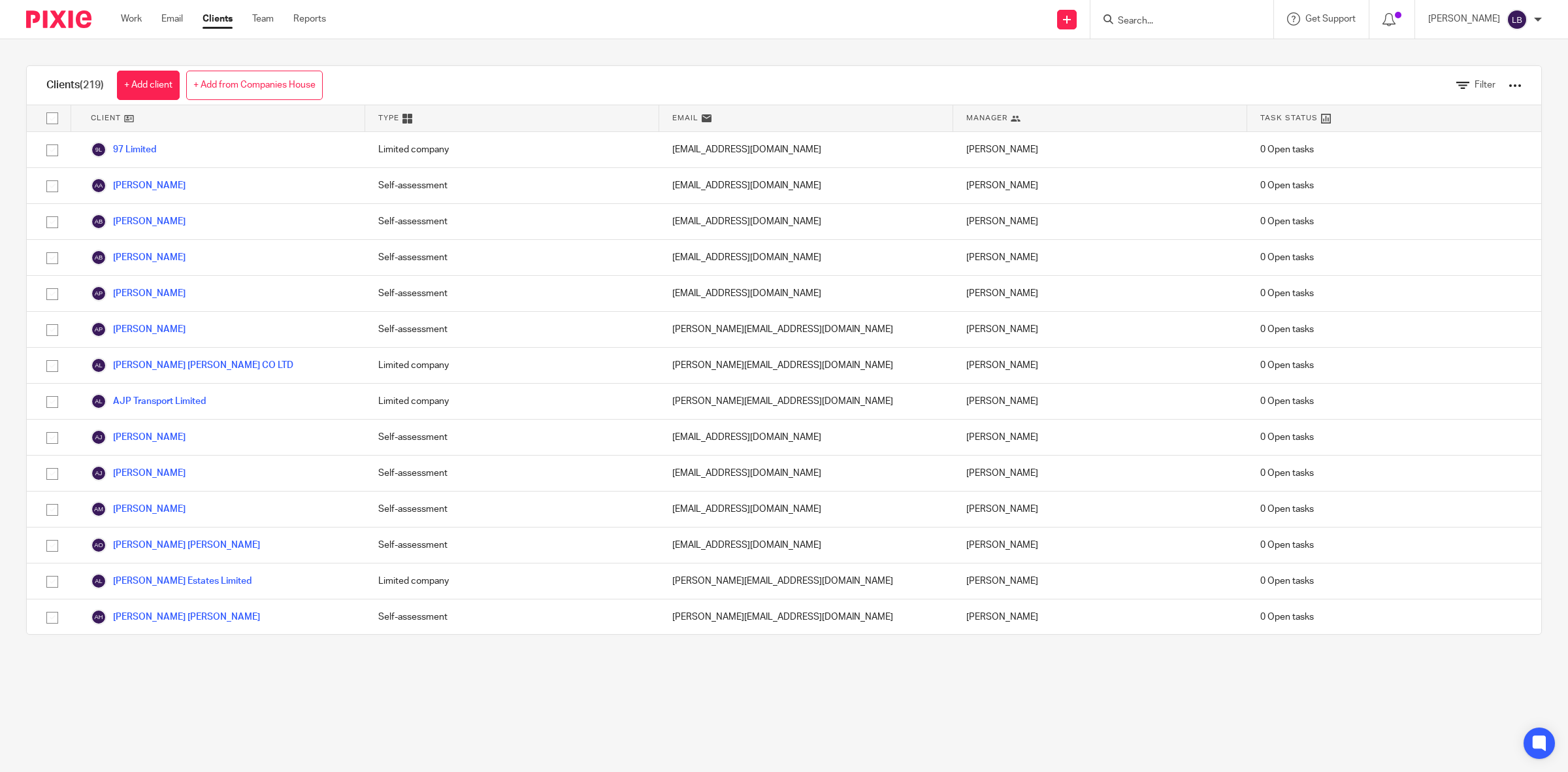
click at [1203, 24] on input "Search" at bounding box center [1175, 21] width 118 height 12
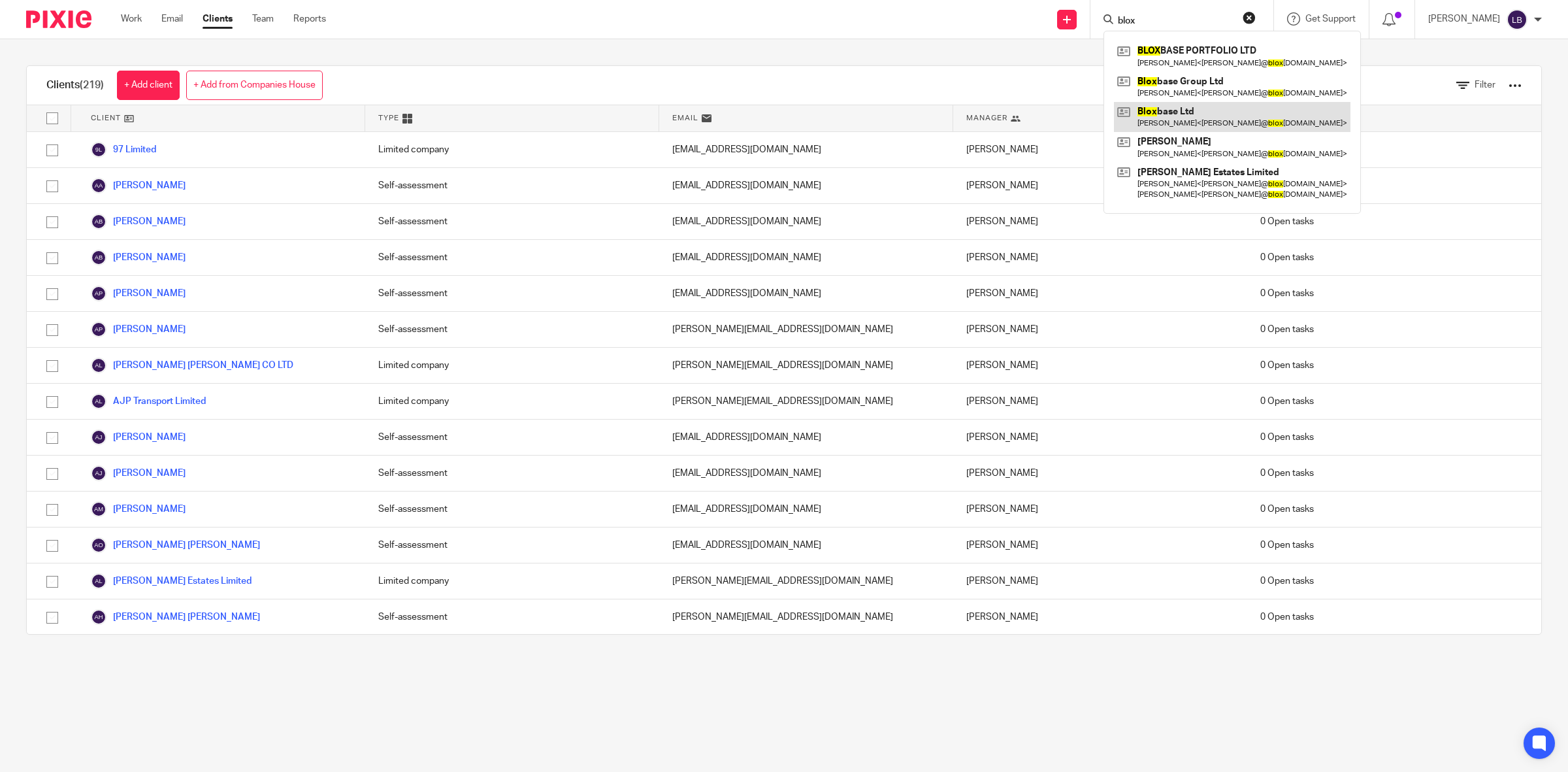
type input "blox"
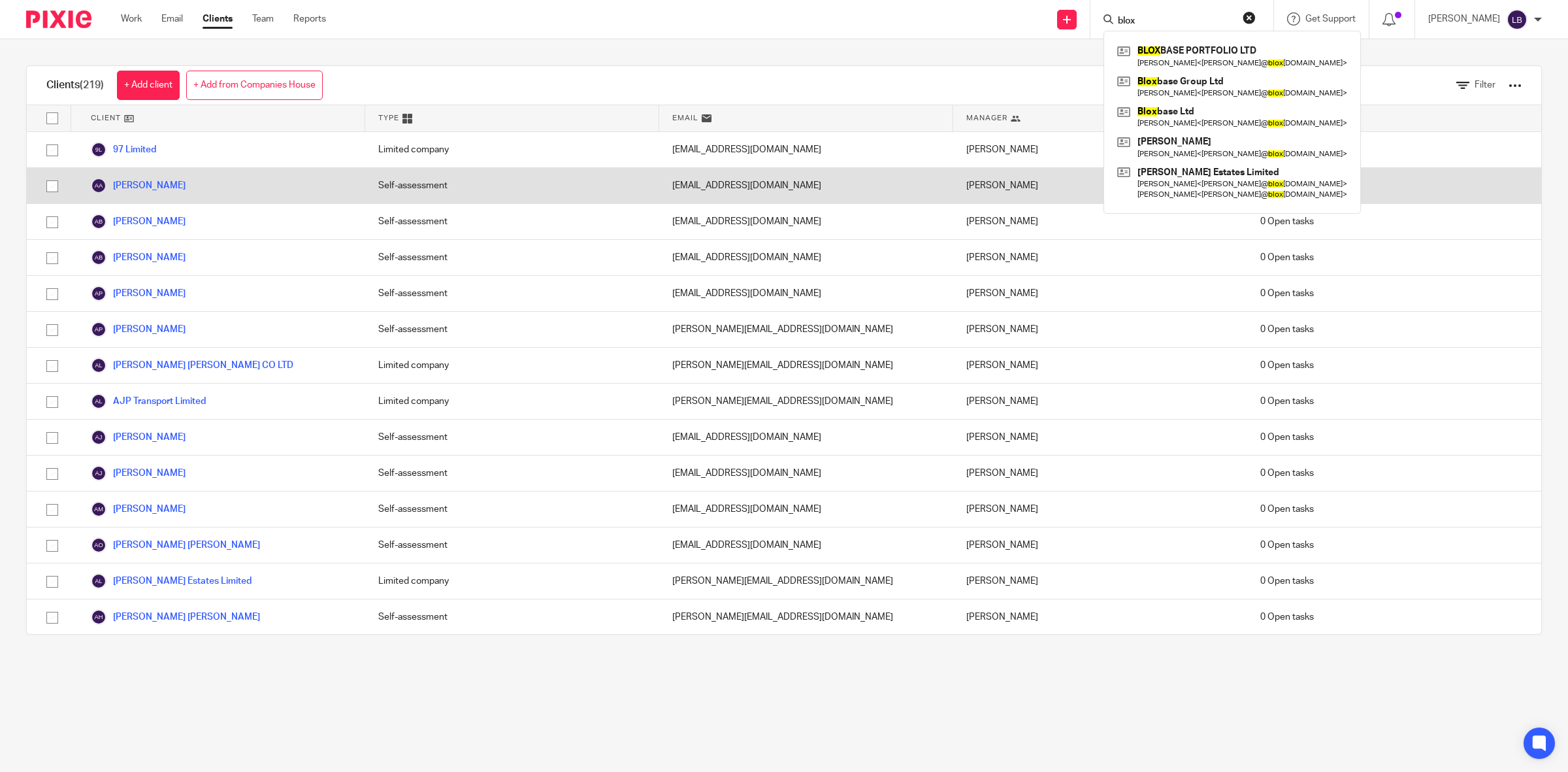
drag, startPoint x: 1167, startPoint y: 114, endPoint x: 1095, endPoint y: 170, distance: 91.2
click at [1167, 114] on link at bounding box center [1232, 116] width 236 height 30
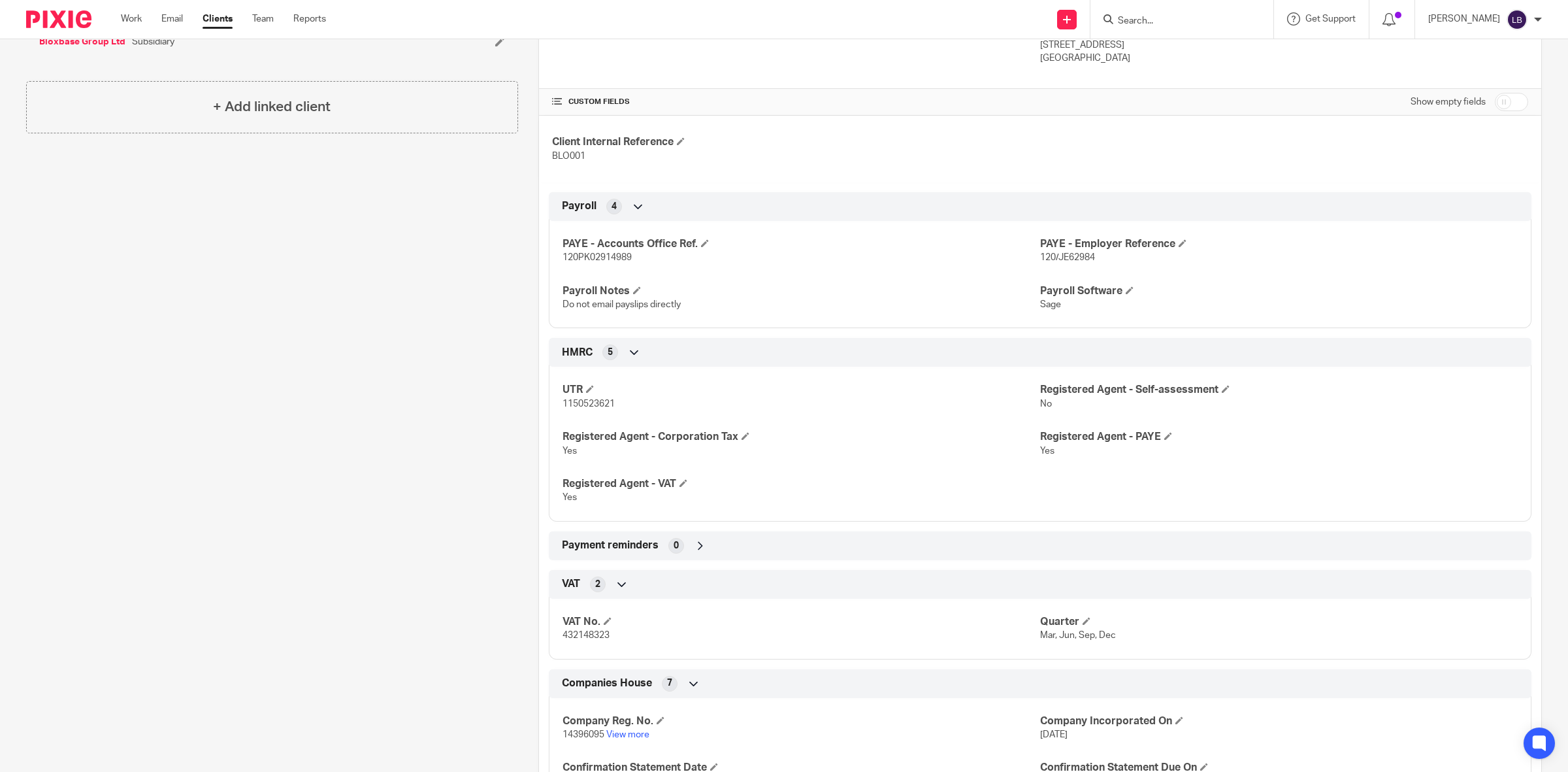
scroll to position [409, 0]
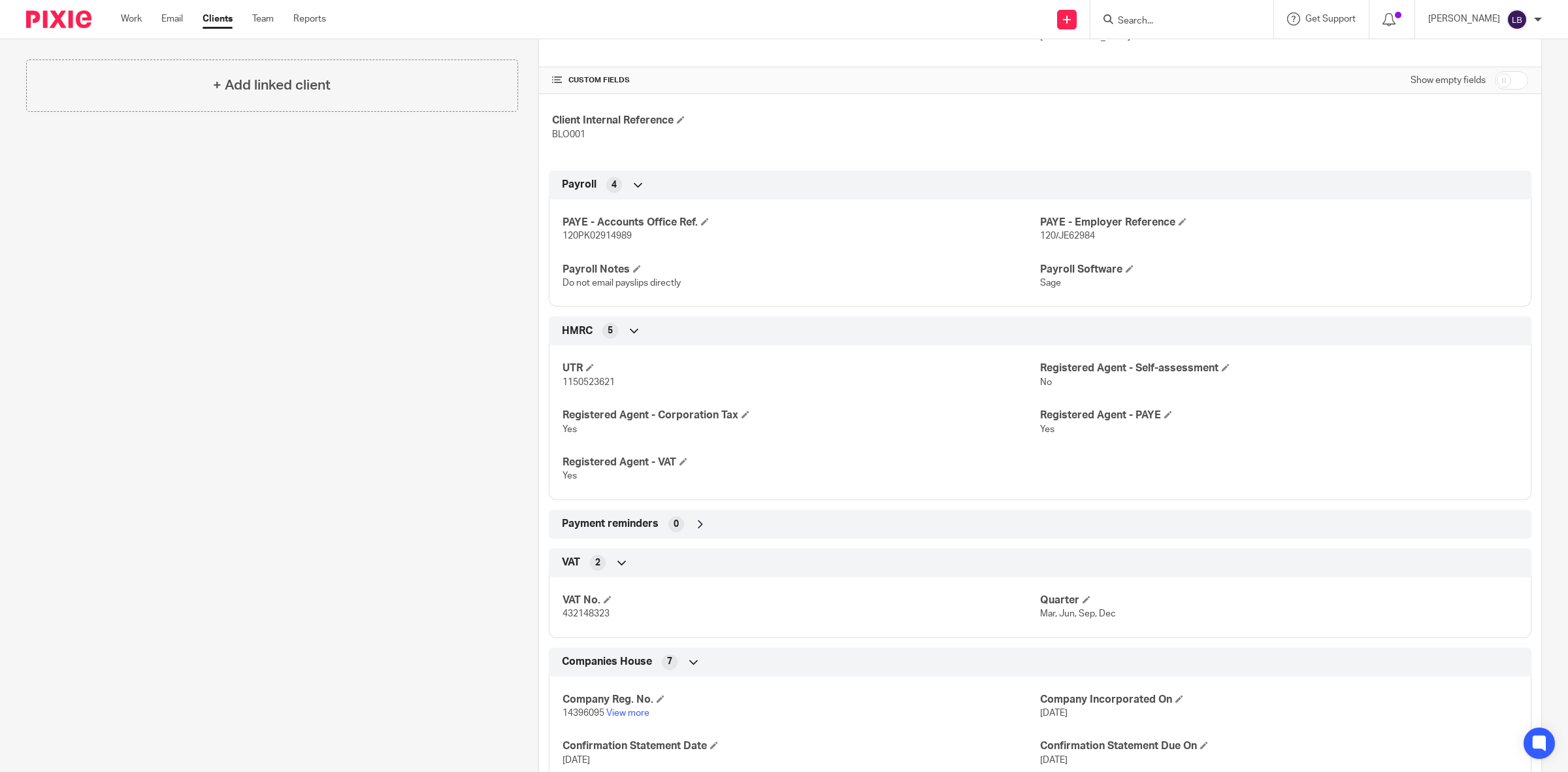
click at [1510, 77] on input "checkbox" at bounding box center [1511, 80] width 33 height 18
checkbox input "true"
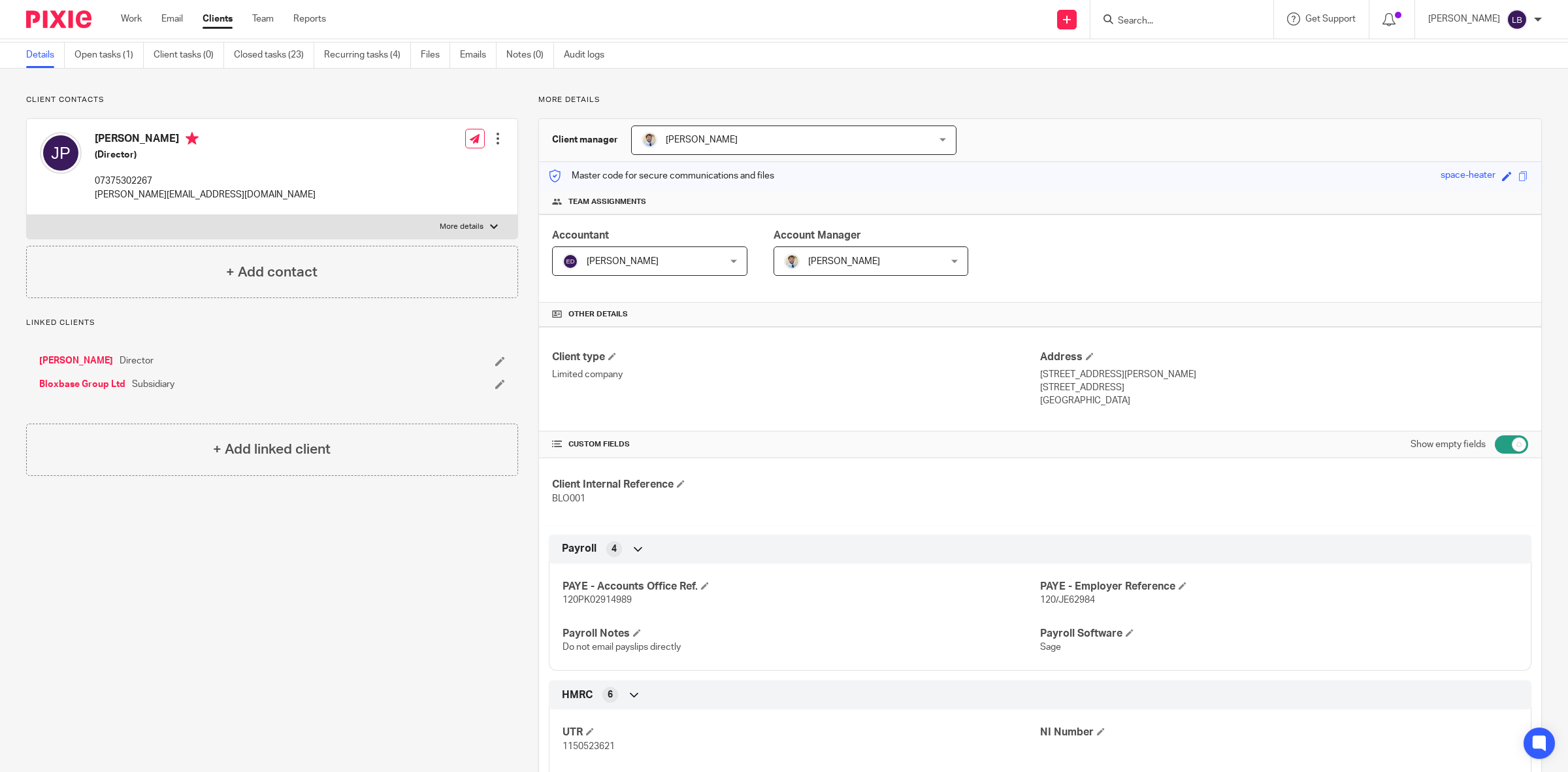
scroll to position [30, 0]
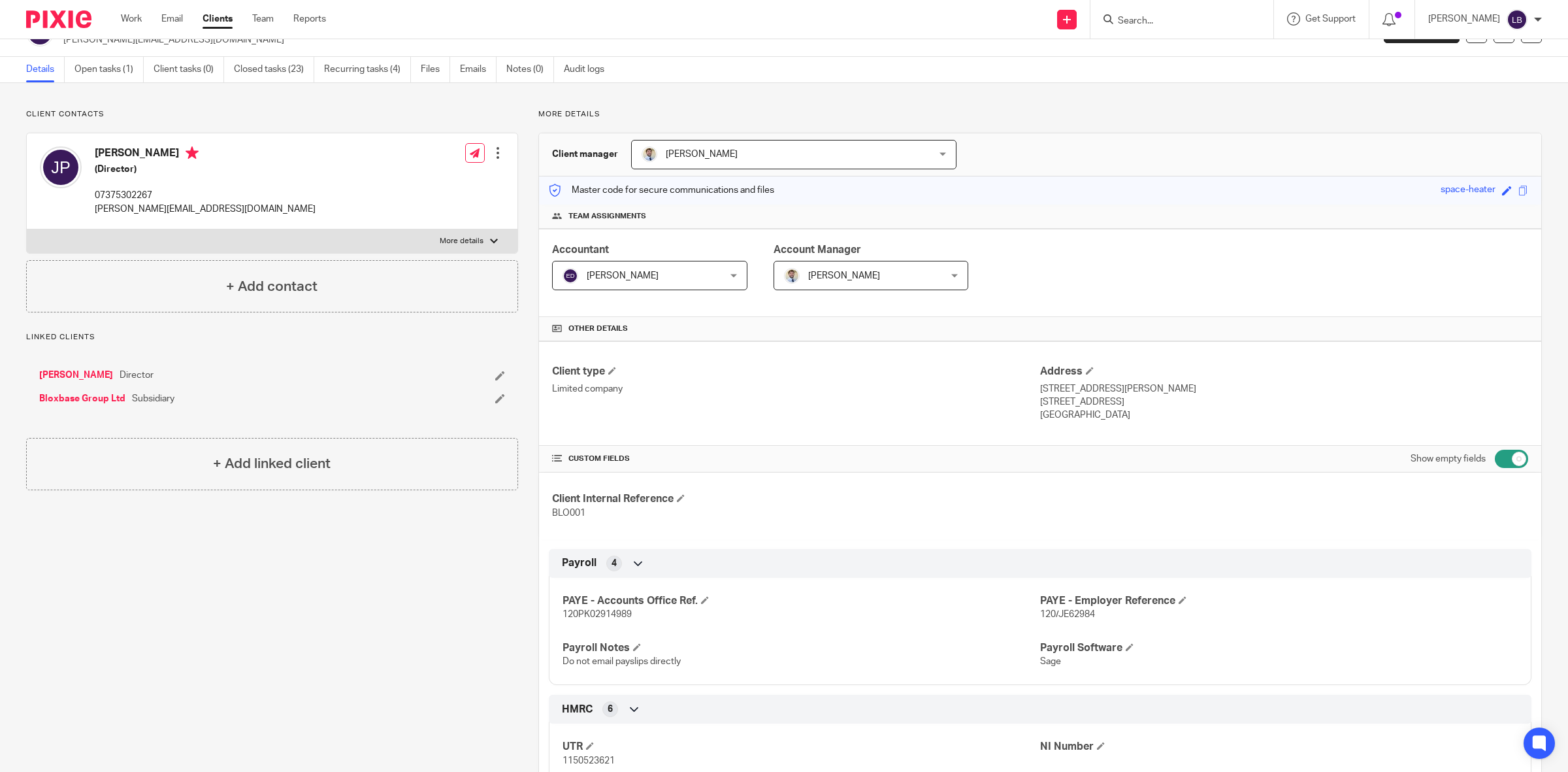
click at [1234, 21] on input "Search" at bounding box center [1175, 21] width 118 height 12
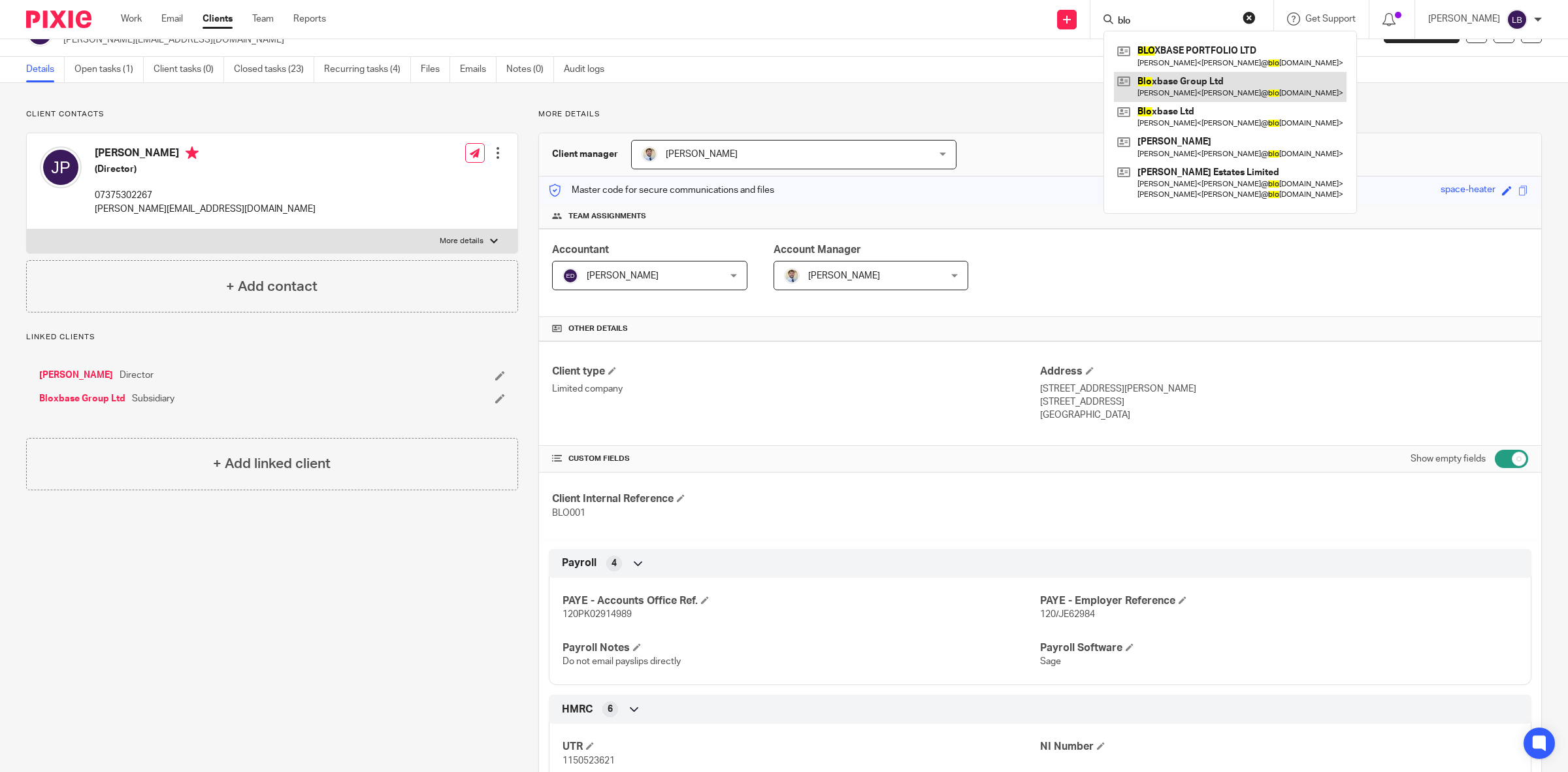
type input "blo"
click at [1229, 85] on link at bounding box center [1230, 86] width 232 height 30
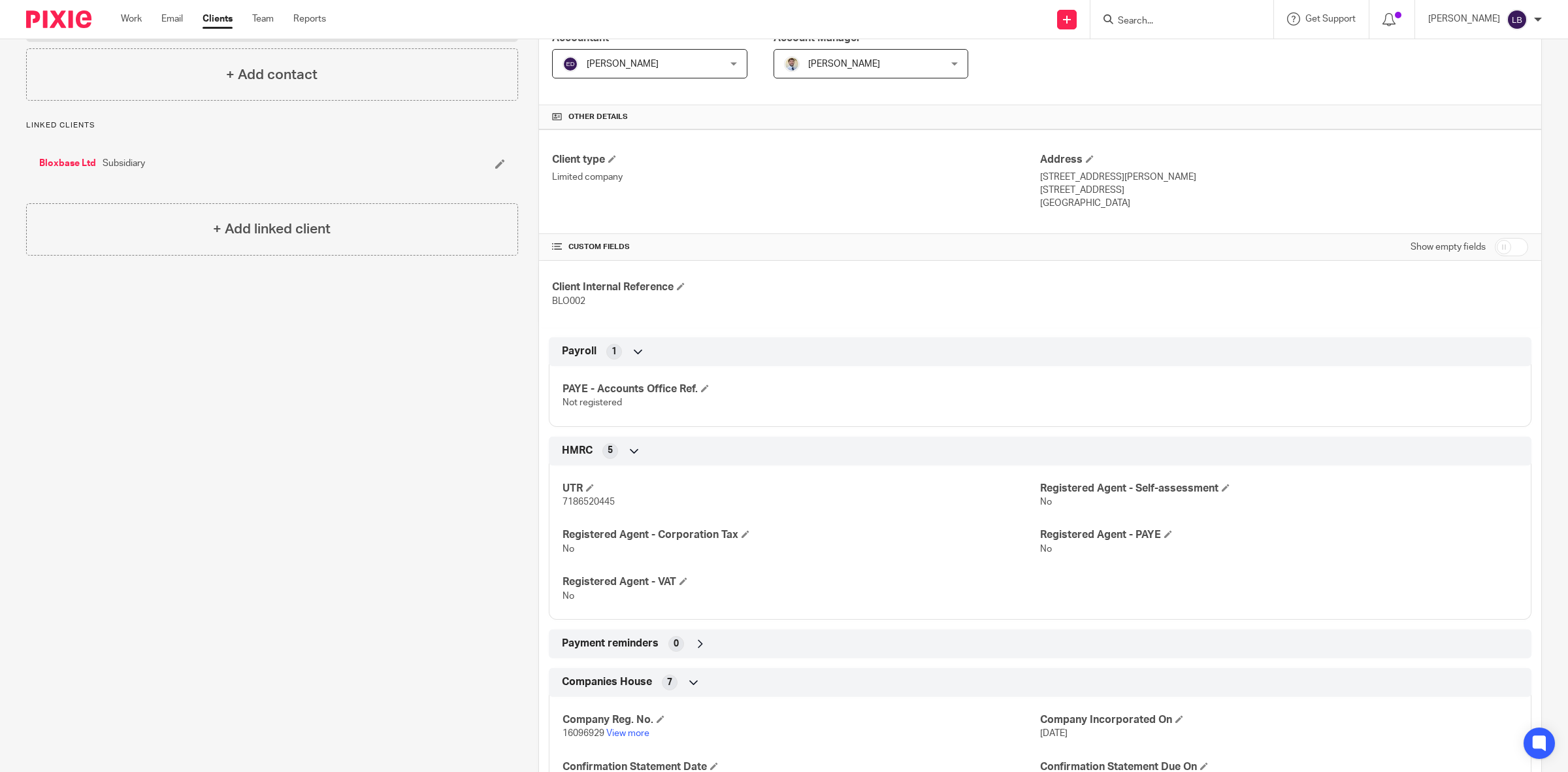
scroll to position [327, 0]
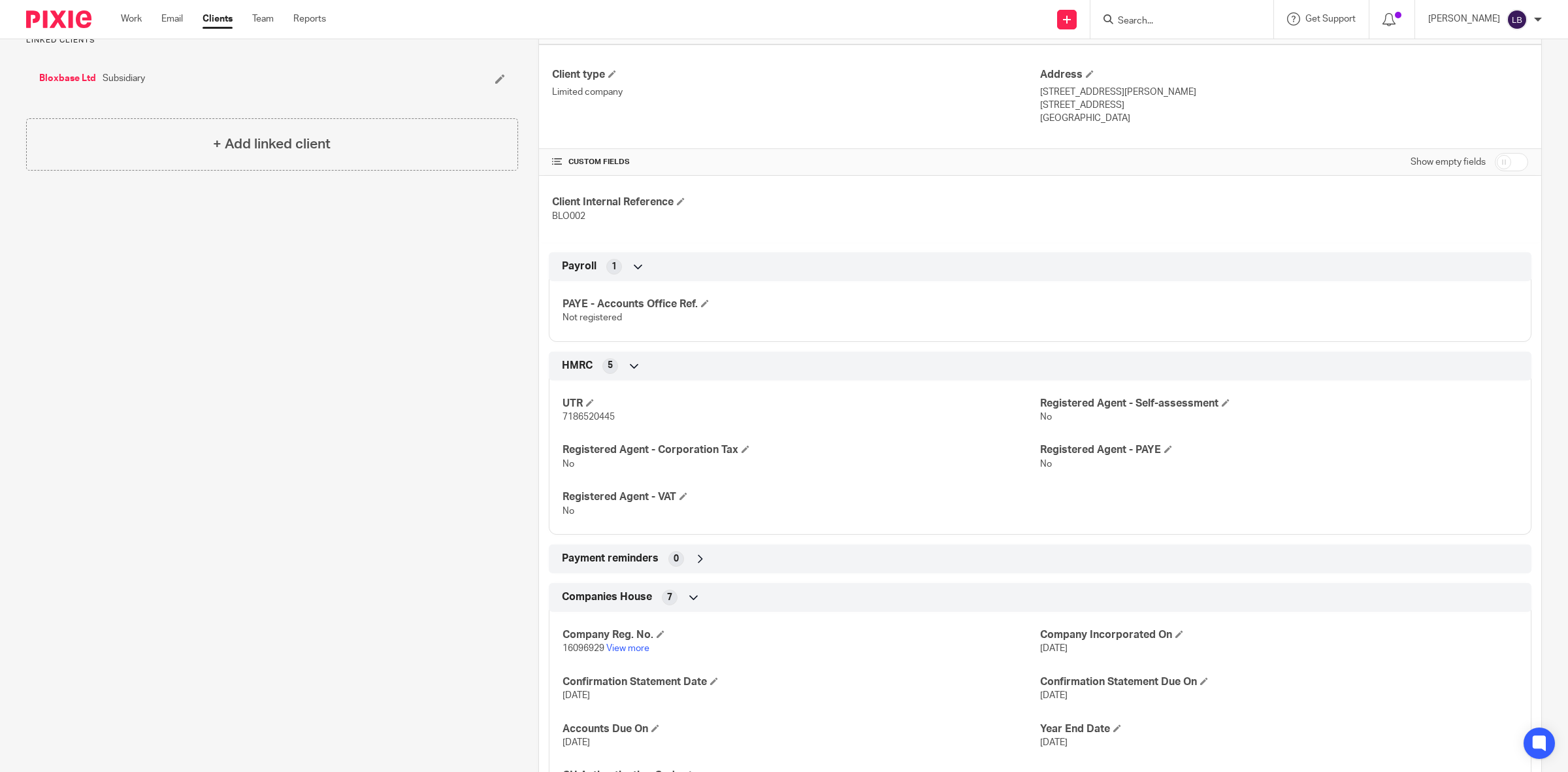
click at [700, 563] on icon at bounding box center [700, 558] width 13 height 13
click at [699, 561] on icon at bounding box center [700, 558] width 13 height 13
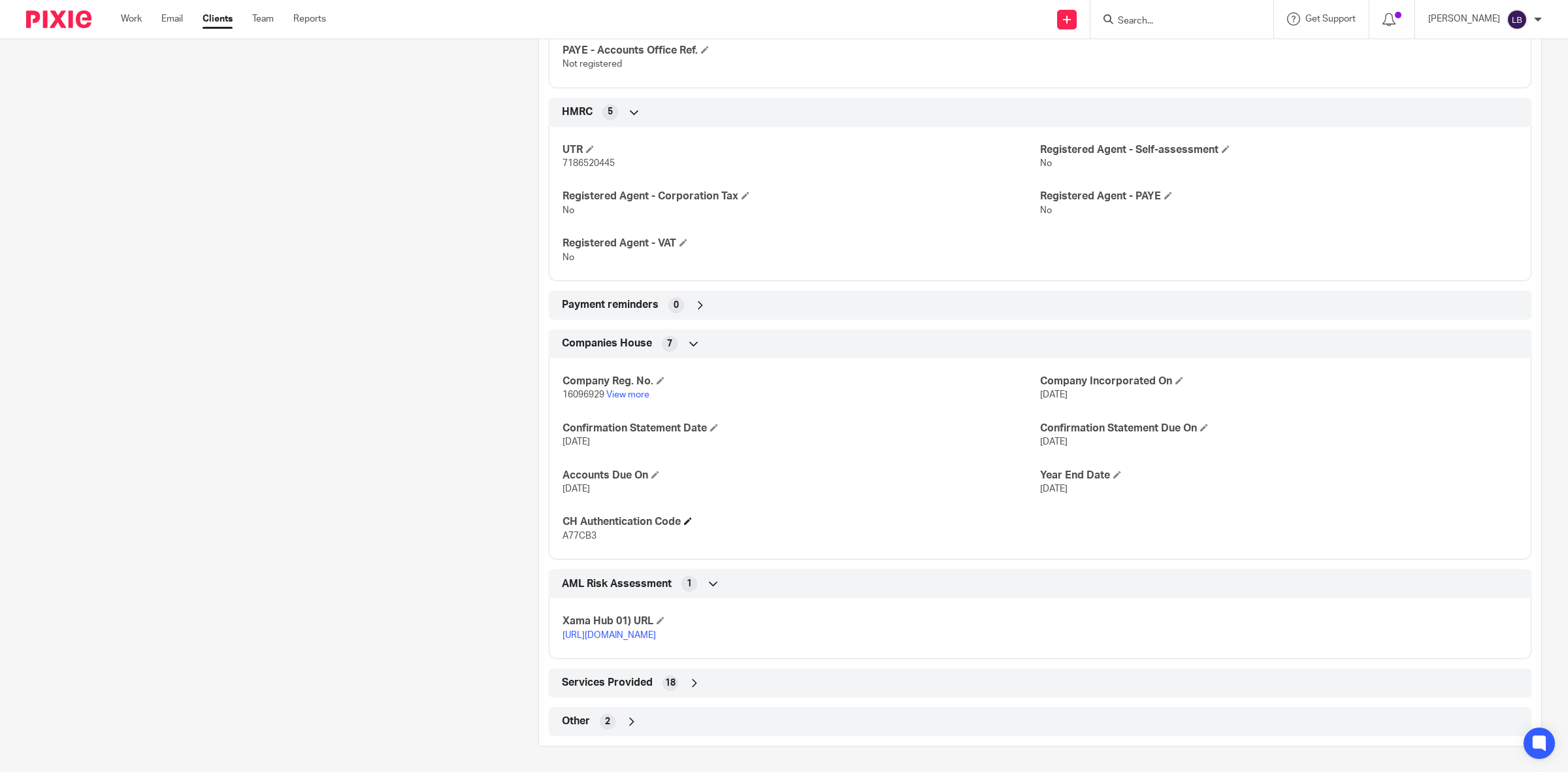
scroll to position [583, 0]
click at [625, 719] on icon at bounding box center [631, 721] width 13 height 13
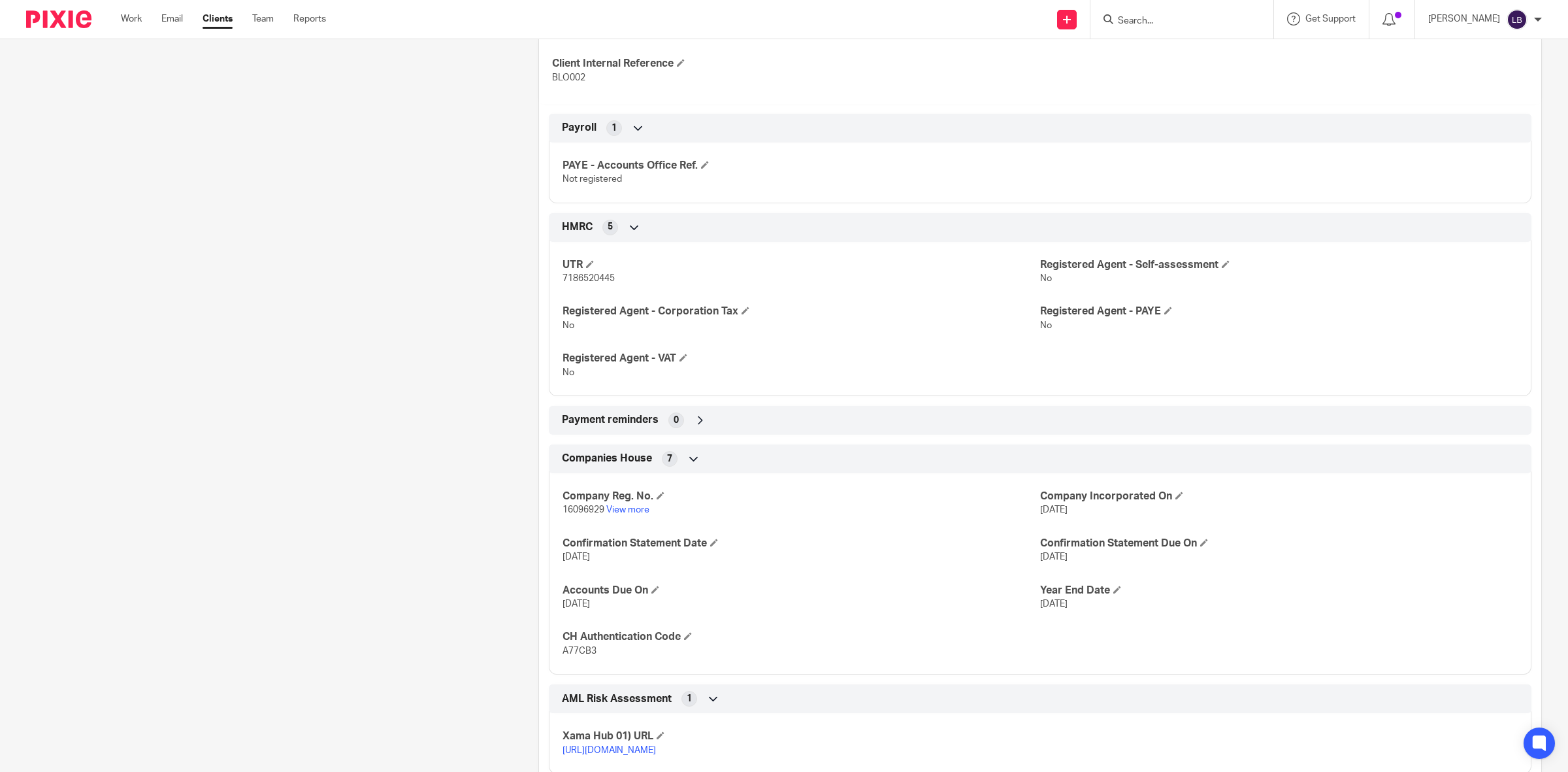
scroll to position [235, 0]
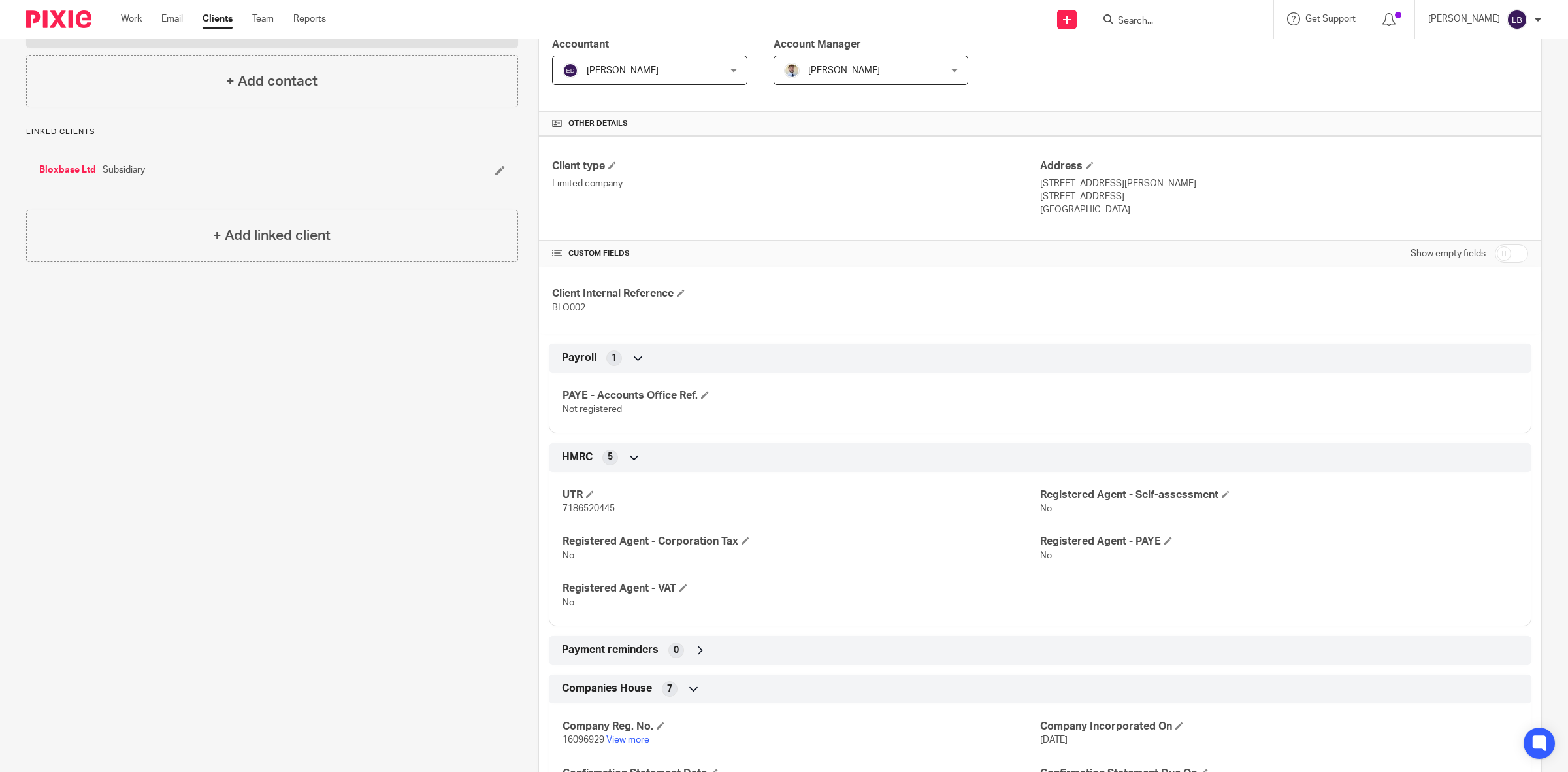
click at [1499, 255] on input "checkbox" at bounding box center [1511, 253] width 33 height 18
checkbox input "true"
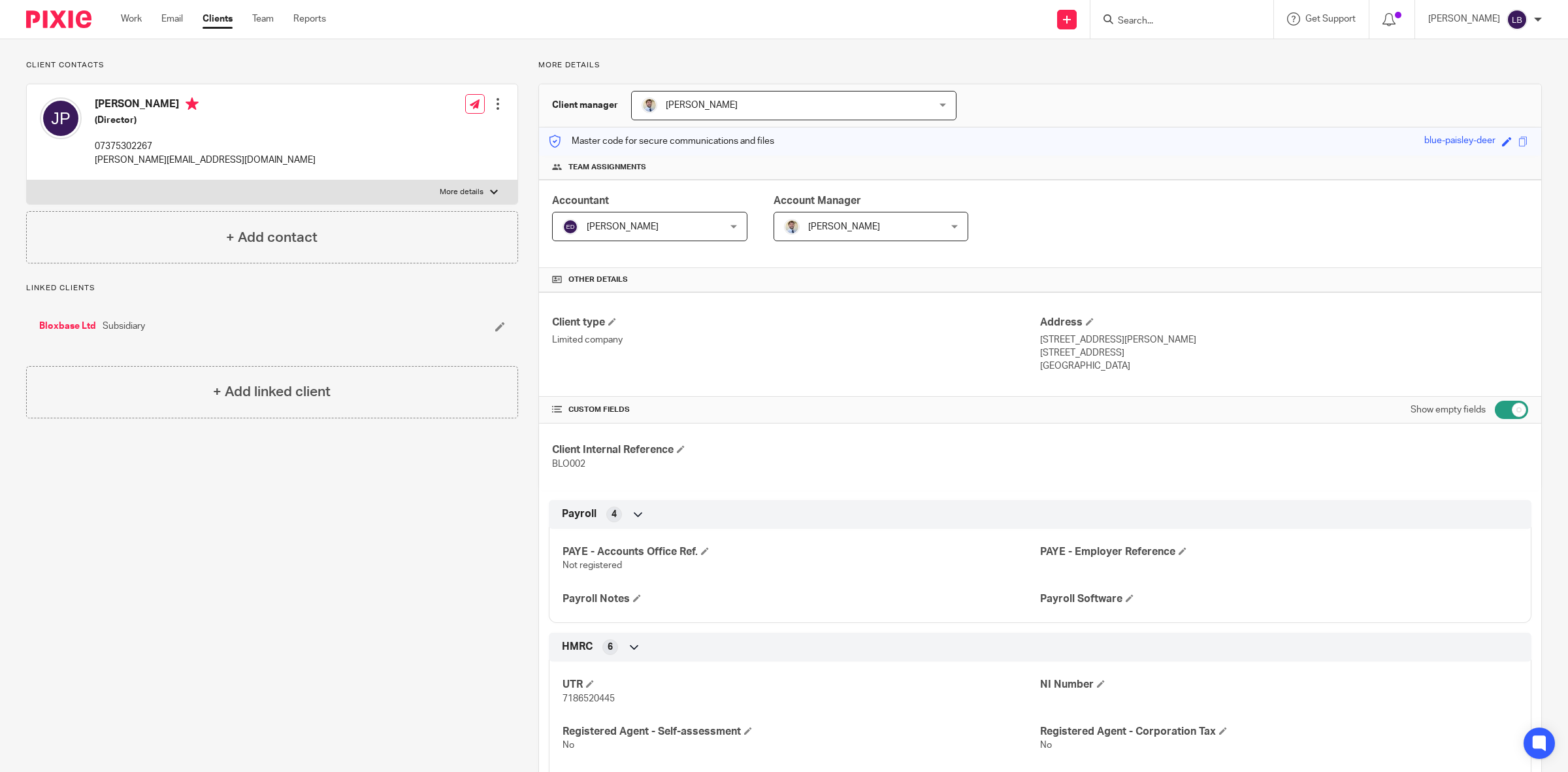
scroll to position [0, 0]
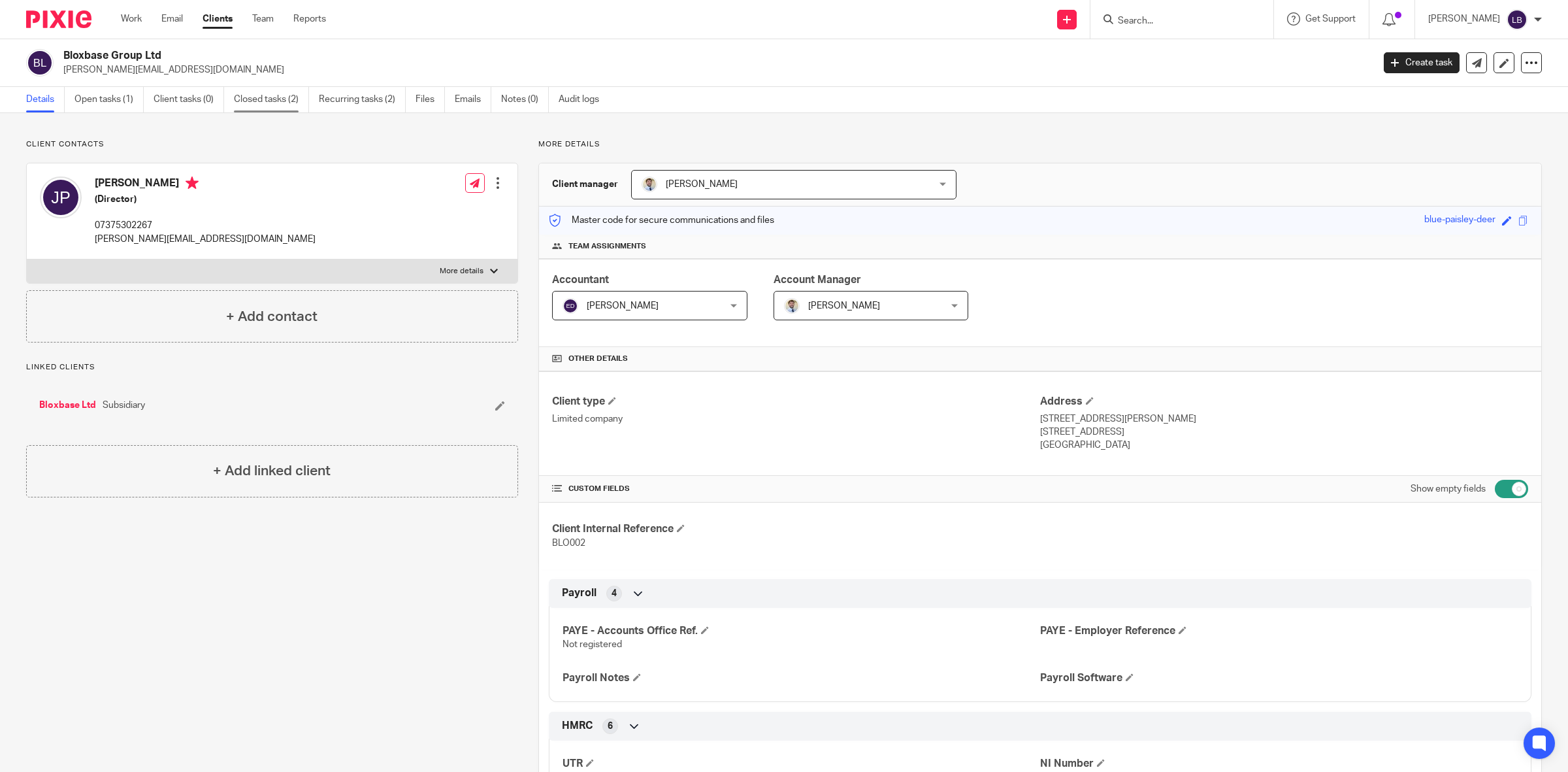
click at [268, 100] on link "Closed tasks (2)" at bounding box center [271, 100] width 75 height 26
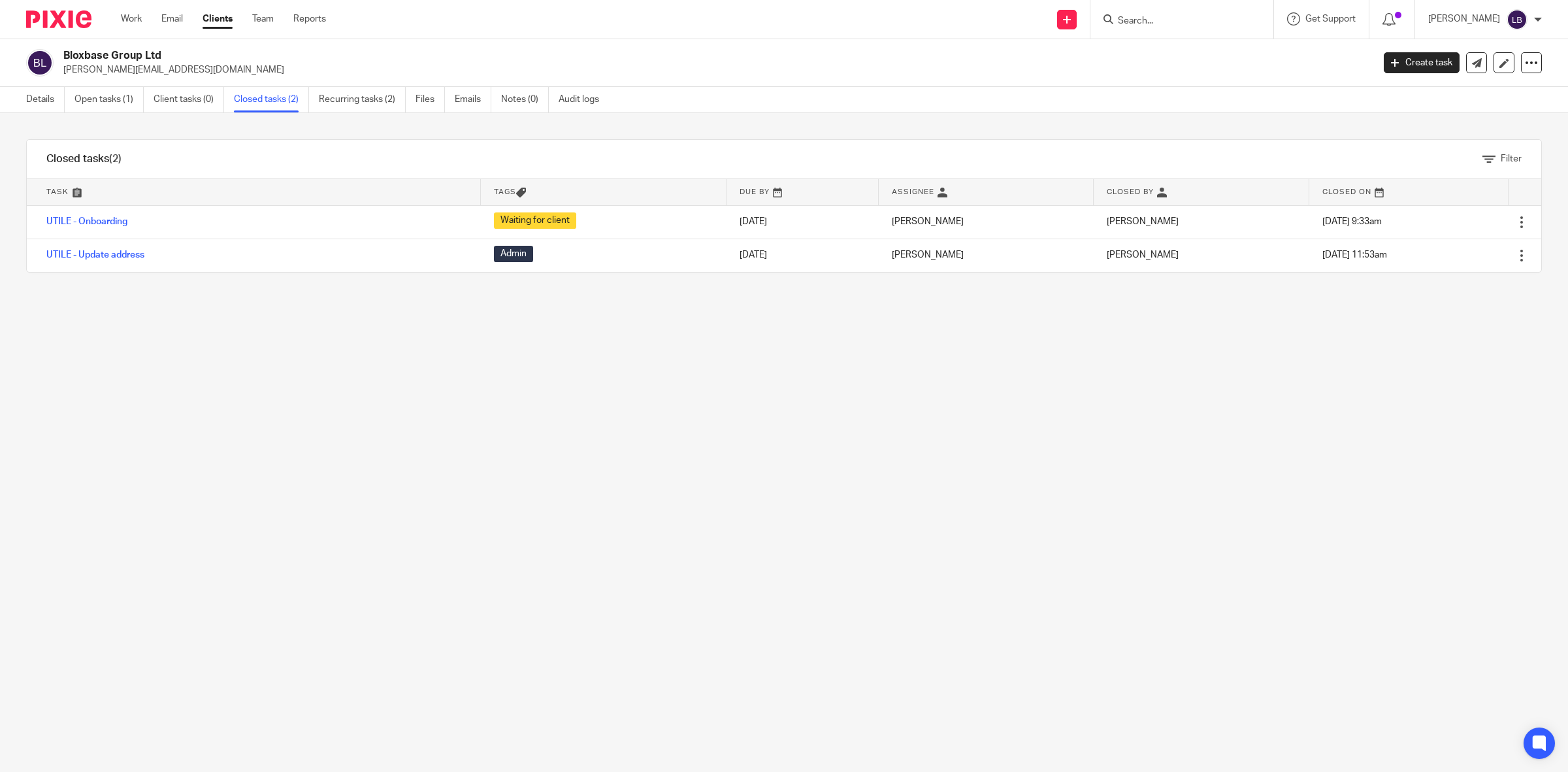
click at [1232, 21] on input "Search" at bounding box center [1175, 21] width 118 height 12
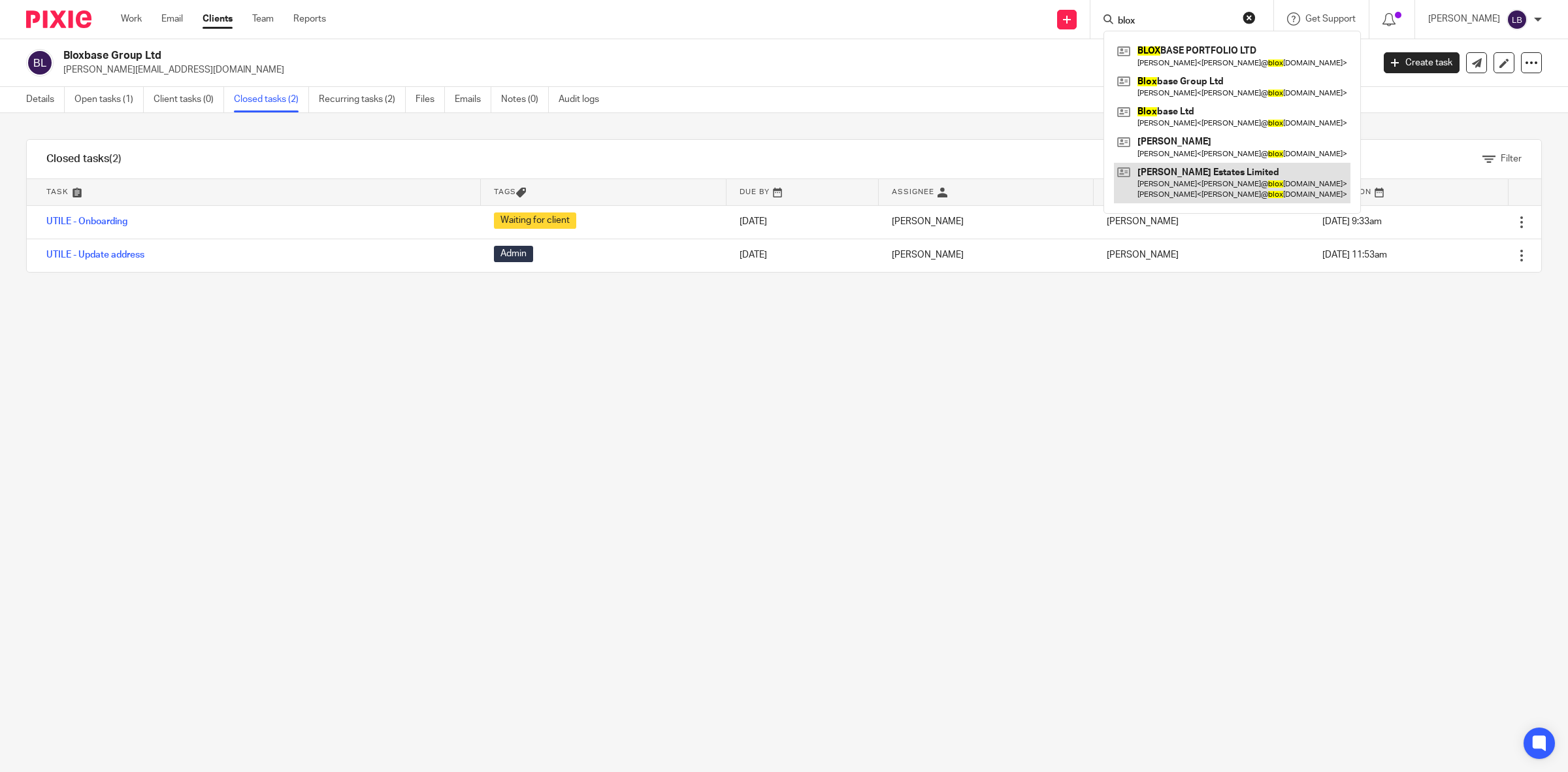
type input "blox"
click at [1179, 178] on link at bounding box center [1232, 183] width 236 height 41
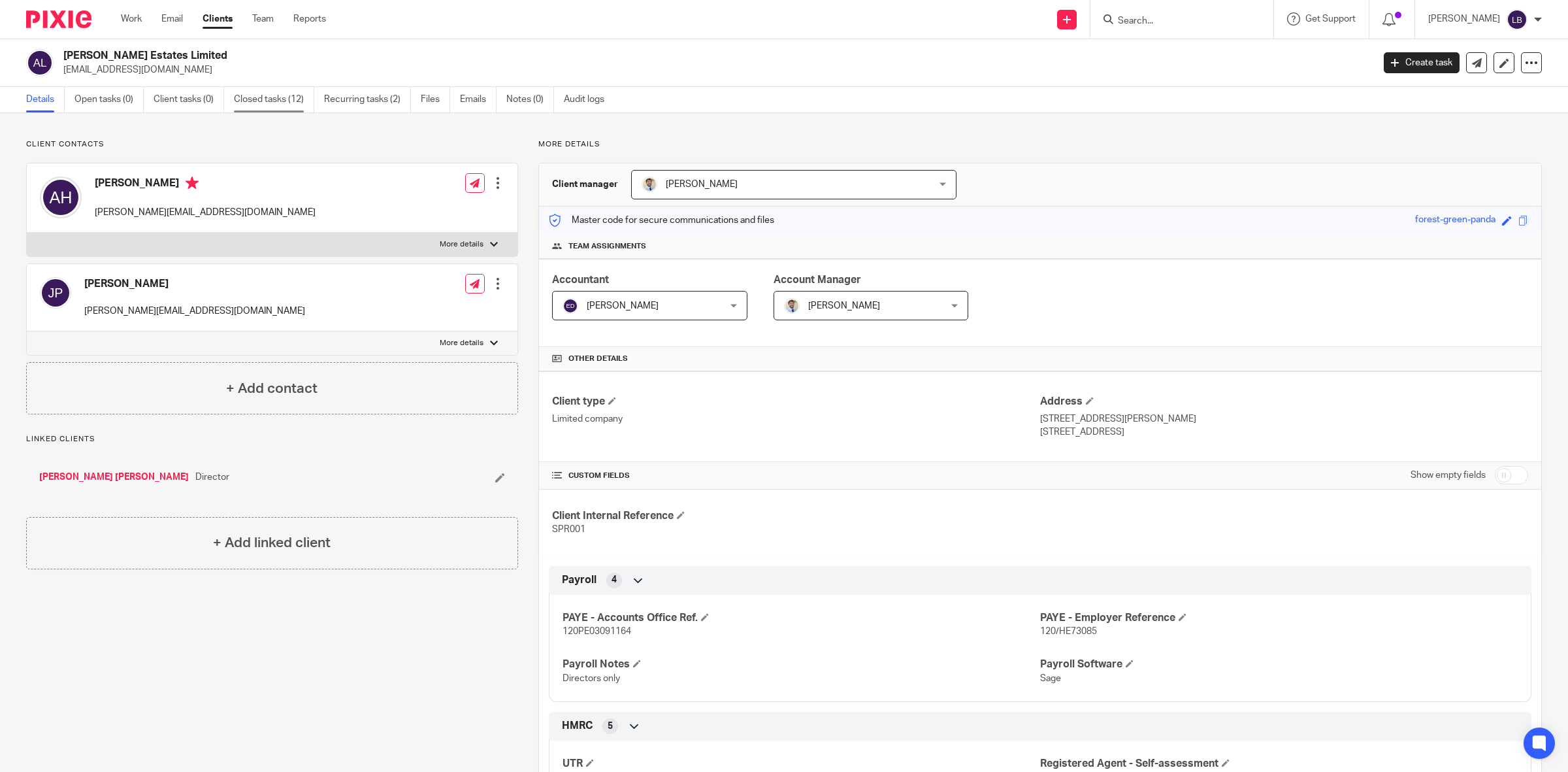
click at [283, 101] on link "Closed tasks (12)" at bounding box center [274, 100] width 80 height 26
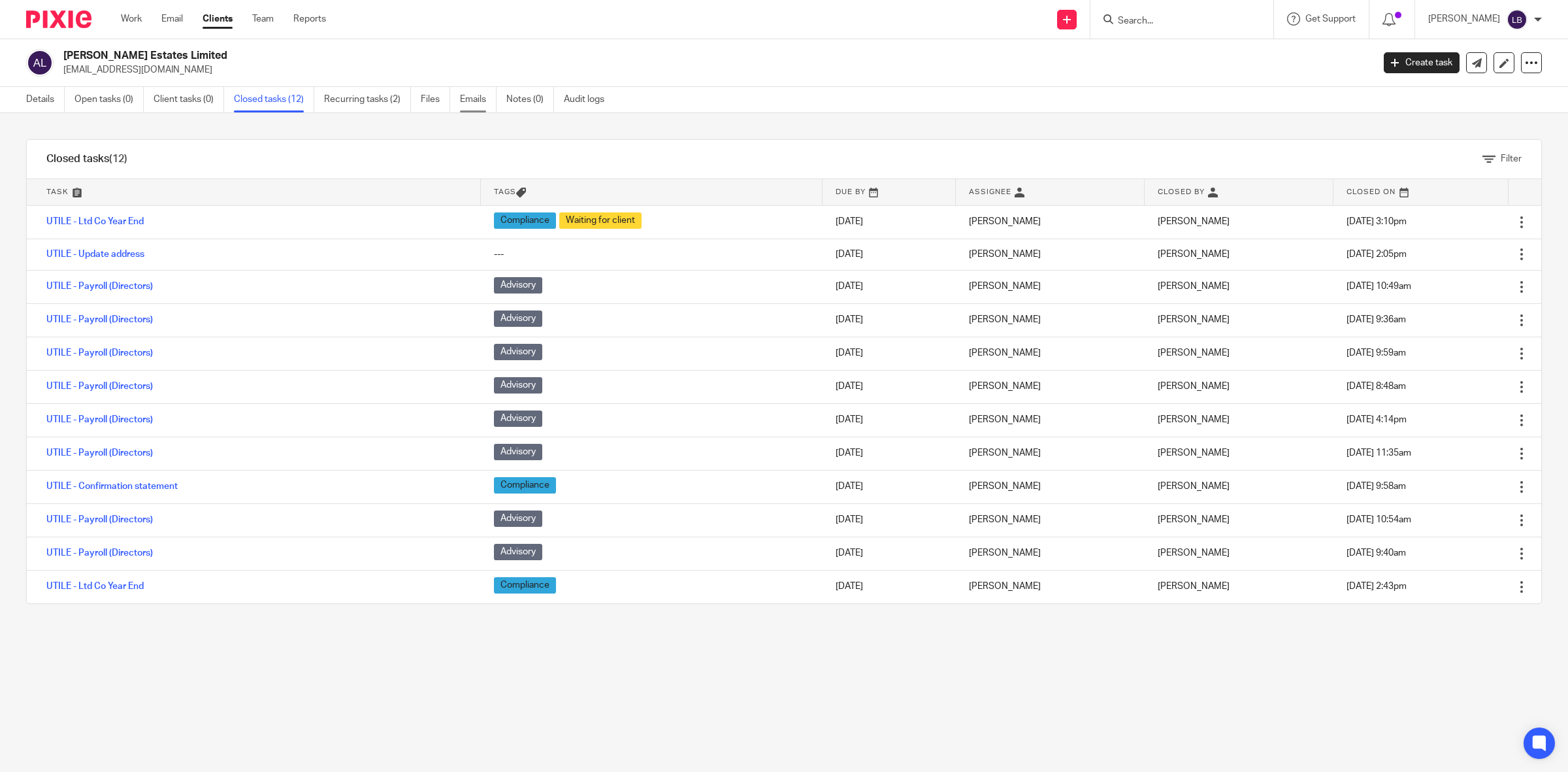
click at [472, 98] on link "Emails" at bounding box center [478, 100] width 37 height 26
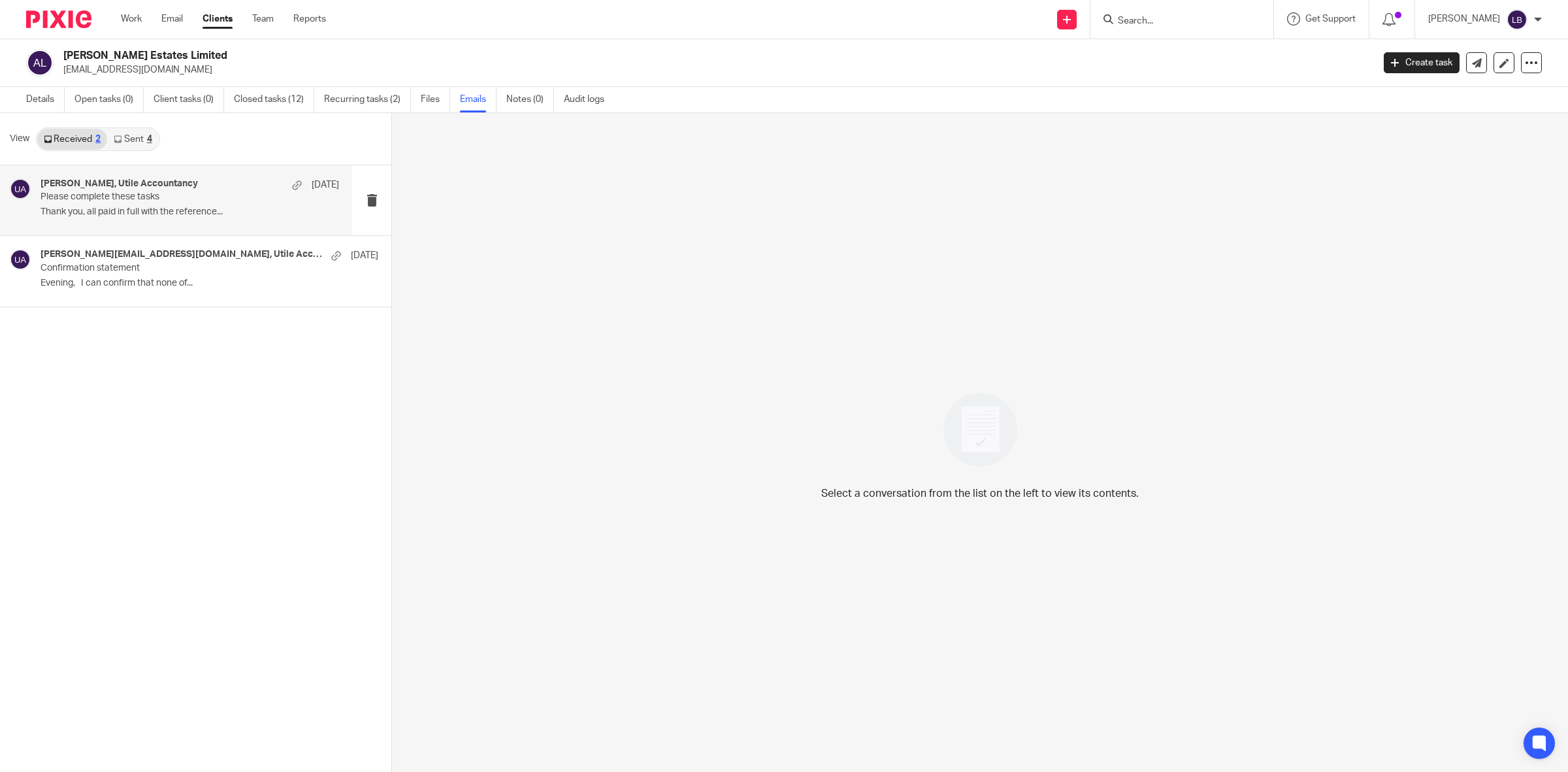
click at [163, 206] on div "Alison Hubball, Utile Accountancy 28 Aug Please complete these tasks Thank you,…" at bounding box center [190, 200] width 299 height 44
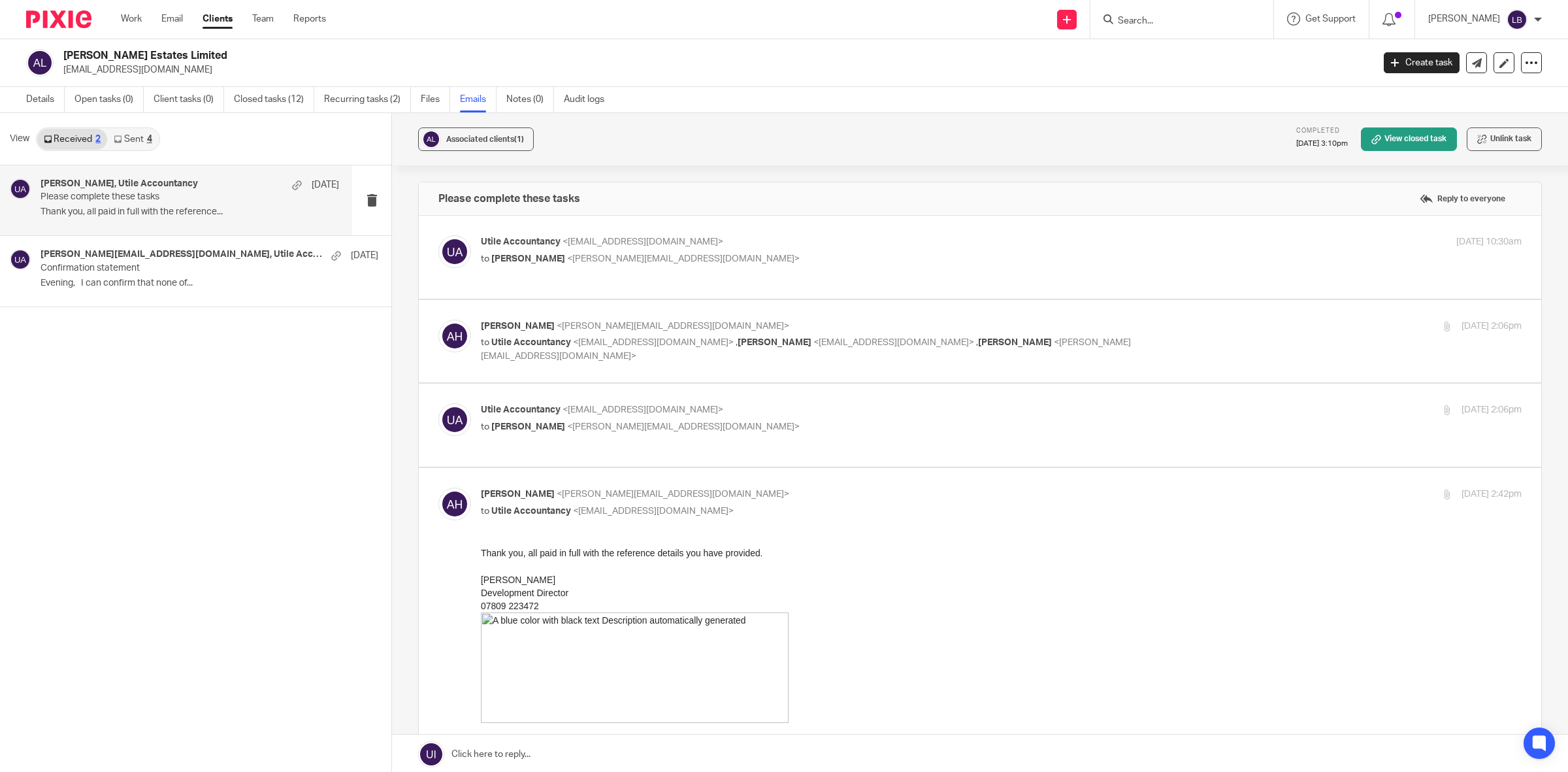
click at [1143, 21] on input "Search" at bounding box center [1175, 21] width 118 height 12
type input "vert"
click at [1184, 53] on link at bounding box center [1237, 56] width 246 height 30
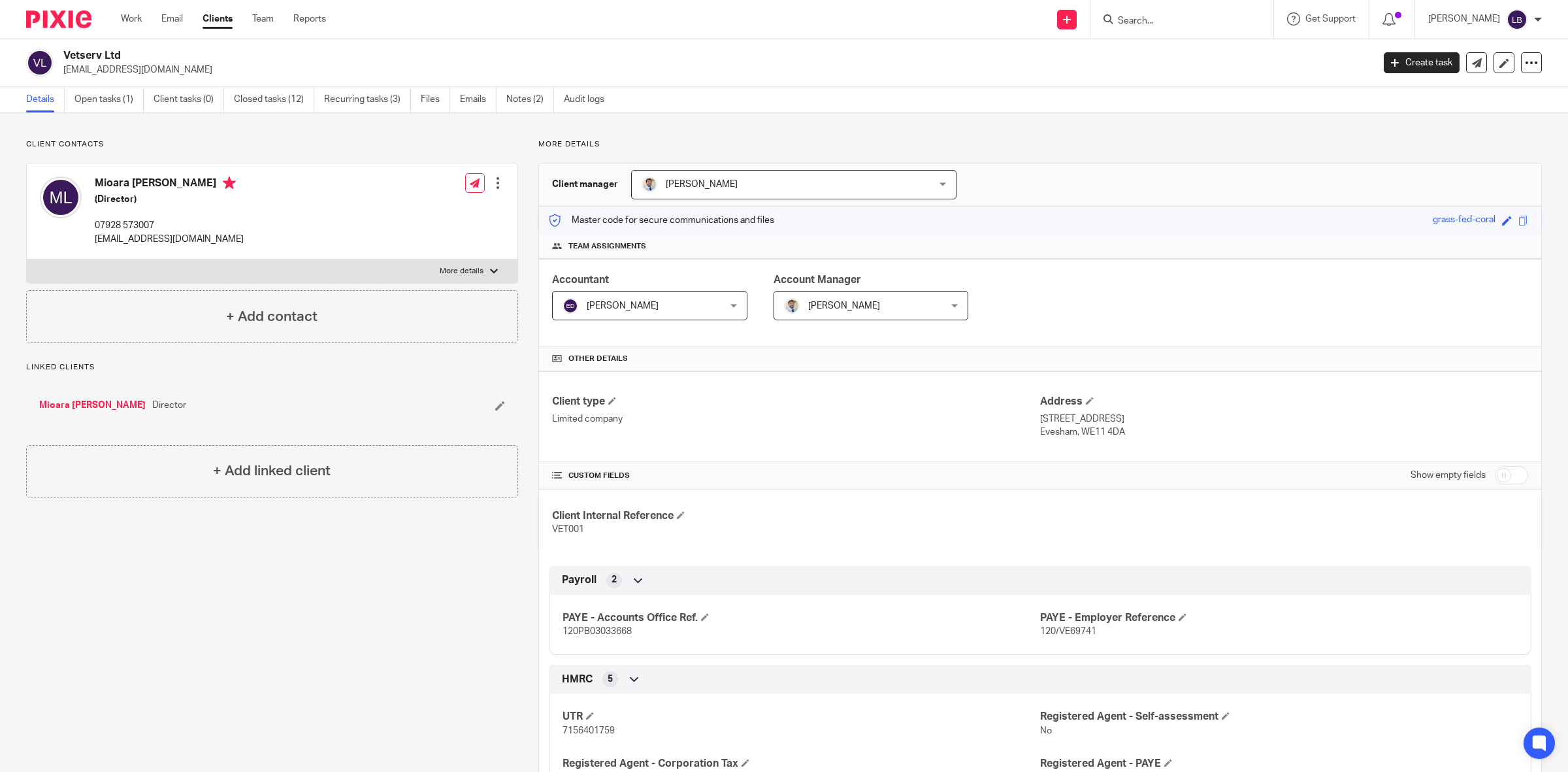
click at [219, 17] on link "Clients" at bounding box center [217, 19] width 30 height 13
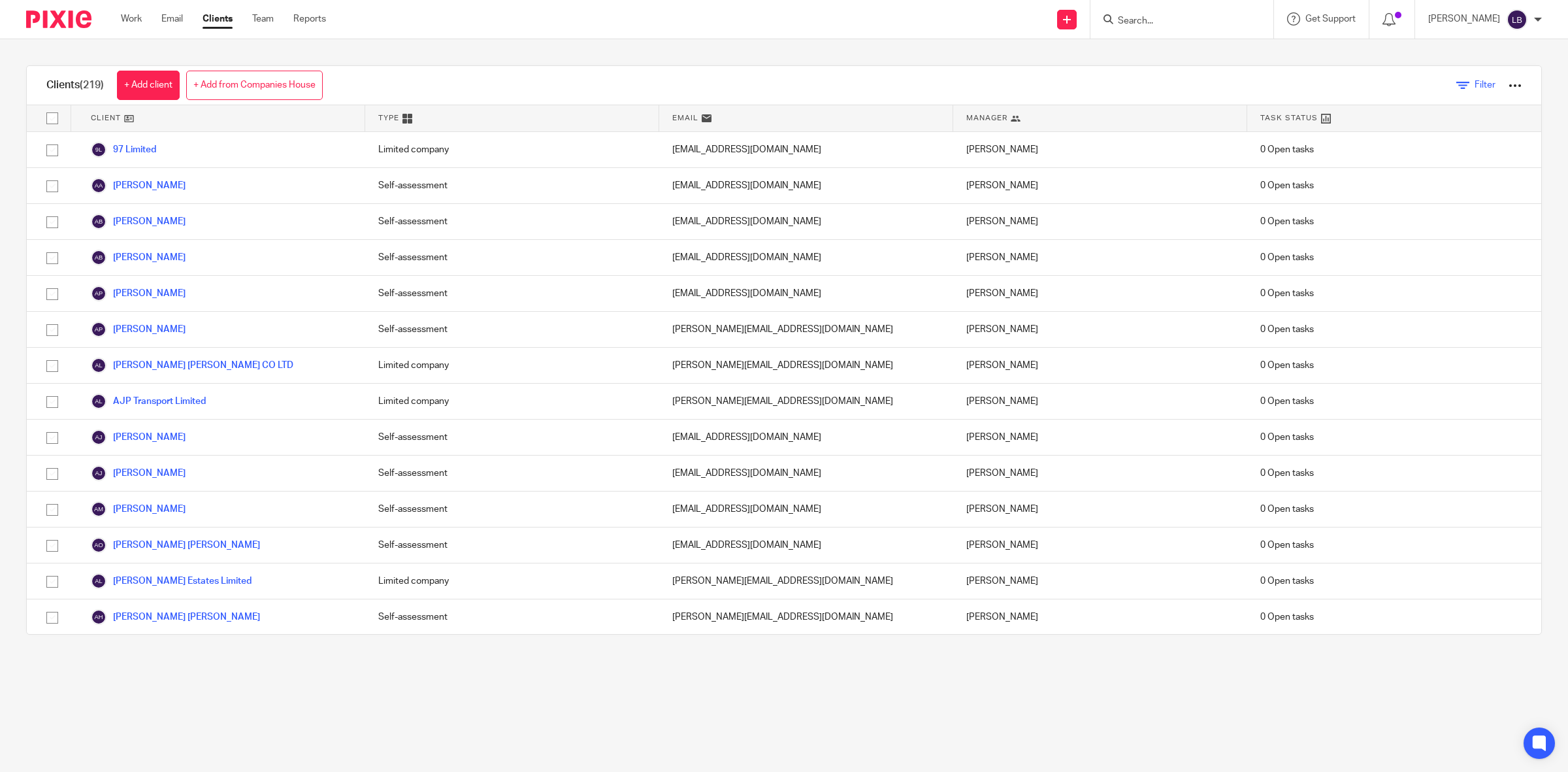
click at [1475, 85] on span "Filter" at bounding box center [1485, 84] width 21 height 9
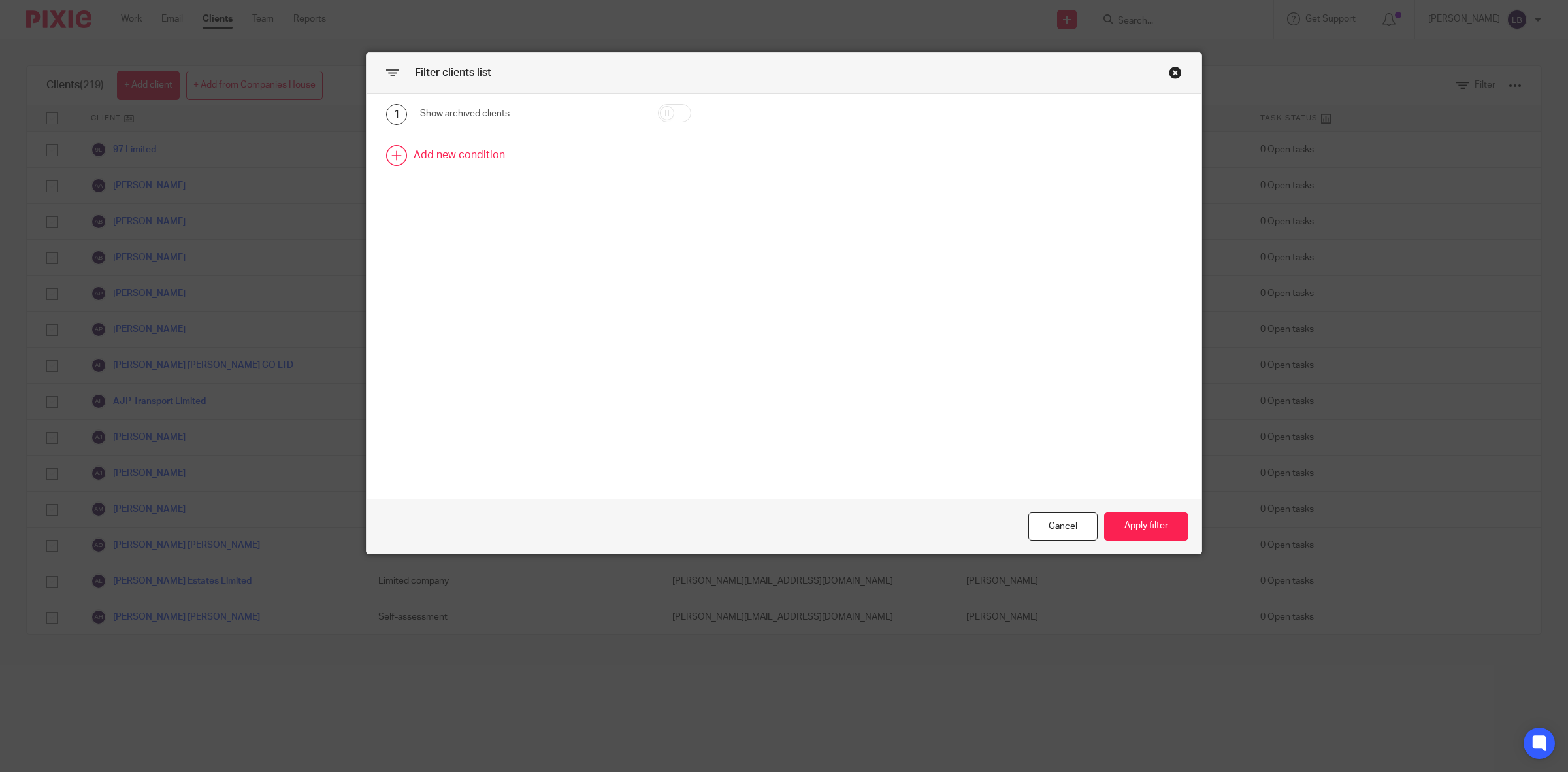
click at [475, 157] on link at bounding box center [784, 156] width 835 height 41
click at [534, 162] on div "Field" at bounding box center [513, 160] width 165 height 28
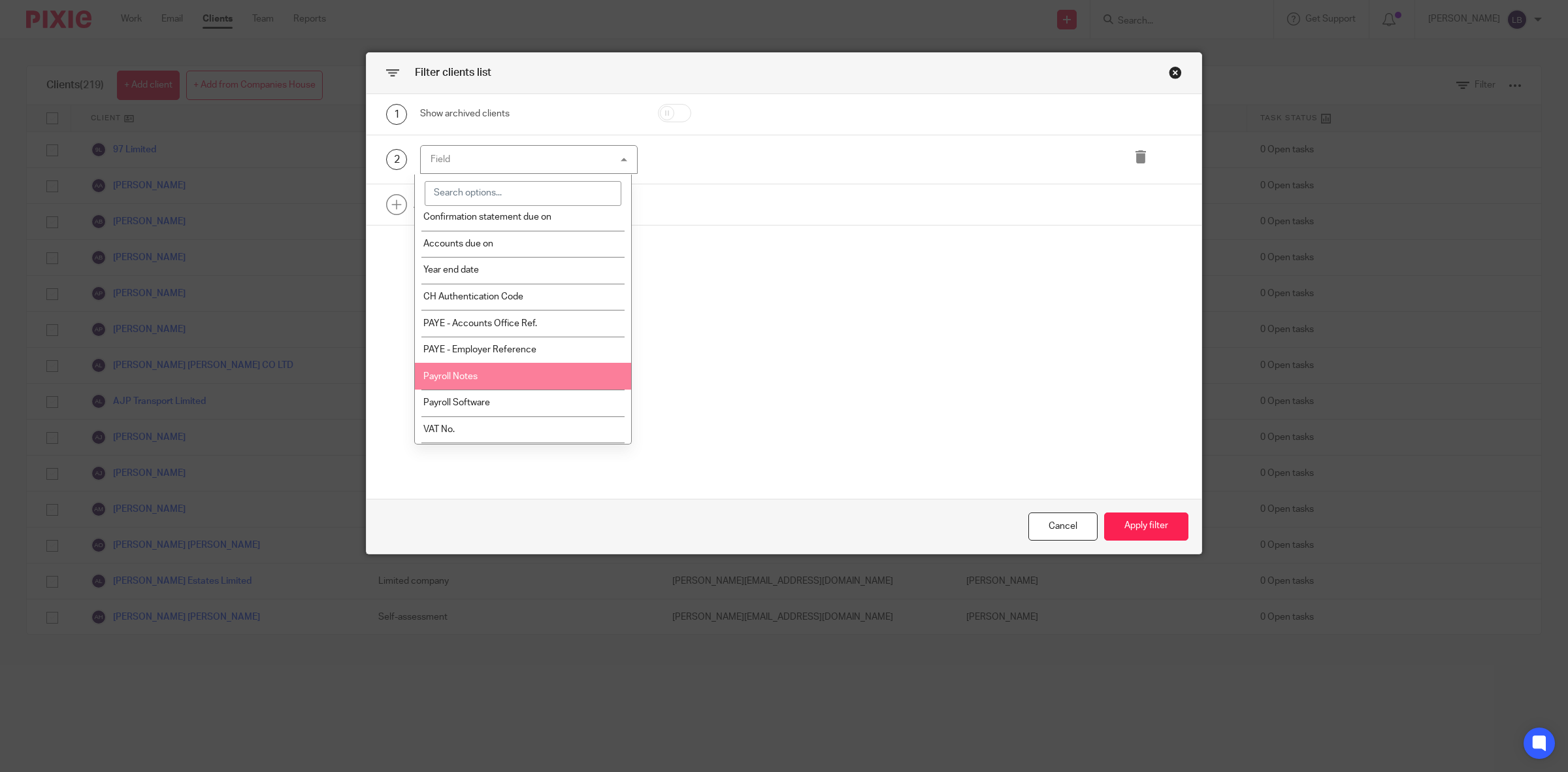
scroll to position [409, 0]
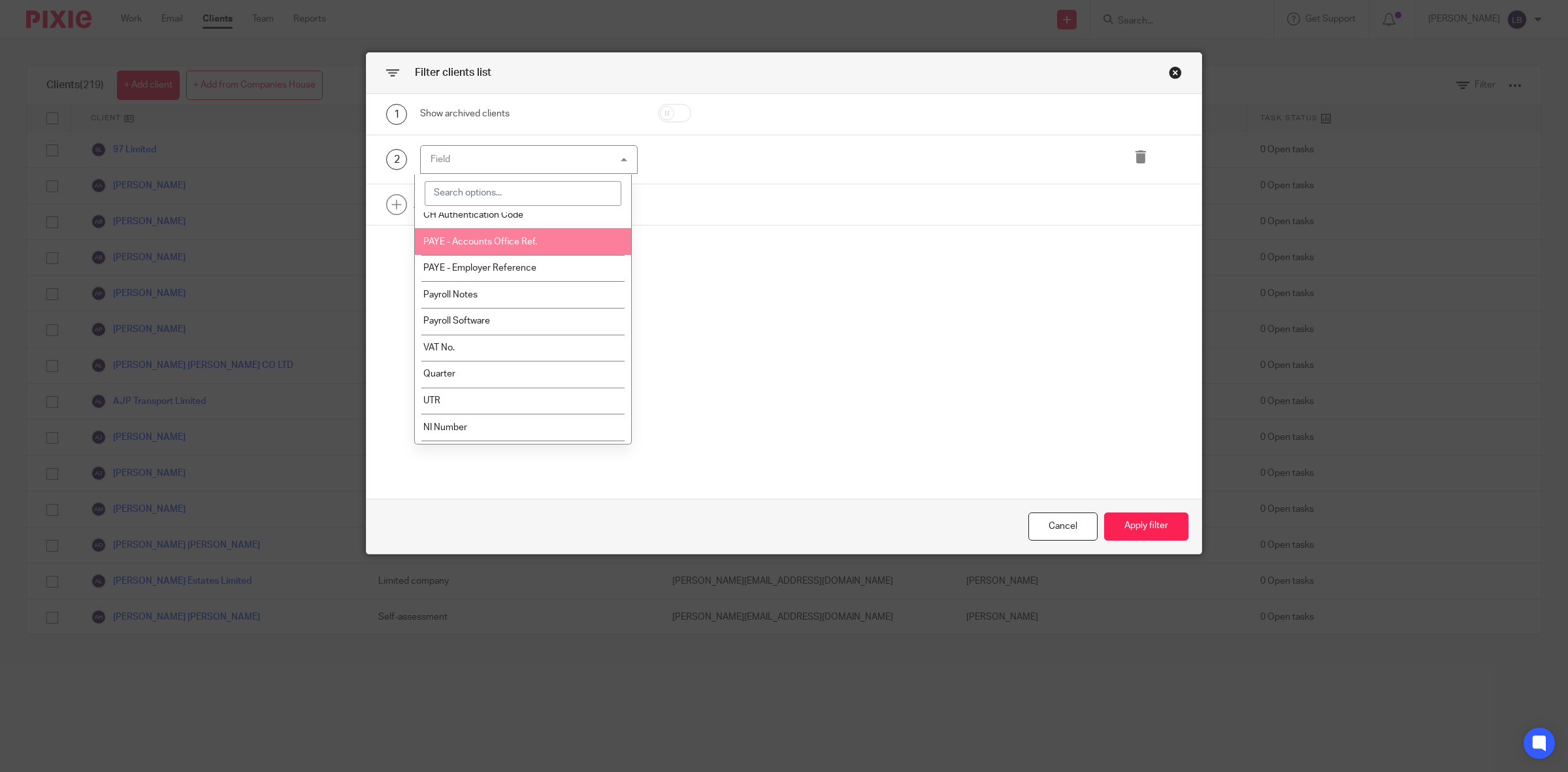
click at [507, 242] on span "PAYE - Accounts Office Ref." at bounding box center [480, 241] width 113 height 9
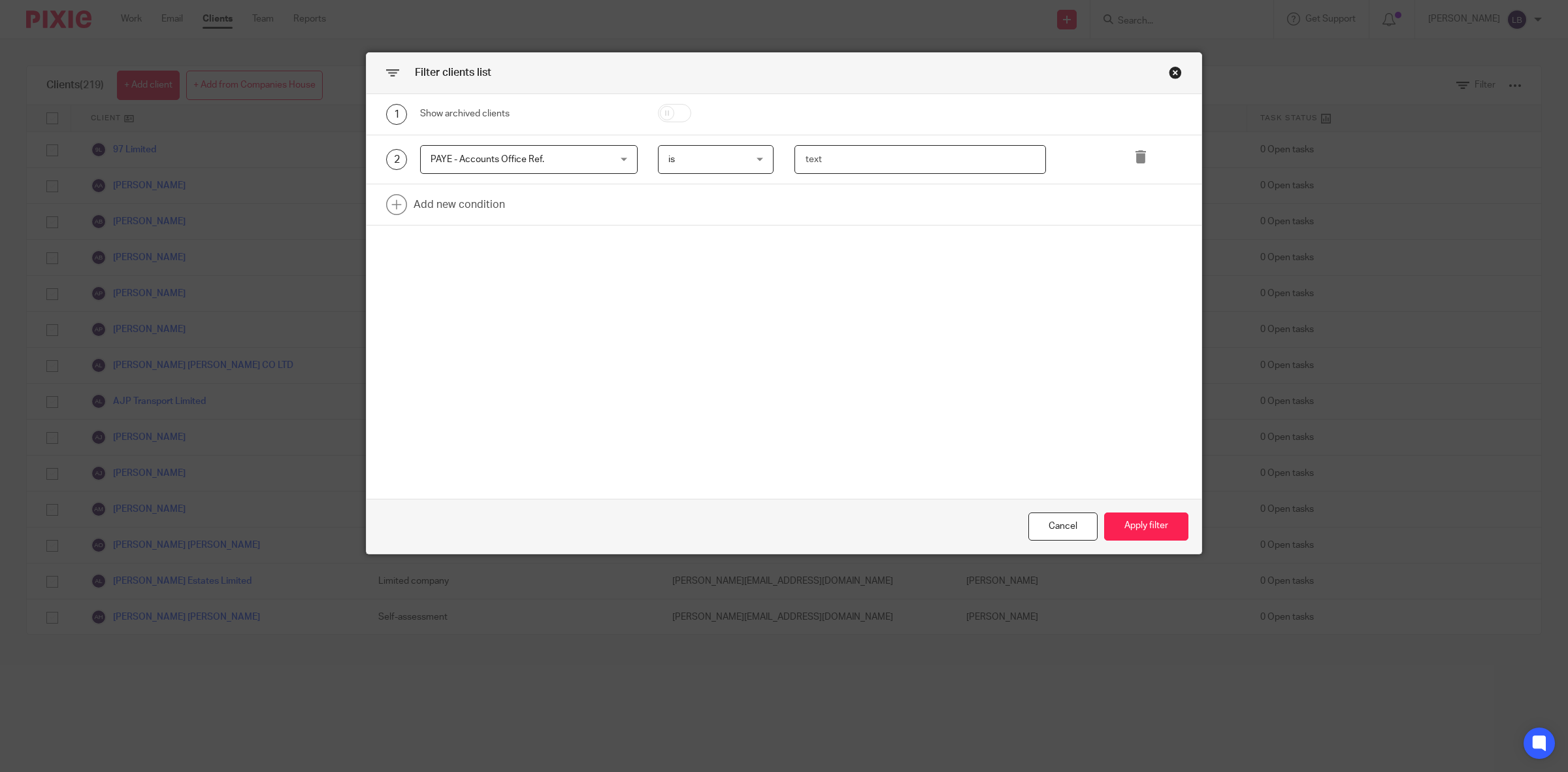
click at [819, 157] on input "text" at bounding box center [920, 160] width 252 height 30
paste input "120/JF00863"
type input "120/JF00863"
drag, startPoint x: 1143, startPoint y: 524, endPoint x: 975, endPoint y: 434, distance: 190.6
click at [1143, 524] on button "Apply filter" at bounding box center [1146, 526] width 84 height 28
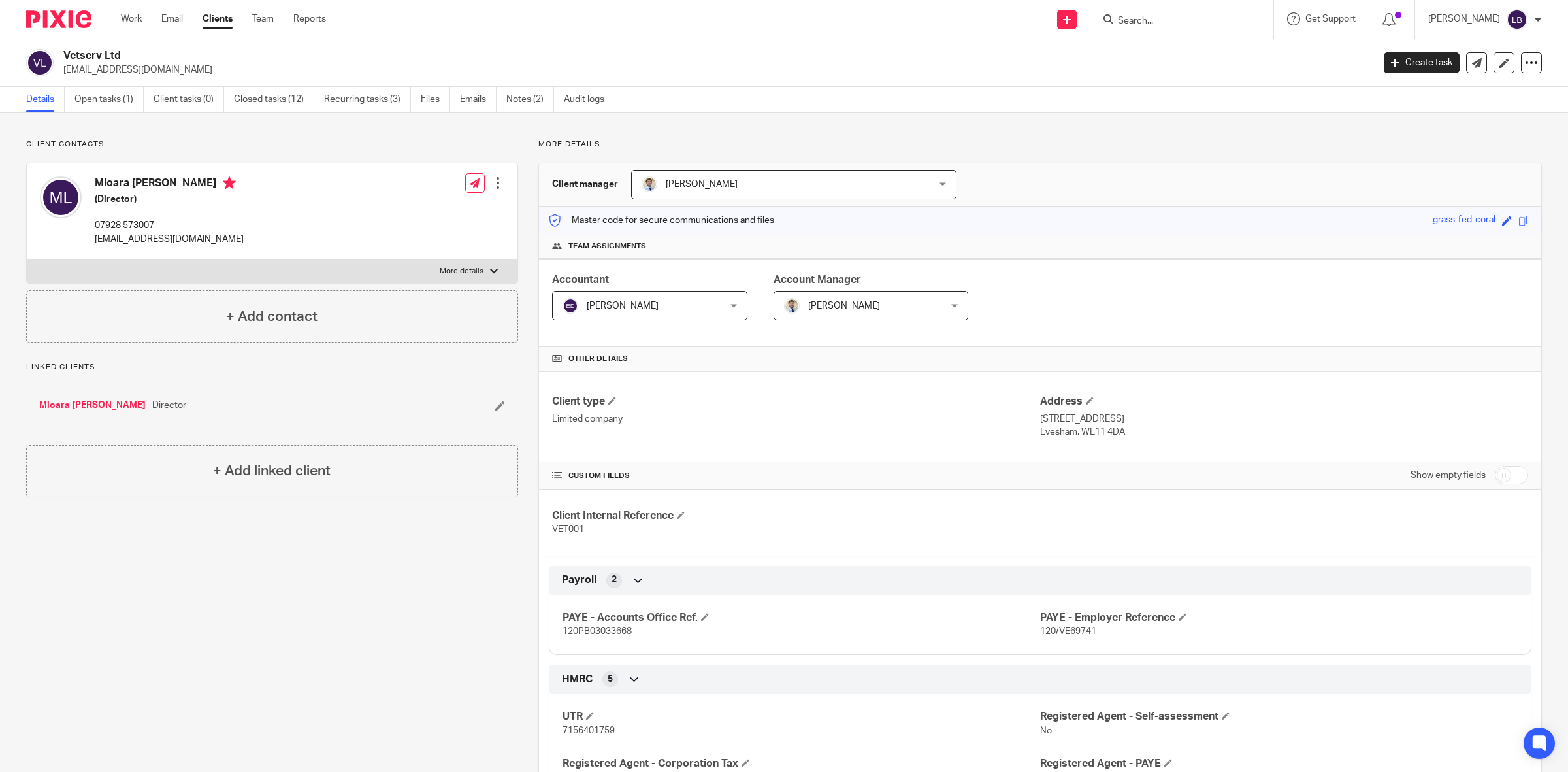
click at [223, 17] on link "Clients" at bounding box center [217, 19] width 30 height 13
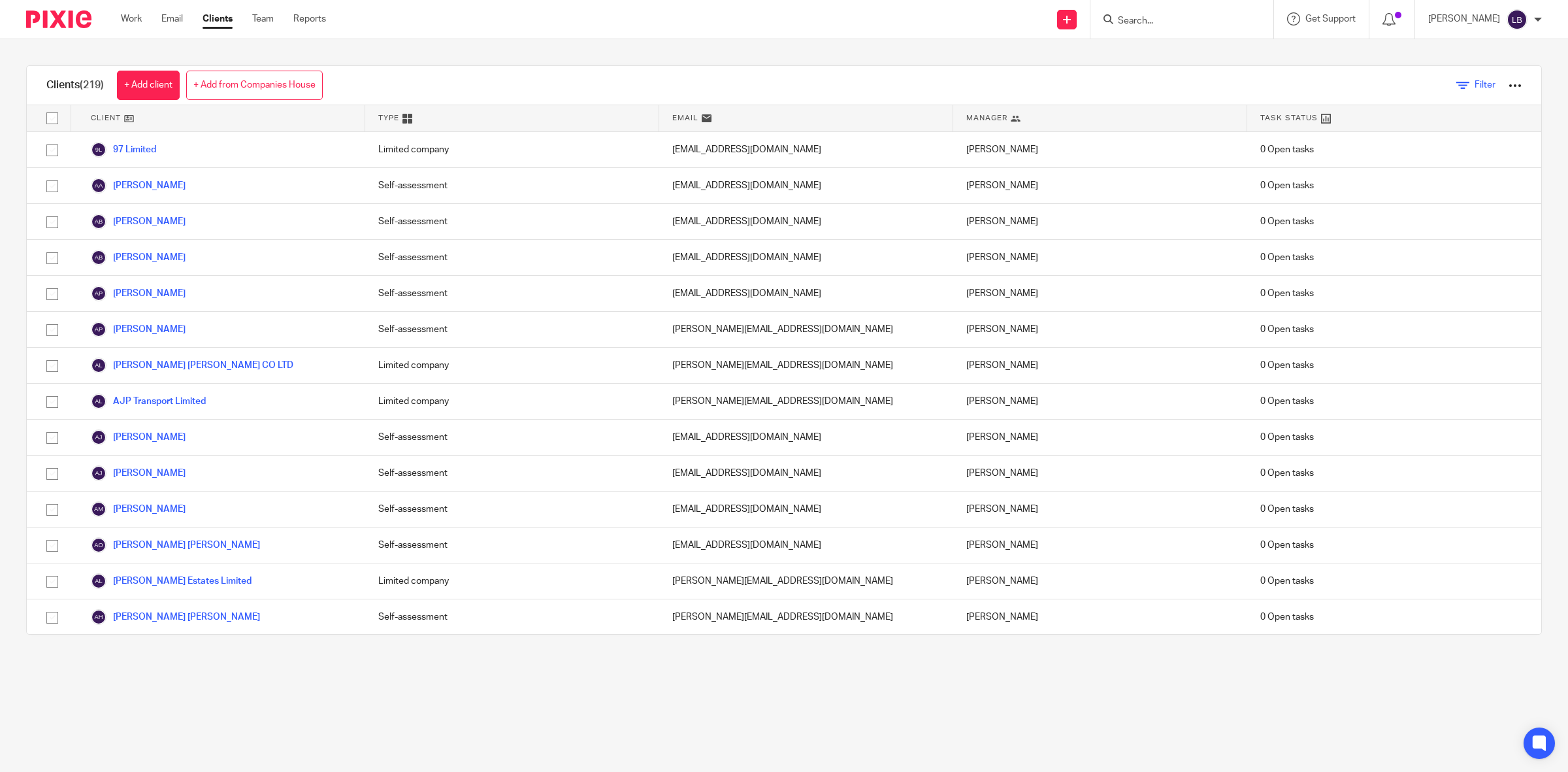
click at [1475, 87] on span "Filter" at bounding box center [1485, 84] width 21 height 9
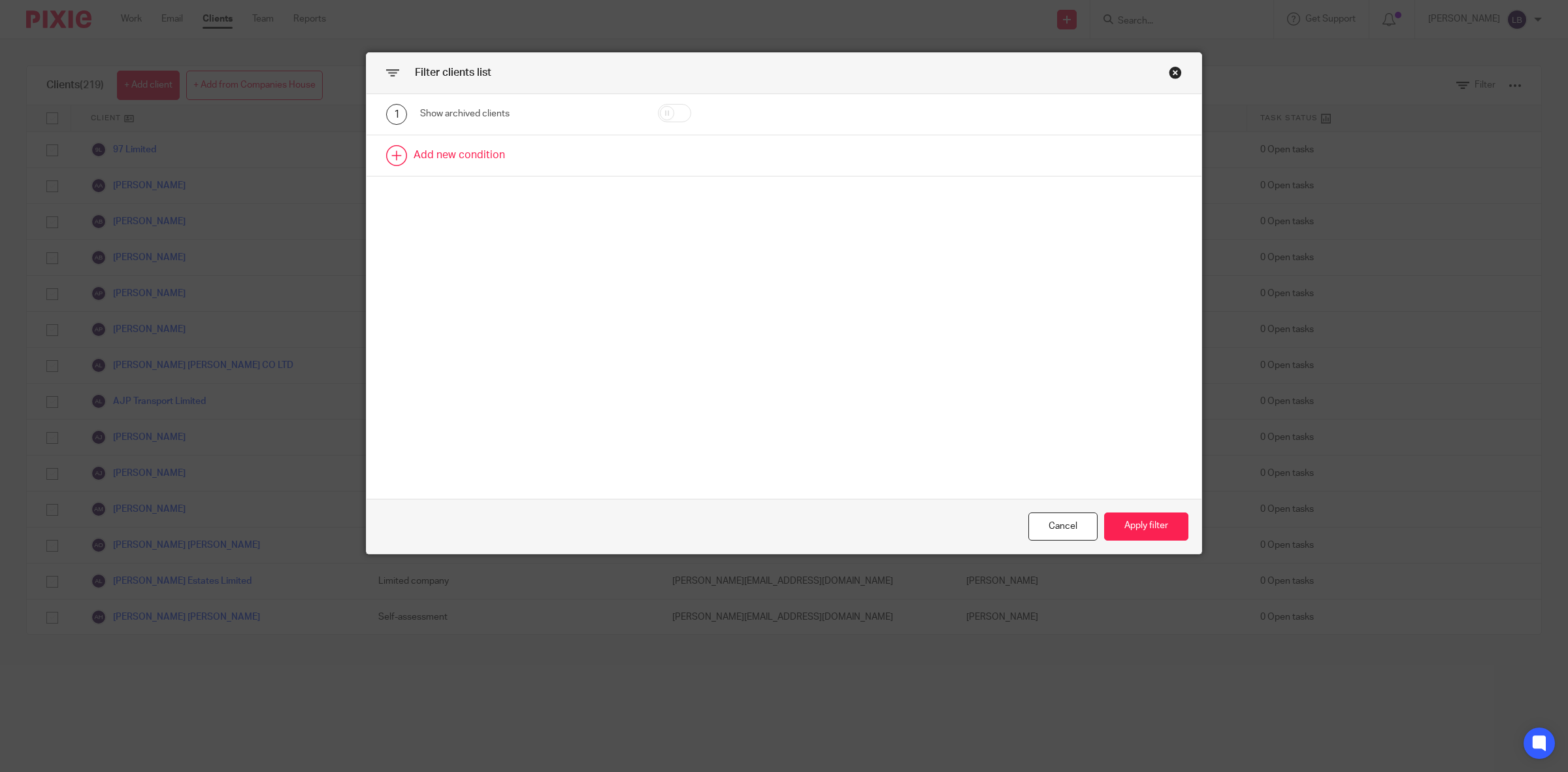
click at [442, 154] on link at bounding box center [784, 156] width 835 height 41
click at [604, 161] on div "Field" at bounding box center [529, 160] width 218 height 30
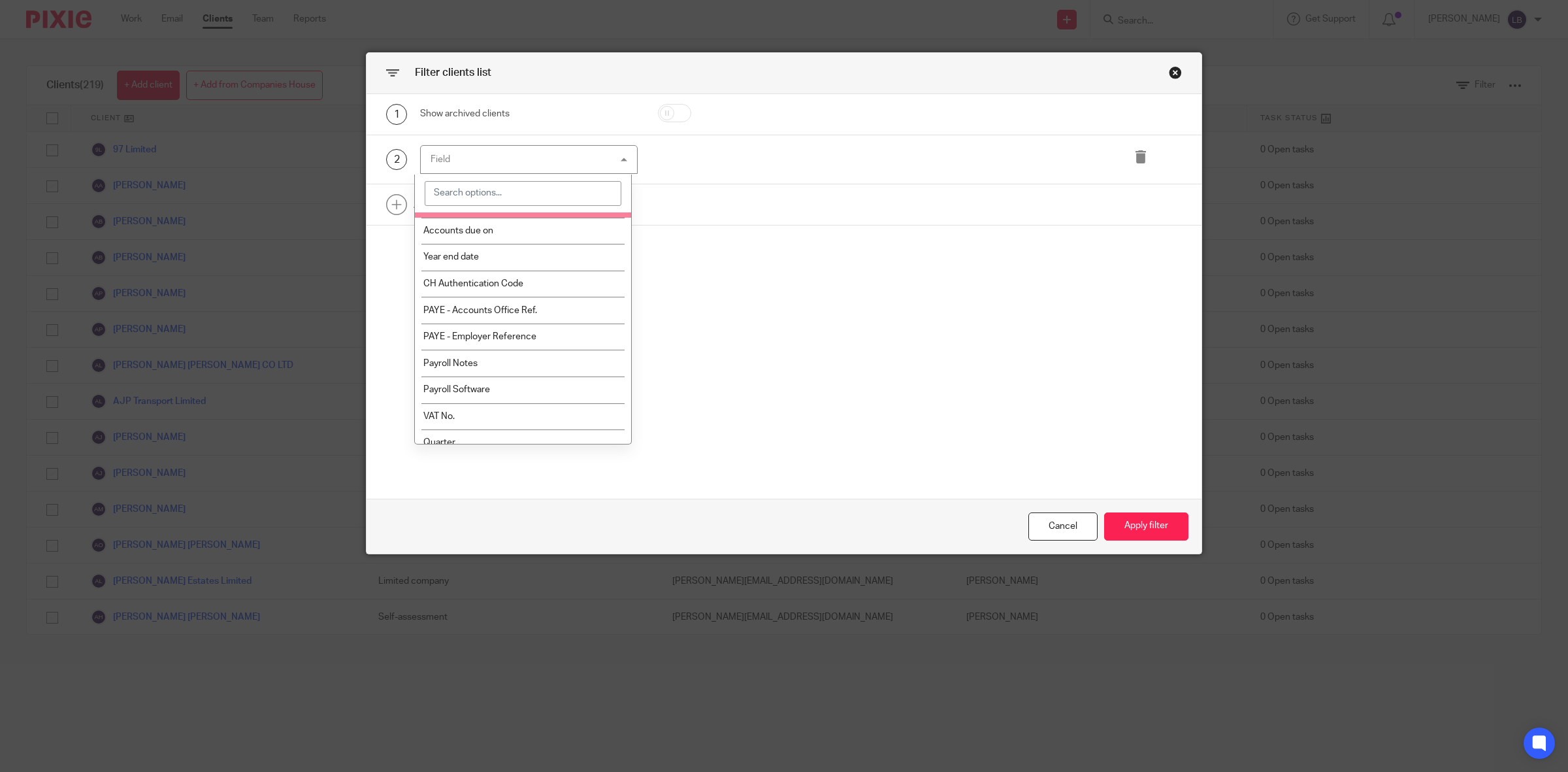
scroll to position [409, 0]
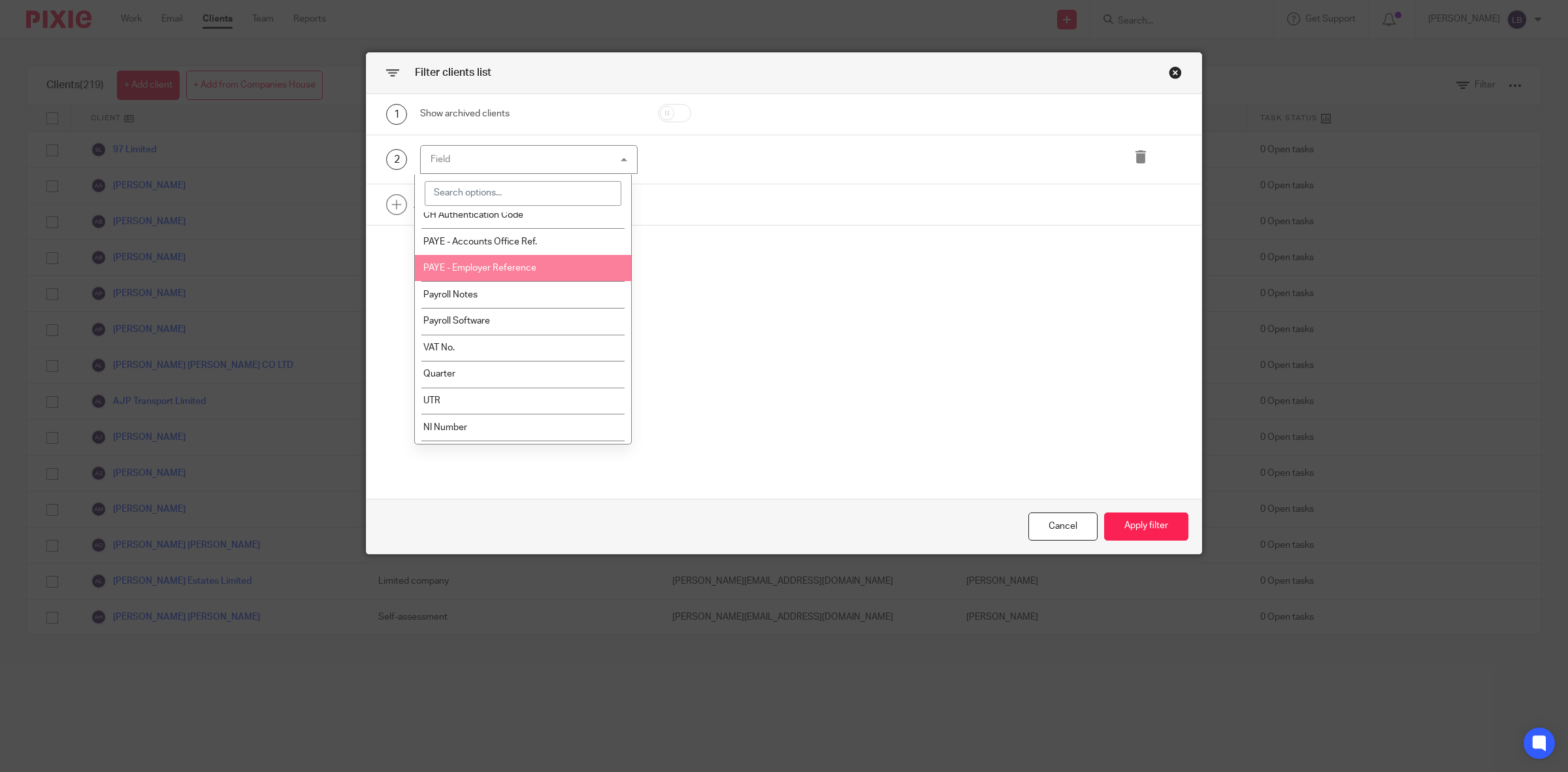
click at [532, 264] on span "PAYE - Employer Reference" at bounding box center [479, 268] width 113 height 9
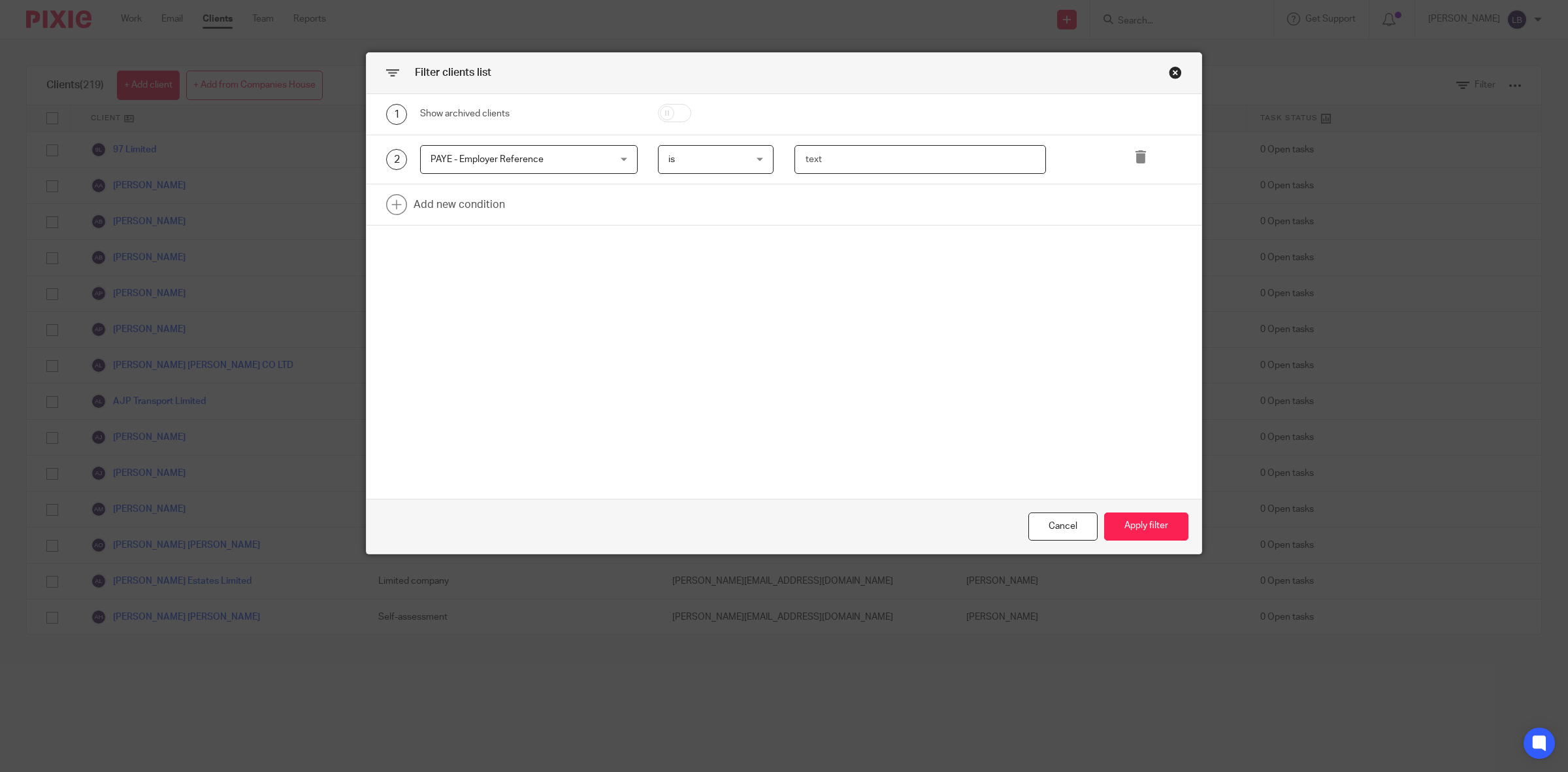
click at [815, 151] on input "text" at bounding box center [920, 160] width 252 height 30
paste input "120/JF00863"
type input "120/JF00863"
click at [1129, 528] on button "Apply filter" at bounding box center [1146, 526] width 84 height 28
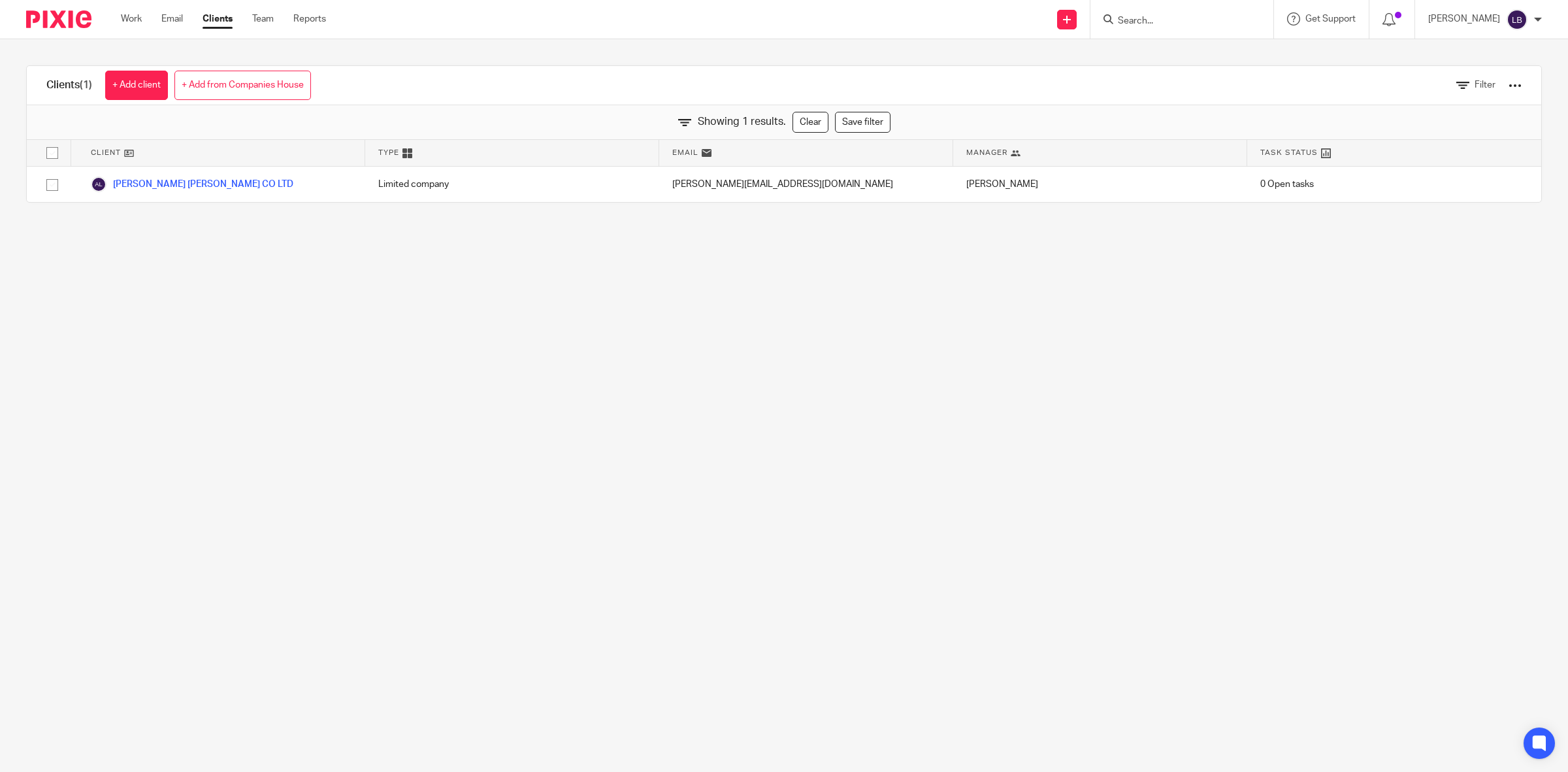
click at [1165, 16] on input "Search" at bounding box center [1175, 21] width 118 height 12
type input "ashl"
click at [1163, 59] on link at bounding box center [1239, 56] width 251 height 30
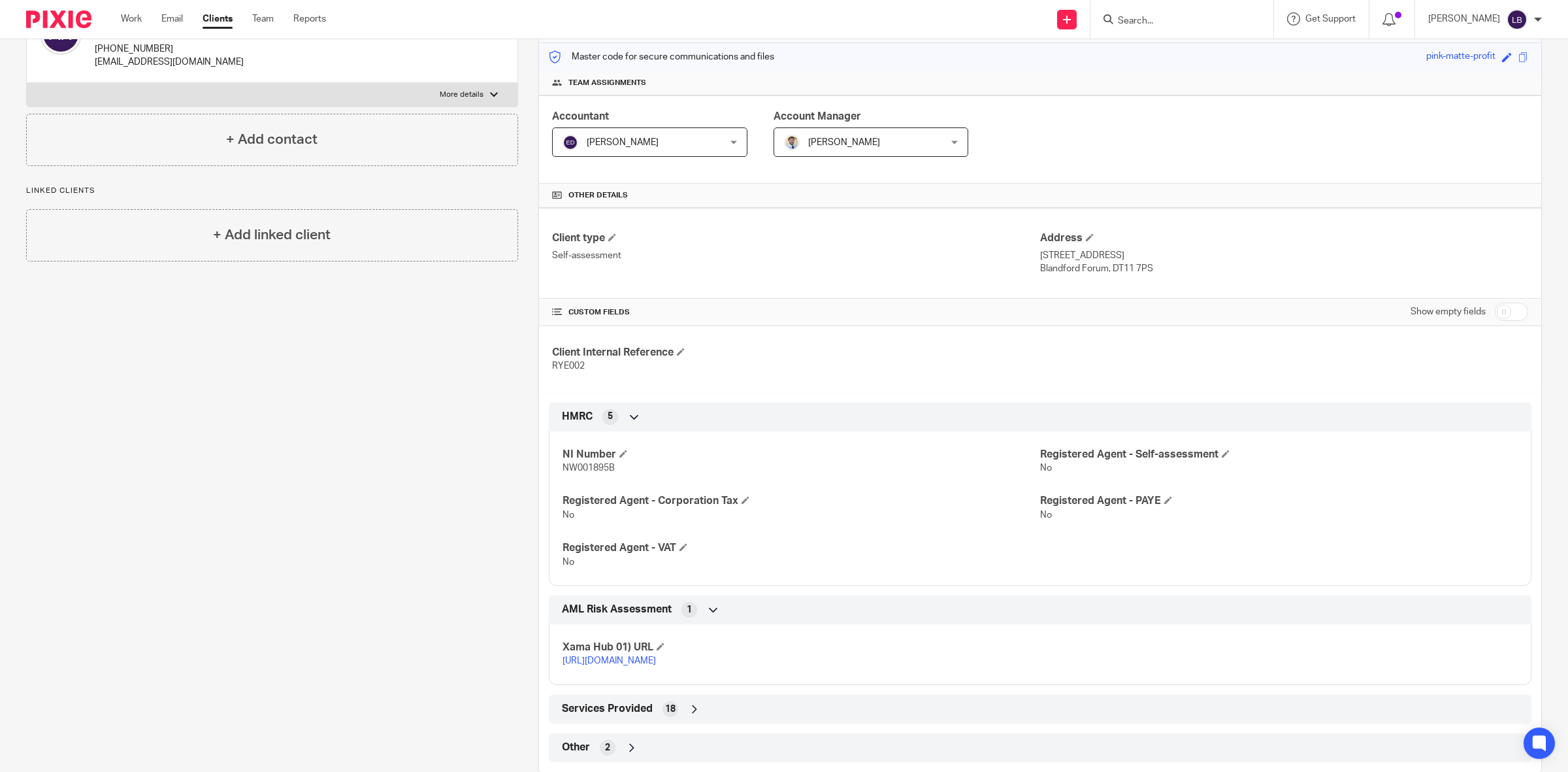
scroll to position [192, 0]
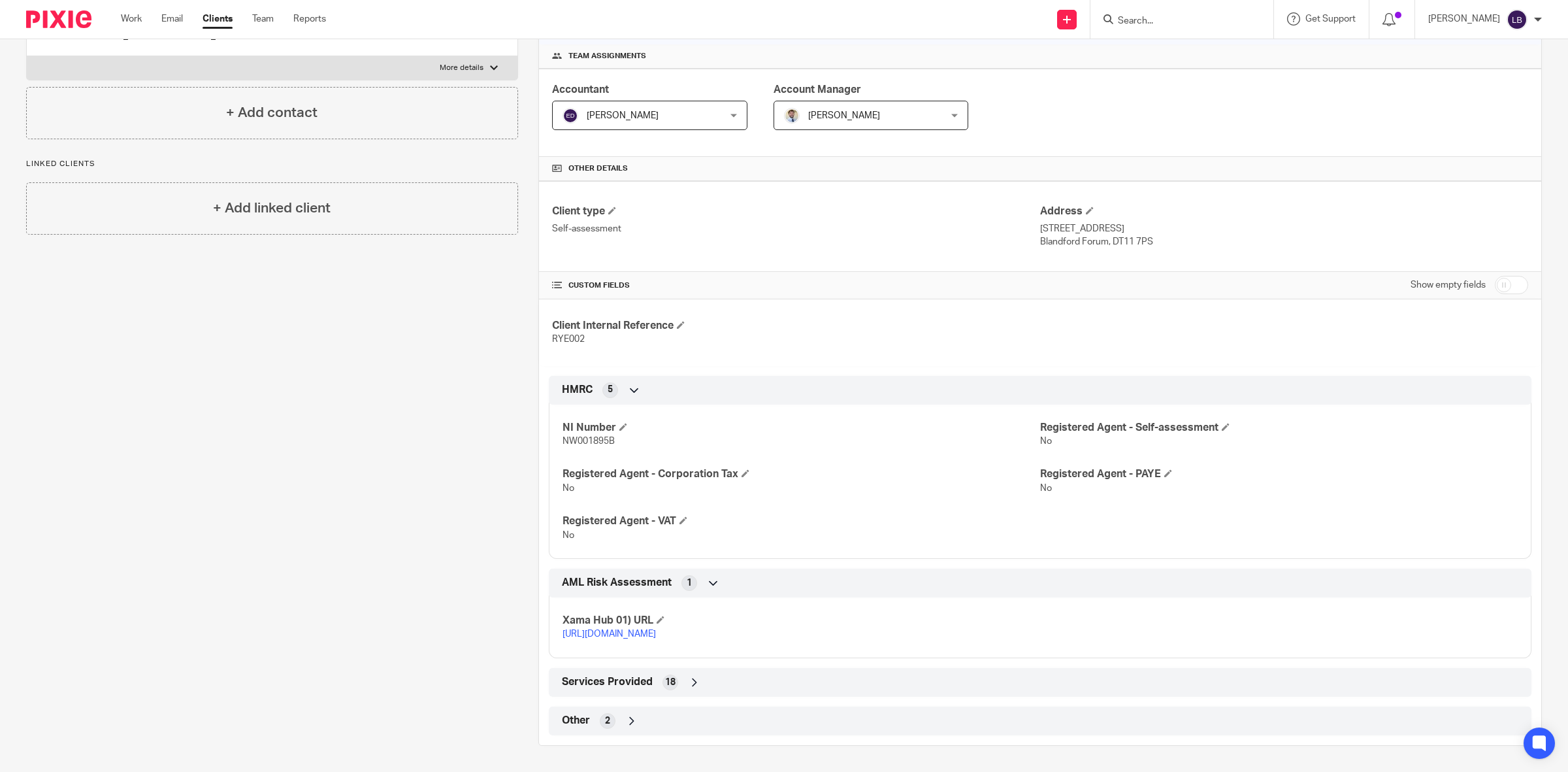
click at [1510, 283] on input "checkbox" at bounding box center [1511, 285] width 33 height 18
checkbox input "true"
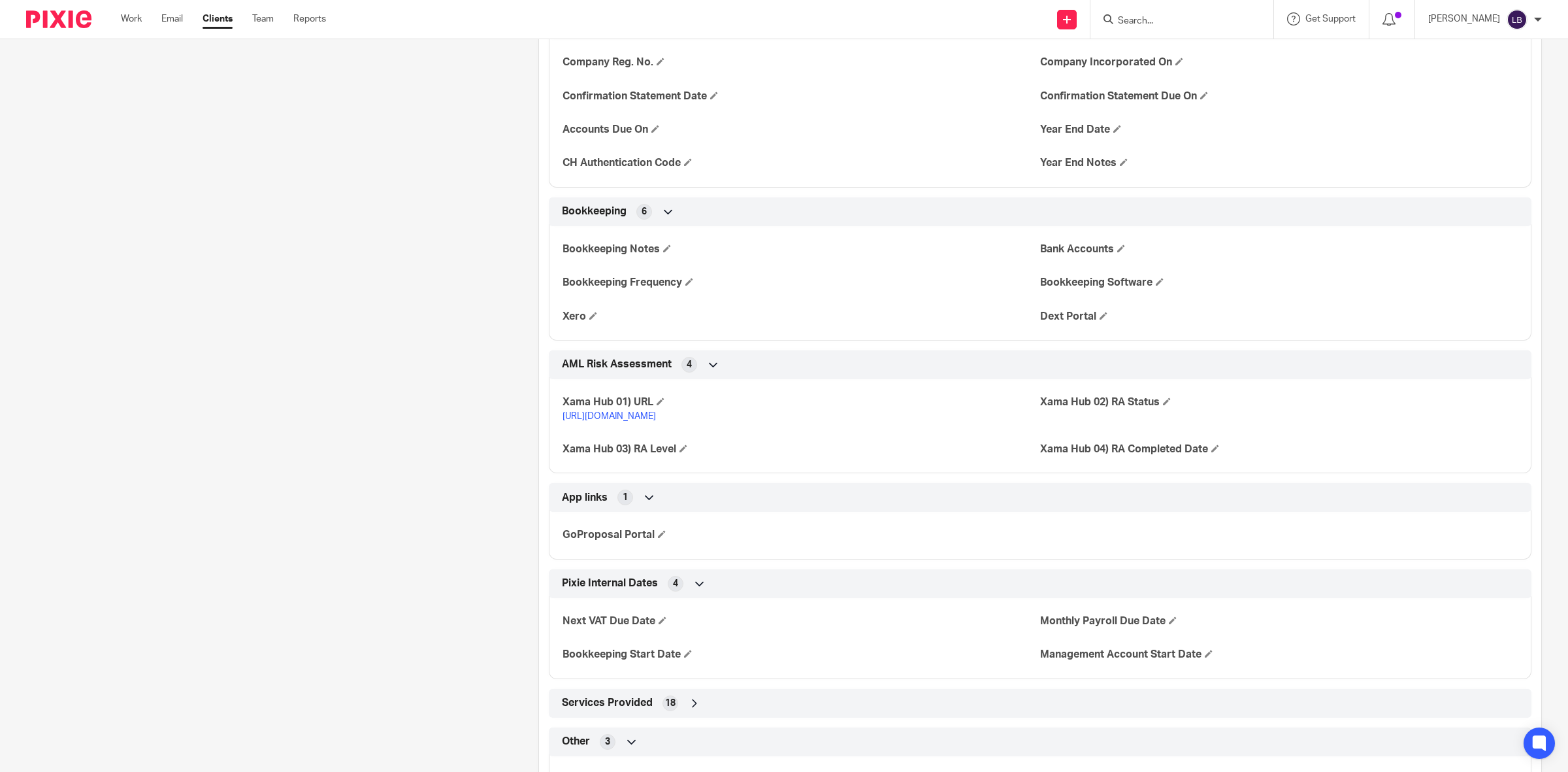
scroll to position [1204, 0]
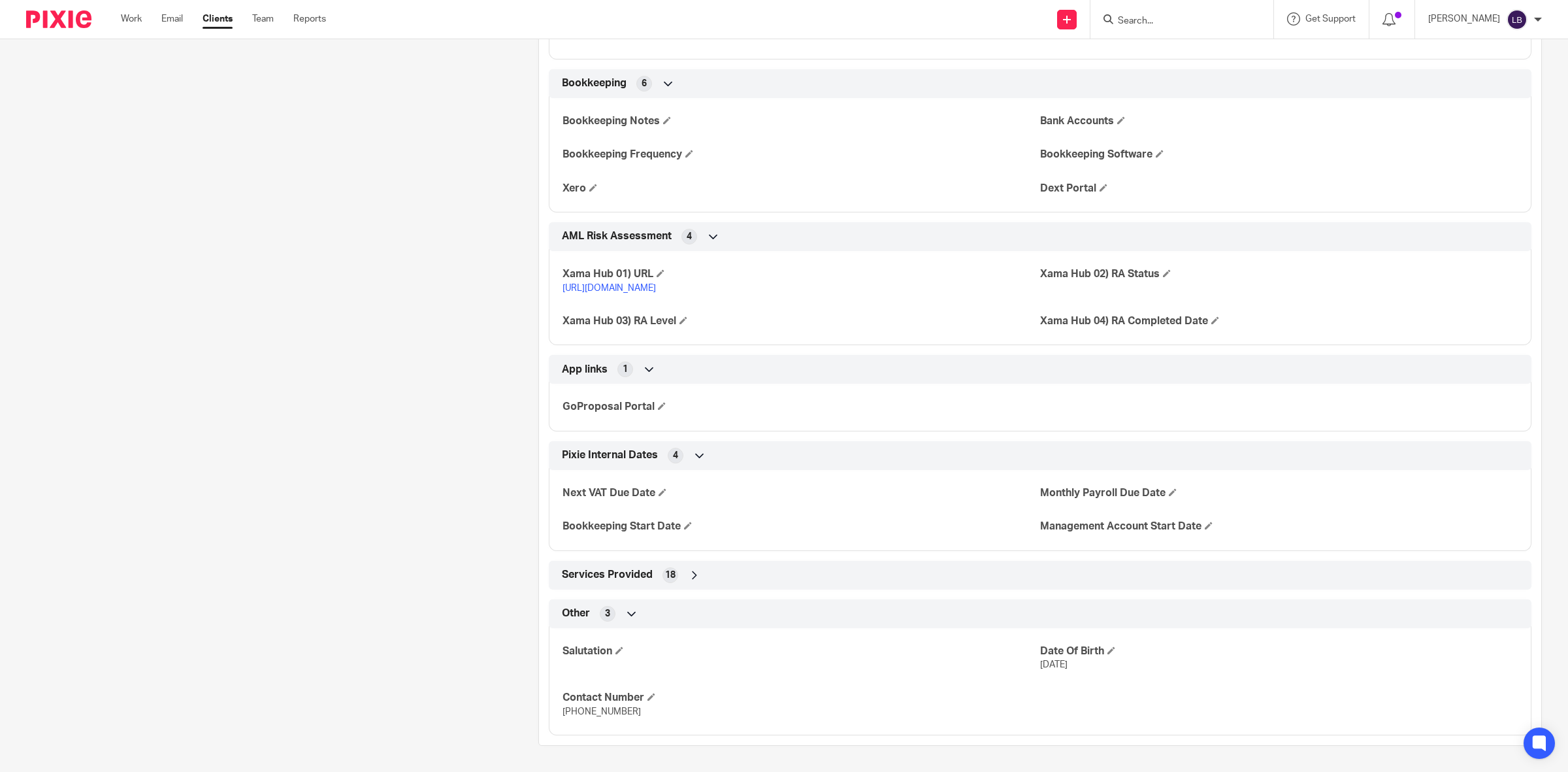
click at [693, 573] on icon at bounding box center [694, 575] width 13 height 13
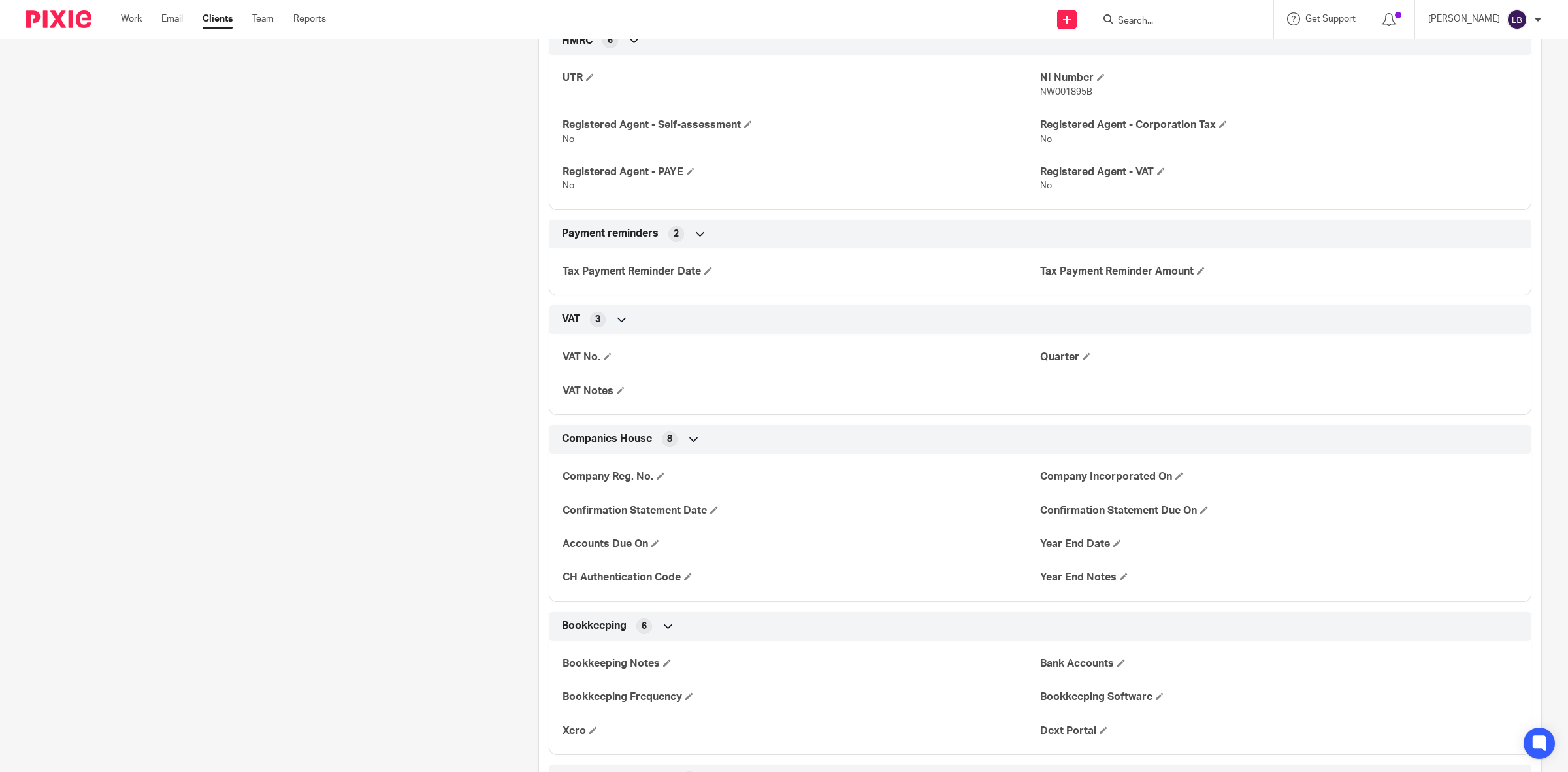
scroll to position [387, 0]
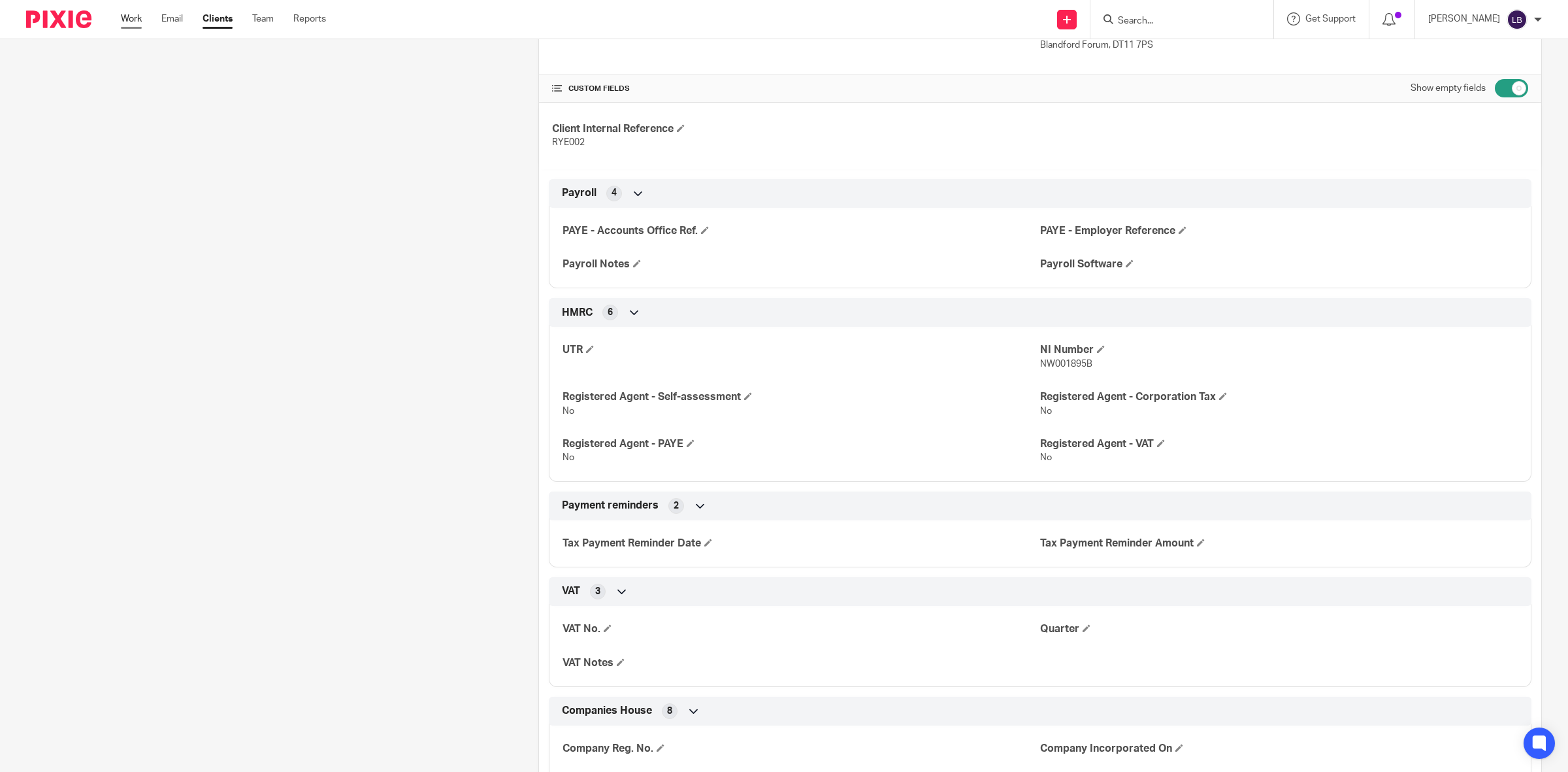
drag, startPoint x: 135, startPoint y: 17, endPoint x: 136, endPoint y: 26, distance: 9.1
click at [135, 17] on link "Work" at bounding box center [131, 19] width 21 height 13
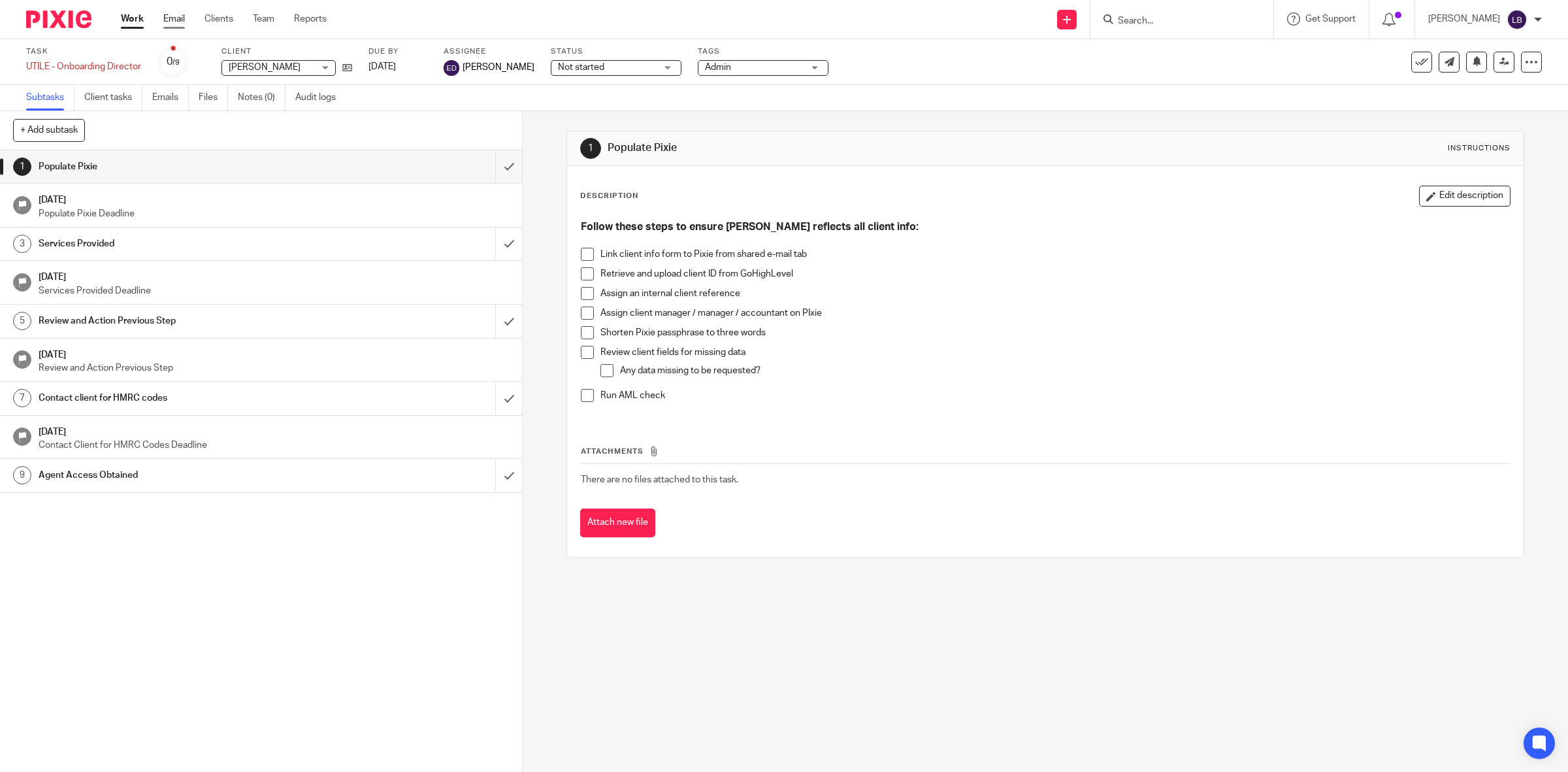
click at [178, 18] on link "Email" at bounding box center [174, 19] width 21 height 13
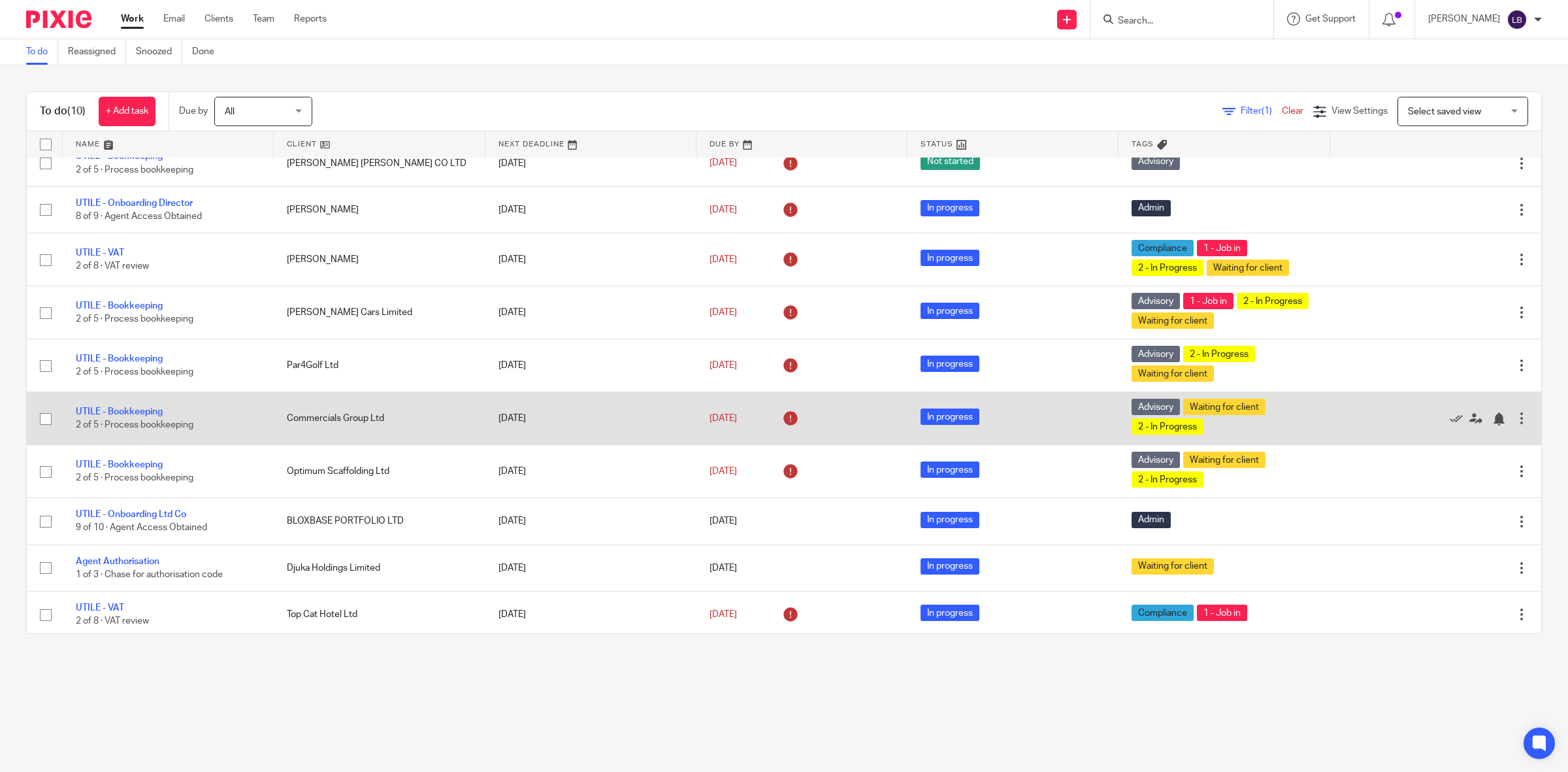
scroll to position [24, 0]
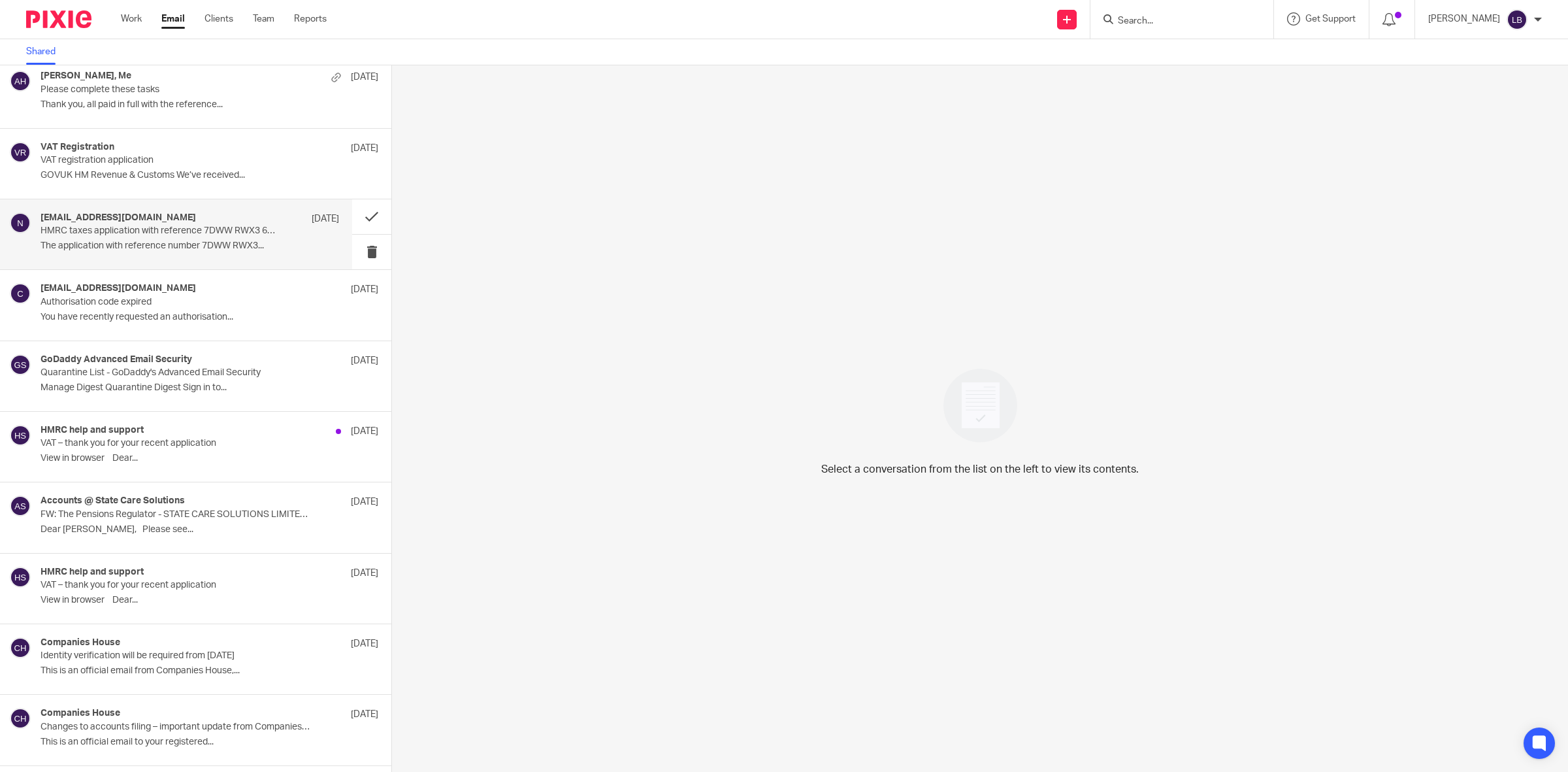
scroll to position [713, 0]
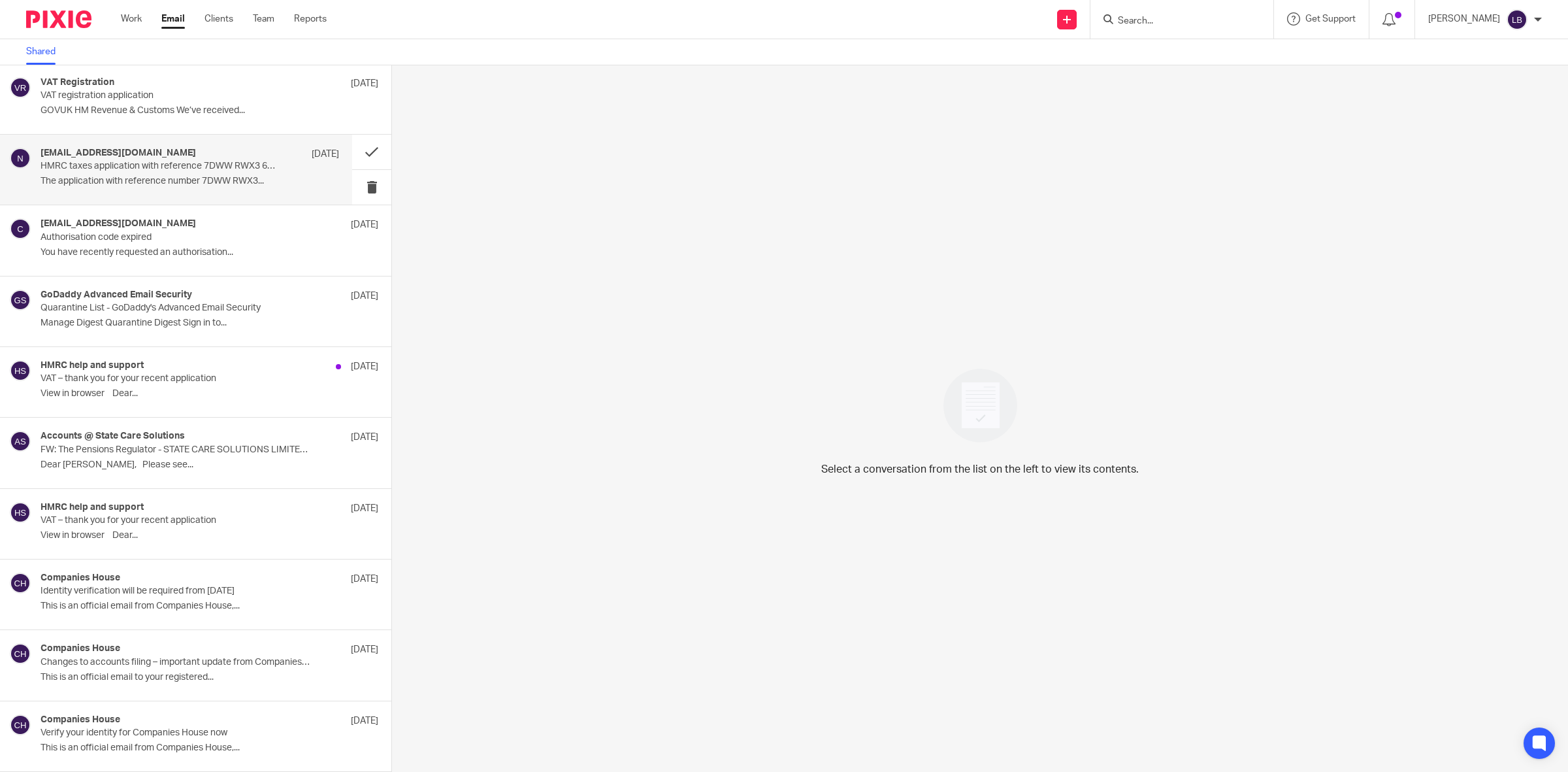
click at [203, 171] on div "[EMAIL_ADDRESS][DOMAIN_NAME] [DATE] HMRC taxes application with reference 7DWW …" at bounding box center [190, 169] width 299 height 44
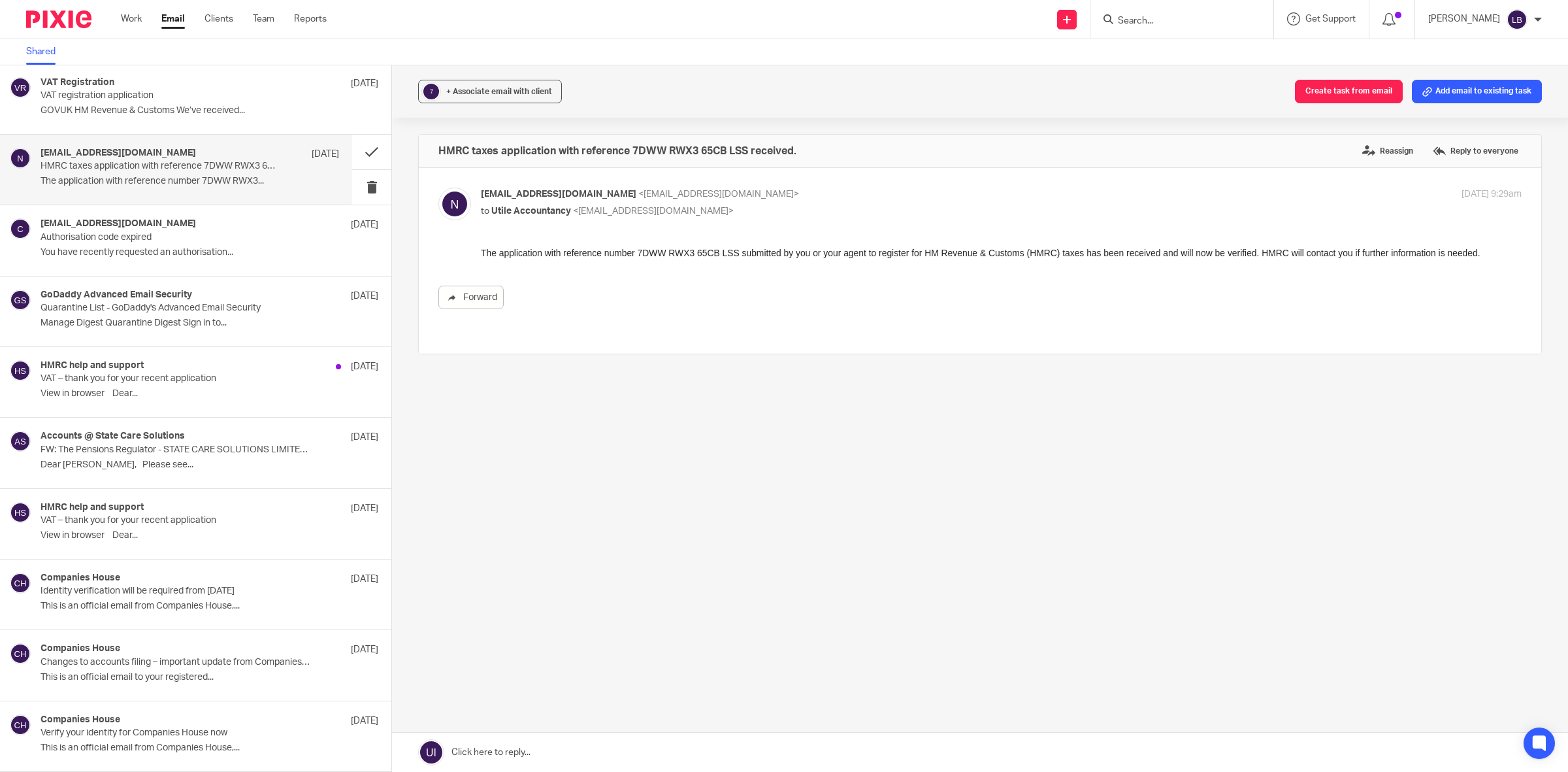
scroll to position [0, 0]
click at [180, 232] on p "Authorisation code expired" at bounding box center [160, 237] width 239 height 11
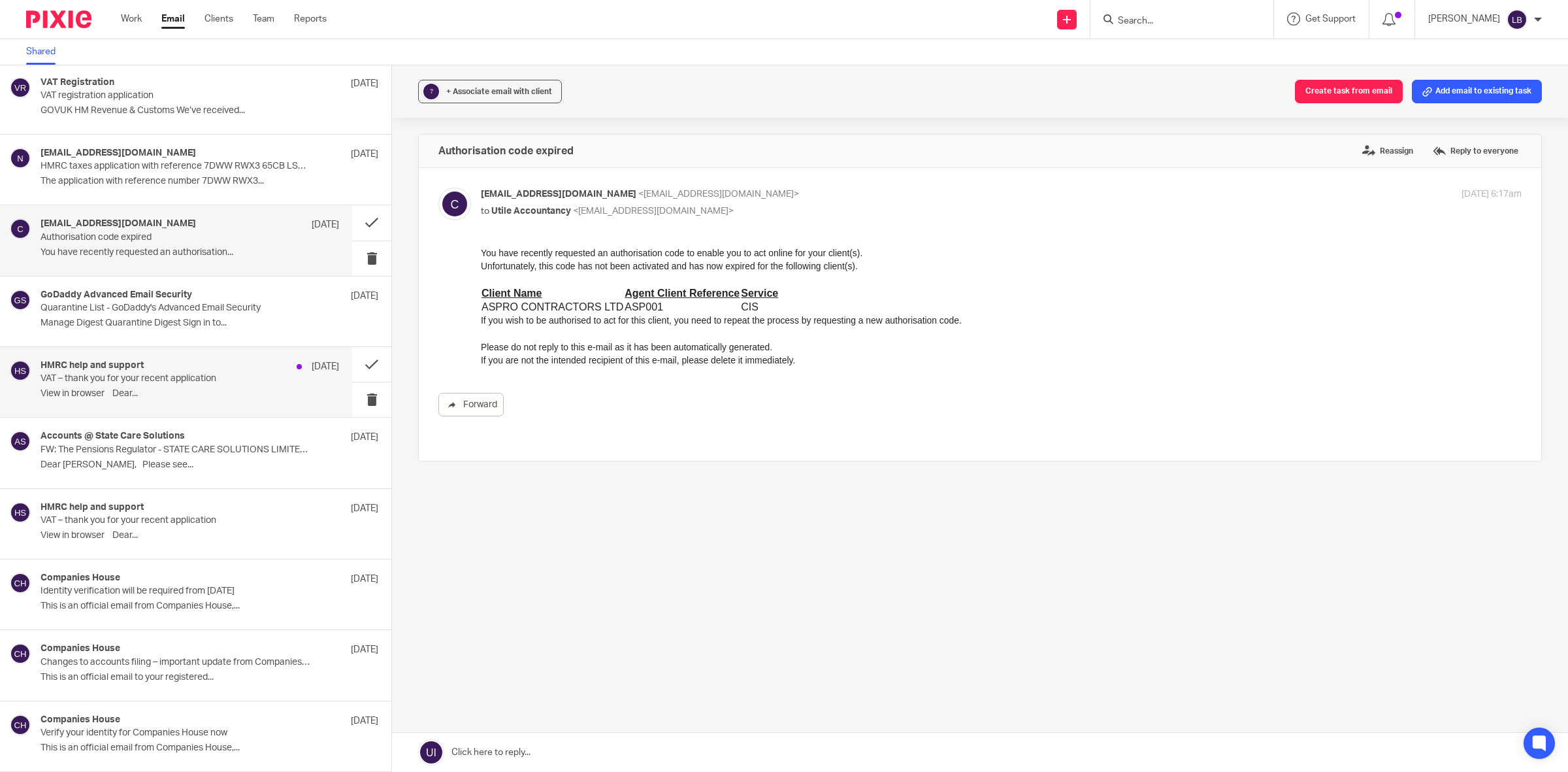
click at [207, 381] on p "VAT – thank you for your recent application" at bounding box center [160, 379] width 239 height 11
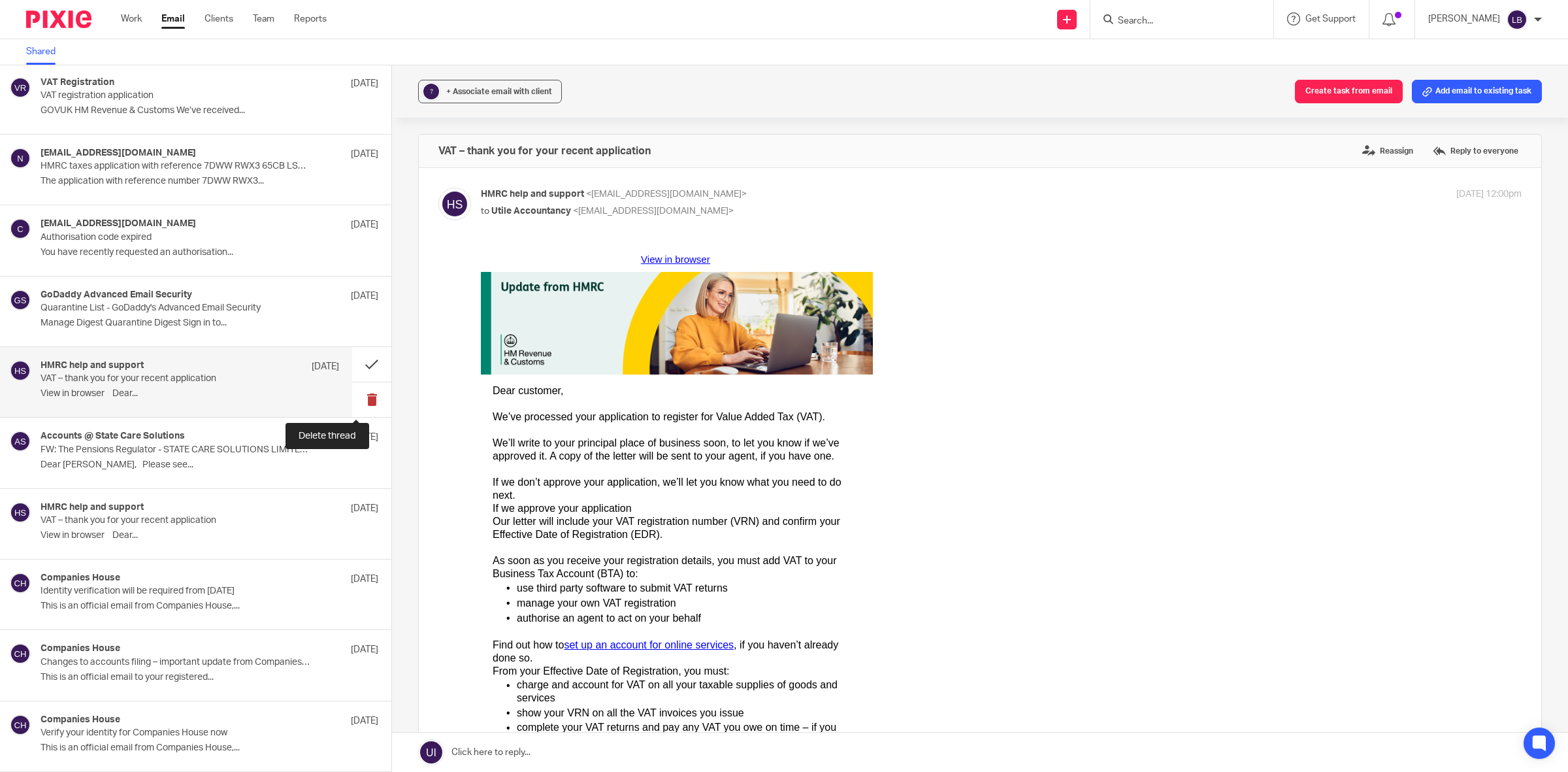
click at [357, 396] on button at bounding box center [371, 400] width 39 height 35
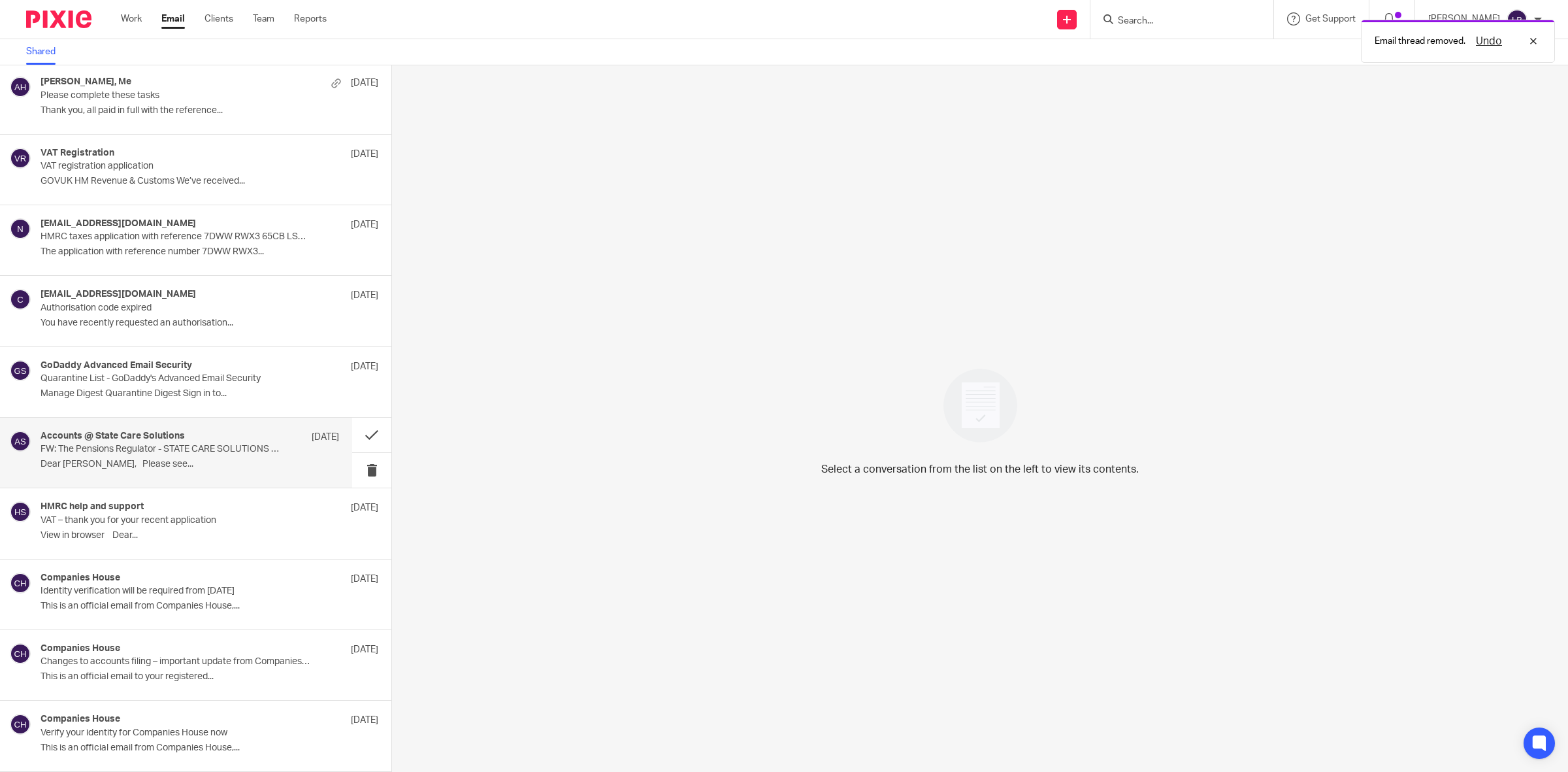
click at [243, 448] on p "FW: The Pensions Regulator - STATE CARE SOLUTIONS LIMITED [A365-86321-09065]" at bounding box center [160, 450] width 239 height 11
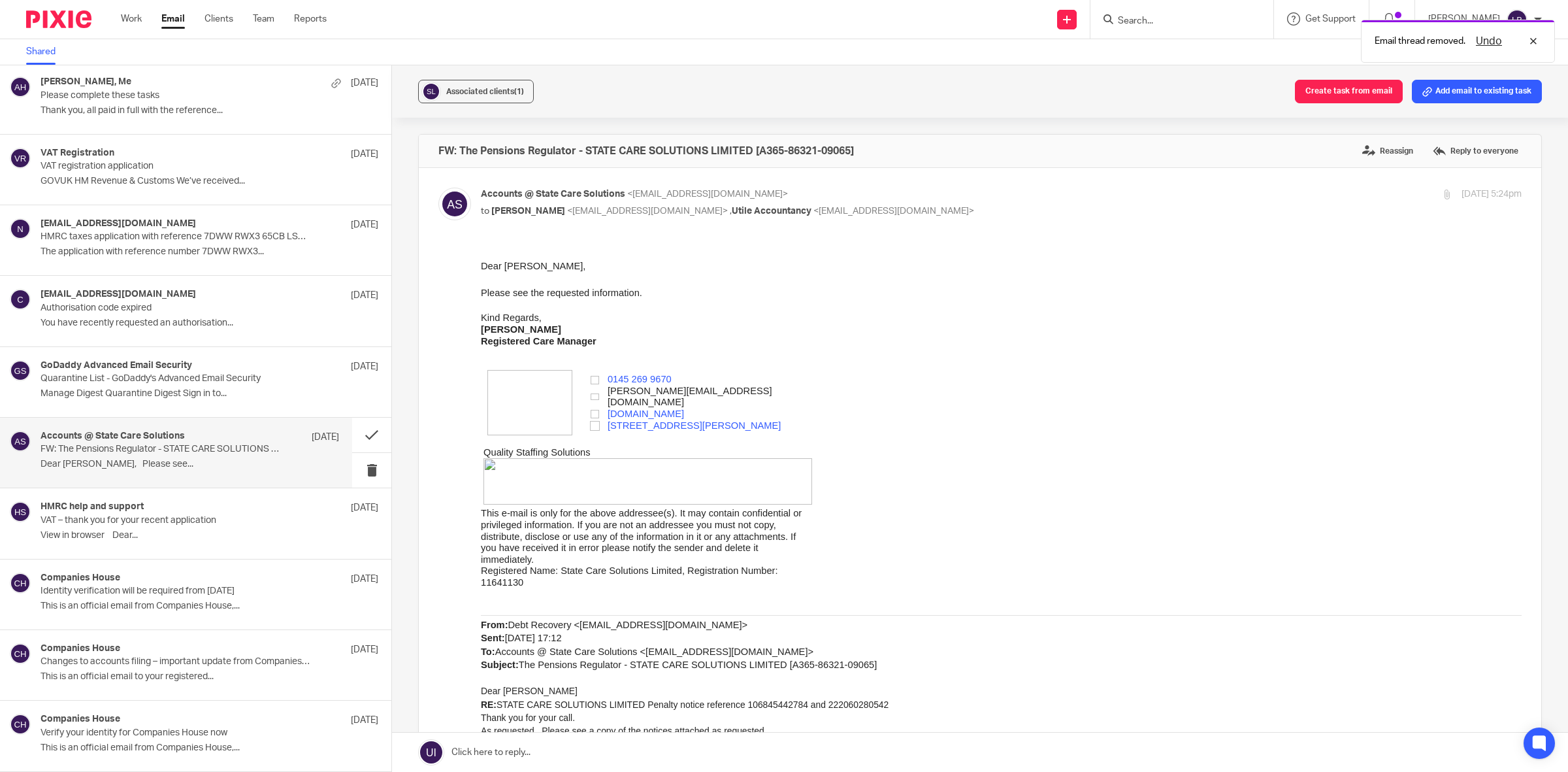
scroll to position [0, 0]
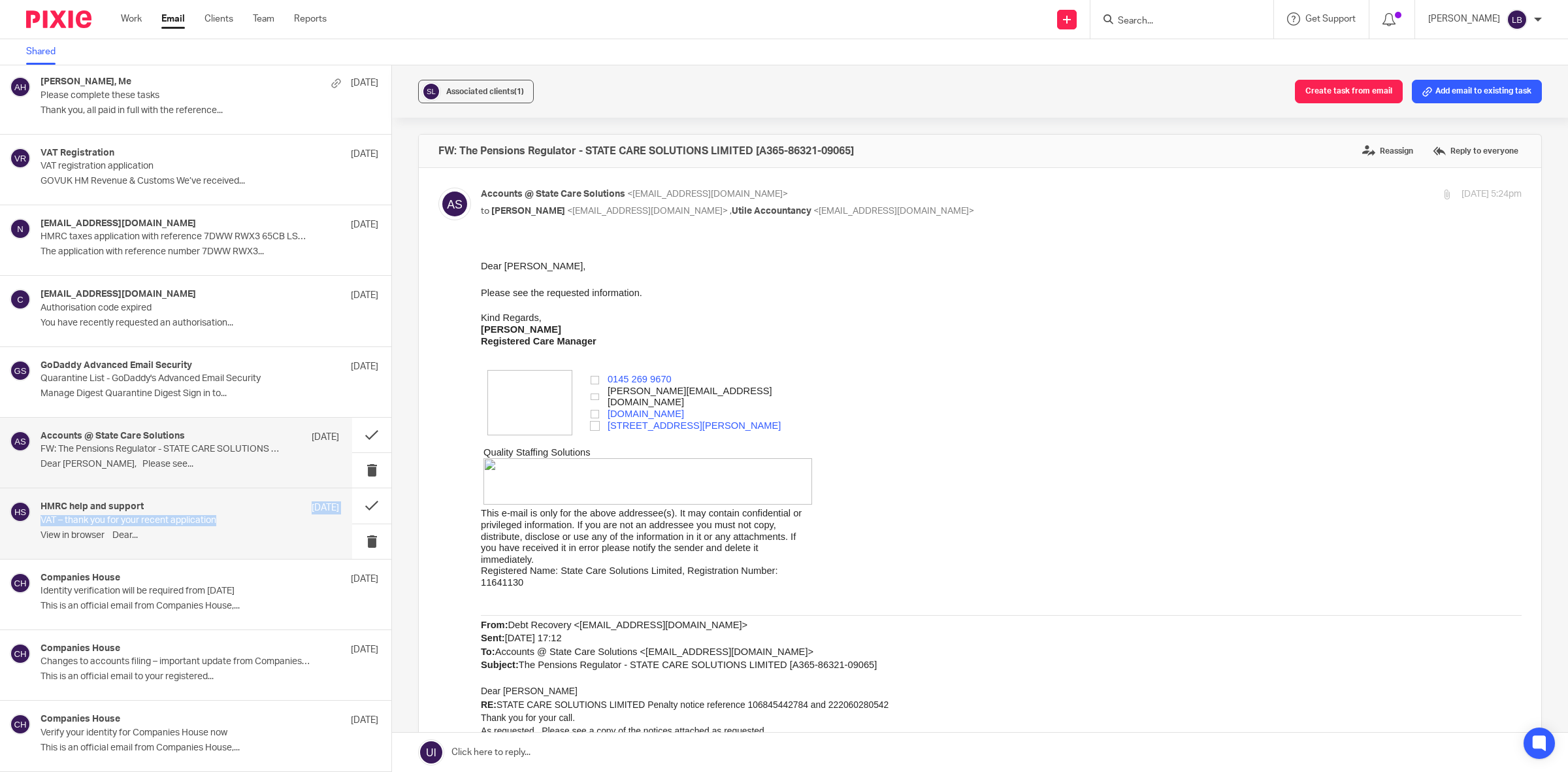
click at [236, 513] on div "HMRC help and support [DATE]" at bounding box center [190, 508] width 299 height 13
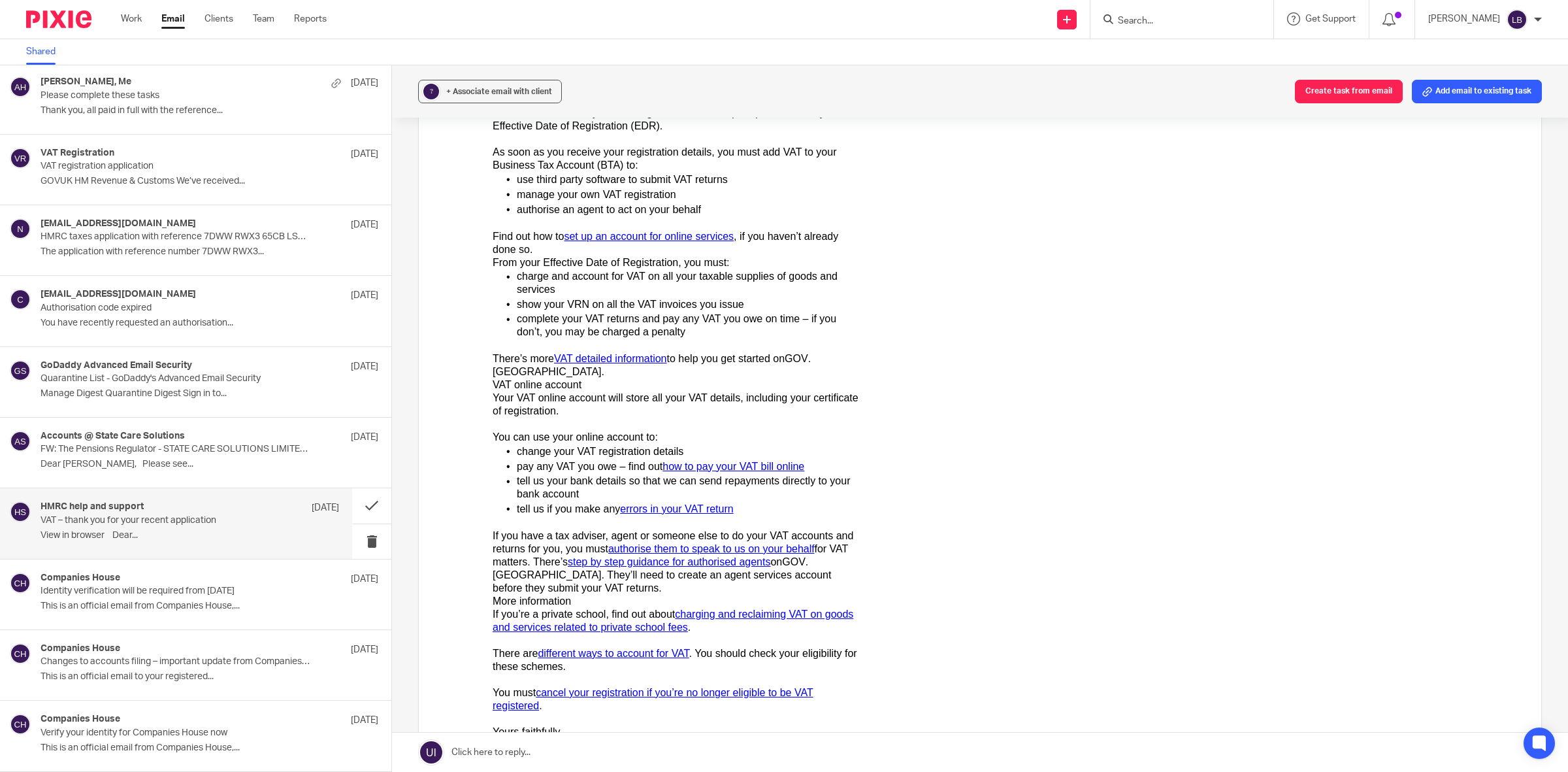
scroll to position [899, 0]
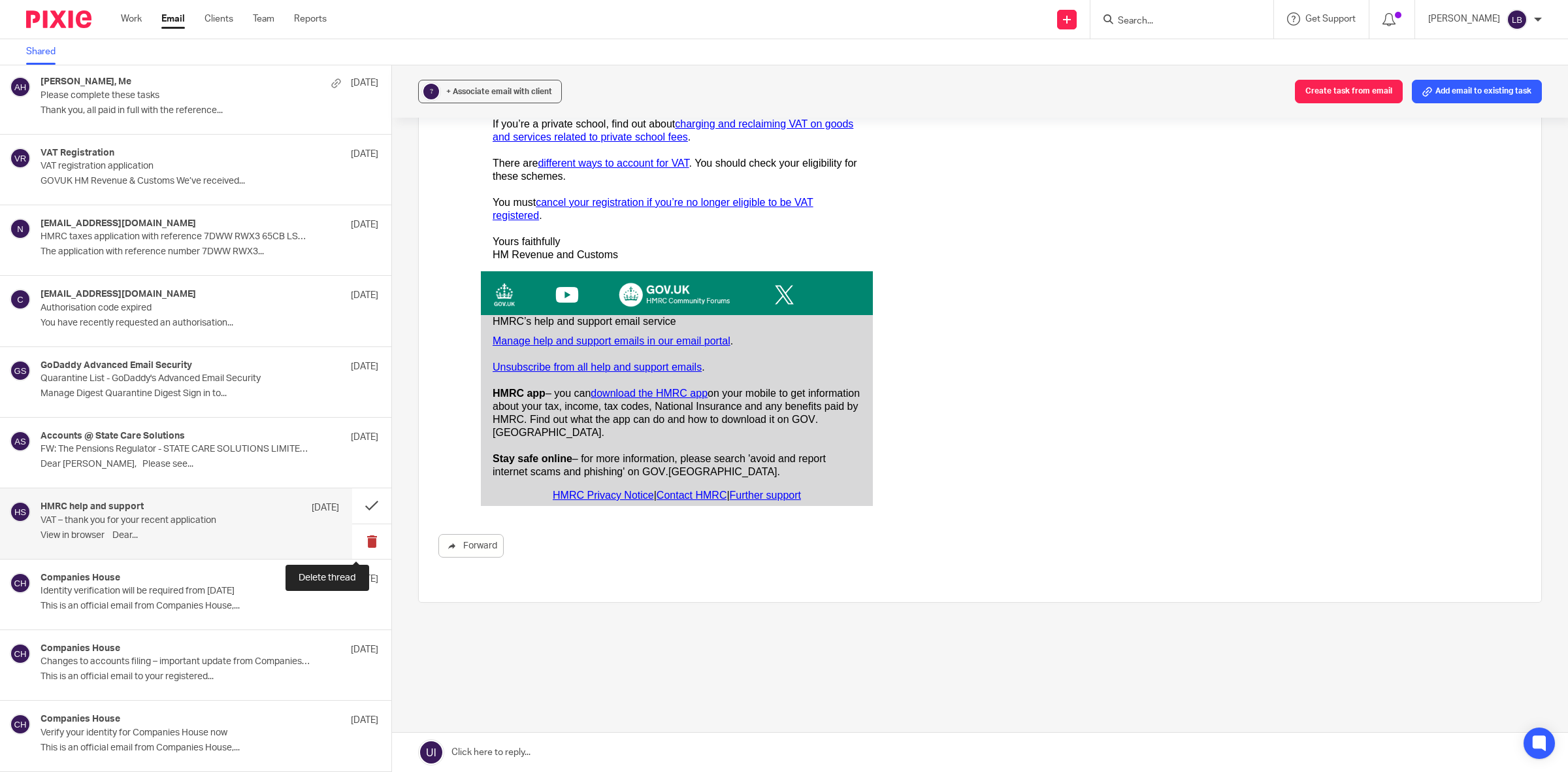
click at [357, 537] on button at bounding box center [371, 542] width 39 height 35
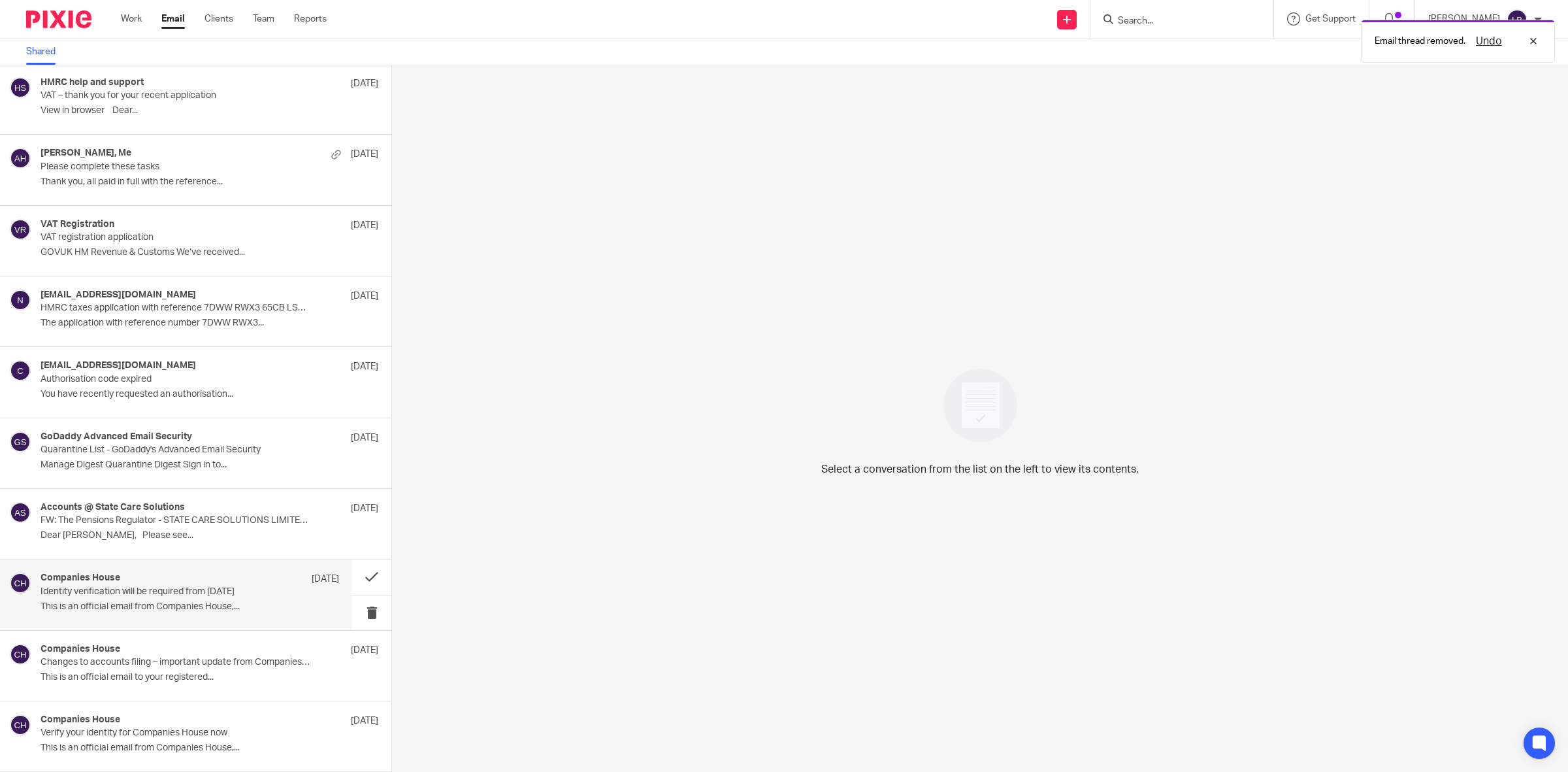
click at [268, 587] on div "Companies House [DATE] Identity verification will be required from [DATE] This …" at bounding box center [190, 594] width 299 height 44
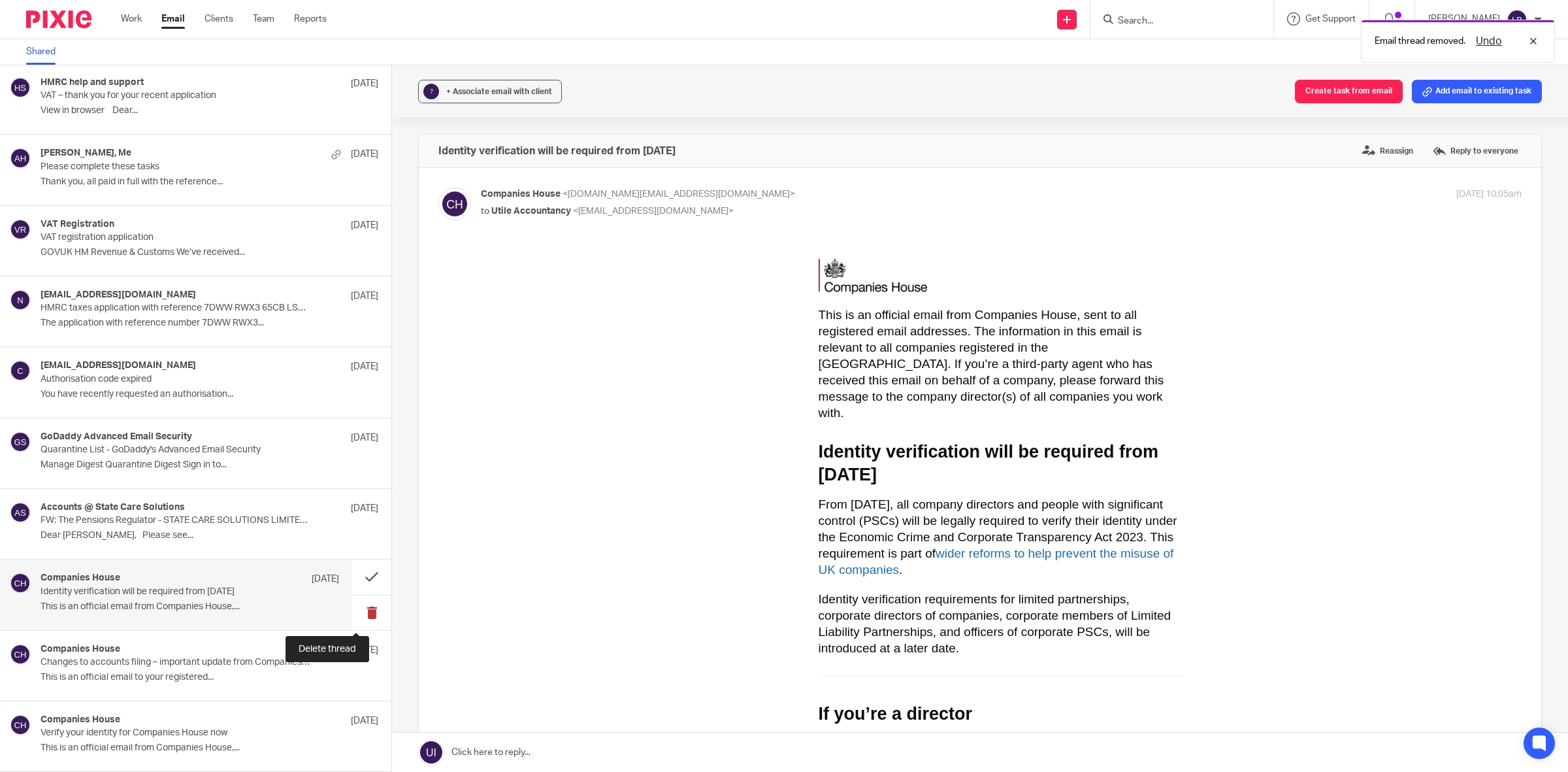
scroll to position [0, 0]
click at [222, 663] on p "Changes to accounts filing – important update from Companies House" at bounding box center [160, 663] width 239 height 11
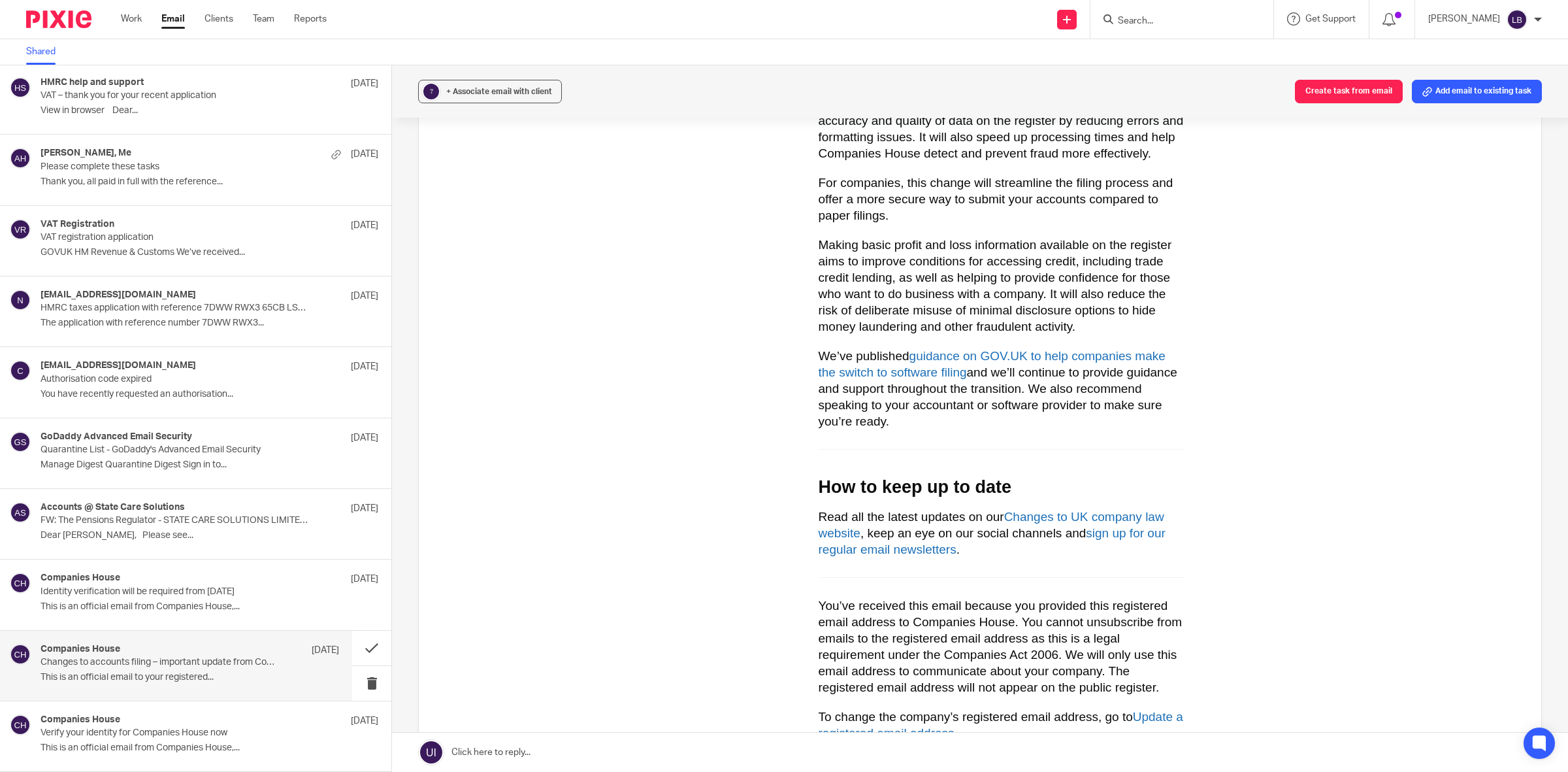
scroll to position [980, 0]
click at [356, 679] on button at bounding box center [371, 683] width 39 height 35
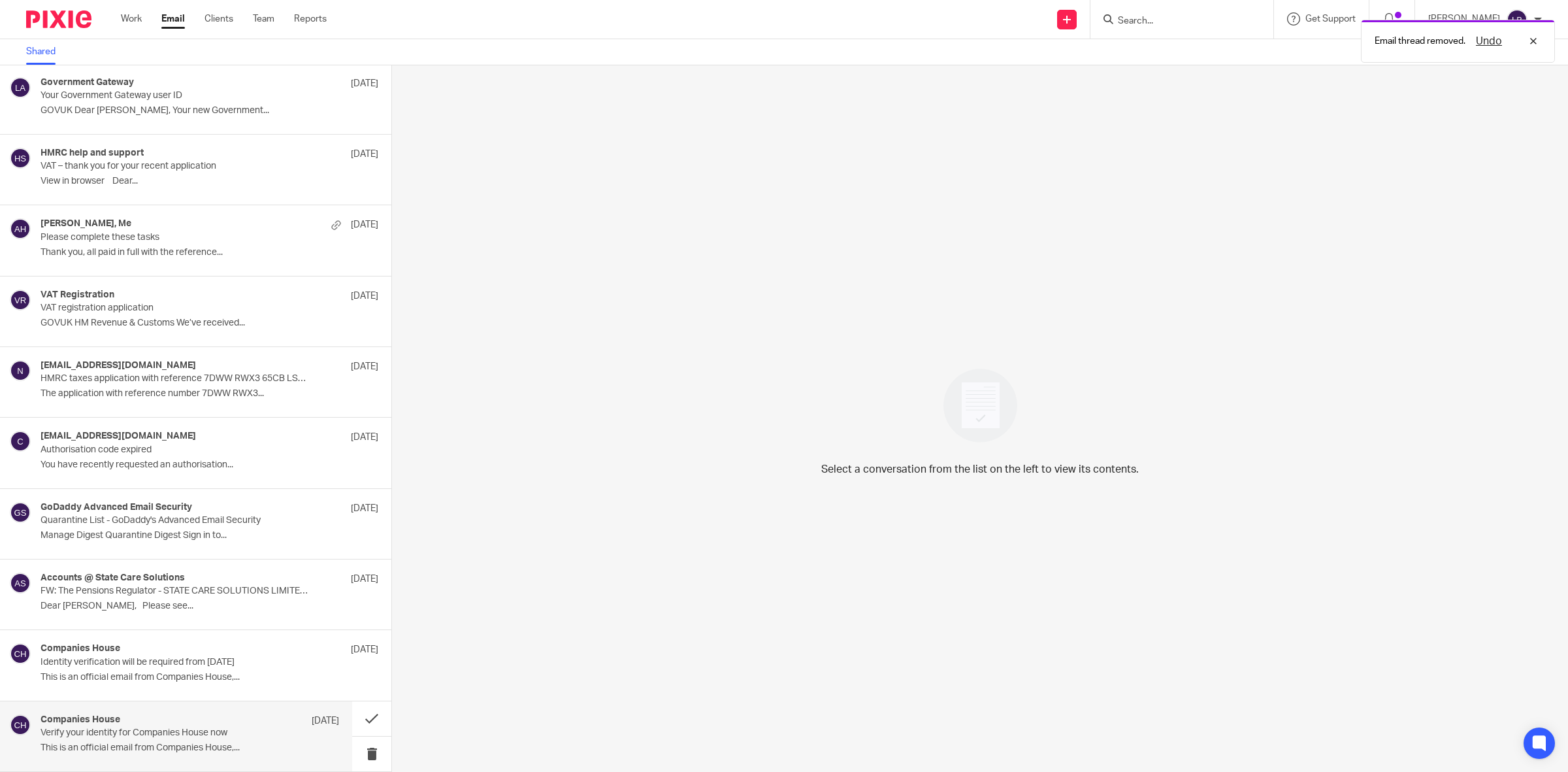
click at [200, 726] on div "Companies House [DATE]" at bounding box center [190, 721] width 299 height 13
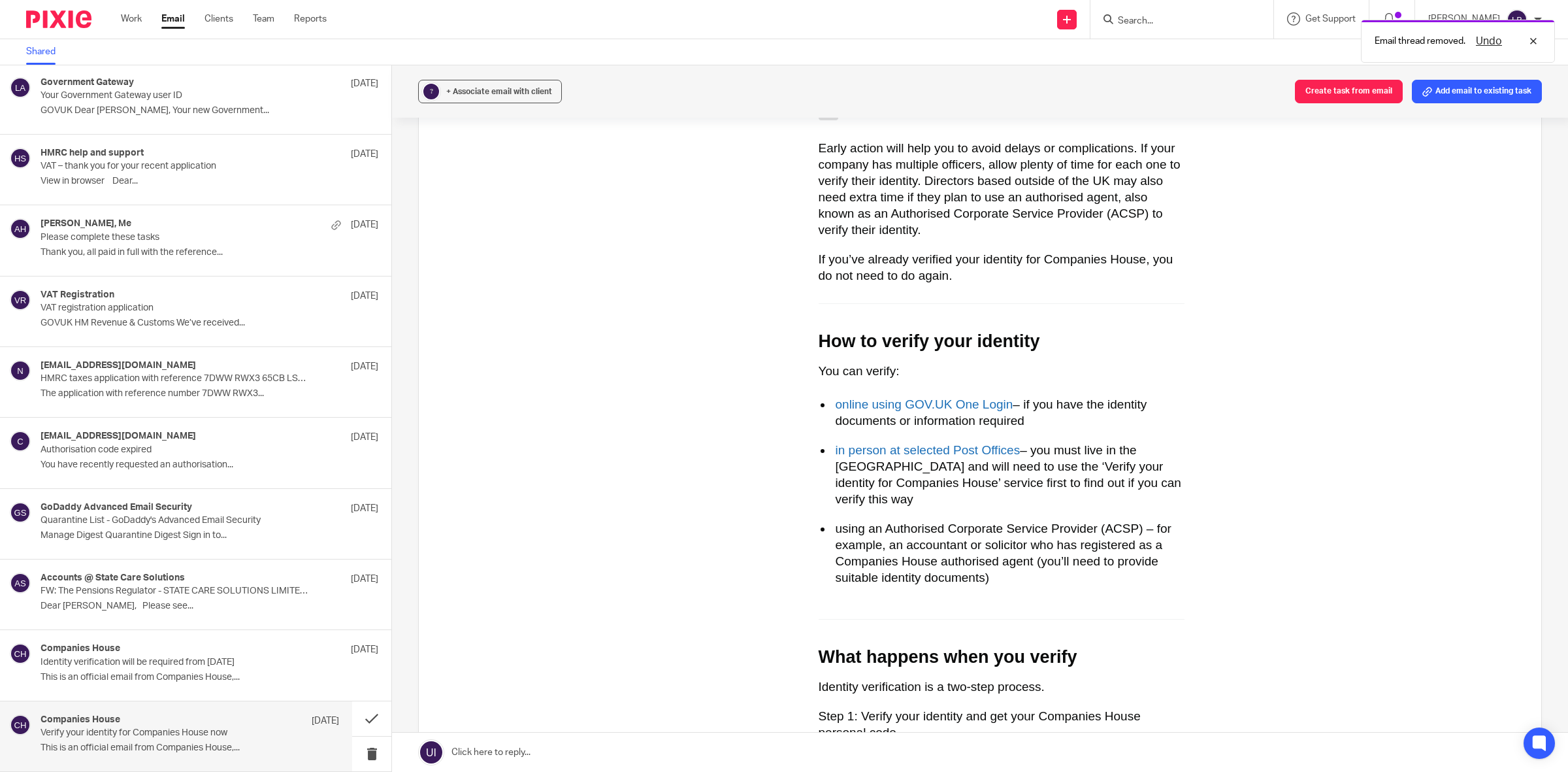
scroll to position [654, 0]
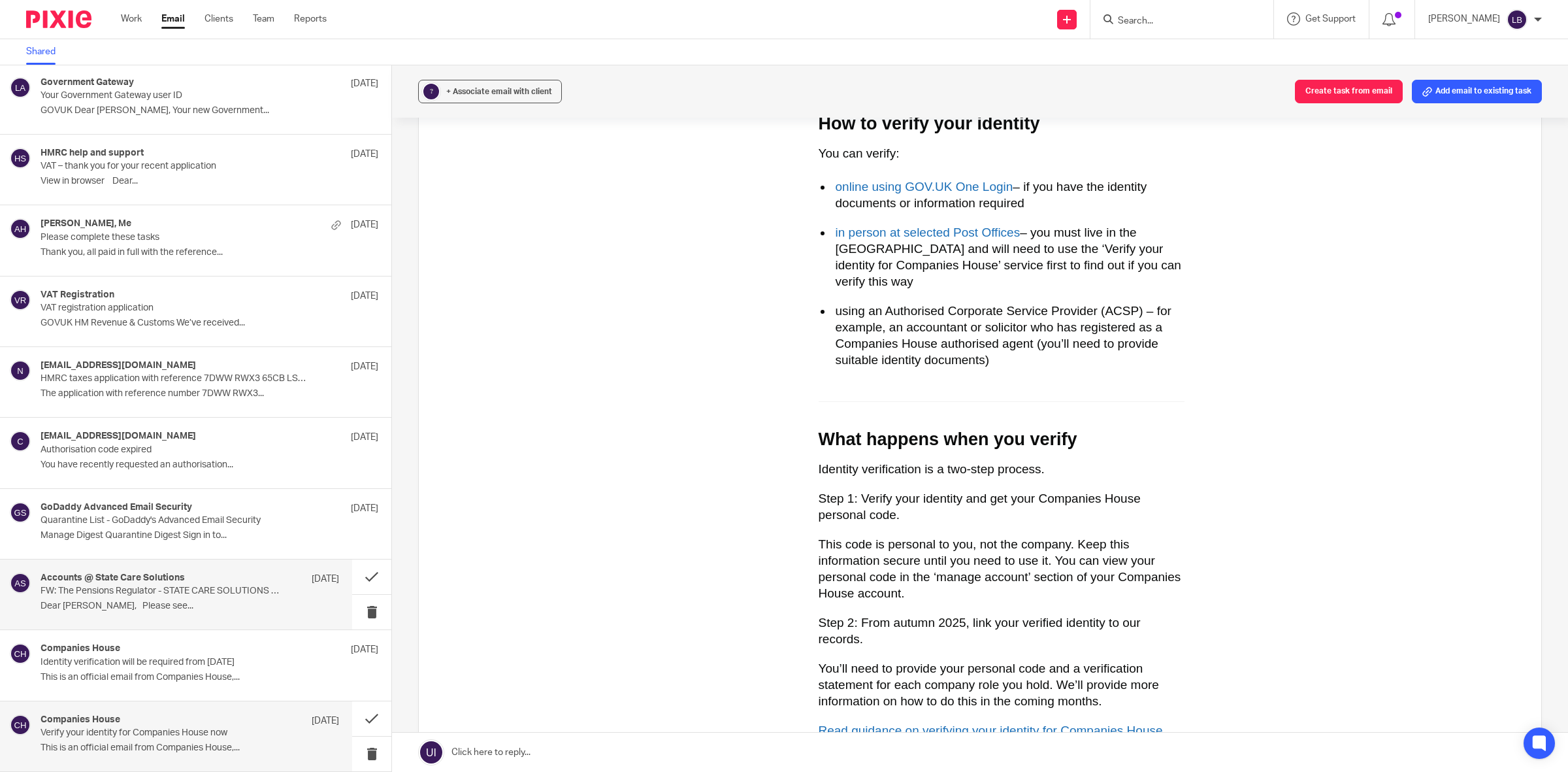
click at [199, 596] on p "FW: The Pensions Regulator - STATE CARE SOLUTIONS LIMITED [A365-86321-09065]" at bounding box center [160, 591] width 239 height 11
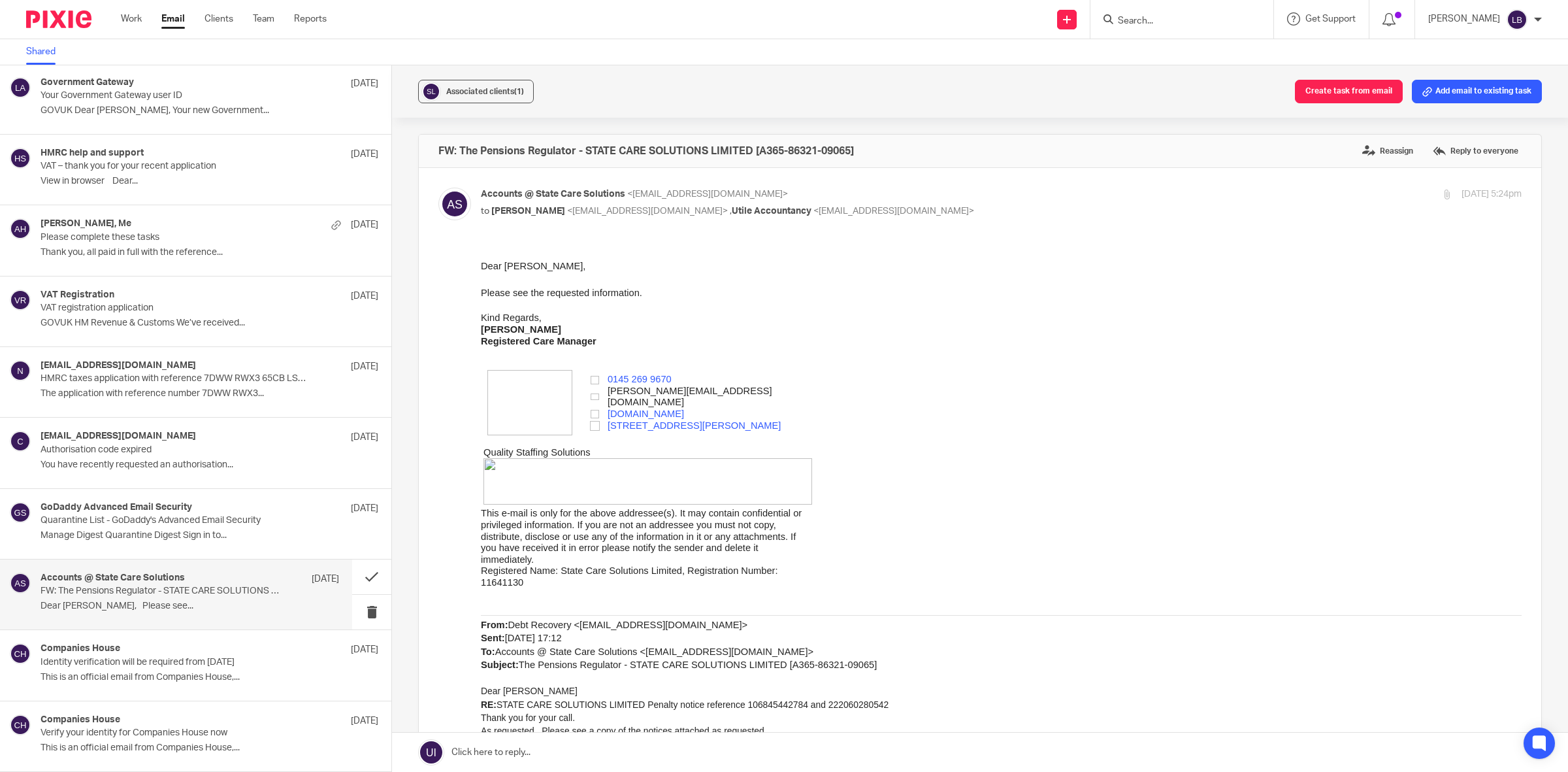
scroll to position [0, 0]
click at [465, 86] on div "Associated clients (1)" at bounding box center [485, 91] width 77 height 13
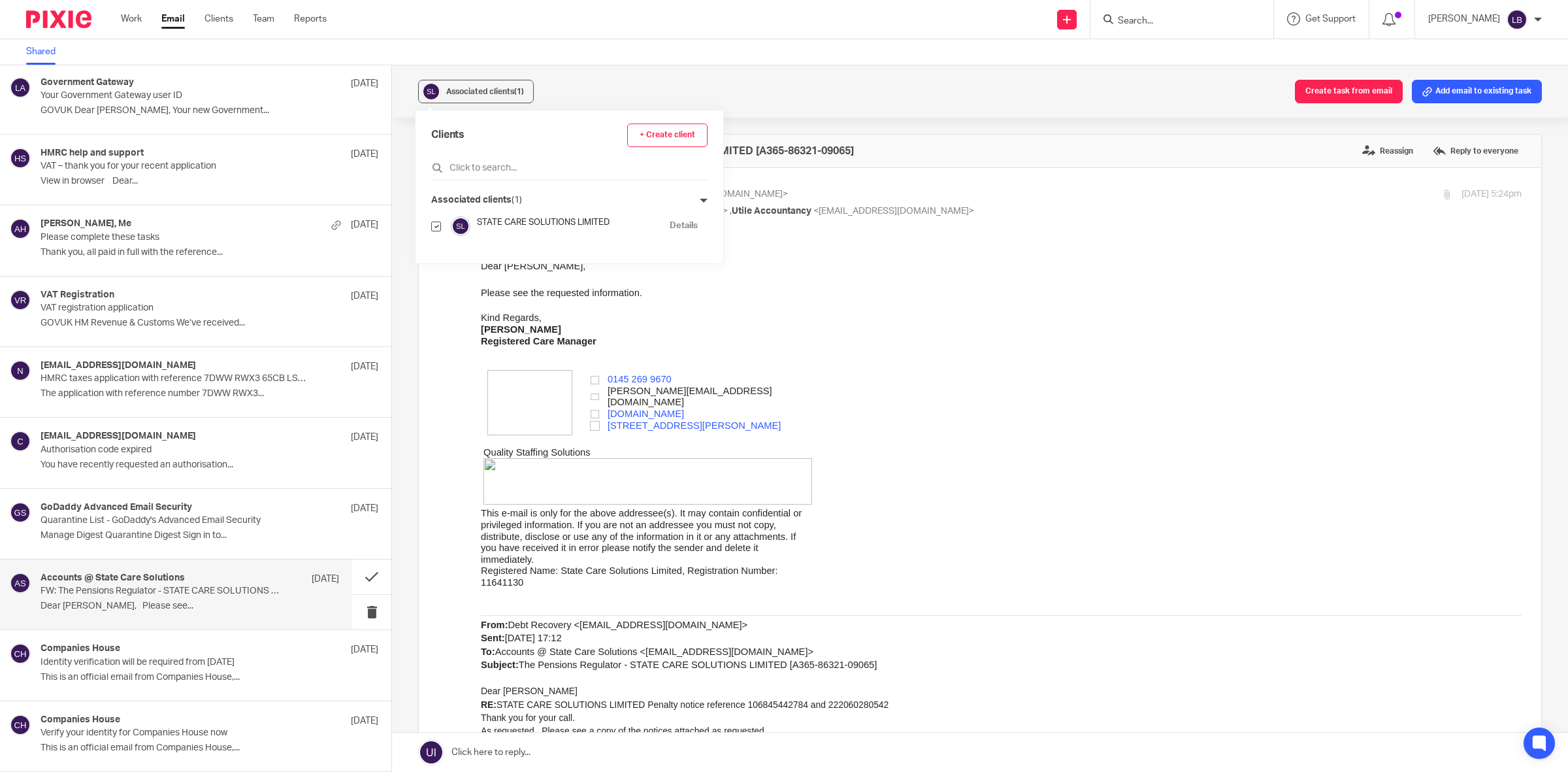
click at [890, 297] on p "Please see the requested information." at bounding box center [1000, 293] width 1040 height 13
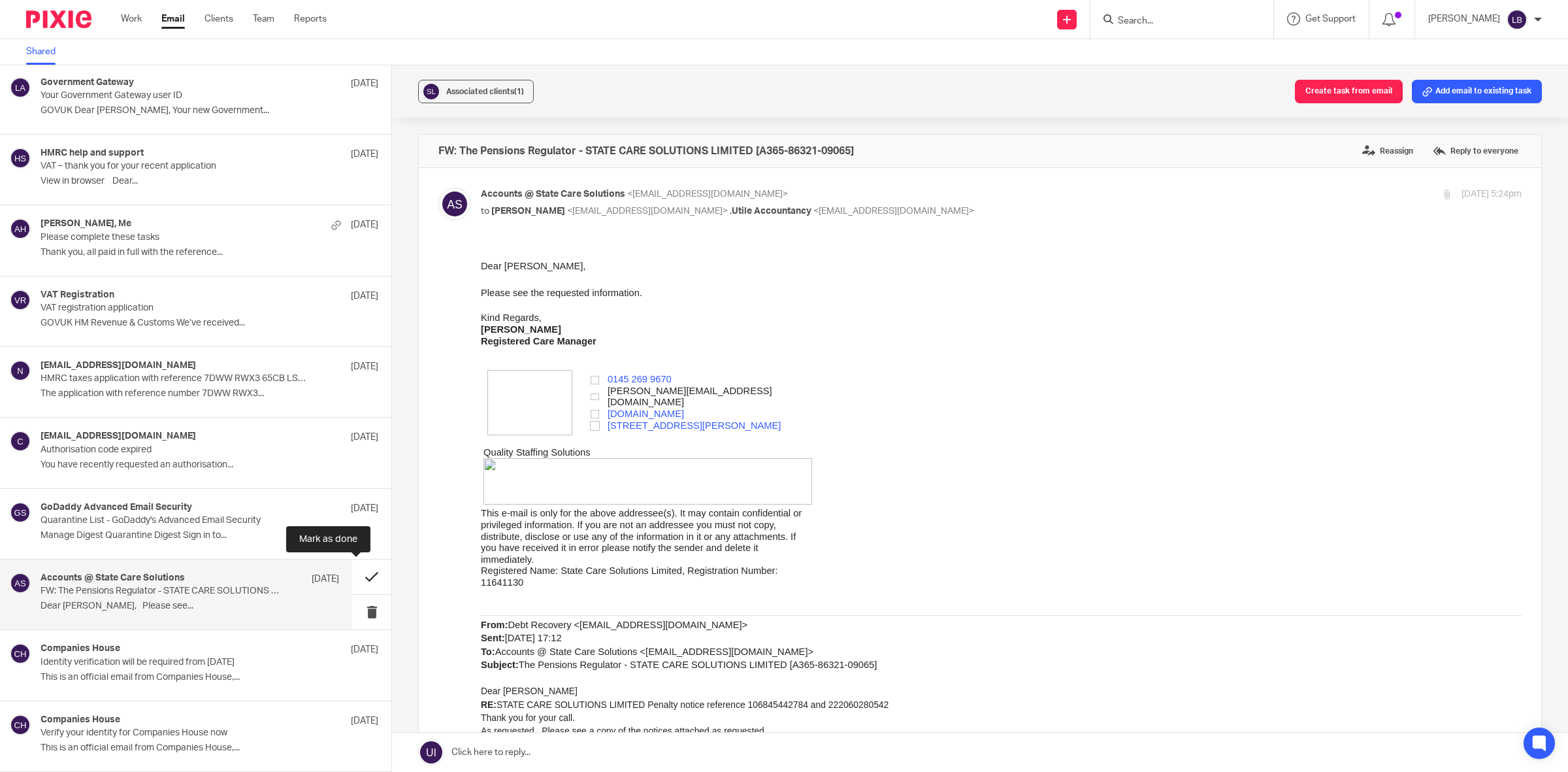
click at [356, 575] on button at bounding box center [371, 577] width 39 height 35
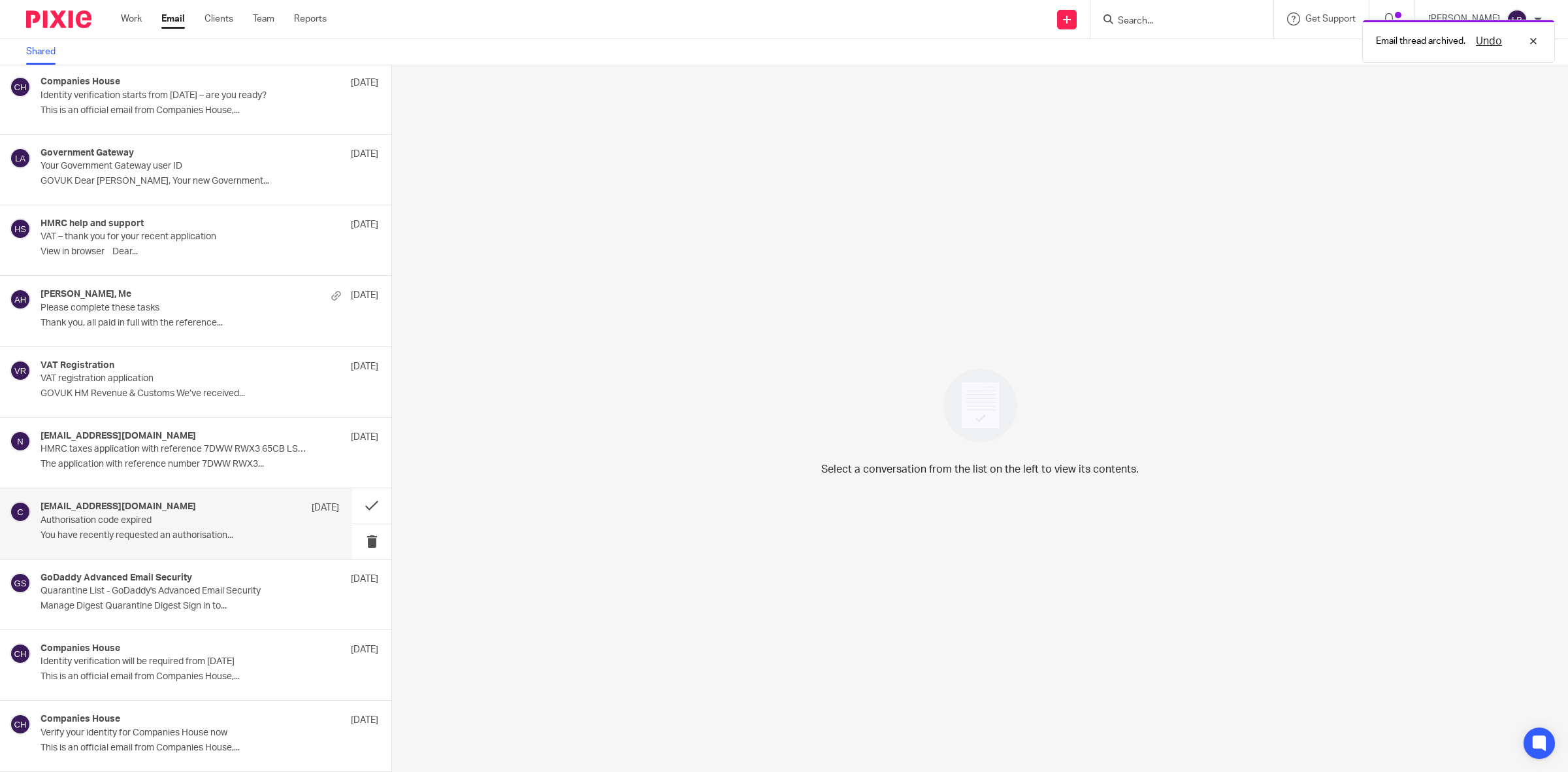
click at [227, 515] on p "Authorisation code expired" at bounding box center [160, 521] width 239 height 11
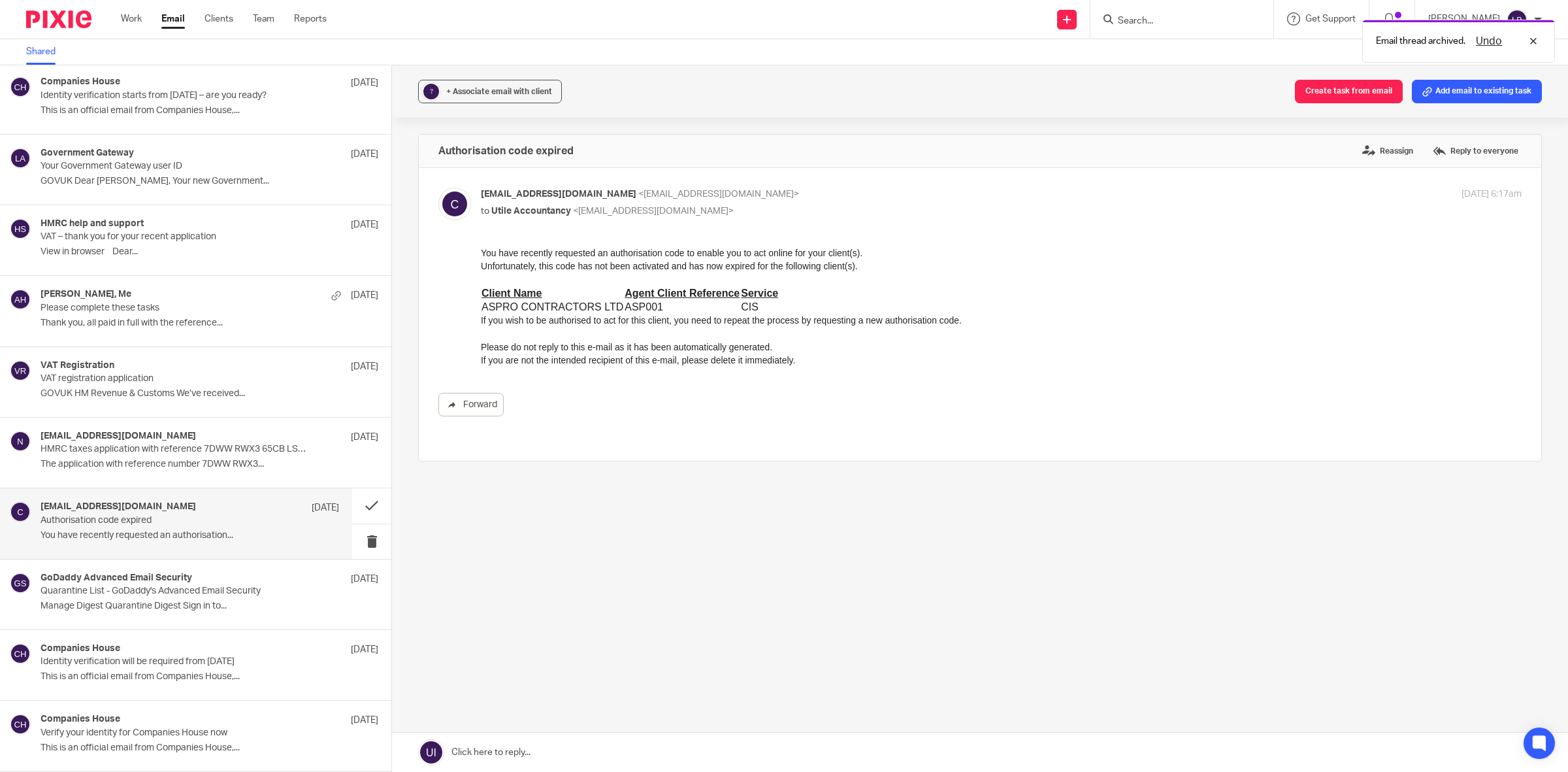
scroll to position [0, 0]
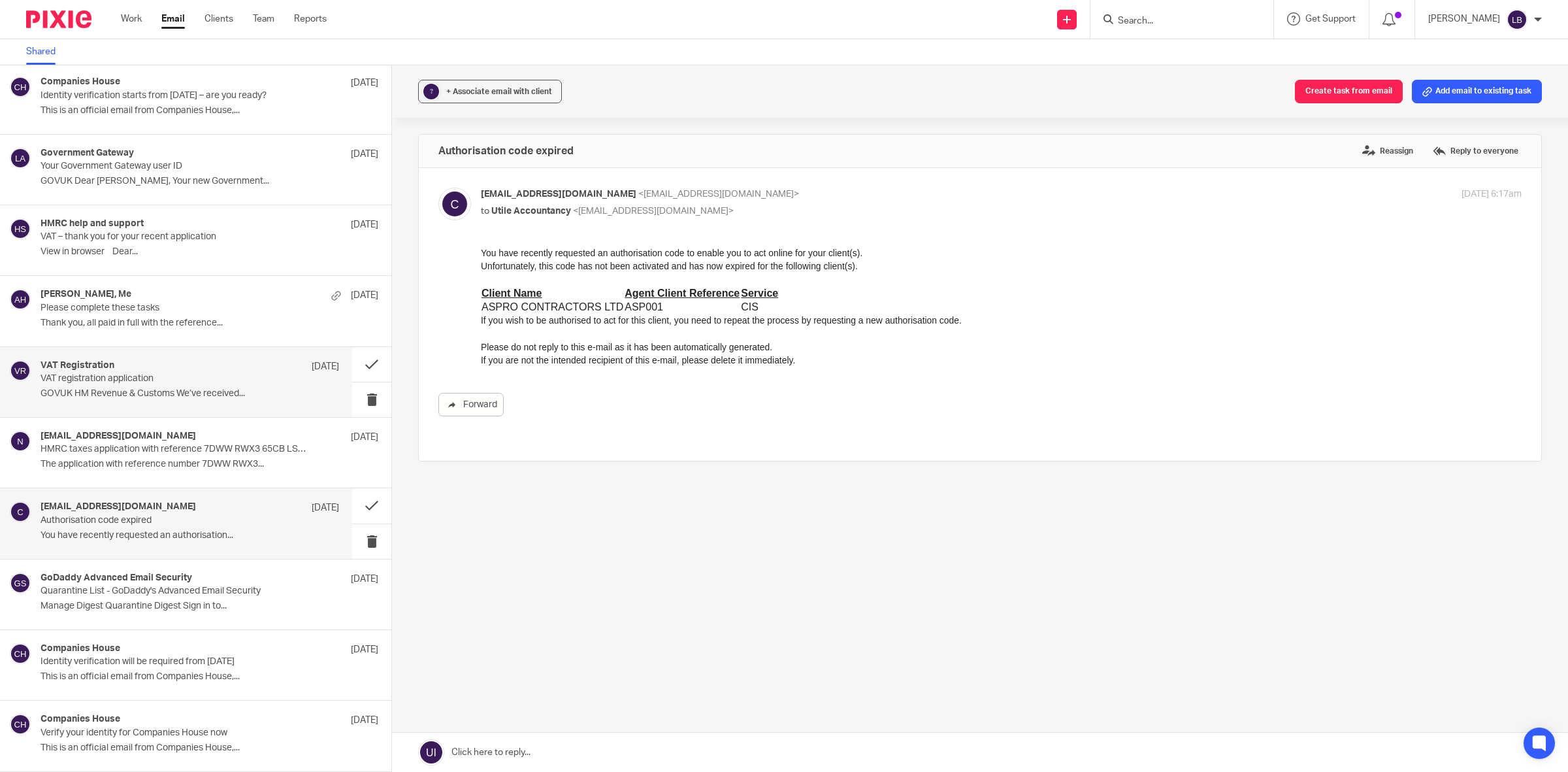
click at [200, 369] on div "VAT Registration [DATE]" at bounding box center [190, 367] width 299 height 13
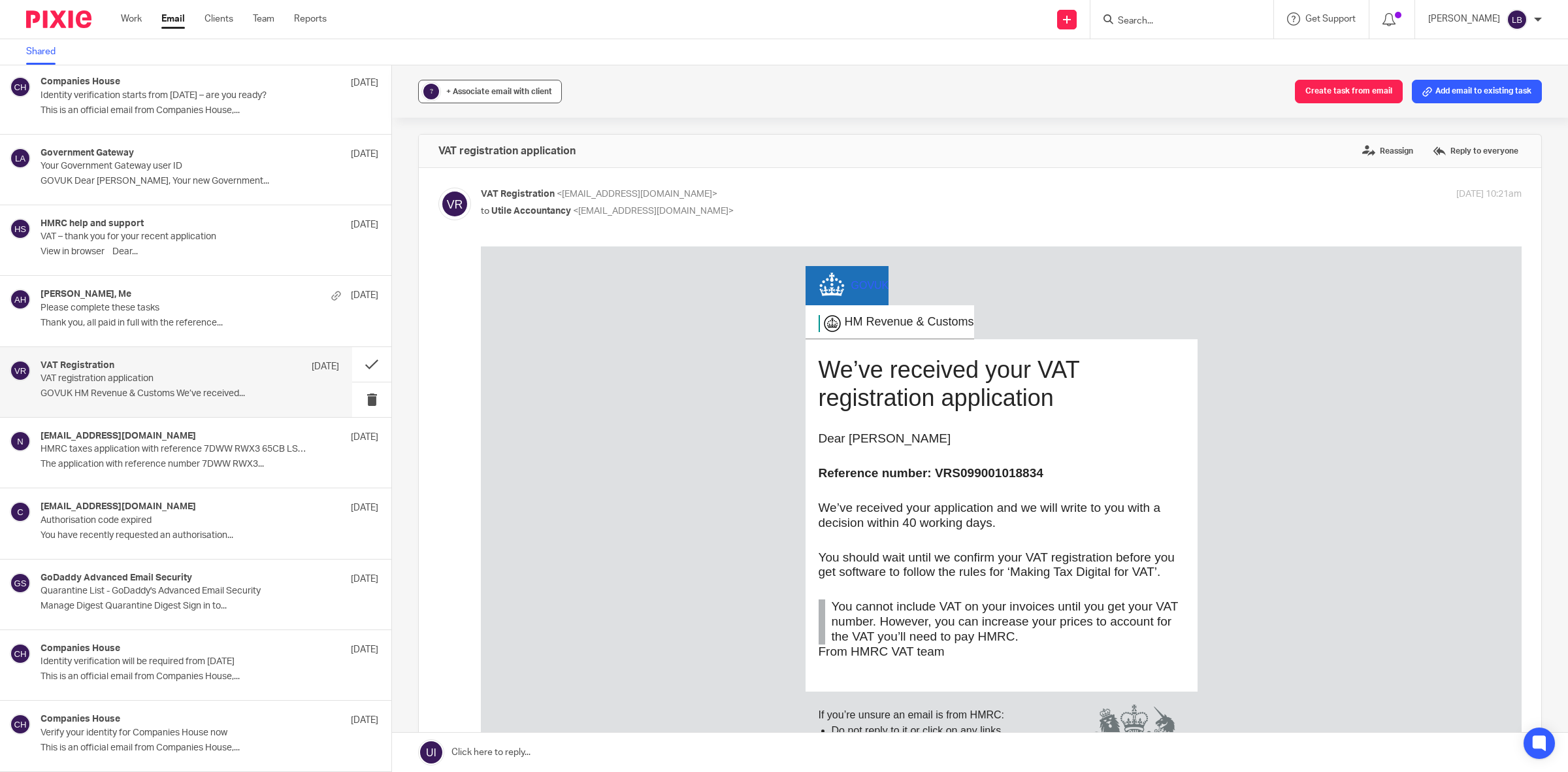
click at [534, 89] on span "+ Associate email with client" at bounding box center [498, 91] width 106 height 8
click at [500, 168] on input "text" at bounding box center [570, 167] width 277 height 13
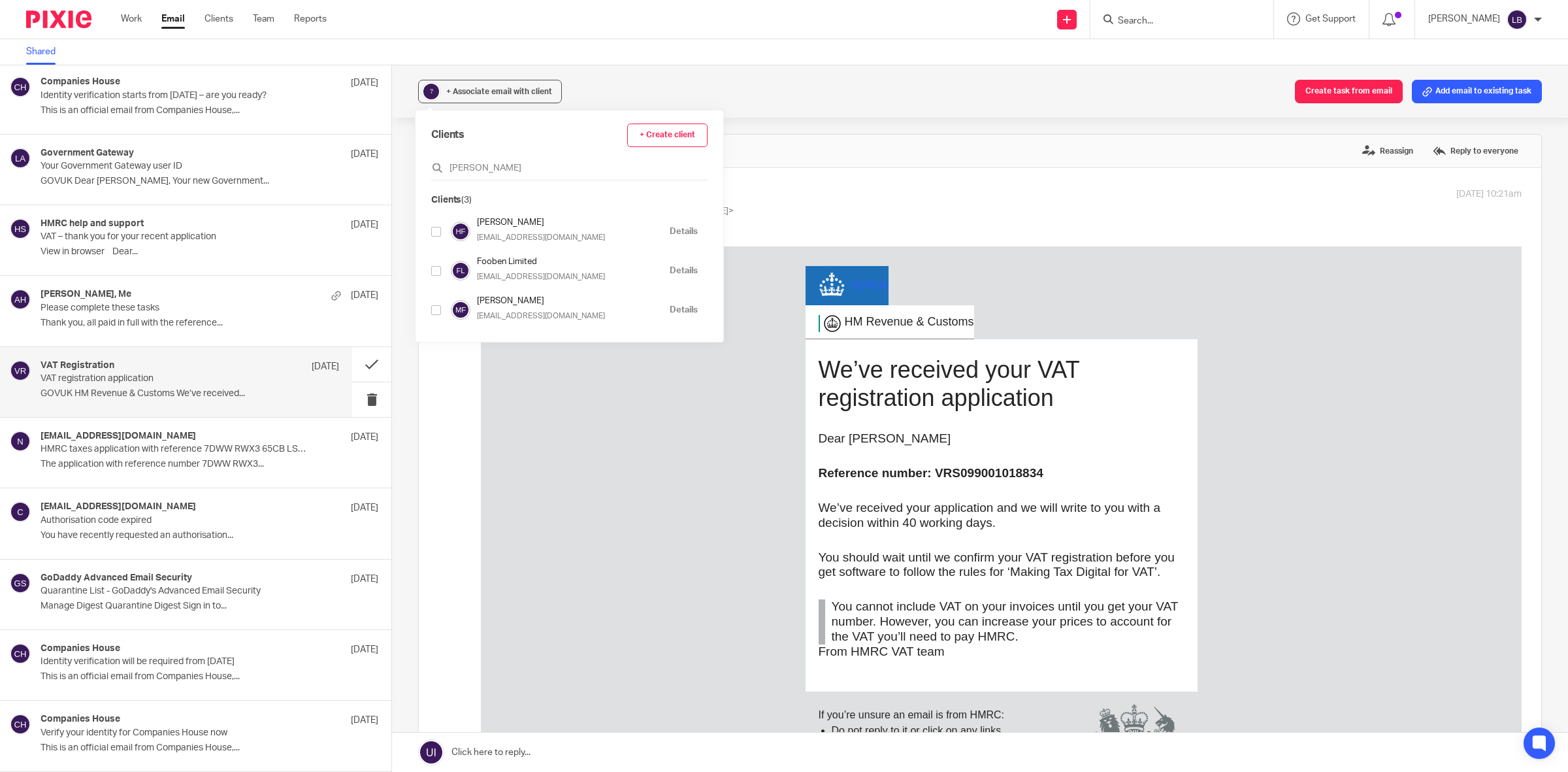
type input "[PERSON_NAME]"
click at [594, 477] on div "GOV UK HM Revenue & Customs We’ve received your VAT registration application De…" at bounding box center [1000, 532] width 1040 height 571
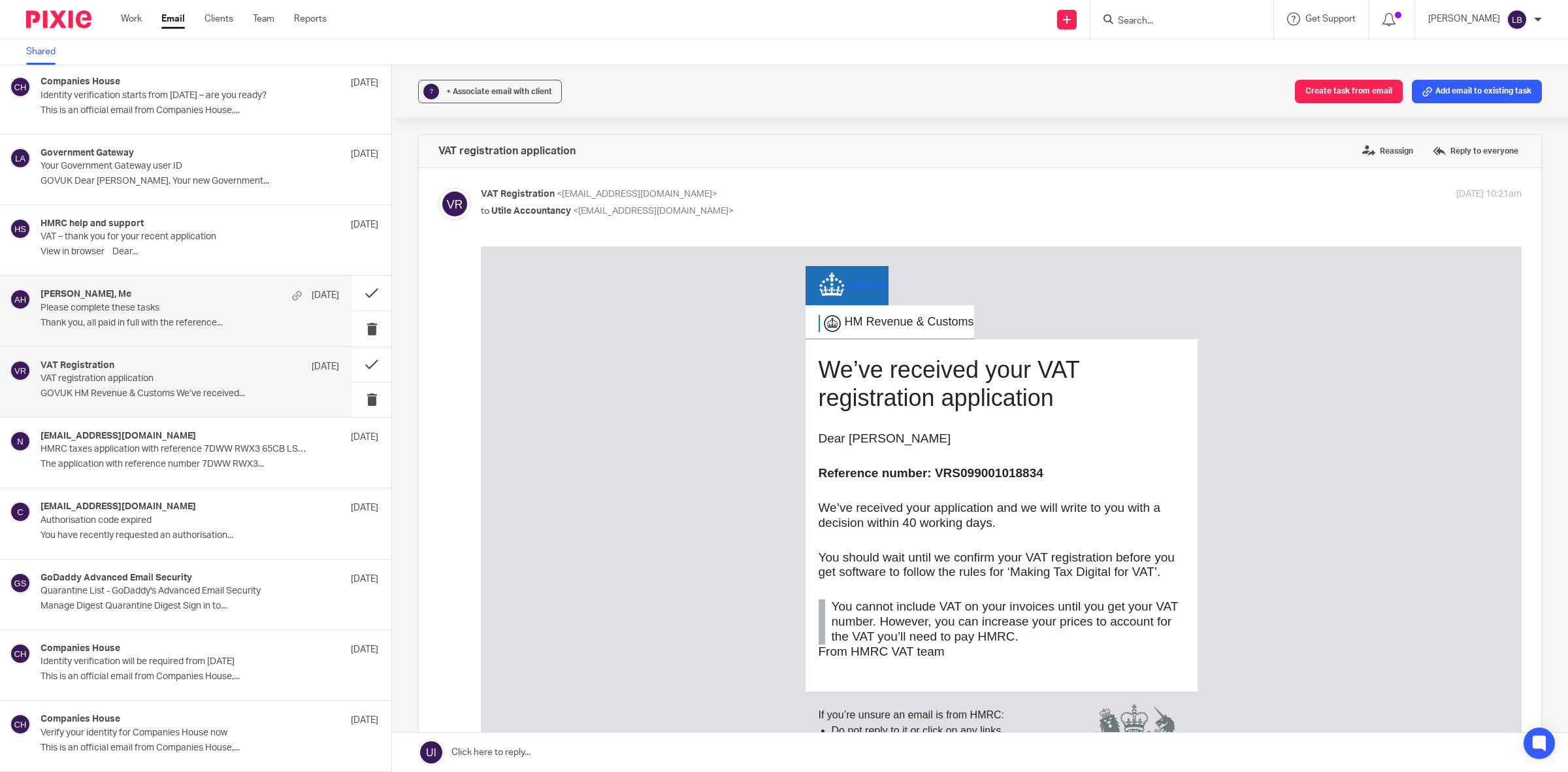
click at [212, 311] on p "Please complete these tasks" at bounding box center [160, 308] width 239 height 11
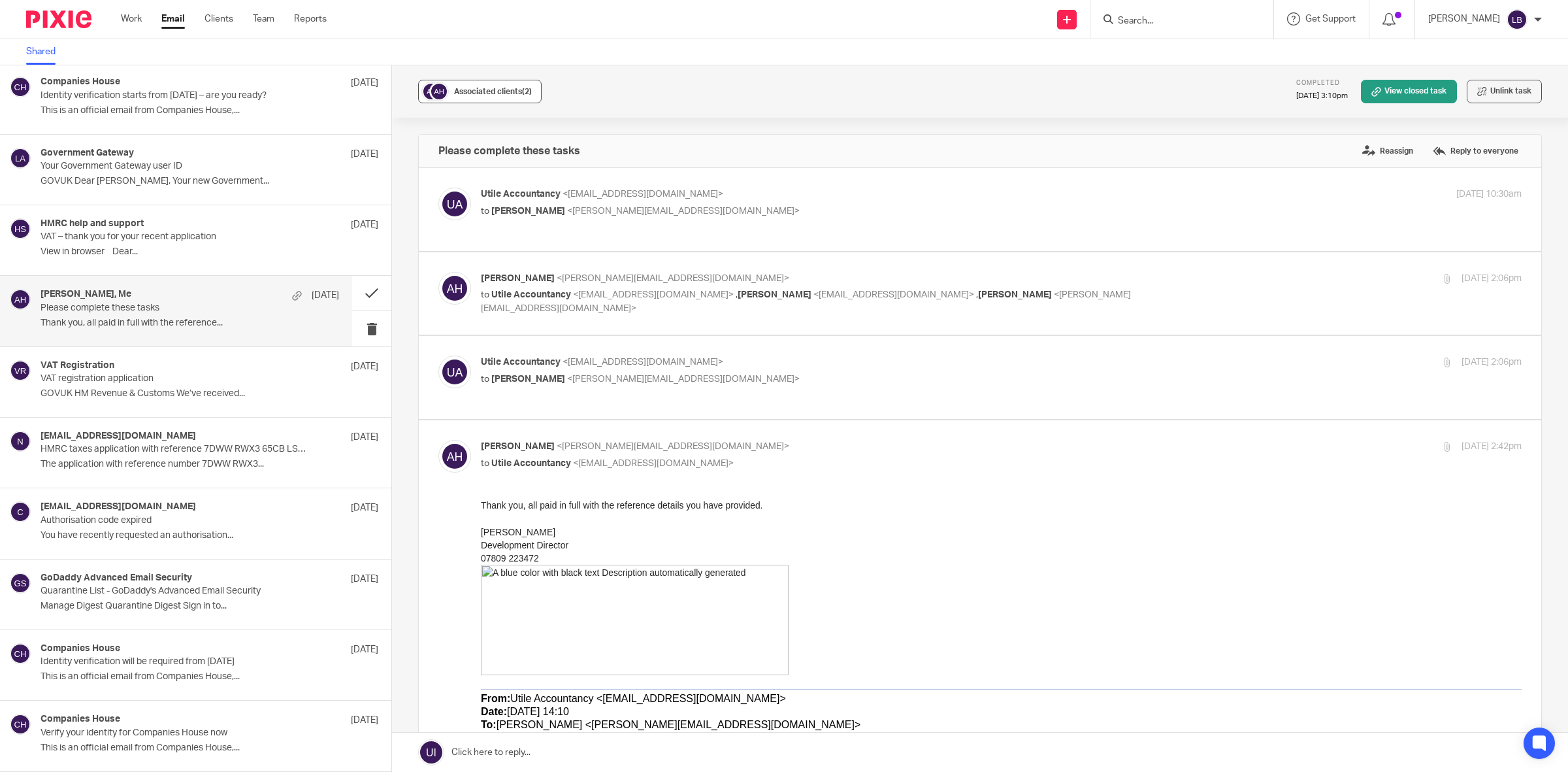
click at [491, 88] on span "Associated clients (2)" at bounding box center [493, 91] width 77 height 8
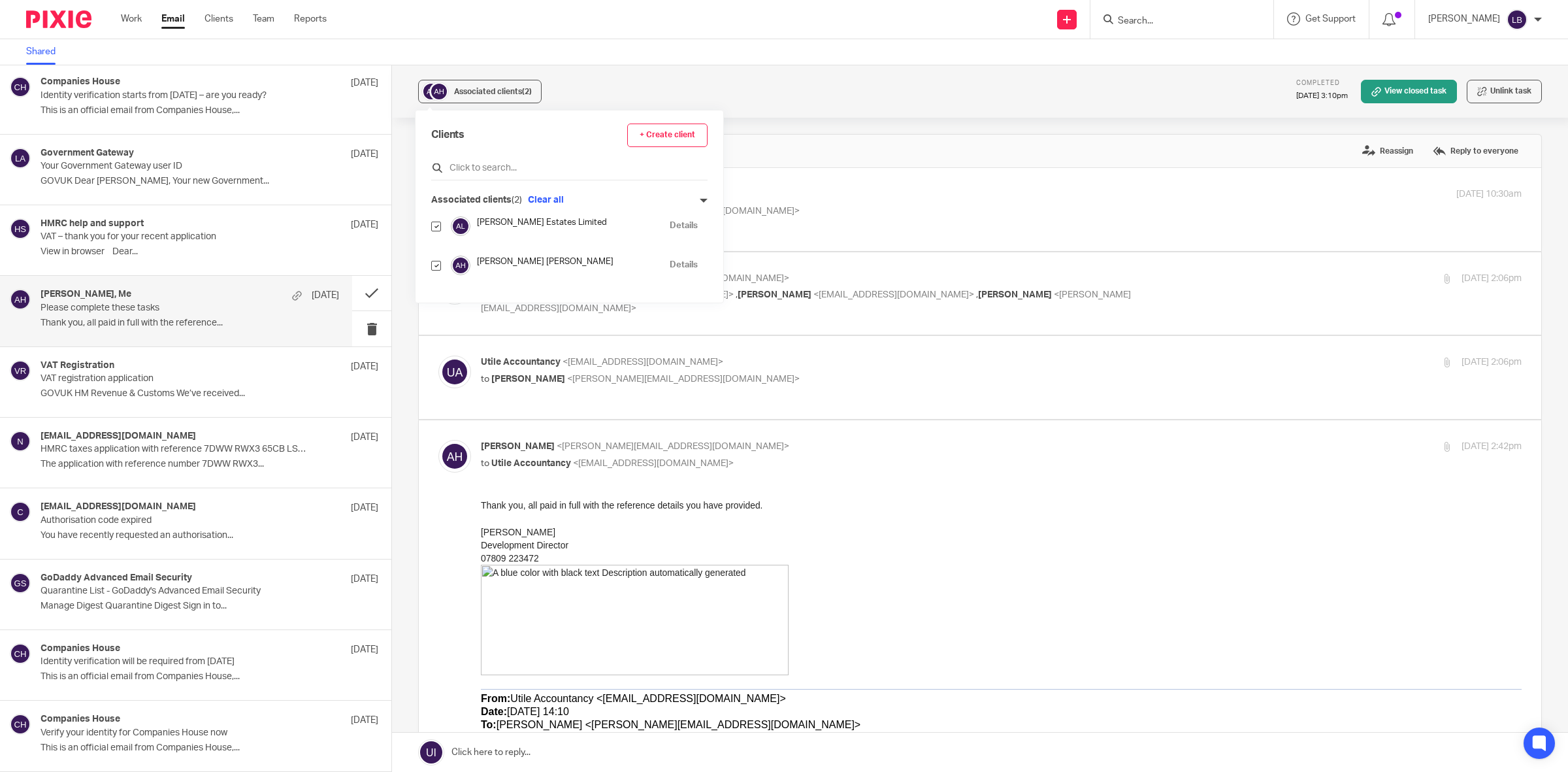
click at [474, 169] on input "text" at bounding box center [570, 167] width 277 height 13
type input "bl"
click at [435, 338] on input "checkbox" at bounding box center [436, 337] width 10 height 10
checkbox input "true"
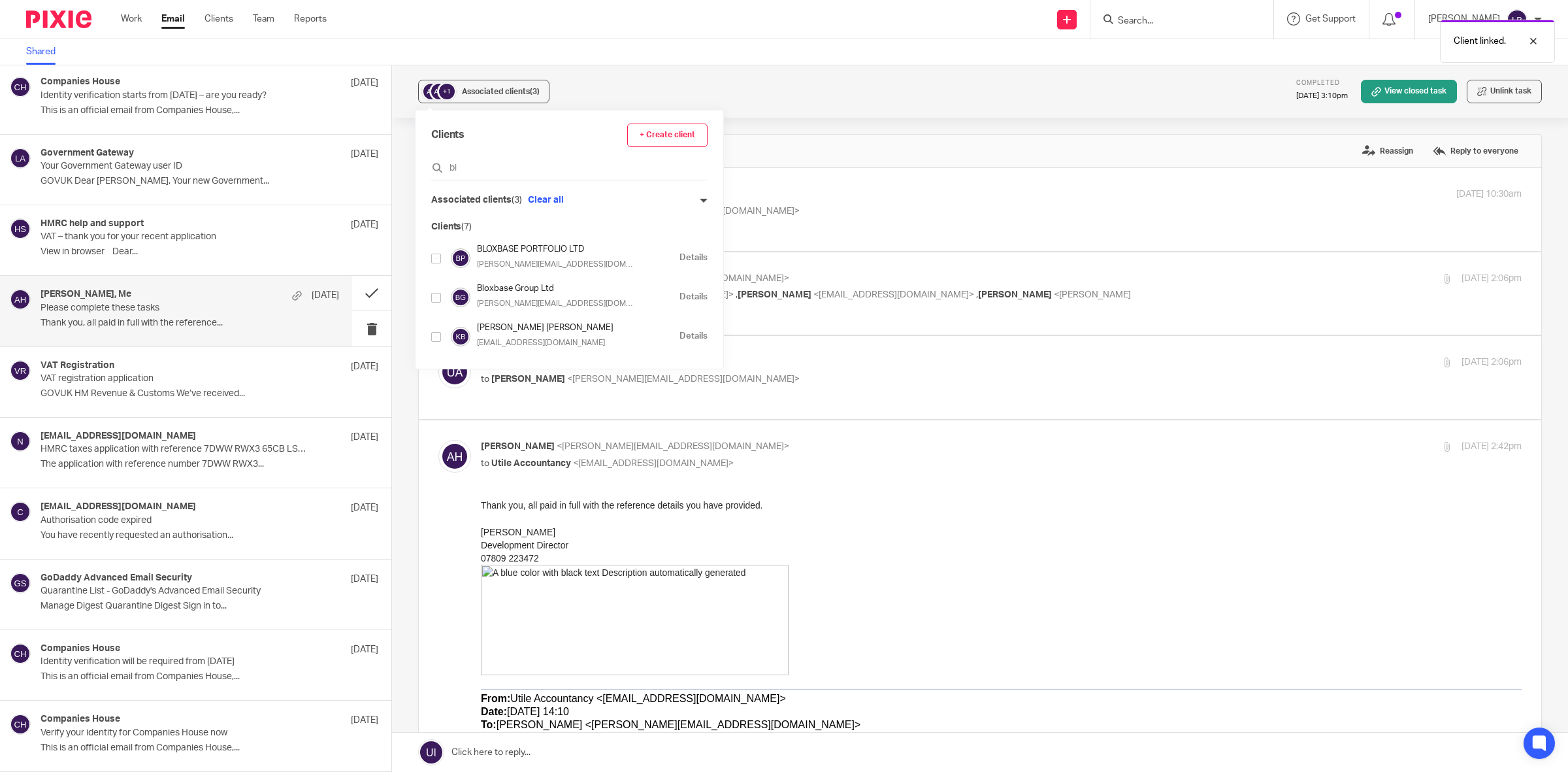
click at [438, 439] on input "checkbox" at bounding box center [438, 439] width 1 height 1
checkbox input "false"
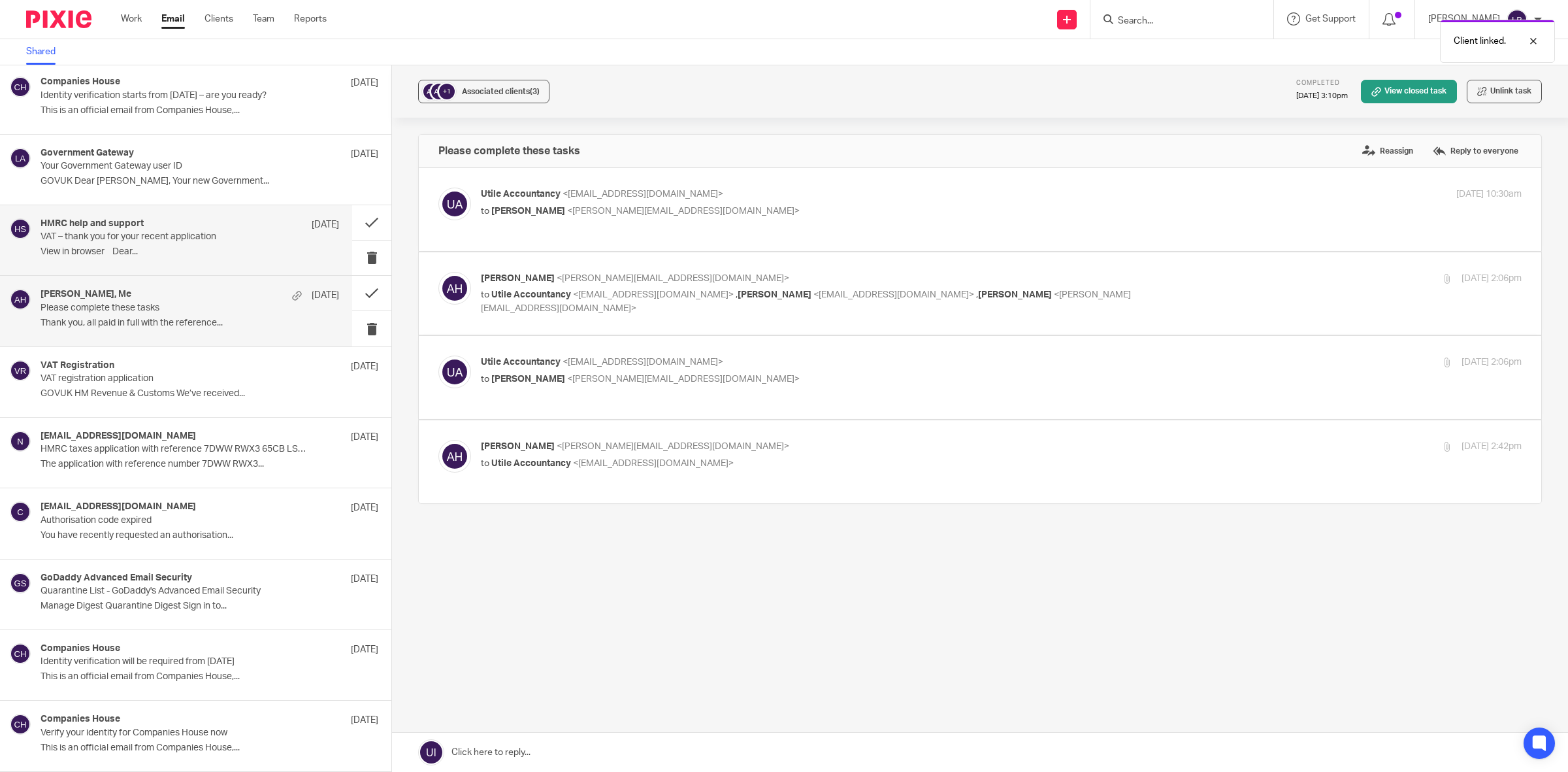
click at [173, 233] on p "VAT – thank you for your recent application" at bounding box center [160, 237] width 239 height 11
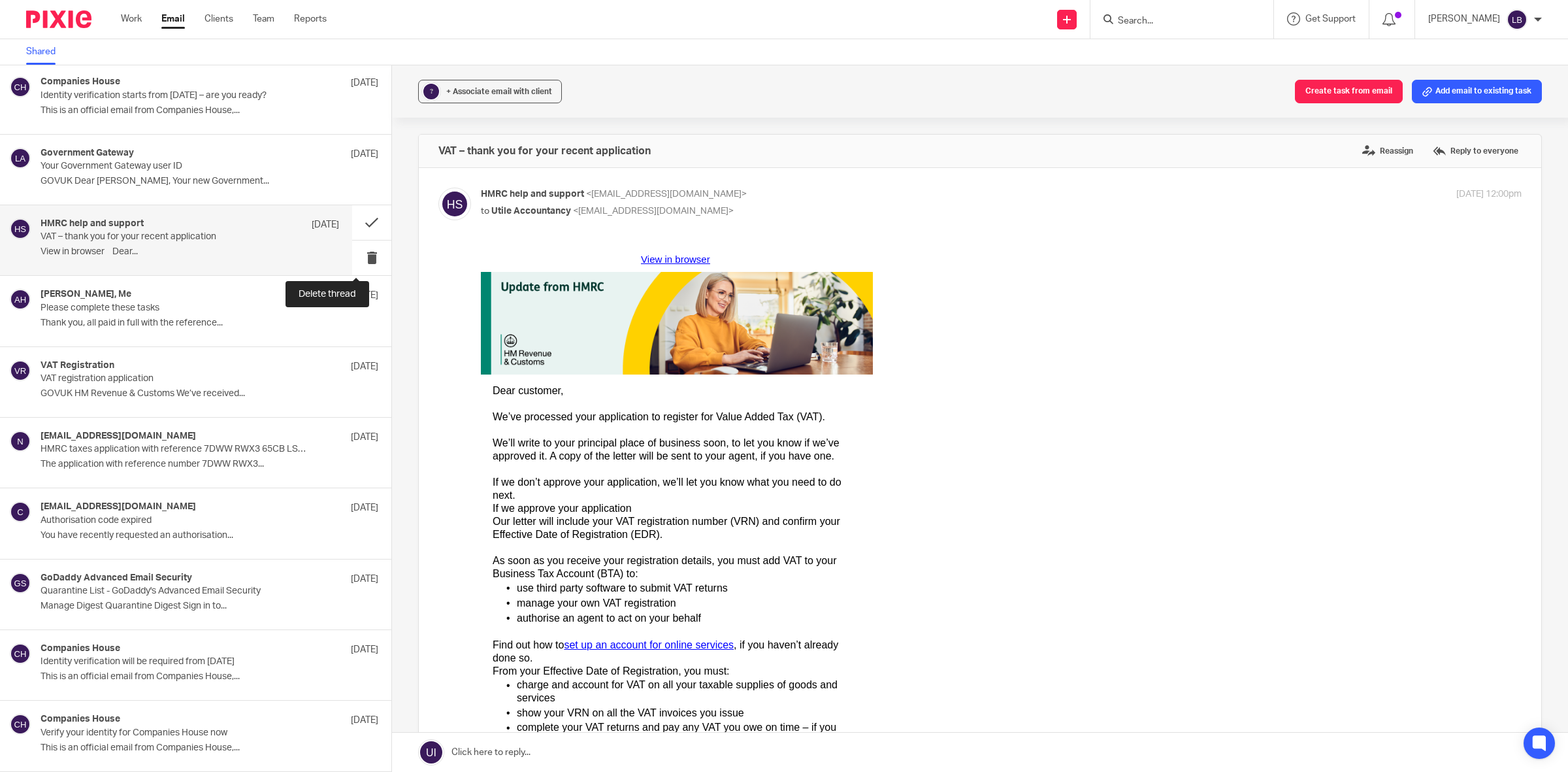
drag, startPoint x: 353, startPoint y: 257, endPoint x: 335, endPoint y: 252, distance: 18.7
click at [353, 257] on button at bounding box center [371, 258] width 39 height 35
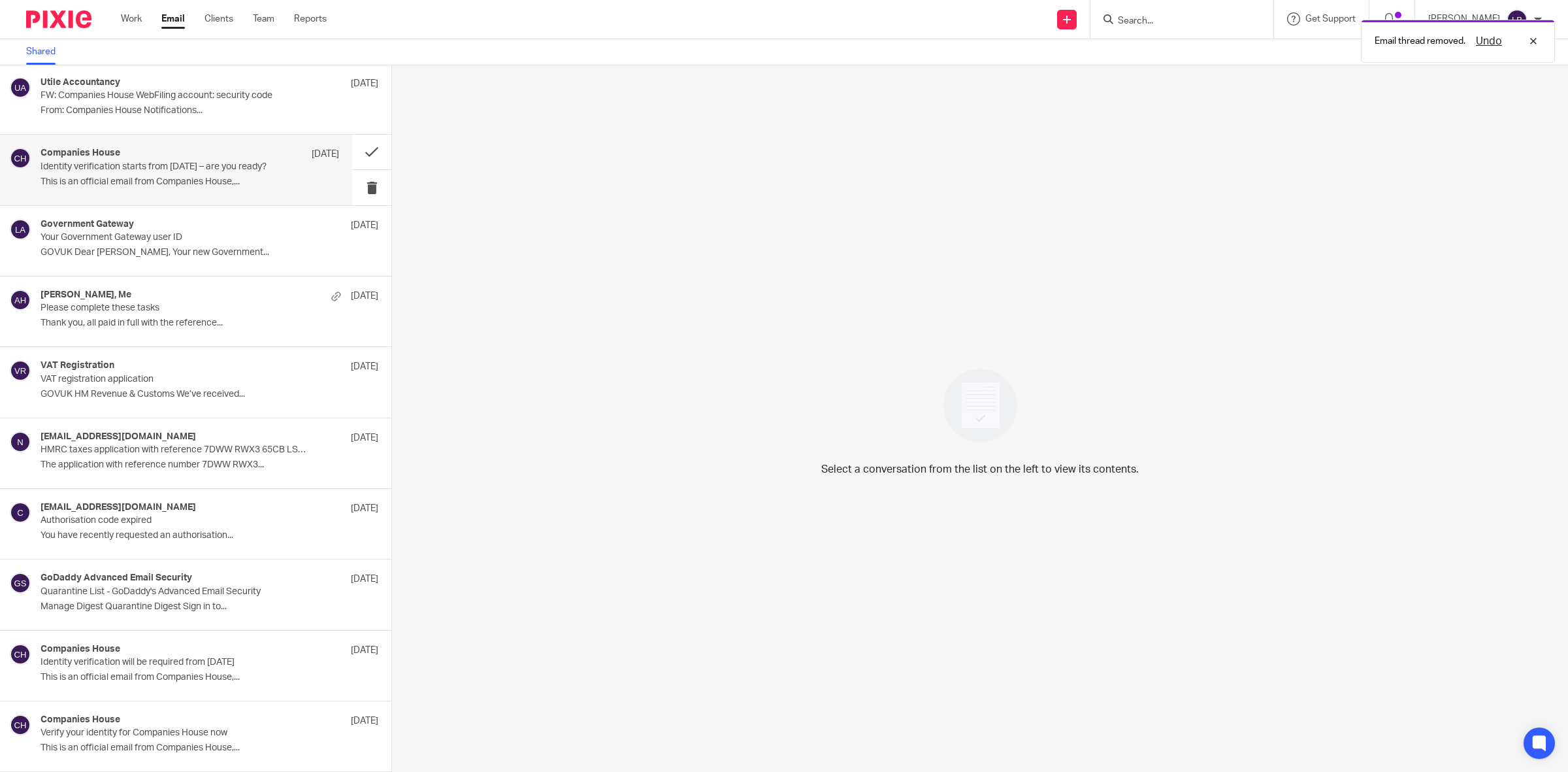
scroll to position [358, 0]
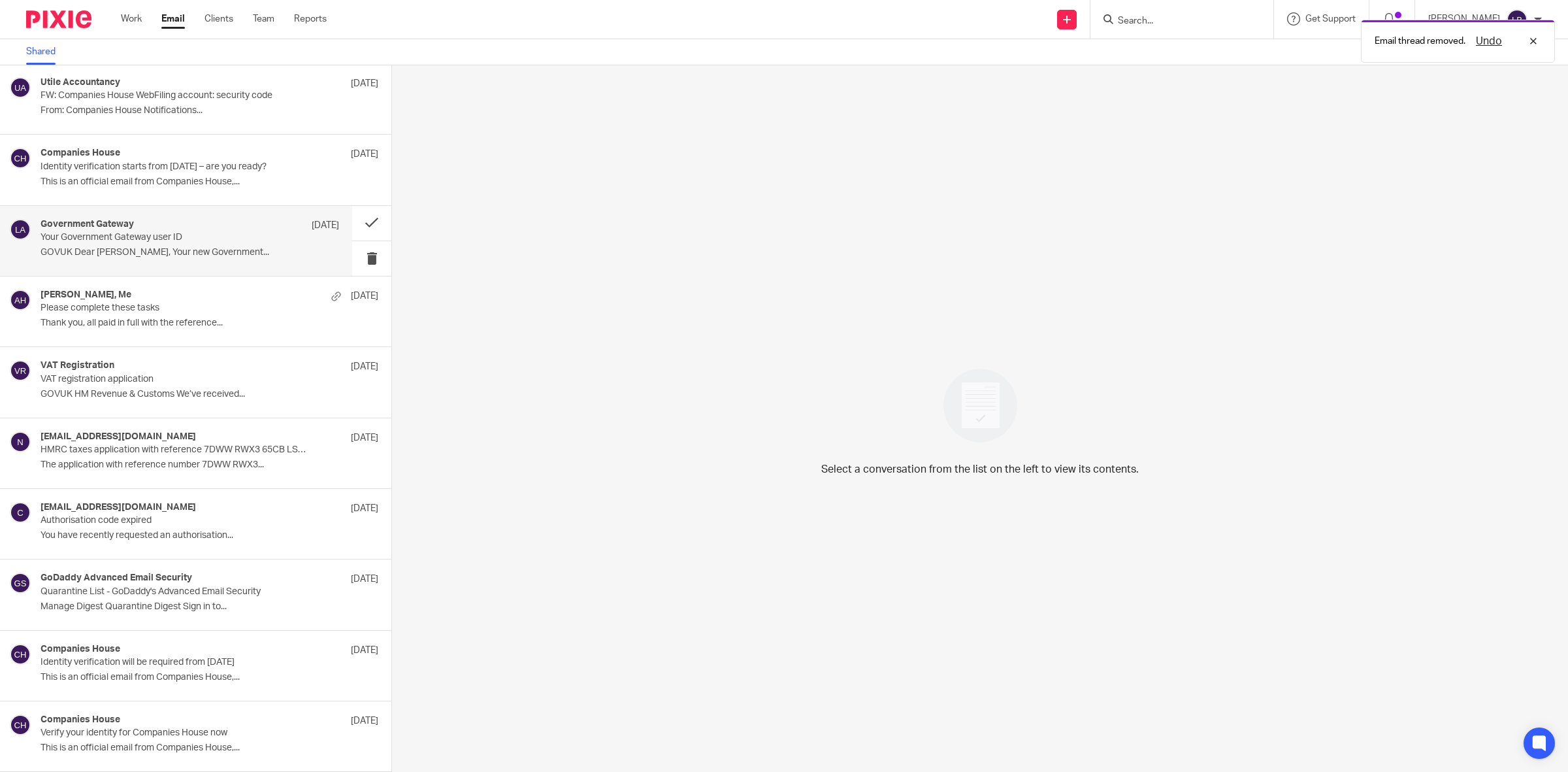
click at [168, 243] on div "Government Gateway [DATE] Your Government Gateway user ID GOVUK Dear [PERSON_NA…" at bounding box center [190, 241] width 299 height 44
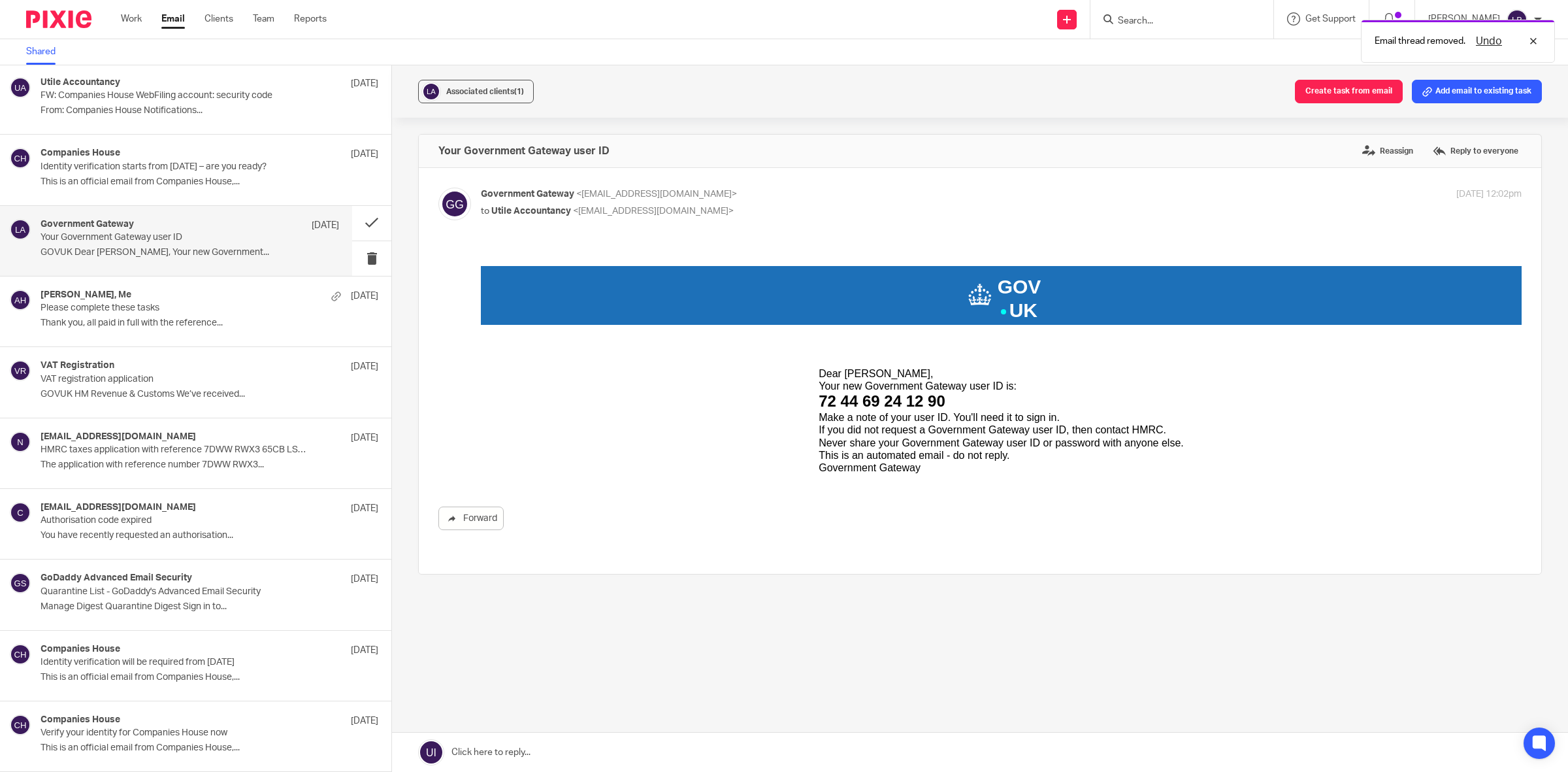
scroll to position [0, 0]
click at [480, 93] on span "Associated clients (1)" at bounding box center [485, 91] width 77 height 8
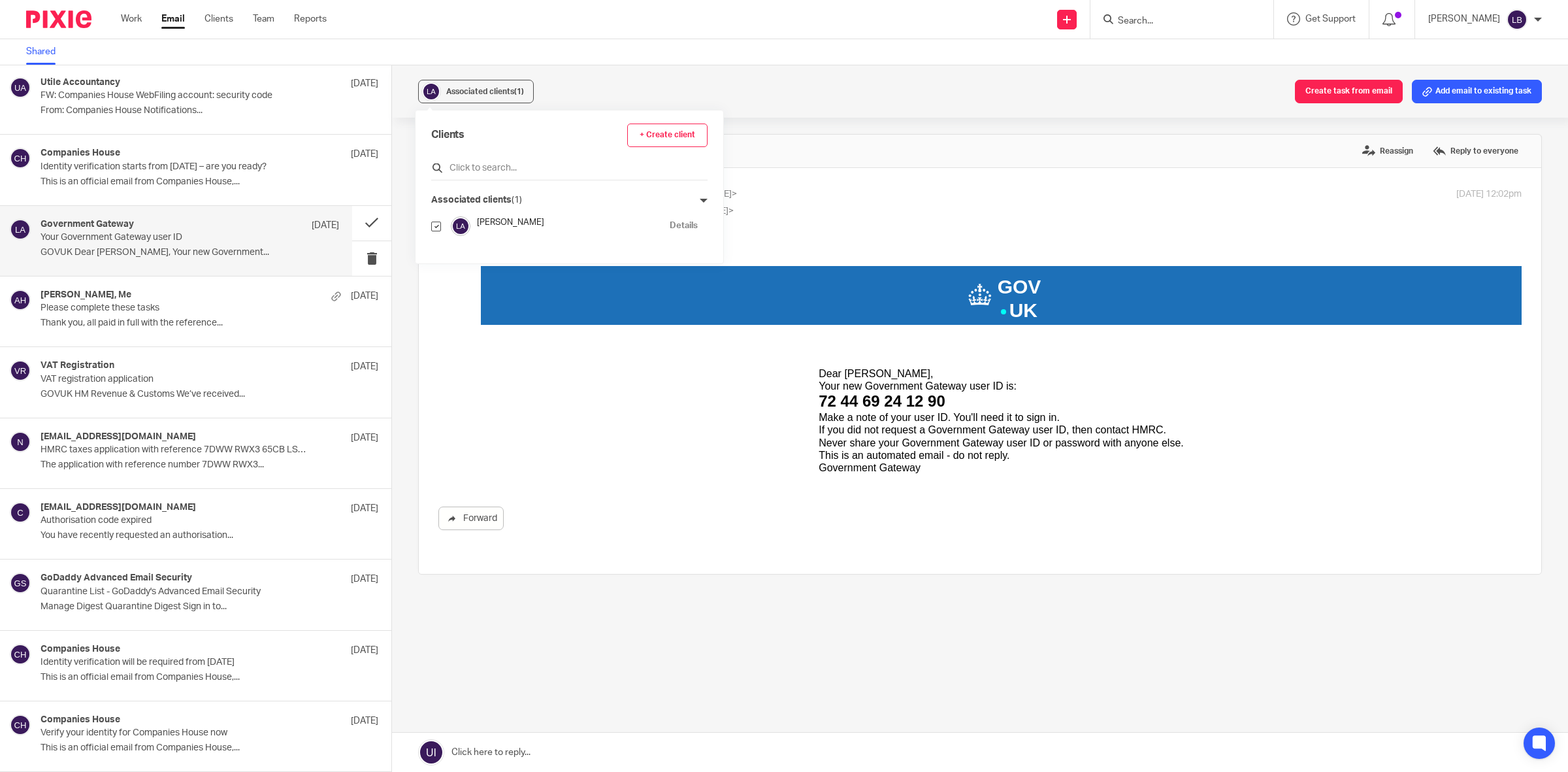
click at [463, 165] on input "text" at bounding box center [570, 167] width 277 height 13
type input "adk"
click at [434, 259] on input "checkbox" at bounding box center [436, 259] width 10 height 10
checkbox input "true"
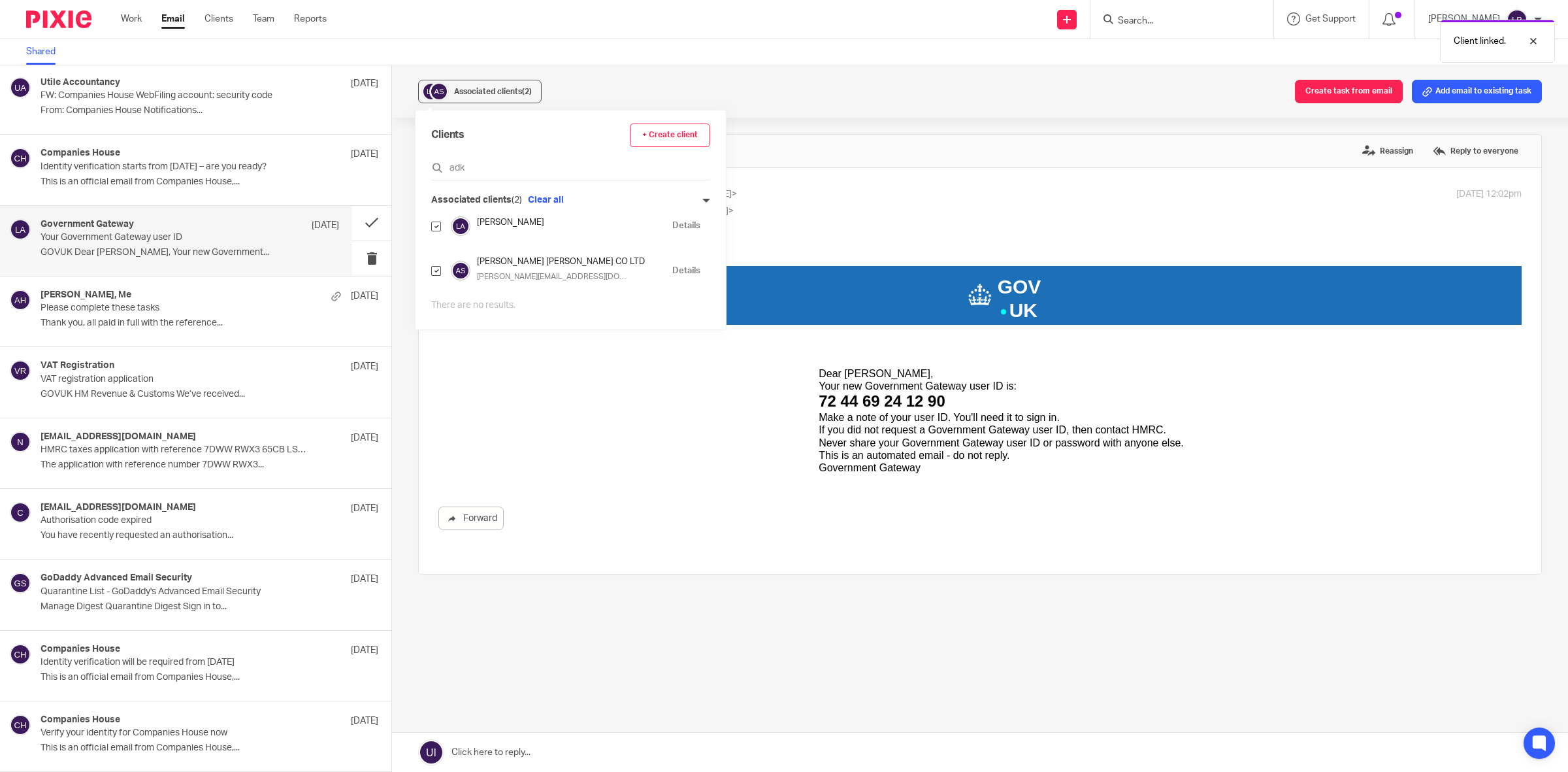
click at [610, 413] on div "GOV UK Dear [PERSON_NAME], Your new Government Gateway user ID is: 72 44 69 24 …" at bounding box center [1000, 363] width 1040 height 234
click at [357, 220] on button at bounding box center [371, 223] width 39 height 35
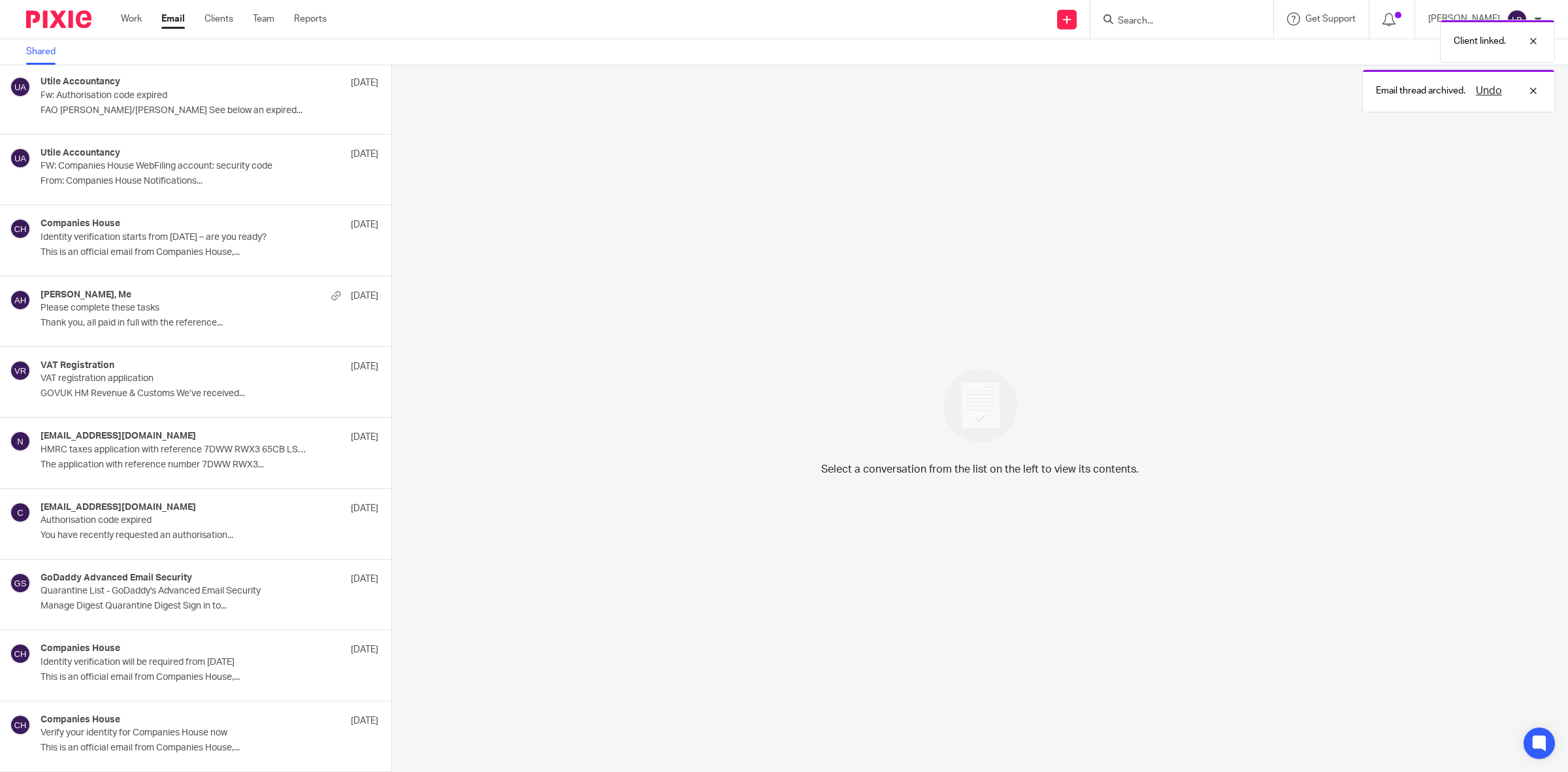
scroll to position [286, 0]
click at [178, 235] on p "Identity verification starts from [DATE] – are you ready?" at bounding box center [160, 237] width 239 height 11
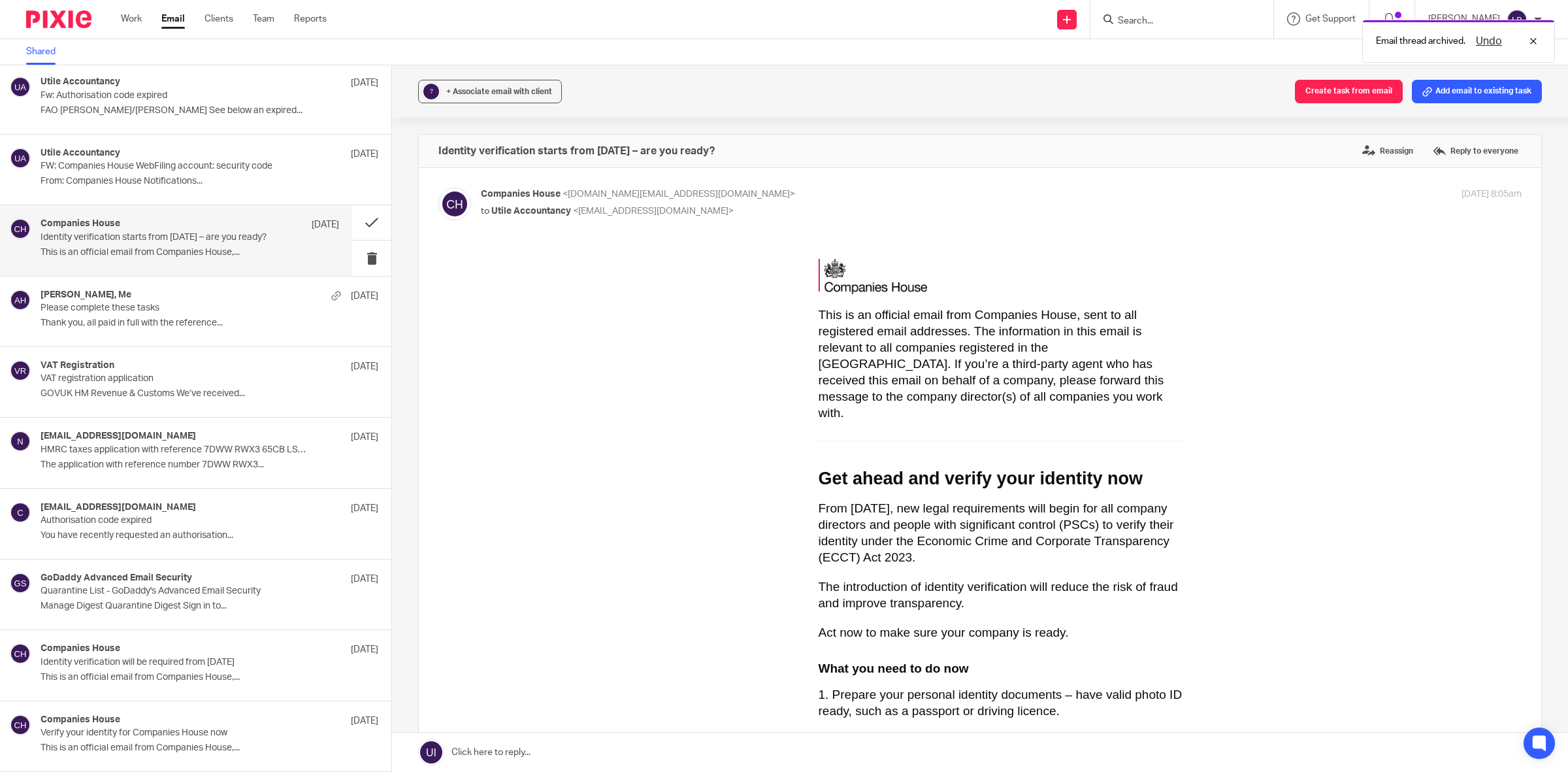
scroll to position [0, 0]
click at [191, 167] on p "FW: Companies House WebFiling account: security code" at bounding box center [160, 166] width 239 height 11
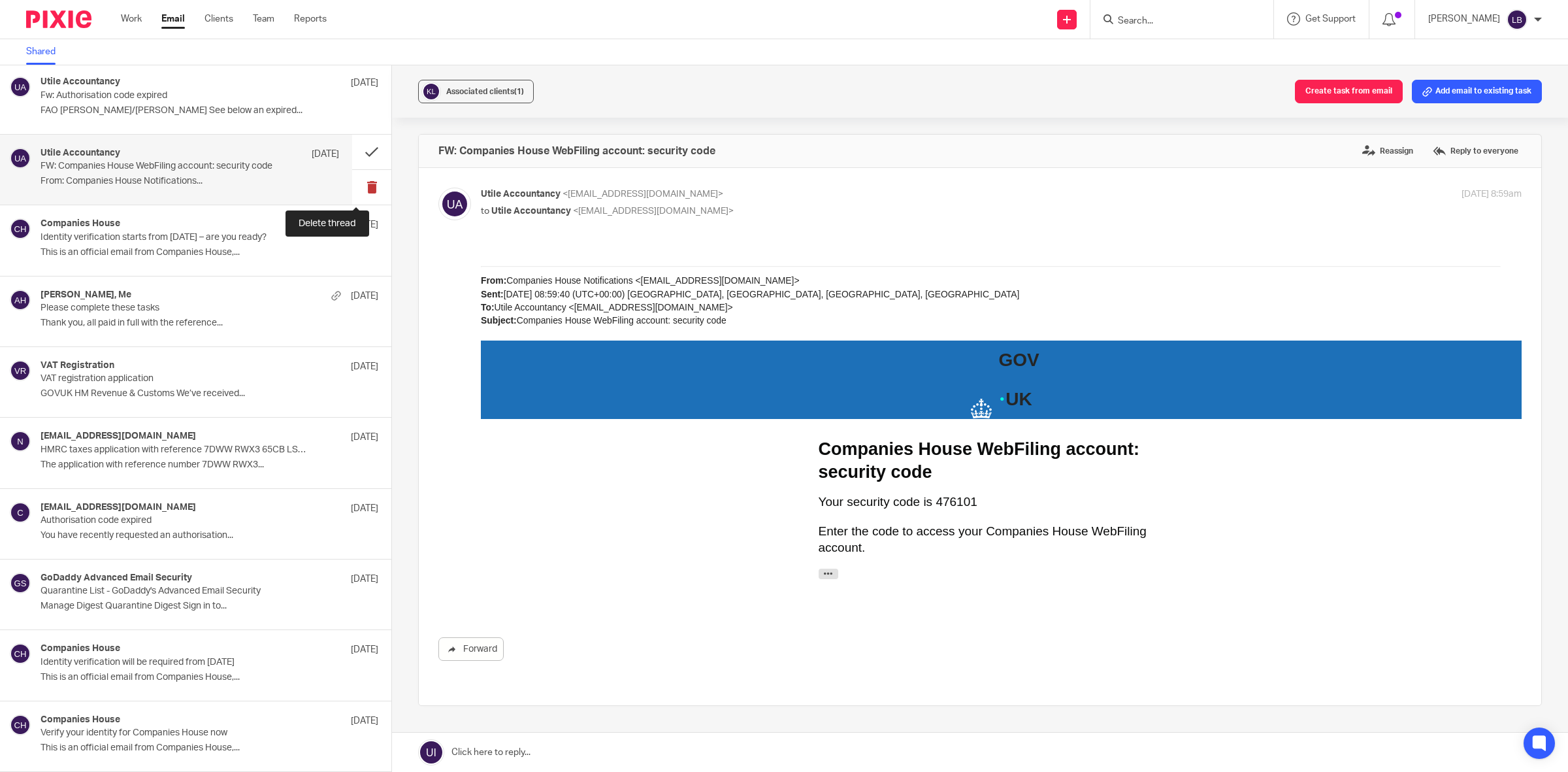
click at [358, 185] on button at bounding box center [371, 187] width 39 height 35
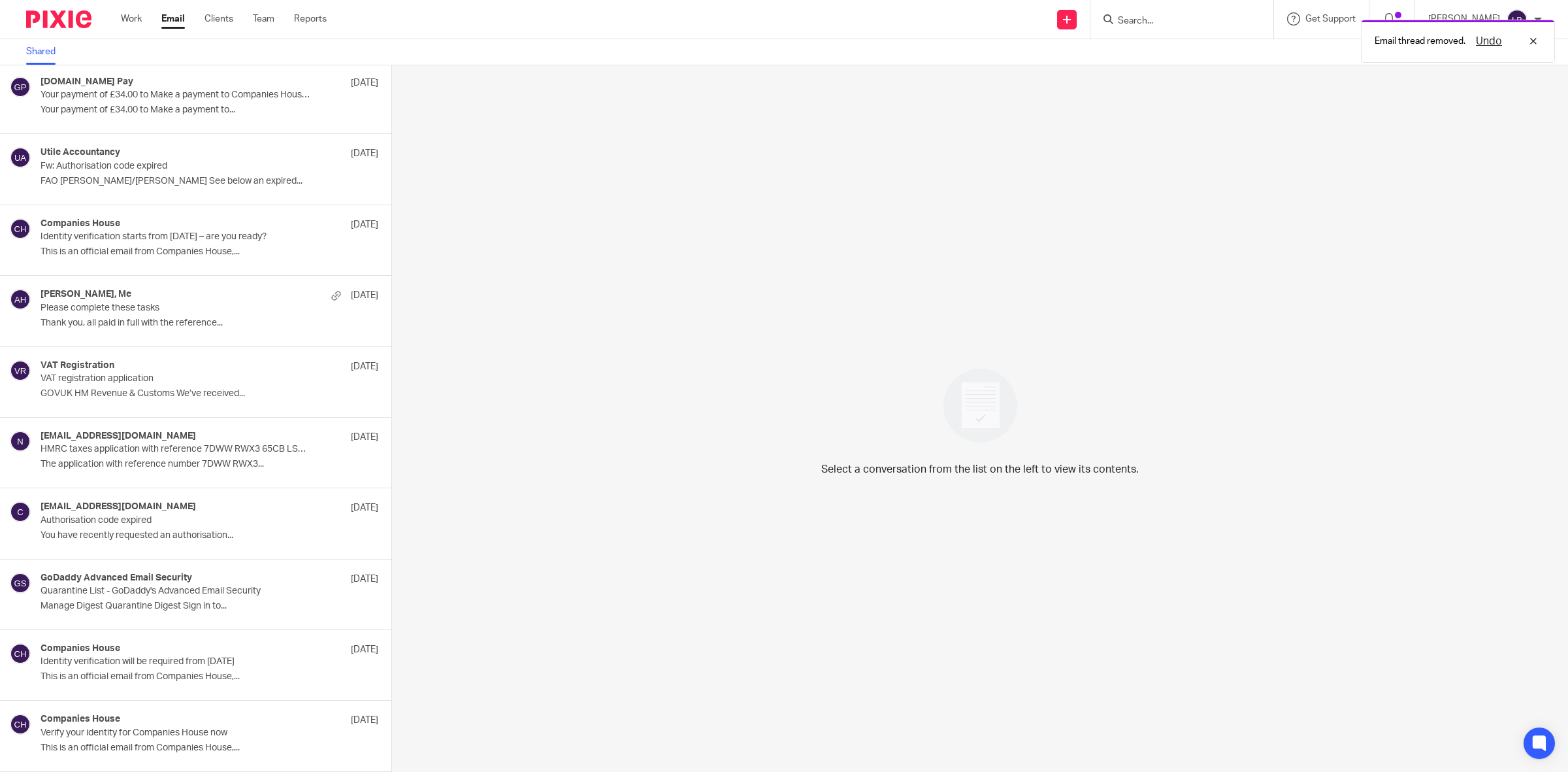
scroll to position [216, 0]
click at [180, 174] on div "Utile Accountancy [DATE] Fw: Authorisation code expired FAO [PERSON_NAME]/[PERS…" at bounding box center [190, 169] width 299 height 44
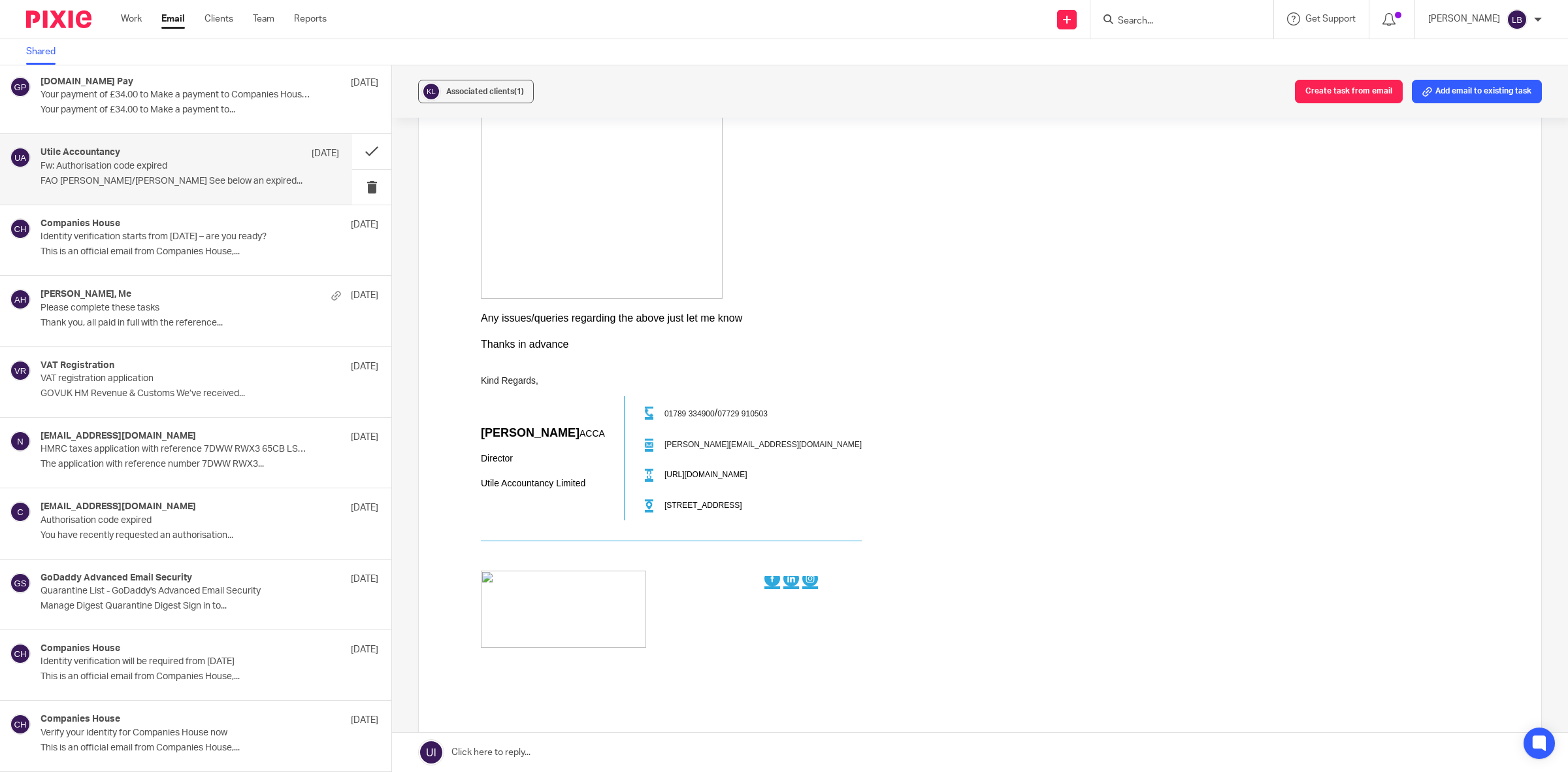
scroll to position [0, 0]
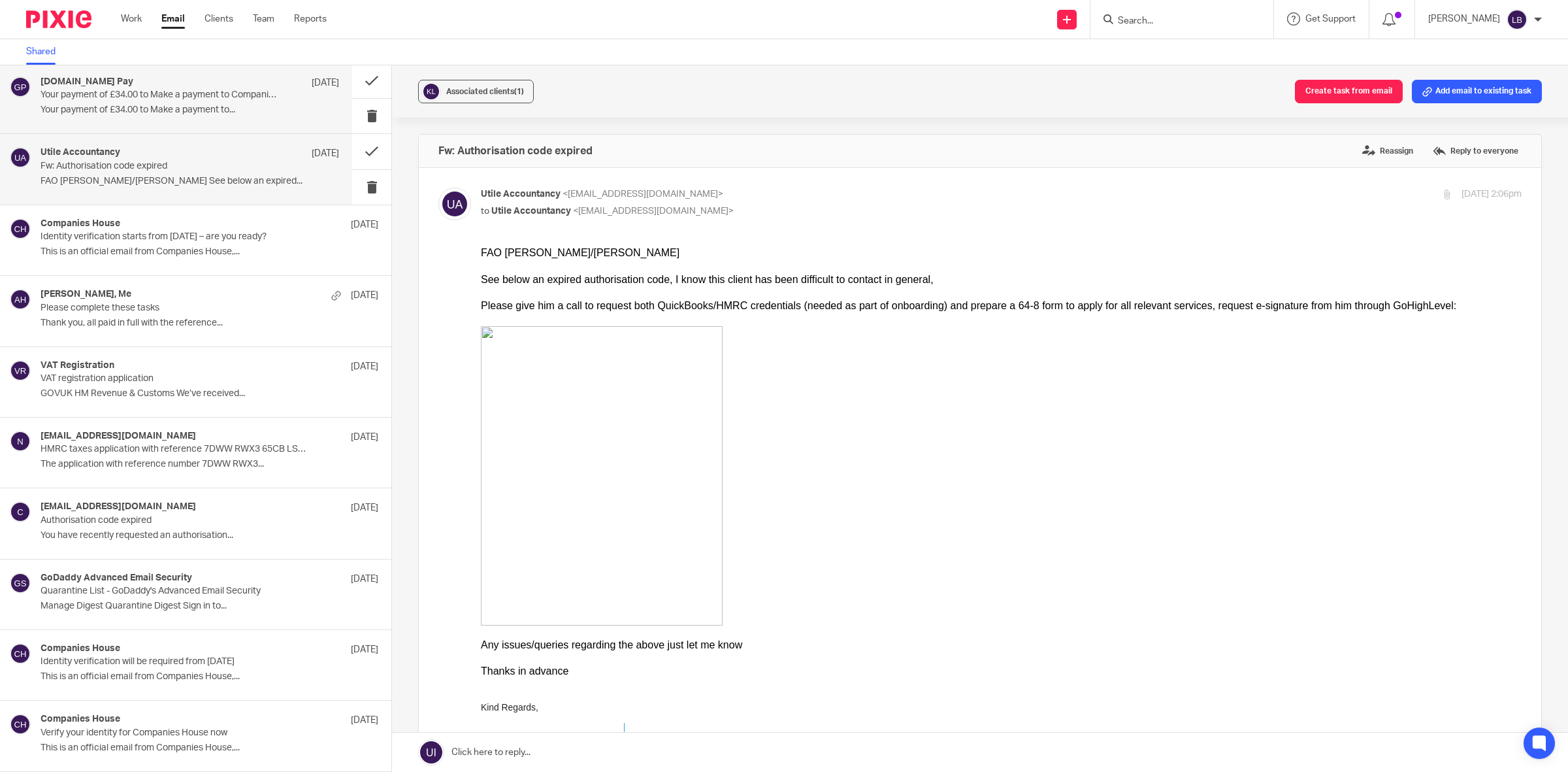
click at [200, 100] on div "[DOMAIN_NAME] Pay [DATE] Your payment of £34.00 to Make a payment to Companies …" at bounding box center [190, 98] width 299 height 44
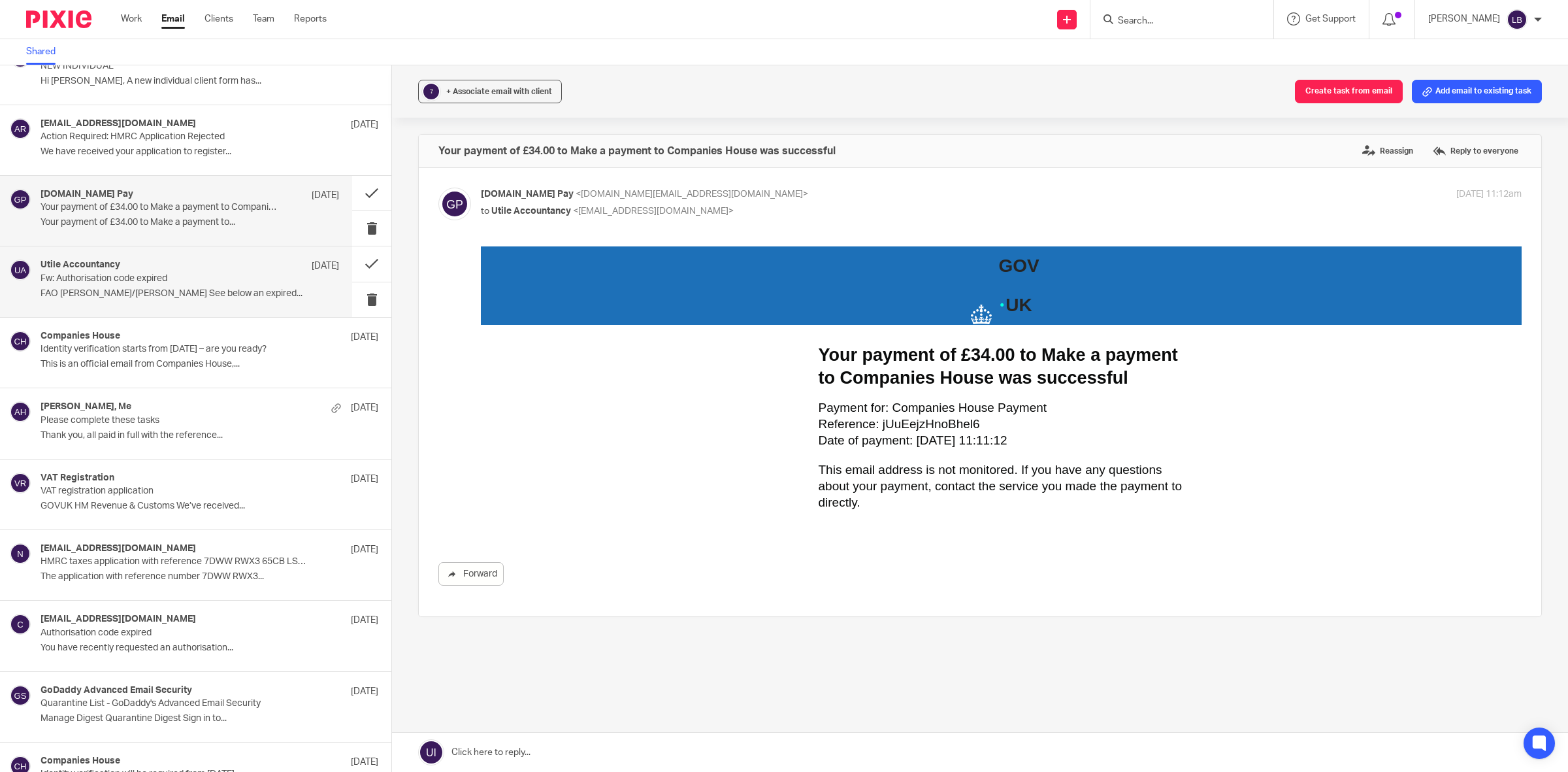
scroll to position [53, 0]
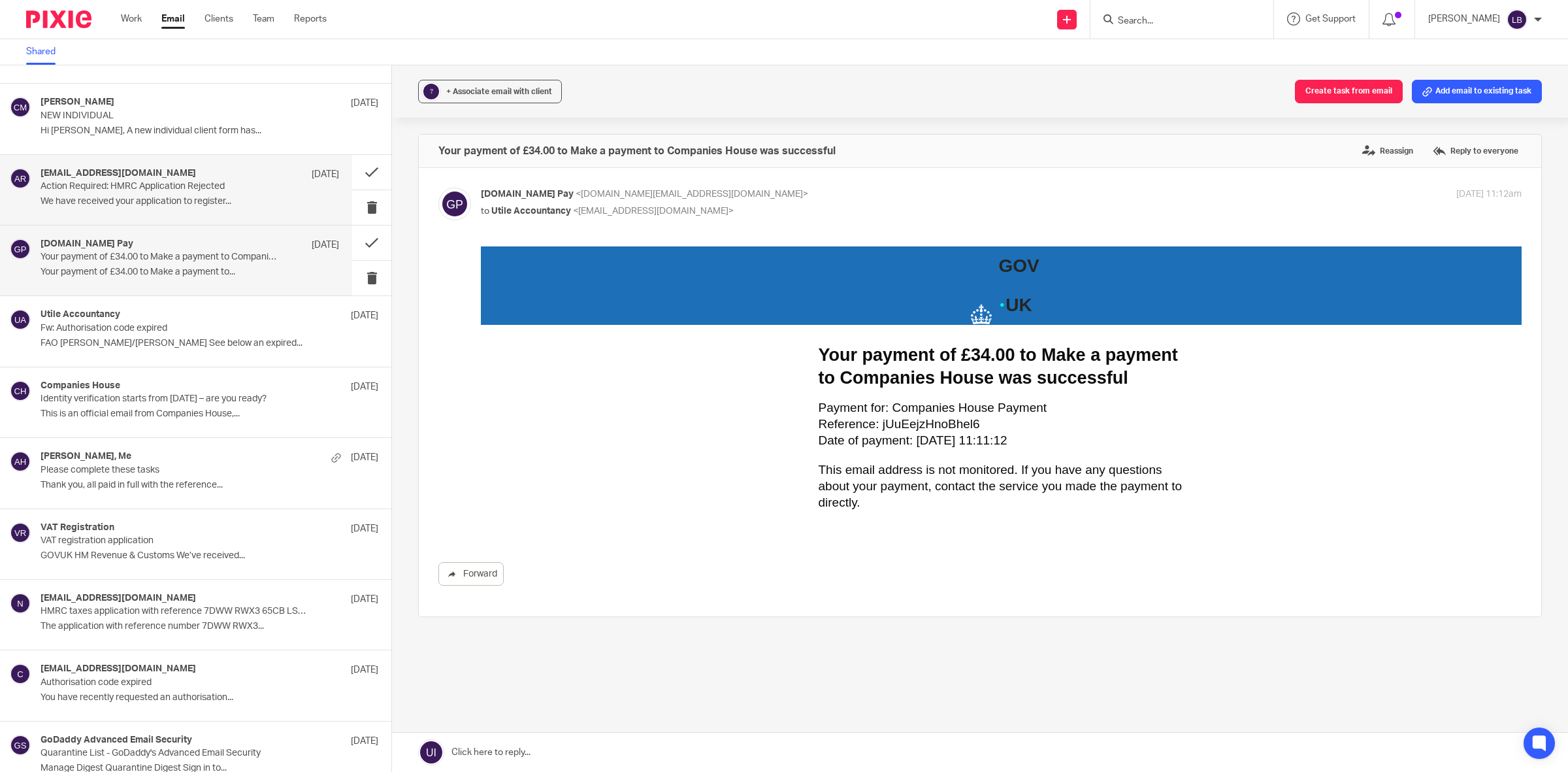
click at [207, 187] on p "Action Required: HMRC Application Rejected" at bounding box center [160, 187] width 239 height 11
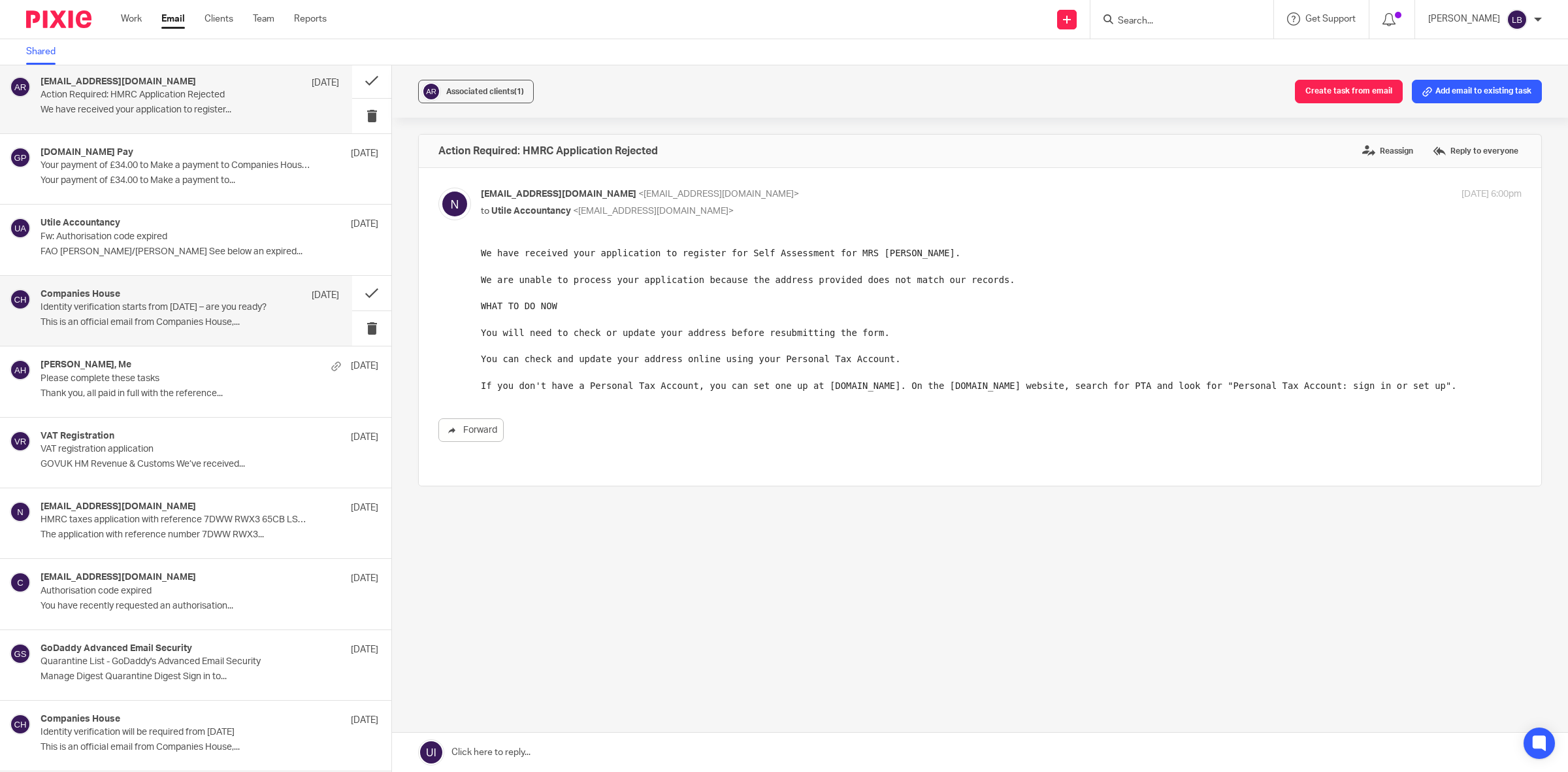
scroll to position [216, 0]
